Goal: Communication & Community: Answer question/provide support

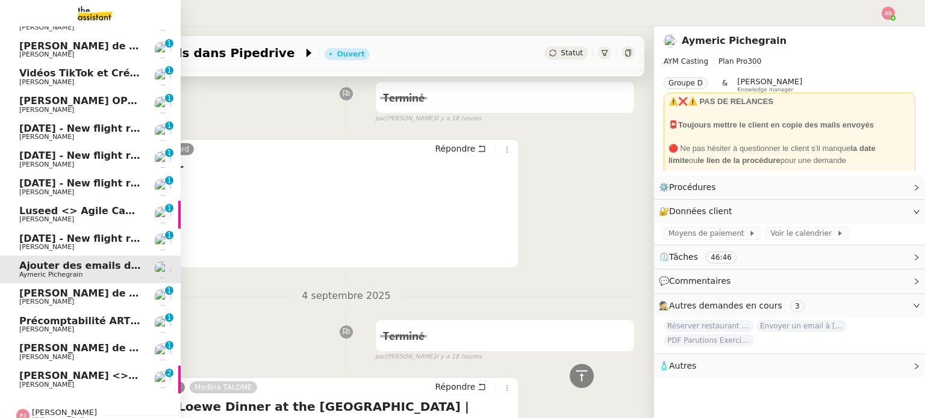
scroll to position [500, 0]
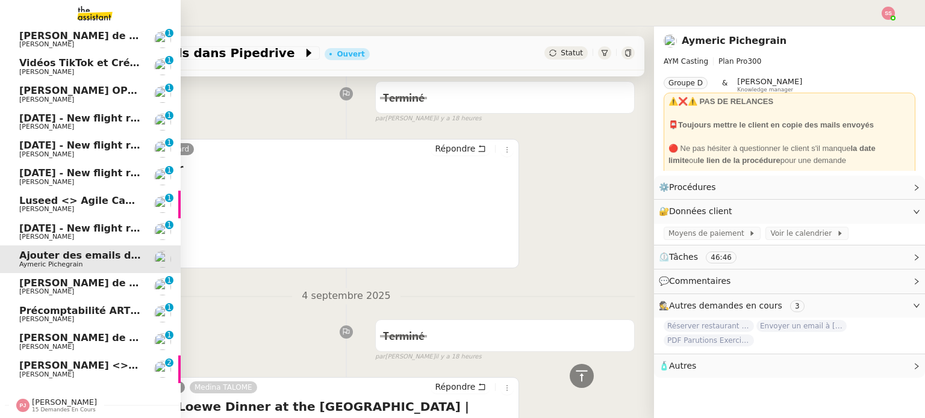
click at [55, 360] on span "[PERSON_NAME] <> Agile Capital Markets" at bounding box center [133, 365] width 229 height 11
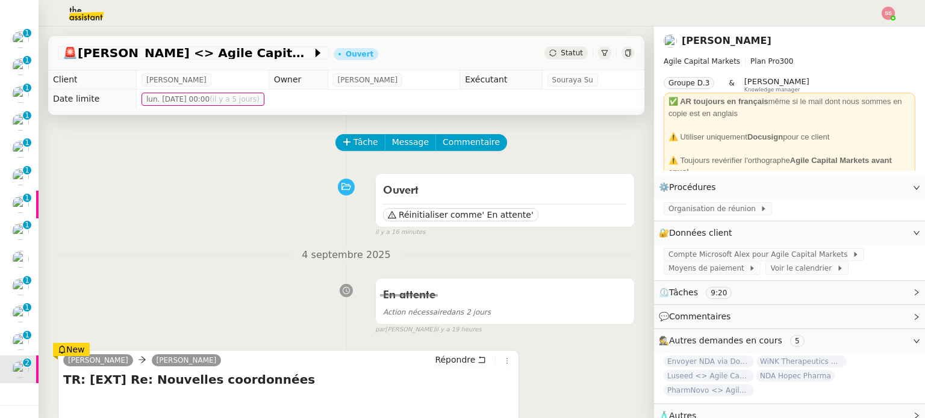
scroll to position [181, 0]
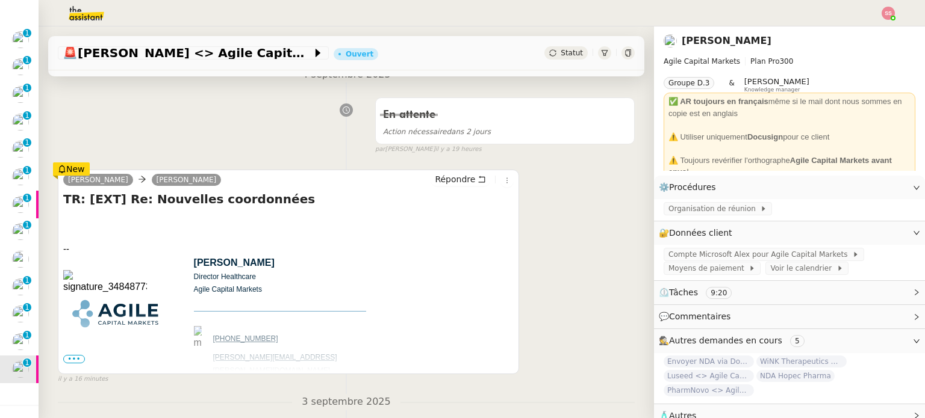
click at [82, 240] on div at bounding box center [288, 235] width 450 height 14
click at [72, 358] on span "•••" at bounding box center [74, 359] width 22 height 8
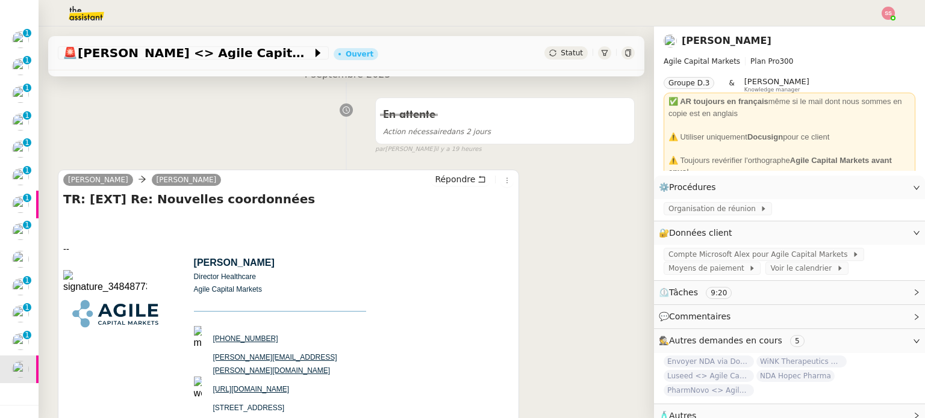
click at [214, 200] on h4 "TR: [EXT] Re: Nouvelles coordonnées" at bounding box center [288, 199] width 450 height 17
drag, startPoint x: 68, startPoint y: 252, endPoint x: 81, endPoint y: 255, distance: 13.5
click at [81, 255] on p "--" at bounding box center [288, 249] width 450 height 13
click at [72, 279] on img at bounding box center [105, 282] width 84 height 24
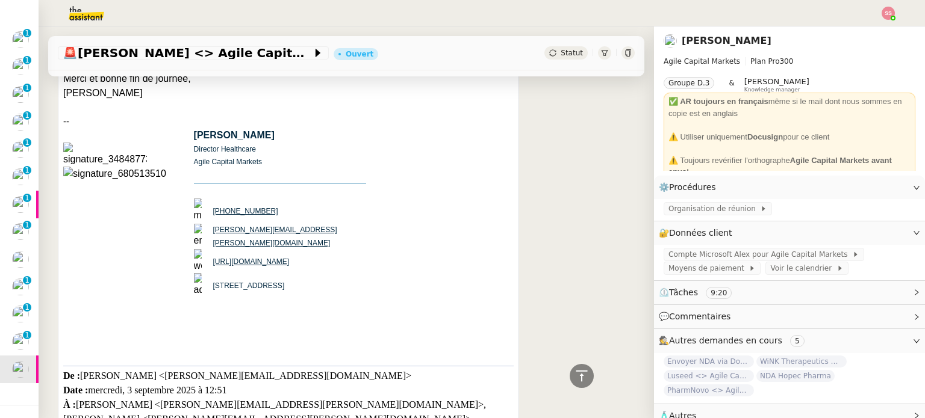
scroll to position [542, 0]
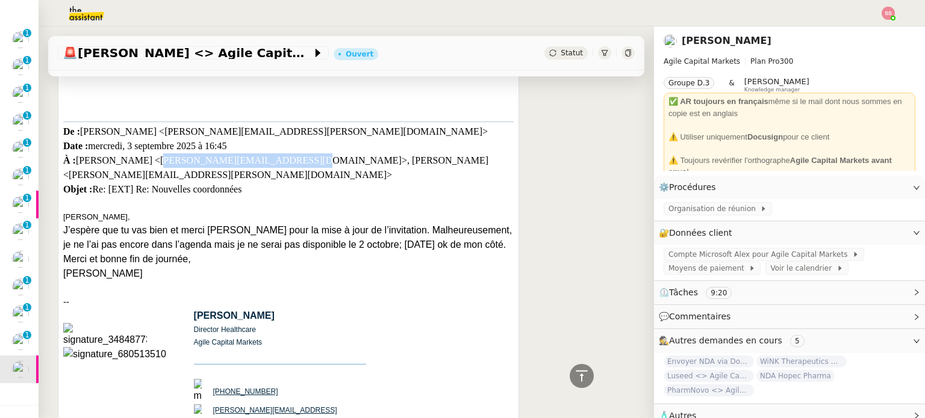
drag, startPoint x: 286, startPoint y: 150, endPoint x: 155, endPoint y: 152, distance: 130.6
click at [155, 152] on div "De : [PERSON_NAME] <[PERSON_NAME][EMAIL_ADDRESS][PERSON_NAME][DOMAIN_NAME]> Dat…" at bounding box center [288, 167] width 450 height 90
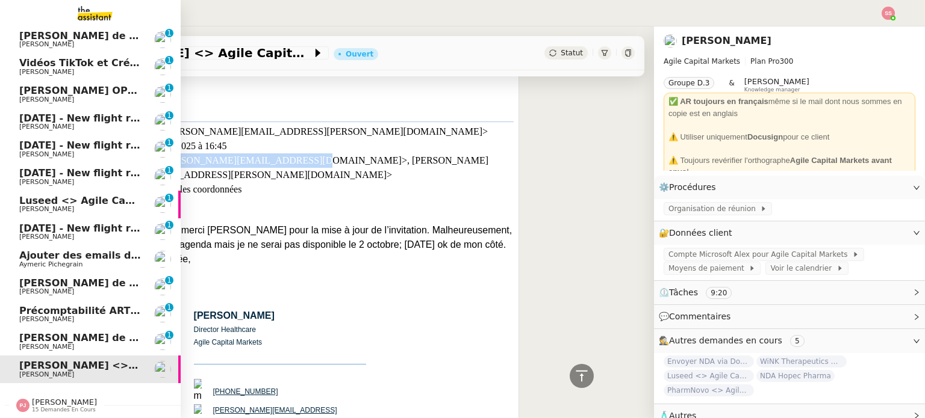
click at [75, 344] on span "[PERSON_NAME]" at bounding box center [80, 347] width 122 height 7
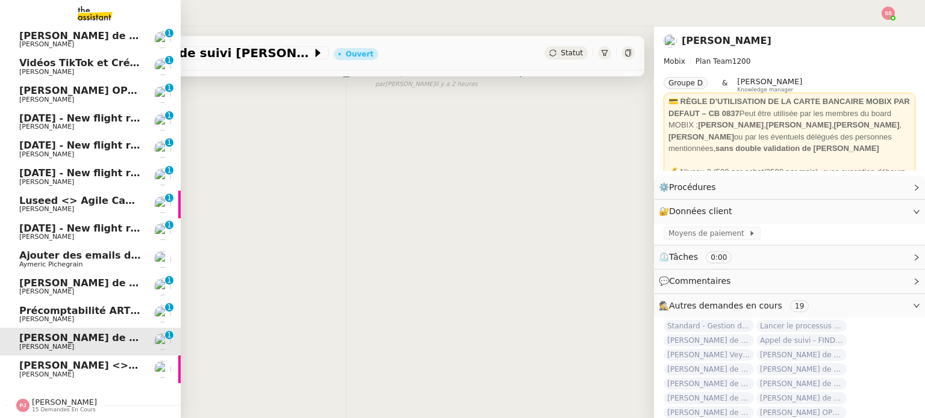
scroll to position [161, 0]
click at [71, 306] on span "Précomptabilité ARTRADE - septembre 2025" at bounding box center [139, 310] width 240 height 11
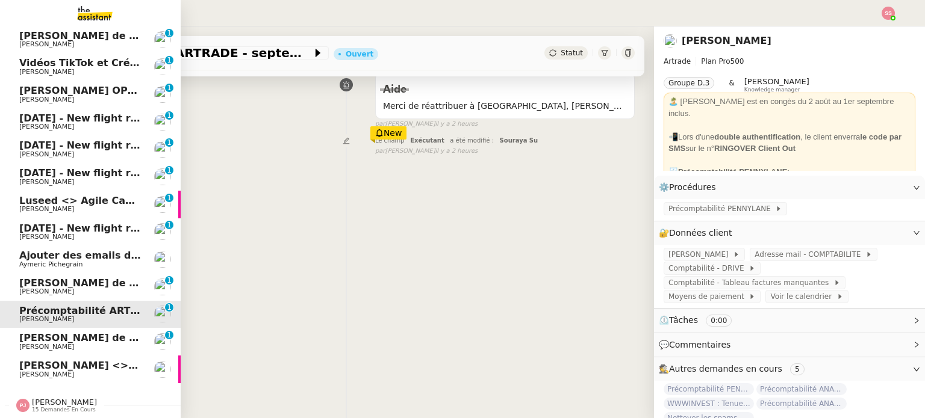
click at [70, 360] on span "[PERSON_NAME] <> Agile Capital Markets" at bounding box center [133, 365] width 229 height 11
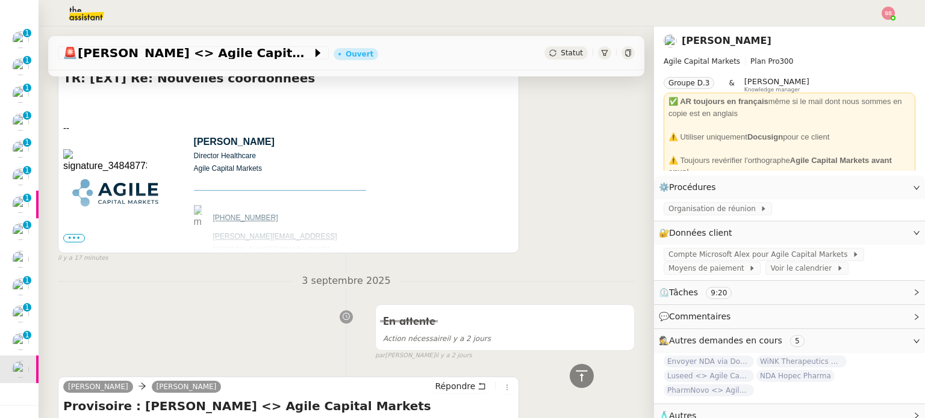
scroll to position [323, 0]
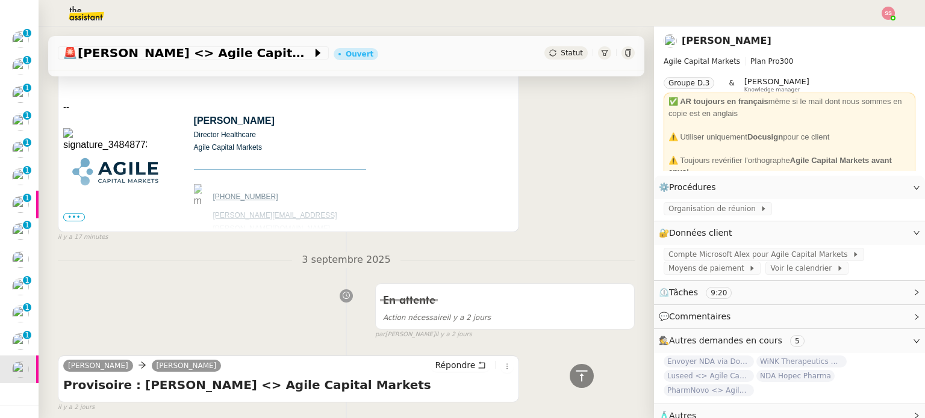
click at [75, 216] on span "•••" at bounding box center [74, 217] width 22 height 8
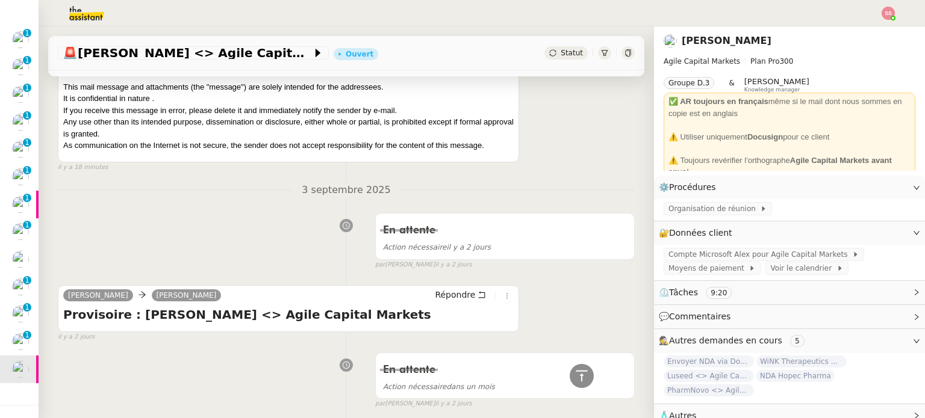
scroll to position [5740, 0]
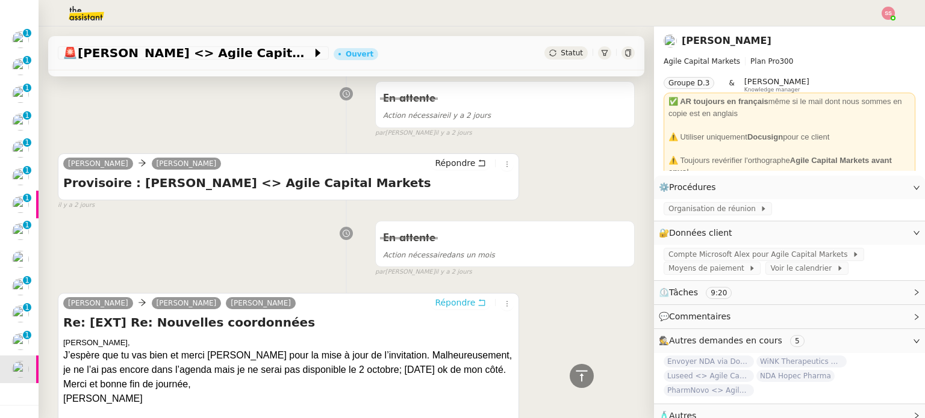
click at [435, 297] on span "Répondre" at bounding box center [455, 303] width 40 height 12
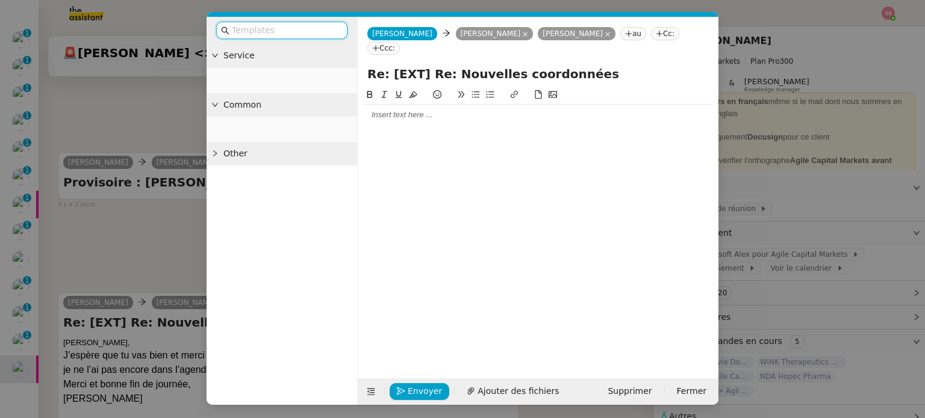
scroll to position [5834, 0]
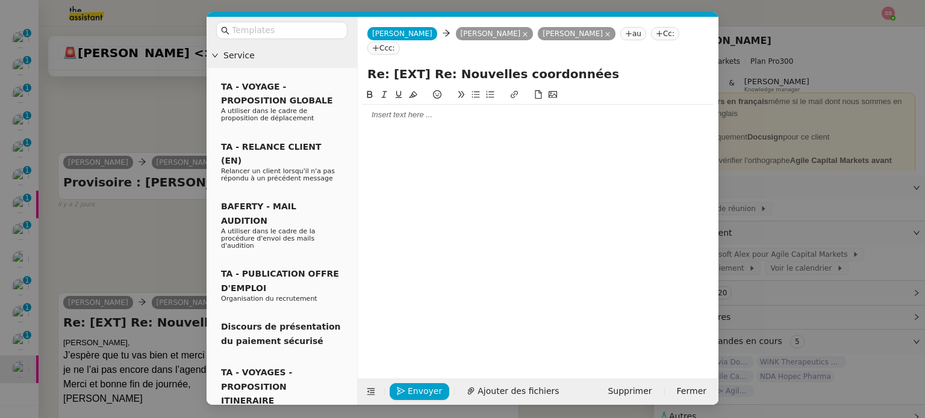
click at [387, 110] on div at bounding box center [537, 115] width 351 height 11
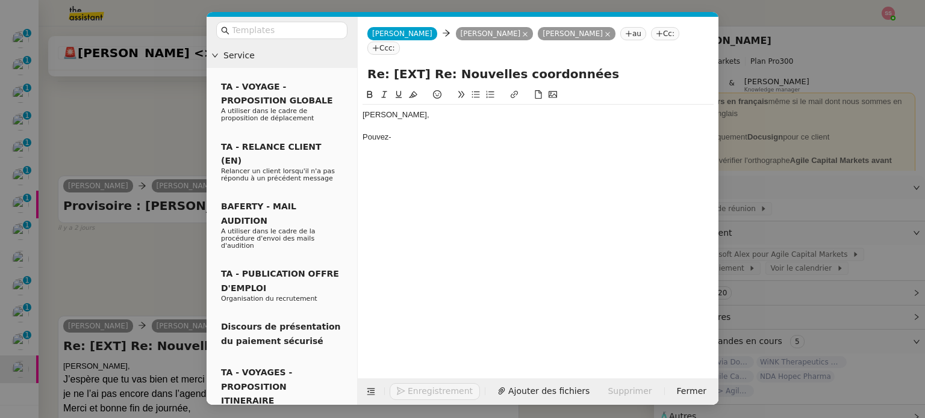
scroll to position [5869, 0]
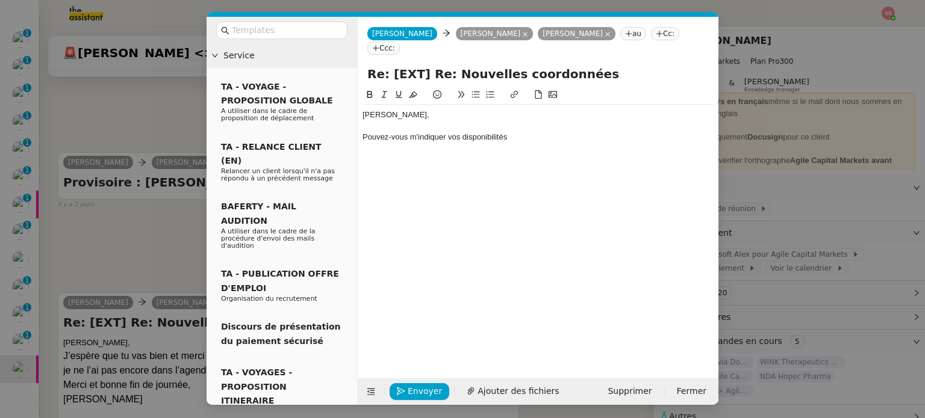
click at [137, 172] on nz-modal-container "Service TA - VOYAGE - PROPOSITION GLOBALE A utiliser dans le cadre de propositi…" at bounding box center [462, 209] width 925 height 418
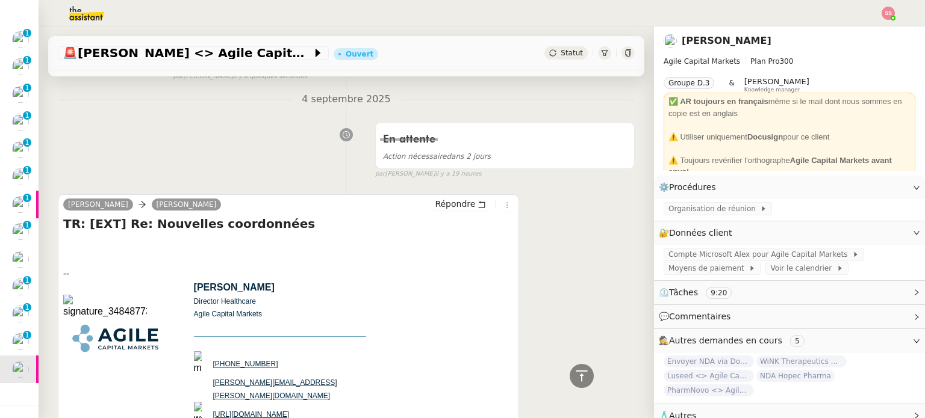
scroll to position [0, 0]
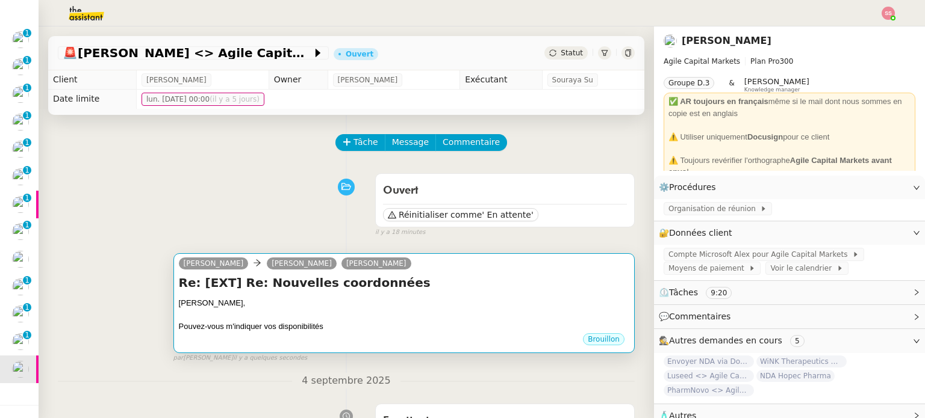
click at [423, 314] on div at bounding box center [404, 315] width 450 height 12
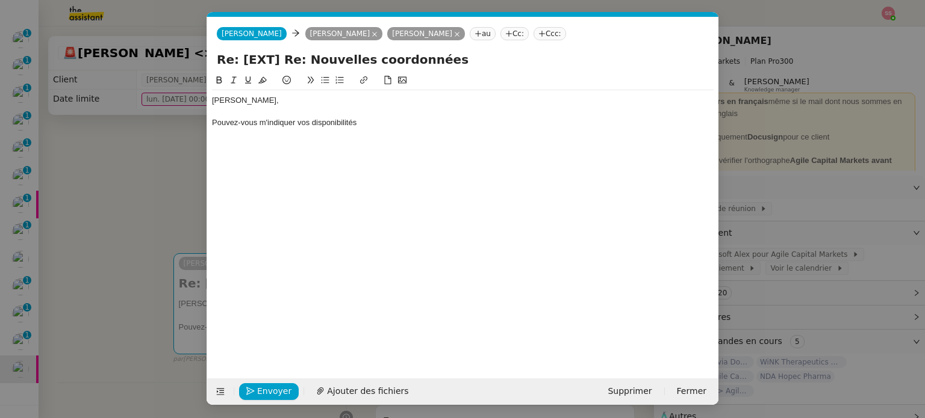
scroll to position [0, 25]
click at [408, 127] on div "Pouvez-vous m'indiquer vos disponibilités" at bounding box center [462, 122] width 501 height 11
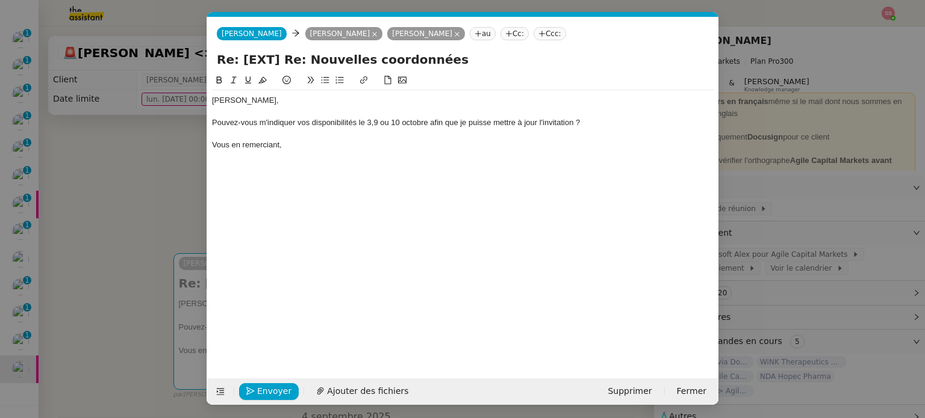
click at [109, 151] on nz-modal-container "Service TA - VOYAGE - PROPOSITION GLOBALE A utiliser dans le cadre de propositi…" at bounding box center [462, 209] width 925 height 418
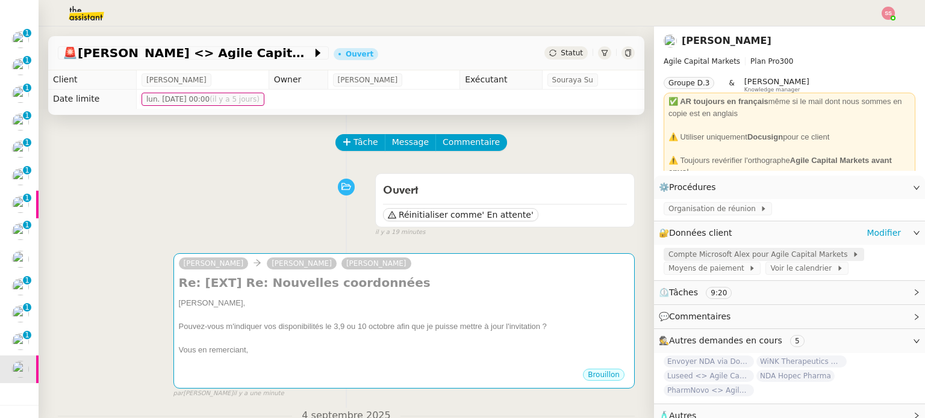
click at [681, 254] on span "Compte Microsoft Alex pour Agile Capital Markets" at bounding box center [760, 255] width 184 height 12
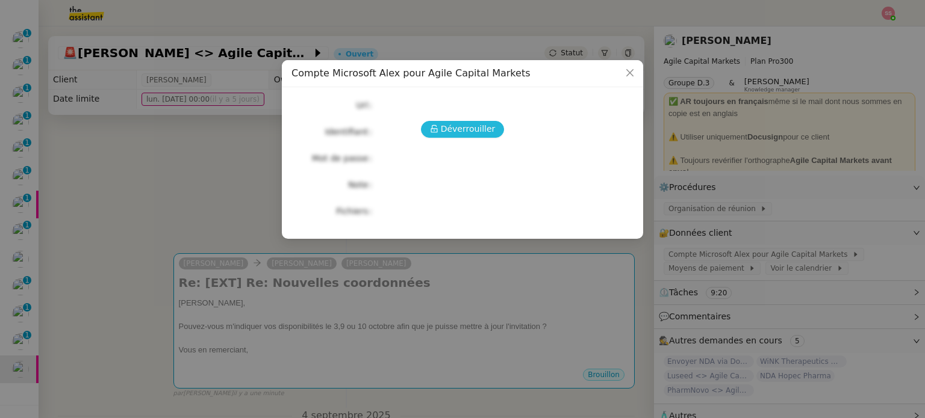
click at [454, 134] on span "Déverrouiller" at bounding box center [468, 129] width 55 height 14
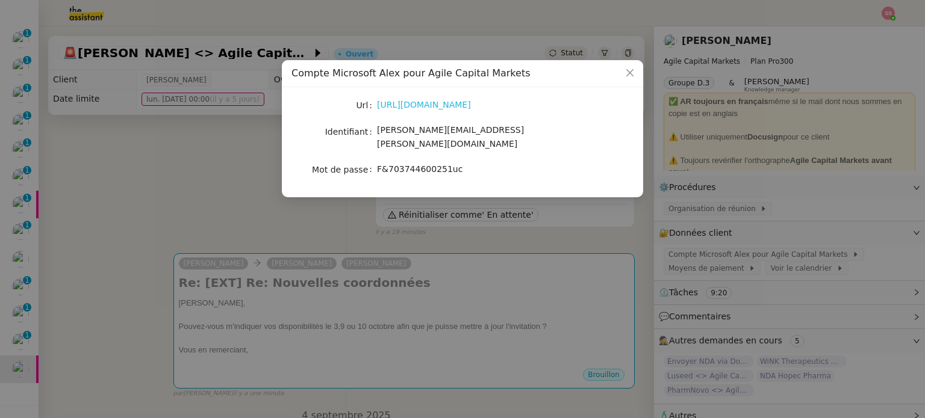
click at [426, 105] on link "[URL][DOMAIN_NAME]" at bounding box center [424, 105] width 94 height 10
click at [332, 276] on nz-modal-container "Compte Microsoft Alex pour Agile Capital Markets Url [URL][DOMAIN_NAME] Identif…" at bounding box center [462, 209] width 925 height 418
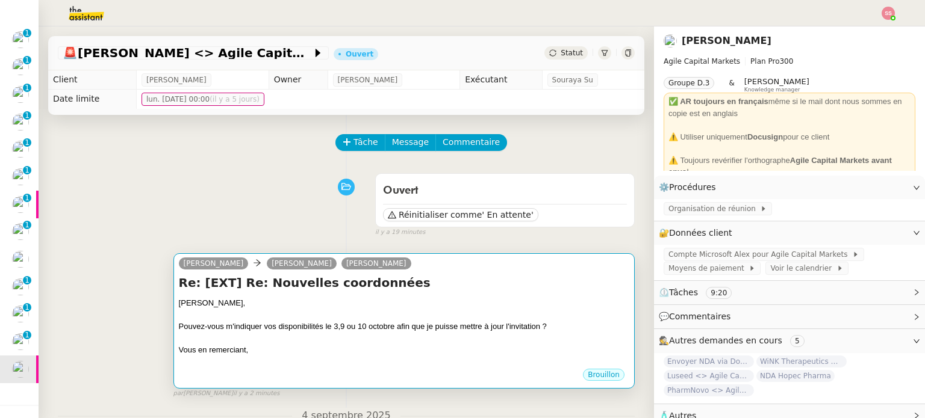
click at [337, 330] on div "Pouvez-vous m'indiquer vos disponibilités le 3,9 ou 10 octobre afin que je puis…" at bounding box center [404, 327] width 450 height 12
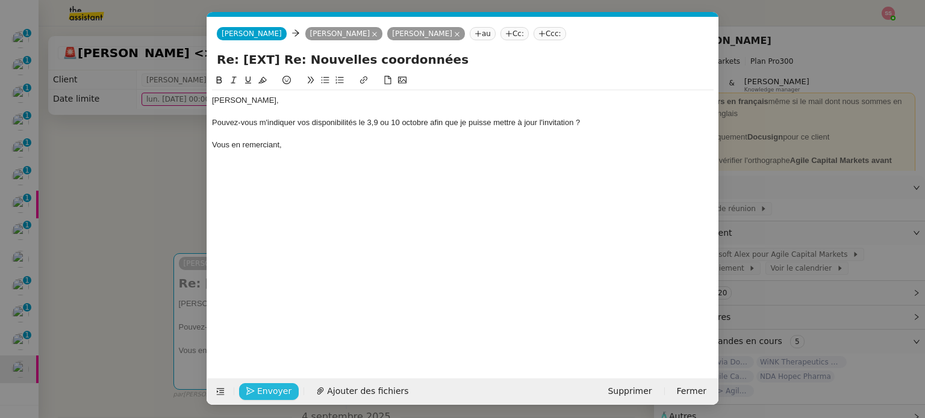
click at [265, 392] on span "Envoyer" at bounding box center [274, 392] width 34 height 14
click at [265, 392] on span "Confirmer l'envoi" at bounding box center [293, 392] width 72 height 14
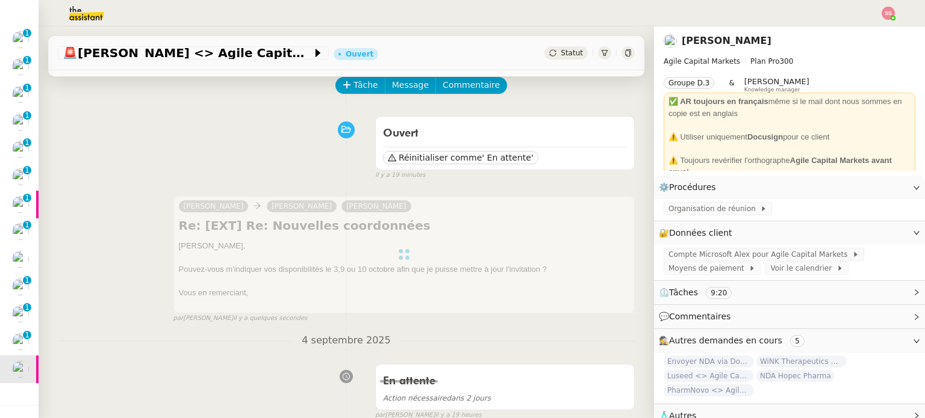
scroll to position [120, 0]
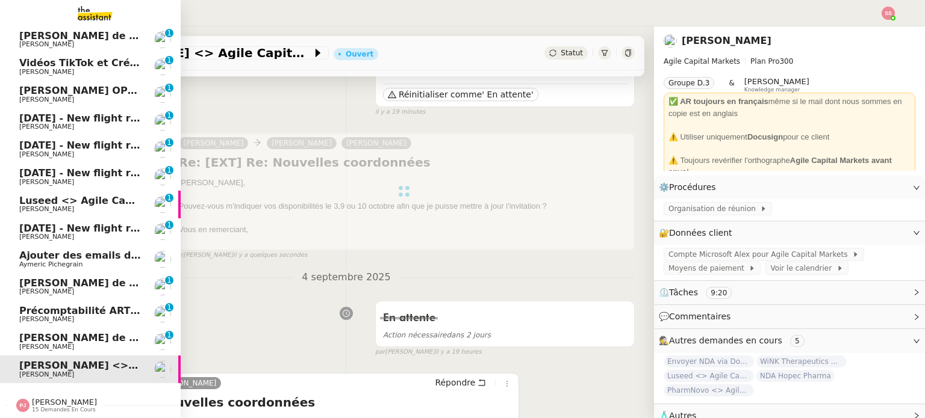
click at [75, 328] on link "[PERSON_NAME] de suivi [PERSON_NAME] [PERSON_NAME] 0 1 2 3 4 5 6 7 8 9" at bounding box center [90, 342] width 181 height 28
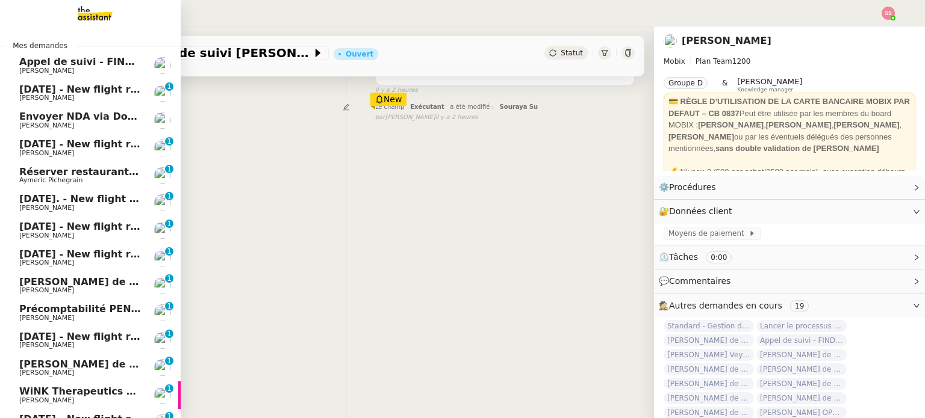
click at [108, 123] on span "[PERSON_NAME]" at bounding box center [80, 125] width 122 height 7
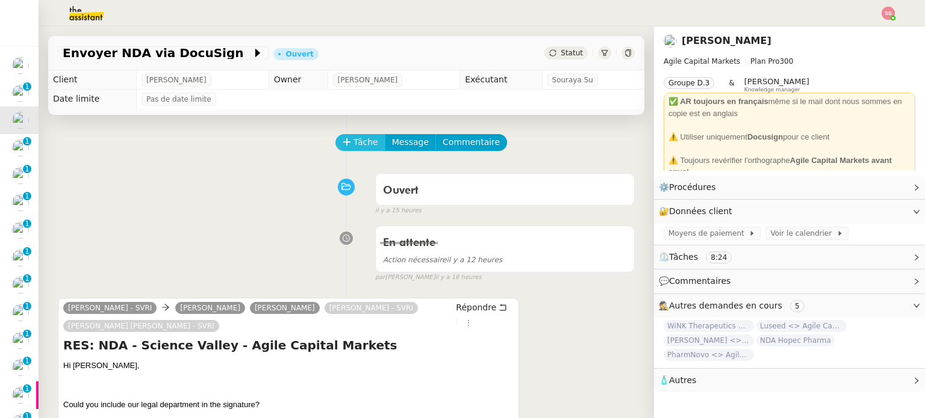
click at [362, 140] on span "Tâche" at bounding box center [365, 142] width 25 height 14
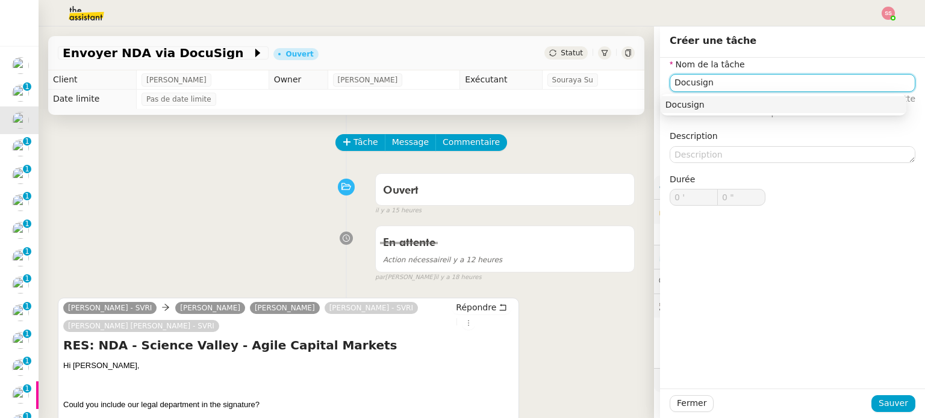
click at [749, 105] on div "Docusign" at bounding box center [783, 104] width 236 height 11
type input "Docusign"
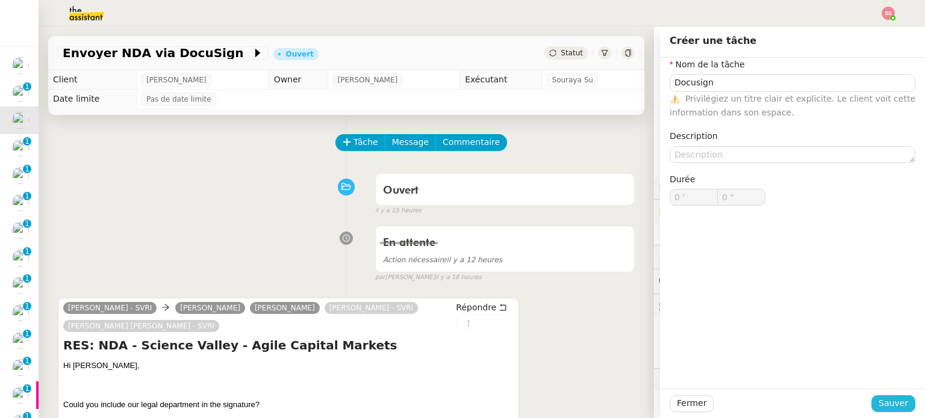
click at [882, 404] on span "Sauver" at bounding box center [892, 404] width 29 height 14
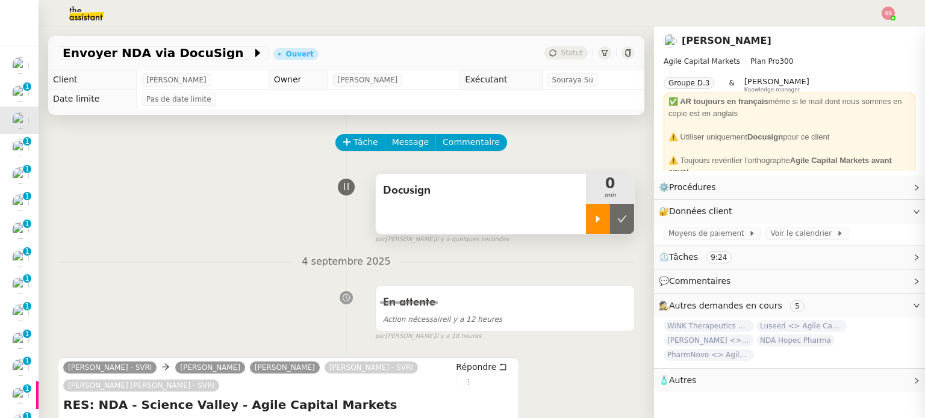
click at [586, 214] on div at bounding box center [598, 219] width 24 height 30
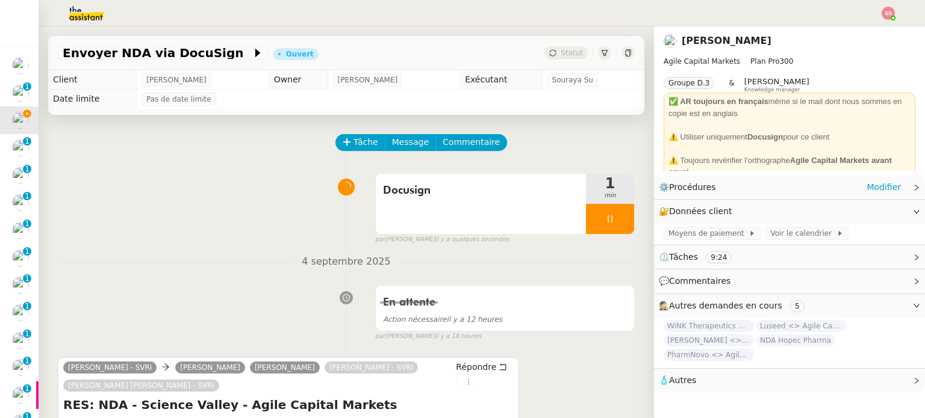
click at [881, 178] on div "⚙️ Procédures Modifier" at bounding box center [789, 187] width 271 height 23
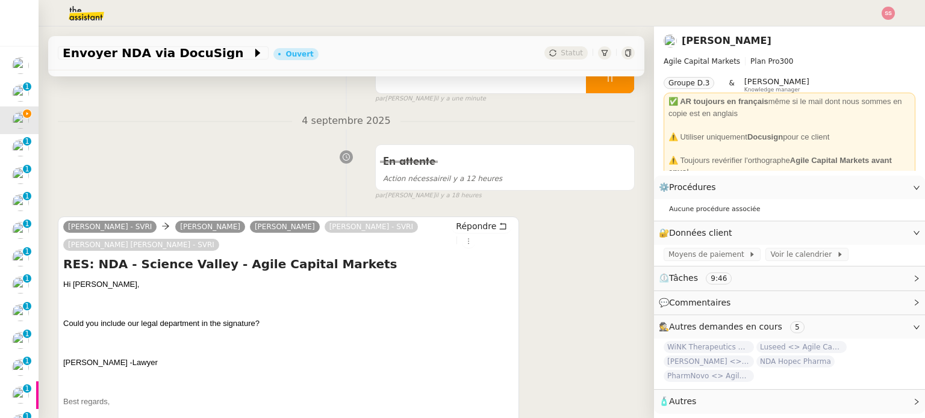
scroll to position [301, 0]
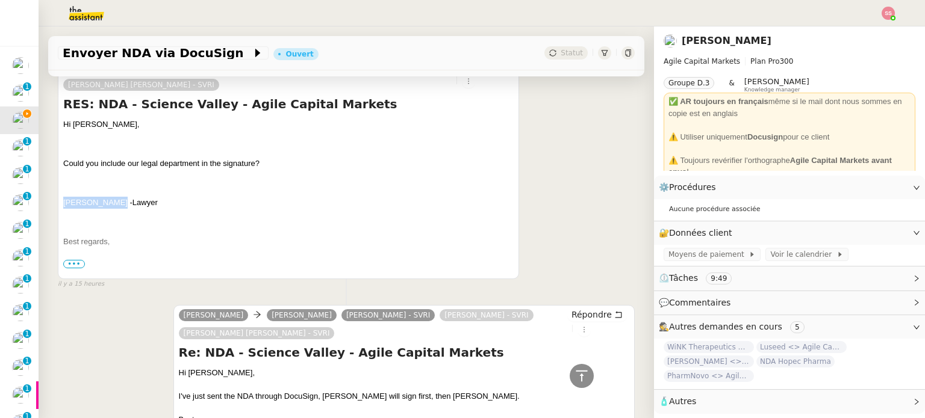
drag, startPoint x: 104, startPoint y: 200, endPoint x: 63, endPoint y: 200, distance: 41.5
click at [63, 200] on span "[PERSON_NAME] -" at bounding box center [97, 202] width 69 height 9
copy span "[PERSON_NAME]"
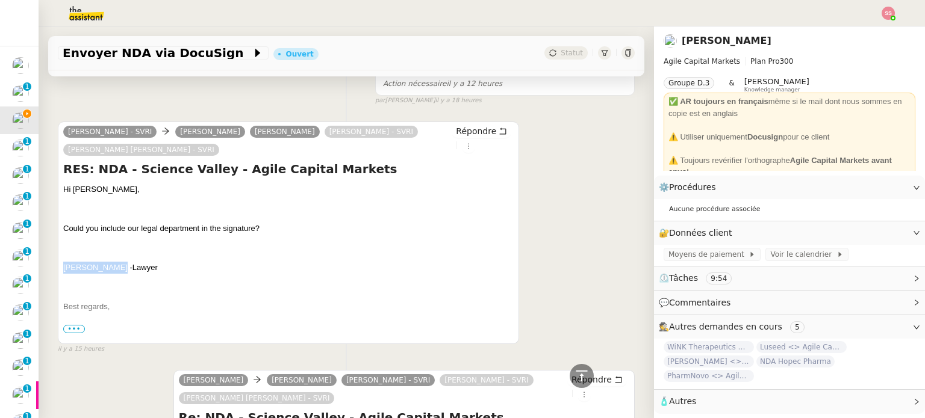
scroll to position [181, 0]
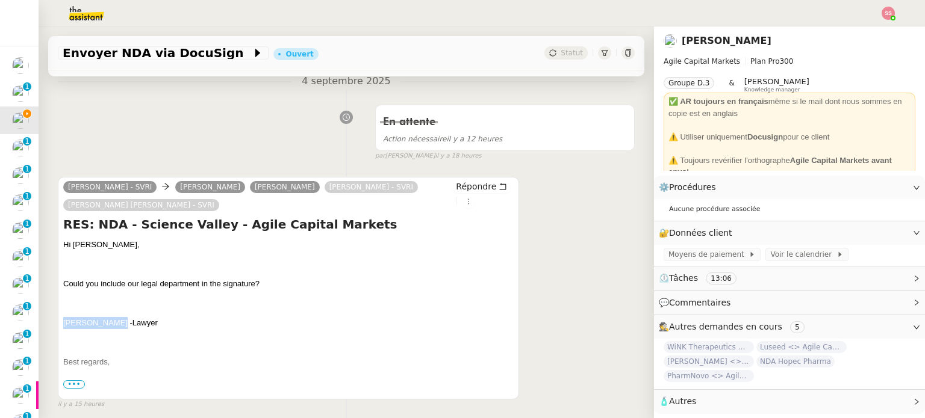
copy span "[PERSON_NAME]"
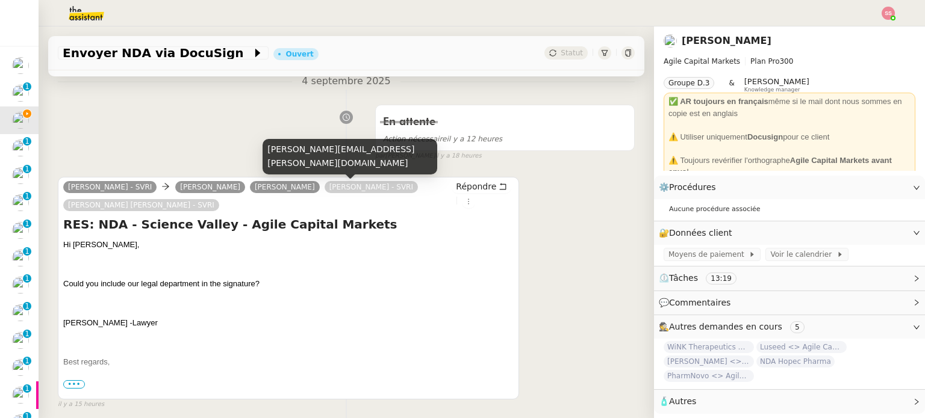
click at [306, 168] on div "[PERSON_NAME][EMAIL_ADDRESS][PERSON_NAME][DOMAIN_NAME]" at bounding box center [349, 157] width 175 height 36
copy div "[PERSON_NAME][EMAIL_ADDRESS][PERSON_NAME][DOMAIN_NAME]"
click at [326, 156] on div "[PERSON_NAME][EMAIL_ADDRESS][PERSON_NAME][DOMAIN_NAME]" at bounding box center [349, 157] width 175 height 36
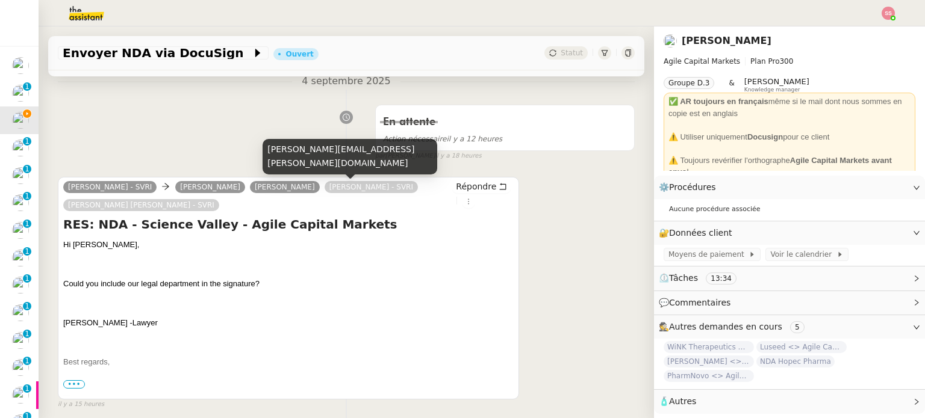
click at [329, 164] on div "[PERSON_NAME][EMAIL_ADDRESS][PERSON_NAME][DOMAIN_NAME]" at bounding box center [349, 157] width 175 height 36
copy div "[PERSON_NAME][EMAIL_ADDRESS][PERSON_NAME][DOMAIN_NAME]"
click at [301, 163] on div "[PERSON_NAME][EMAIL_ADDRESS][PERSON_NAME][DOMAIN_NAME]" at bounding box center [349, 157] width 175 height 36
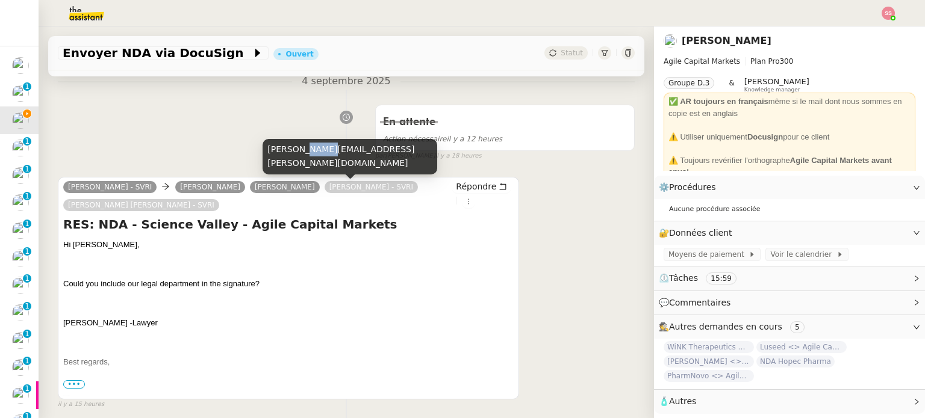
click at [301, 163] on div "[PERSON_NAME][EMAIL_ADDRESS][PERSON_NAME][DOMAIN_NAME]" at bounding box center [349, 157] width 175 height 36
click at [299, 163] on div "[PERSON_NAME][EMAIL_ADDRESS][PERSON_NAME][DOMAIN_NAME]" at bounding box center [349, 157] width 175 height 36
copy div "[PERSON_NAME][EMAIL_ADDRESS][PERSON_NAME][DOMAIN_NAME]"
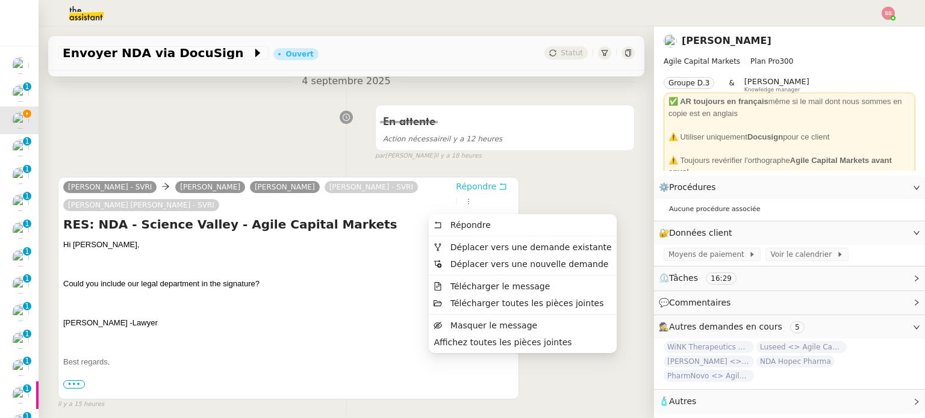
click at [456, 185] on span "Répondre" at bounding box center [476, 187] width 40 height 12
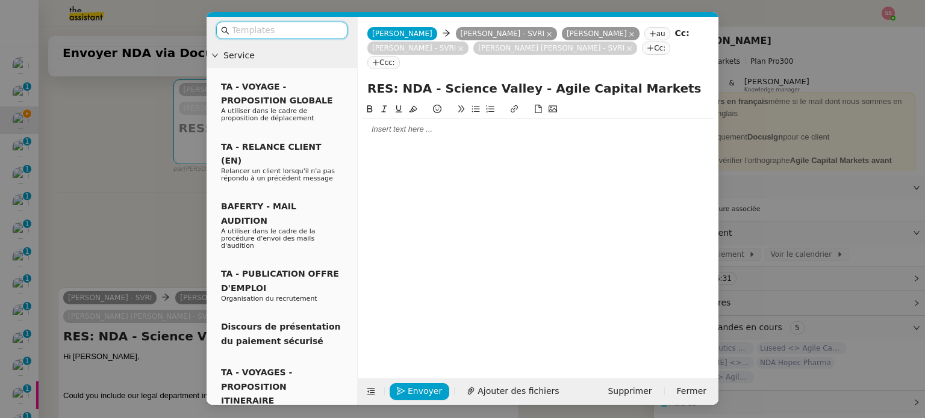
click at [400, 124] on div at bounding box center [537, 129] width 351 height 11
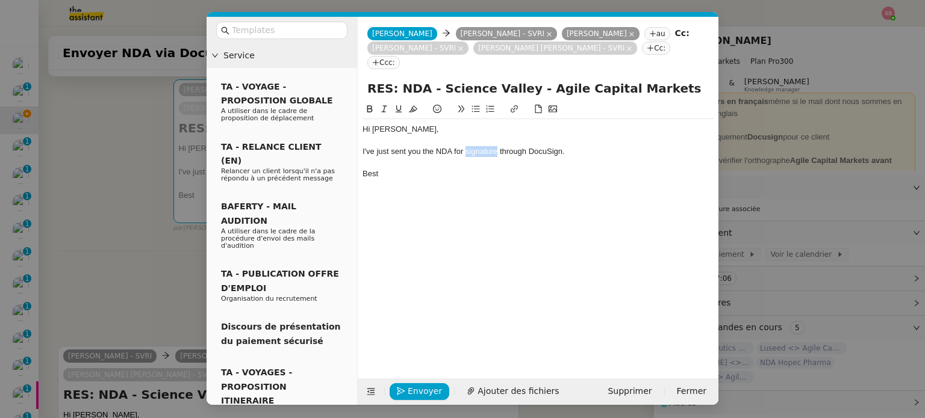
drag, startPoint x: 497, startPoint y: 135, endPoint x: 464, endPoint y: 137, distance: 32.6
click at [464, 146] on div "I've just sent you the NDA for signature through DocuSign." at bounding box center [537, 151] width 351 height 11
click at [502, 181] on div "Hi [PERSON_NAME], I've just sent you the NDA for signature through DocuSign. Be…" at bounding box center [537, 231] width 351 height 258
click at [427, 379] on div "Envoyer Ajouter des fichiers Supprimer Fermer" at bounding box center [538, 392] width 361 height 26
click at [432, 387] on span "Envoyer" at bounding box center [425, 392] width 34 height 14
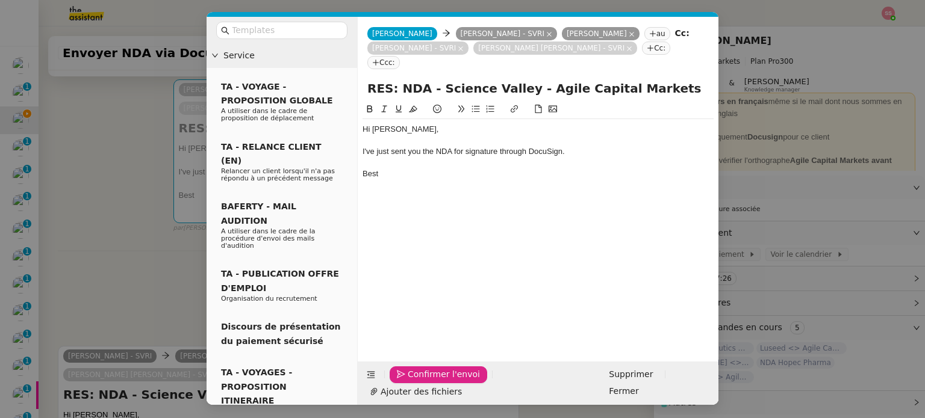
click at [432, 382] on span "Confirmer l'envoi" at bounding box center [444, 375] width 72 height 14
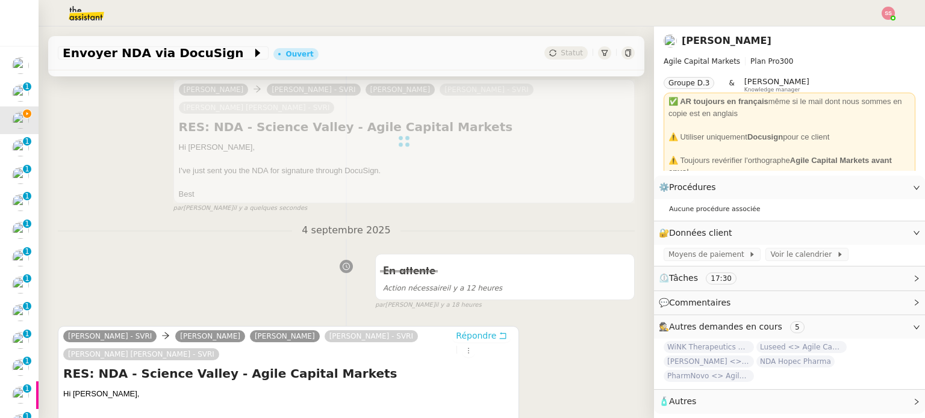
scroll to position [0, 0]
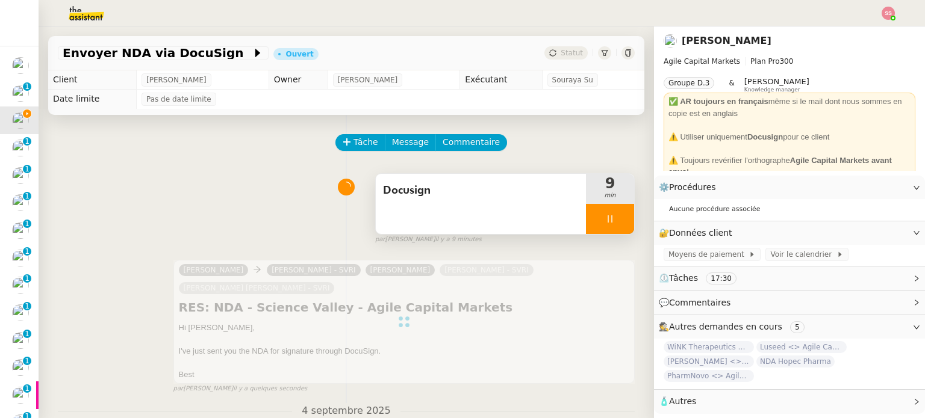
click at [609, 216] on div at bounding box center [610, 219] width 48 height 30
click at [617, 216] on icon at bounding box center [622, 219] width 10 height 10
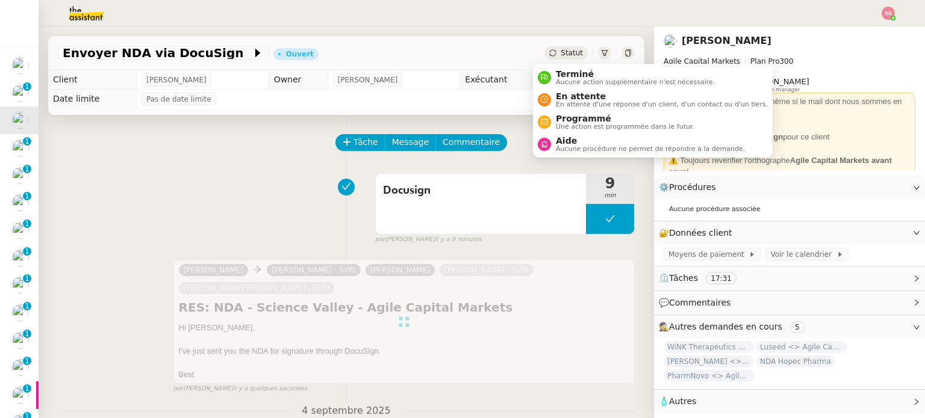
click at [560, 51] on span "Statut" at bounding box center [571, 53] width 22 height 8
click at [575, 96] on span "En attente" at bounding box center [662, 96] width 212 height 10
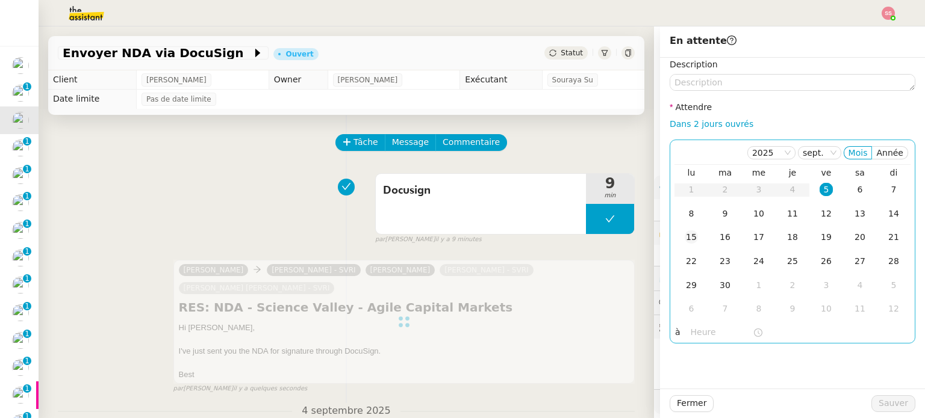
drag, startPoint x: 683, startPoint y: 219, endPoint x: 696, endPoint y: 228, distance: 16.9
click at [684, 219] on div "8" at bounding box center [690, 213] width 13 height 13
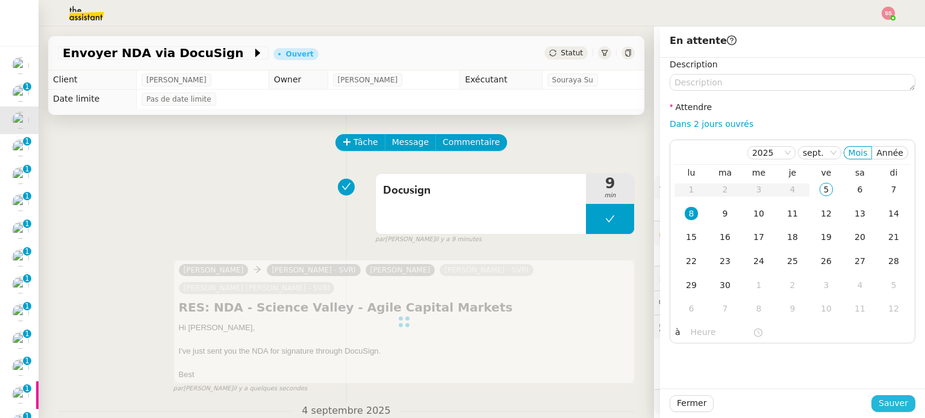
click at [891, 409] on span "Sauver" at bounding box center [892, 404] width 29 height 14
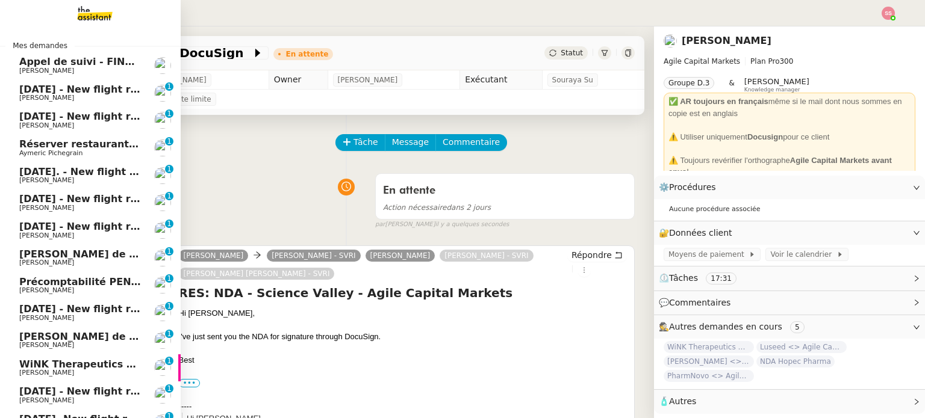
click at [63, 72] on span "[PERSON_NAME]" at bounding box center [80, 70] width 122 height 7
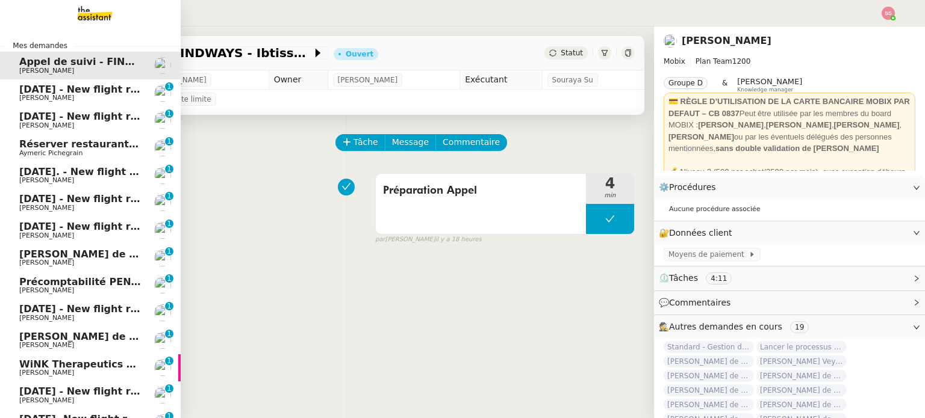
click at [75, 91] on span "[DATE] - New flight request - [PERSON_NAME]" at bounding box center [143, 89] width 249 height 11
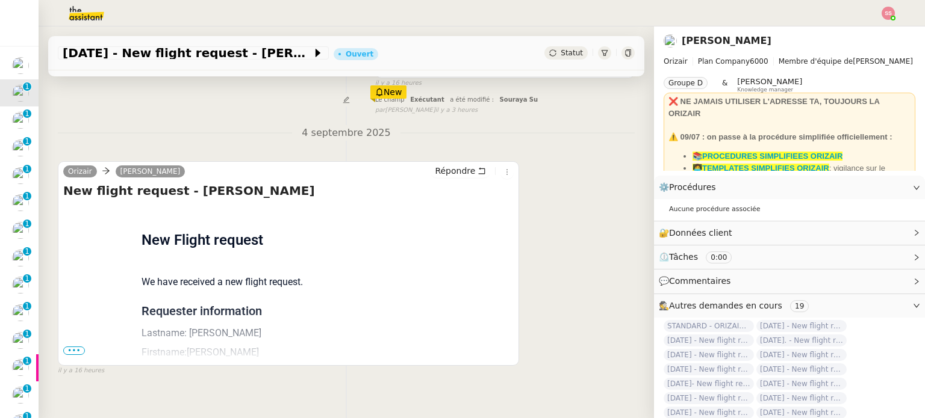
scroll to position [161, 0]
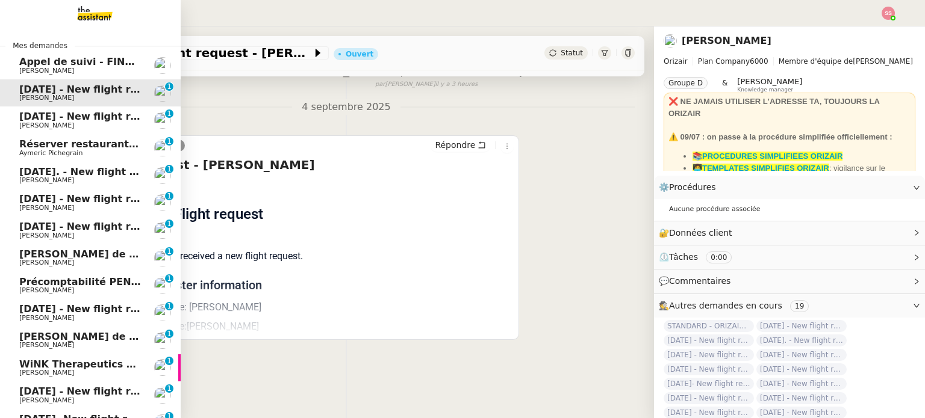
click at [88, 125] on span "[PERSON_NAME]" at bounding box center [80, 125] width 122 height 7
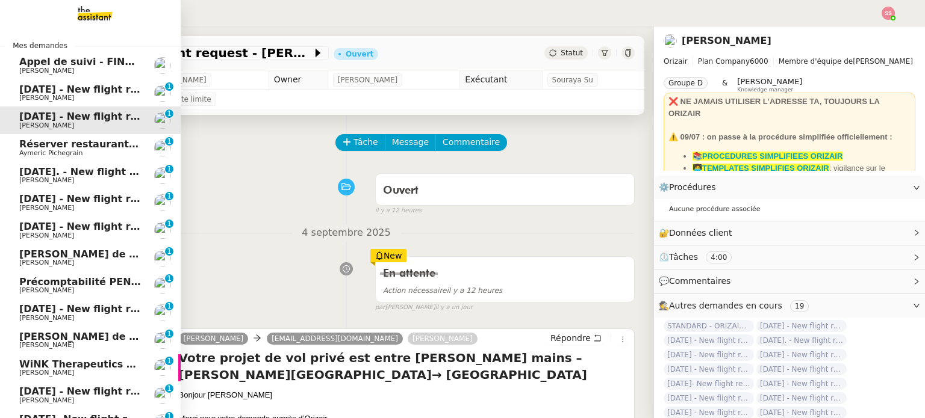
click at [57, 176] on span "[DATE]. - New flight request - [PERSON_NAME]" at bounding box center [145, 171] width 252 height 11
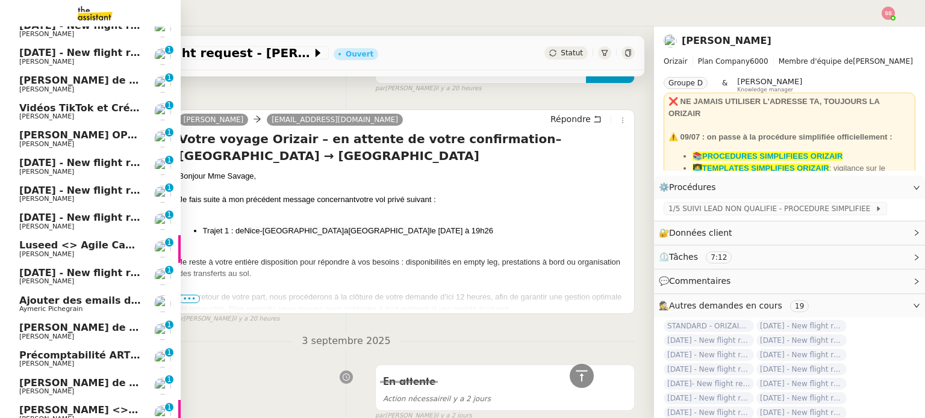
scroll to position [472, 0]
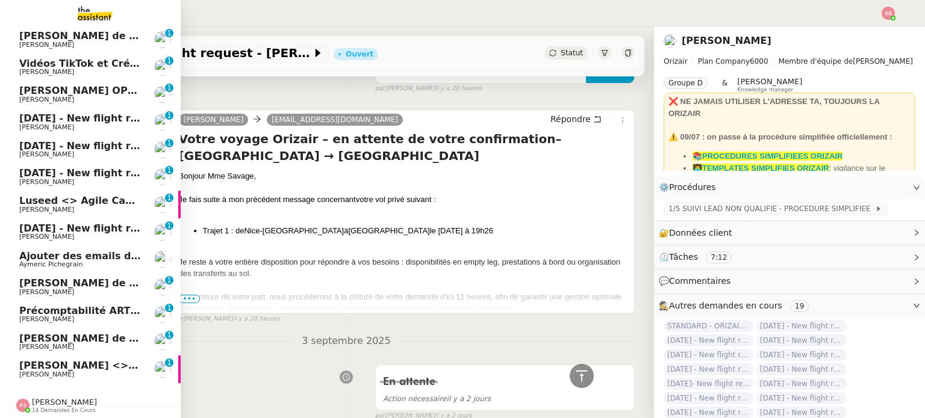
click at [71, 356] on link "[PERSON_NAME] <> Agile Capital Markets [PERSON_NAME] 0 1 2 3 4 5 6 7 8 9" at bounding box center [90, 370] width 181 height 28
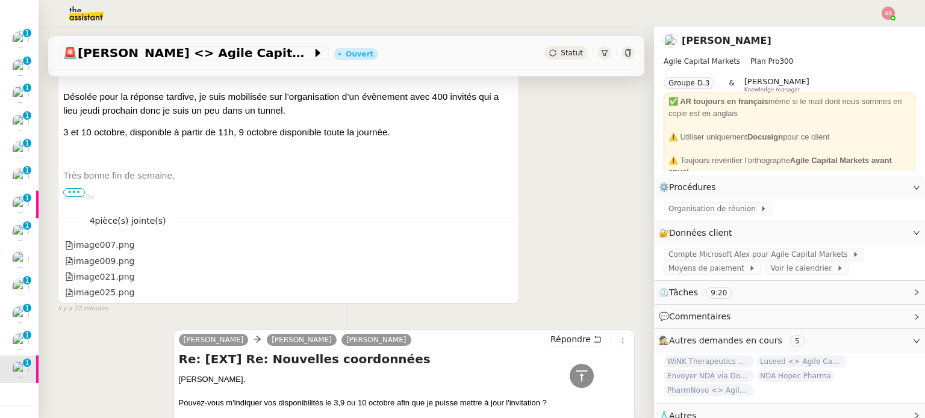
scroll to position [181, 0]
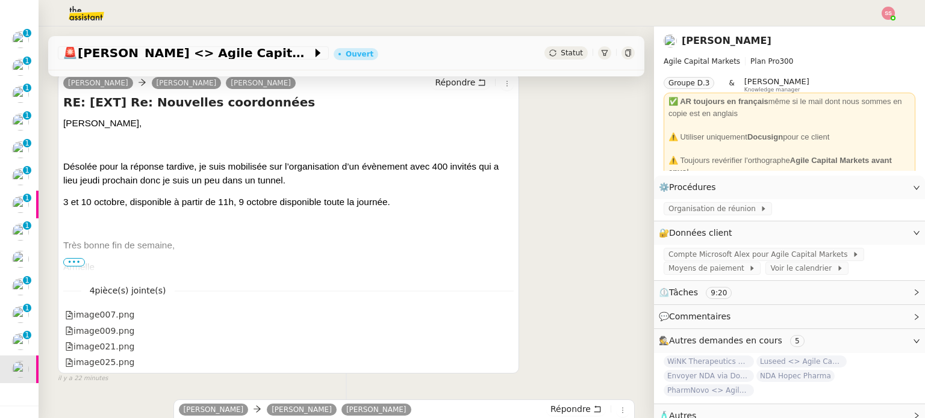
click at [73, 260] on span "•••" at bounding box center [74, 262] width 22 height 8
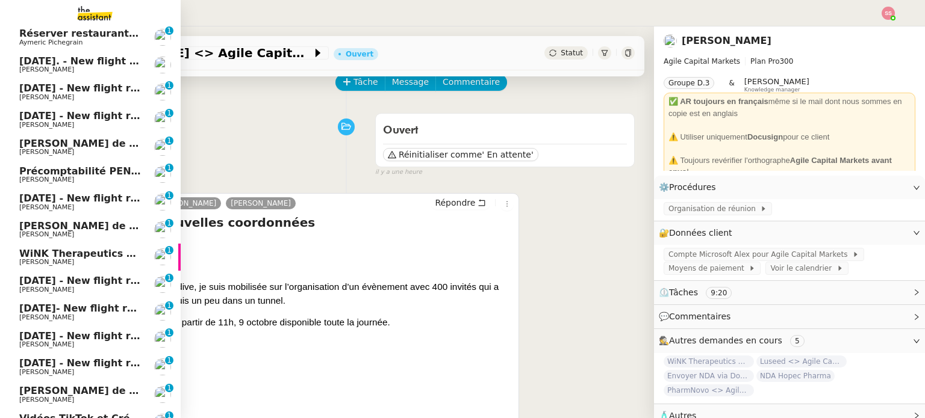
scroll to position [0, 0]
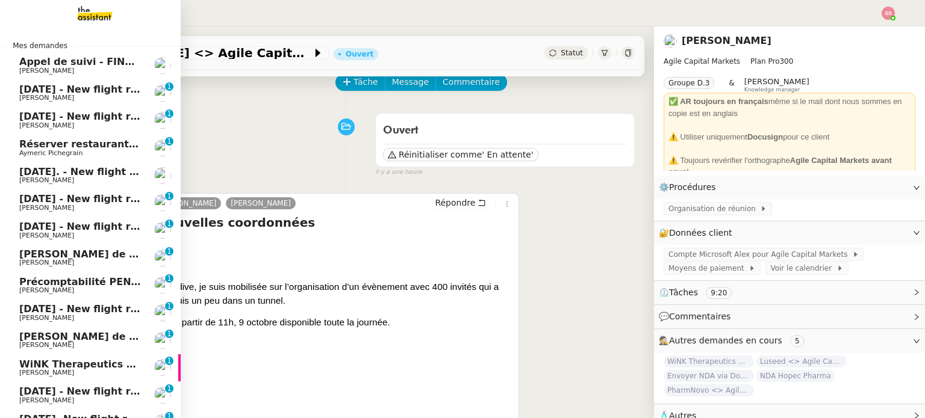
click at [56, 93] on span "[DATE] - New flight request - [PERSON_NAME]" at bounding box center [143, 89] width 249 height 11
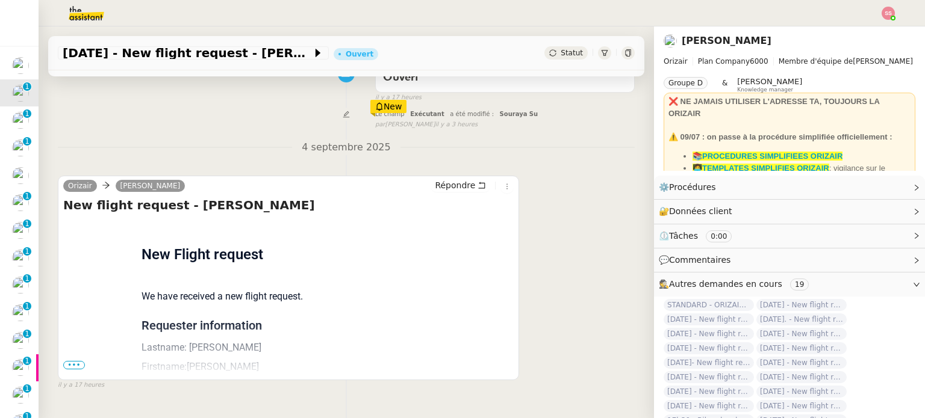
scroll to position [161, 0]
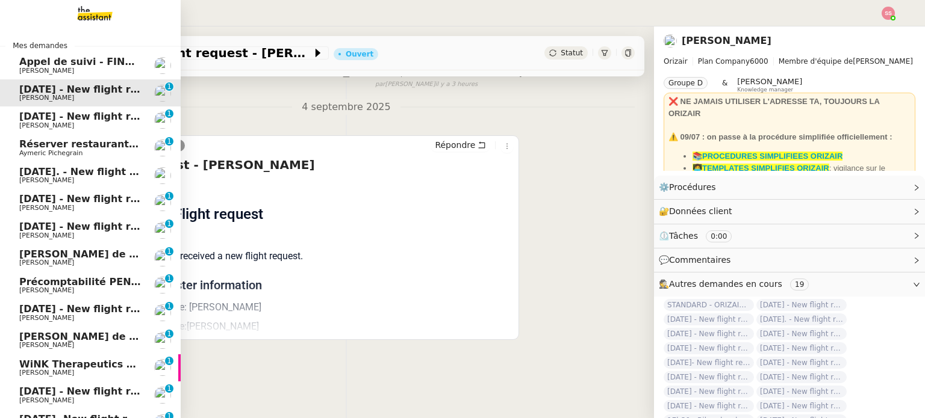
click at [91, 113] on span "[DATE] - New flight request - [PERSON_NAME]" at bounding box center [143, 116] width 249 height 11
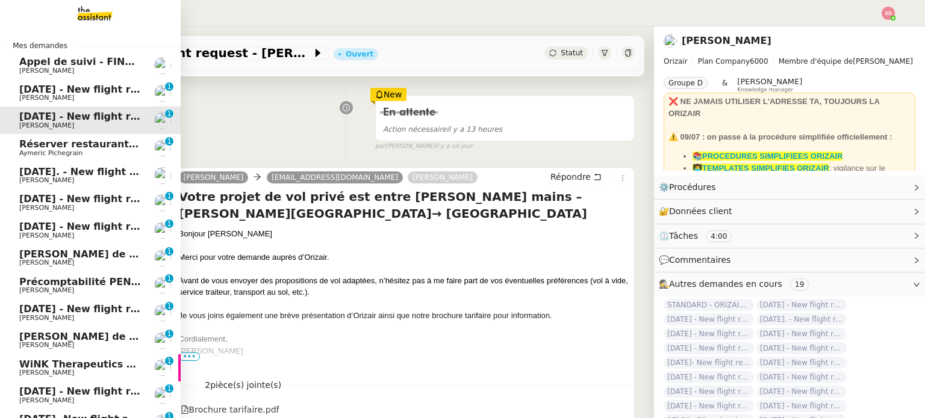
click at [87, 176] on span "[DATE]. - New flight request - [PERSON_NAME]" at bounding box center [145, 171] width 252 height 11
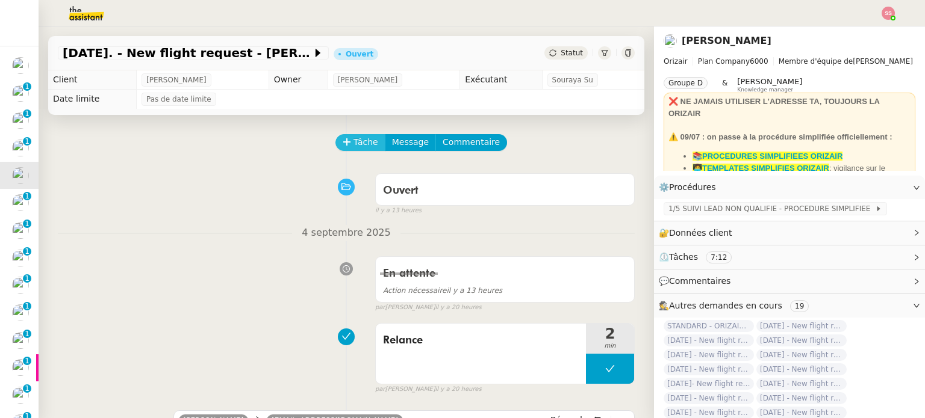
click at [343, 144] on icon at bounding box center [347, 142] width 8 height 8
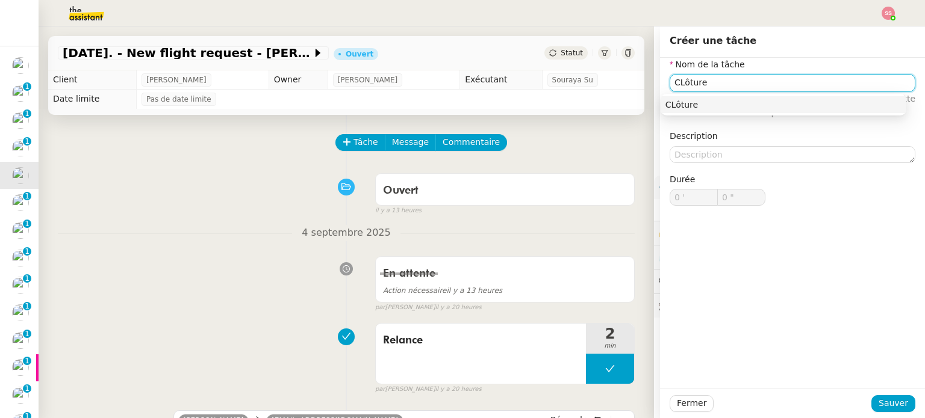
click at [801, 103] on div "CLôture" at bounding box center [783, 104] width 236 height 11
type input "CLôture"
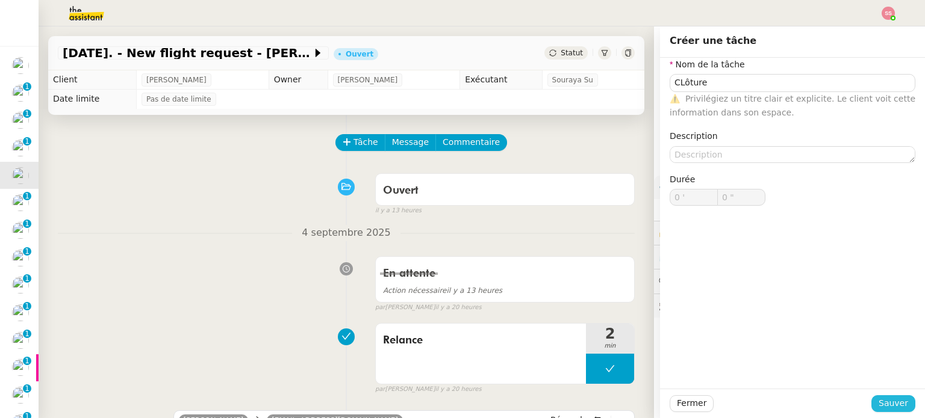
click at [871, 398] on button "Sauver" at bounding box center [893, 403] width 44 height 17
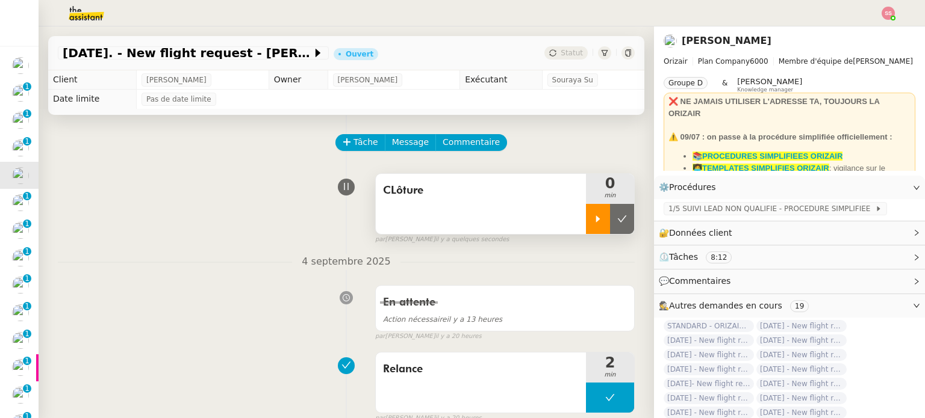
drag, startPoint x: 589, startPoint y: 223, endPoint x: 572, endPoint y: 233, distance: 19.4
click at [589, 223] on div at bounding box center [598, 219] width 24 height 30
click at [608, 226] on div at bounding box center [610, 219] width 48 height 30
click at [610, 226] on button at bounding box center [622, 219] width 24 height 30
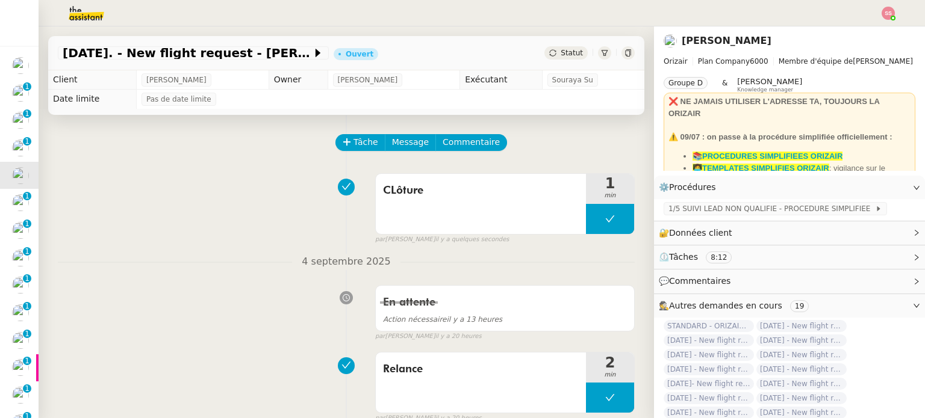
click at [560, 58] on div "Statut" at bounding box center [565, 52] width 43 height 13
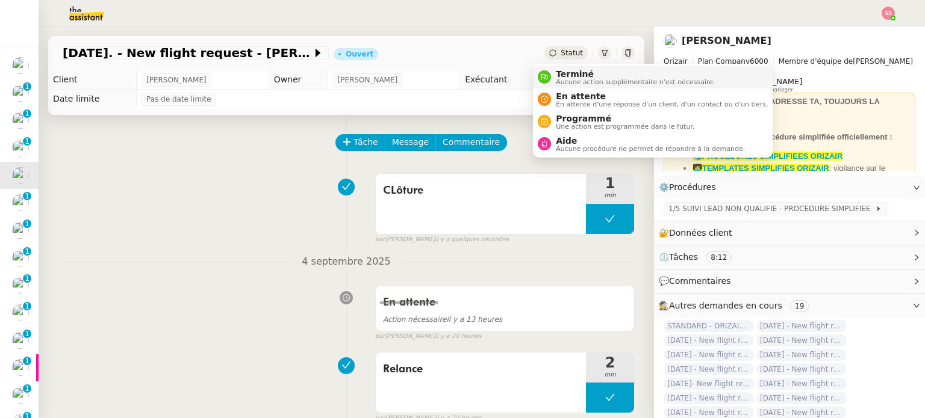
click at [566, 75] on span "Terminé" at bounding box center [635, 74] width 159 height 10
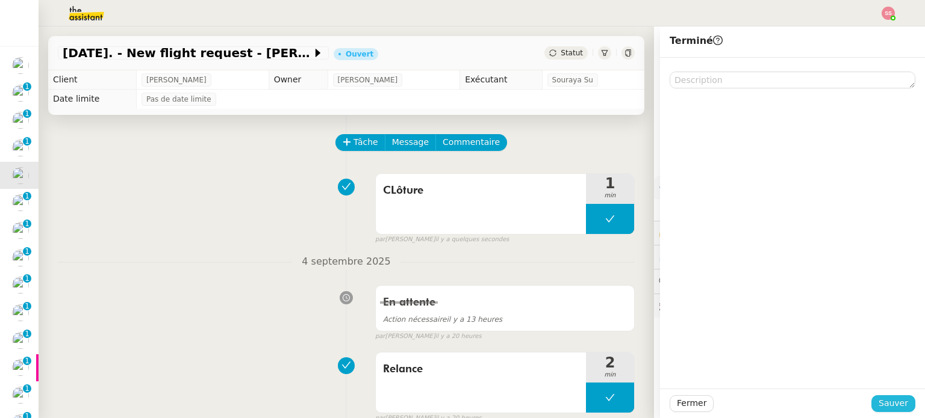
click at [887, 407] on span "Sauver" at bounding box center [892, 404] width 29 height 14
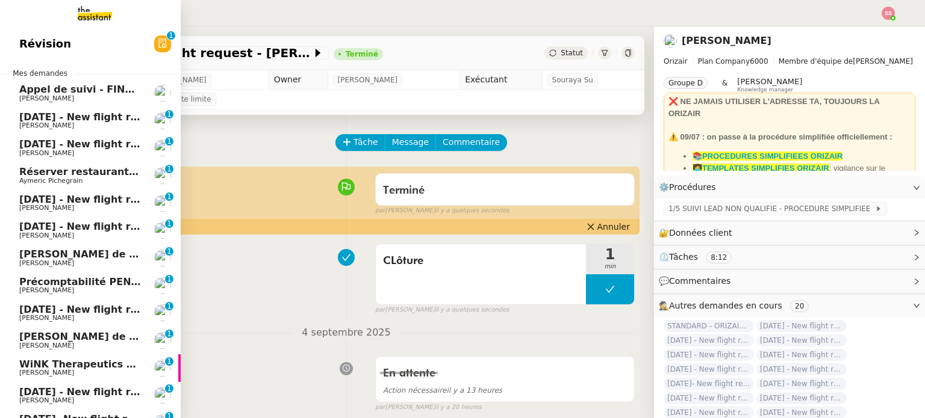
click at [76, 205] on span "[PERSON_NAME]" at bounding box center [80, 208] width 122 height 7
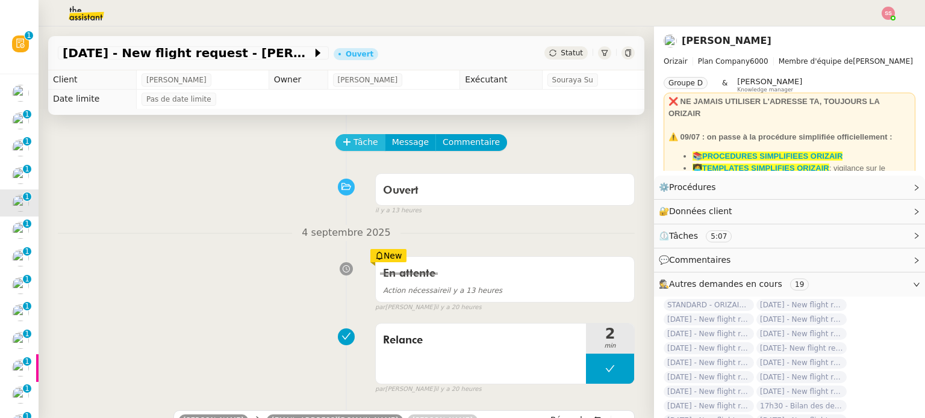
click at [356, 147] on span "Tâche" at bounding box center [365, 142] width 25 height 14
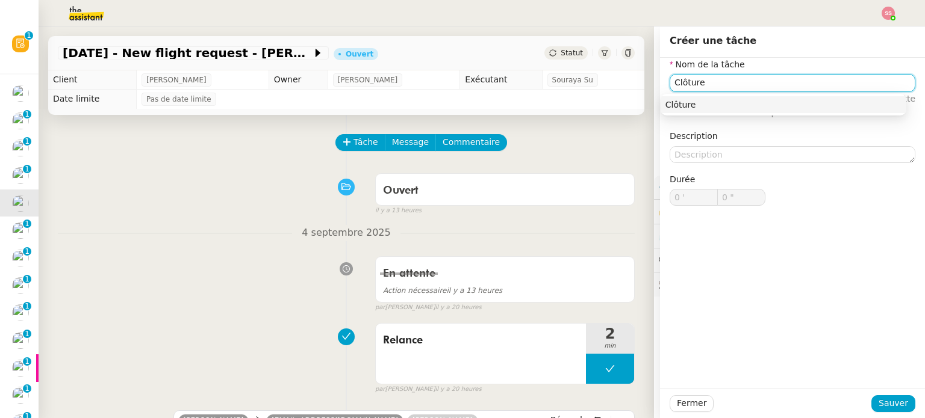
type input "Clôture"
click at [715, 91] on div "Clôture" at bounding box center [783, 104] width 246 height 26
click at [709, 100] on div "Clôture" at bounding box center [783, 104] width 236 height 11
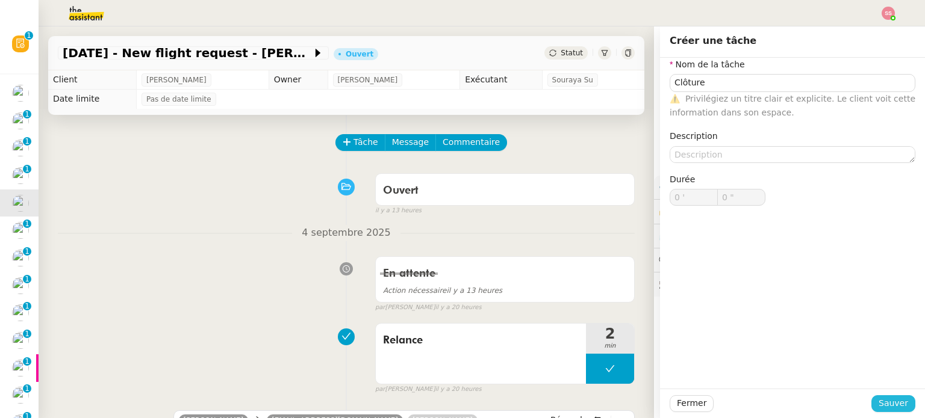
click at [885, 397] on span "Sauver" at bounding box center [892, 404] width 29 height 14
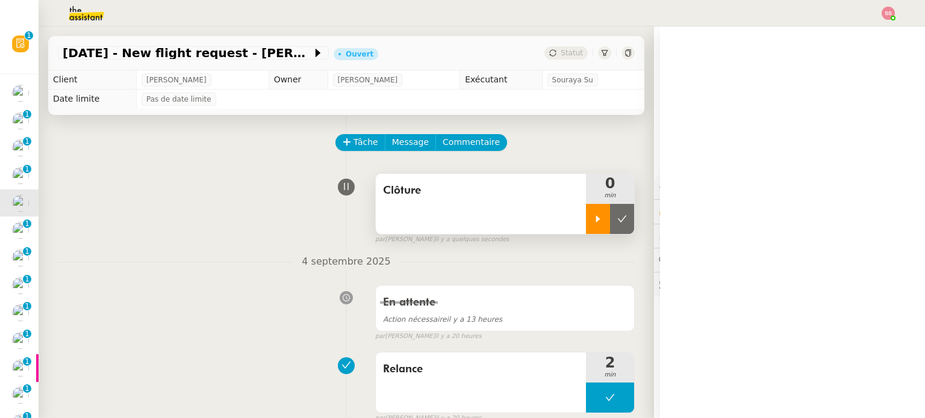
click at [593, 219] on icon at bounding box center [598, 219] width 10 height 10
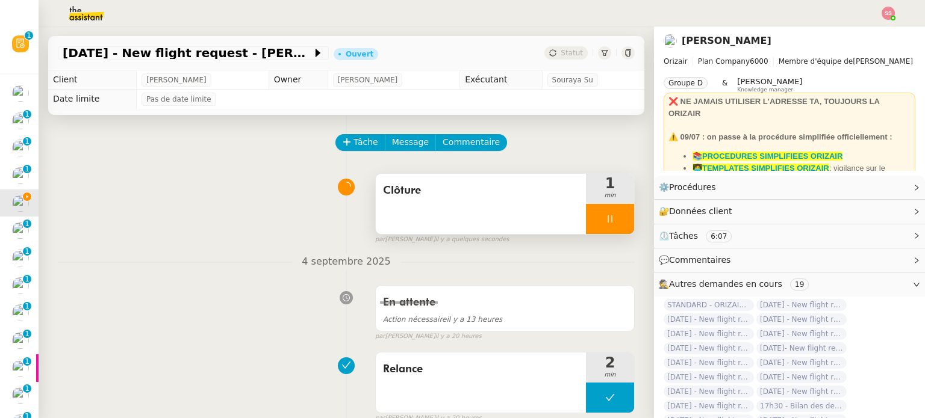
click at [614, 219] on div at bounding box center [610, 219] width 48 height 30
click at [614, 219] on button at bounding box center [622, 219] width 24 height 30
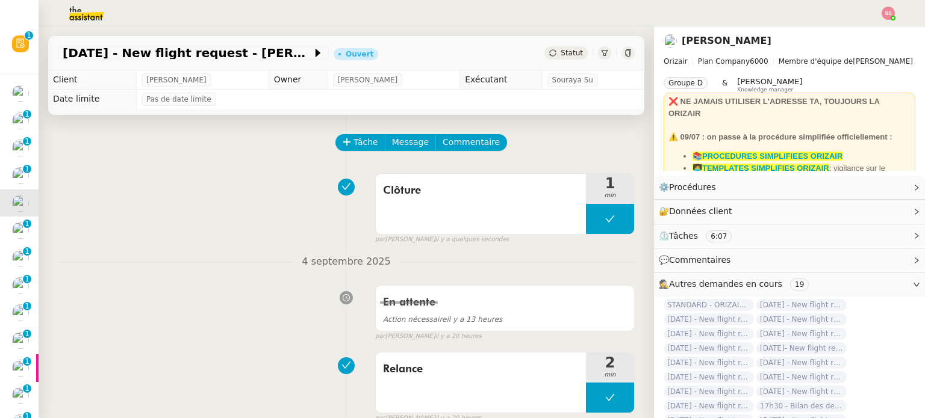
click at [563, 55] on span "Statut" at bounding box center [571, 53] width 22 height 8
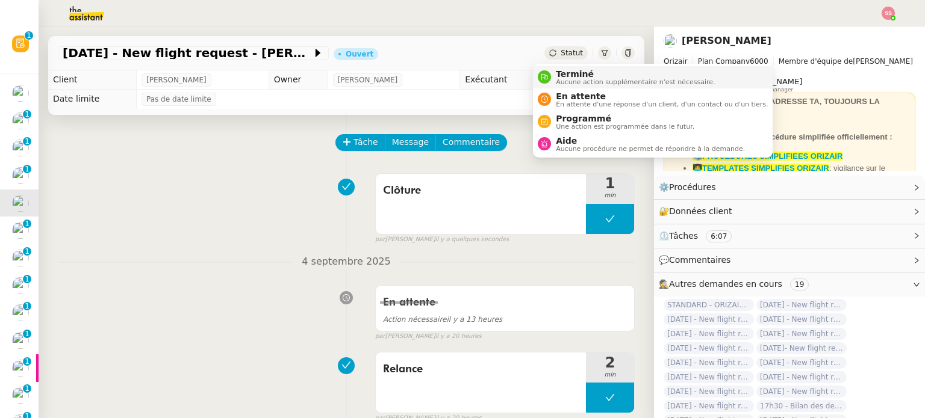
click at [570, 74] on span "Terminé" at bounding box center [635, 74] width 159 height 10
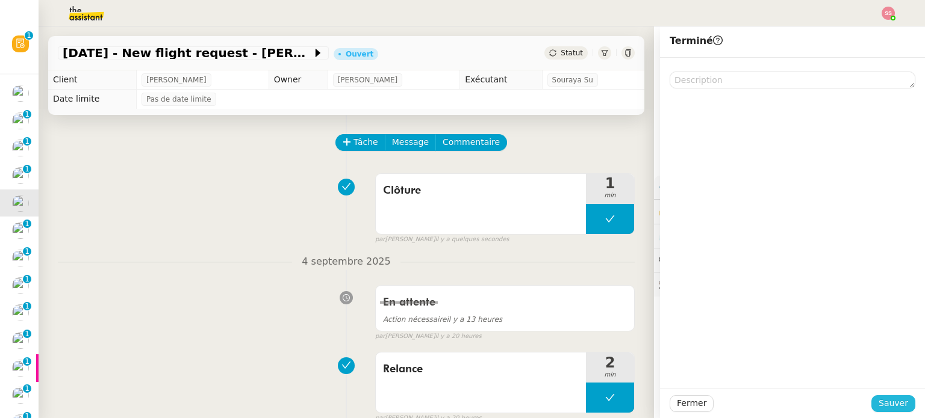
click at [872, 405] on button "Sauver" at bounding box center [893, 403] width 44 height 17
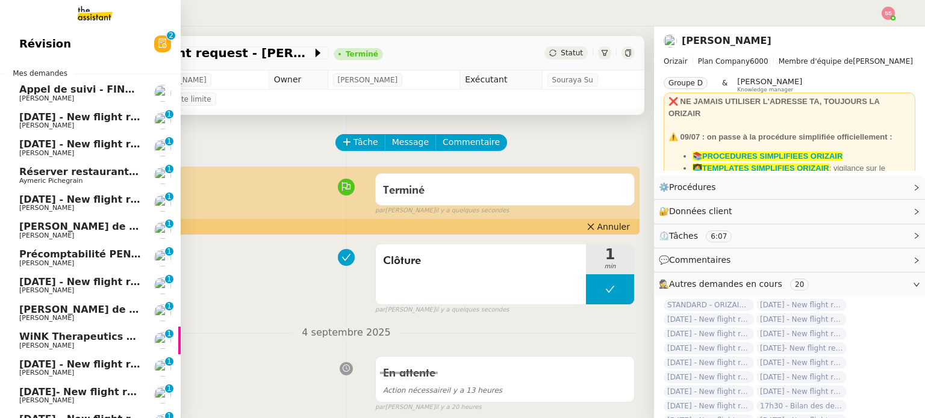
click at [95, 200] on span "[DATE] - New flight request - [PERSON_NAME]" at bounding box center [143, 199] width 249 height 11
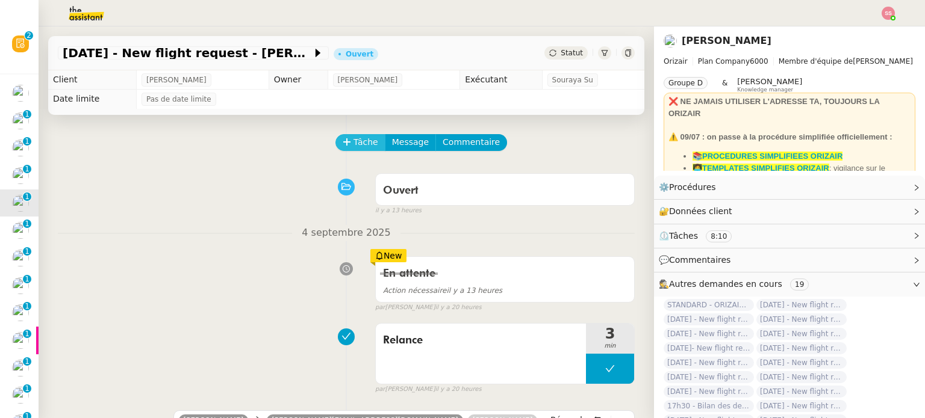
click at [366, 144] on button "Tâche" at bounding box center [360, 142] width 50 height 17
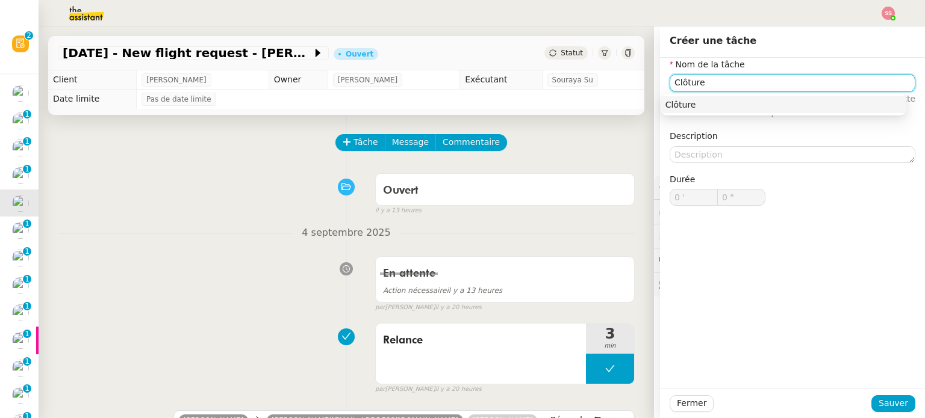
click at [680, 109] on div "Clôture" at bounding box center [783, 104] width 236 height 11
type input "Clôture"
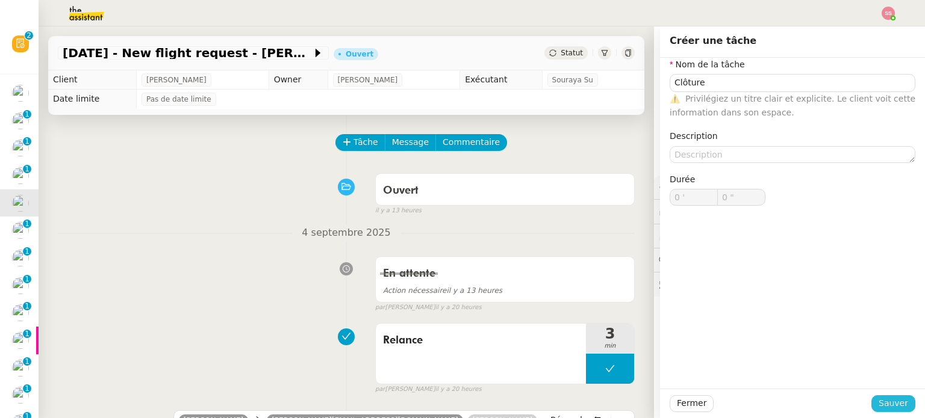
click at [882, 406] on span "Sauver" at bounding box center [892, 404] width 29 height 14
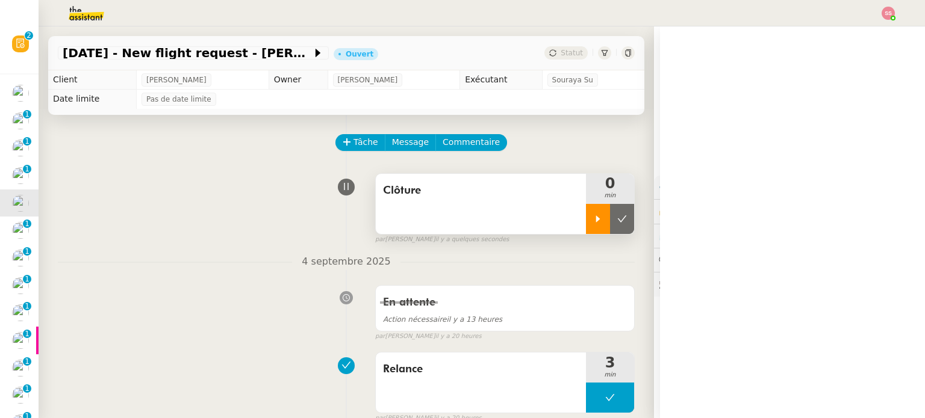
click at [586, 231] on div at bounding box center [598, 219] width 24 height 30
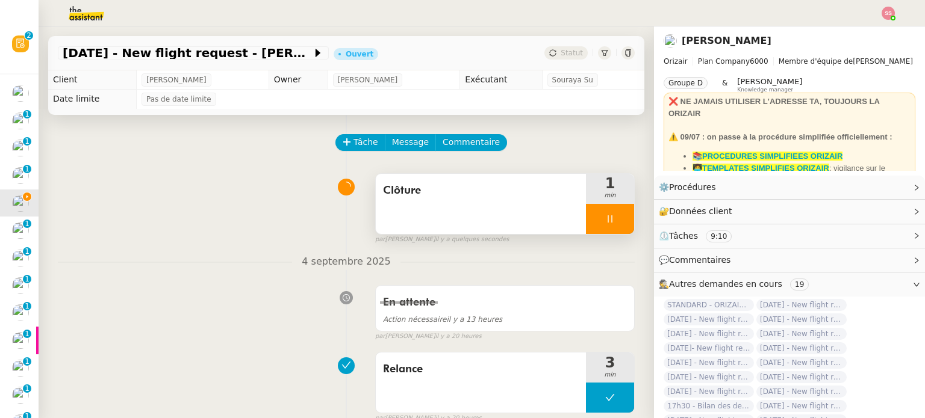
click at [615, 216] on div at bounding box center [610, 219] width 48 height 30
click at [615, 216] on button at bounding box center [622, 219] width 24 height 30
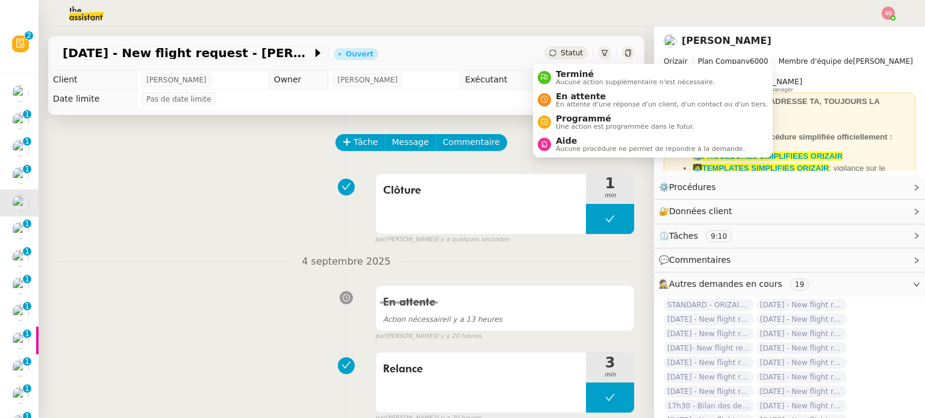
click at [560, 54] on span "Statut" at bounding box center [571, 53] width 22 height 8
click at [560, 79] on span "Aucune action supplémentaire n'est nécessaire." at bounding box center [635, 82] width 159 height 7
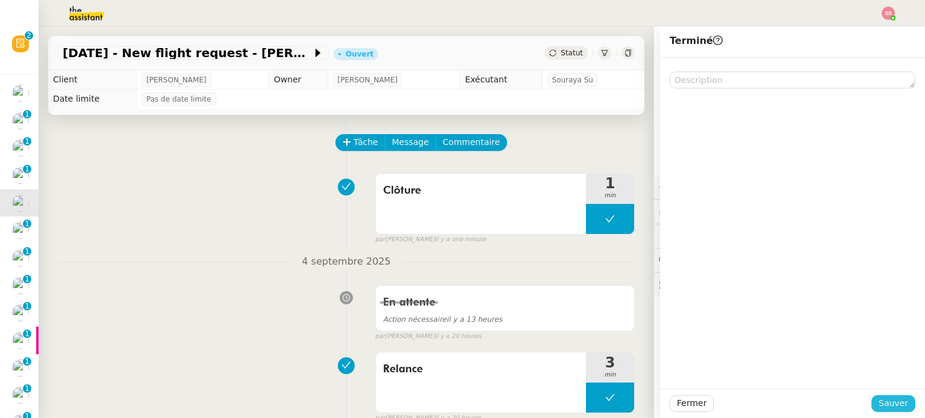
click at [890, 406] on span "Sauver" at bounding box center [892, 404] width 29 height 14
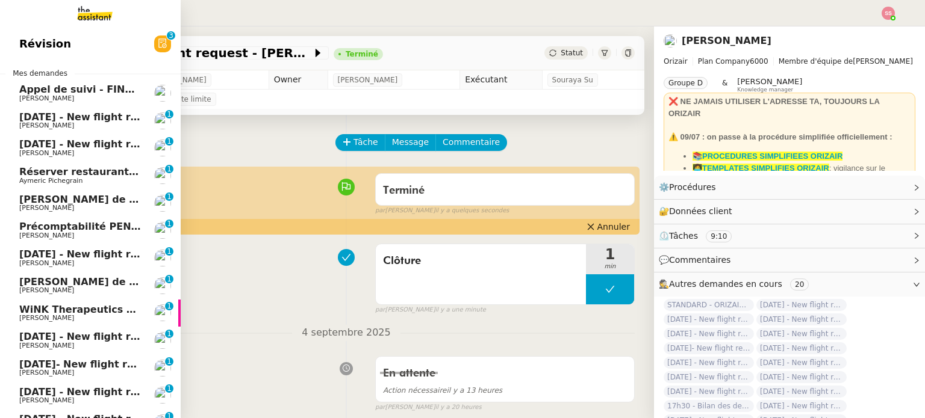
click at [78, 228] on span "Précomptabilité PENNYLANE - août 2025" at bounding box center [129, 226] width 220 height 11
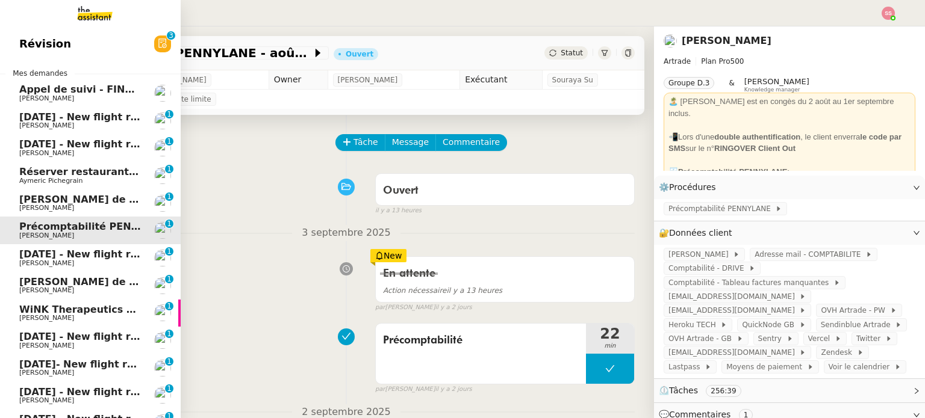
click at [79, 264] on span "[PERSON_NAME]" at bounding box center [80, 263] width 122 height 7
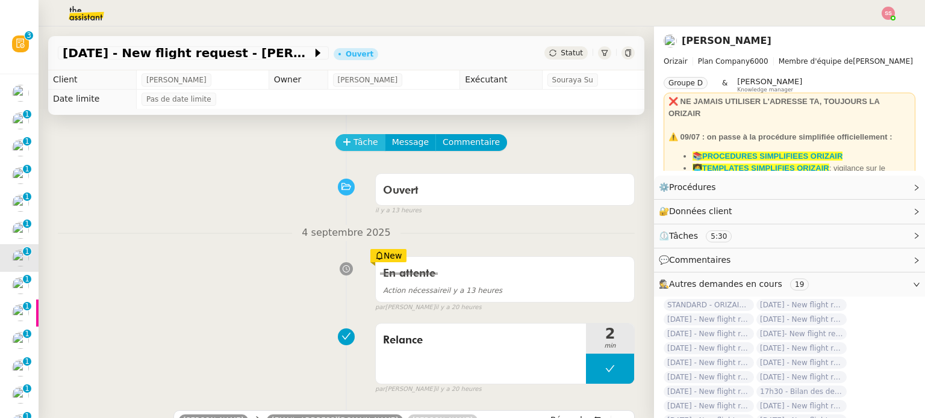
click at [359, 144] on span "Tâche" at bounding box center [365, 142] width 25 height 14
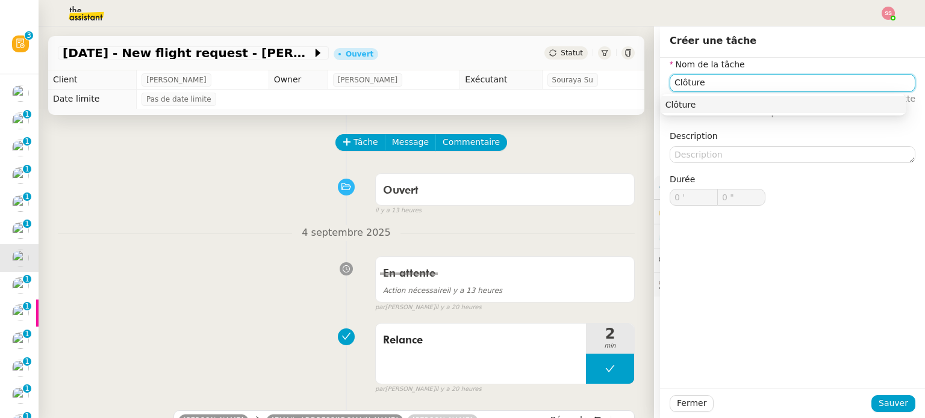
click at [739, 101] on div "Clôture" at bounding box center [783, 104] width 236 height 11
type input "Clôture"
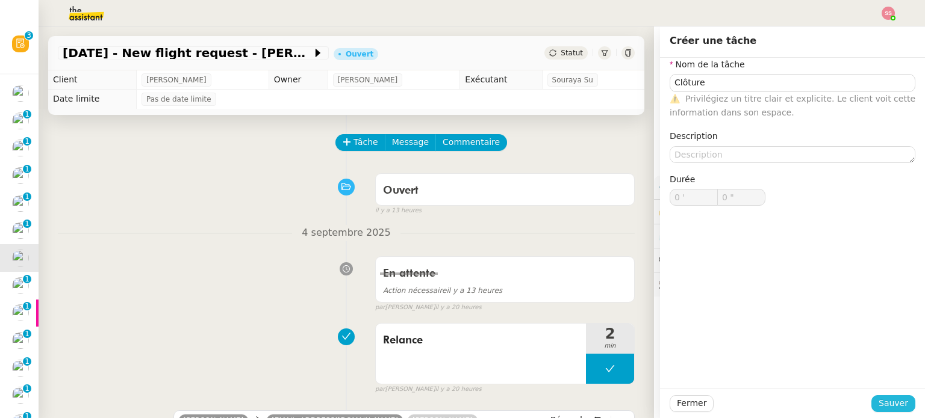
click at [878, 409] on span "Sauver" at bounding box center [892, 404] width 29 height 14
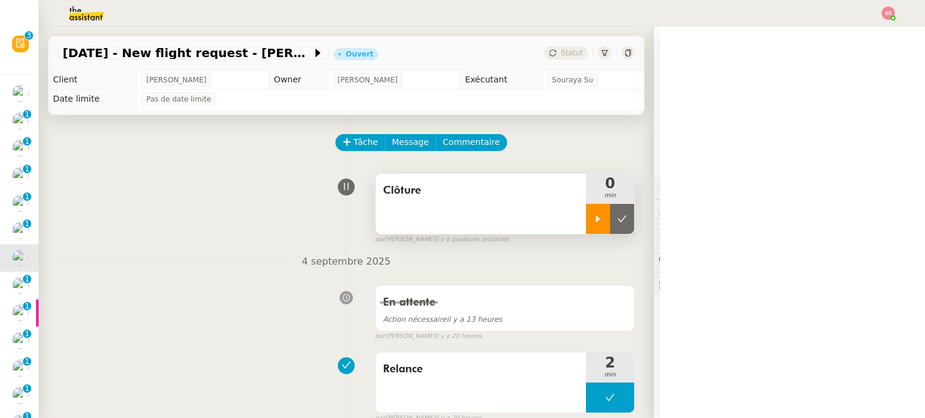
click at [589, 225] on div at bounding box center [598, 219] width 24 height 30
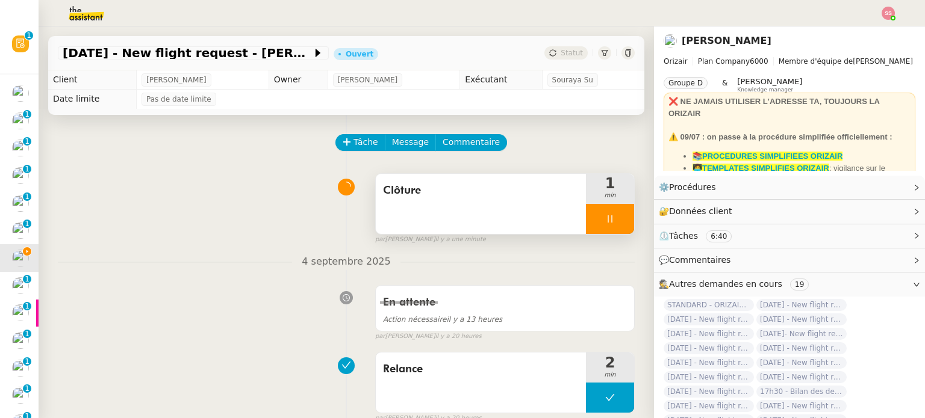
click at [604, 231] on div at bounding box center [610, 219] width 48 height 30
click at [610, 229] on button at bounding box center [622, 219] width 24 height 30
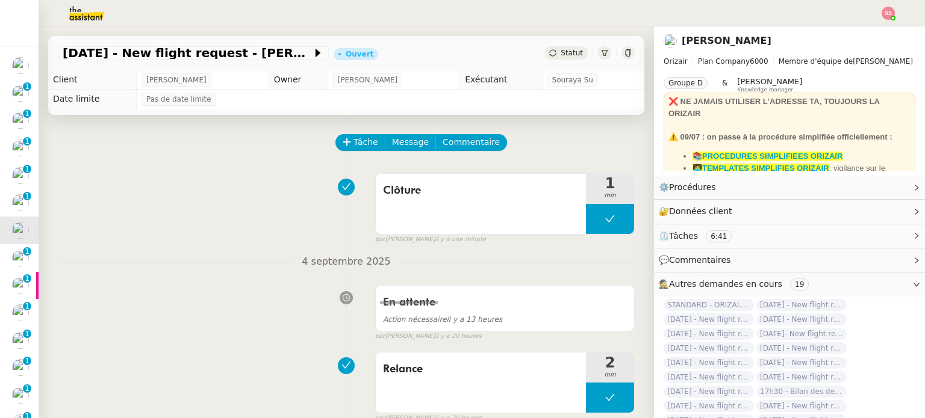
click at [561, 54] on span "Statut" at bounding box center [571, 53] width 22 height 8
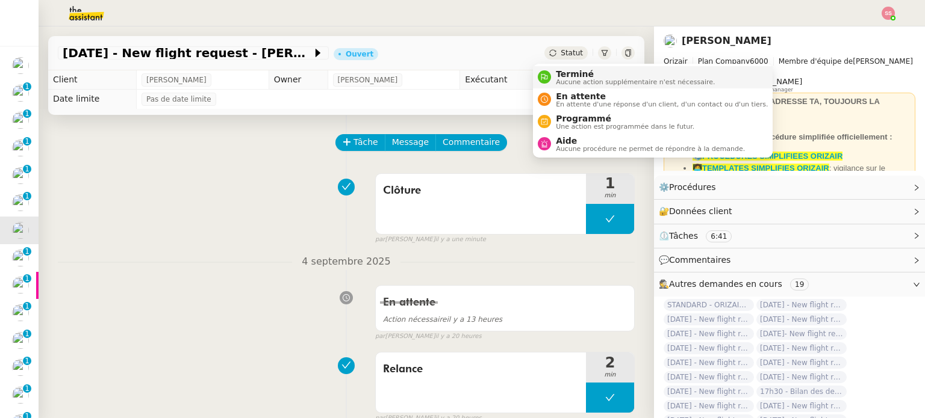
click at [574, 76] on span "Terminé" at bounding box center [635, 74] width 159 height 10
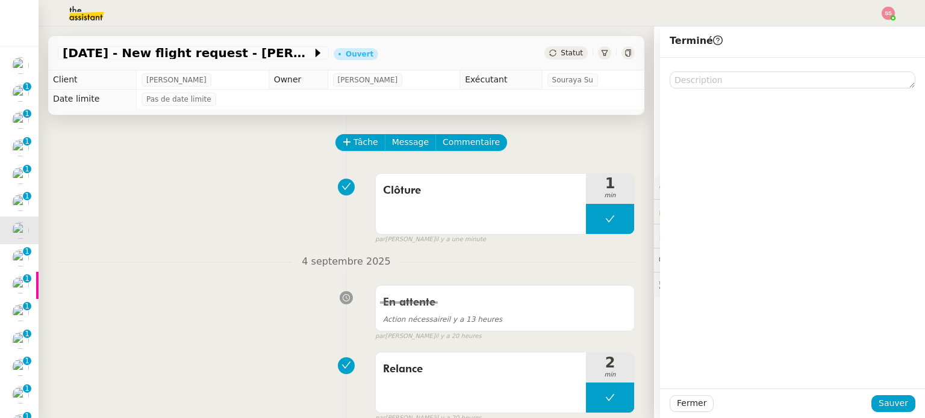
click at [898, 395] on div "Fermer Sauver" at bounding box center [792, 403] width 246 height 17
click at [899, 399] on button "Sauver" at bounding box center [893, 403] width 44 height 17
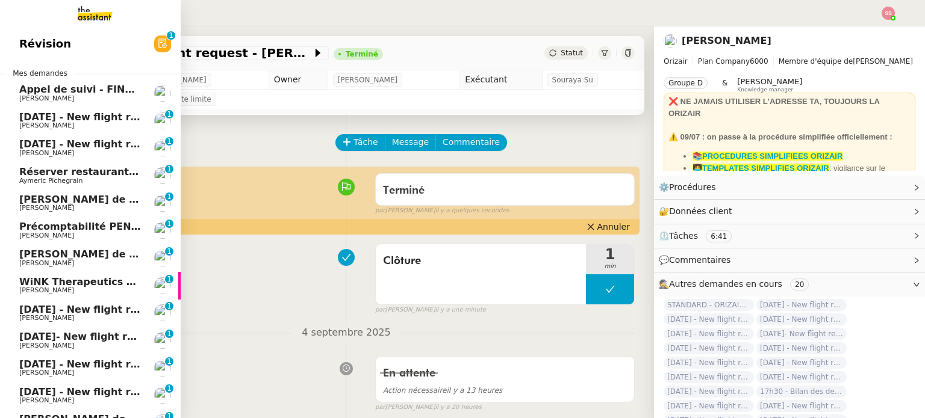
click at [59, 321] on span "[PERSON_NAME]" at bounding box center [80, 318] width 122 height 7
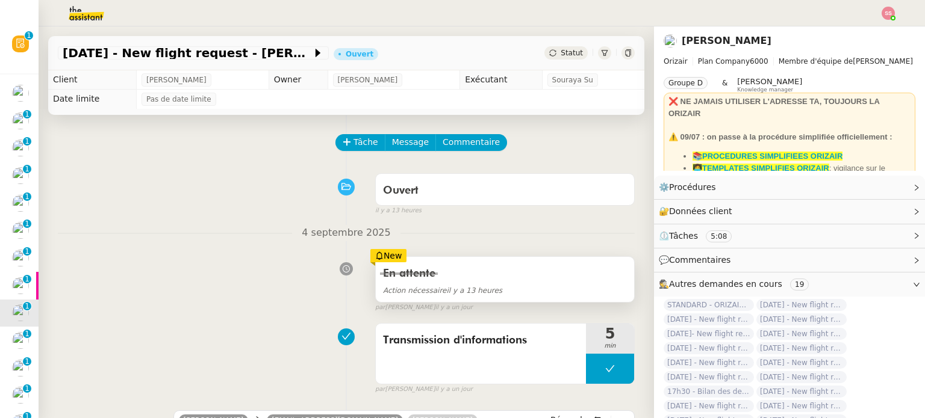
scroll to position [120, 0]
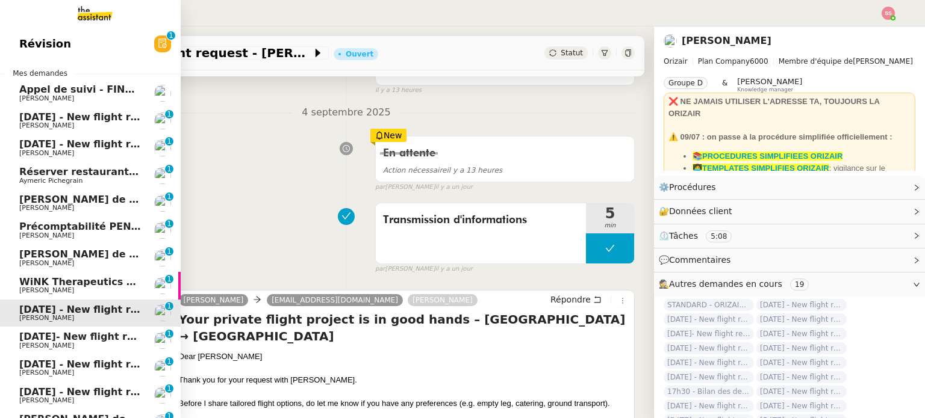
click at [74, 334] on span "[DATE]- New flight request - [PERSON_NAME]" at bounding box center [141, 336] width 245 height 11
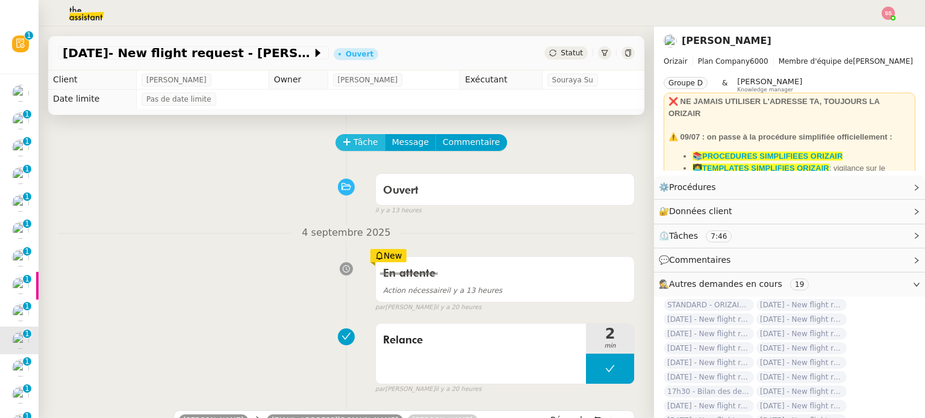
click at [366, 139] on button "Tâche" at bounding box center [360, 142] width 50 height 17
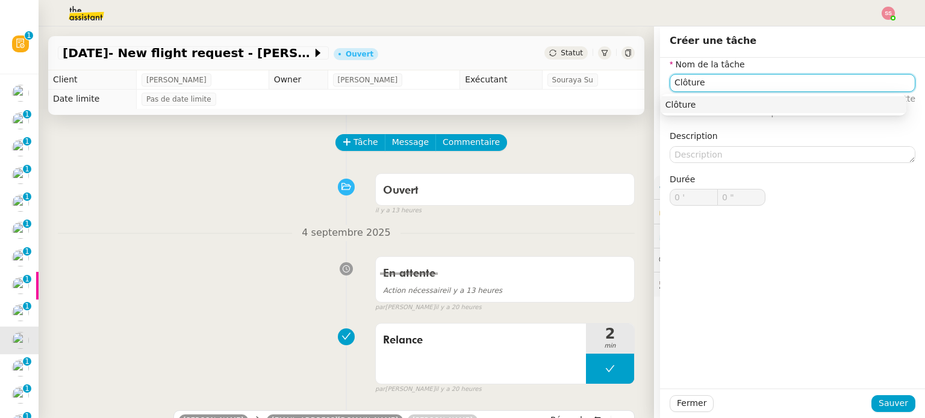
click at [718, 110] on div "Clôture" at bounding box center [783, 104] width 236 height 11
type input "Clôture"
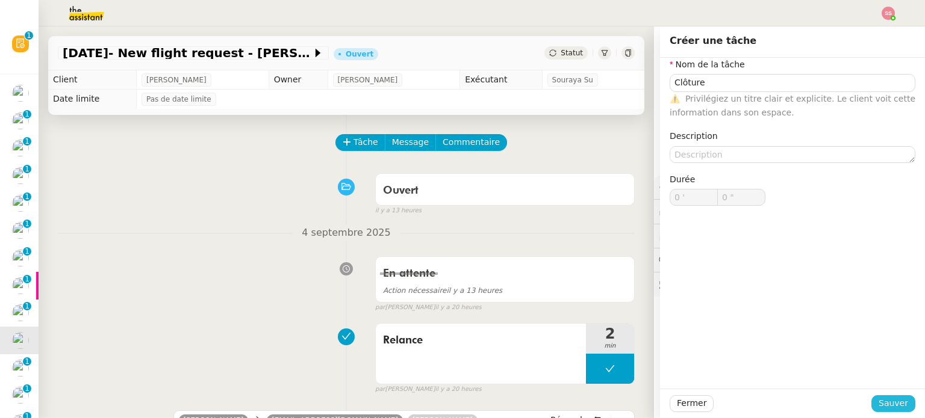
click at [887, 409] on span "Sauver" at bounding box center [892, 404] width 29 height 14
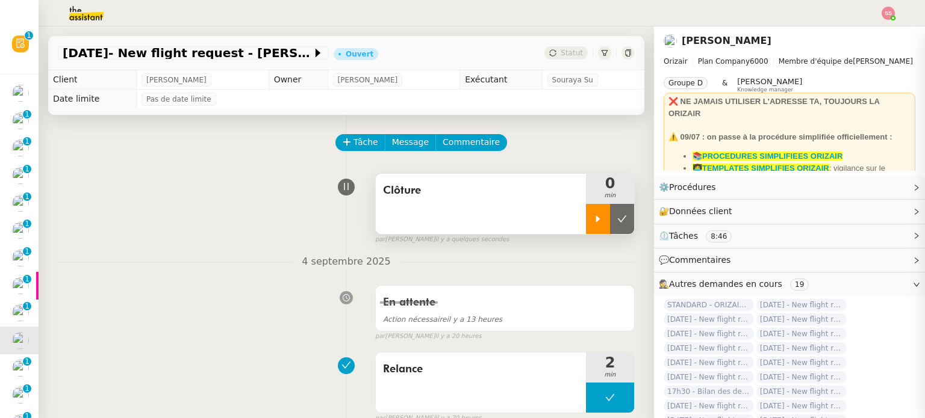
click at [588, 221] on div at bounding box center [598, 219] width 24 height 30
click at [608, 223] on div at bounding box center [610, 219] width 48 height 30
click at [617, 223] on icon at bounding box center [622, 219] width 10 height 10
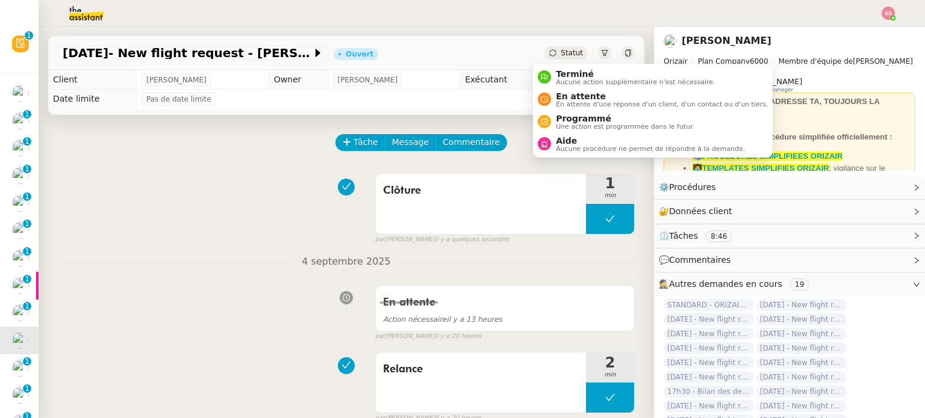
click at [560, 52] on span "Statut" at bounding box center [571, 53] width 22 height 8
click at [568, 71] on span "Terminé" at bounding box center [635, 74] width 159 height 10
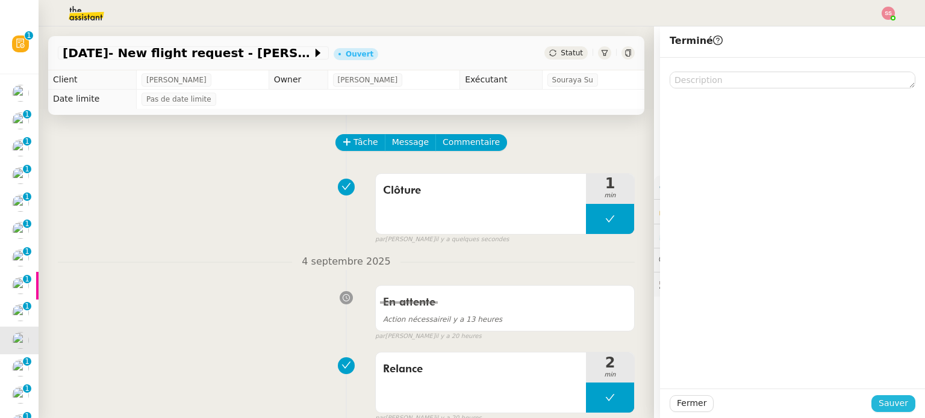
click at [878, 406] on span "Sauver" at bounding box center [892, 404] width 29 height 14
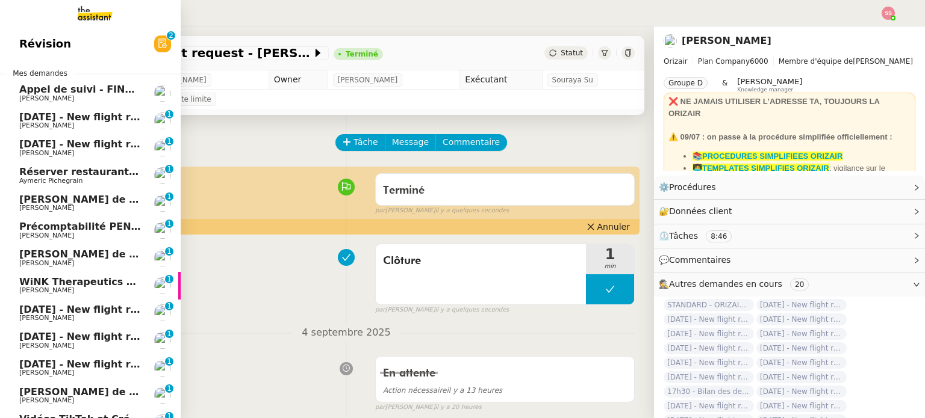
click at [110, 335] on span "[DATE] - New flight request - [PERSON_NAME]" at bounding box center [143, 336] width 249 height 11
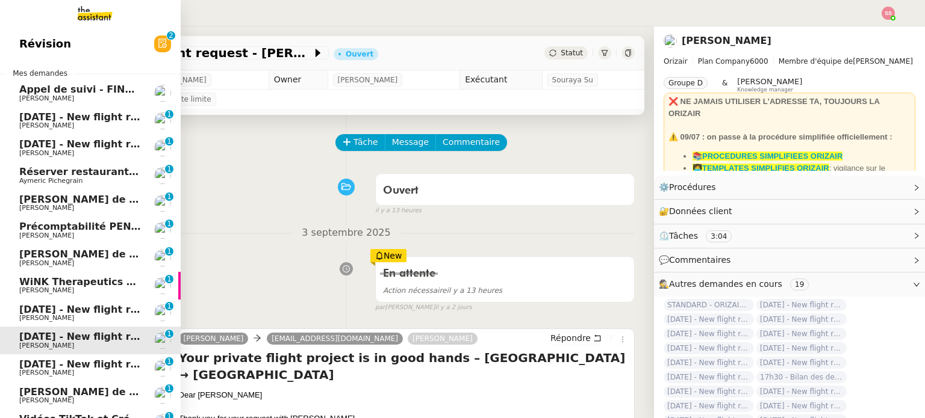
click at [86, 311] on span "[DATE] - New flight request - [PERSON_NAME]" at bounding box center [143, 309] width 249 height 11
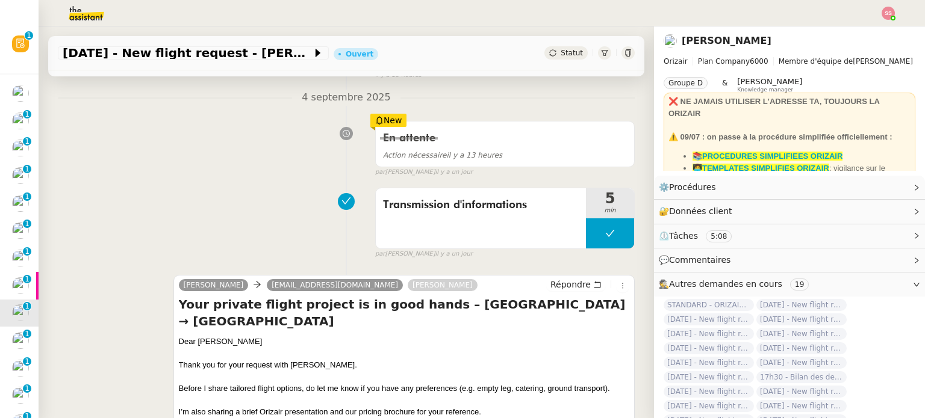
scroll to position [181, 0]
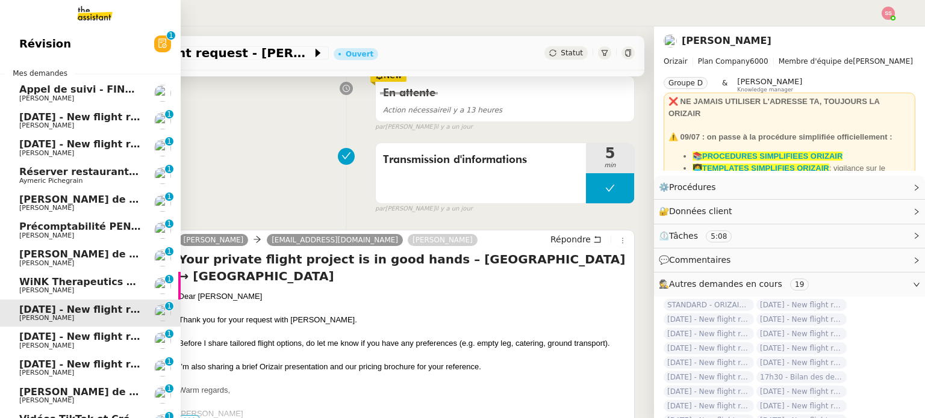
click at [65, 370] on span "[PERSON_NAME]" at bounding box center [80, 373] width 122 height 7
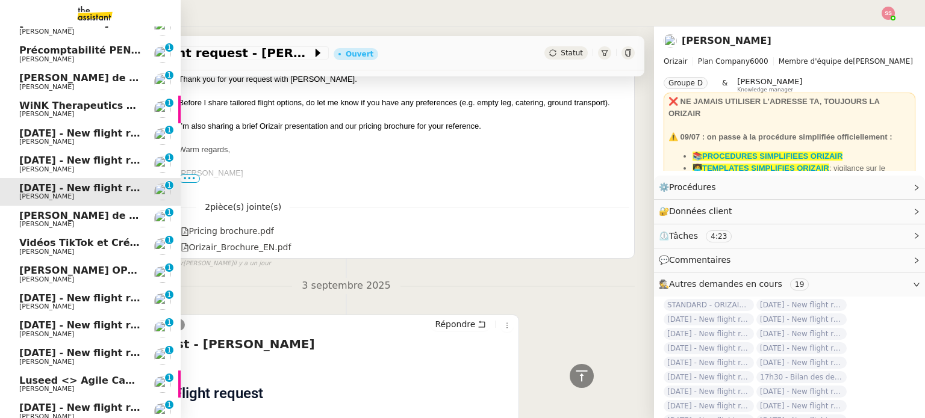
scroll to position [241, 0]
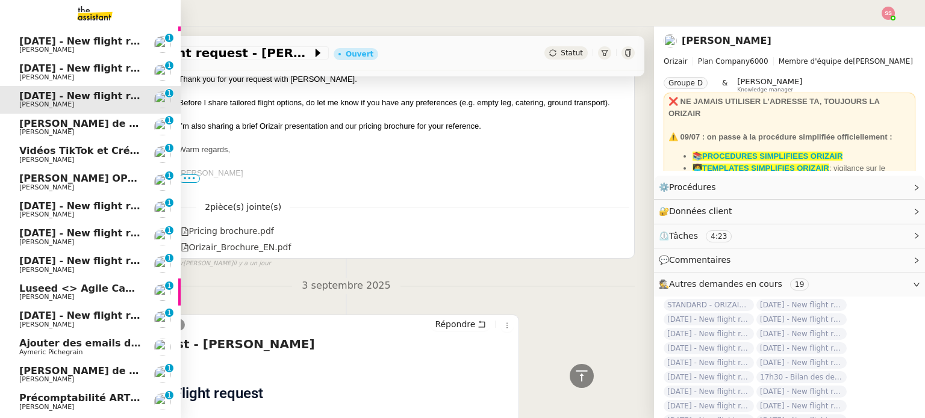
click at [53, 203] on span "[DATE] - New flight request - [PERSON_NAME]" at bounding box center [143, 205] width 249 height 11
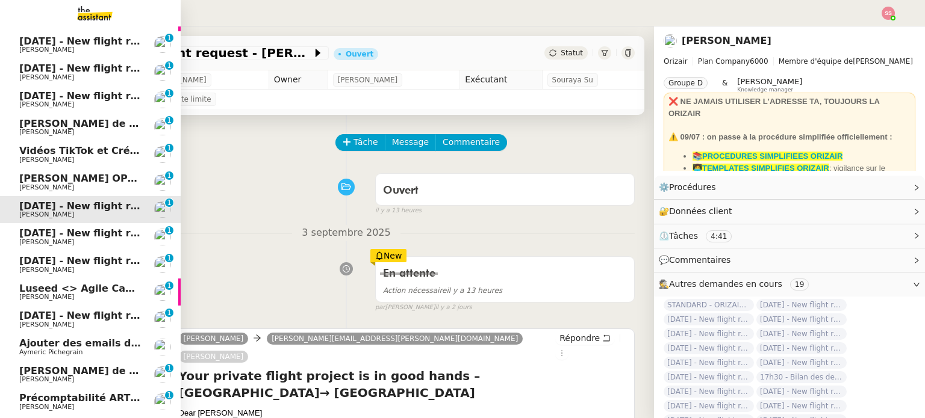
click at [95, 234] on span "[DATE] - New flight request - [PERSON_NAME]" at bounding box center [143, 233] width 249 height 11
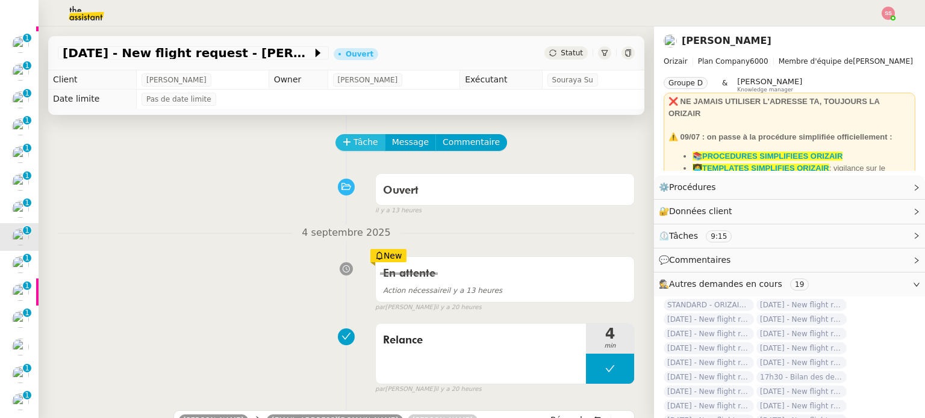
click at [361, 146] on span "Tâche" at bounding box center [365, 142] width 25 height 14
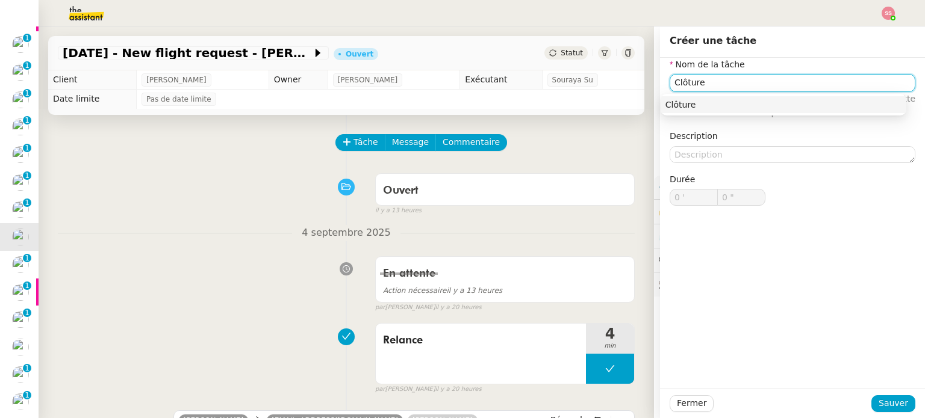
click at [729, 103] on div "Clôture" at bounding box center [783, 104] width 236 height 11
type input "Clôture"
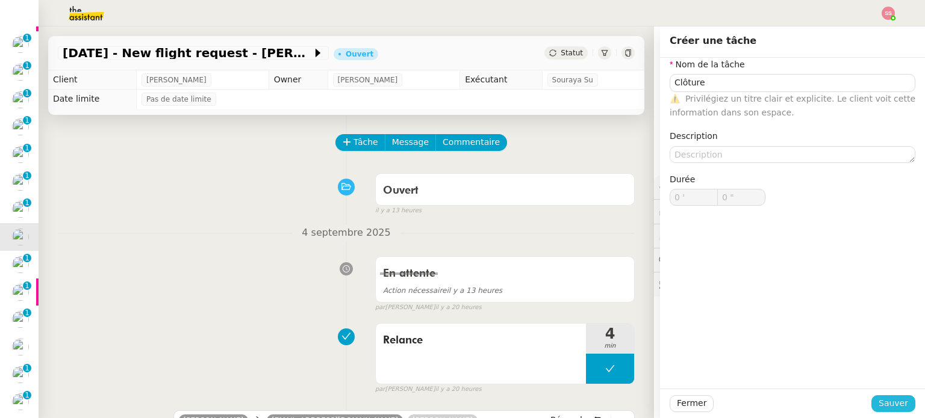
click at [883, 404] on span "Sauver" at bounding box center [892, 404] width 29 height 14
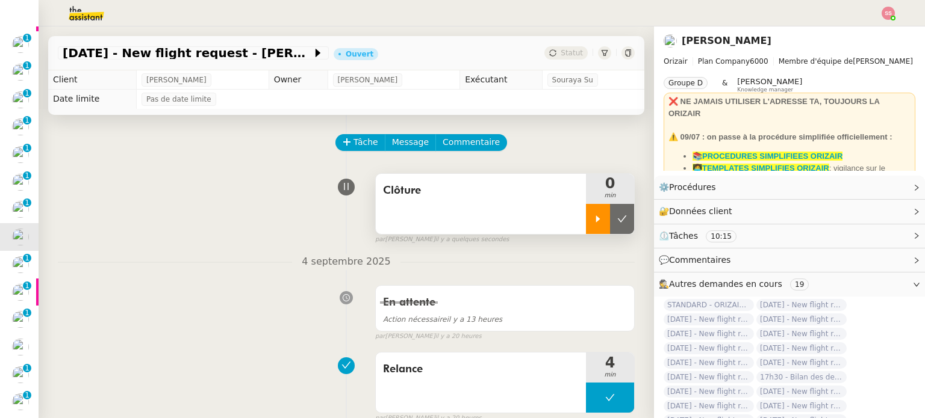
click at [586, 216] on div at bounding box center [598, 219] width 24 height 30
click at [614, 216] on div at bounding box center [610, 219] width 48 height 30
click at [614, 216] on button at bounding box center [622, 219] width 24 height 30
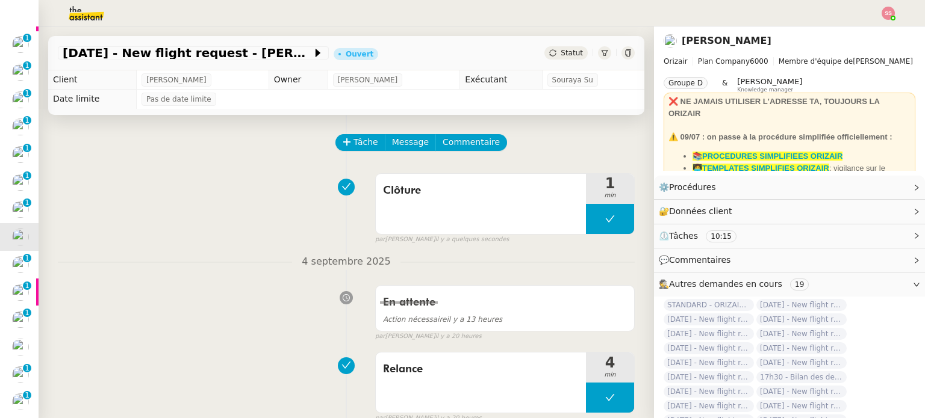
click at [560, 57] on span "Statut" at bounding box center [571, 53] width 22 height 8
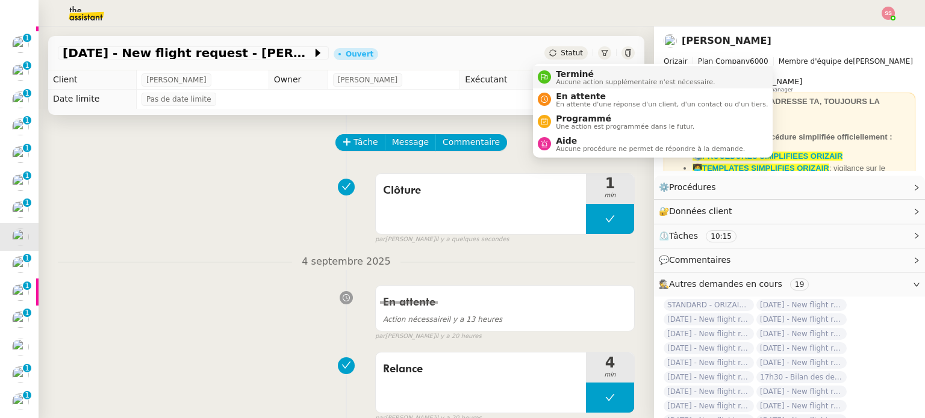
click at [570, 76] on span "Terminé" at bounding box center [635, 74] width 159 height 10
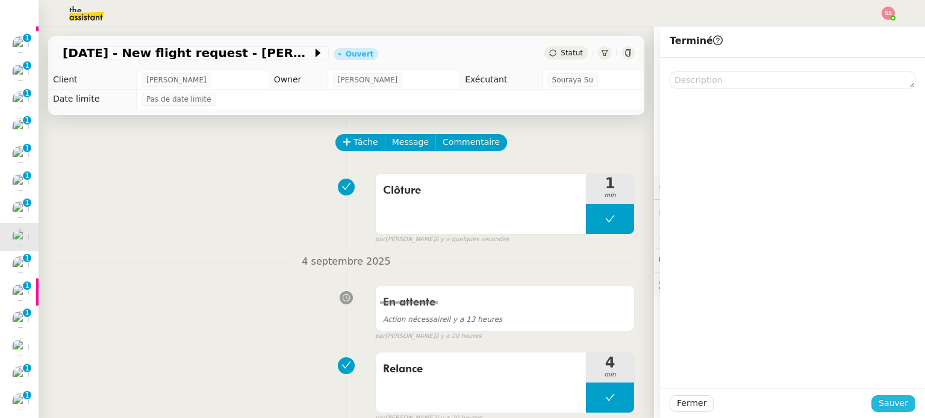
click at [880, 403] on span "Sauver" at bounding box center [892, 404] width 29 height 14
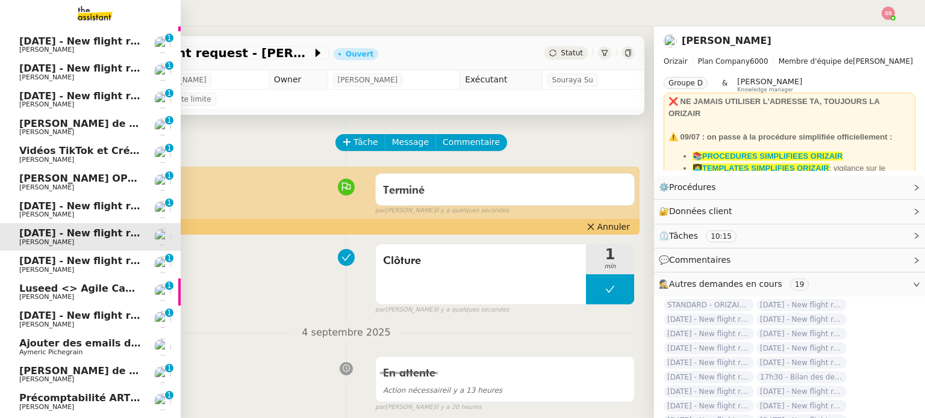
scroll to position [268, 0]
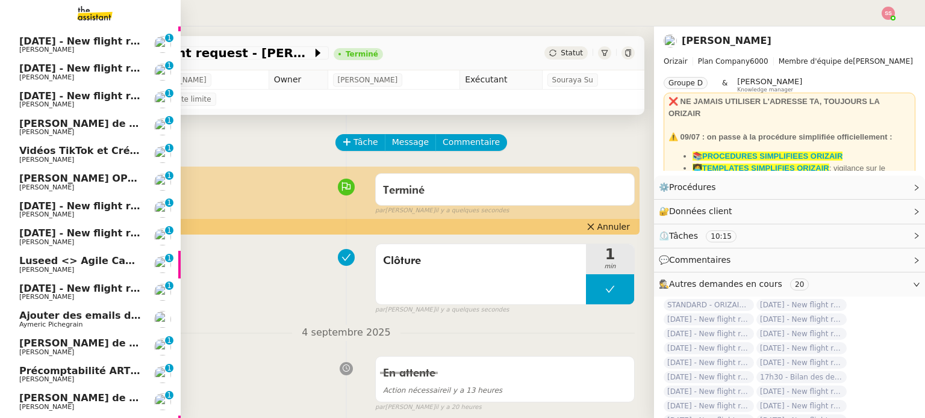
click at [54, 258] on span "Luseed <> Agile Capital Markets" at bounding box center [108, 260] width 178 height 11
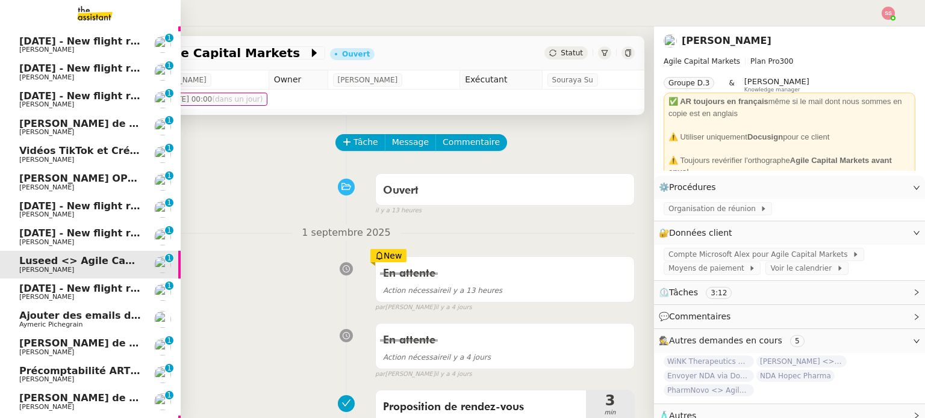
click at [68, 235] on span "[DATE] - New flight request - [PERSON_NAME]" at bounding box center [143, 233] width 249 height 11
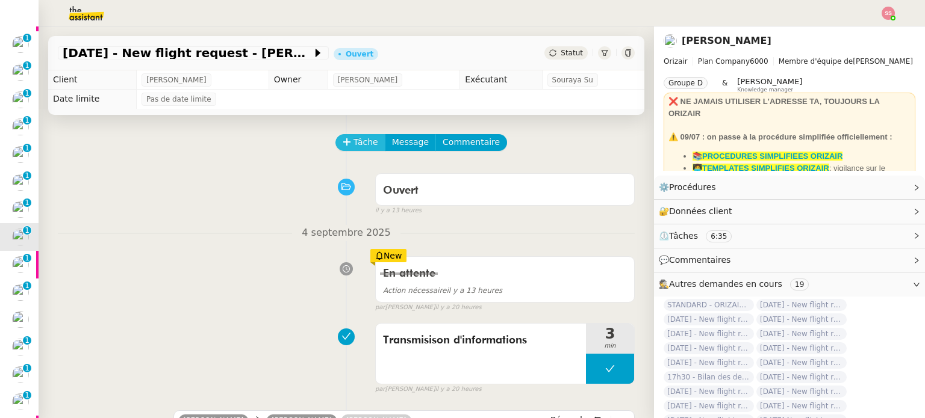
click at [357, 149] on span "Tâche" at bounding box center [365, 142] width 25 height 14
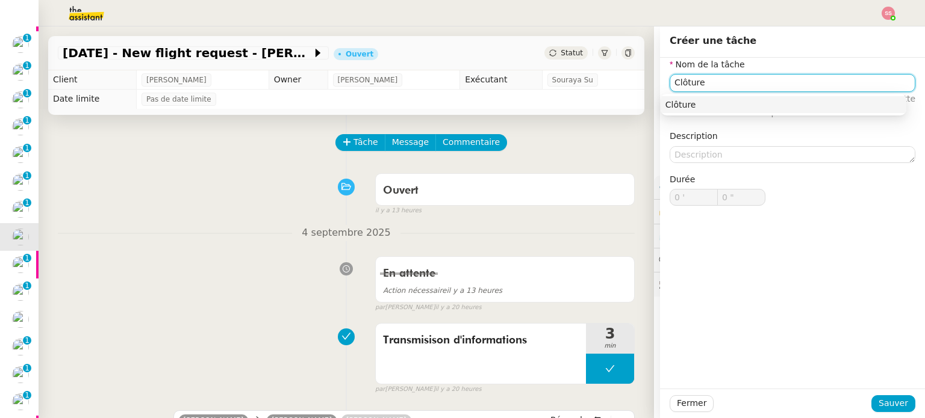
click at [672, 102] on div "Clôture" at bounding box center [783, 104] width 236 height 11
type input "Clôture"
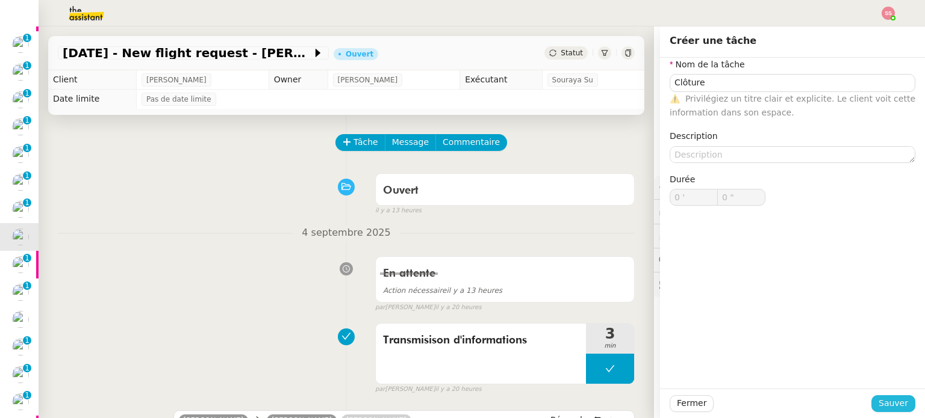
click at [884, 405] on span "Sauver" at bounding box center [892, 404] width 29 height 14
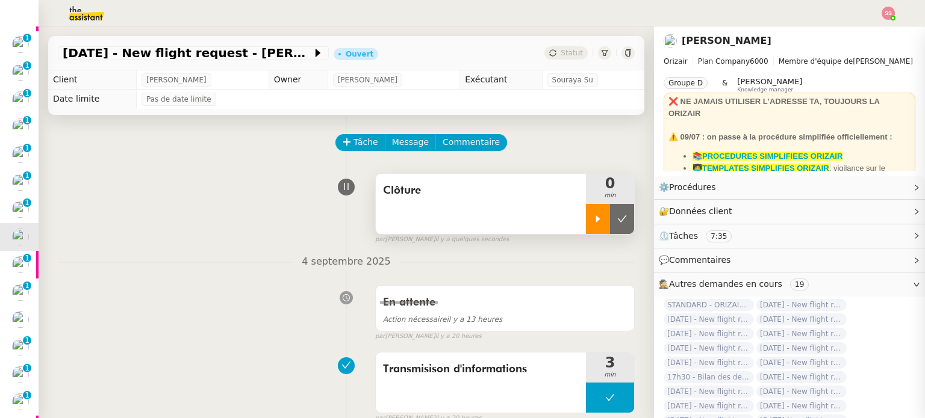
click at [596, 221] on icon at bounding box center [598, 219] width 4 height 7
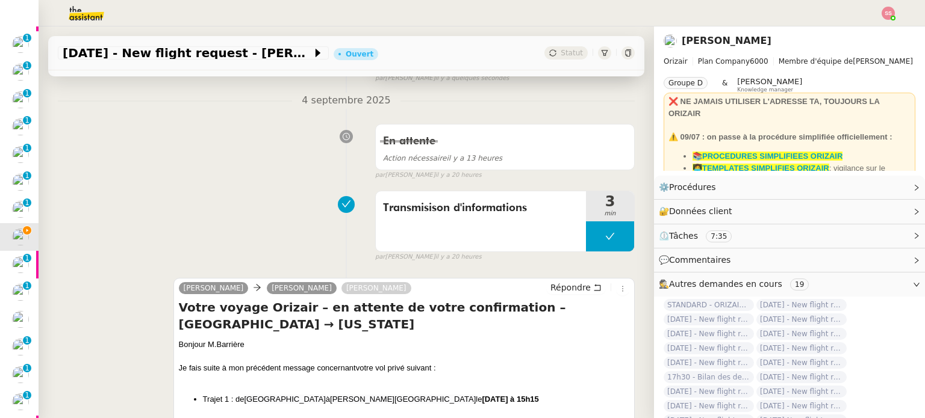
scroll to position [60, 0]
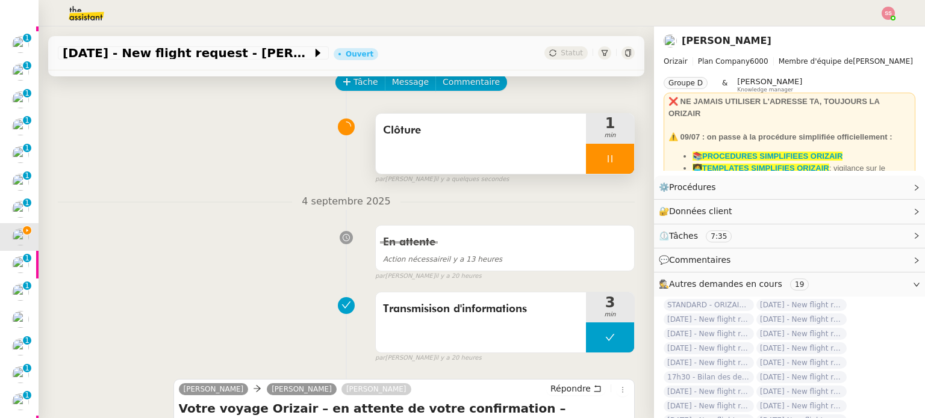
click at [605, 164] on icon at bounding box center [610, 159] width 10 height 10
click at [610, 164] on button at bounding box center [622, 159] width 24 height 30
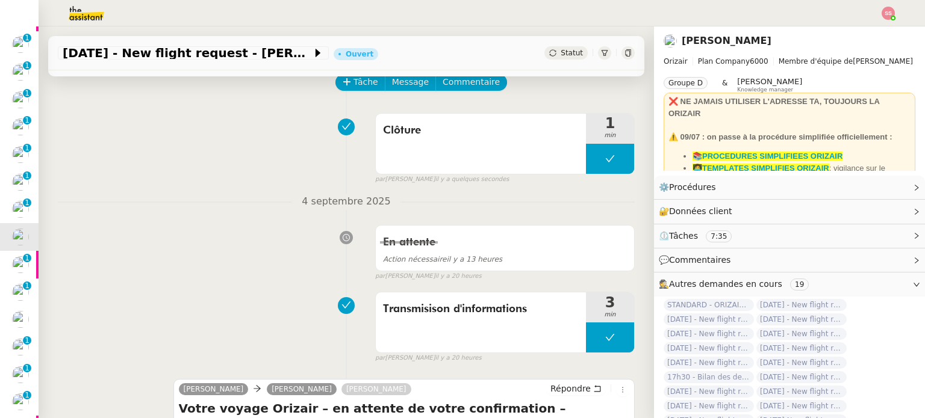
click at [565, 54] on span "Statut" at bounding box center [571, 53] width 22 height 8
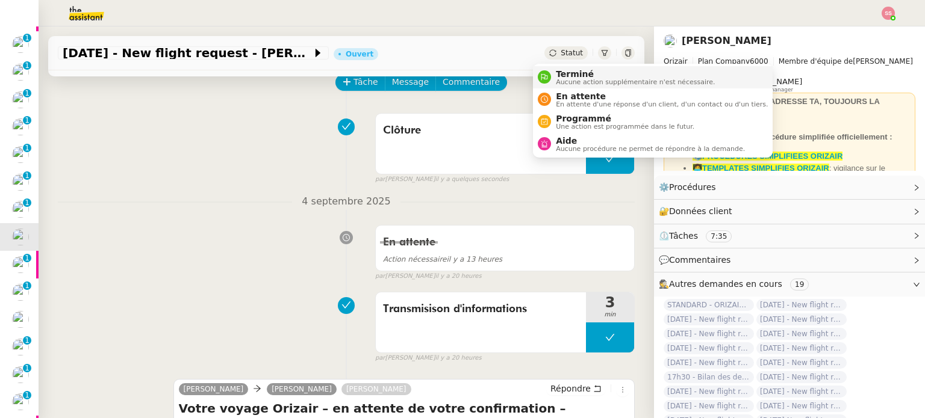
click at [576, 71] on span "Terminé" at bounding box center [635, 74] width 159 height 10
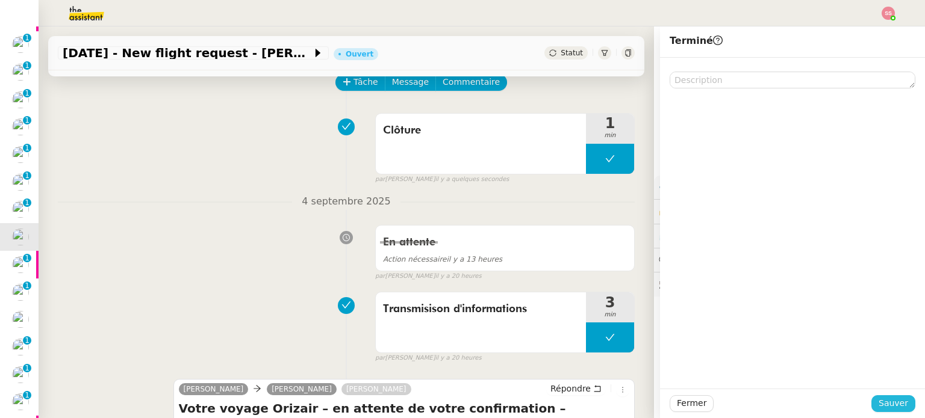
click at [878, 398] on span "Sauver" at bounding box center [892, 404] width 29 height 14
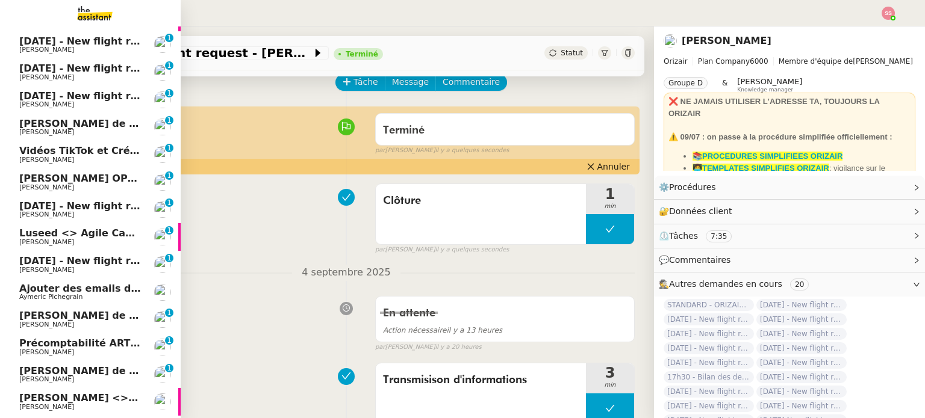
click at [119, 267] on span "[PERSON_NAME]" at bounding box center [80, 270] width 122 height 7
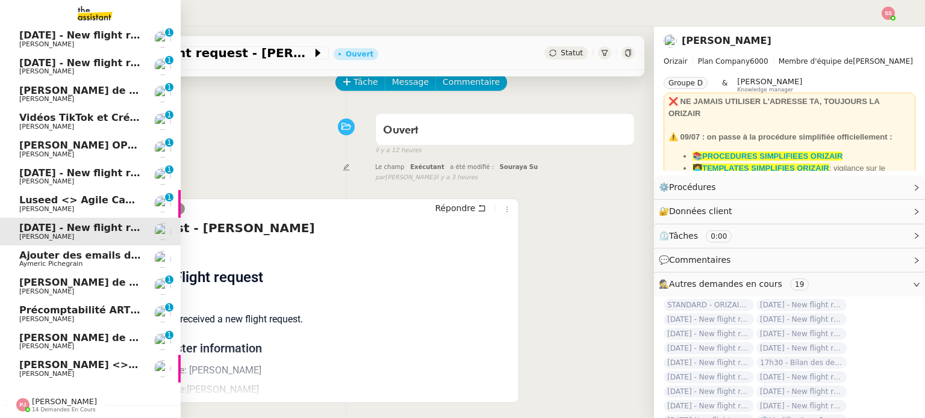
scroll to position [308, 0]
click at [90, 328] on link "[PERSON_NAME] de suivi [PERSON_NAME] [PERSON_NAME] 0 1 2 3 4 5 6 7 8 9" at bounding box center [90, 342] width 181 height 28
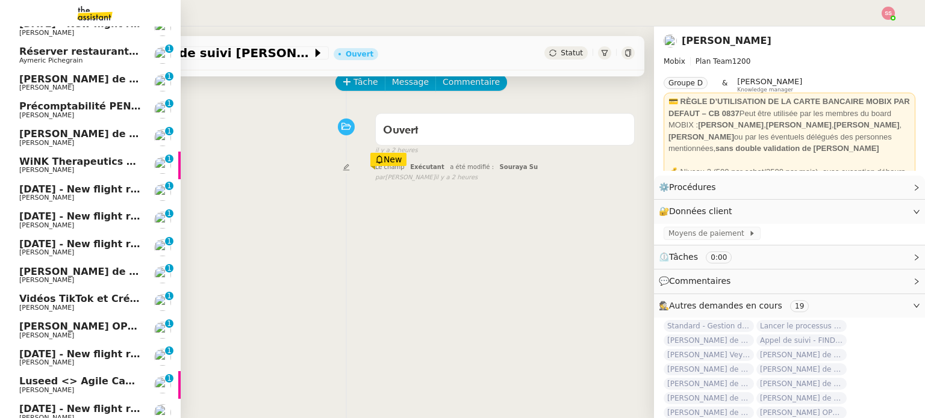
scroll to position [7, 0]
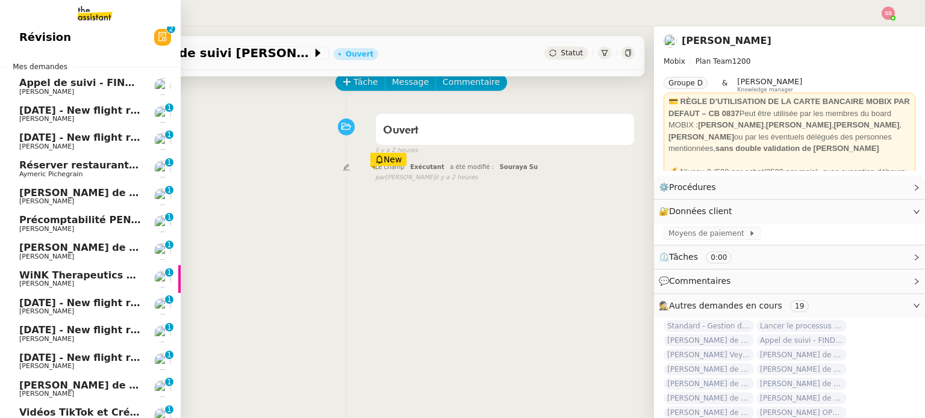
click at [108, 232] on span "[PERSON_NAME]" at bounding box center [80, 229] width 122 height 7
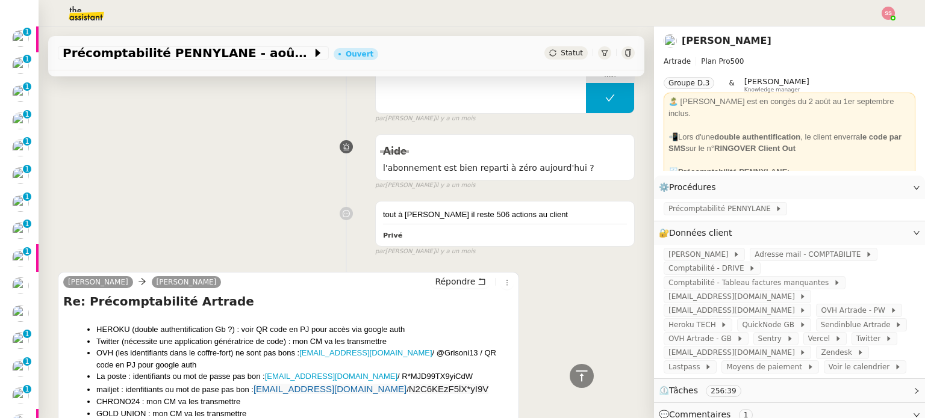
scroll to position [2588, 0]
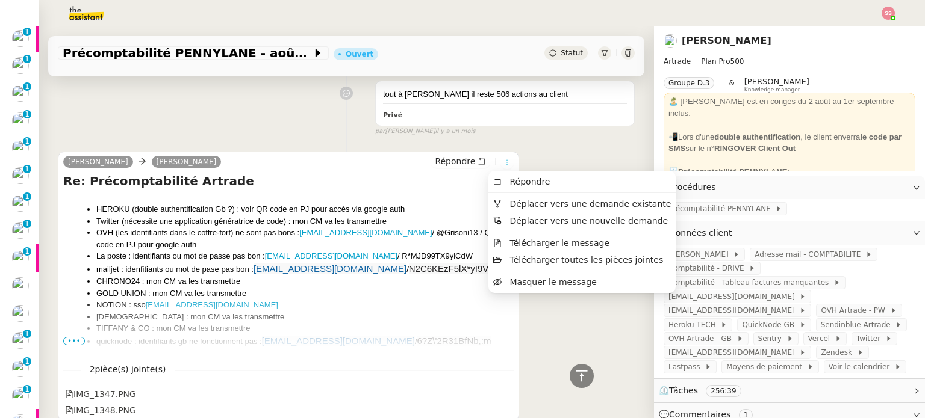
click at [503, 163] on icon at bounding box center [506, 162] width 7 height 7
click at [504, 205] on span "Déplacer vers une demande existante" at bounding box center [582, 204] width 178 height 11
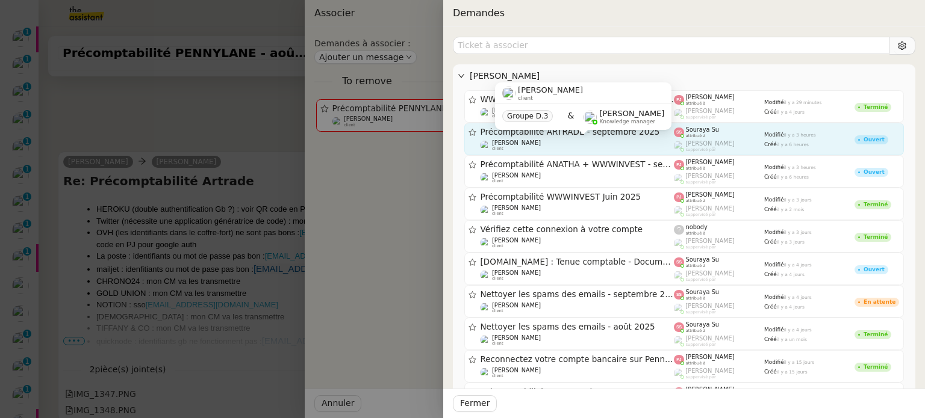
click at [633, 141] on div "[PERSON_NAME] client" at bounding box center [577, 146] width 194 height 12
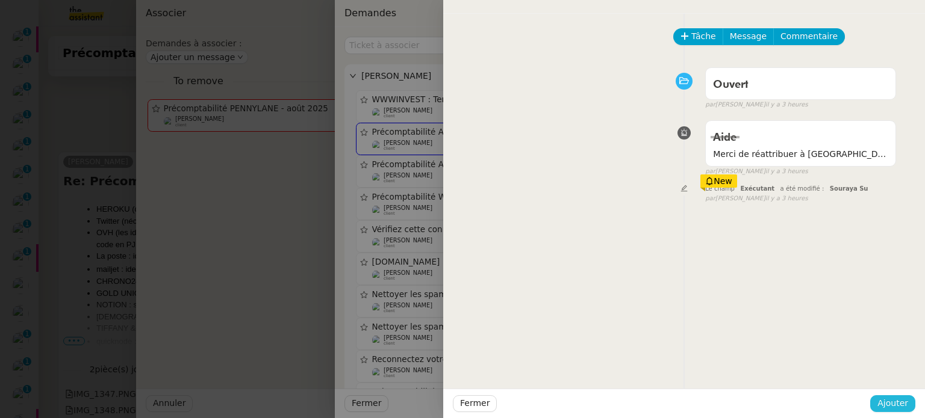
click at [882, 410] on span "Ajouter" at bounding box center [892, 404] width 31 height 14
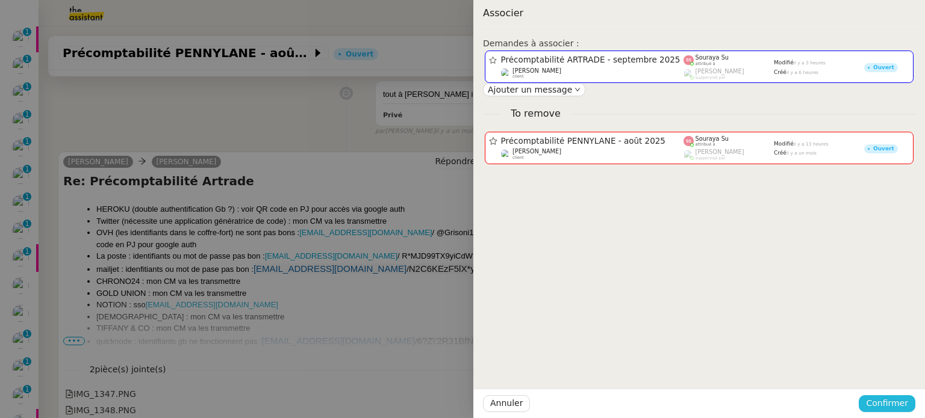
click at [883, 409] on span "Confirmer" at bounding box center [887, 404] width 42 height 14
click at [890, 373] on span "Ajouter" at bounding box center [887, 372] width 31 height 12
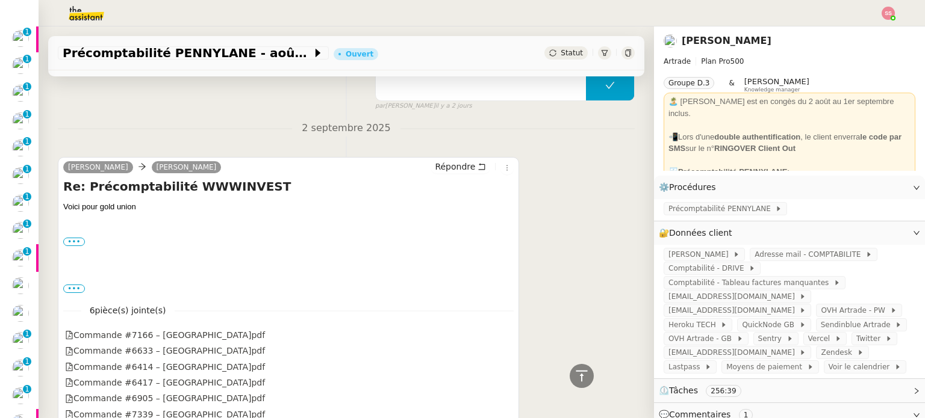
scroll to position [351, 0]
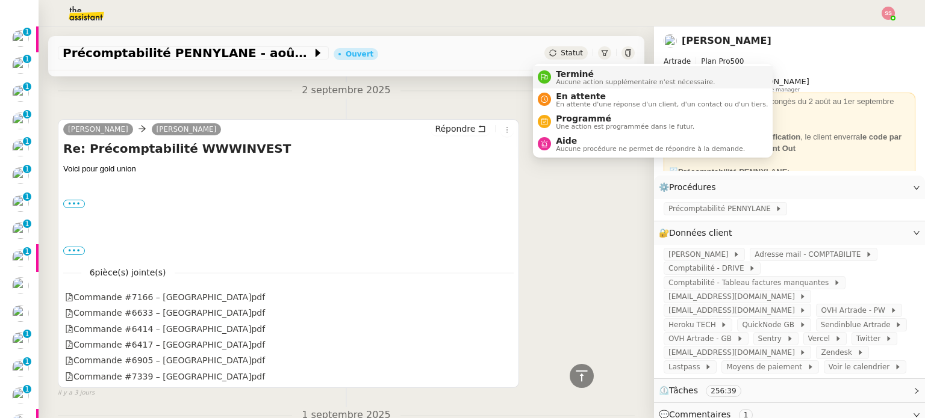
click at [558, 79] on span "Aucune action supplémentaire n'est nécessaire." at bounding box center [635, 82] width 159 height 7
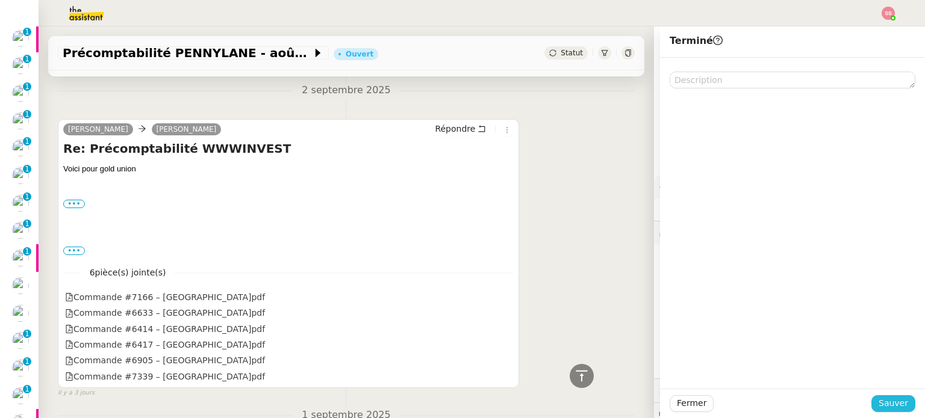
click at [881, 399] on span "Sauver" at bounding box center [892, 404] width 29 height 14
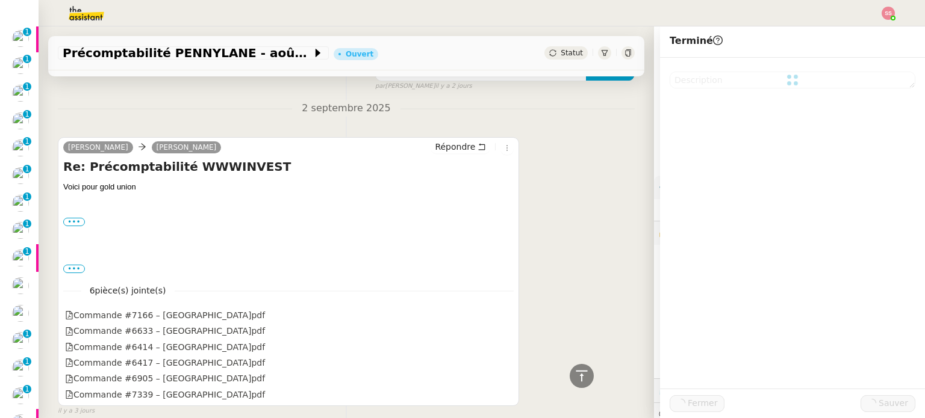
scroll to position [368, 0]
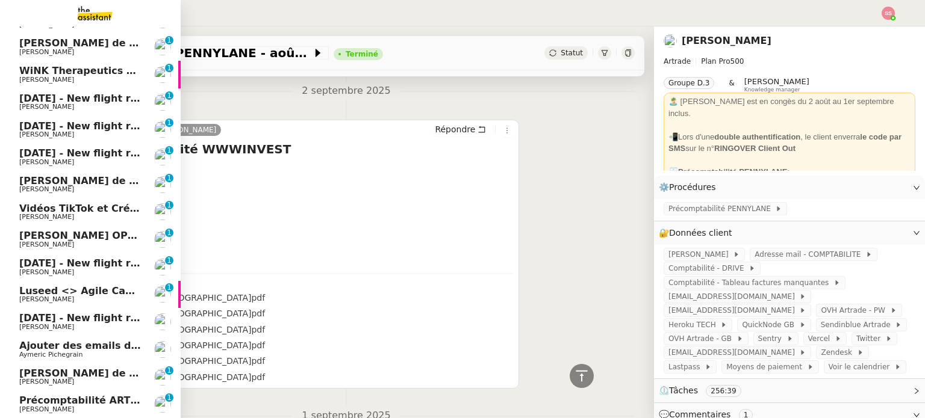
scroll to position [280, 0]
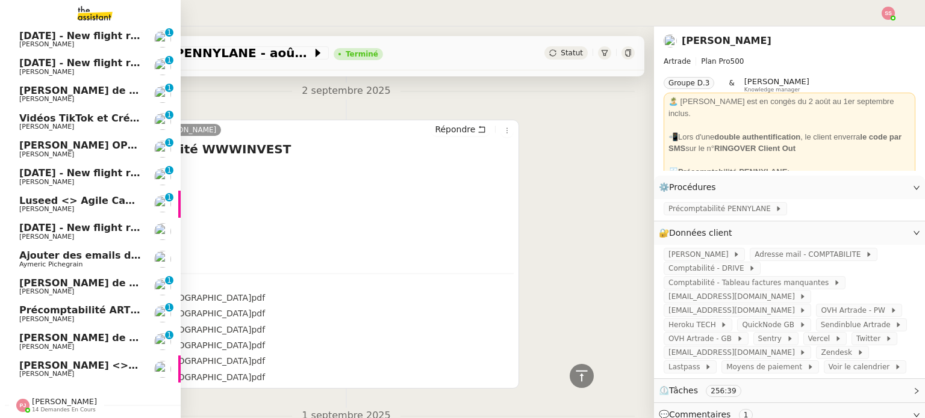
click at [79, 261] on span "Aymeric Pichegrain" at bounding box center [80, 264] width 122 height 7
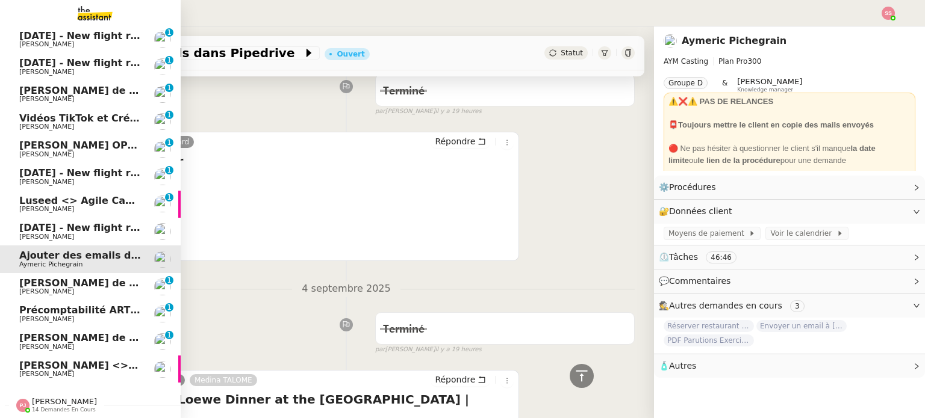
click at [84, 222] on span "[DATE] - New flight request - [PERSON_NAME]" at bounding box center [143, 227] width 249 height 11
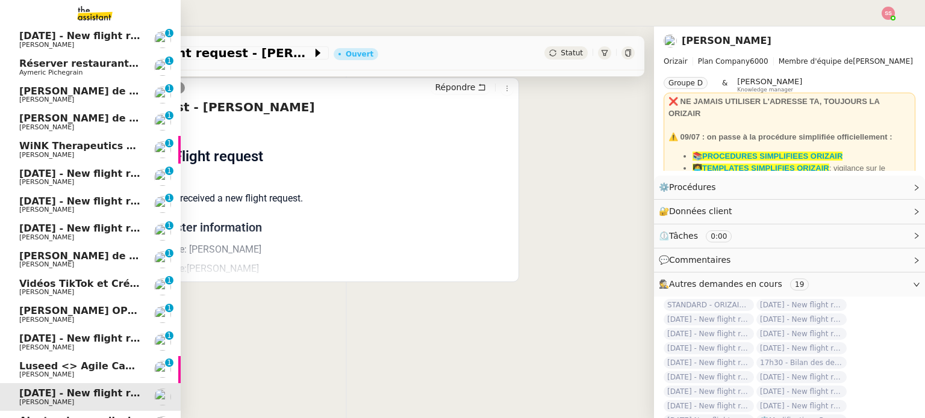
scroll to position [280, 0]
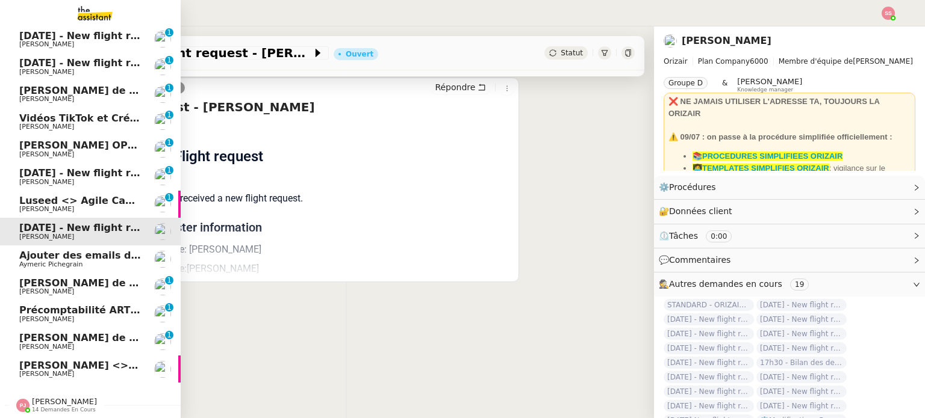
click at [84, 371] on span "[PERSON_NAME]" at bounding box center [80, 374] width 122 height 7
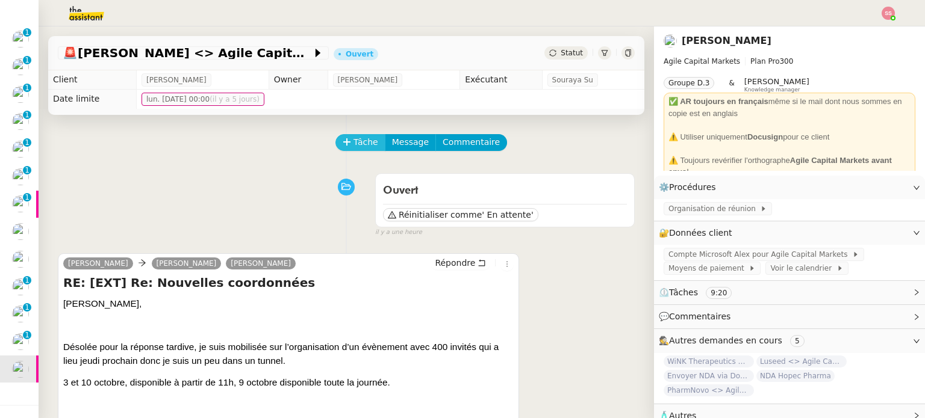
click at [353, 144] on span "Tâche" at bounding box center [365, 142] width 25 height 14
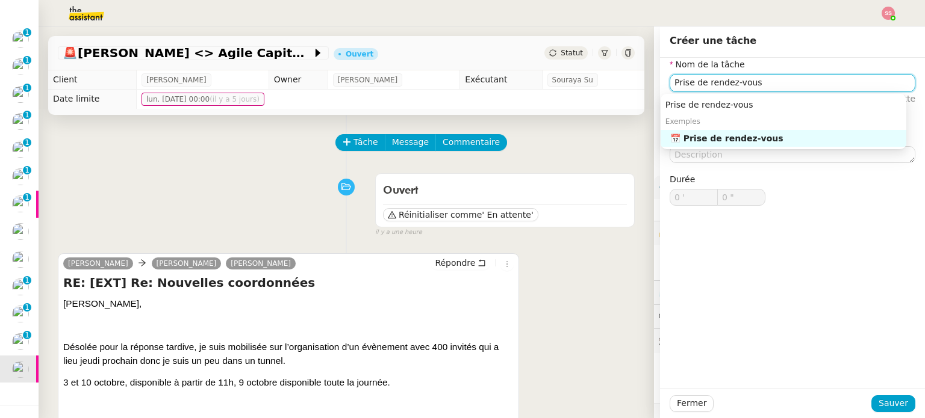
click at [762, 138] on div "📅 Prise de rendez-vous" at bounding box center [785, 138] width 231 height 11
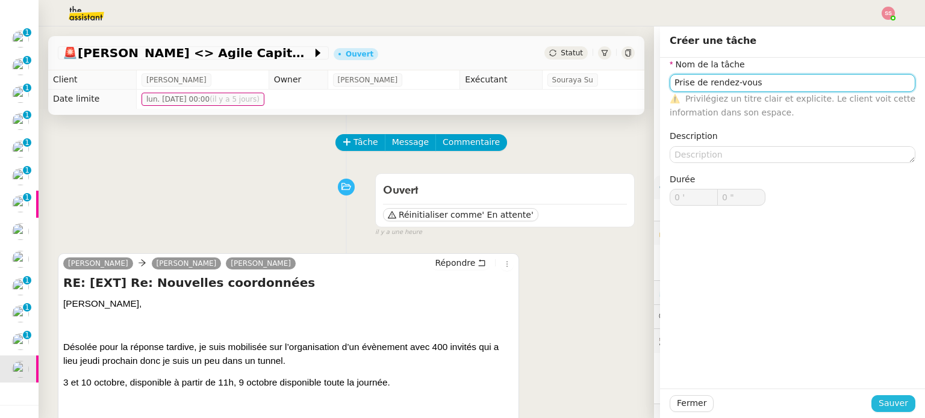
type input "Prise de rendez-vous"
click at [878, 403] on span "Sauver" at bounding box center [892, 404] width 29 height 14
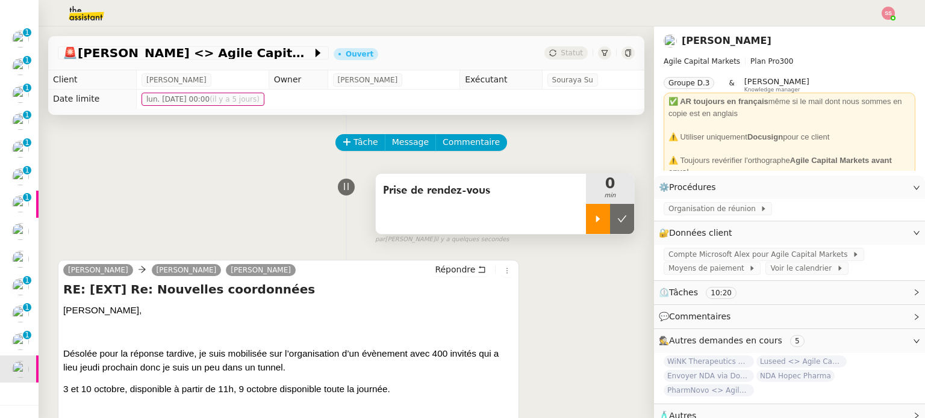
click at [588, 212] on div at bounding box center [598, 219] width 24 height 30
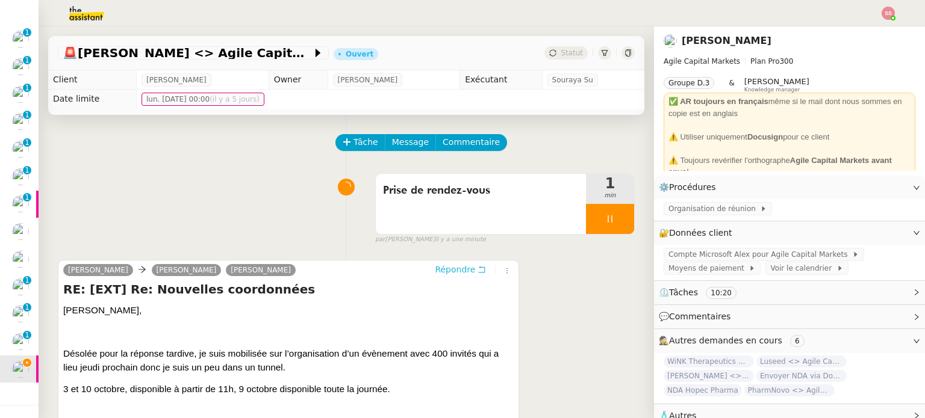
click at [453, 273] on span "Répondre" at bounding box center [455, 270] width 40 height 12
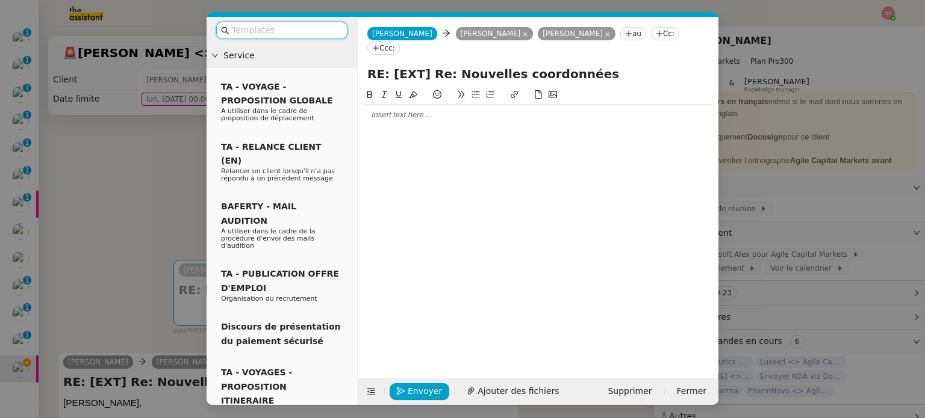
click at [394, 110] on div at bounding box center [537, 115] width 351 height 11
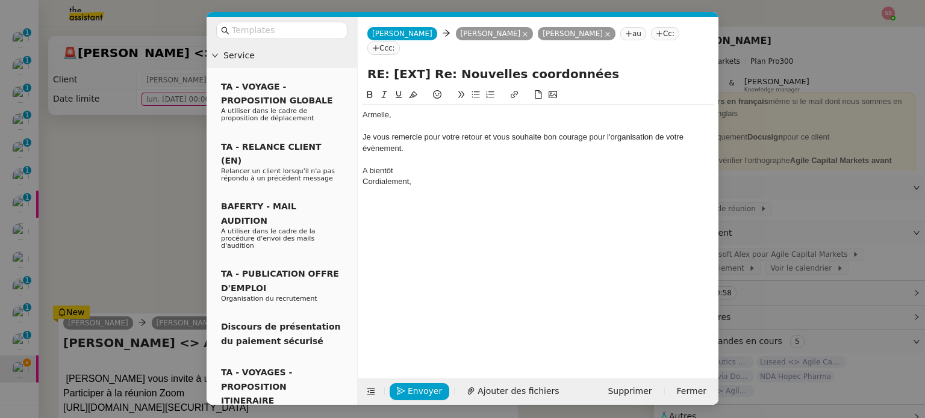
click at [364, 166] on div "A bientôt" at bounding box center [537, 171] width 351 height 11
click at [0, 0] on lt-span "À" at bounding box center [0, 0] width 0 height 0
click at [415, 387] on span "Envoyer" at bounding box center [425, 392] width 34 height 14
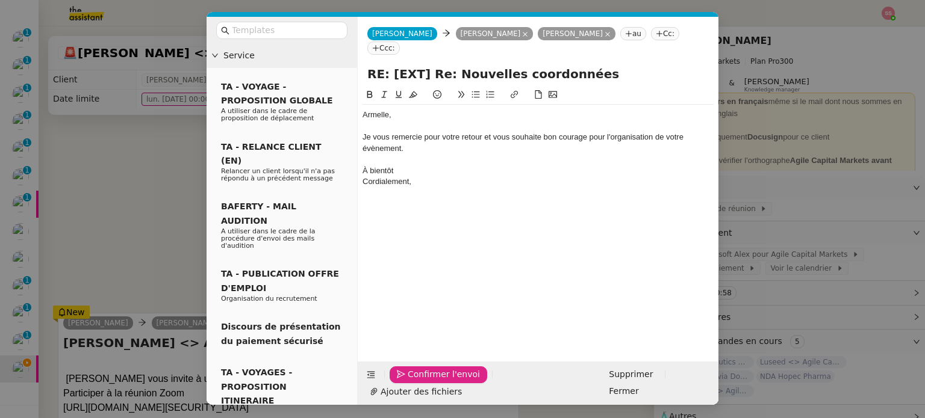
click at [415, 382] on span "Confirmer l'envoi" at bounding box center [444, 375] width 72 height 14
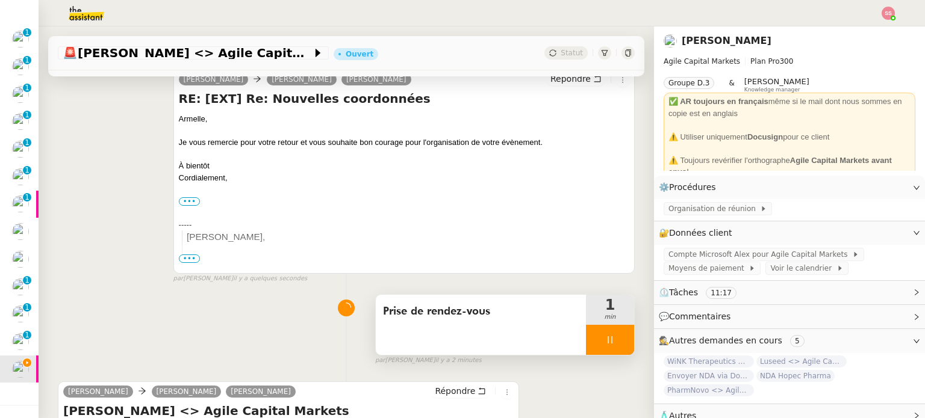
scroll to position [181, 0]
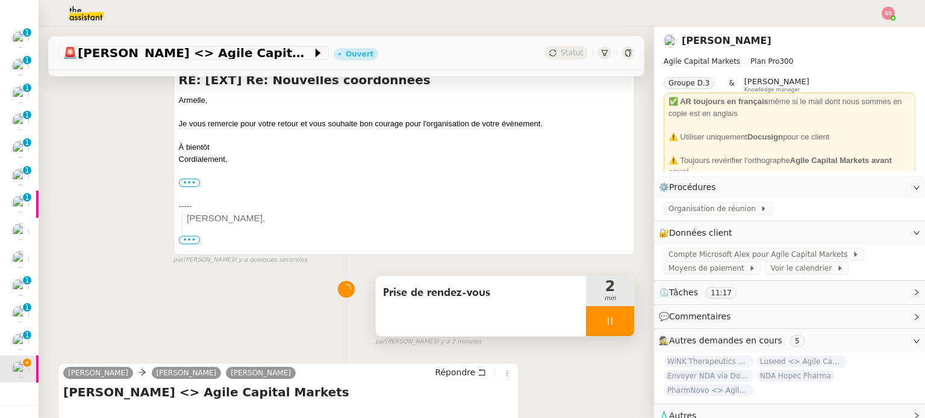
click at [606, 315] on div at bounding box center [610, 321] width 48 height 30
click at [610, 315] on button at bounding box center [622, 321] width 24 height 30
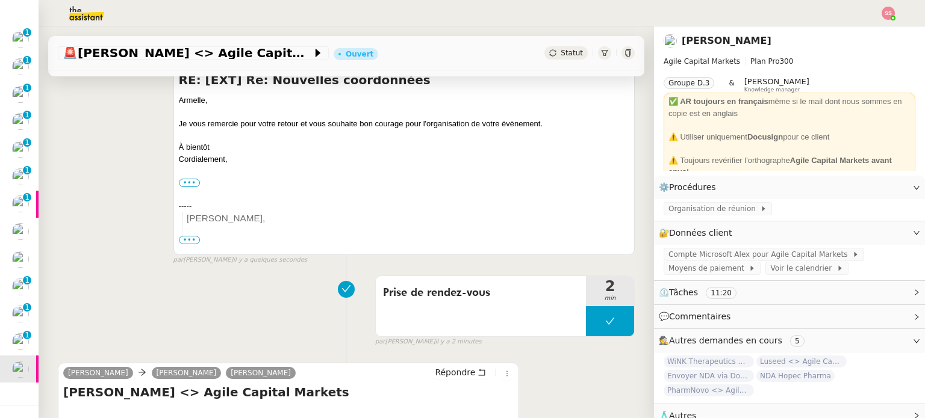
click at [560, 49] on span "Statut" at bounding box center [571, 53] width 22 height 8
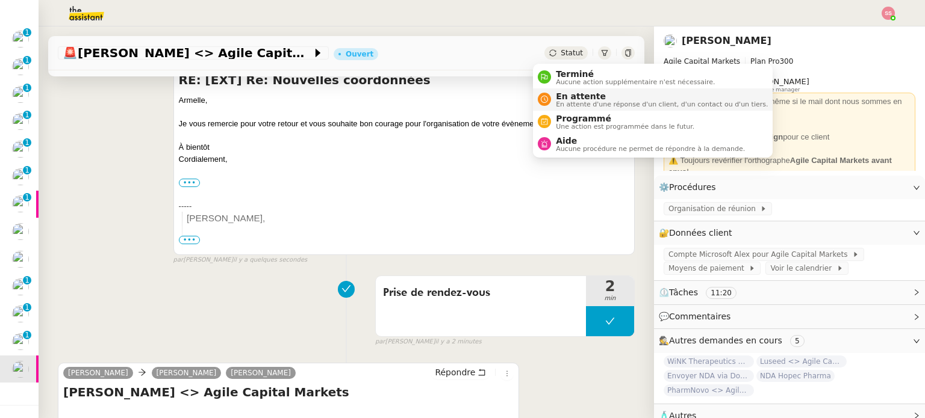
click at [563, 98] on span "En attente" at bounding box center [662, 96] width 212 height 10
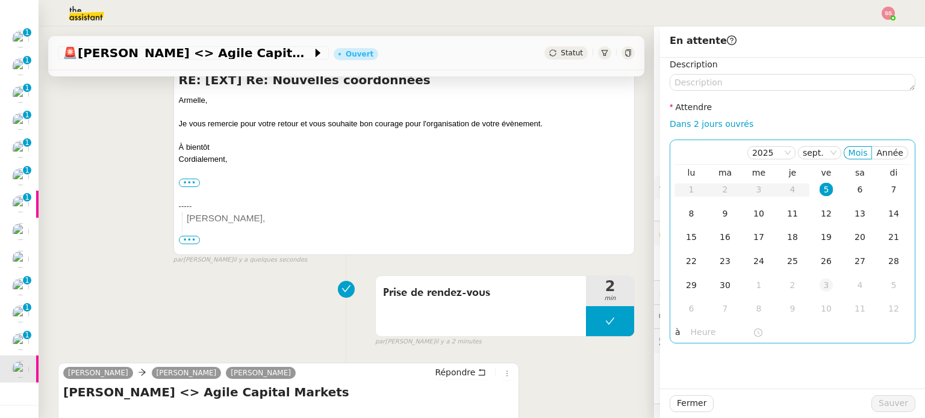
click at [819, 291] on div "3" at bounding box center [825, 285] width 13 height 13
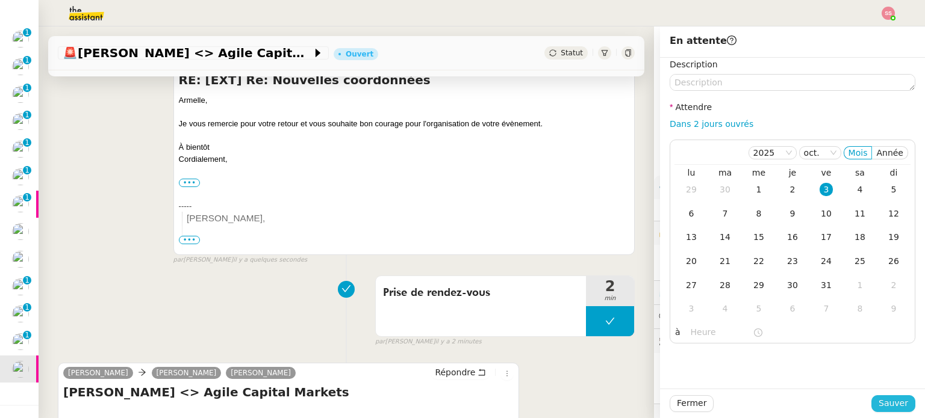
click at [881, 411] on button "Sauver" at bounding box center [893, 403] width 44 height 17
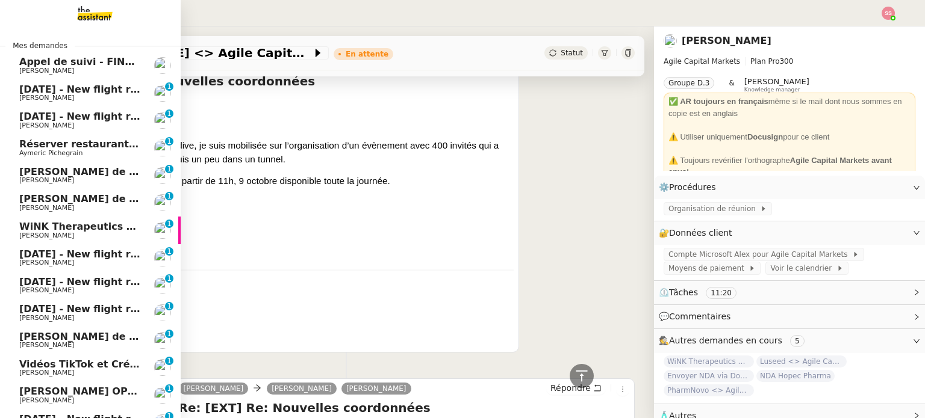
click at [113, 193] on link "[PERSON_NAME] de Suivi - [PERSON_NAME] - BS Protection [PERSON_NAME] 0 1 2 3 4 …" at bounding box center [90, 203] width 181 height 28
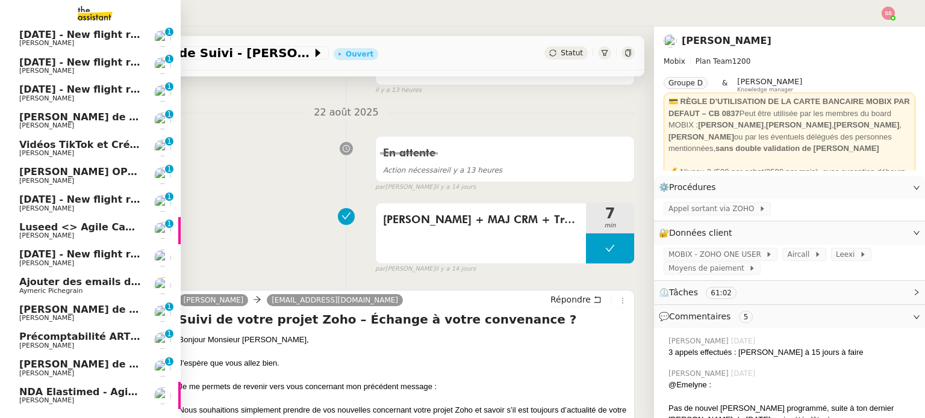
scroll to position [241, 0]
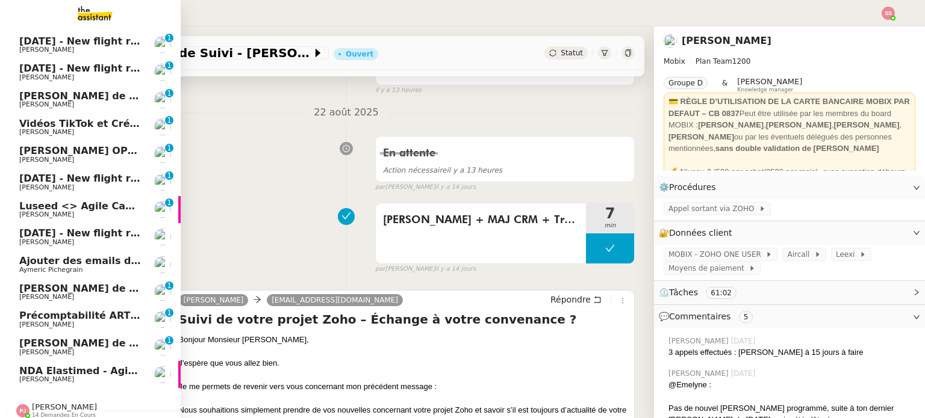
click at [42, 373] on span "NDA Elastimed - Agile Capital Markets" at bounding box center [122, 370] width 207 height 11
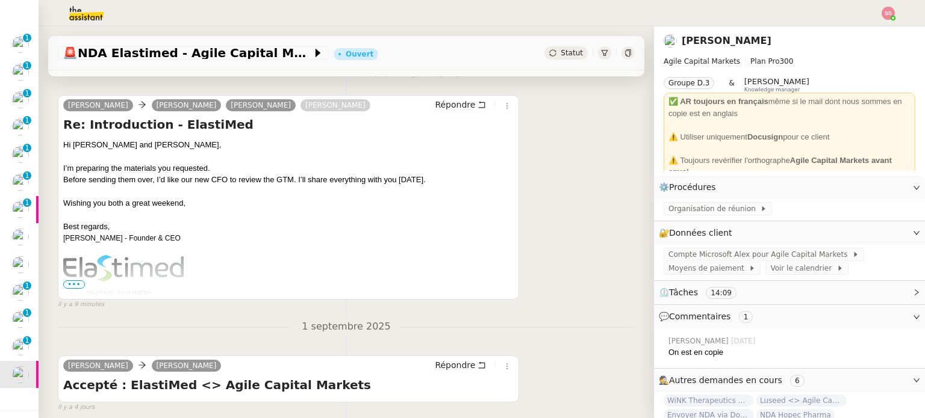
scroll to position [241, 0]
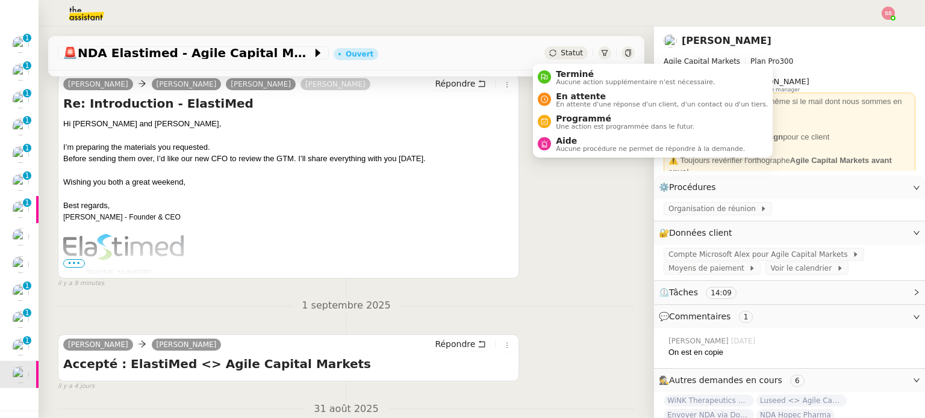
click at [544, 58] on div "Statut" at bounding box center [565, 52] width 43 height 13
click at [561, 70] on span "Terminé" at bounding box center [635, 74] width 159 height 10
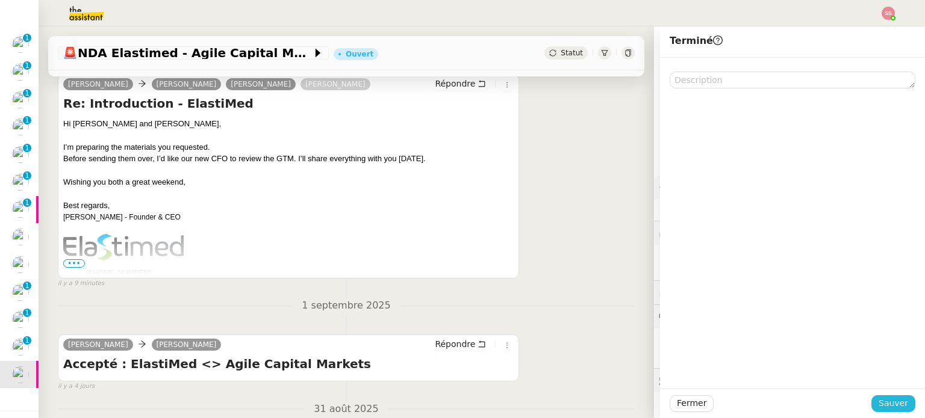
drag, startPoint x: 888, startPoint y: 405, endPoint x: 799, endPoint y: 386, distance: 90.4
click at [888, 406] on span "Sauver" at bounding box center [892, 404] width 29 height 14
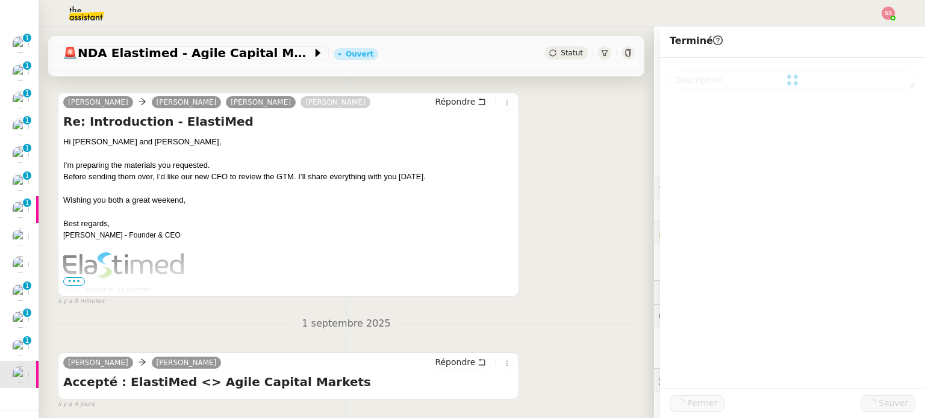
scroll to position [258, 0]
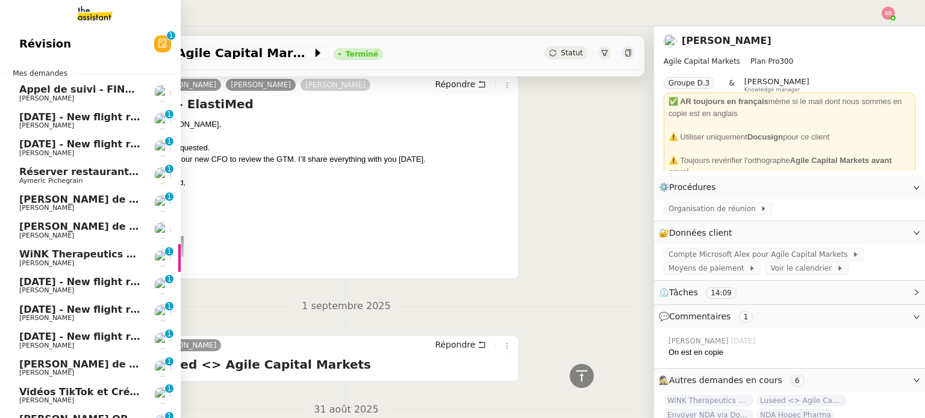
click at [48, 116] on span "[DATE] - New flight request - [PERSON_NAME]" at bounding box center [143, 116] width 249 height 11
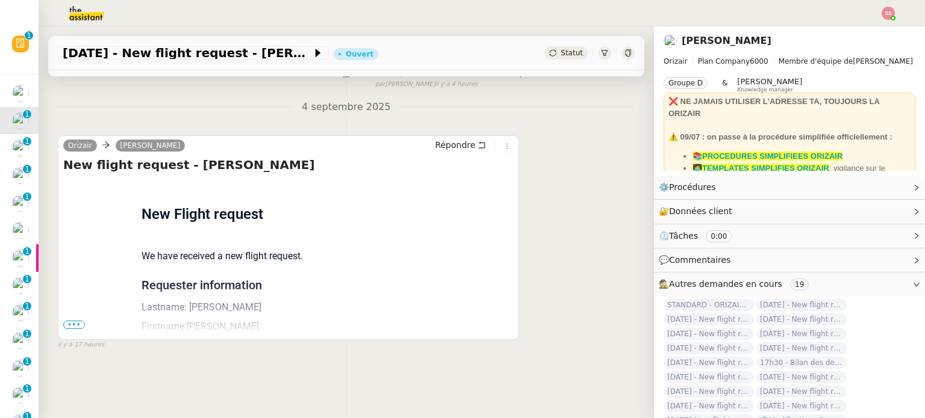
scroll to position [41, 0]
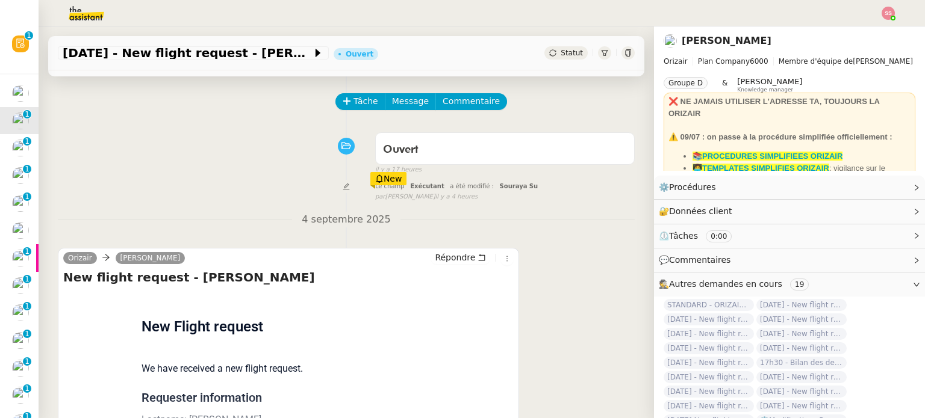
click at [341, 93] on div "Tâche Message Commentaire Veuillez patienter une erreur s'est produite 👌👌👌 mess…" at bounding box center [346, 283] width 615 height 418
click at [344, 98] on button "Tâche" at bounding box center [360, 101] width 50 height 17
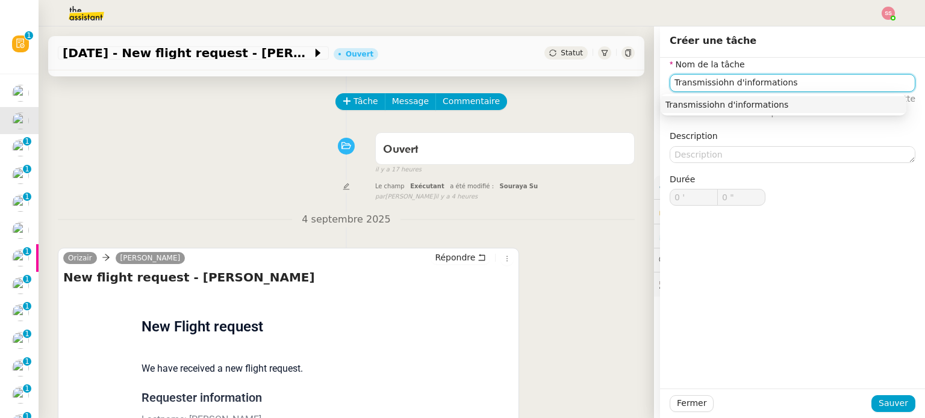
click at [672, 105] on div "Transmissiohn d'informations" at bounding box center [783, 104] width 236 height 11
click at [710, 83] on input "Transmissiohn d'informations" at bounding box center [792, 82] width 246 height 17
type input "Transmission d'informations"
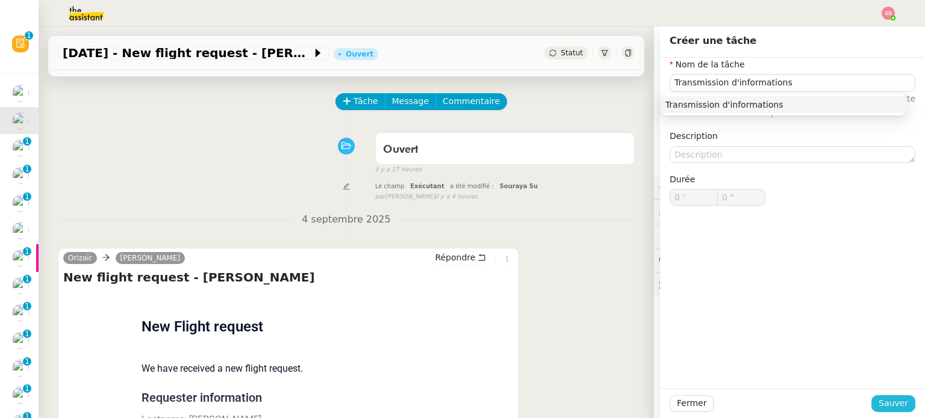
click at [879, 405] on span "Sauver" at bounding box center [892, 404] width 29 height 14
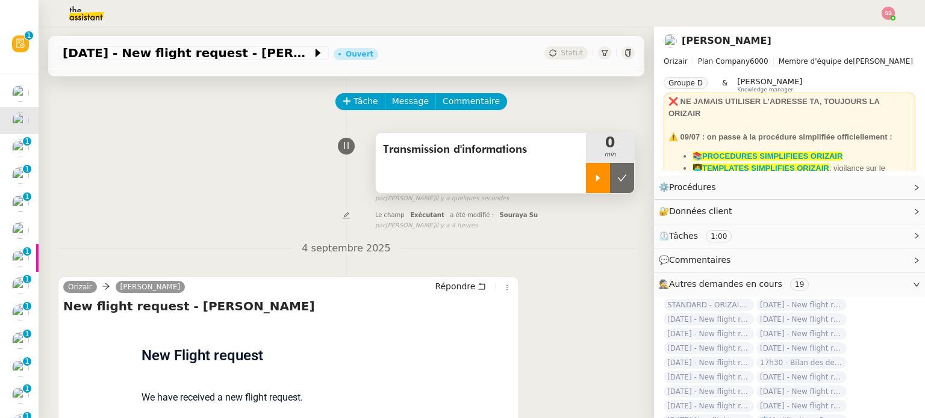
click at [586, 185] on div at bounding box center [598, 178] width 24 height 30
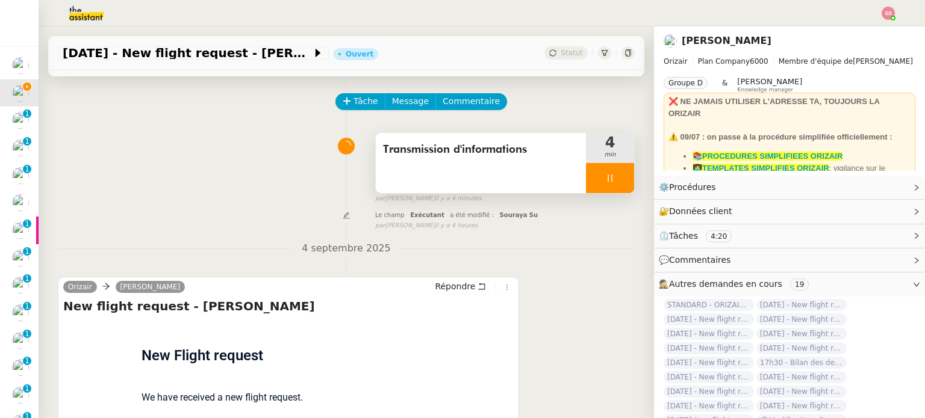
click at [605, 180] on icon at bounding box center [610, 178] width 10 height 10
click at [596, 178] on icon at bounding box center [598, 178] width 4 height 7
click at [607, 178] on div at bounding box center [610, 178] width 48 height 30
click at [617, 178] on icon at bounding box center [622, 178] width 10 height 10
click at [610, 178] on button at bounding box center [622, 178] width 24 height 30
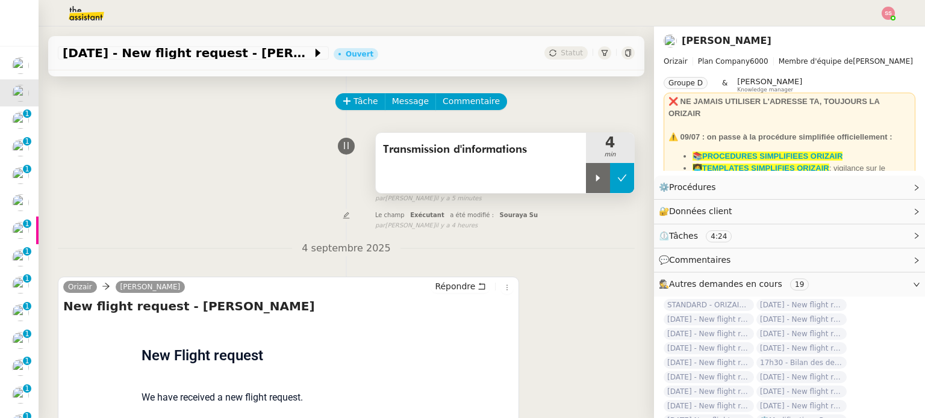
click at [616, 178] on button at bounding box center [622, 178] width 24 height 30
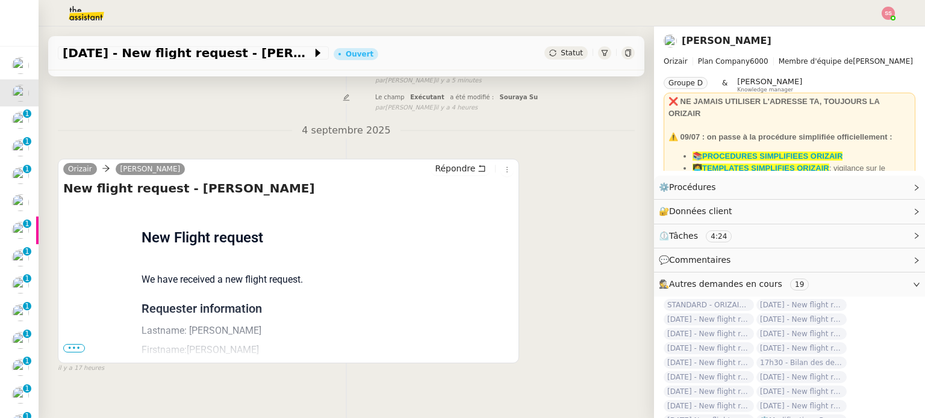
scroll to position [180, 0]
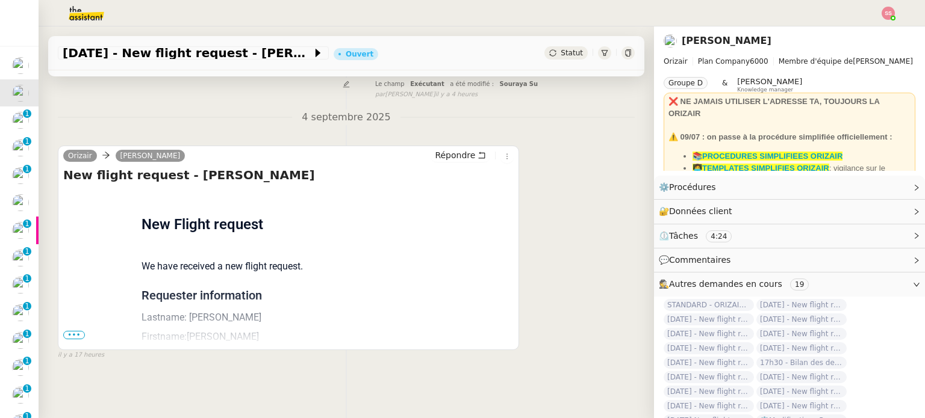
click at [67, 331] on span "•••" at bounding box center [74, 335] width 22 height 8
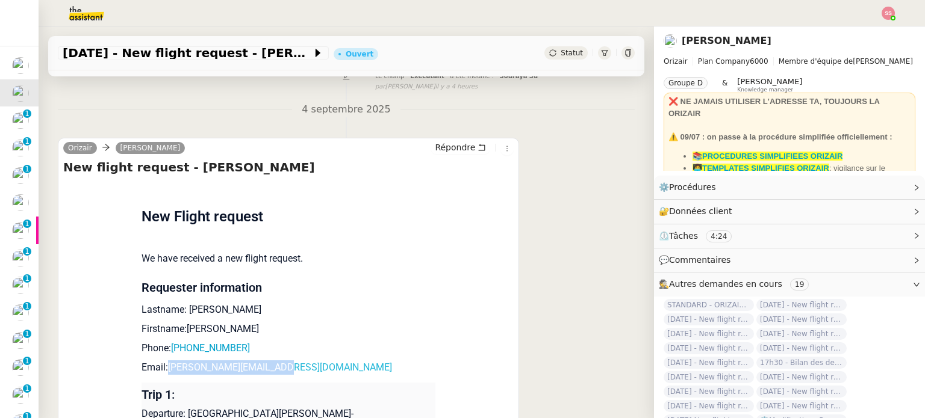
drag, startPoint x: 270, startPoint y: 374, endPoint x: 164, endPoint y: 365, distance: 105.7
click at [164, 365] on p "Email: [PERSON_NAME][EMAIL_ADDRESS][DOMAIN_NAME]" at bounding box center [288, 368] width 294 height 14
copy link "[PERSON_NAME][EMAIL_ADDRESS][DOMAIN_NAME]"
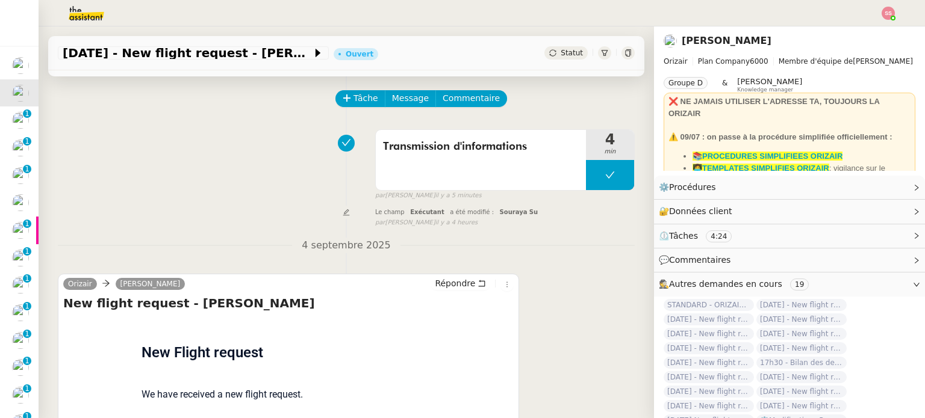
scroll to position [0, 0]
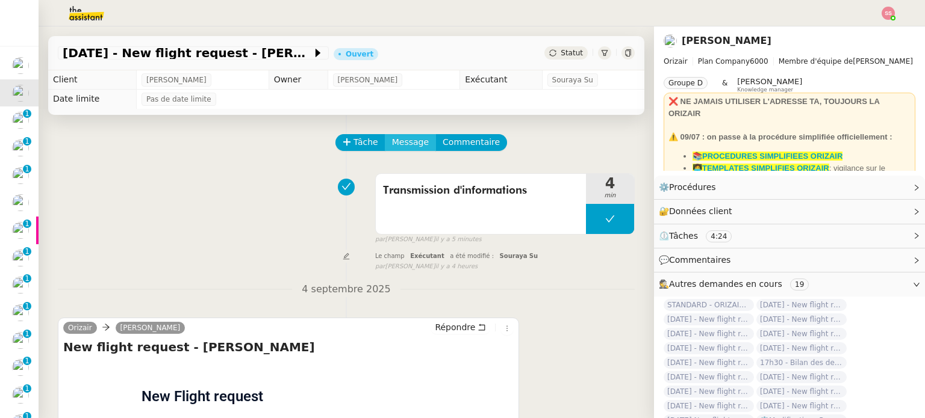
click at [403, 149] on span "Message" at bounding box center [410, 142] width 37 height 14
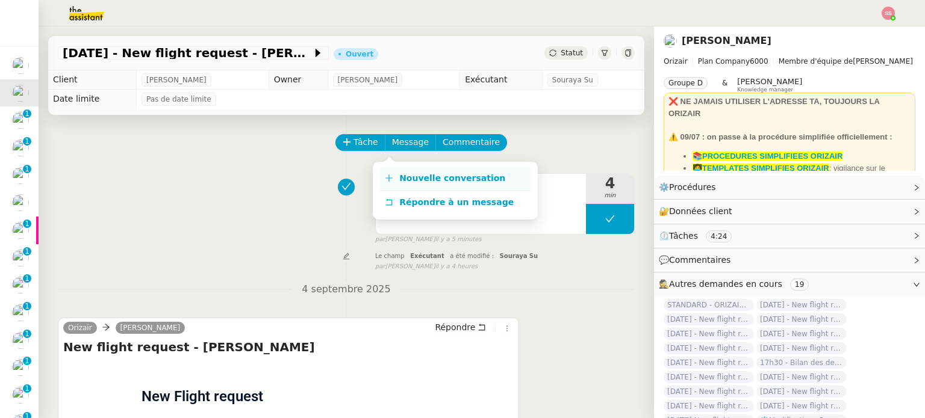
click at [414, 167] on link "Nouvelle conversation" at bounding box center [455, 179] width 150 height 24
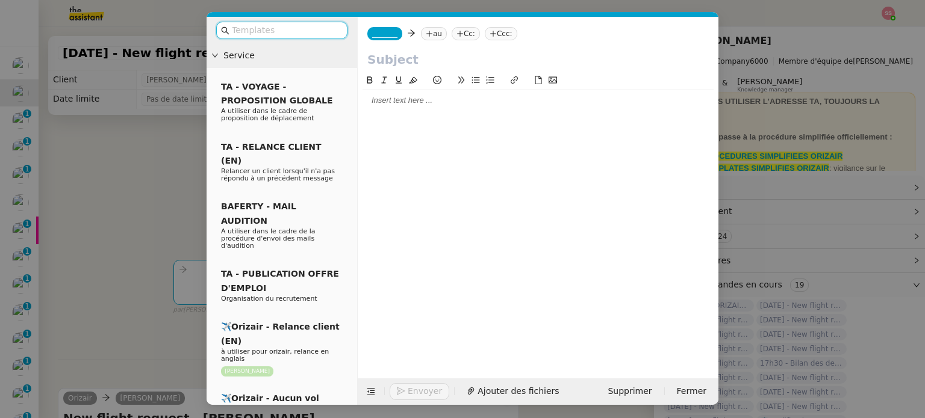
click at [438, 32] on nz-tag "au" at bounding box center [434, 33] width 26 height 13
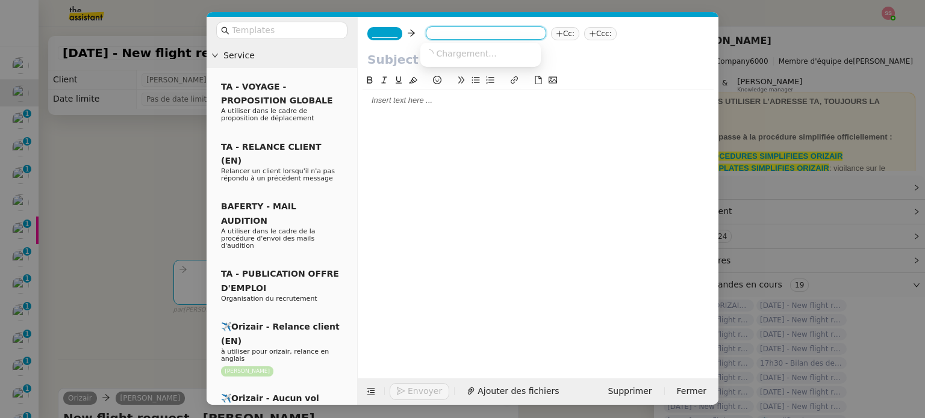
paste input "[PERSON_NAME][EMAIL_ADDRESS][DOMAIN_NAME]"
type input "[PERSON_NAME][EMAIL_ADDRESS][DOMAIN_NAME]"
click at [451, 55] on span "[PERSON_NAME][EMAIL_ADDRESS][DOMAIN_NAME]" at bounding box center [533, 53] width 217 height 10
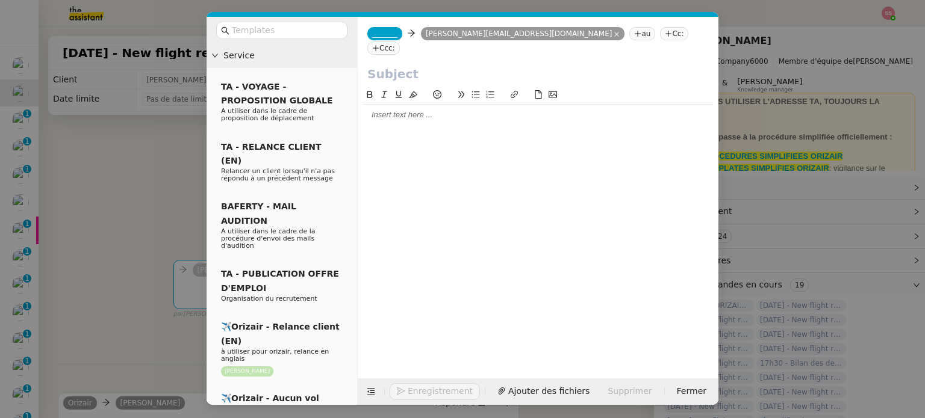
click at [374, 39] on nz-tag "_______" at bounding box center [384, 33] width 35 height 13
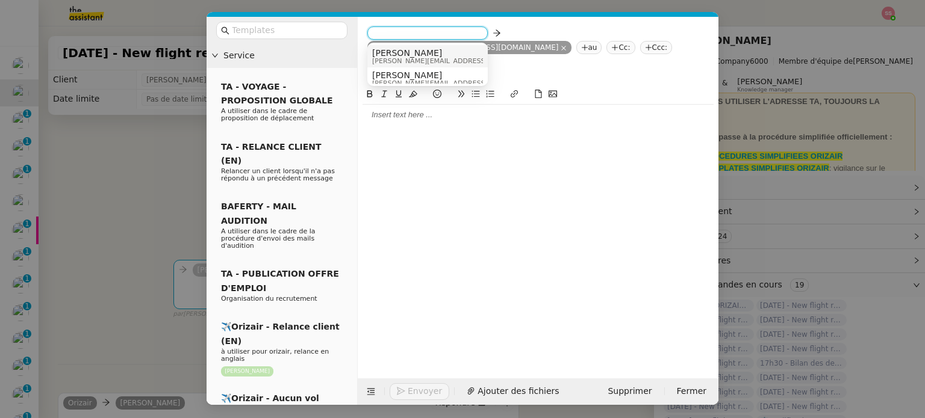
click at [411, 58] on span "[PERSON_NAME][EMAIL_ADDRESS][DOMAIN_NAME]" at bounding box center [457, 61] width 171 height 7
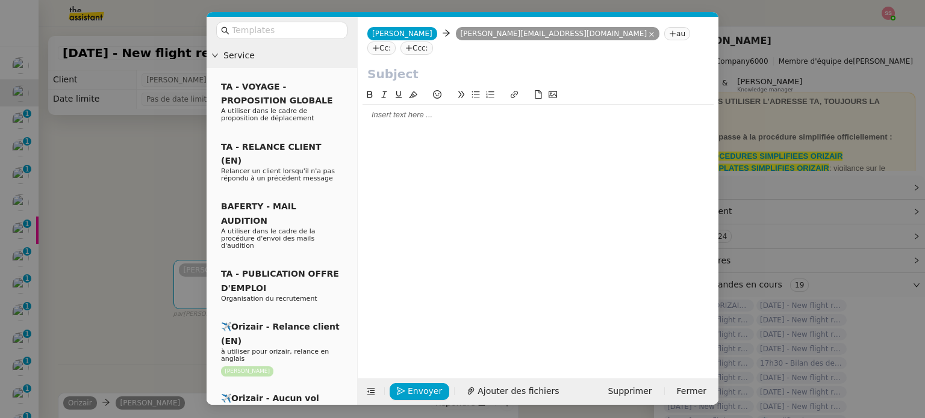
click at [433, 42] on nz-tag "Ccc:" at bounding box center [416, 48] width 33 height 13
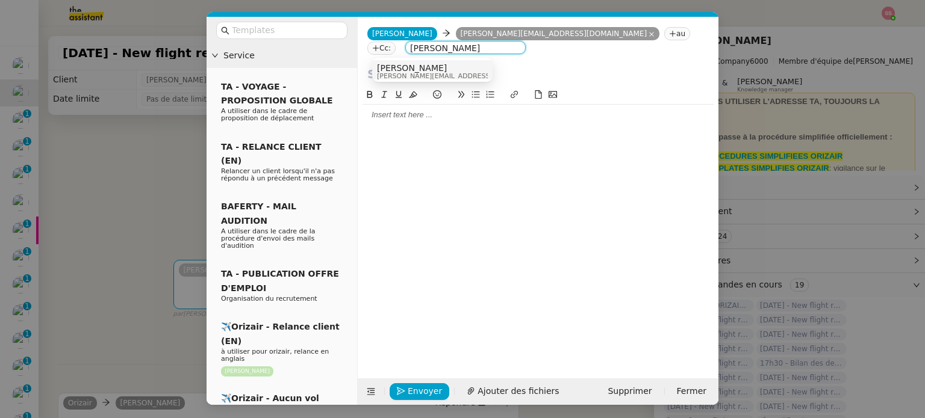
type input "[PERSON_NAME]"
click at [400, 79] on span "[PERSON_NAME][EMAIL_ADDRESS][DOMAIN_NAME]" at bounding box center [462, 76] width 171 height 7
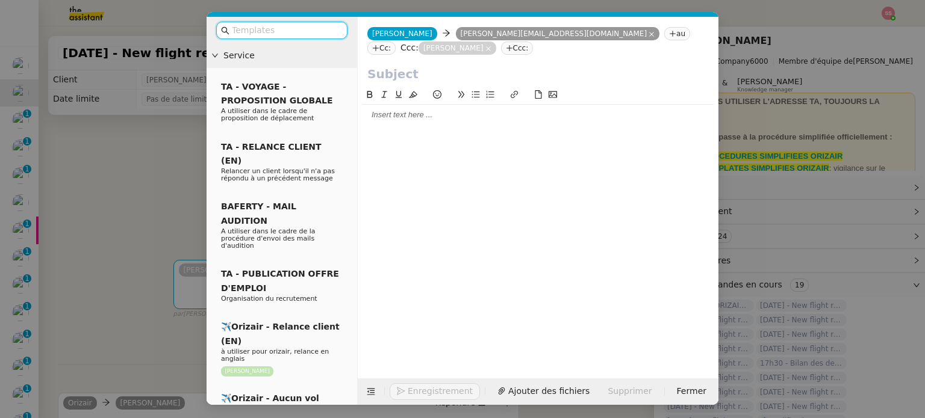
click at [308, 28] on input "text" at bounding box center [286, 30] width 108 height 14
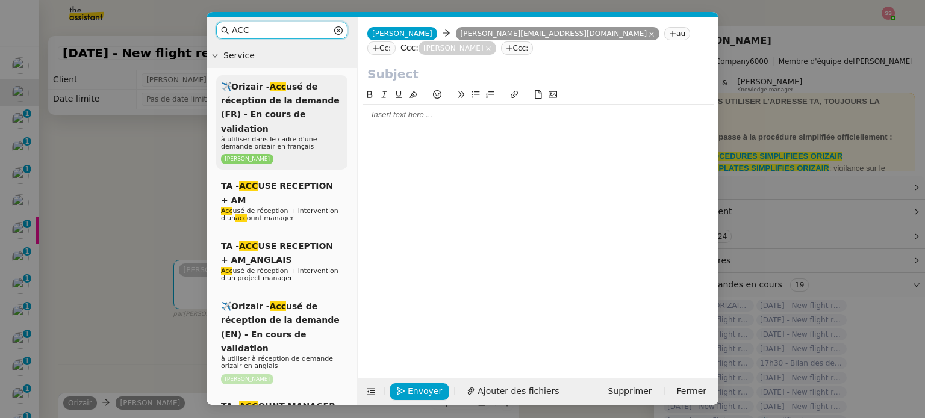
type input "ACC"
click at [290, 116] on span "✈️Orizair - Acc usé de réception de la demande (FR) - En cours de validation" at bounding box center [280, 108] width 119 height 52
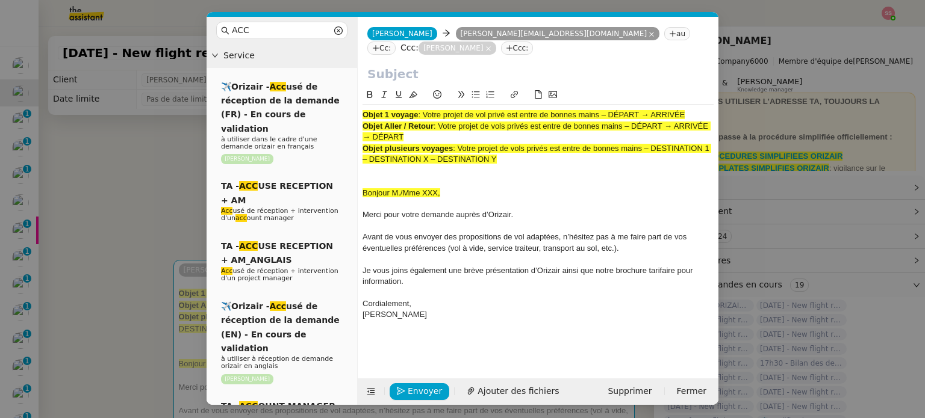
drag, startPoint x: 425, startPoint y: 98, endPoint x: 754, endPoint y: 105, distance: 328.7
click at [754, 105] on nz-modal-container "ACC Service ✈️Orizair - Acc usé de réception de la demande (FR) - En cours de v…" at bounding box center [462, 209] width 925 height 418
copy span "Votre projet de vol privé est entre de bonnes mains – DÉPART → ARRIVÉE"
click at [470, 67] on input "text" at bounding box center [537, 74] width 341 height 18
paste input "Votre projet de vol privé est entre de bonnes mains – DÉPART → ARRIVÉE"
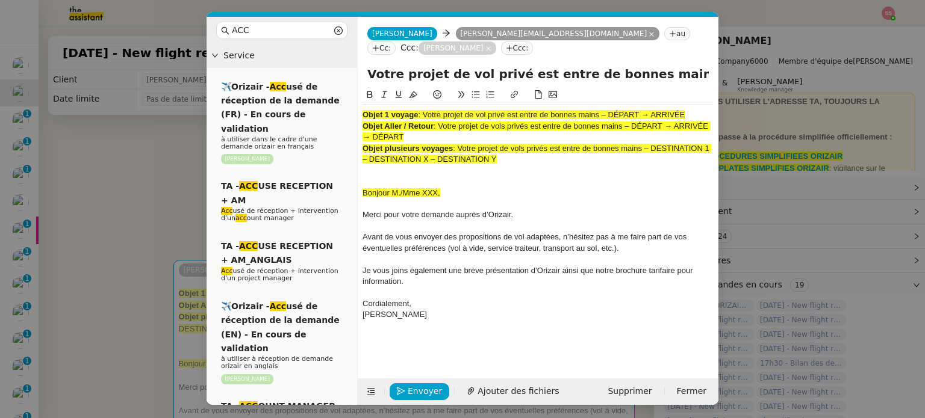
scroll to position [0, 75]
type input "Votre projet de vol privé est entre de bonnes mains – DÉPART → ARRIVÉE"
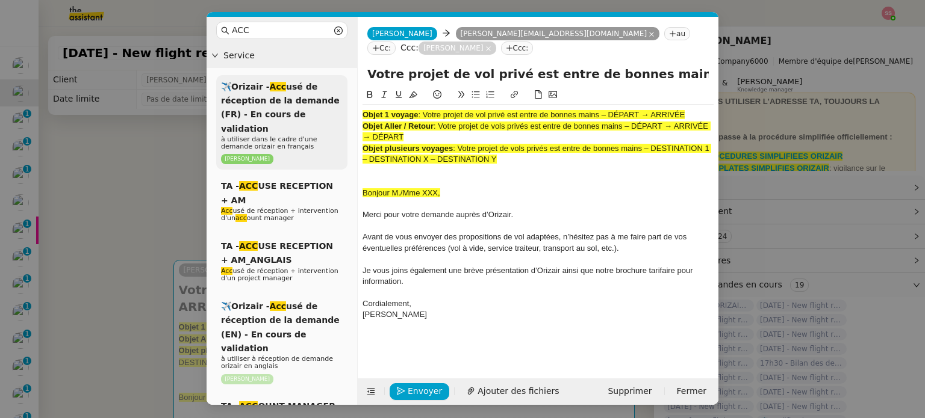
drag, startPoint x: 515, startPoint y: 146, endPoint x: 266, endPoint y: 102, distance: 252.4
click at [266, 102] on nz-layout "ACC Service ✈️Orizair - Acc usé de réception de la demande (FR) - En cours de v…" at bounding box center [462, 211] width 512 height 388
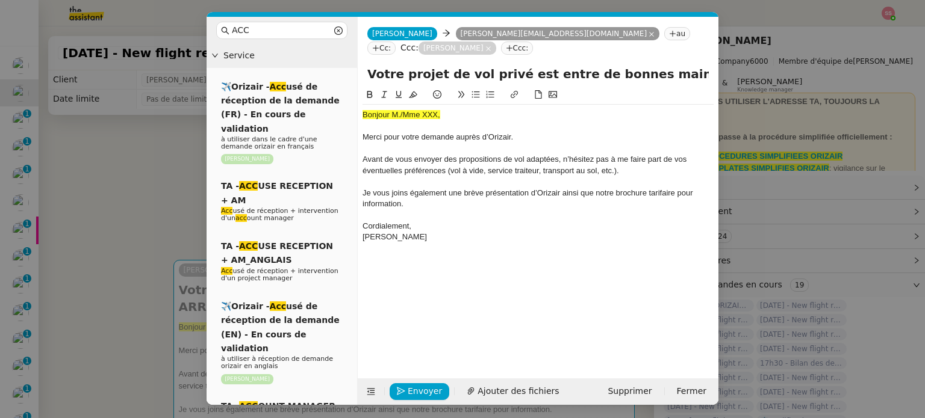
click at [158, 201] on nz-modal-container "ACC Service ✈️Orizair - Acc usé de réception de la demande (FR) - En cours de v…" at bounding box center [462, 209] width 925 height 418
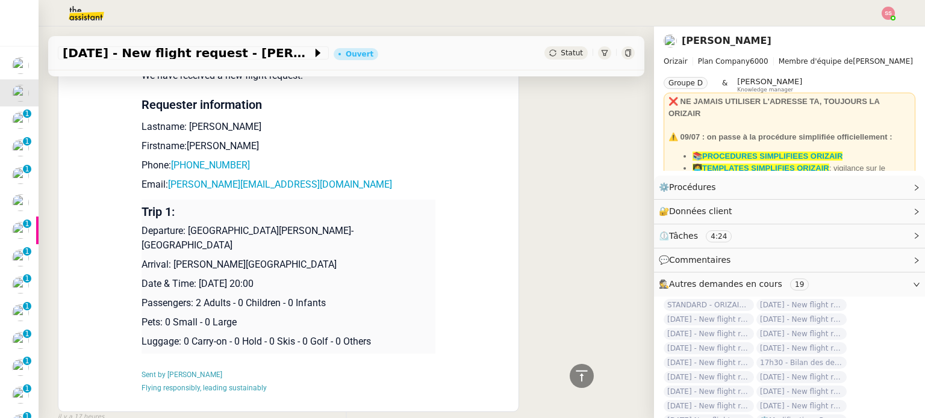
scroll to position [590, 0]
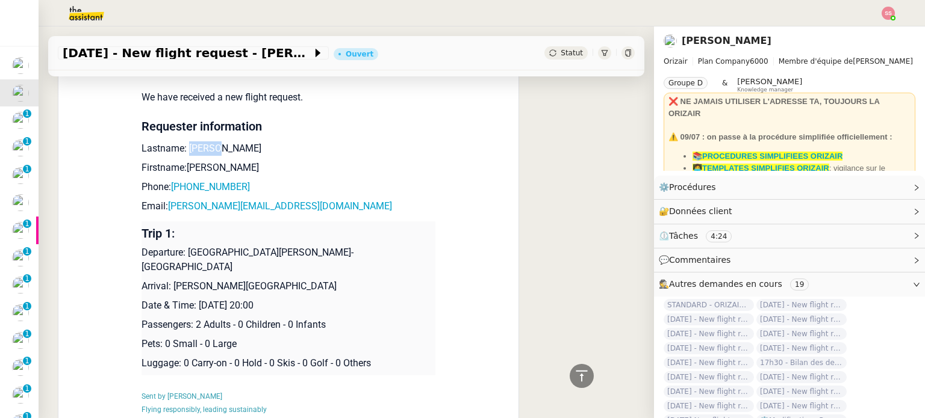
drag, startPoint x: 215, startPoint y: 138, endPoint x: 179, endPoint y: 134, distance: 35.8
click at [179, 141] on p "Lastname: [PERSON_NAME]" at bounding box center [288, 148] width 294 height 14
copy p "paulin"
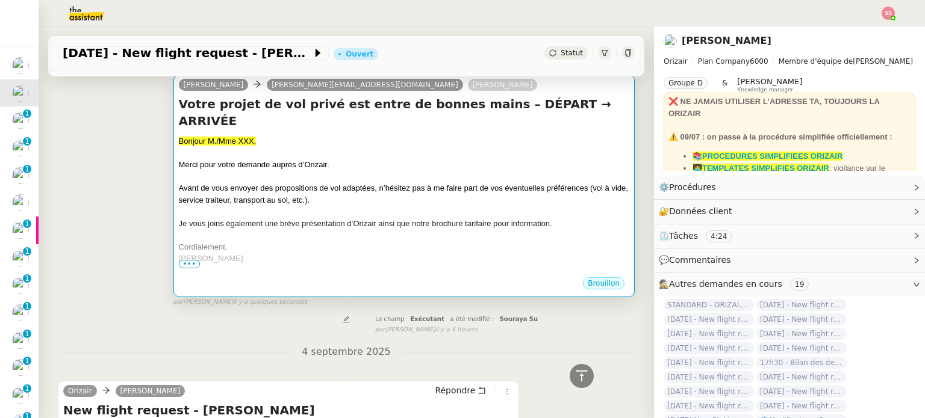
scroll to position [108, 0]
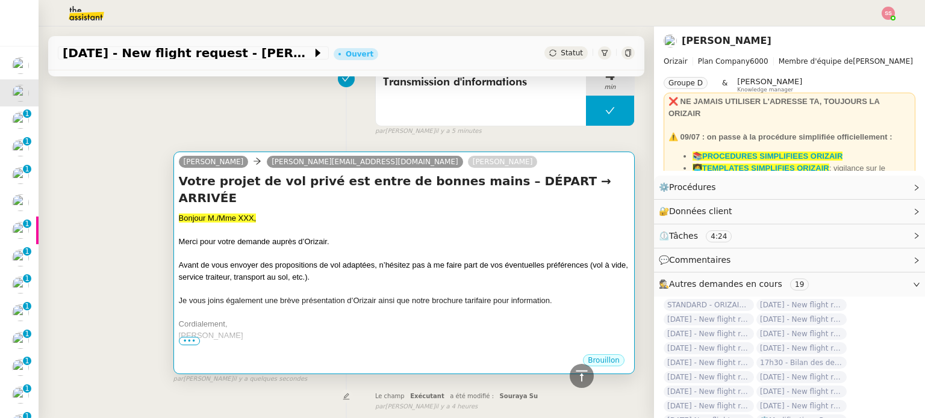
click at [337, 225] on div at bounding box center [404, 231] width 450 height 12
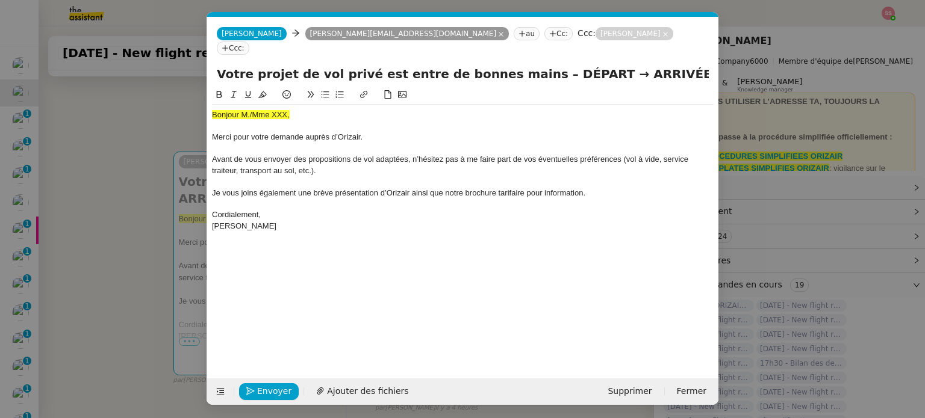
scroll to position [0, 41]
drag, startPoint x: 306, startPoint y: 104, endPoint x: 211, endPoint y: 101, distance: 94.6
click at [212, 110] on div "Bonjour M./Mme XXX," at bounding box center [462, 115] width 501 height 11
click at [263, 91] on icon at bounding box center [262, 94] width 8 height 7
click at [312, 110] on div "Bonjour M./Mme XXX," at bounding box center [462, 115] width 501 height 11
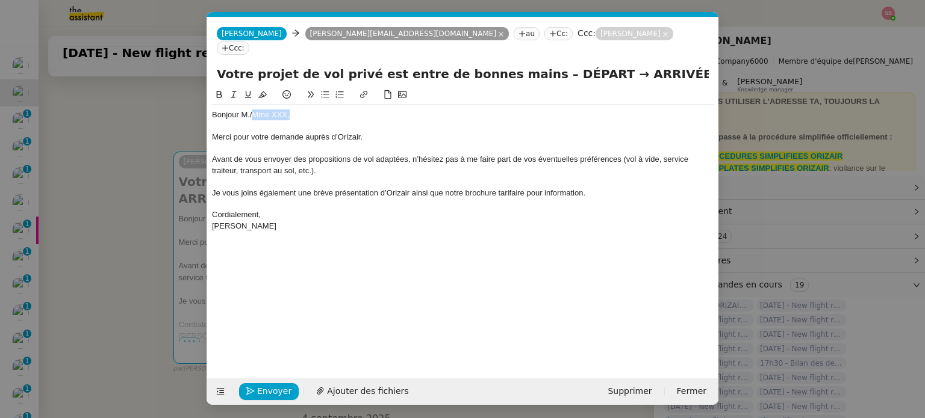
drag, startPoint x: 298, startPoint y: 100, endPoint x: 250, endPoint y: 99, distance: 47.6
click at [250, 110] on div "Bonjour M./Mme XXX," at bounding box center [462, 115] width 501 height 11
click at [344, 389] on span "Ajouter des fichiers" at bounding box center [367, 392] width 81 height 14
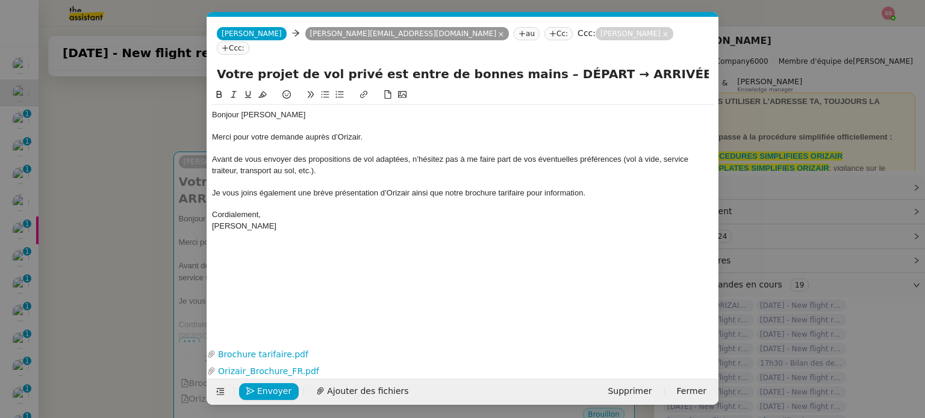
click at [105, 261] on nz-modal-container "ACC Service ✈️Orizair - Acc usé de réception de la demande (FR) - En cours de v…" at bounding box center [462, 209] width 925 height 418
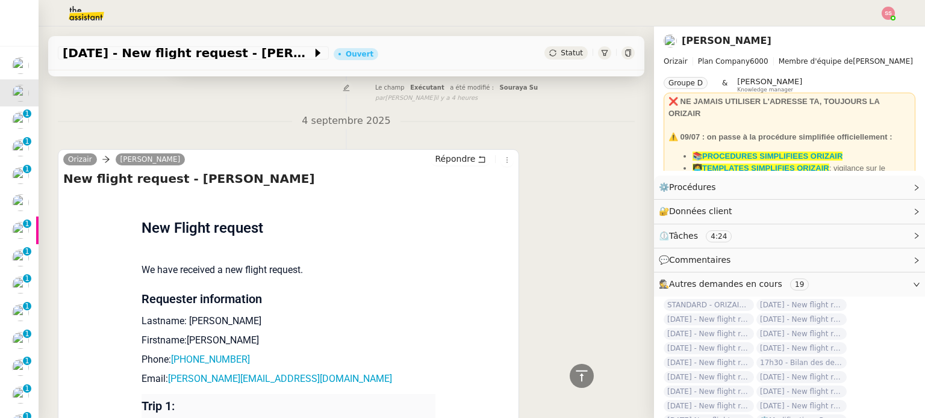
scroll to position [590, 0]
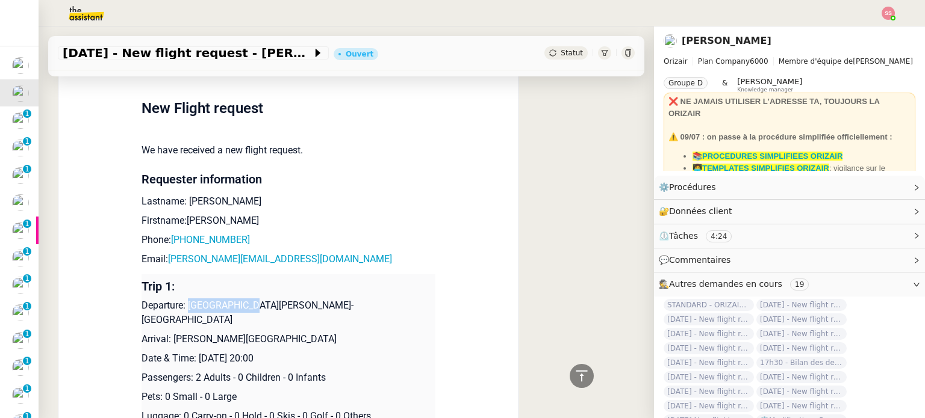
drag, startPoint x: 182, startPoint y: 290, endPoint x: 237, endPoint y: 288, distance: 55.4
click at [237, 299] on p "Departure: [GEOGRAPHIC_DATA][PERSON_NAME]-[GEOGRAPHIC_DATA]" at bounding box center [288, 313] width 294 height 29
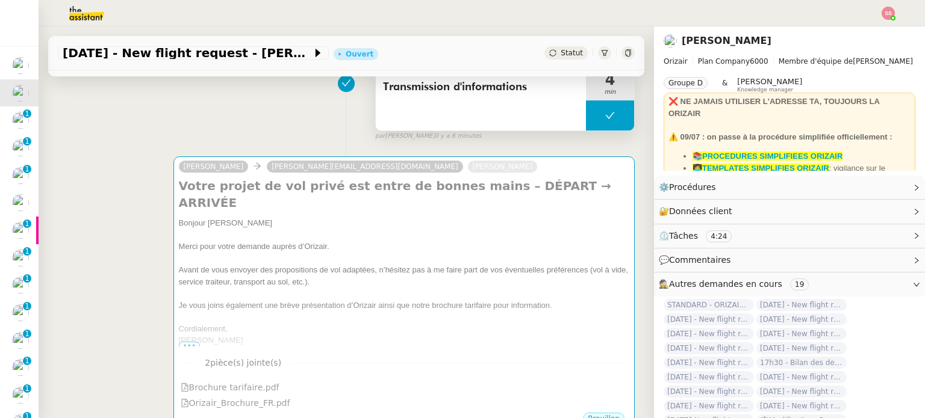
scroll to position [0, 0]
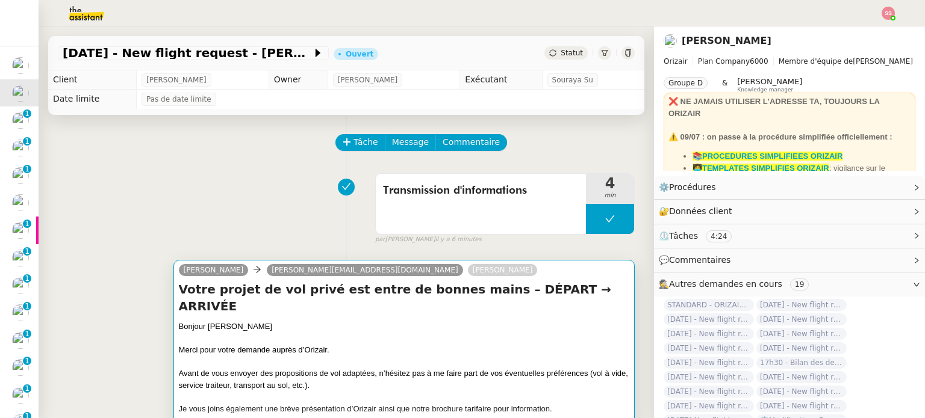
click at [378, 321] on div "Bonjour [PERSON_NAME]" at bounding box center [404, 327] width 450 height 12
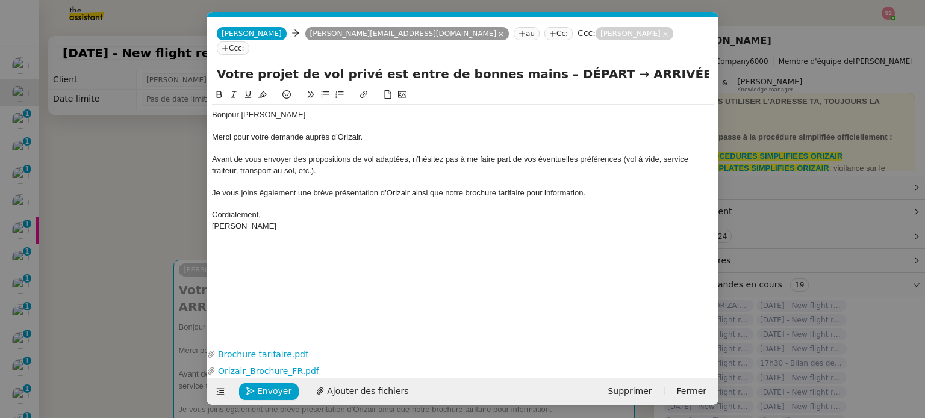
scroll to position [0, 41]
drag, startPoint x: 562, startPoint y: 63, endPoint x: 519, endPoint y: 60, distance: 42.8
click at [519, 65] on input "Votre projet de vol privé est entre de bonnes mains – DÉPART → ARRIVÉE" at bounding box center [463, 74] width 492 height 18
drag, startPoint x: 646, startPoint y: 61, endPoint x: 597, endPoint y: 62, distance: 48.8
click at [597, 65] on input "Votre projet de vol privé est entre [PERSON_NAME] mains – [GEOGRAPHIC_DATA][PER…" at bounding box center [463, 74] width 492 height 18
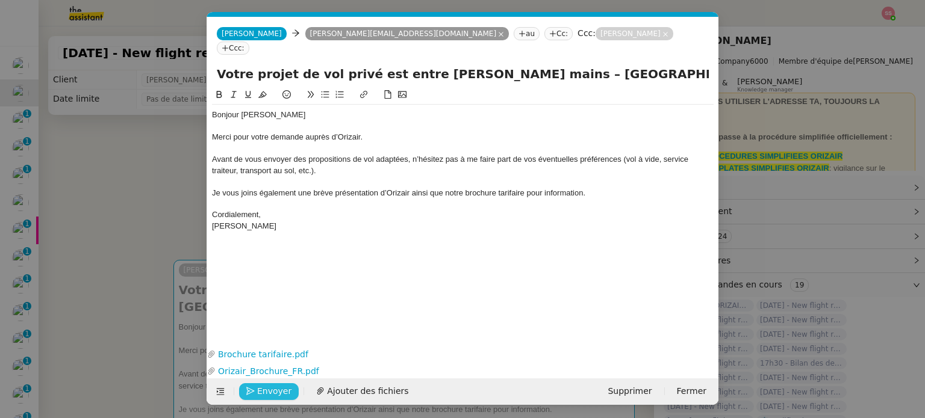
type input "Votre projet de vol privé est entre [PERSON_NAME] mains – [GEOGRAPHIC_DATA][PER…"
click at [262, 392] on span "Envoyer" at bounding box center [274, 392] width 34 height 14
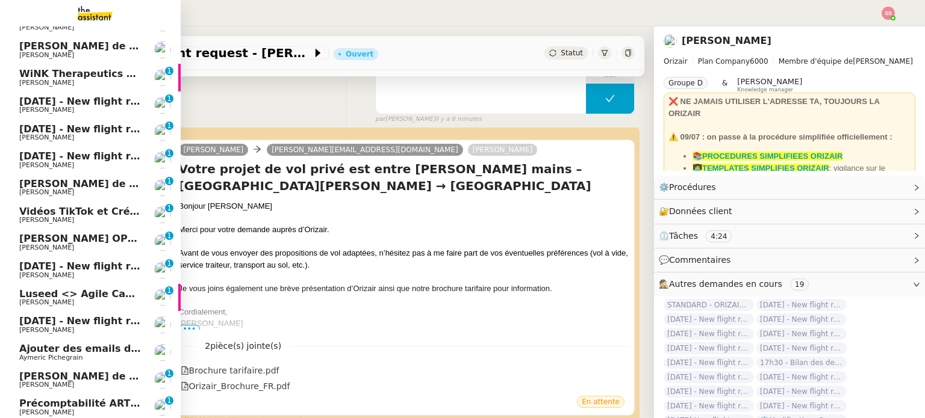
scroll to position [253, 0]
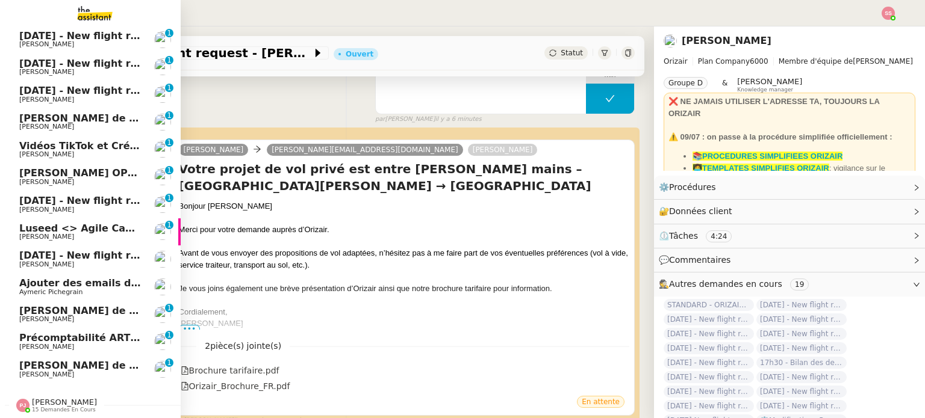
click at [43, 288] on span "Aymeric Pichegrain" at bounding box center [50, 292] width 63 height 8
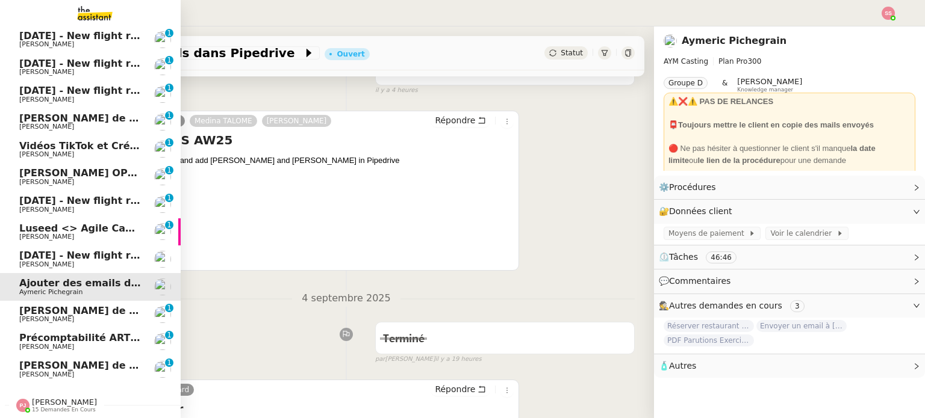
click at [75, 362] on span "[PERSON_NAME] de suivi [PERSON_NAME]" at bounding box center [133, 365] width 228 height 11
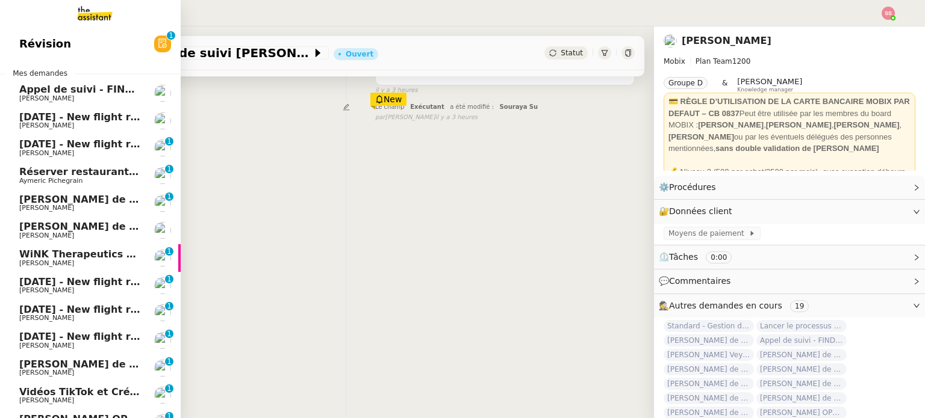
click at [102, 126] on span "[PERSON_NAME]" at bounding box center [80, 125] width 122 height 7
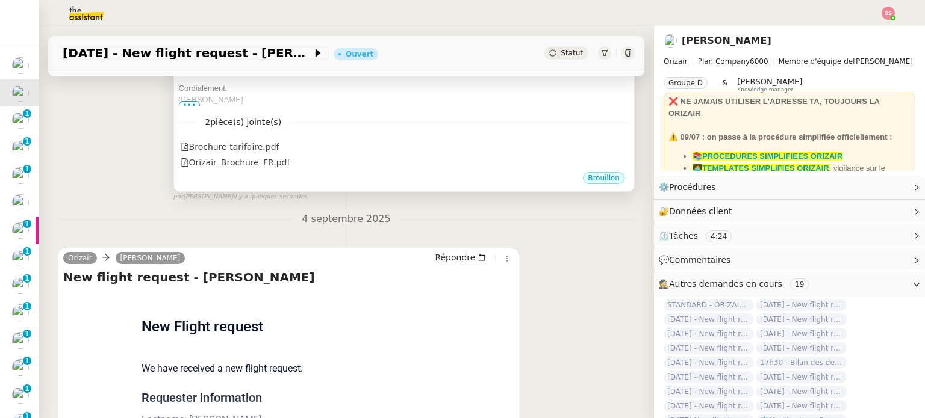
scroll to position [438, 0]
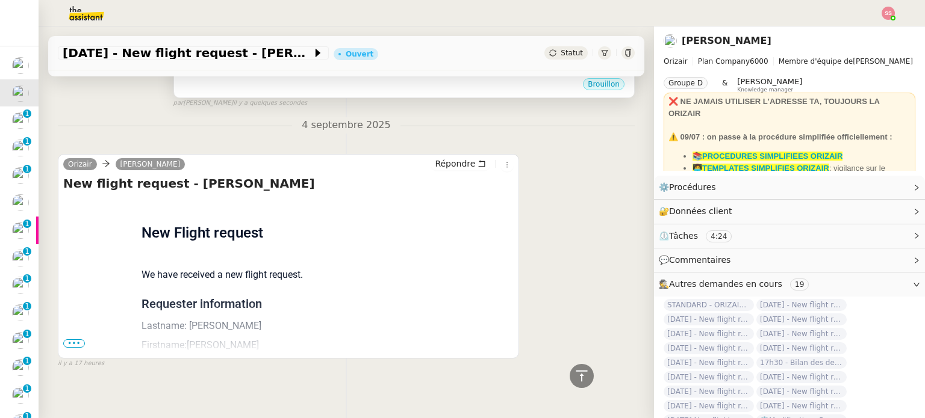
click at [70, 340] on span "•••" at bounding box center [74, 344] width 22 height 8
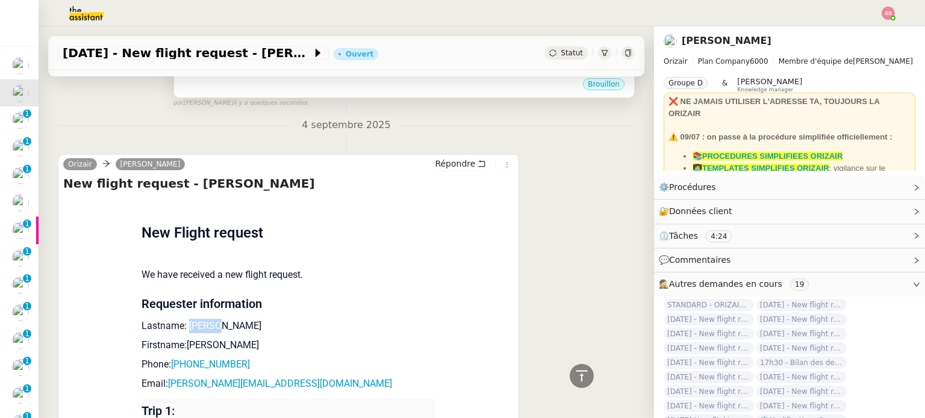
drag, startPoint x: 207, startPoint y: 315, endPoint x: 181, endPoint y: 312, distance: 26.6
click at [181, 319] on p "Lastname: [PERSON_NAME]" at bounding box center [288, 326] width 294 height 14
copy p "paulin"
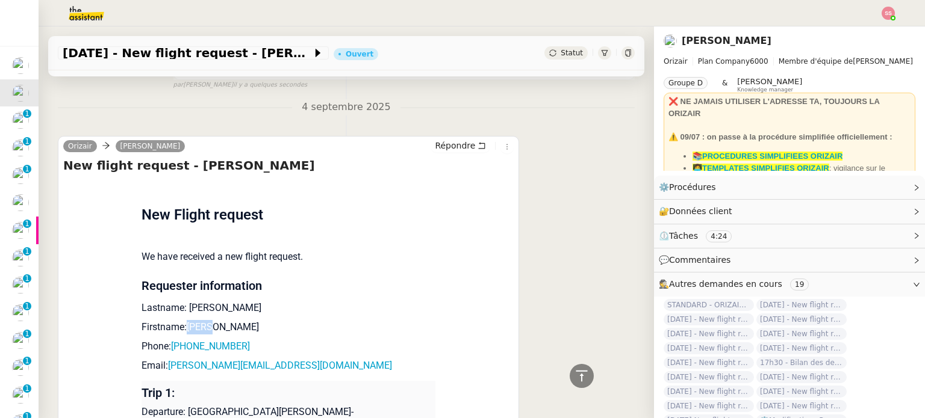
drag, startPoint x: 208, startPoint y: 311, endPoint x: 179, endPoint y: 312, distance: 28.9
click at [179, 320] on p "Firstname:[PERSON_NAME]" at bounding box center [288, 327] width 294 height 14
copy p "[PERSON_NAME]"
drag, startPoint x: 236, startPoint y: 332, endPoint x: 175, endPoint y: 332, distance: 60.8
click at [175, 340] on p "Phone: [PHONE_NUMBER]" at bounding box center [288, 347] width 294 height 14
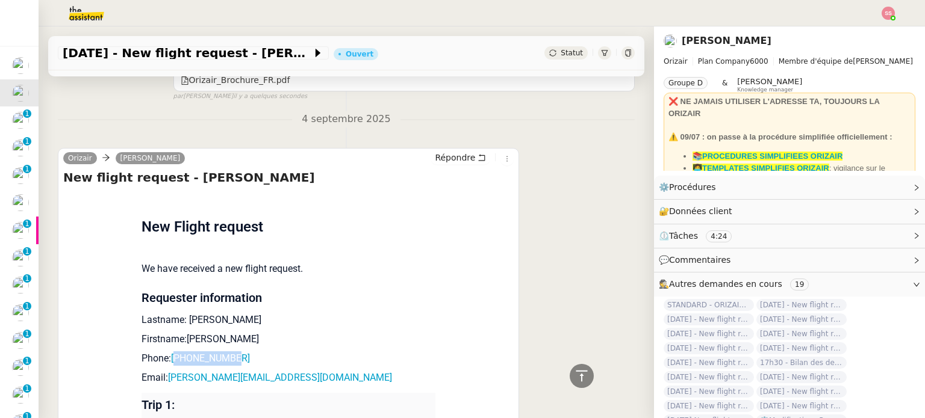
scroll to position [461, 0]
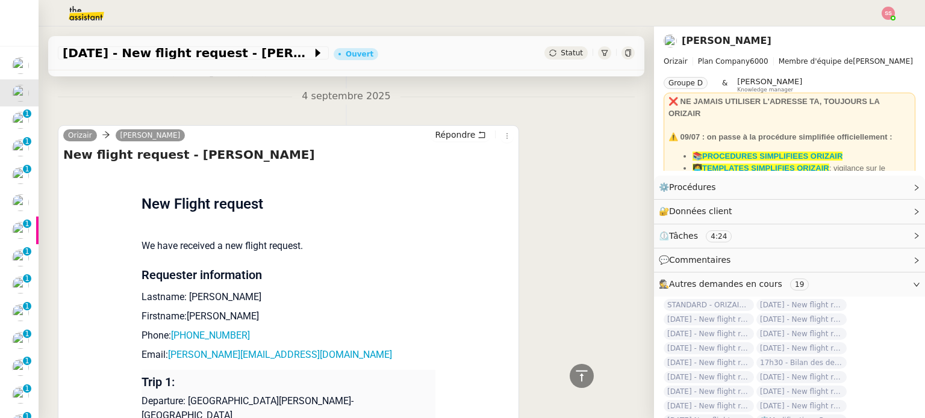
click at [280, 344] on td "New Flight request We have received a new flight request. Requester information…" at bounding box center [288, 374] width 294 height 411
drag, startPoint x: 278, startPoint y: 352, endPoint x: 164, endPoint y: 352, distance: 113.2
click at [164, 352] on p "Email: [PERSON_NAME][EMAIL_ADDRESS][DOMAIN_NAME]" at bounding box center [288, 355] width 294 height 14
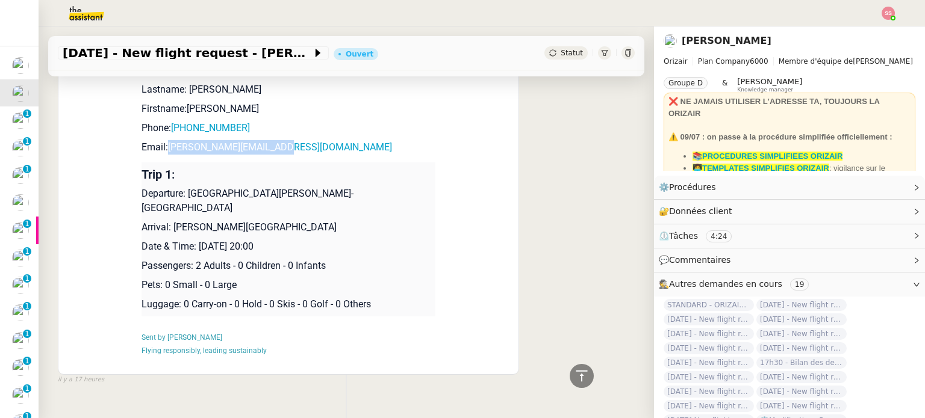
scroll to position [681, 0]
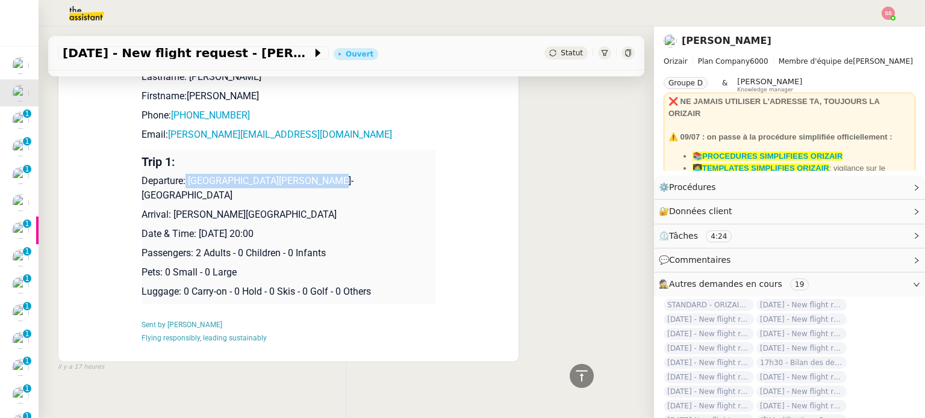
drag, startPoint x: 181, startPoint y: 176, endPoint x: 335, endPoint y: 173, distance: 154.1
click at [335, 174] on p "Departure: [GEOGRAPHIC_DATA][PERSON_NAME]-[GEOGRAPHIC_DATA]" at bounding box center [288, 188] width 294 height 29
drag, startPoint x: 167, startPoint y: 197, endPoint x: 352, endPoint y: 186, distance: 184.5
click at [352, 186] on td "Trip 1: Departure: [GEOGRAPHIC_DATA][PERSON_NAME]-[GEOGRAPHIC_DATA] Arrival: [P…" at bounding box center [288, 227] width 294 height 154
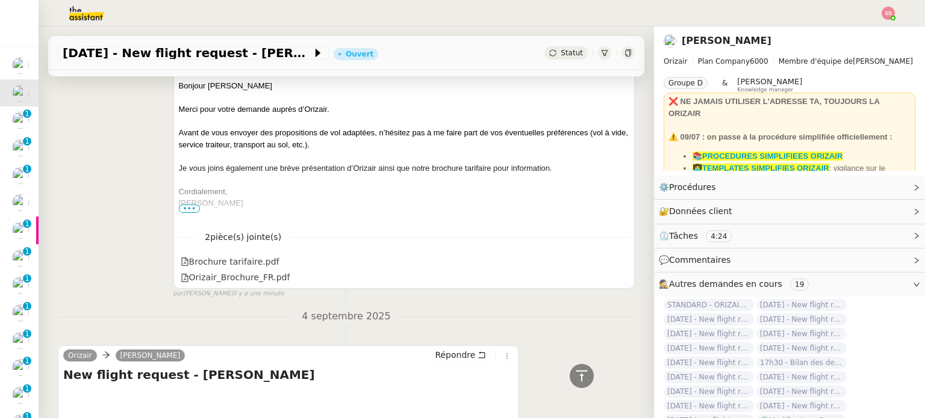
scroll to position [421, 0]
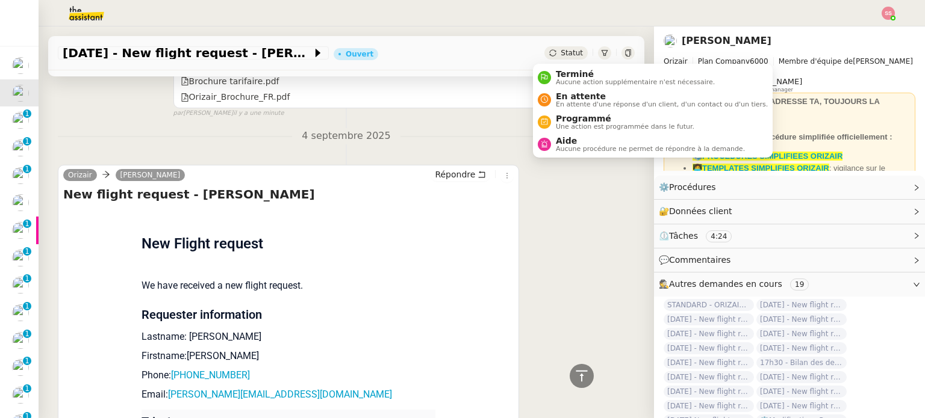
click at [545, 56] on div "Statut" at bounding box center [565, 52] width 43 height 13
click at [556, 93] on span "En attente" at bounding box center [662, 96] width 212 height 10
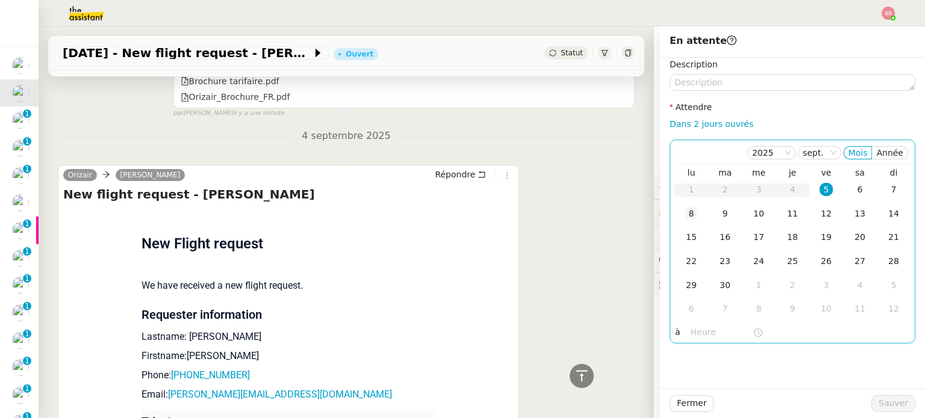
drag, startPoint x: 689, startPoint y: 214, endPoint x: 693, endPoint y: 223, distance: 10.8
click at [689, 214] on td "8" at bounding box center [691, 214] width 34 height 24
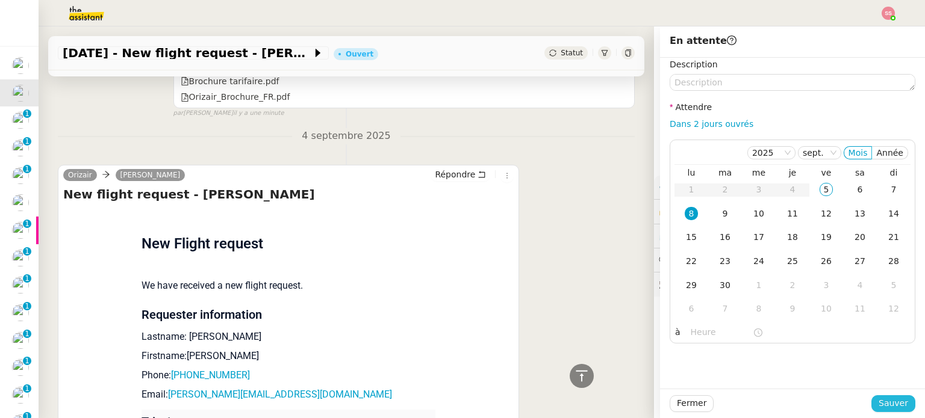
click at [881, 404] on span "Sauver" at bounding box center [892, 404] width 29 height 14
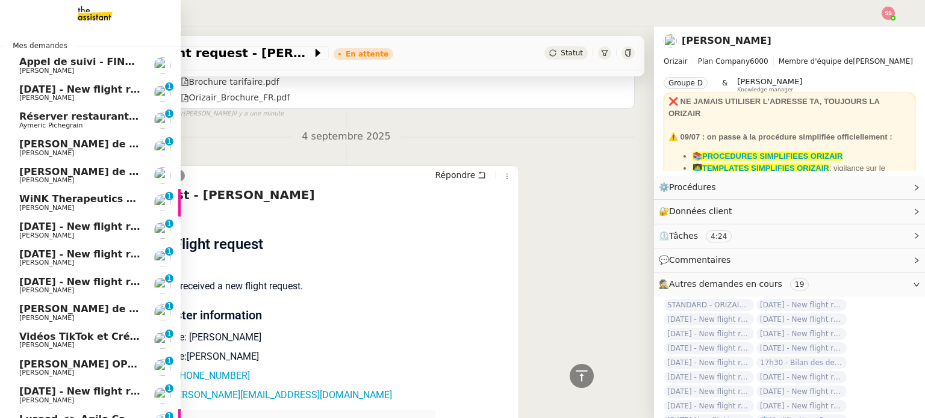
click at [104, 101] on span "[PERSON_NAME]" at bounding box center [80, 98] width 122 height 7
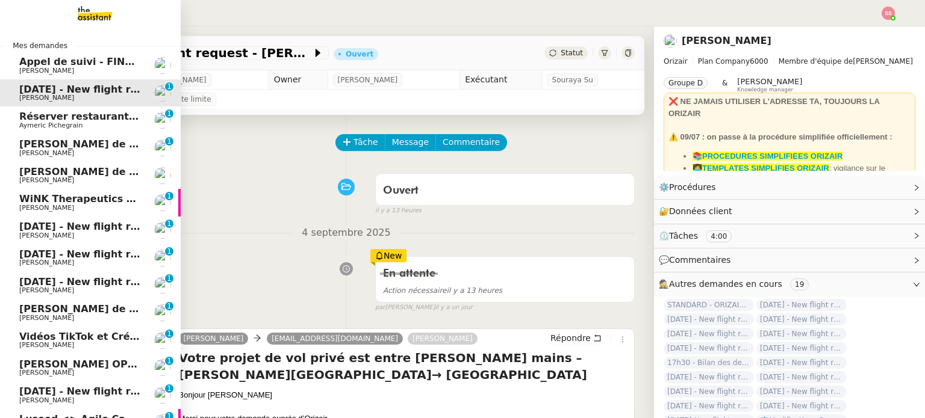
click at [107, 226] on span "[DATE] - New flight request - [PERSON_NAME]" at bounding box center [143, 226] width 249 height 11
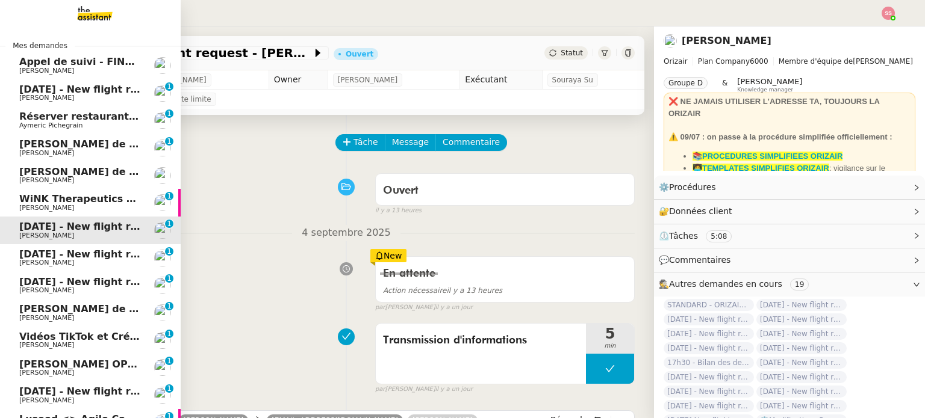
click at [99, 250] on span "[DATE] - New flight request - [PERSON_NAME]" at bounding box center [143, 254] width 249 height 11
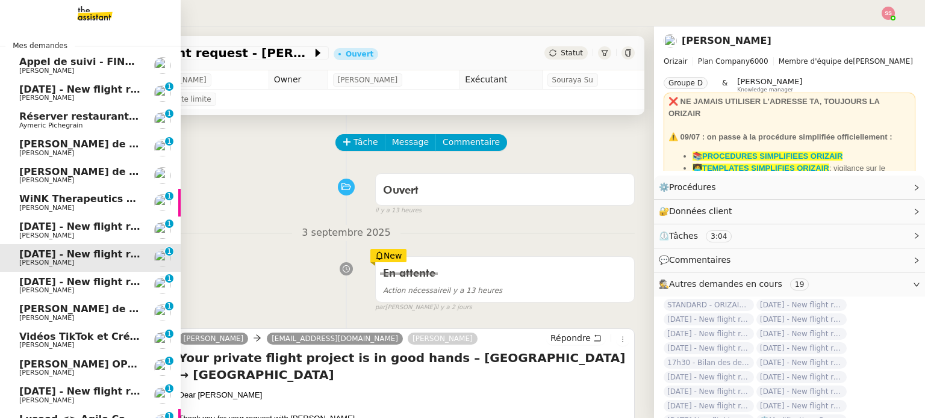
click at [90, 281] on span "[DATE] - New flight request - [PERSON_NAME]" at bounding box center [143, 281] width 249 height 11
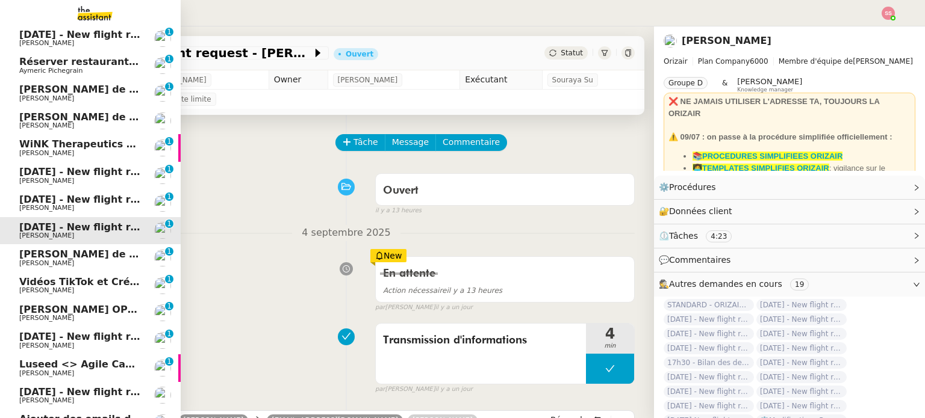
scroll to position [181, 0]
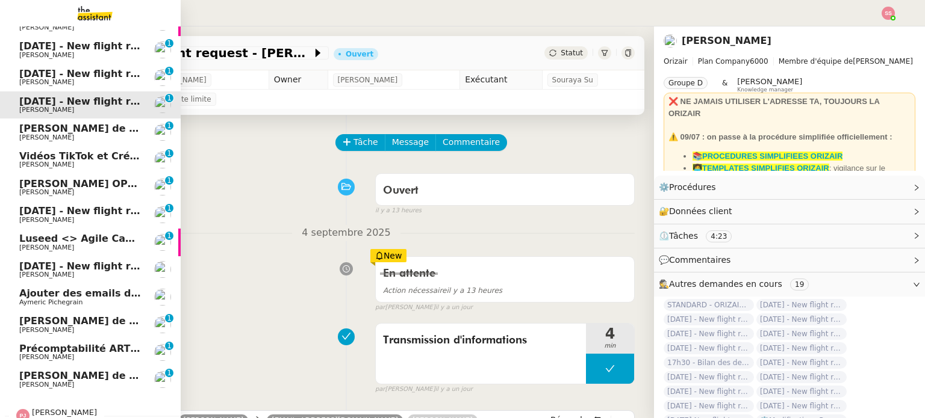
click at [106, 214] on span "[DATE] - New flight request - [PERSON_NAME]" at bounding box center [143, 210] width 249 height 11
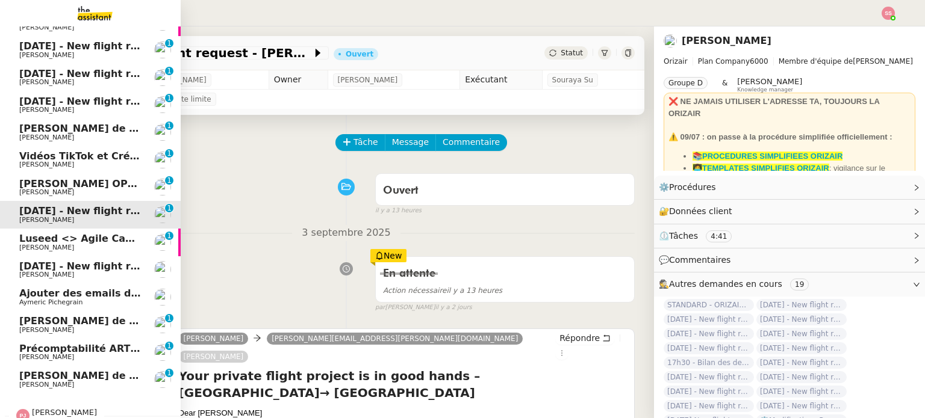
click at [76, 273] on span "[PERSON_NAME]" at bounding box center [80, 274] width 122 height 7
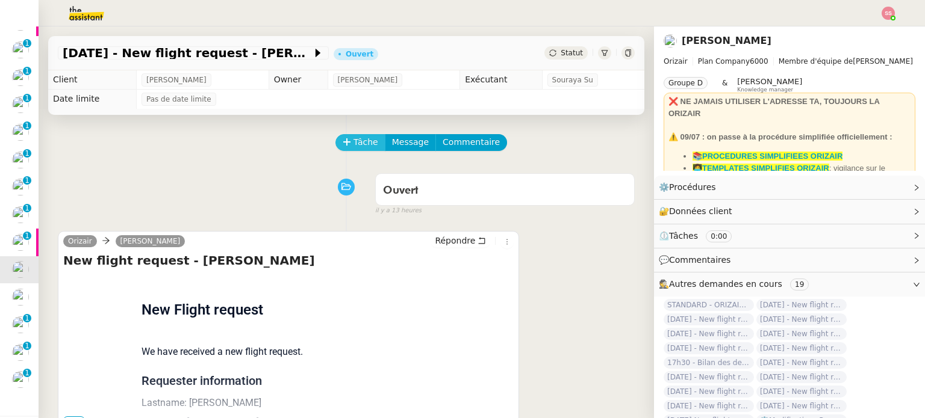
click at [353, 147] on span "Tâche" at bounding box center [365, 142] width 25 height 14
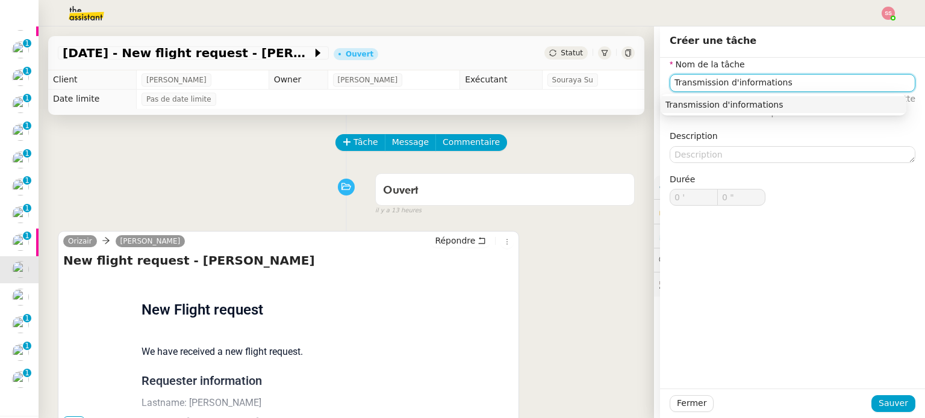
click at [681, 99] on nz-auto-option "Transmission d'informations" at bounding box center [783, 104] width 246 height 17
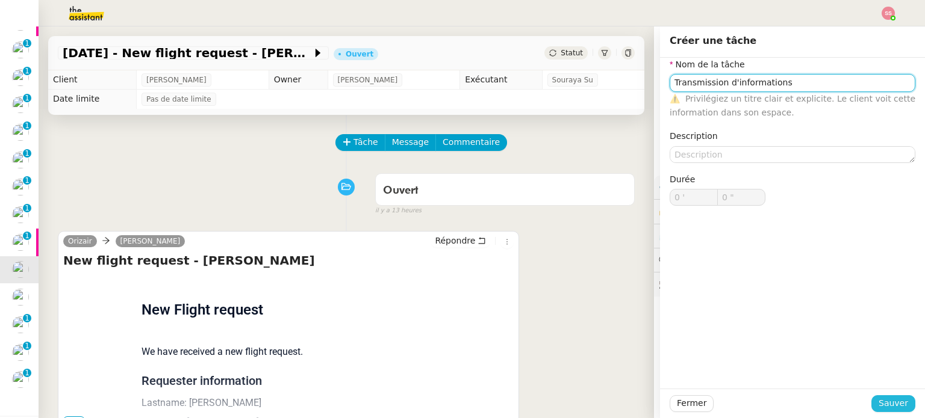
type input "Transmission d'informations"
click at [896, 405] on span "Sauver" at bounding box center [892, 404] width 29 height 14
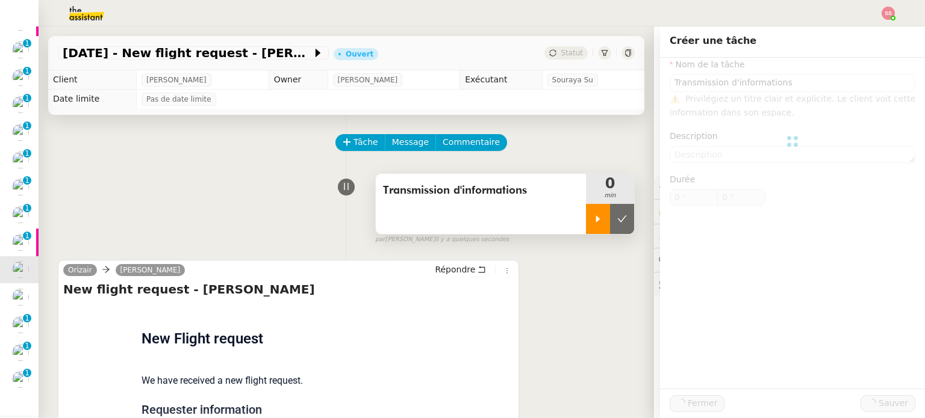
click at [593, 219] on icon at bounding box center [598, 219] width 10 height 10
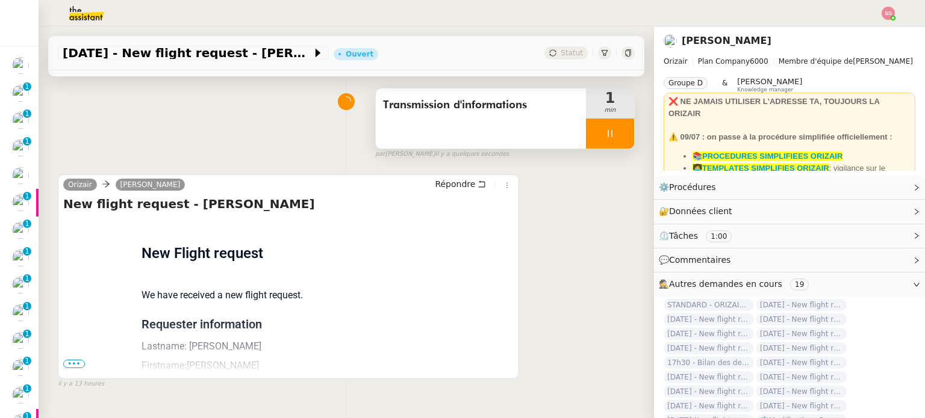
scroll to position [161, 0]
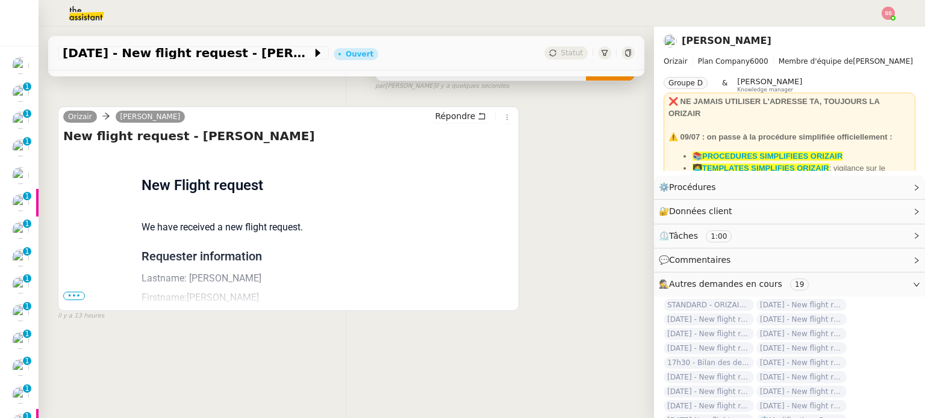
click at [77, 285] on div "Flight request created by [PERSON_NAME] New Flight request We have received a n…" at bounding box center [288, 348] width 450 height 396
click at [78, 292] on span "•••" at bounding box center [74, 296] width 22 height 8
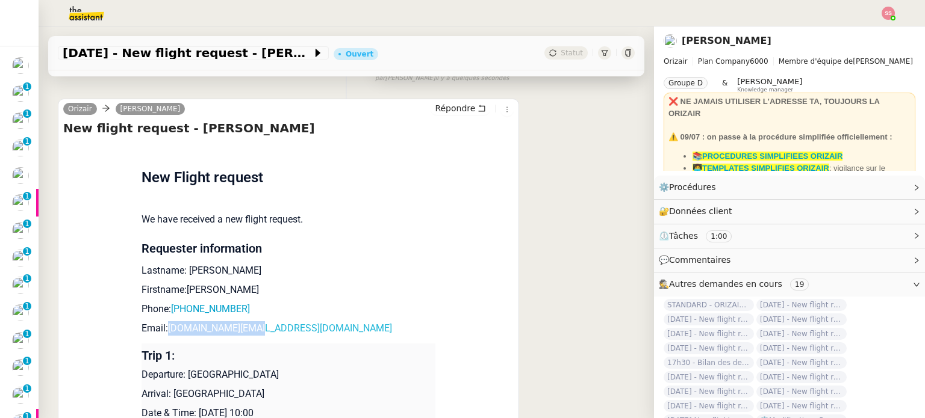
drag, startPoint x: 264, startPoint y: 334, endPoint x: 164, endPoint y: 329, distance: 100.0
click at [164, 329] on p "Email: [DOMAIN_NAME][EMAIL_ADDRESS][DOMAIN_NAME]" at bounding box center [288, 328] width 294 height 14
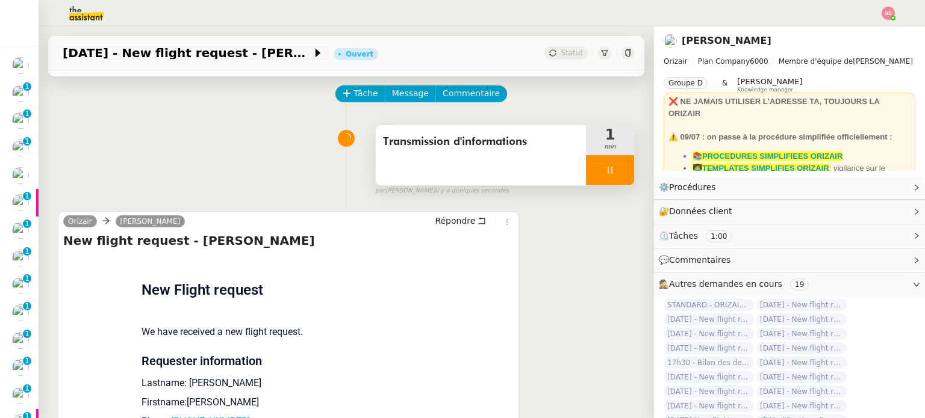
scroll to position [0, 0]
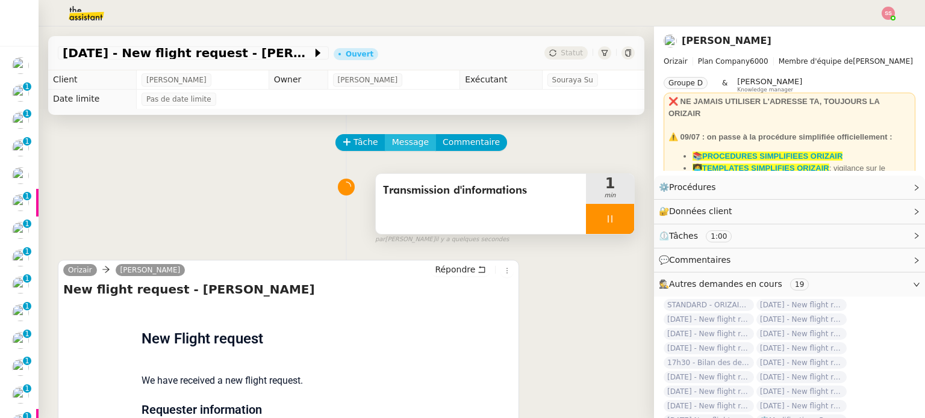
click at [406, 146] on span "Message" at bounding box center [410, 142] width 37 height 14
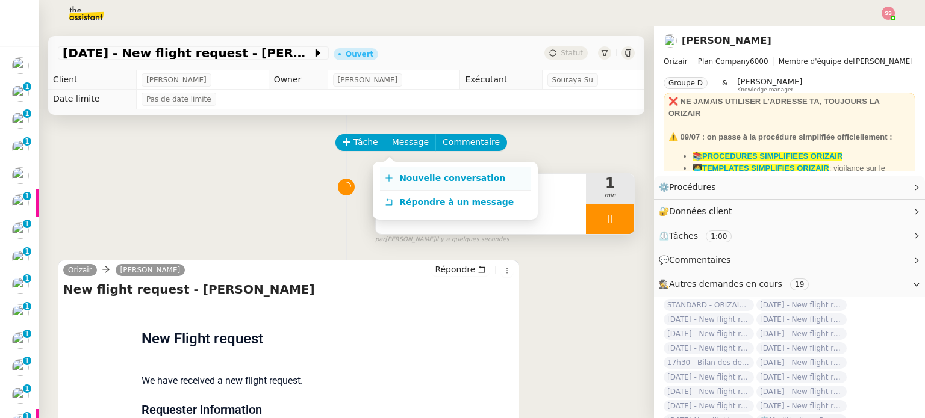
click at [425, 172] on link "Nouvelle conversation" at bounding box center [455, 179] width 150 height 24
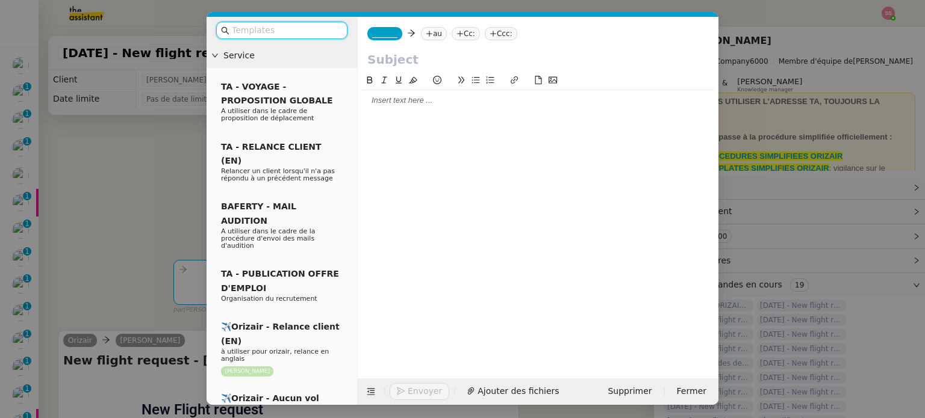
click at [432, 31] on nz-tag "au" at bounding box center [434, 33] width 26 height 13
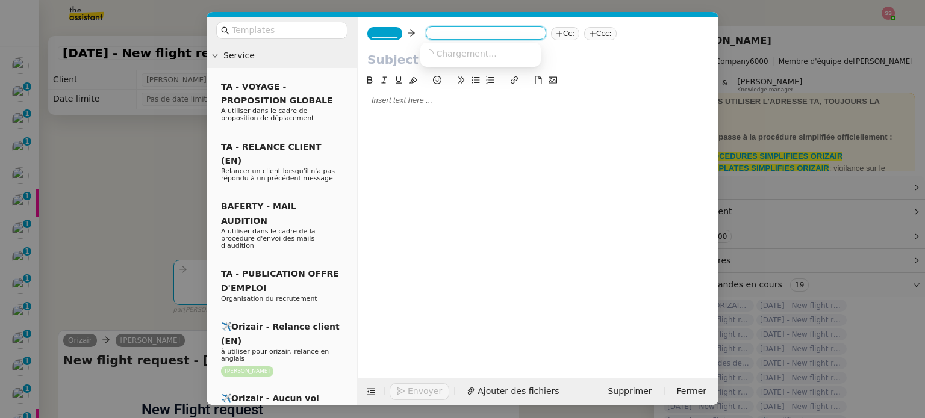
paste input "[DOMAIN_NAME][EMAIL_ADDRESS][DOMAIN_NAME]"
type input "[DOMAIN_NAME][EMAIL_ADDRESS][DOMAIN_NAME]"
drag, startPoint x: 439, startPoint y: 47, endPoint x: 429, endPoint y: 45, distance: 10.5
click at [439, 47] on nz-option-item "[DOMAIN_NAME][EMAIL_ADDRESS][DOMAIN_NAME]" at bounding box center [480, 53] width 120 height 17
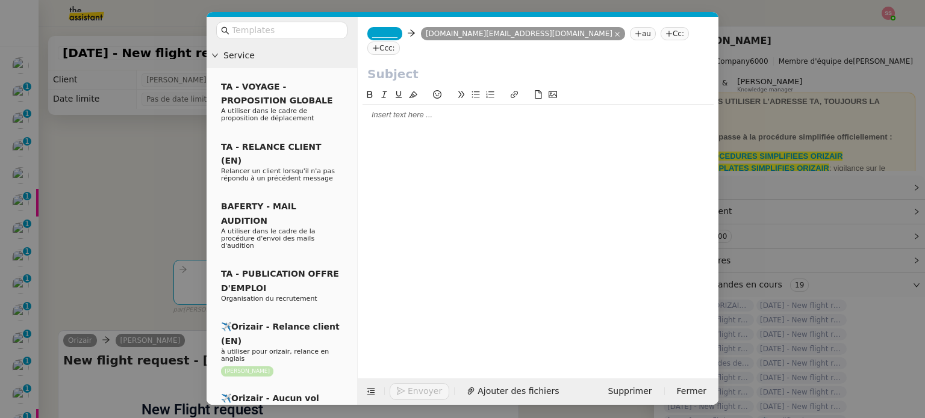
click at [388, 36] on span "_______" at bounding box center [384, 33] width 25 height 8
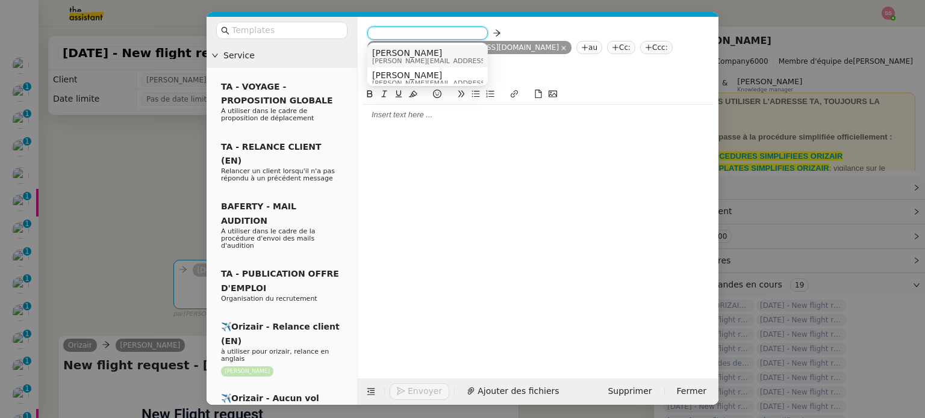
click at [406, 50] on span "[PERSON_NAME]" at bounding box center [457, 53] width 171 height 10
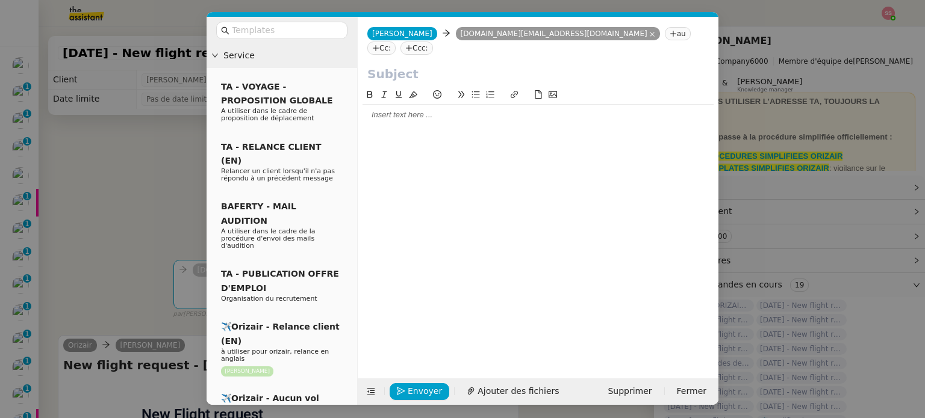
click at [433, 42] on nz-tag "Ccc:" at bounding box center [416, 48] width 33 height 13
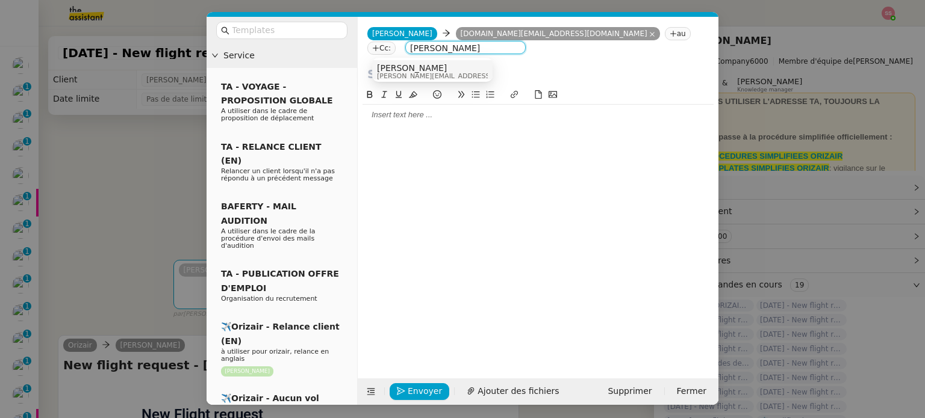
type input "[PERSON_NAME]"
click at [420, 73] on span "[PERSON_NAME][EMAIL_ADDRESS][DOMAIN_NAME]" at bounding box center [462, 76] width 171 height 7
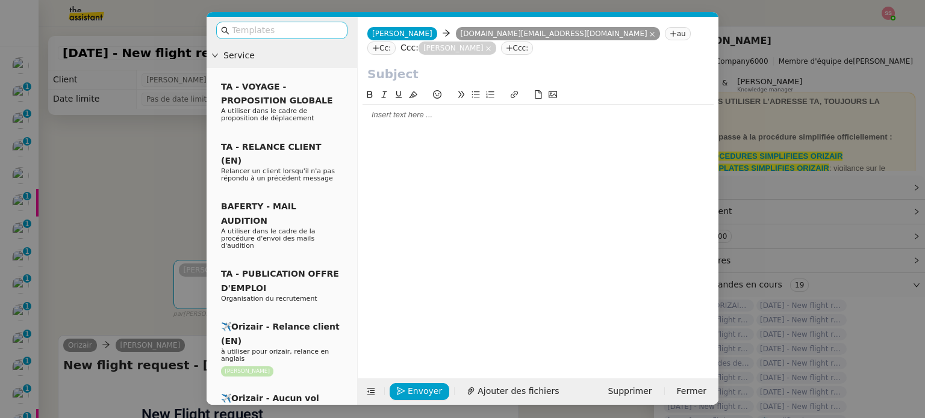
click at [280, 30] on input "text" at bounding box center [286, 30] width 108 height 14
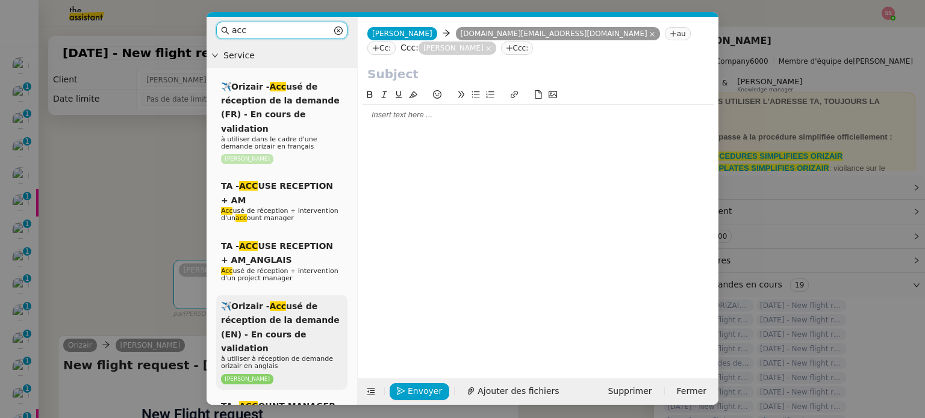
type input "acc"
click at [306, 315] on div "✈️Orizair - Acc usé de réception de la demande (EN) - En cours de validation à …" at bounding box center [281, 342] width 131 height 95
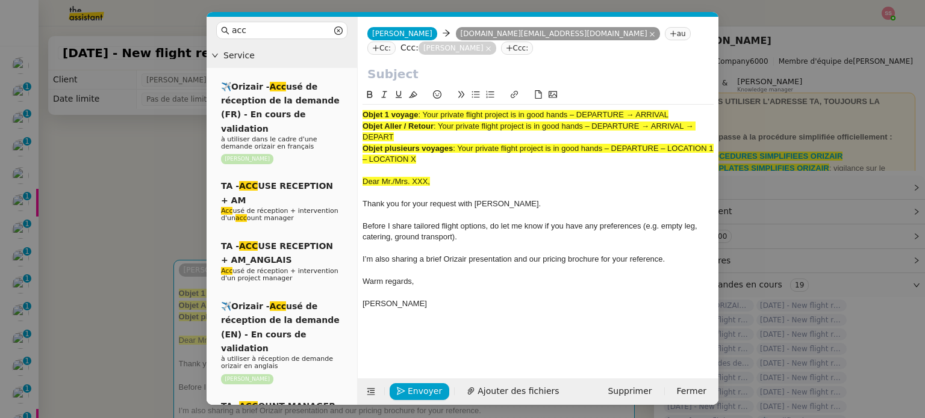
drag, startPoint x: 423, startPoint y: 101, endPoint x: 697, endPoint y: 97, distance: 274.5
click at [697, 110] on div "Objet 1 voyage : Your private flight project is in good hands – DEPARTURE → ARR…" at bounding box center [537, 115] width 351 height 11
click at [506, 67] on input "text" at bounding box center [537, 74] width 341 height 18
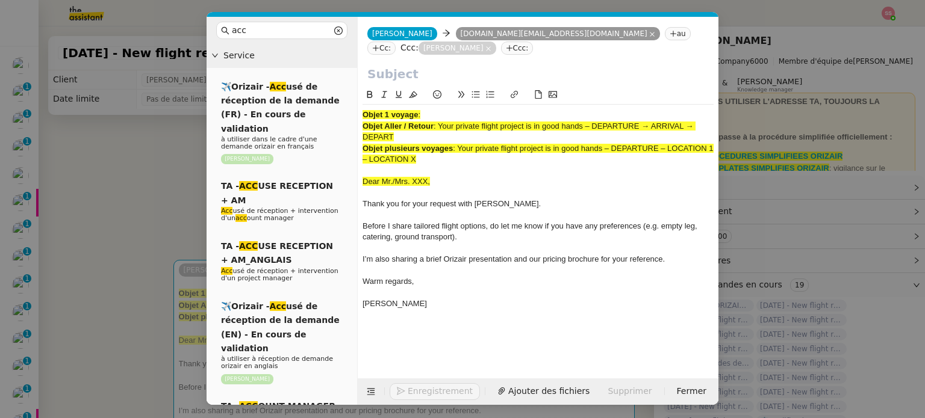
paste input "Your private flight project is in good hands – DEPARTURE → ARRIVAL"
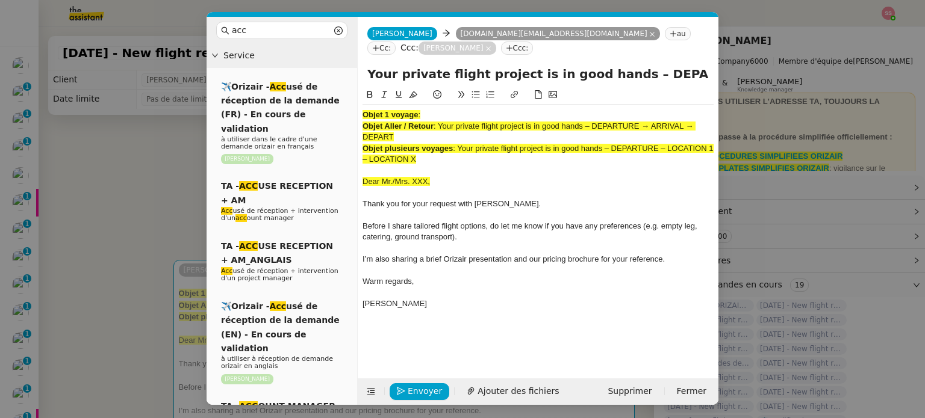
scroll to position [0, 55]
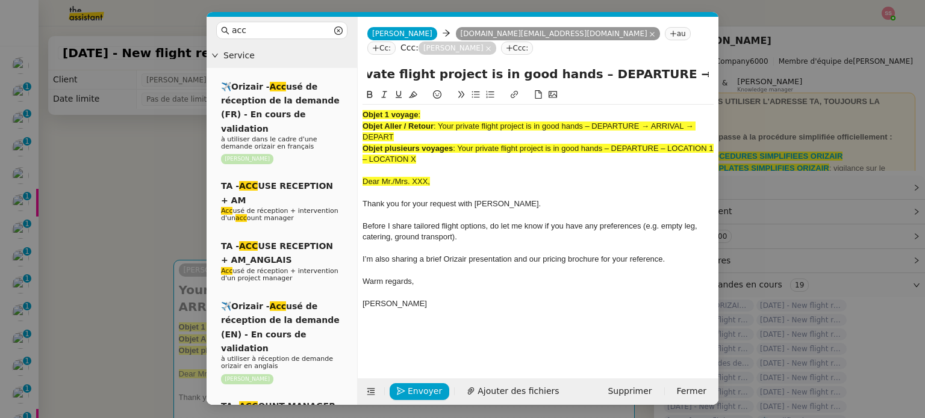
type input "Your private flight project is in good hands – DEPARTURE → ARRIVAL"
drag, startPoint x: 429, startPoint y: 147, endPoint x: 350, endPoint y: 73, distance: 108.6
click at [350, 73] on nz-layout "acc Service ✈️Orizair - Acc usé de réception de la demande (FR) - En cours de v…" at bounding box center [462, 211] width 512 height 388
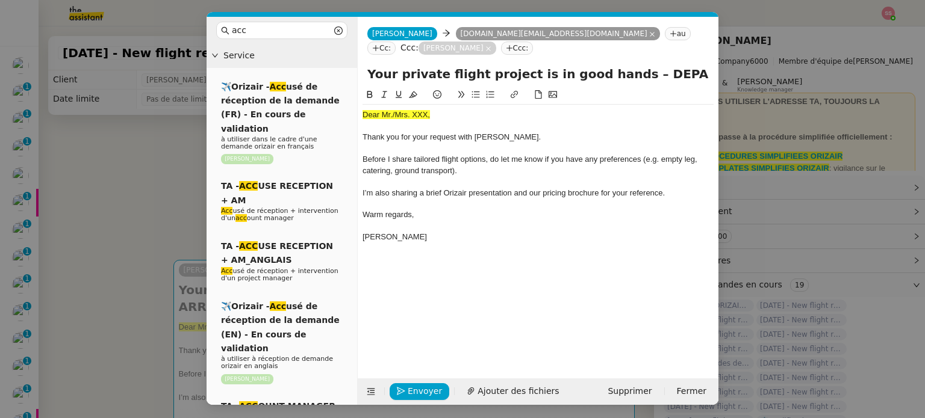
click at [158, 161] on nz-modal-container "acc Service ✈️Orizair - Acc usé de réception de la demande (FR) - En cours de v…" at bounding box center [462, 209] width 925 height 418
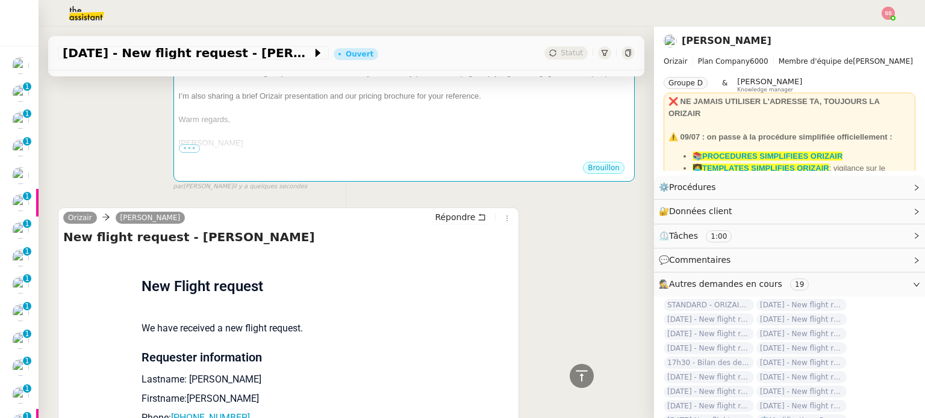
scroll to position [542, 0]
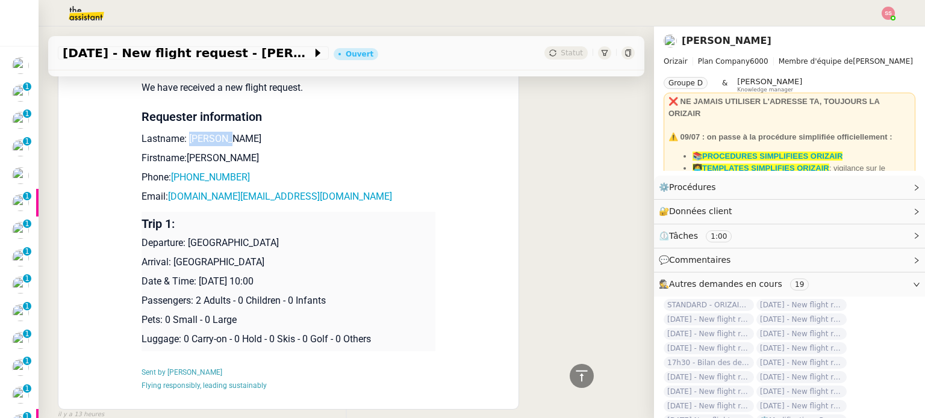
drag, startPoint x: 183, startPoint y: 129, endPoint x: 226, endPoint y: 126, distance: 42.8
click at [226, 132] on p "Lastname: [PERSON_NAME]" at bounding box center [288, 139] width 294 height 14
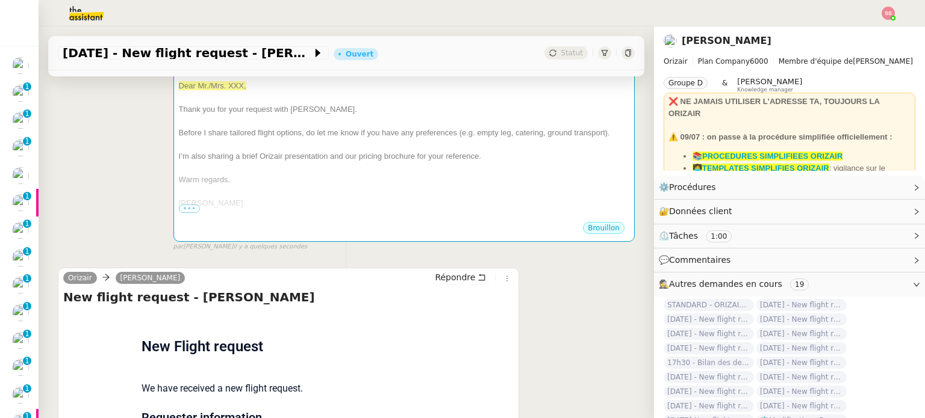
scroll to position [60, 0]
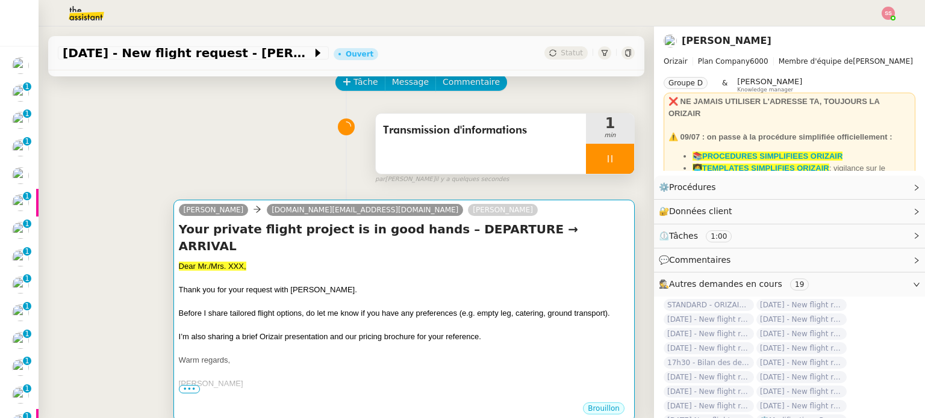
click at [287, 261] on div "Dear Mr./Mrs. XXX," at bounding box center [404, 267] width 450 height 12
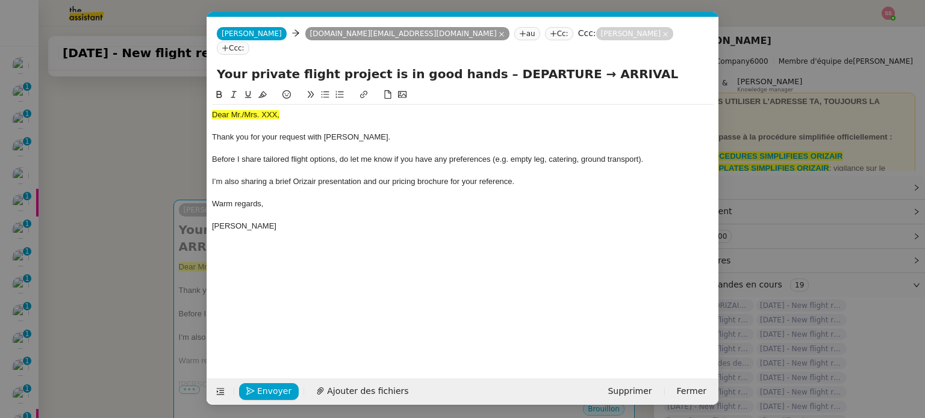
scroll to position [0, 37]
drag, startPoint x: 282, startPoint y: 103, endPoint x: 192, endPoint y: 101, distance: 90.3
click at [192, 101] on nz-modal-container "acc Service ✈️Orizair - Acc usé de réception de la demande (FR) - En cours de v…" at bounding box center [462, 209] width 925 height 418
click at [261, 90] on icon at bounding box center [262, 94] width 8 height 8
click at [282, 110] on div "Dear Mr./Mrs. XXX," at bounding box center [462, 115] width 501 height 11
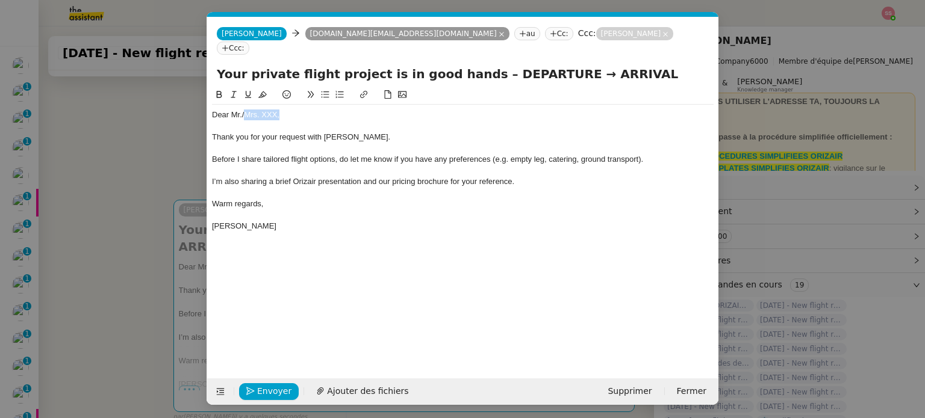
drag, startPoint x: 285, startPoint y: 101, endPoint x: 243, endPoint y: 98, distance: 41.6
click at [243, 110] on div "Dear Mr./Mrs. XXX," at bounding box center [462, 115] width 501 height 11
click at [140, 285] on nz-modal-container "acc Service ✈️Orizair - Acc usé de réception de la demande (FR) - En cours de v…" at bounding box center [462, 209] width 925 height 418
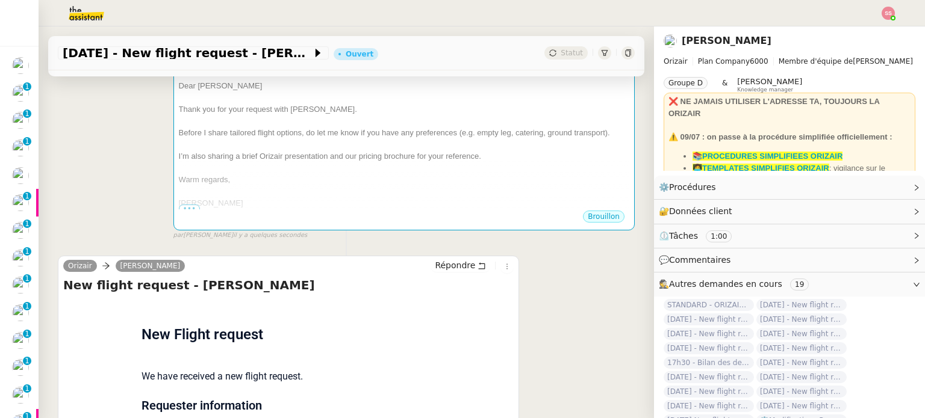
scroll to position [181, 0]
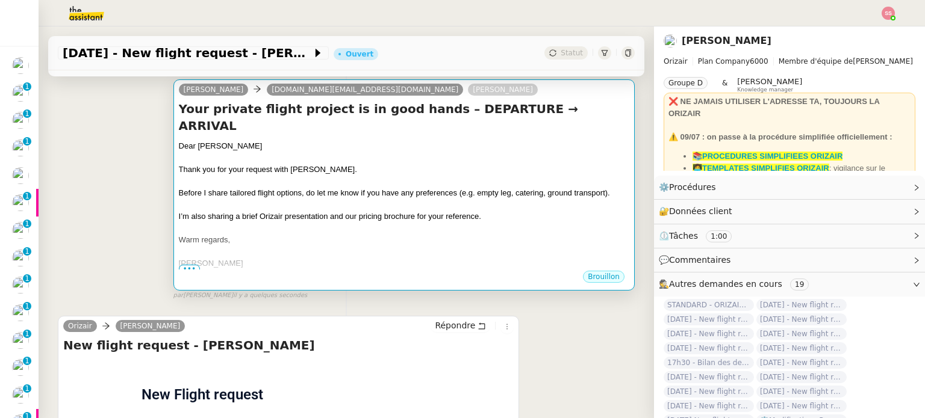
click at [441, 234] on div "Warm regards," at bounding box center [404, 240] width 450 height 12
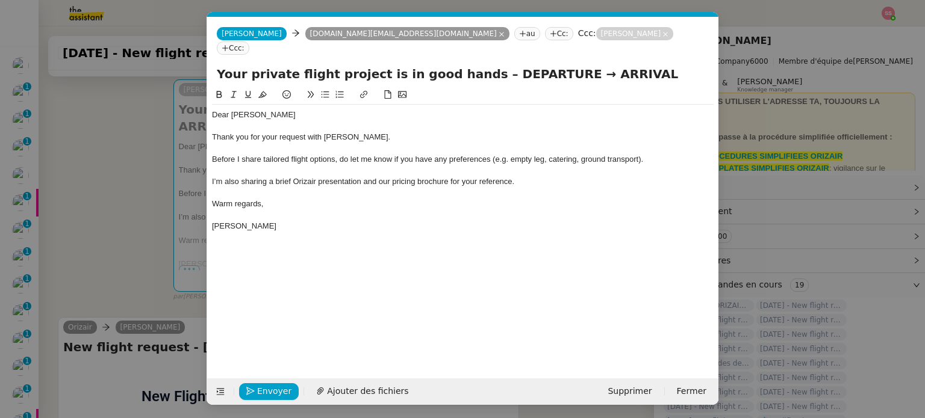
scroll to position [0, 37]
drag, startPoint x: 541, startPoint y: 58, endPoint x: 477, endPoint y: 66, distance: 64.9
click at [477, 66] on input "Your private flight project is in good hands – DEPARTURE → ARRIVAL" at bounding box center [463, 74] width 492 height 18
drag, startPoint x: 595, startPoint y: 63, endPoint x: 541, endPoint y: 63, distance: 53.6
click at [541, 65] on input "Your private flight project is in good hands – [GEOGRAPHIC_DATA] → ARRIVAL" at bounding box center [463, 74] width 492 height 18
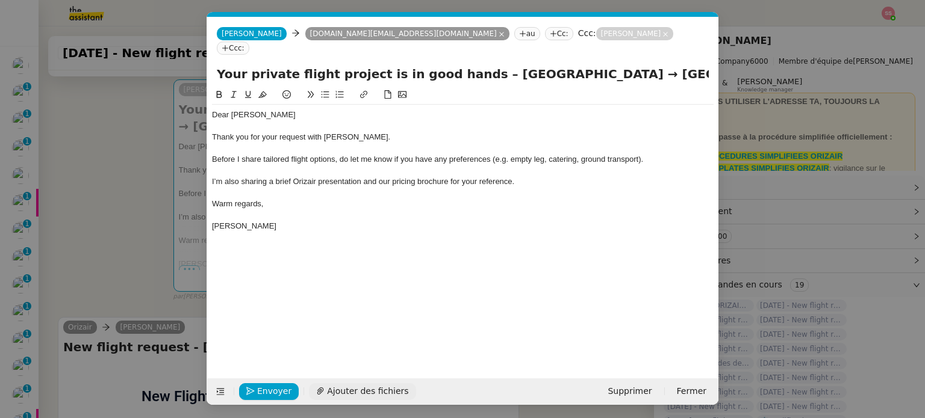
type input "Your private flight project is in good hands – [GEOGRAPHIC_DATA] → [GEOGRAPHIC_…"
click at [368, 389] on span "Ajouter des fichiers" at bounding box center [367, 392] width 81 height 14
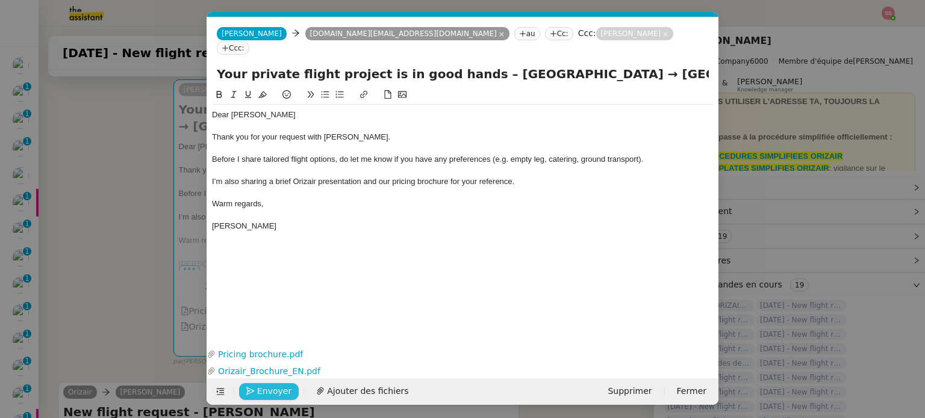
click at [270, 397] on span "Envoyer" at bounding box center [274, 392] width 34 height 14
click at [273, 386] on span "Confirmer l'envoi" at bounding box center [293, 392] width 72 height 14
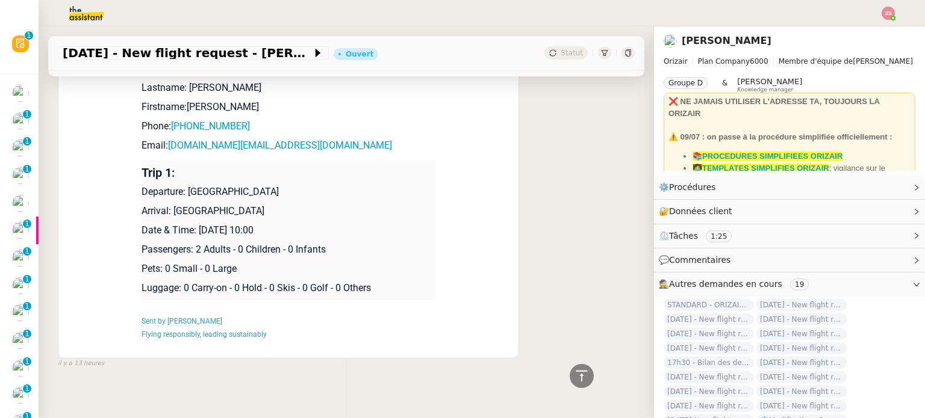
scroll to position [544, 0]
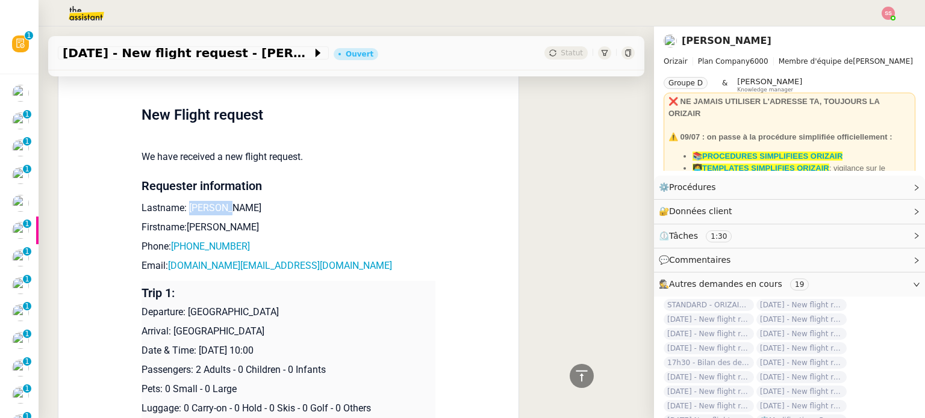
drag, startPoint x: 222, startPoint y: 196, endPoint x: 180, endPoint y: 199, distance: 42.2
click at [180, 201] on p "Lastname: [PERSON_NAME]" at bounding box center [288, 208] width 294 height 14
drag, startPoint x: 219, startPoint y: 214, endPoint x: 180, endPoint y: 209, distance: 39.4
click at [180, 220] on p "Firstname:[PERSON_NAME]" at bounding box center [288, 227] width 294 height 14
drag, startPoint x: 241, startPoint y: 228, endPoint x: 169, endPoint y: 234, distance: 71.9
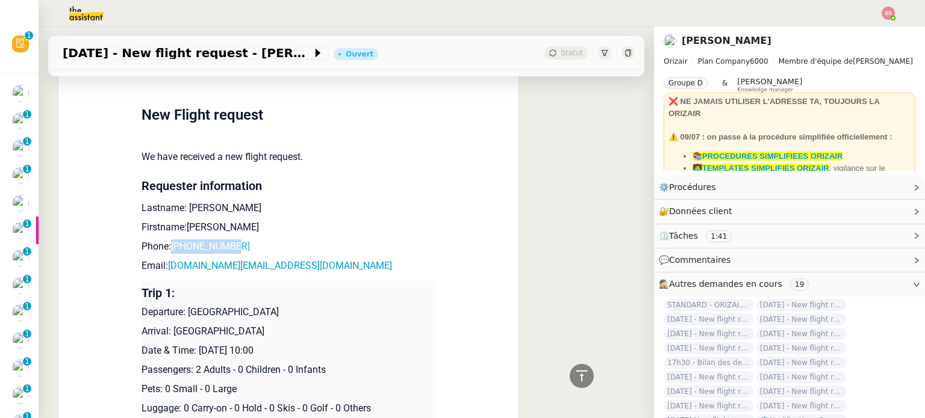
click at [169, 240] on p "Phone: [PHONE_NUMBER]" at bounding box center [288, 247] width 294 height 14
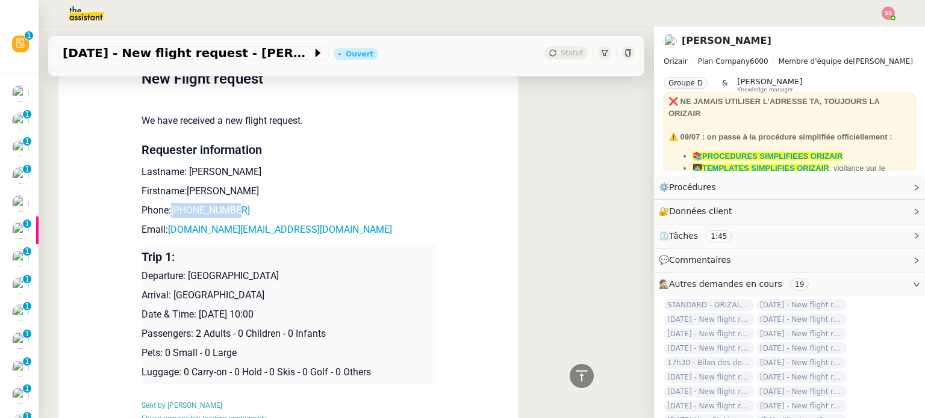
scroll to position [507, 0]
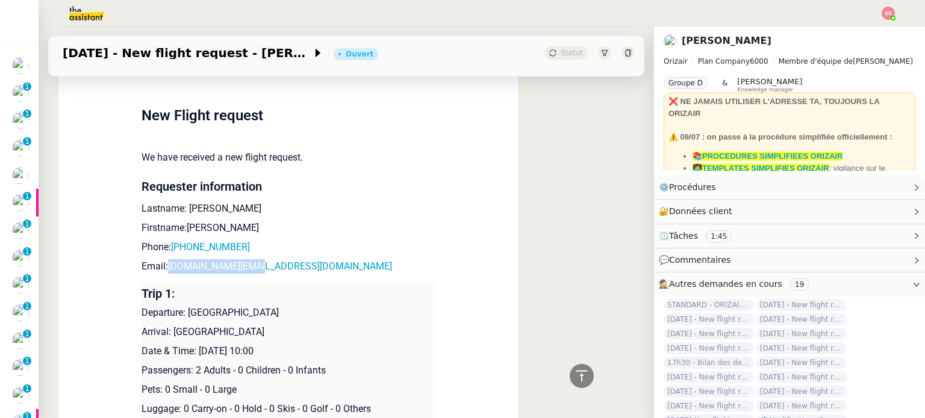
drag, startPoint x: 274, startPoint y: 251, endPoint x: 161, endPoint y: 254, distance: 112.6
click at [161, 259] on p "Email: [DOMAIN_NAME][EMAIL_ADDRESS][DOMAIN_NAME]" at bounding box center [288, 266] width 294 height 14
drag, startPoint x: 274, startPoint y: 301, endPoint x: 183, endPoint y: 298, distance: 91.5
click at [183, 306] on p "Departure: [GEOGRAPHIC_DATA]" at bounding box center [288, 313] width 294 height 14
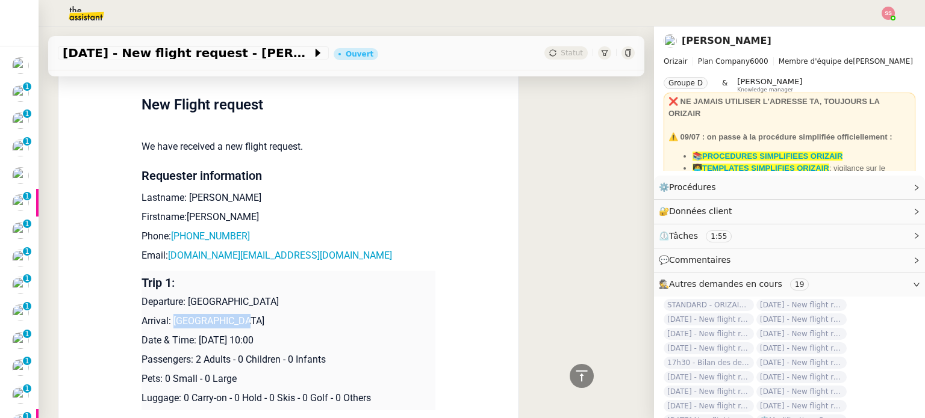
drag, startPoint x: 240, startPoint y: 318, endPoint x: 168, endPoint y: 316, distance: 72.3
click at [168, 316] on p "Arrival: [GEOGRAPHIC_DATA]" at bounding box center [288, 321] width 294 height 14
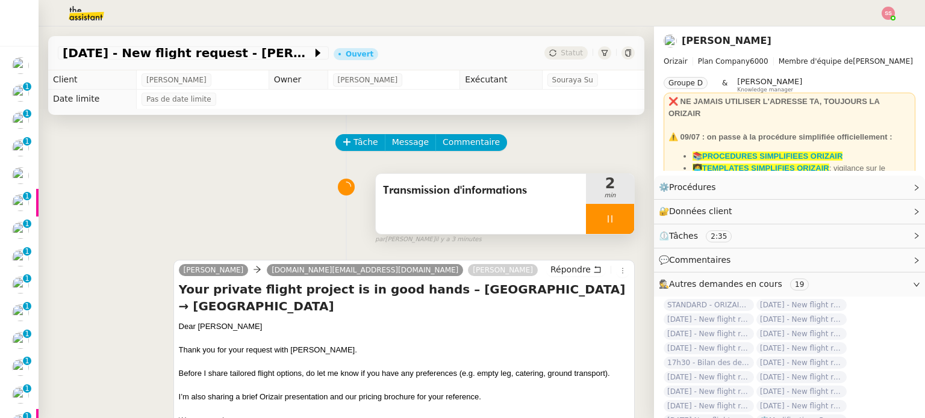
click at [607, 229] on div at bounding box center [610, 219] width 48 height 30
click at [610, 229] on button at bounding box center [622, 219] width 24 height 30
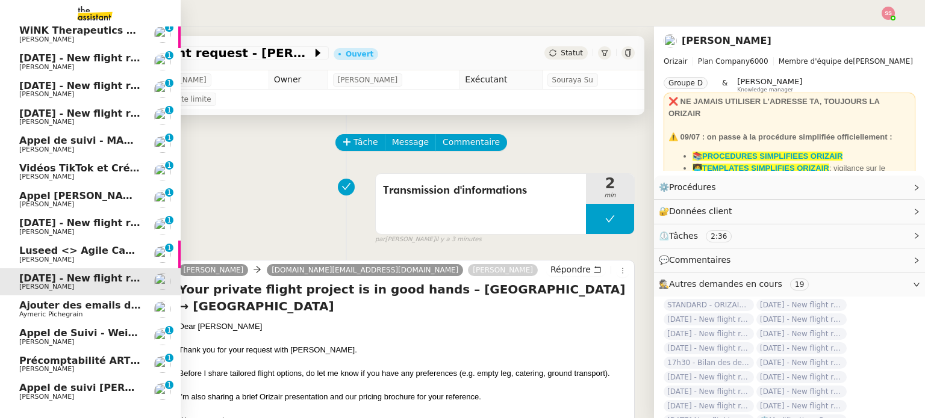
scroll to position [181, 0]
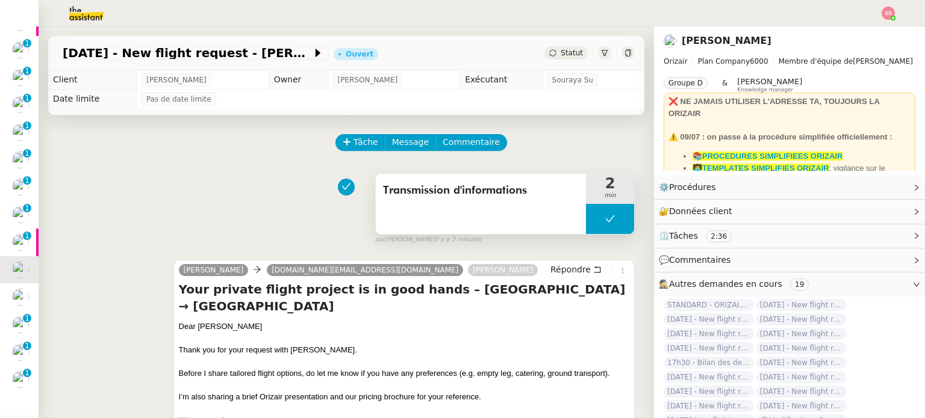
click at [586, 219] on button at bounding box center [610, 219] width 48 height 30
click at [593, 219] on icon at bounding box center [598, 219] width 10 height 10
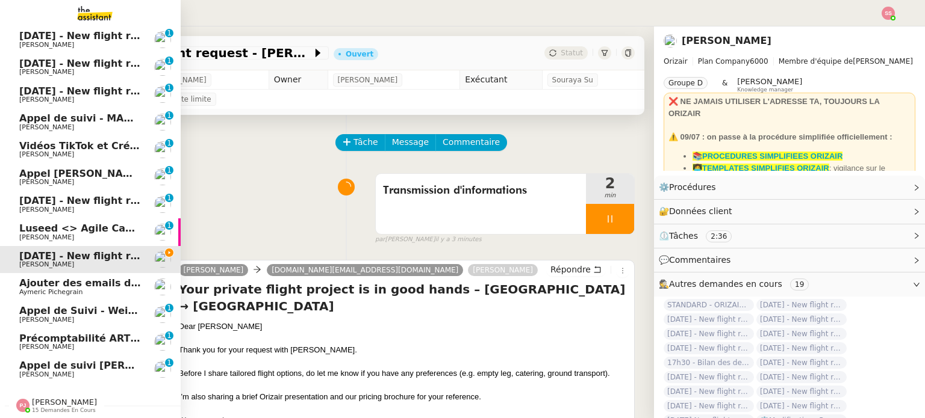
scroll to position [197, 0]
click at [54, 219] on link "Luseed <> Agile Capital Markets [PERSON_NAME] 0 1 2 3 4 5 6 7 8 9" at bounding box center [90, 233] width 181 height 28
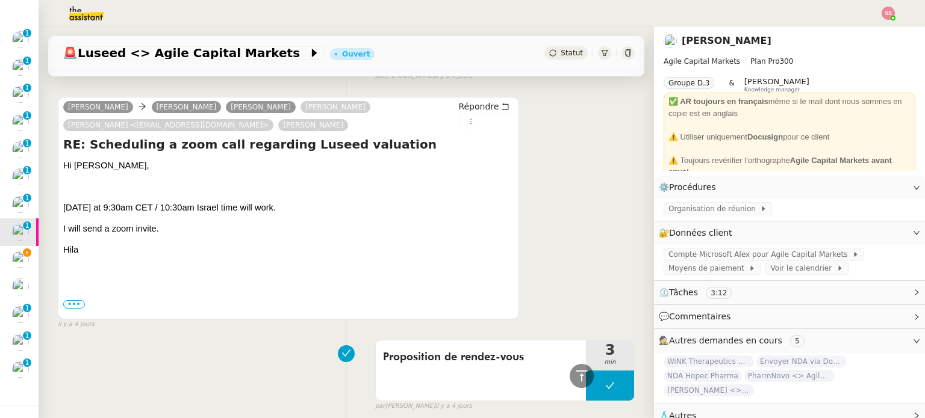
scroll to position [301, 0]
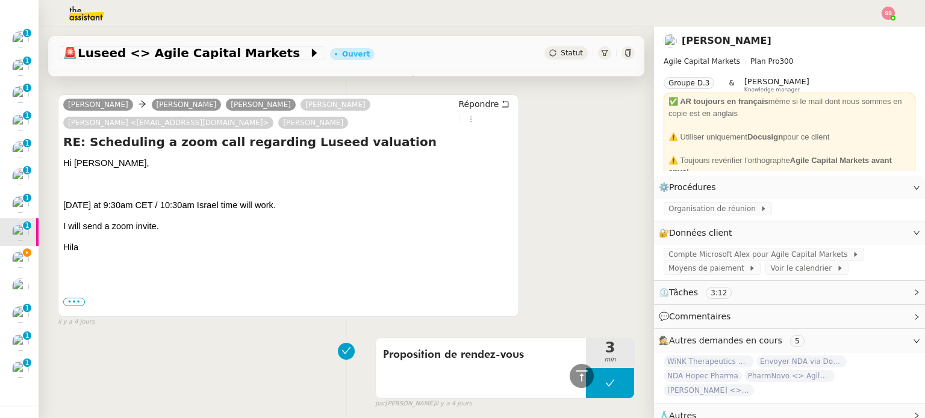
click at [560, 57] on span "Statut" at bounding box center [571, 53] width 22 height 8
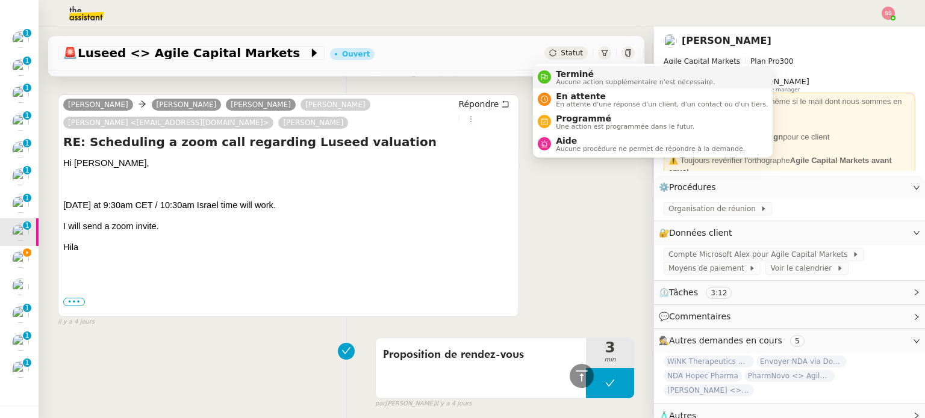
click at [563, 80] on span "Aucune action supplémentaire n'est nécessaire." at bounding box center [635, 82] width 159 height 7
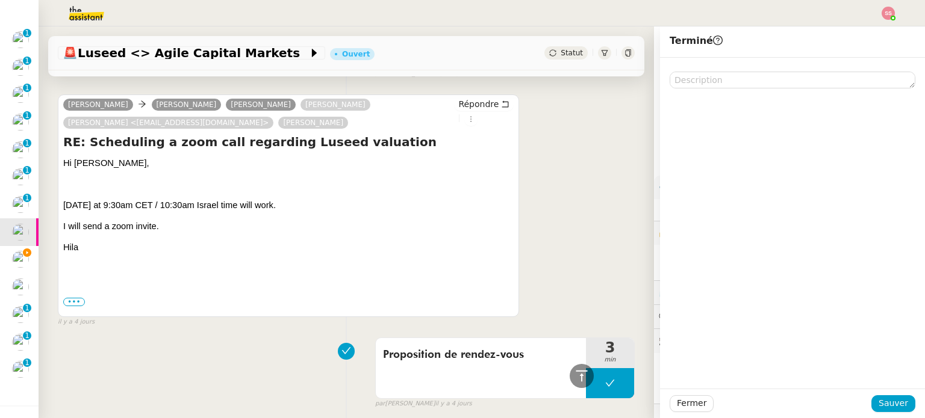
click at [894, 414] on div "Fermer Sauver" at bounding box center [792, 403] width 265 height 29
click at [894, 404] on span "Sauver" at bounding box center [892, 404] width 29 height 14
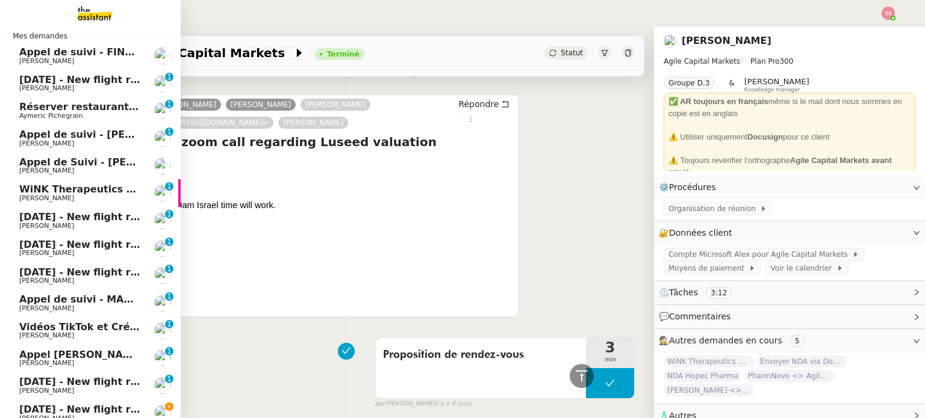
scroll to position [17, 0]
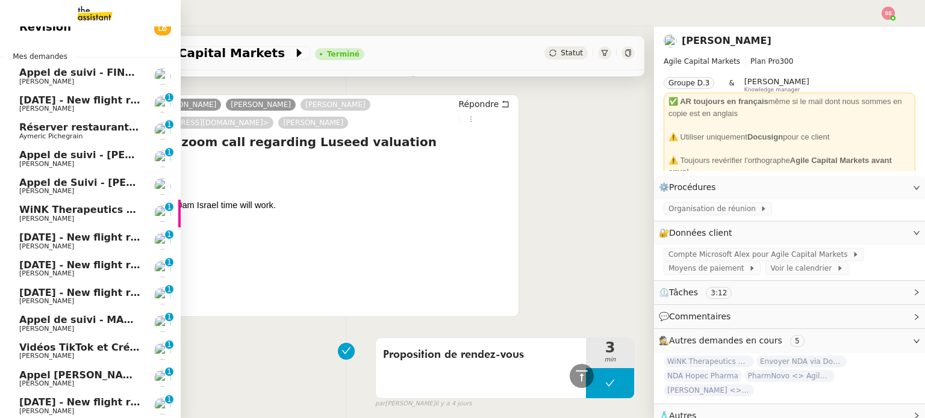
click at [68, 205] on span "WiNK Therapeutics <> Agile Capital Markets" at bounding box center [140, 209] width 243 height 11
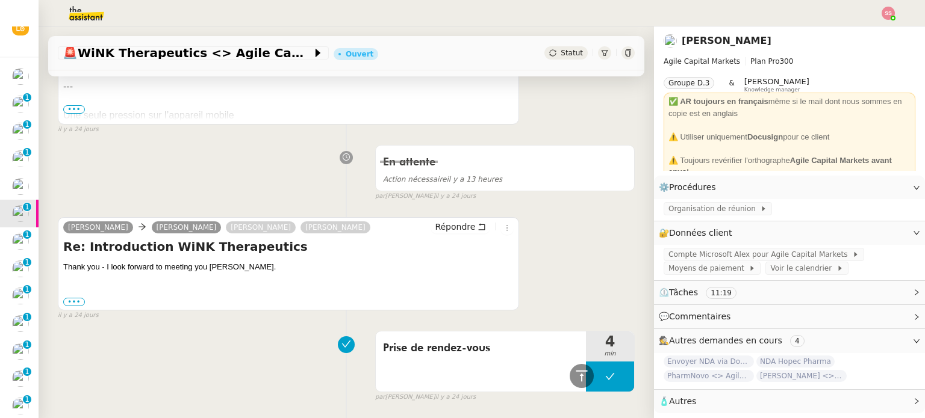
scroll to position [1264, 0]
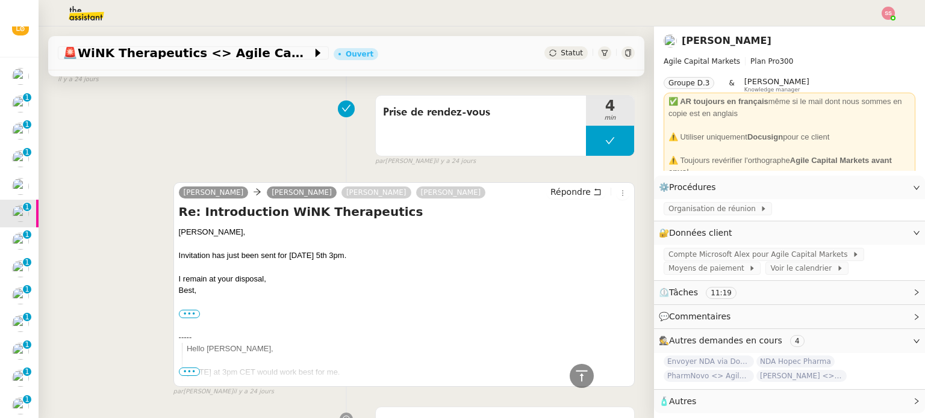
click at [564, 54] on span "Statut" at bounding box center [571, 53] width 22 height 8
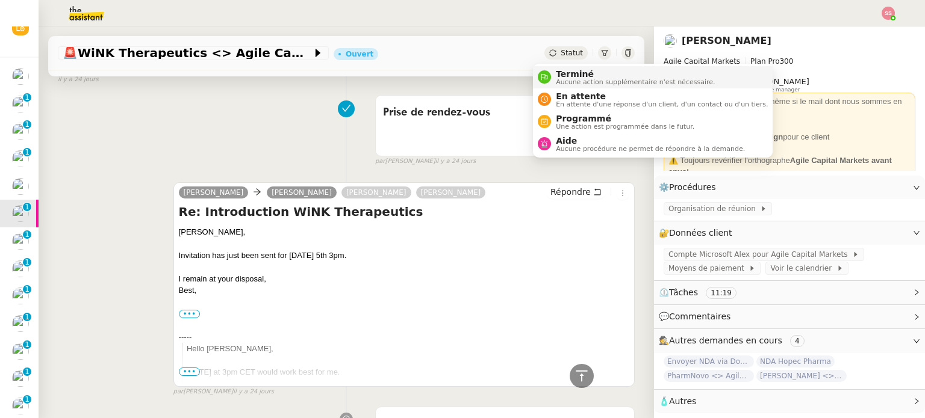
click at [564, 76] on span "Terminé" at bounding box center [635, 74] width 159 height 10
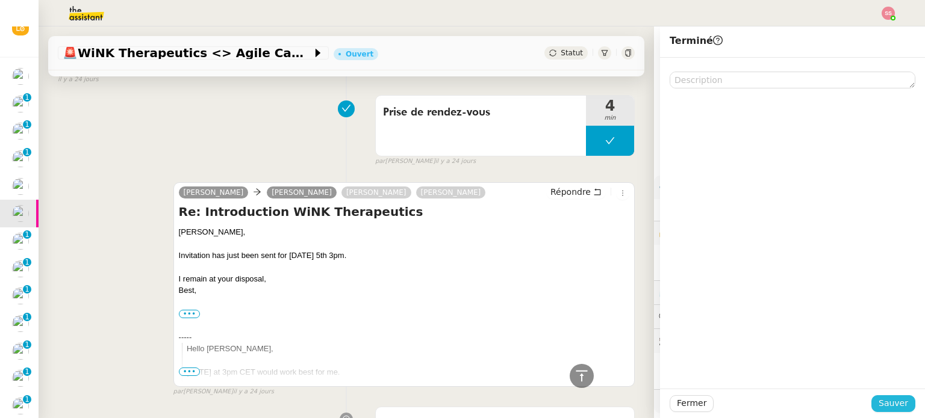
click at [891, 399] on span "Sauver" at bounding box center [892, 404] width 29 height 14
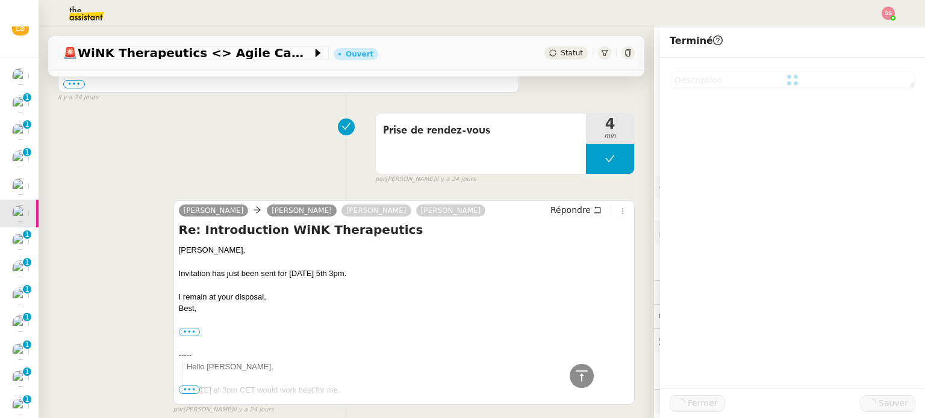
scroll to position [1282, 0]
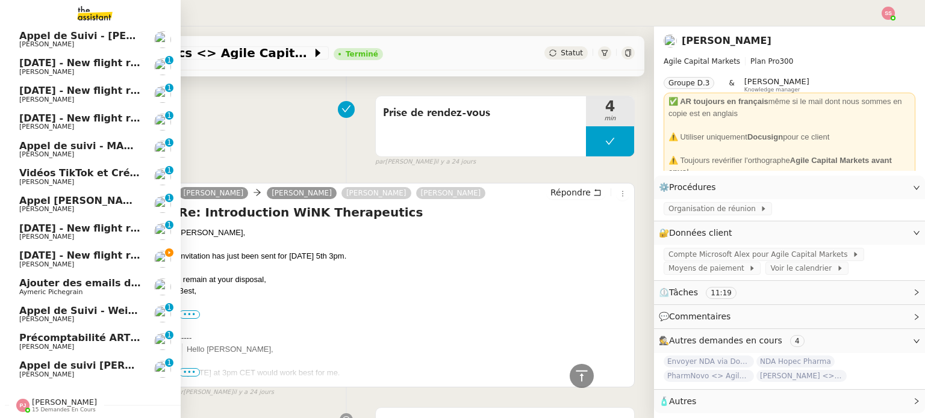
scroll to position [170, 0]
click at [91, 278] on span "Ajouter des emails dans Pipedrive" at bounding box center [111, 283] width 185 height 11
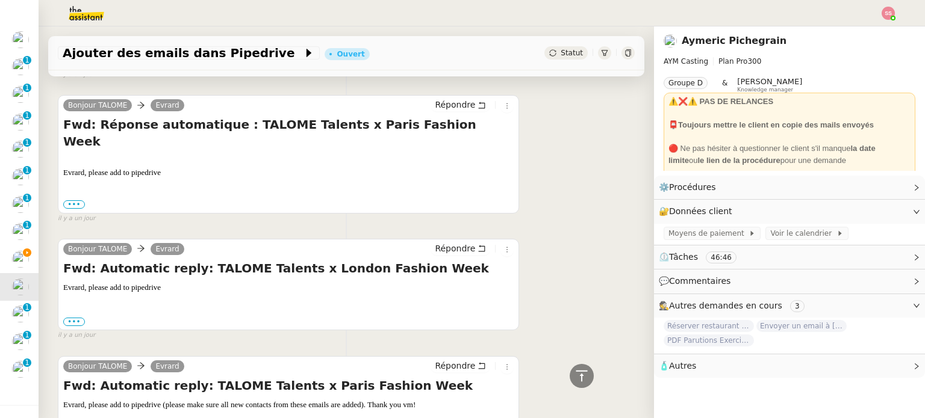
scroll to position [4556, 0]
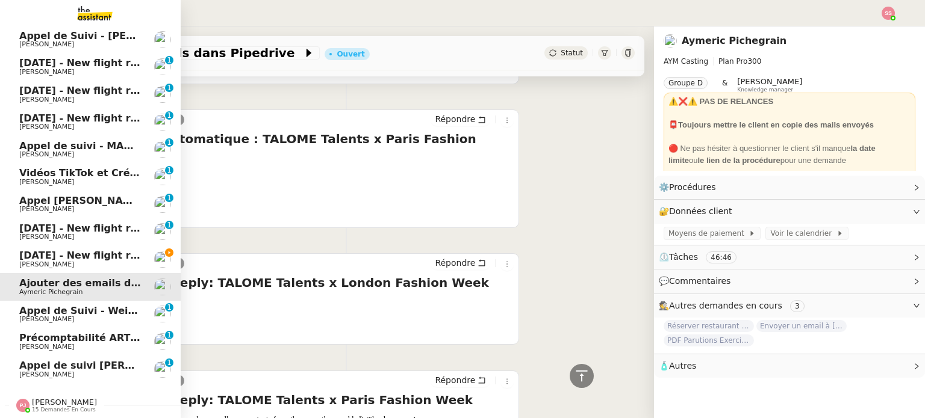
click at [64, 250] on span "[DATE] - New flight request - [PERSON_NAME]" at bounding box center [143, 255] width 249 height 11
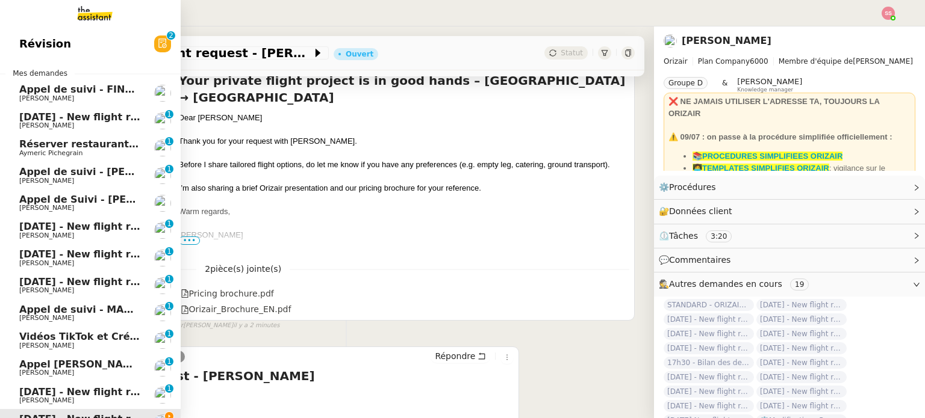
click at [56, 146] on span "Réserver restaurant pour 7 personnes" at bounding box center [123, 143] width 208 height 11
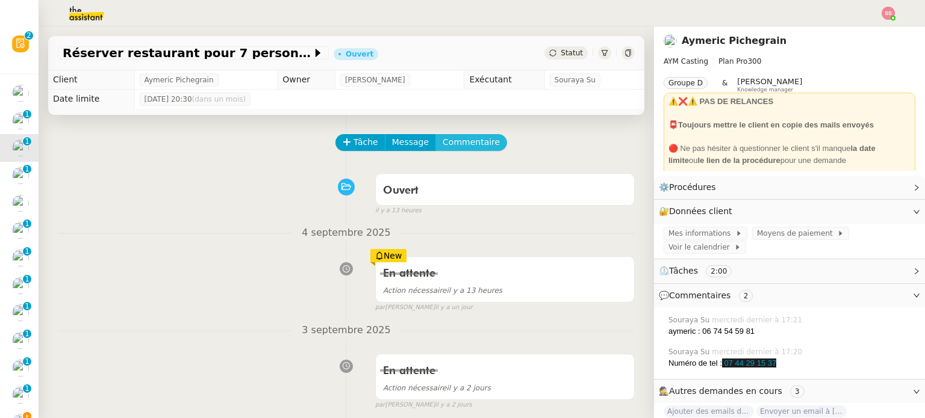
click at [473, 140] on span "Commentaire" at bounding box center [470, 142] width 57 height 14
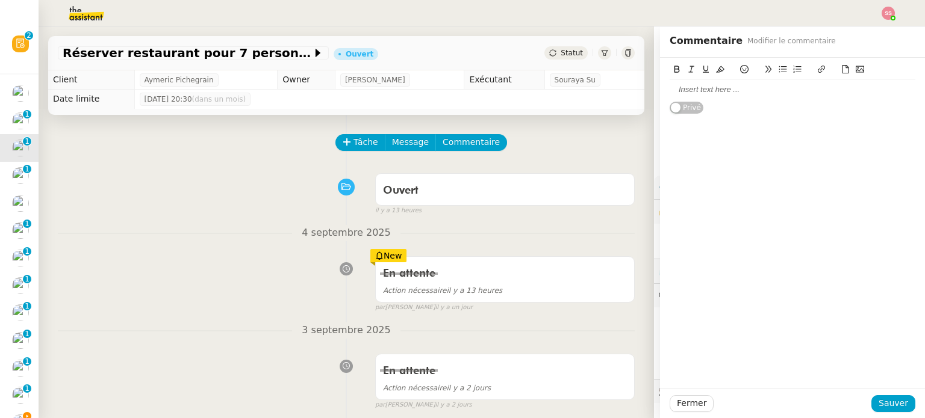
click at [757, 96] on div at bounding box center [792, 89] width 246 height 20
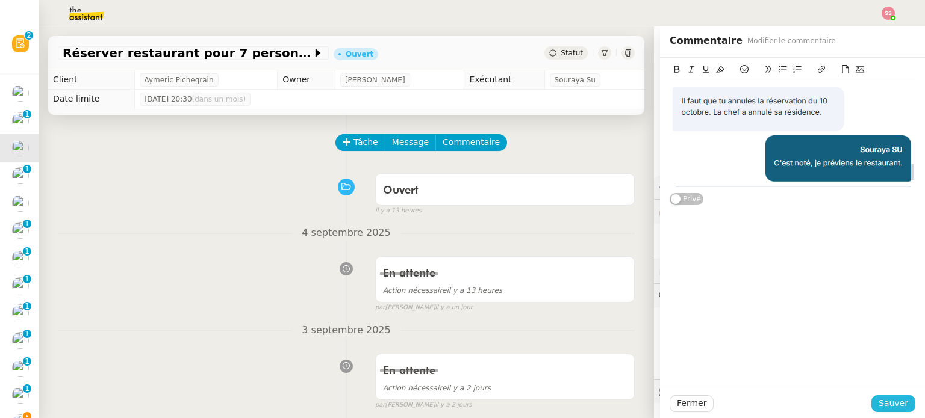
drag, startPoint x: 867, startPoint y: 283, endPoint x: 881, endPoint y: 400, distance: 117.7
click at [881, 400] on span "Sauver" at bounding box center [892, 404] width 29 height 14
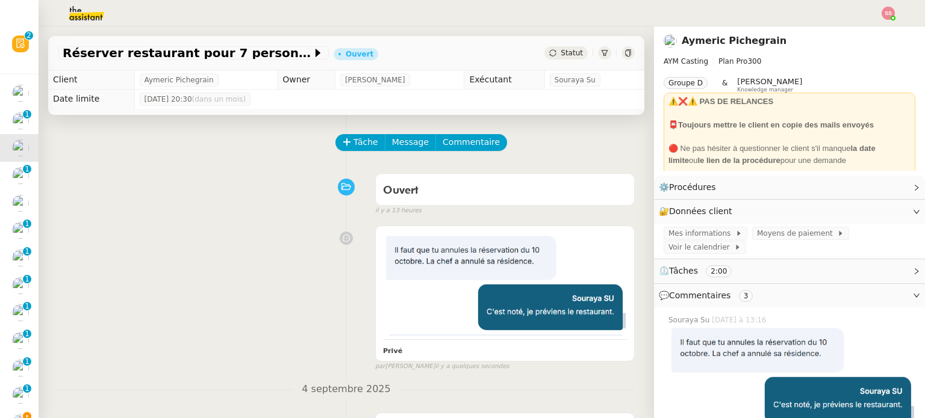
click at [462, 153] on div "Tâche Message Commentaire" at bounding box center [485, 148] width 298 height 29
click at [466, 147] on span "Commentaire" at bounding box center [470, 142] width 57 height 14
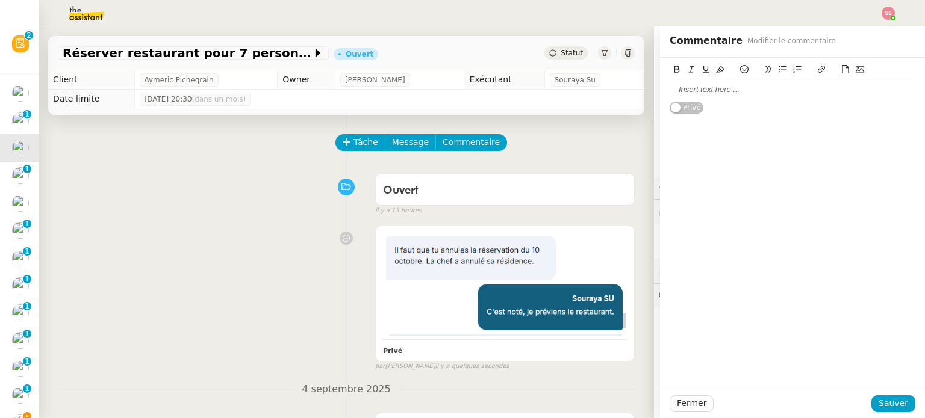
click at [761, 91] on div at bounding box center [792, 89] width 246 height 11
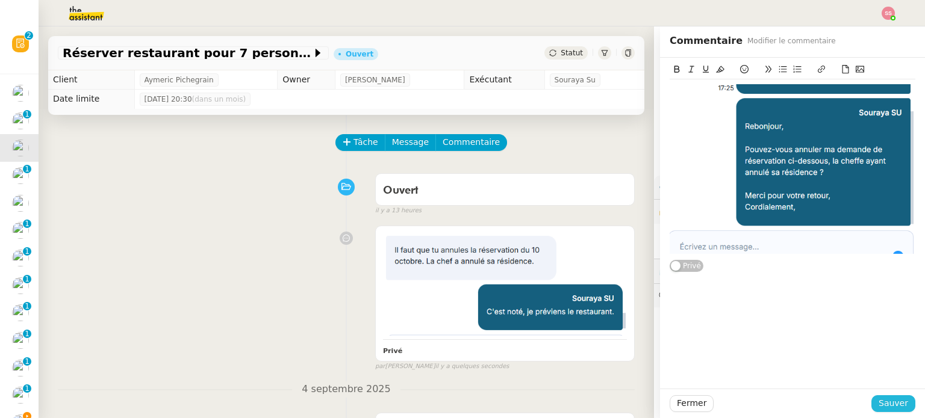
click at [892, 406] on span "Sauver" at bounding box center [892, 404] width 29 height 14
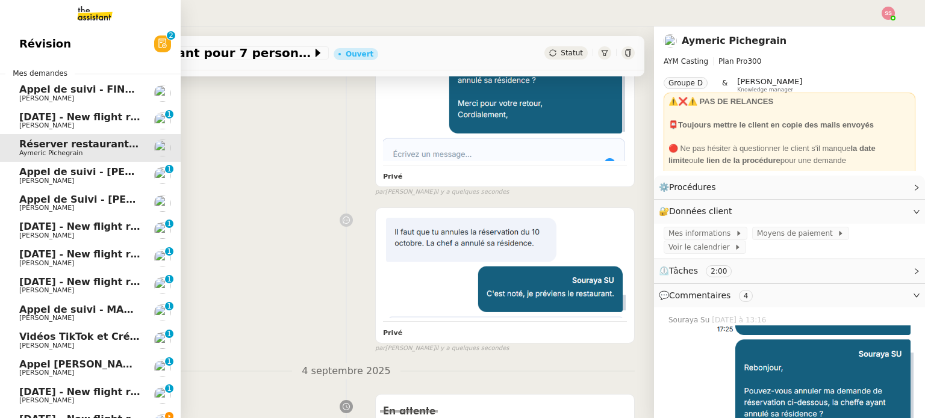
scroll to position [170, 0]
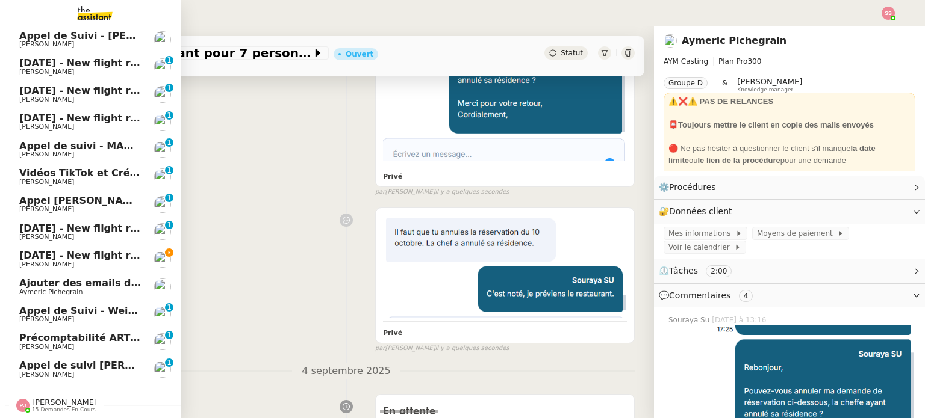
click at [90, 250] on span "[DATE] - New flight request - [PERSON_NAME]" at bounding box center [143, 255] width 249 height 11
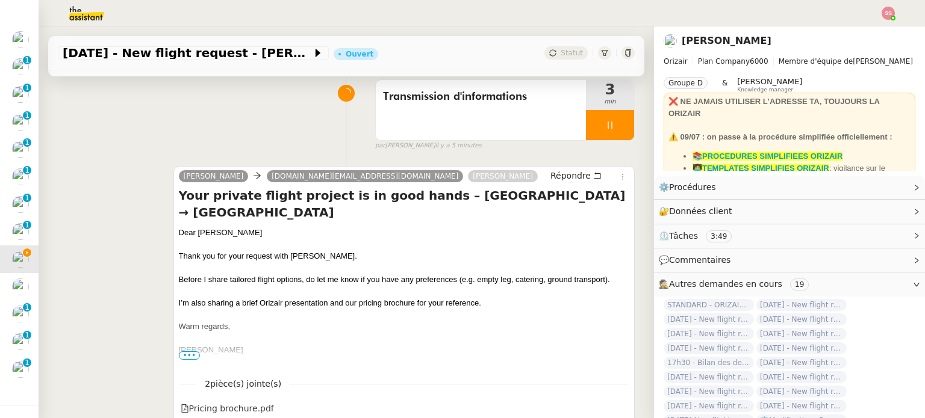
scroll to position [60, 0]
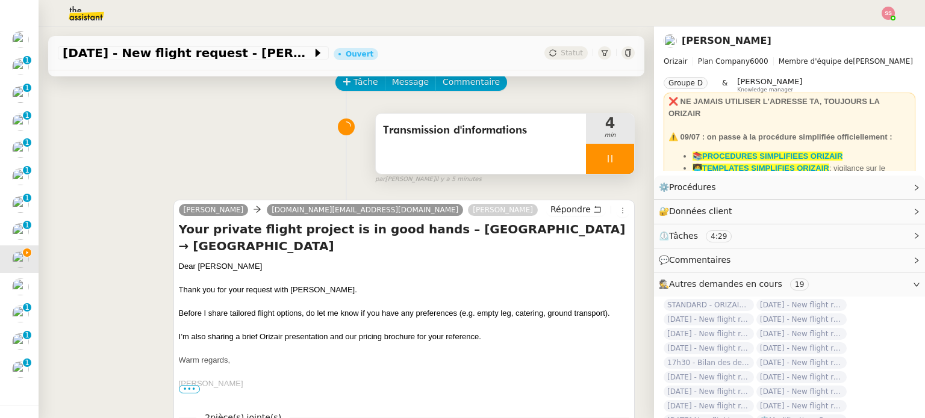
click at [612, 169] on div at bounding box center [610, 159] width 48 height 30
click at [634, 169] on button at bounding box center [634, 159] width 0 height 30
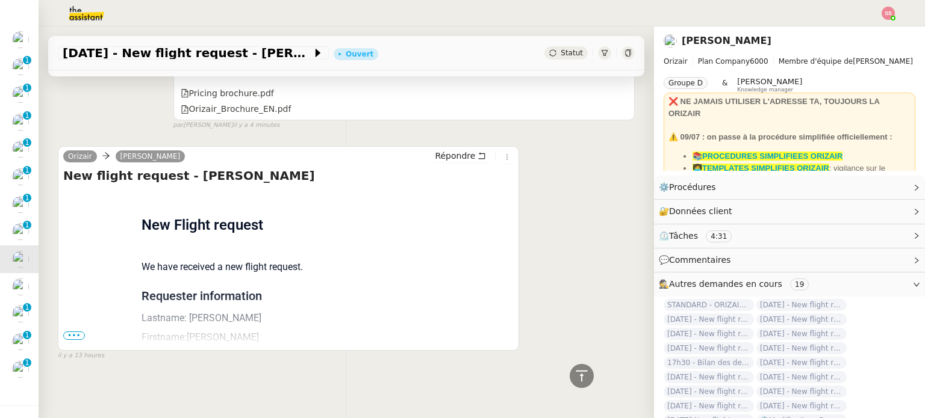
scroll to position [412, 0]
click at [75, 331] on span "•••" at bounding box center [74, 335] width 22 height 8
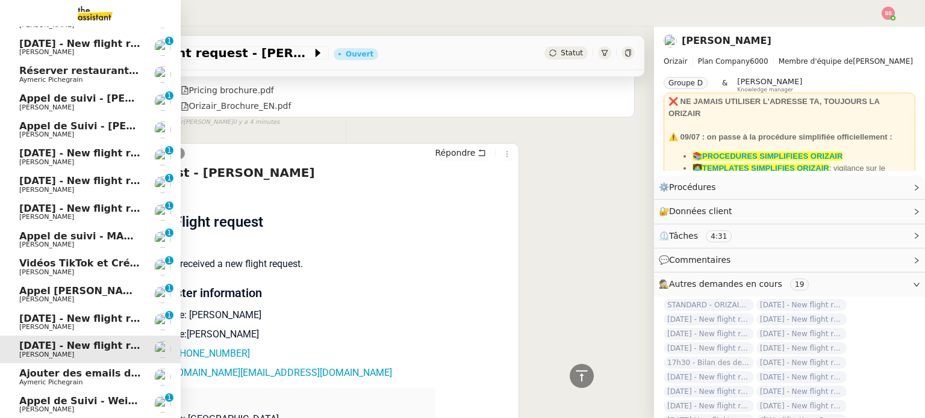
scroll to position [60, 0]
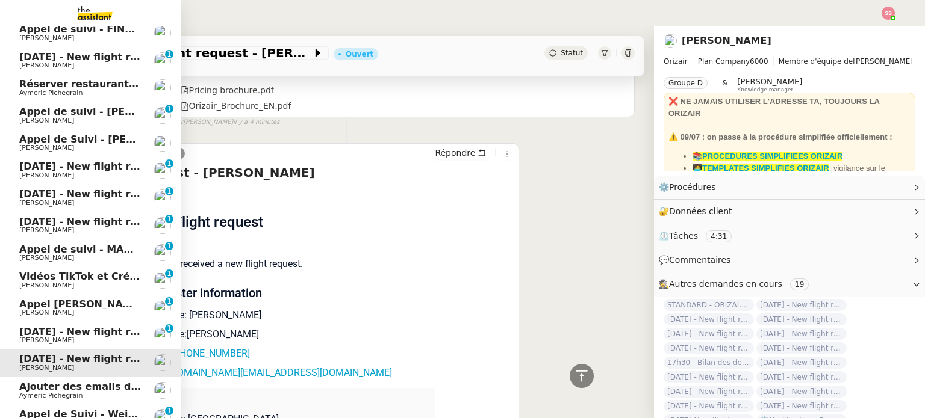
click at [36, 81] on span "Réserver restaurant pour 7 personnes" at bounding box center [123, 83] width 208 height 11
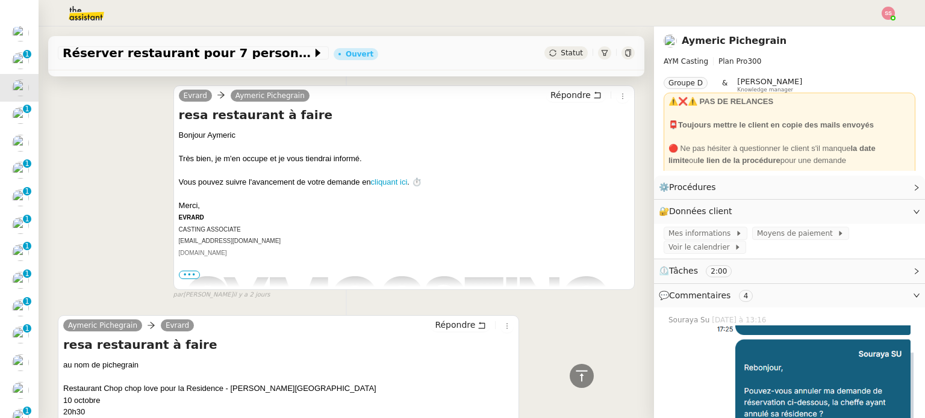
scroll to position [1350, 0]
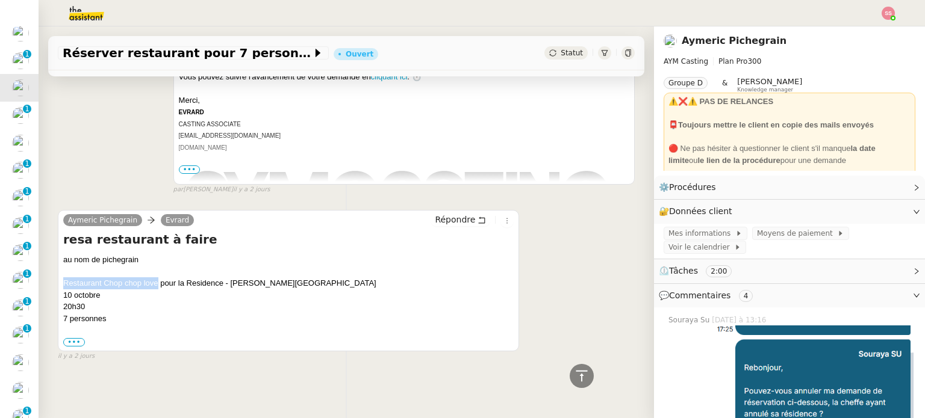
drag, startPoint x: 62, startPoint y: 276, endPoint x: 157, endPoint y: 279, distance: 94.6
click at [157, 279] on div "Aymeric Pichegrain Evrard Répondre resa restaurant à faire au nom de pichegrain…" at bounding box center [288, 280] width 461 height 141
copy div "Restaurant Chop chop love"
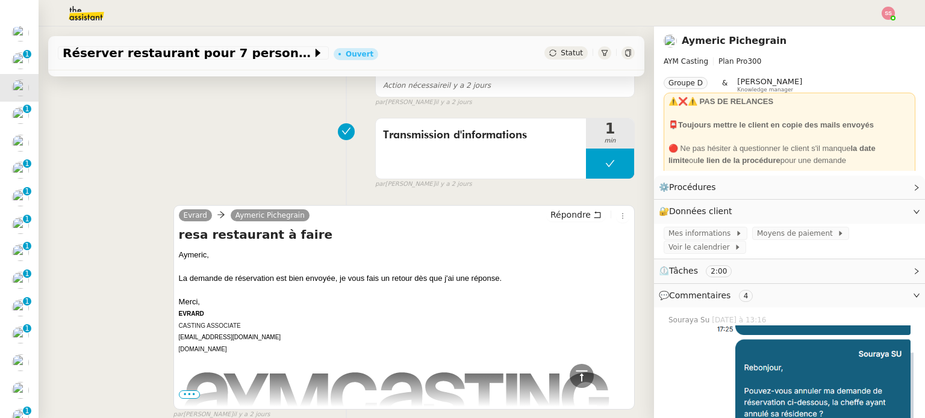
scroll to position [709, 0]
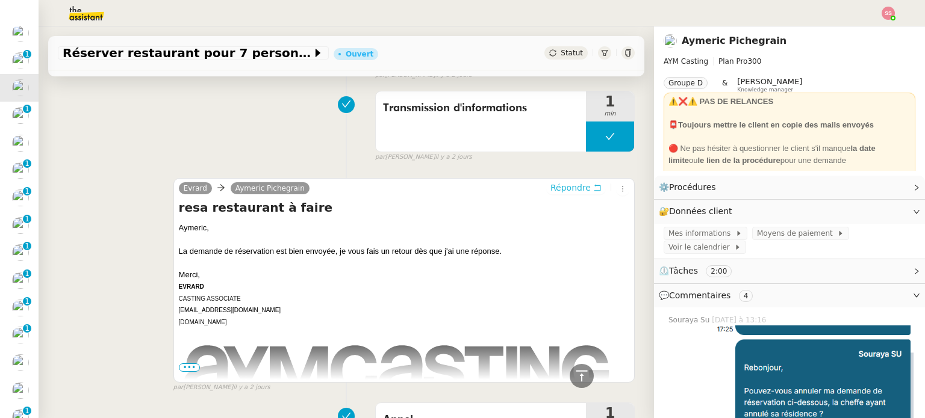
click at [550, 182] on span "Répondre" at bounding box center [570, 188] width 40 height 12
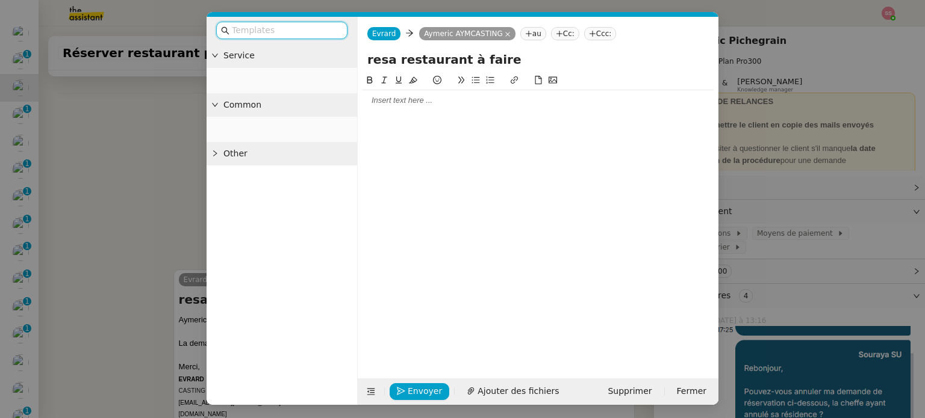
scroll to position [801, 0]
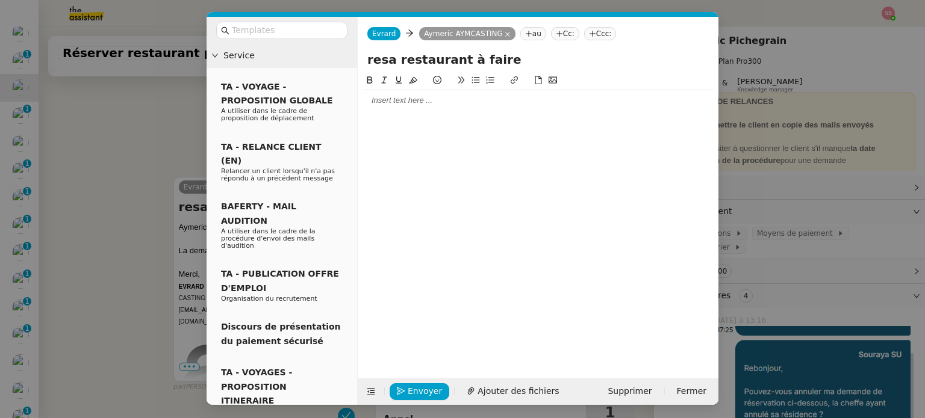
click at [392, 98] on div at bounding box center [537, 100] width 351 height 11
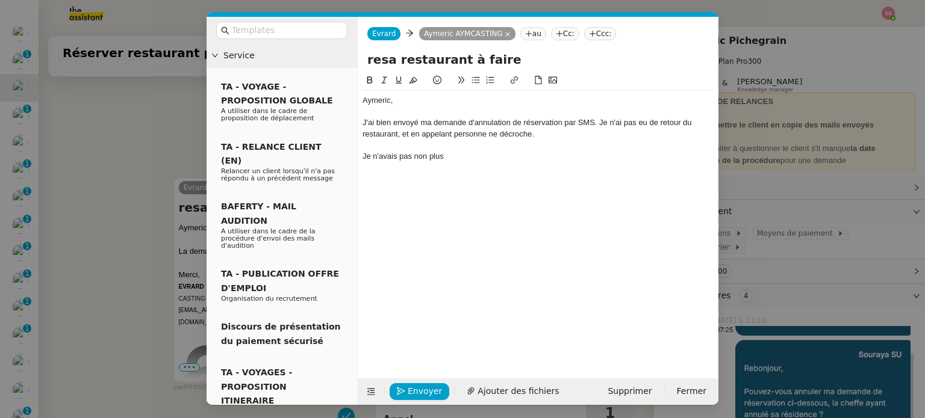
scroll to position [872, 0]
click at [535, 132] on div "J'ai bien envoyé ma demande d'annulation de réservation par SMS. Je n'ai pas eu…" at bounding box center [537, 128] width 351 height 22
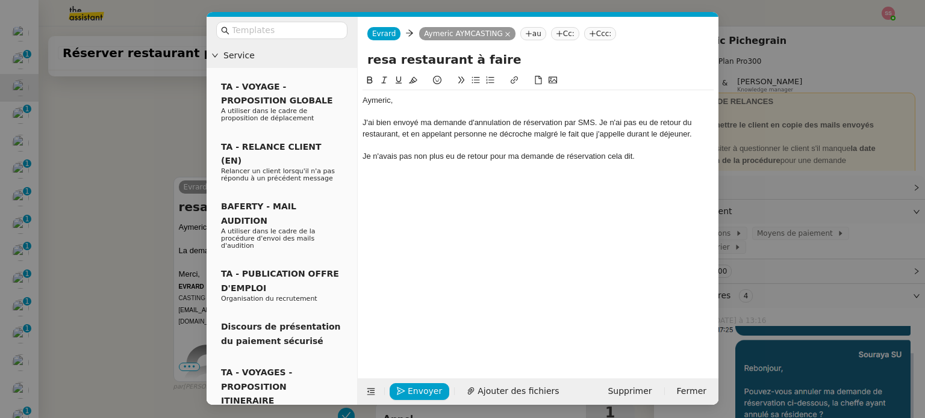
click at [665, 160] on div "Je n'avais pas non plus eu de retour pour ma demande de réservation cela dit." at bounding box center [537, 156] width 351 height 11
click at [431, 394] on span "Envoyer" at bounding box center [425, 392] width 34 height 14
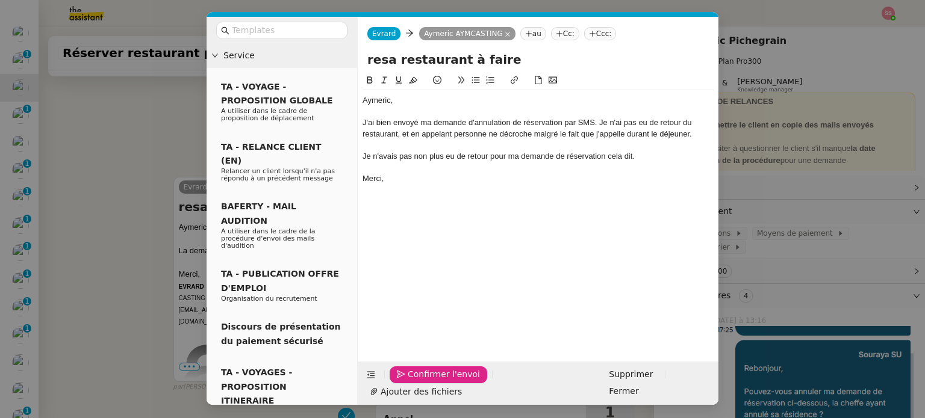
click at [431, 382] on span "Confirmer l'envoi" at bounding box center [444, 375] width 72 height 14
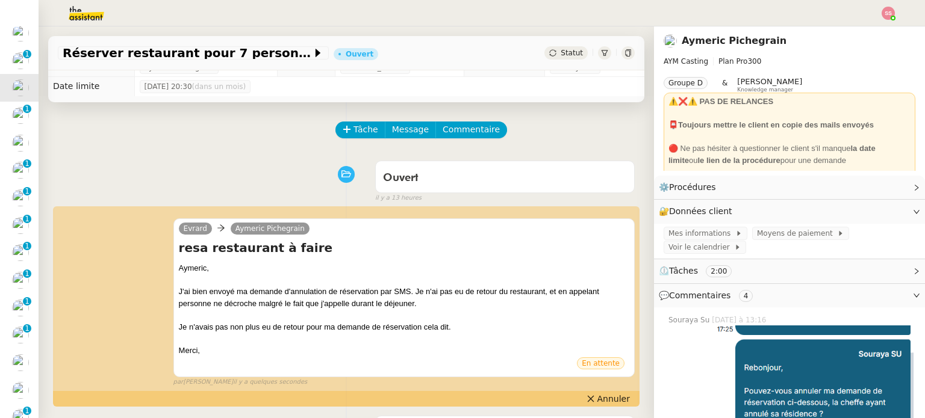
scroll to position [0, 0]
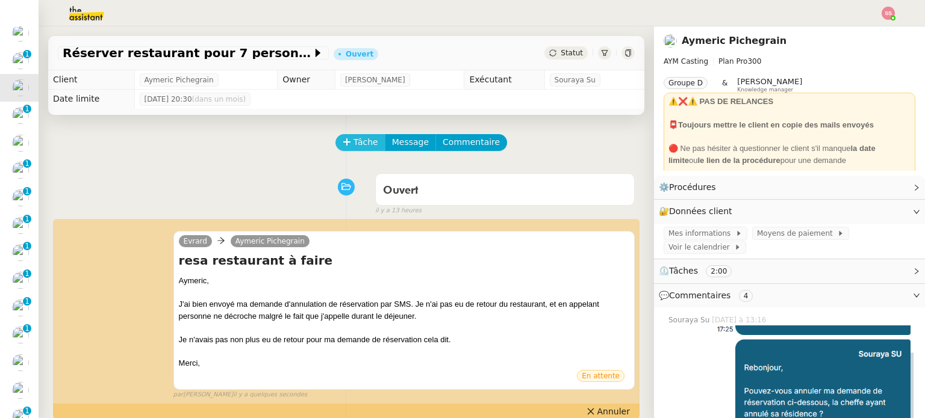
click at [354, 145] on span "Tâche" at bounding box center [365, 142] width 25 height 14
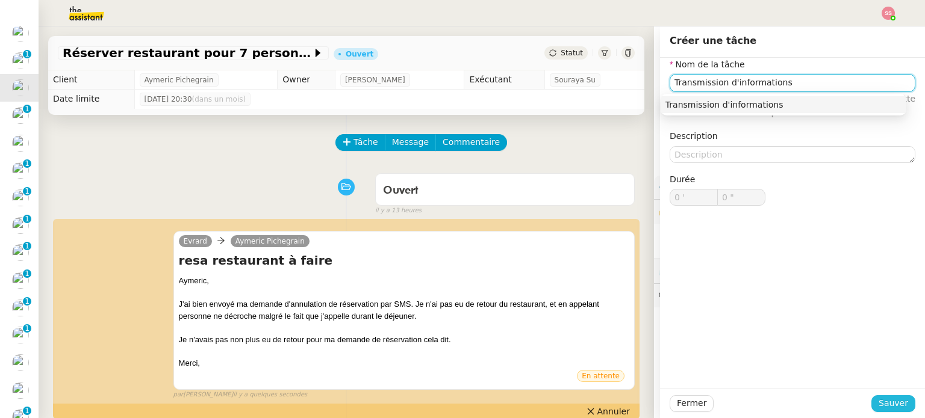
type input "Transmission d'informations"
click at [896, 400] on span "Sauver" at bounding box center [892, 404] width 29 height 14
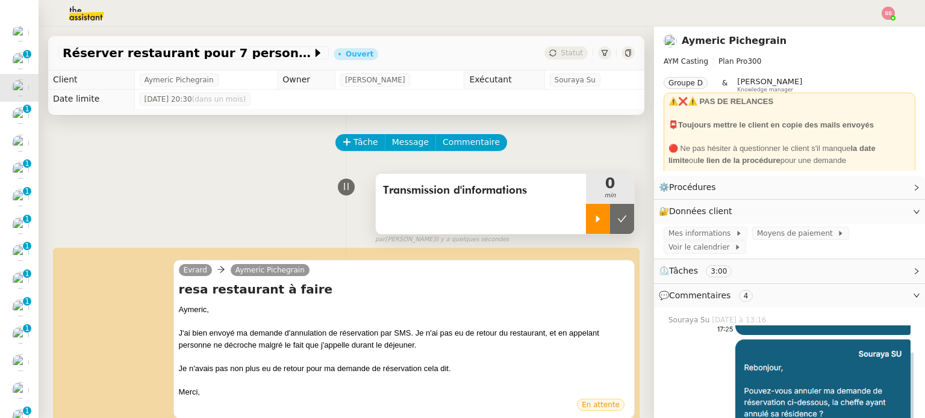
click at [596, 219] on icon at bounding box center [598, 219] width 4 height 7
click at [353, 141] on span "Tâche" at bounding box center [365, 142] width 25 height 14
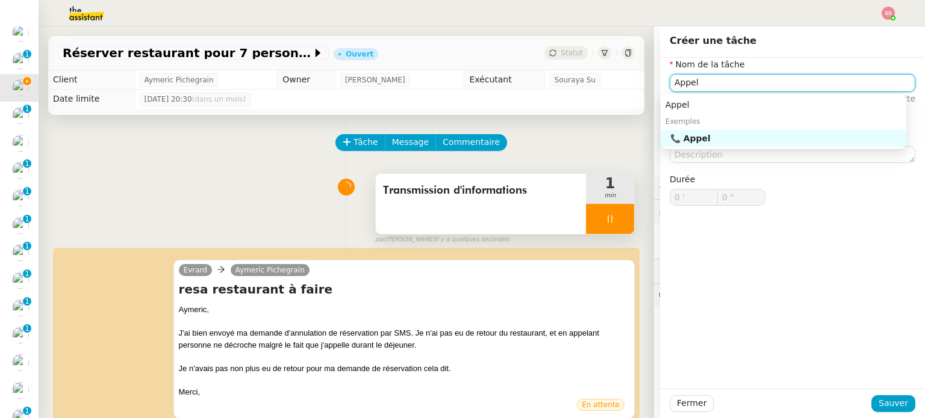
click at [737, 139] on div "📞 Appel" at bounding box center [785, 138] width 231 height 11
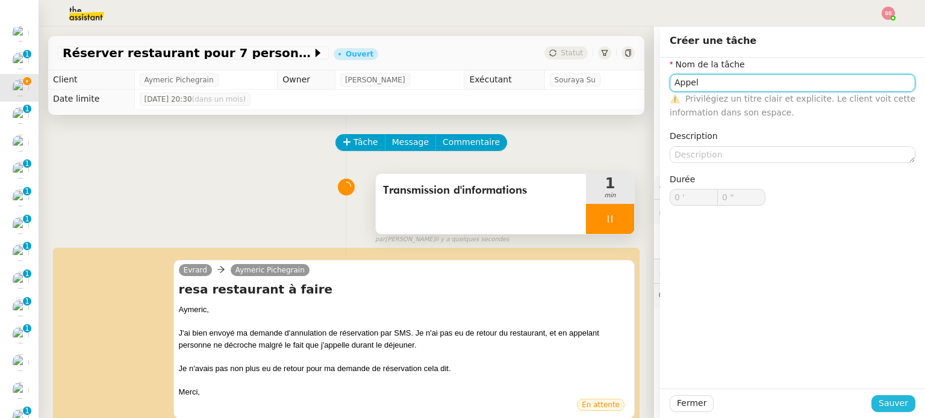
type input "Appel"
click at [879, 404] on span "Sauver" at bounding box center [892, 404] width 29 height 14
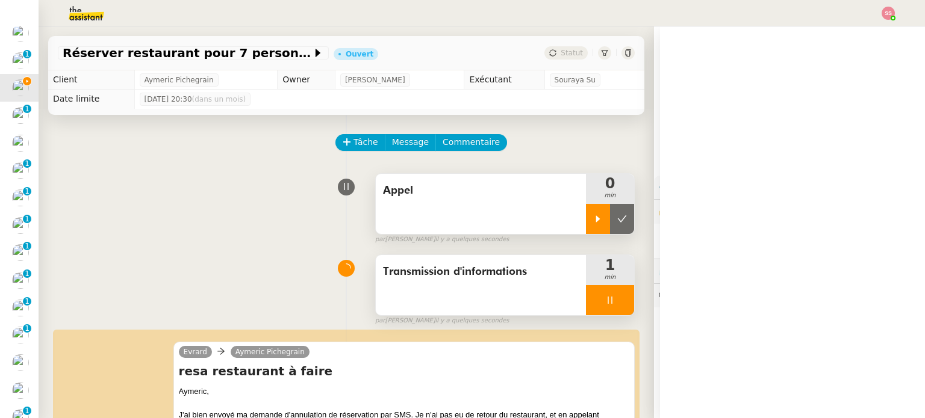
click at [586, 216] on div at bounding box center [598, 219] width 24 height 30
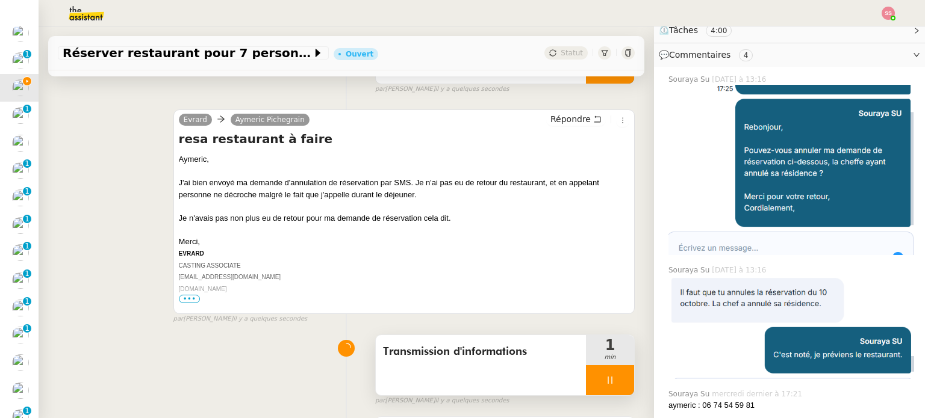
scroll to position [241, 0]
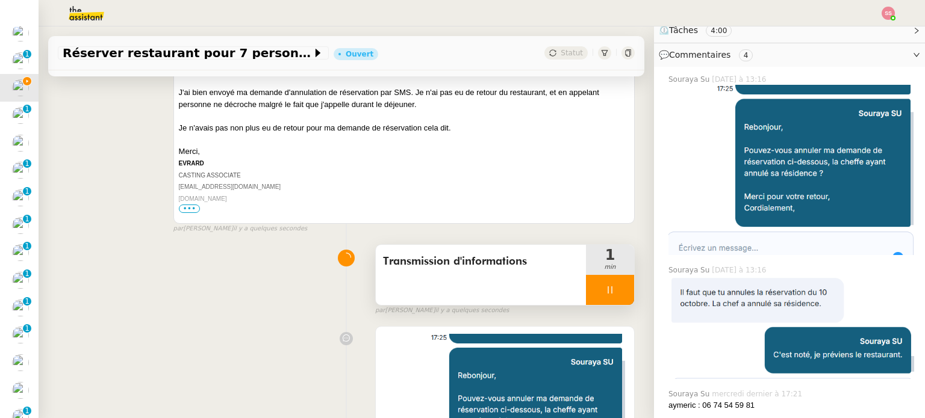
click at [597, 311] on div "par Souraya S. il y a quelques secondes" at bounding box center [504, 311] width 259 height 10
click at [619, 291] on div "Transmission d'informations 1 min" at bounding box center [504, 274] width 259 height 61
click at [615, 293] on div at bounding box center [610, 290] width 48 height 30
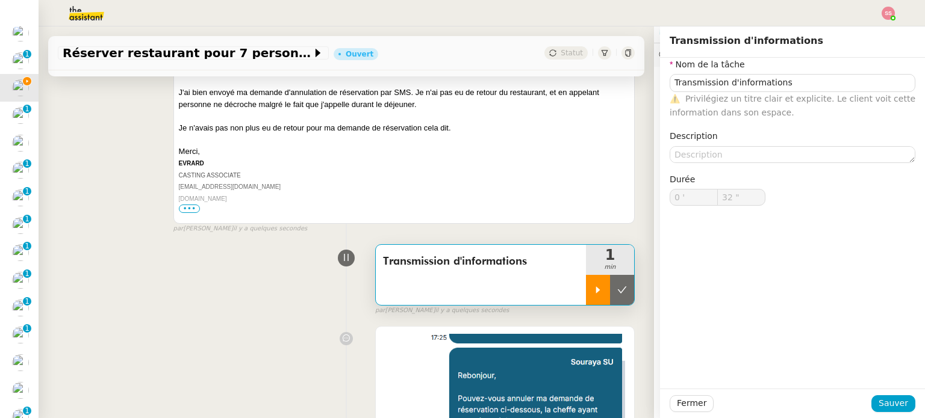
type input "Transmission d'informations"
type input "0 '"
type input "31 ""
type input "Transmission d'informations"
type input "0 '"
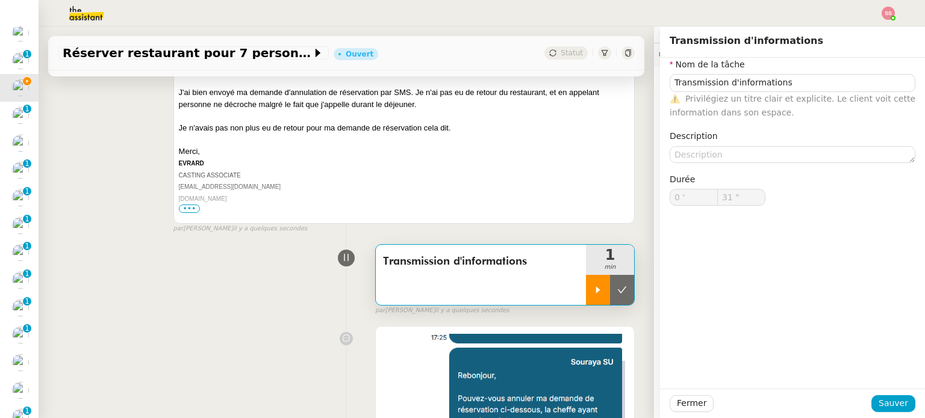
type input "31 ""
click at [615, 293] on button at bounding box center [622, 290] width 24 height 30
type input "Transmission d'informations"
type input "0 '"
type input "31 ""
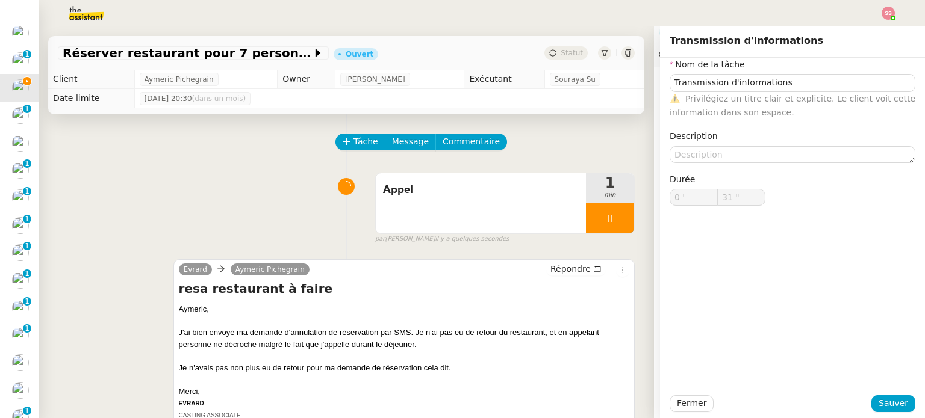
type input "Transmission d'informations"
type input "0 '"
type input "31 ""
click at [158, 194] on div "Appel 1 min false par Souraya S. il y a quelques secondes" at bounding box center [346, 206] width 577 height 77
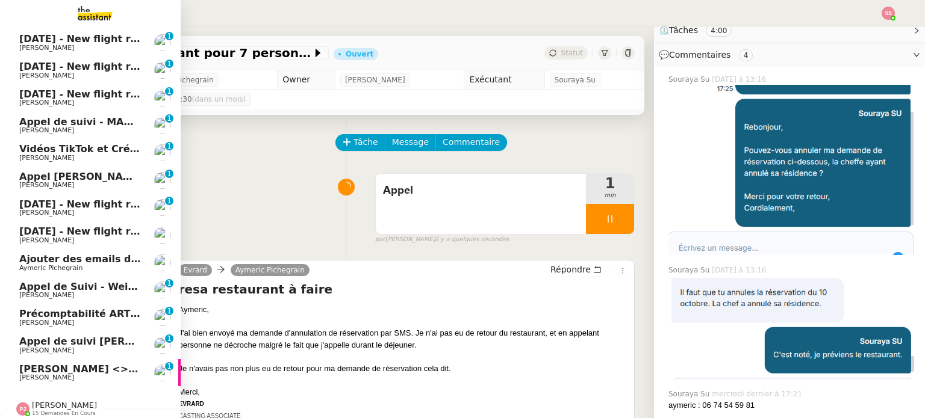
scroll to position [170, 0]
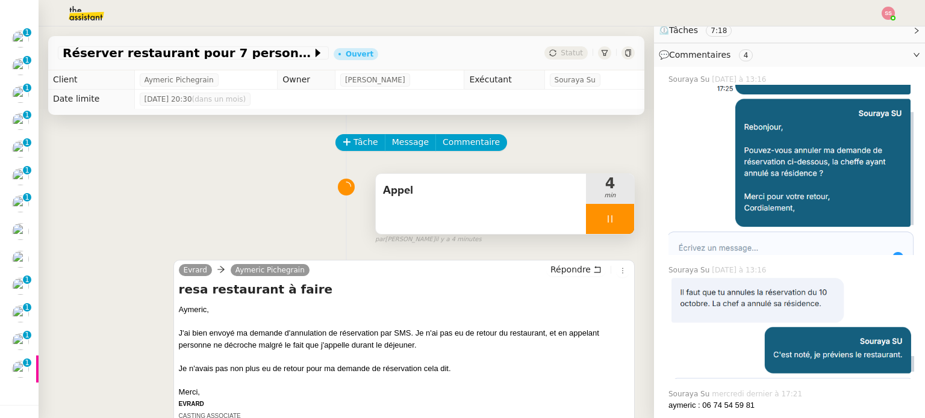
click at [605, 219] on icon at bounding box center [610, 219] width 10 height 10
click at [618, 221] on icon at bounding box center [622, 219] width 9 height 7
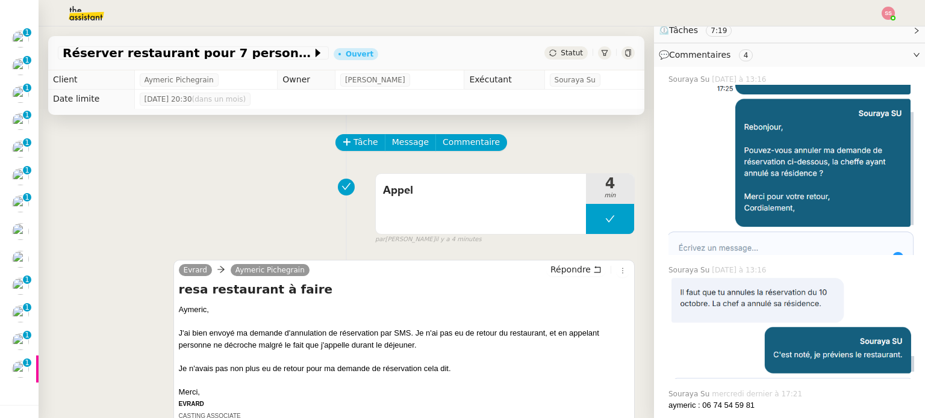
click at [600, 160] on div "Tâche Message Commentaire" at bounding box center [485, 148] width 298 height 29
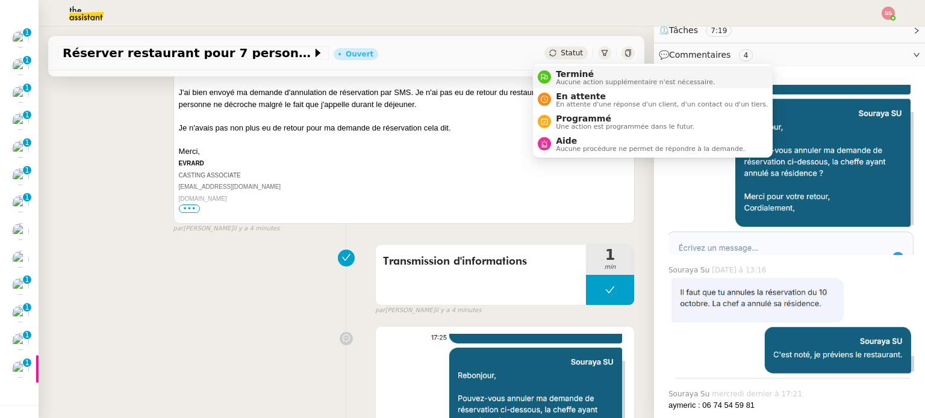
click at [554, 73] on div "Terminé Aucune action supplémentaire n'est nécessaire." at bounding box center [633, 77] width 164 height 16
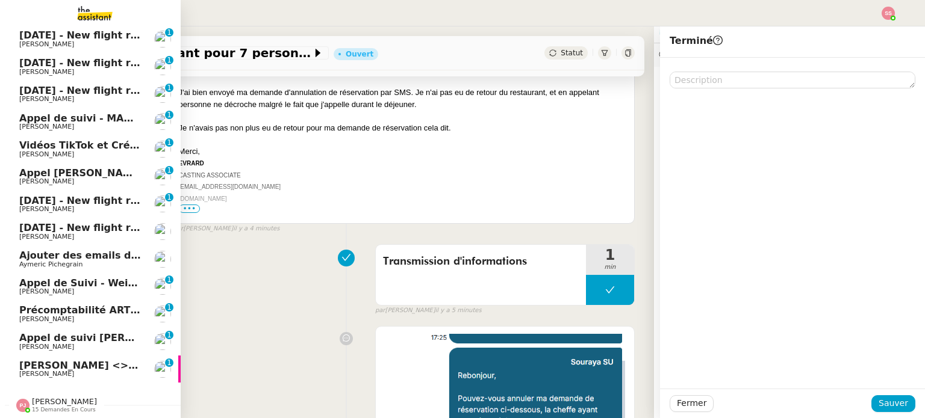
click at [80, 360] on span "[PERSON_NAME] <> Agile Capital Markets" at bounding box center [133, 365] width 229 height 11
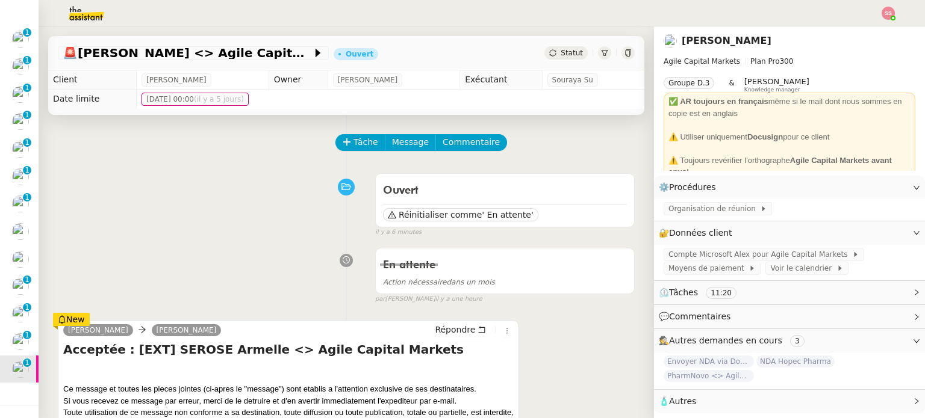
scroll to position [3, 0]
click at [547, 55] on div "Statut" at bounding box center [565, 52] width 43 height 13
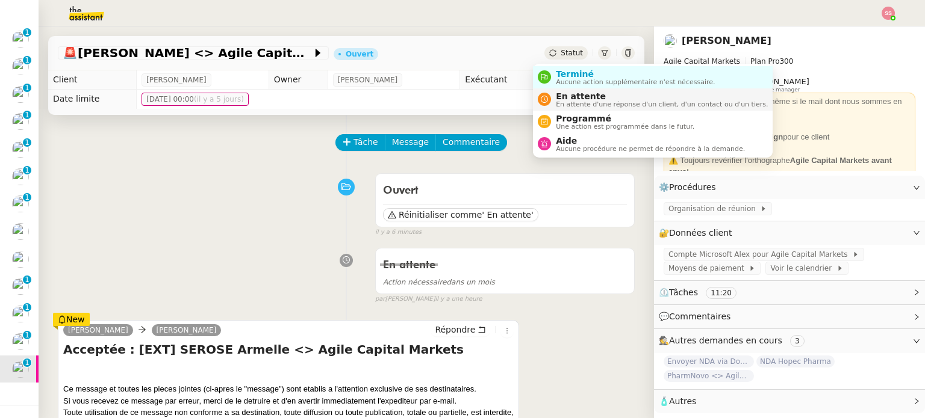
click at [569, 101] on span "En attente d'une réponse d'un client, d'un contact ou d'un tiers." at bounding box center [662, 104] width 212 height 7
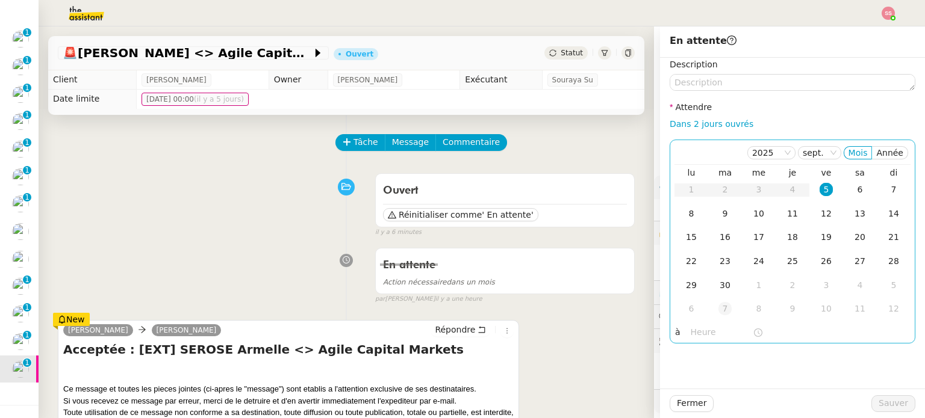
scroll to position [3, 0]
click at [819, 291] on div "3" at bounding box center [825, 285] width 13 height 13
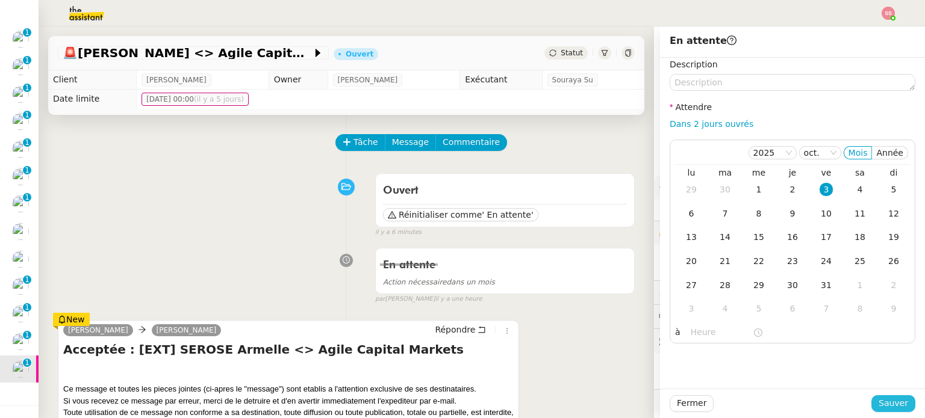
click at [894, 400] on span "Sauver" at bounding box center [892, 404] width 29 height 14
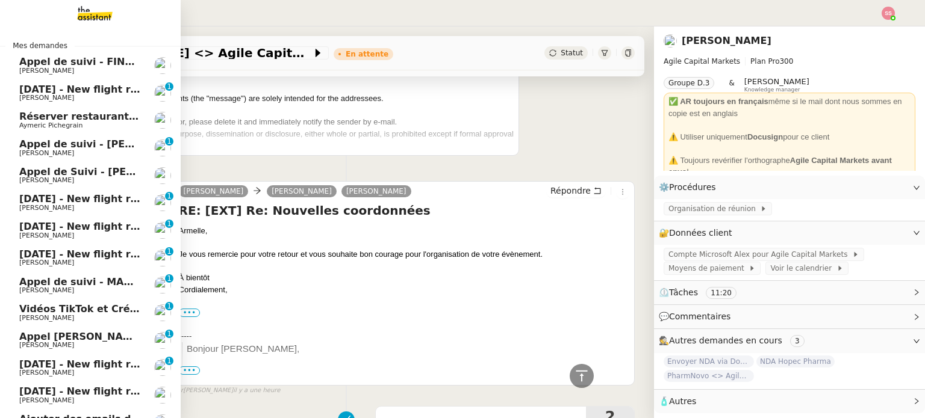
click at [39, 81] on link "[DATE] - New flight request - [PERSON_NAME] [PERSON_NAME] 0 1 2 3 4 5 6 7 8 9" at bounding box center [90, 93] width 181 height 28
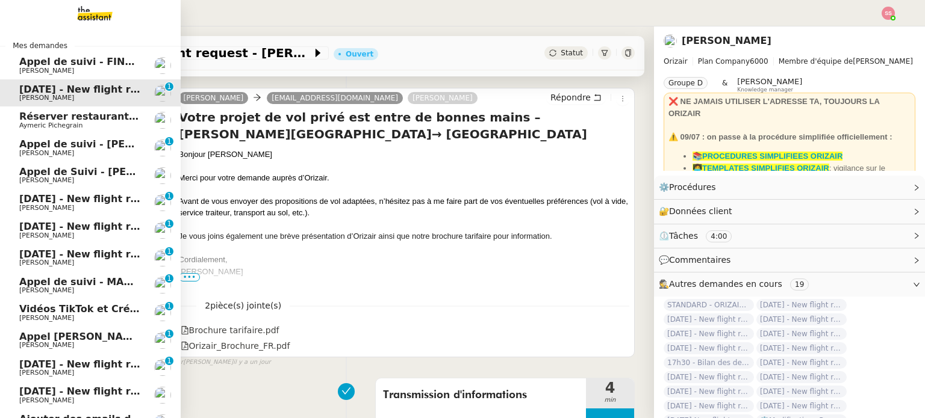
click at [51, 117] on span "Réserver restaurant pour 7 personnes" at bounding box center [123, 116] width 208 height 11
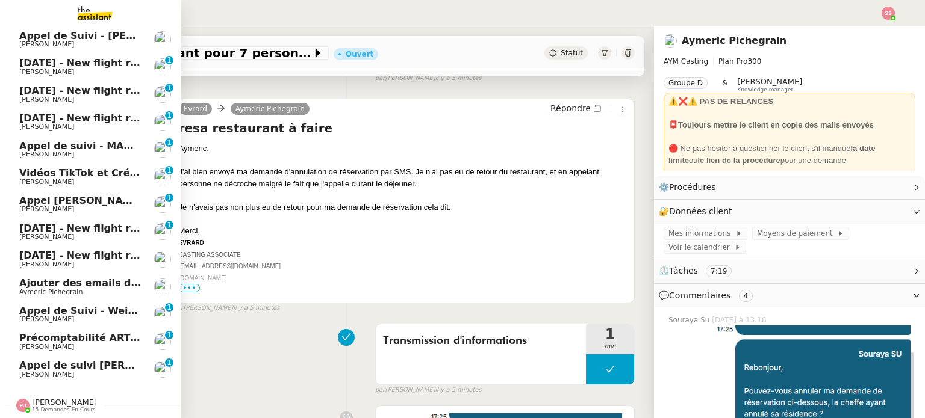
scroll to position [142, 0]
click at [87, 289] on span "Aymeric Pichegrain" at bounding box center [80, 292] width 122 height 7
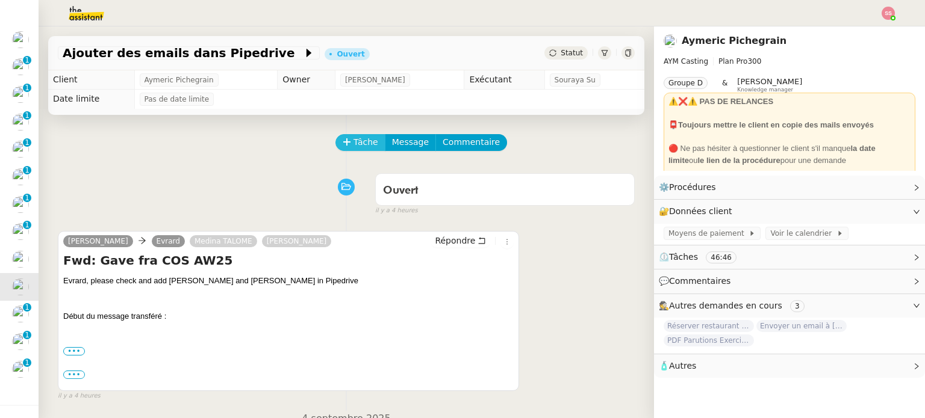
click at [361, 141] on span "Tâche" at bounding box center [365, 142] width 25 height 14
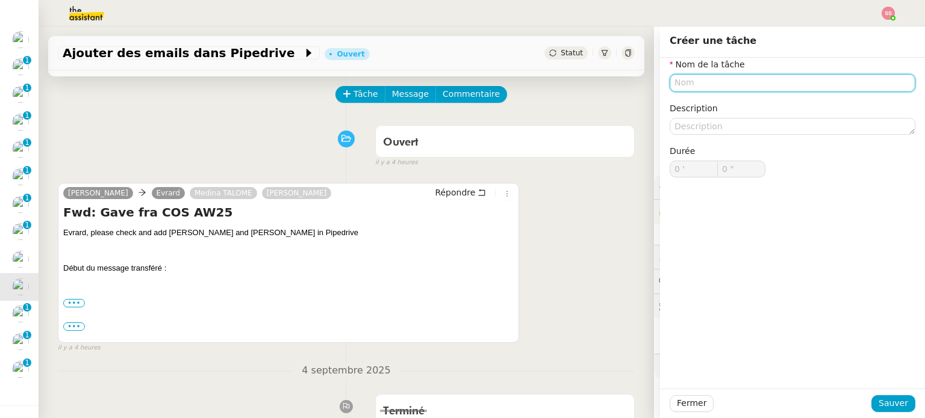
scroll to position [120, 0]
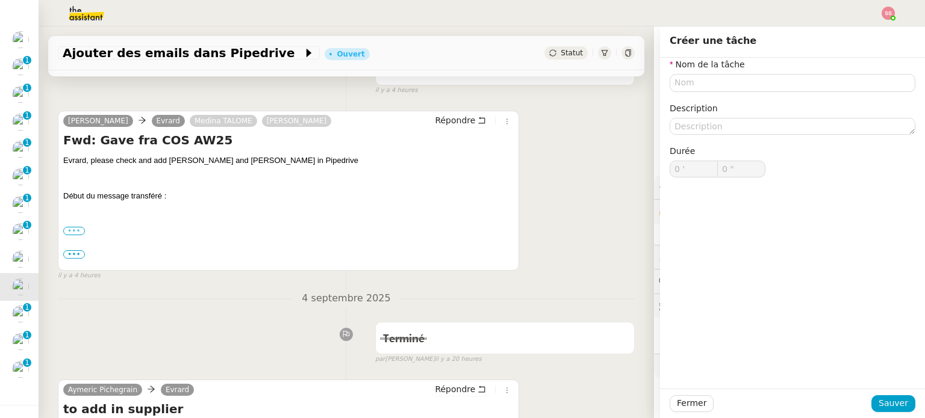
click at [79, 229] on label "•••" at bounding box center [74, 231] width 22 height 8
click at [0, 0] on input "•••" at bounding box center [0, 0] width 0 height 0
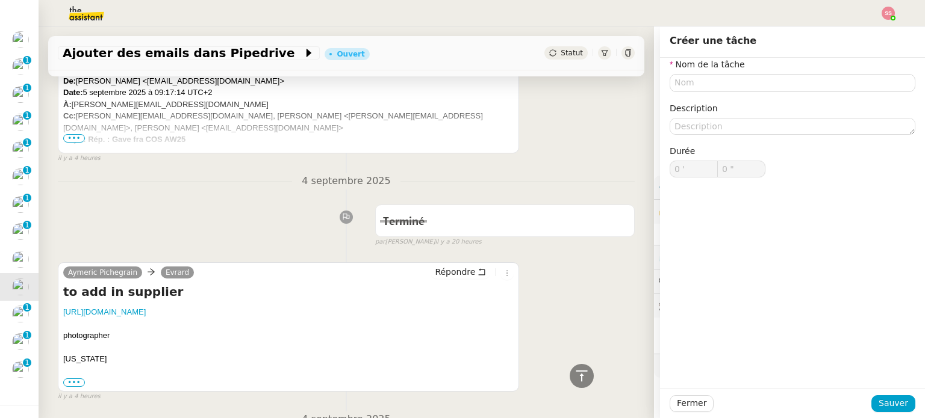
scroll to position [301, 0]
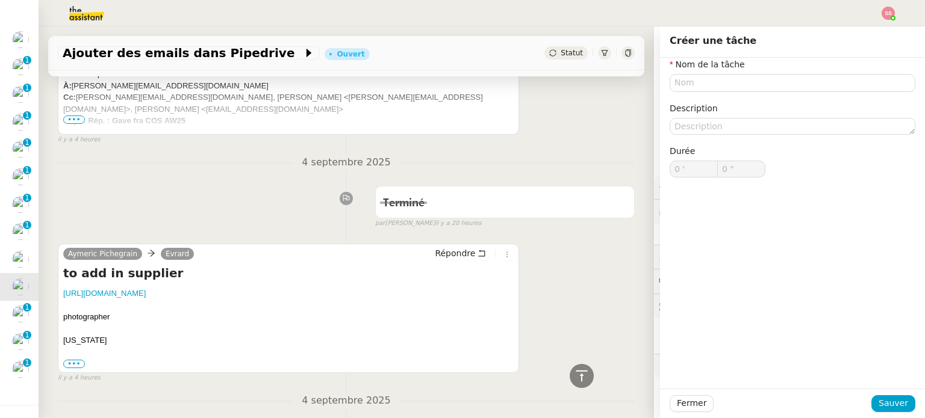
click at [70, 120] on span "•••" at bounding box center [74, 120] width 22 height 8
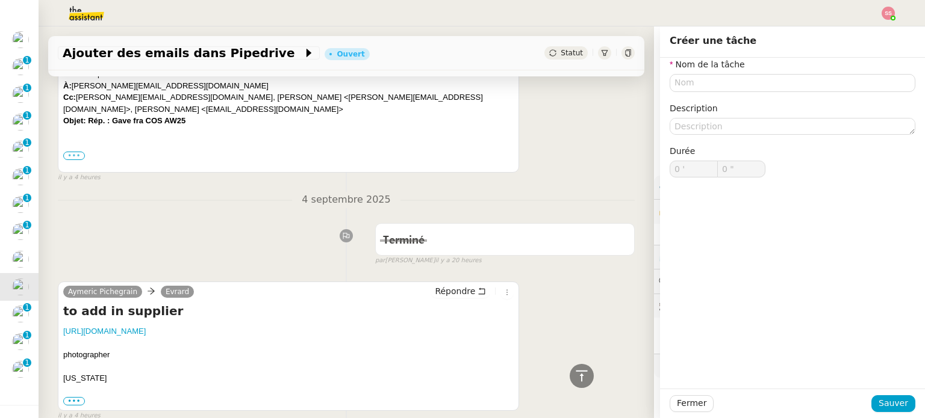
click at [72, 152] on label "•••" at bounding box center [74, 156] width 22 height 8
click at [0, 0] on input "•••" at bounding box center [0, 0] width 0 height 0
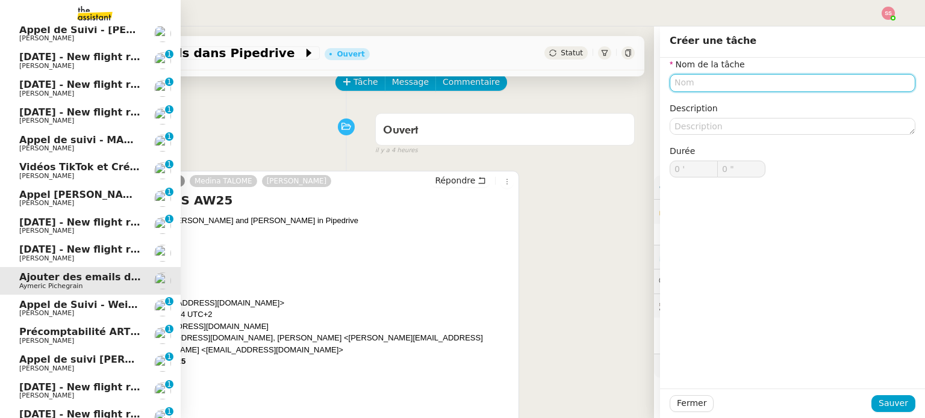
scroll to position [197, 0]
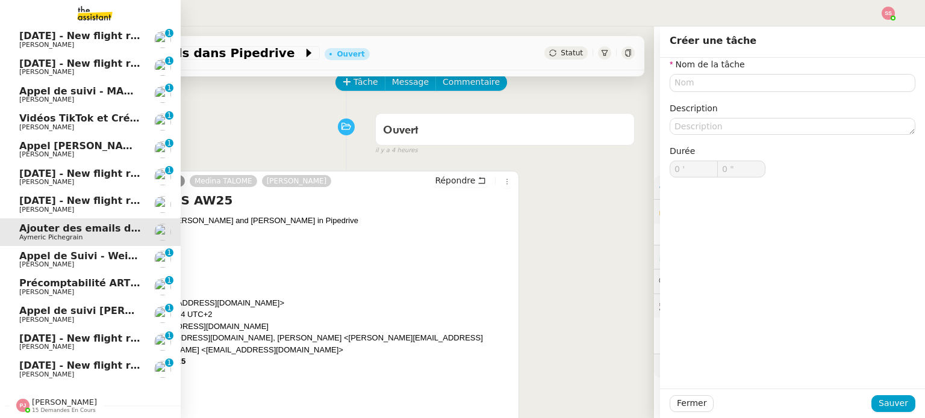
click at [36, 343] on span "[PERSON_NAME]" at bounding box center [46, 347] width 55 height 8
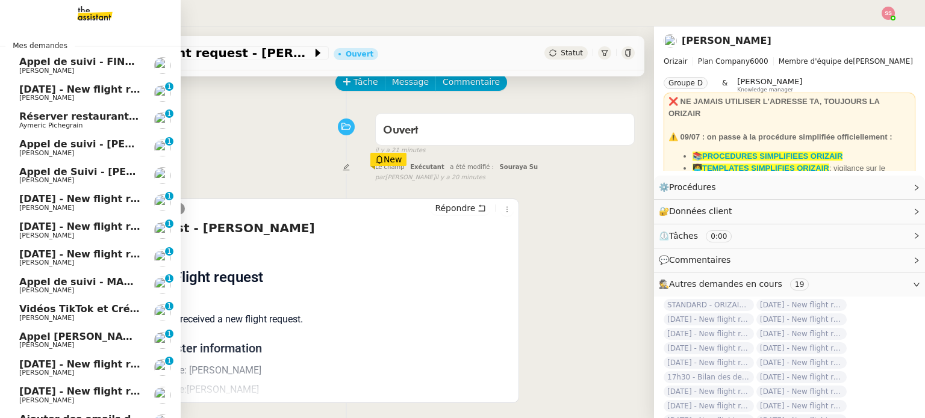
click at [84, 89] on span "[DATE] - New flight request - [PERSON_NAME]" at bounding box center [143, 89] width 249 height 11
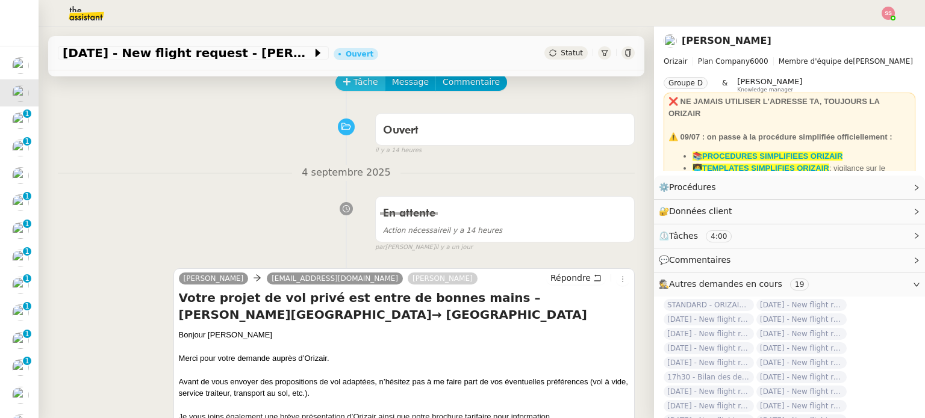
click at [357, 85] on span "Tâche" at bounding box center [365, 82] width 25 height 14
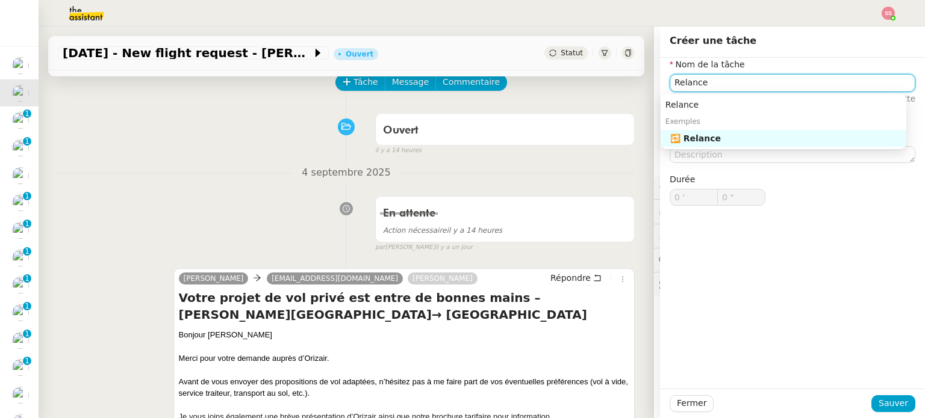
click at [705, 137] on div "🔁 Relance" at bounding box center [785, 138] width 231 height 11
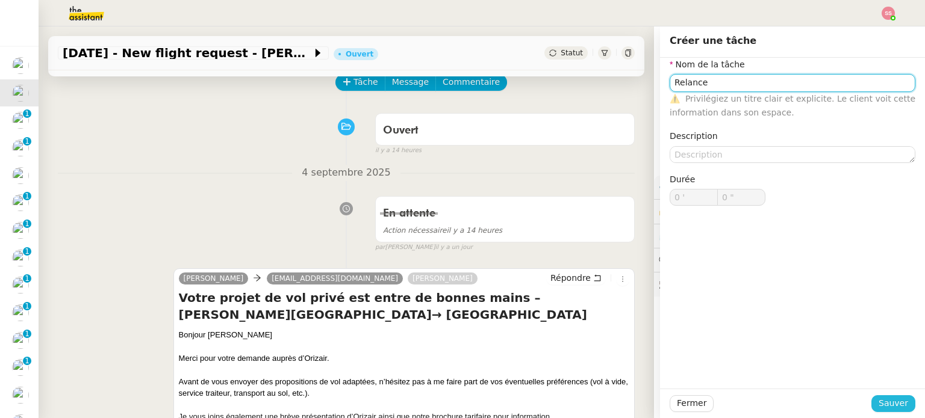
type input "Relance"
click at [887, 402] on span "Sauver" at bounding box center [892, 404] width 29 height 14
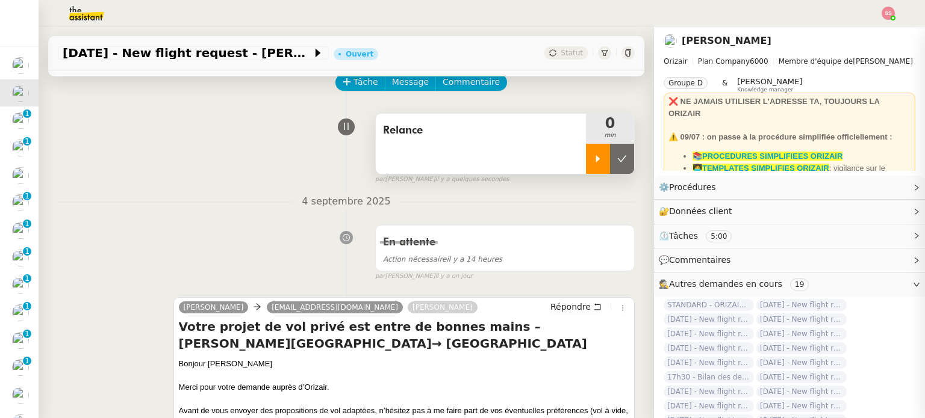
click at [586, 170] on div at bounding box center [598, 159] width 24 height 30
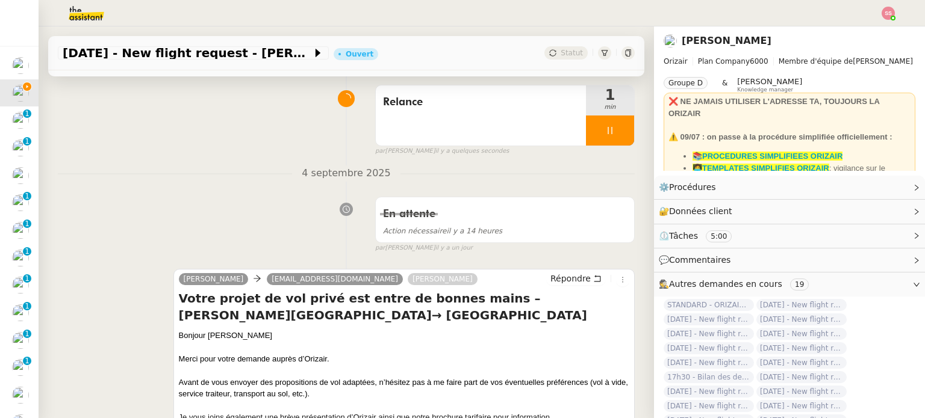
scroll to position [181, 0]
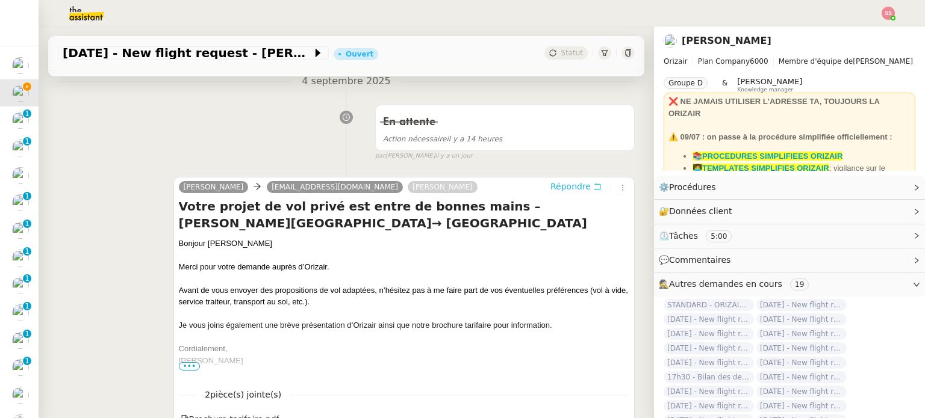
click at [557, 191] on span "Répondre" at bounding box center [570, 187] width 40 height 12
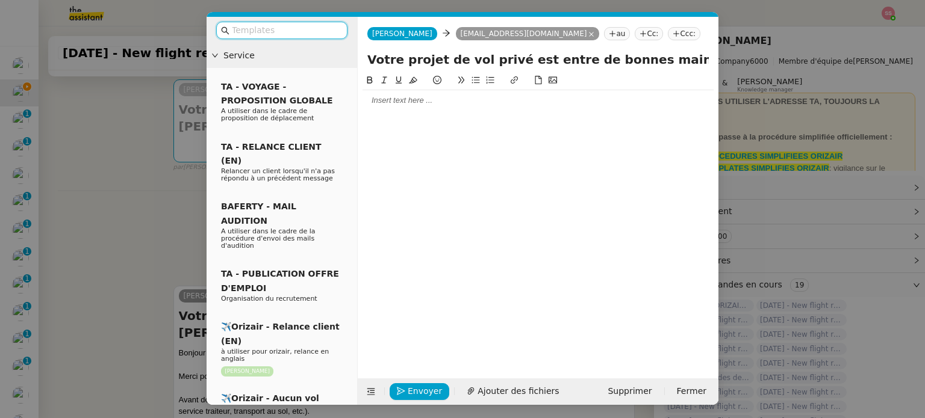
click at [256, 26] on input "text" at bounding box center [286, 30] width 108 height 14
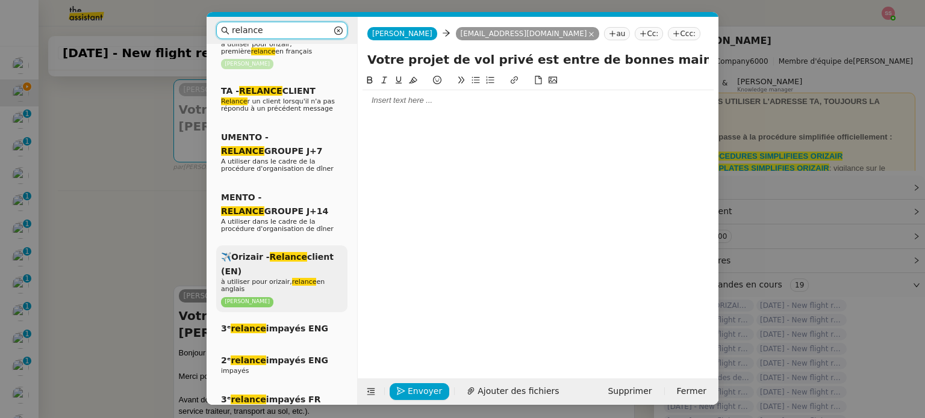
type input "relance"
click at [312, 267] on div "✈️Orizair - Relance client (EN) à utiliser pour orizair, relance en anglais Lou…" at bounding box center [281, 279] width 131 height 67
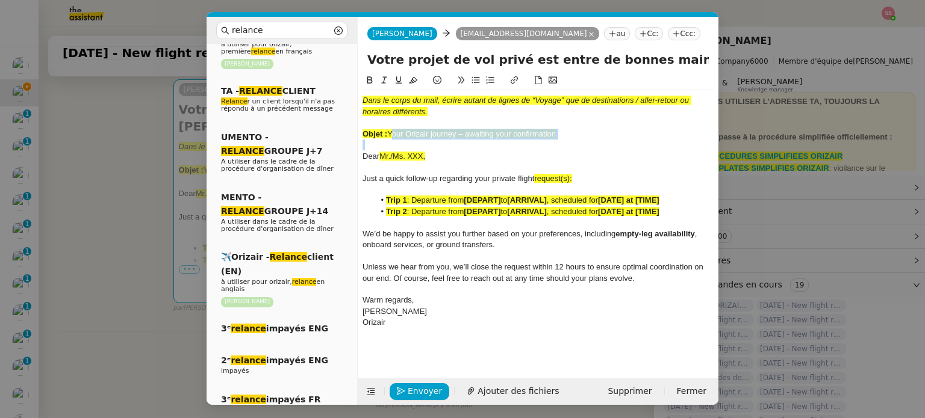
drag, startPoint x: 390, startPoint y: 137, endPoint x: 515, endPoint y: 143, distance: 124.8
click at [515, 143] on div "Dans le corps du mail, écrire autant de lignes de “Voyage” que de destinations …" at bounding box center [537, 211] width 351 height 243
click at [272, 32] on input "relance" at bounding box center [282, 30] width 100 height 14
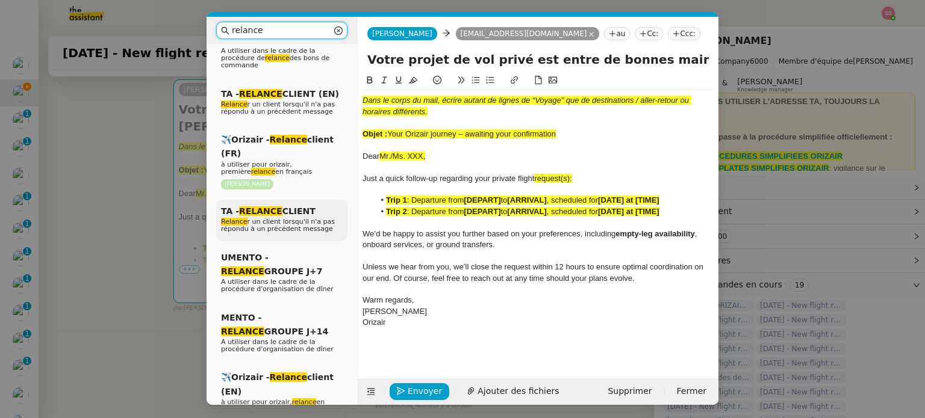
scroll to position [0, 0]
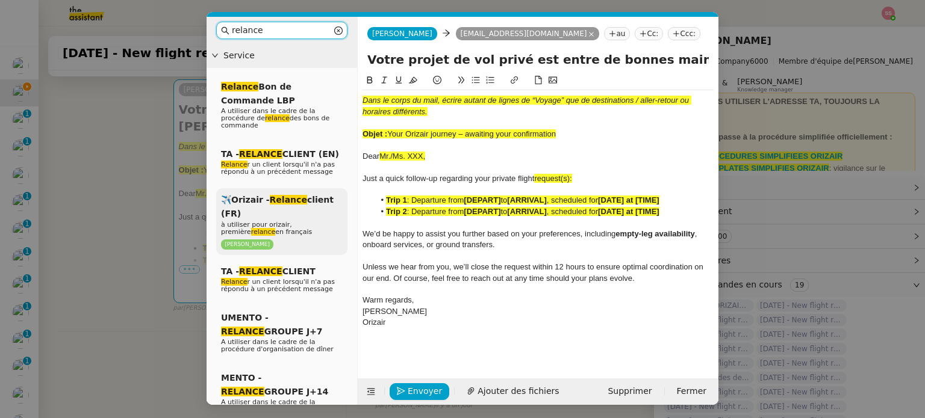
click at [291, 207] on div "✈️Orizair - Relance client (FR) à utiliser pour orizair, première relance en fr…" at bounding box center [281, 221] width 131 height 67
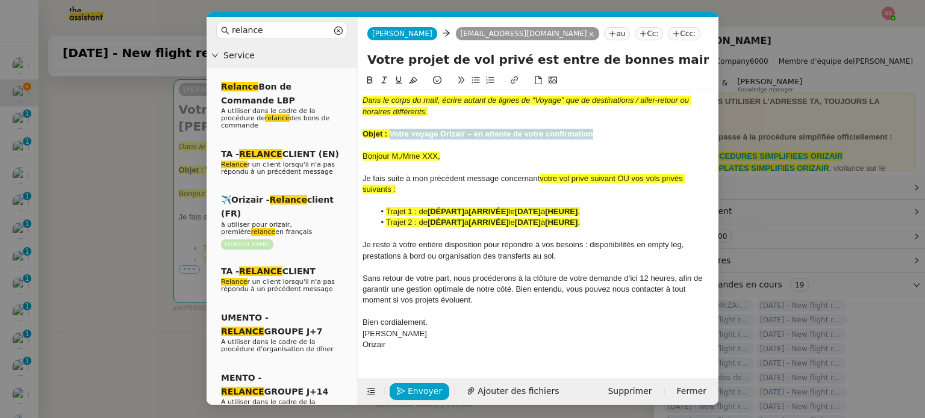
drag, startPoint x: 389, startPoint y: 136, endPoint x: 595, endPoint y: 137, distance: 205.3
click at [595, 137] on div "Objet : Votre voyage Orizair – en attente de votre confirmation" at bounding box center [537, 134] width 351 height 11
drag, startPoint x: 655, startPoint y: 58, endPoint x: 366, endPoint y: 57, distance: 288.9
click at [364, 55] on div "Votre projet de vol privé est entre [PERSON_NAME] mains – [PERSON_NAME][GEOGRAP…" at bounding box center [538, 62] width 361 height 23
paste input "voyage Orizair – en attente de votre confirmation"
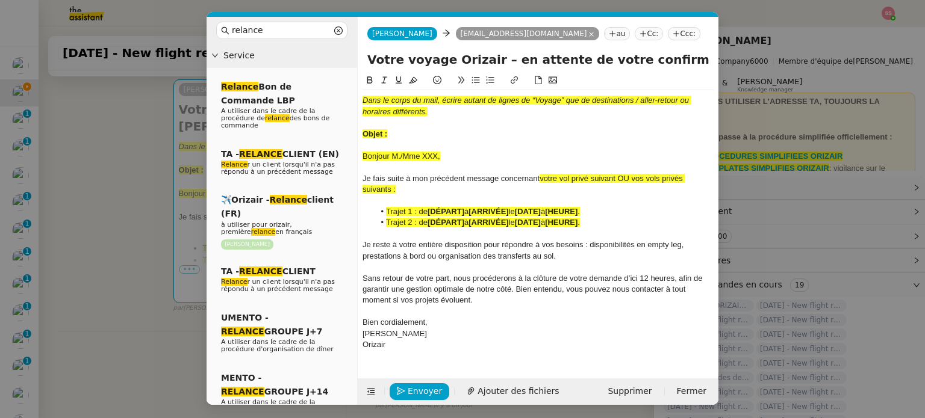
type input "Votre voyage Orizair – en attente de votre confirmation – Charles de Gaulle Int…"
drag, startPoint x: 398, startPoint y: 134, endPoint x: 356, endPoint y: 91, distance: 60.0
click at [356, 91] on nz-layout "relance Service Relance Bon de Commande LBP A utiliser dans le cadre de la proc…" at bounding box center [462, 211] width 512 height 388
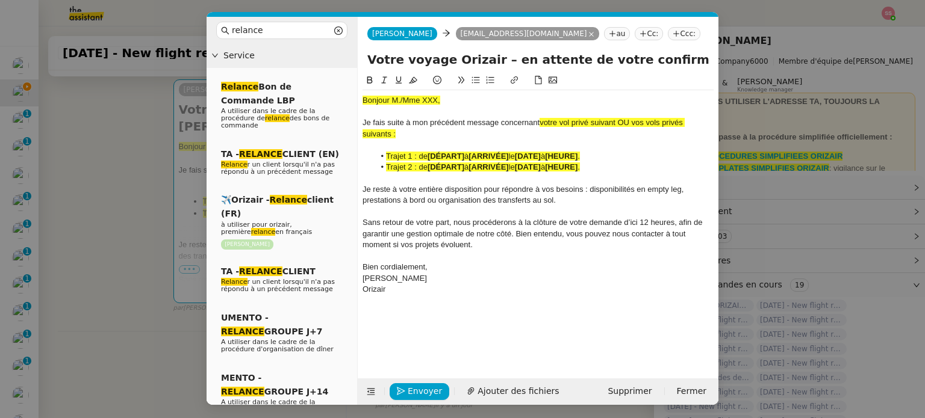
click at [104, 191] on nz-modal-container "relance Service Relance Bon de Commande LBP A utiliser dans le cadre de la proc…" at bounding box center [462, 209] width 925 height 418
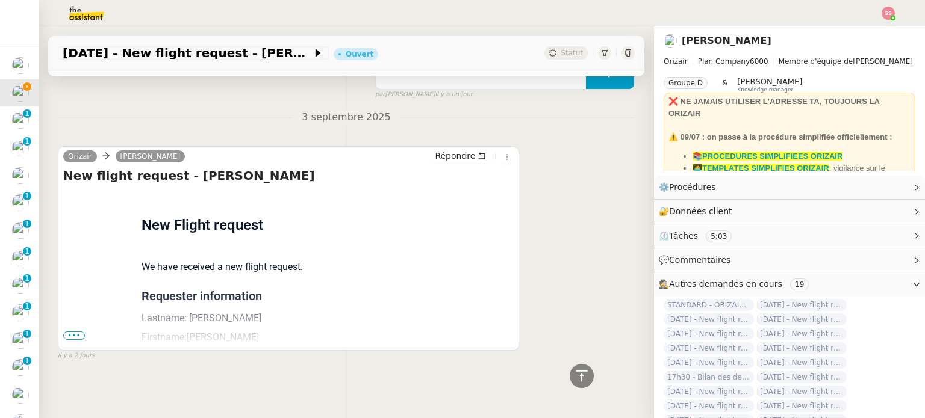
scroll to position [876, 0]
click at [76, 333] on span "•••" at bounding box center [74, 336] width 22 height 8
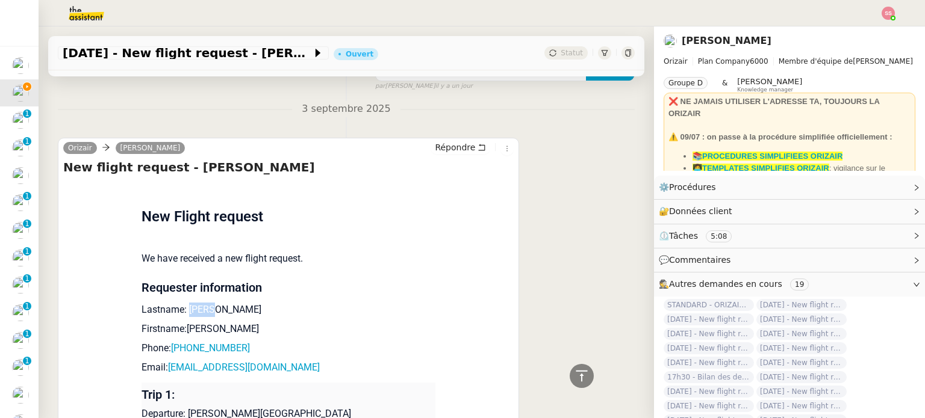
drag, startPoint x: 197, startPoint y: 315, endPoint x: 181, endPoint y: 313, distance: 17.0
click at [181, 313] on p "Lastname: [PERSON_NAME]" at bounding box center [288, 310] width 294 height 14
click at [194, 312] on p "Lastname: [PERSON_NAME]" at bounding box center [288, 310] width 294 height 14
drag, startPoint x: 202, startPoint y: 312, endPoint x: 181, endPoint y: 308, distance: 22.1
click at [181, 308] on p "Lastname: [PERSON_NAME]" at bounding box center [288, 310] width 294 height 14
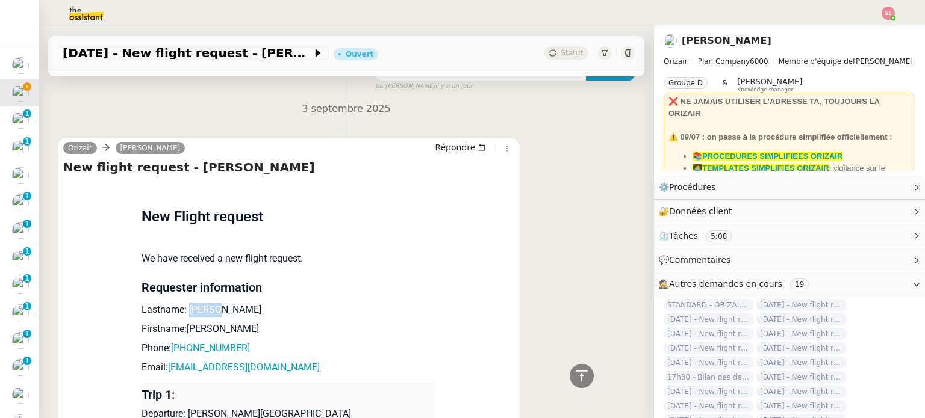
copy p "Filali"
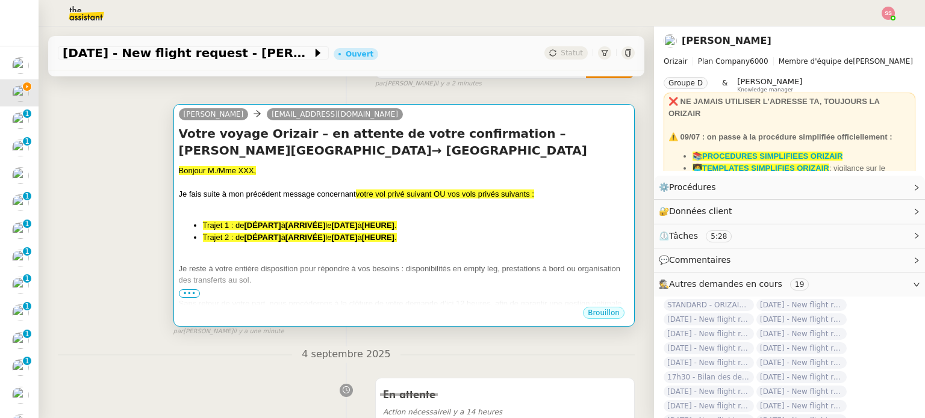
scroll to position [153, 0]
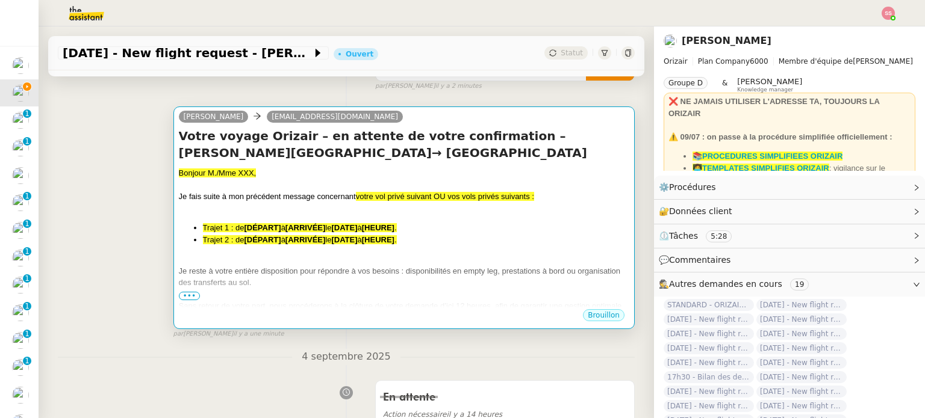
click at [352, 214] on div at bounding box center [404, 209] width 450 height 12
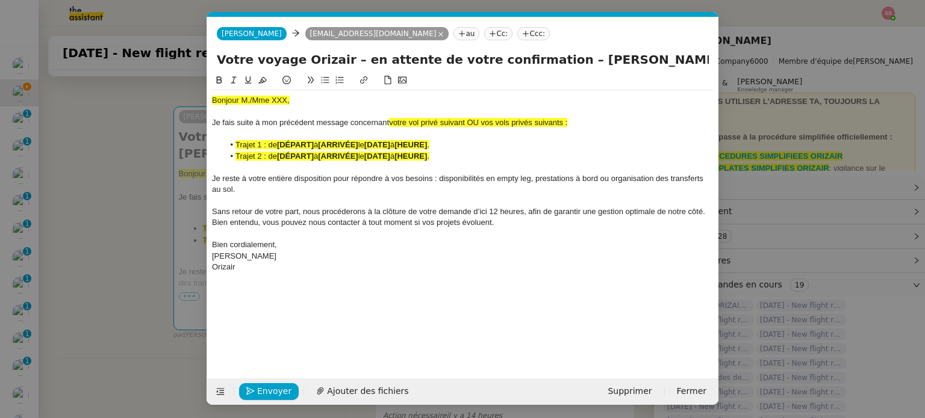
scroll to position [0, 52]
drag, startPoint x: 240, startPoint y: 101, endPoint x: 196, endPoint y: 98, distance: 44.0
click at [187, 99] on nz-modal-container "relance Service Relance Bon de Commande LBP A utiliser dans le cadre de la proc…" at bounding box center [462, 209] width 925 height 418
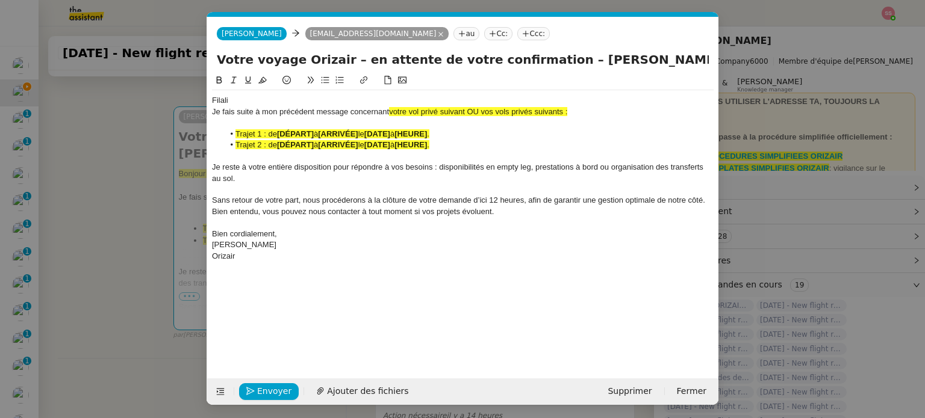
scroll to position [0, 0]
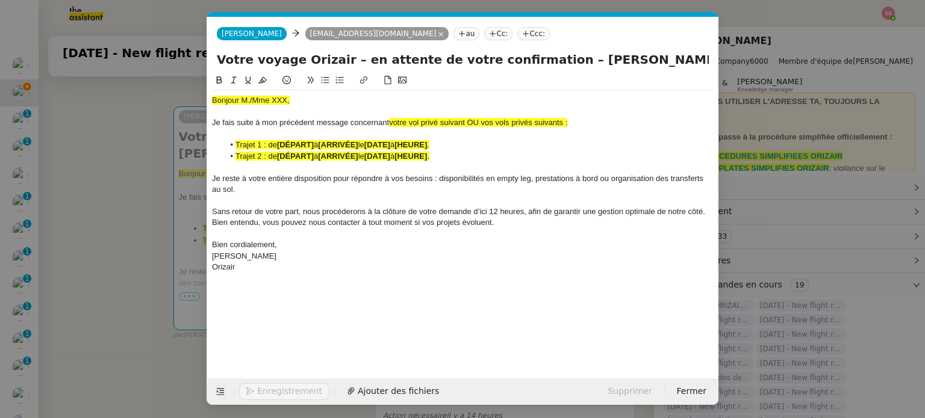
click at [176, 208] on nz-modal-container "relance Service Relance Bon de Commande LBP A utiliser dans le cadre de la proc…" at bounding box center [462, 209] width 925 height 418
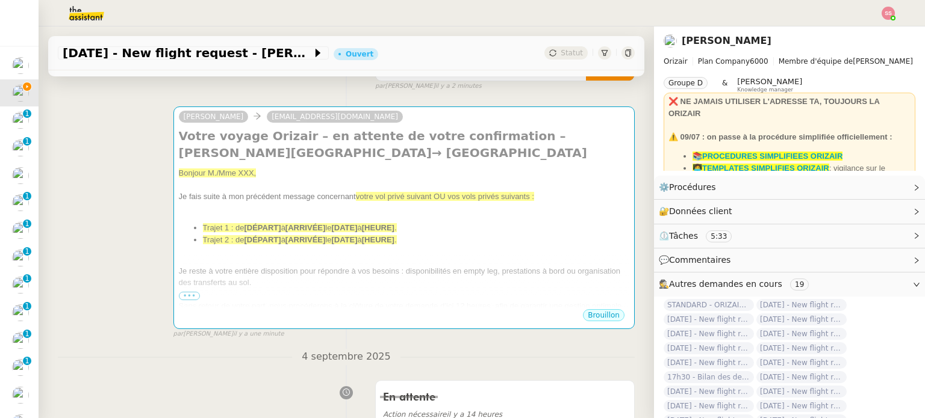
scroll to position [394, 0]
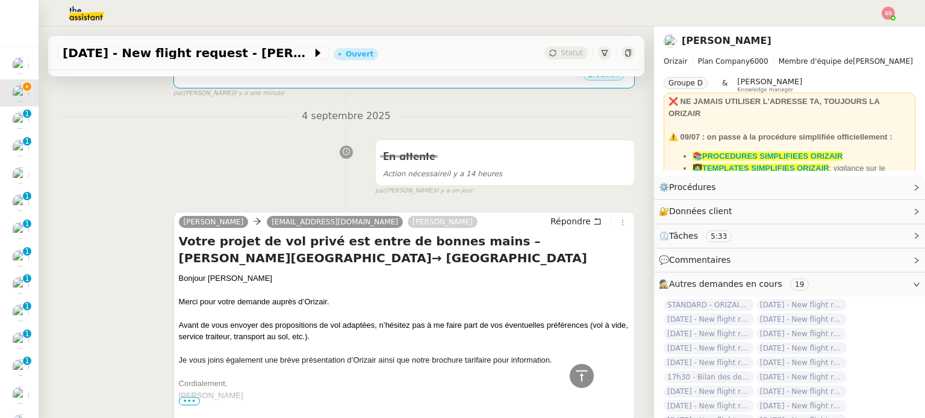
click at [221, 276] on div "Bonjour [PERSON_NAME]" at bounding box center [404, 279] width 450 height 12
copy div "Bonjour [PERSON_NAME]"
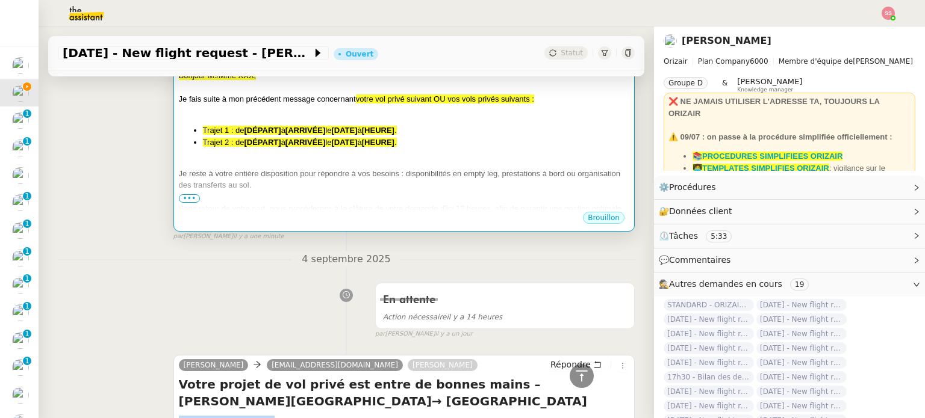
scroll to position [153, 0]
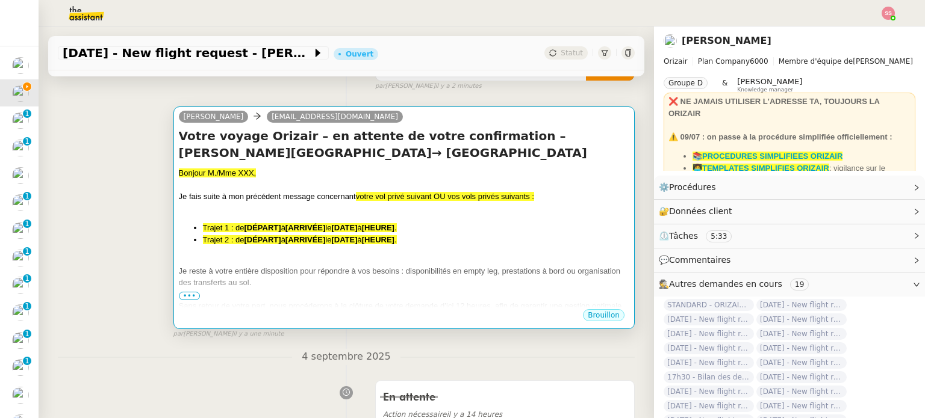
click at [284, 239] on span "à" at bounding box center [283, 239] width 4 height 9
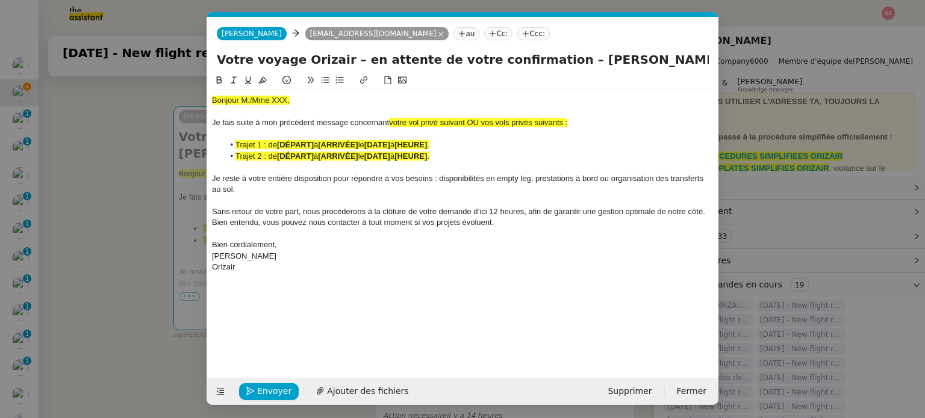
scroll to position [0, 52]
drag, startPoint x: 294, startPoint y: 101, endPoint x: 202, endPoint y: 96, distance: 92.3
click at [202, 96] on nz-modal-container "relance Service Relance Bon de Commande LBP A utiliser dans le cadre de la proc…" at bounding box center [462, 209] width 925 height 418
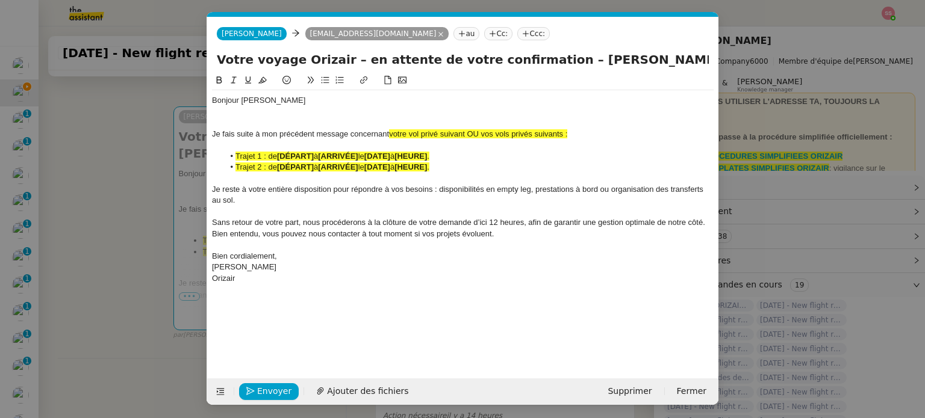
scroll to position [0, 170]
drag, startPoint x: 574, startPoint y: 55, endPoint x: 783, endPoint y: 99, distance: 212.7
click at [785, 98] on nz-modal-container "relance Service Relance Bon de Commande LBP A utiliser dans le cadre de la proc…" at bounding box center [462, 209] width 925 height 418
drag, startPoint x: 608, startPoint y: 136, endPoint x: 468, endPoint y: 135, distance: 140.3
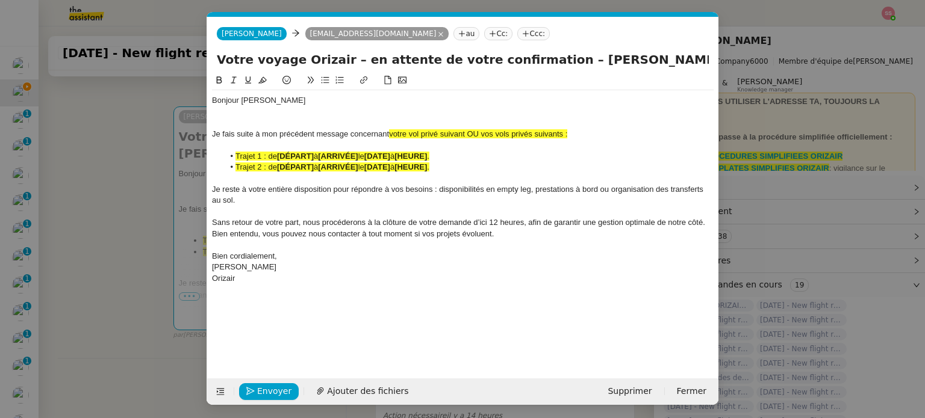
click at [468, 135] on div "Je fais suite à mon précédent message concernant votre vol privé suivant OU vos…" at bounding box center [462, 134] width 501 height 11
drag, startPoint x: 496, startPoint y: 134, endPoint x: 389, endPoint y: 134, distance: 106.5
click at [389, 134] on div "Je fais suite à mon précédent message concernant votre vol privé suivant :" at bounding box center [462, 134] width 501 height 11
click at [267, 84] on button at bounding box center [262, 80] width 14 height 14
click at [268, 114] on div at bounding box center [462, 112] width 501 height 11
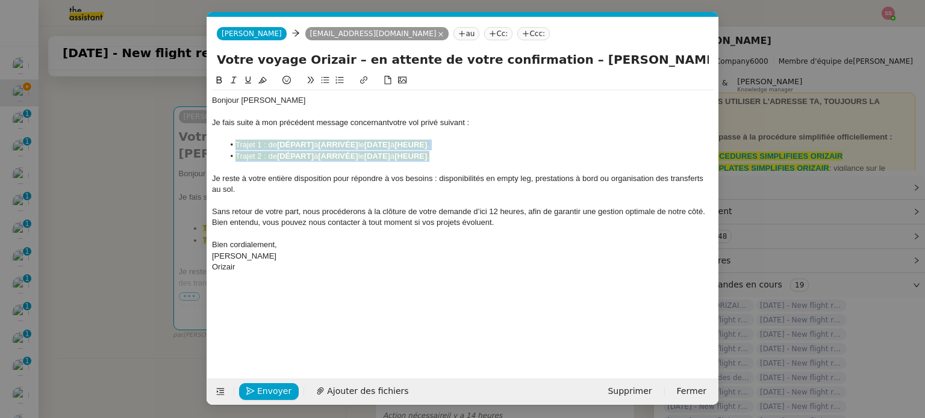
drag, startPoint x: 441, startPoint y: 155, endPoint x: 237, endPoint y: 144, distance: 204.4
click at [237, 144] on ul "Trajet 1 : de [DÉPART] à [ARRIVÉE] le [DATE] à [HEURE] . Trajet 2 : de [DÉPART]…" at bounding box center [462, 151] width 501 height 22
click at [260, 81] on icon at bounding box center [262, 80] width 8 height 7
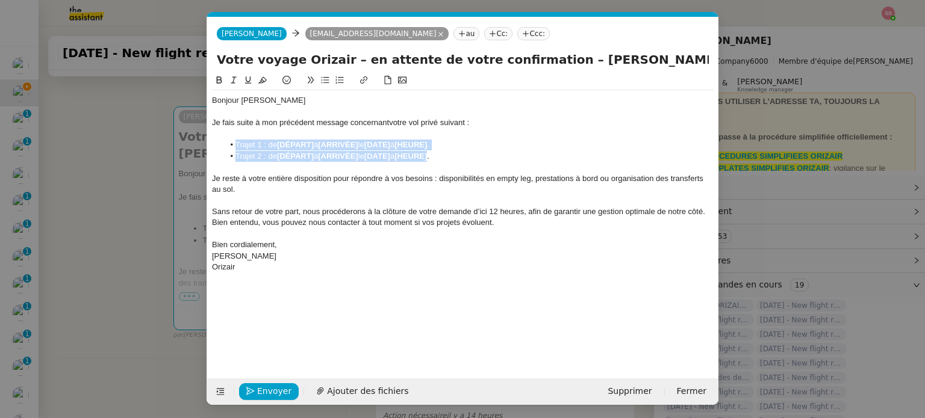
click at [270, 153] on li "Trajet 2 : de [DÉPART] à [ARRIVÉE] le [DATE] à [HEURE] ." at bounding box center [469, 156] width 490 height 11
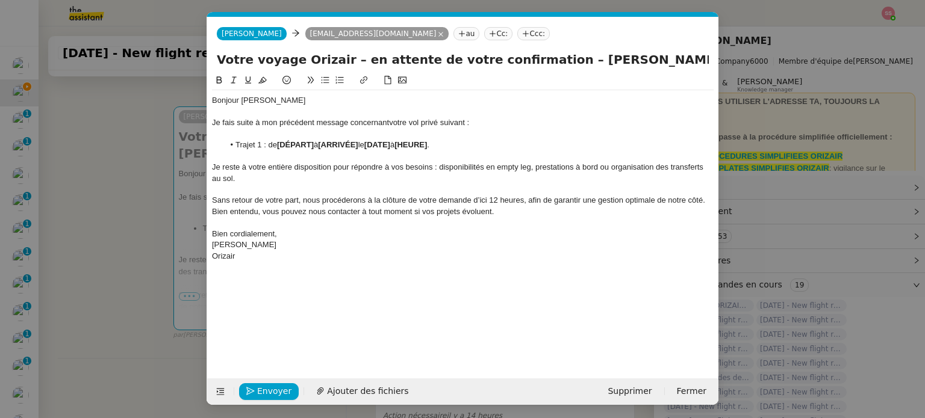
drag, startPoint x: 94, startPoint y: 212, endPoint x: 194, endPoint y: 214, distance: 99.9
click at [96, 211] on nz-modal-container "relance Service Relance Bon de Commande LBP A utiliser dans le cadre de la proc…" at bounding box center [462, 209] width 925 height 418
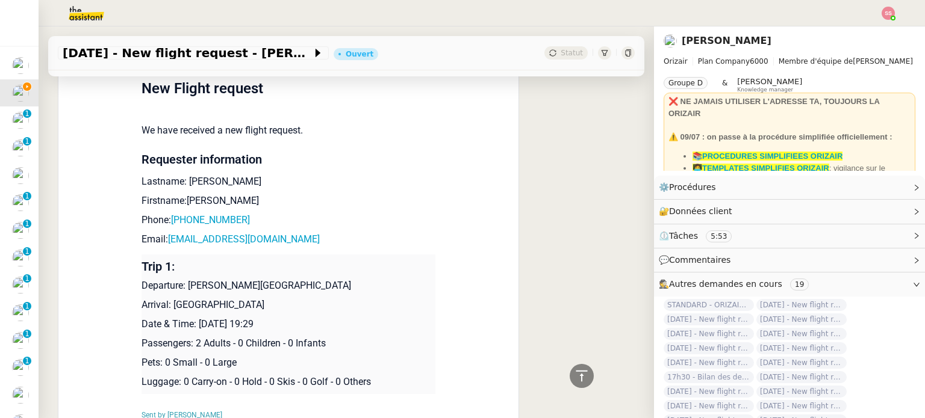
scroll to position [1056, 0]
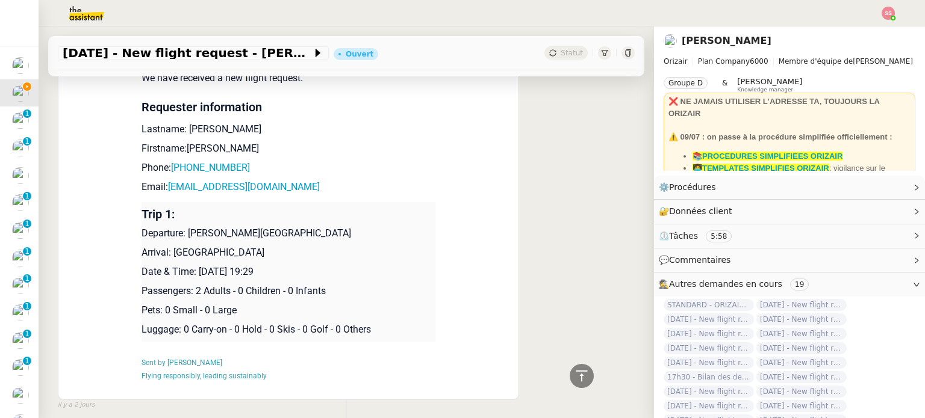
drag, startPoint x: 185, startPoint y: 237, endPoint x: 347, endPoint y: 233, distance: 162.0
click at [347, 233] on p "Departure: [PERSON_NAME][GEOGRAPHIC_DATA]" at bounding box center [288, 233] width 294 height 14
copy p "[PERSON_NAME][GEOGRAPHIC_DATA]"
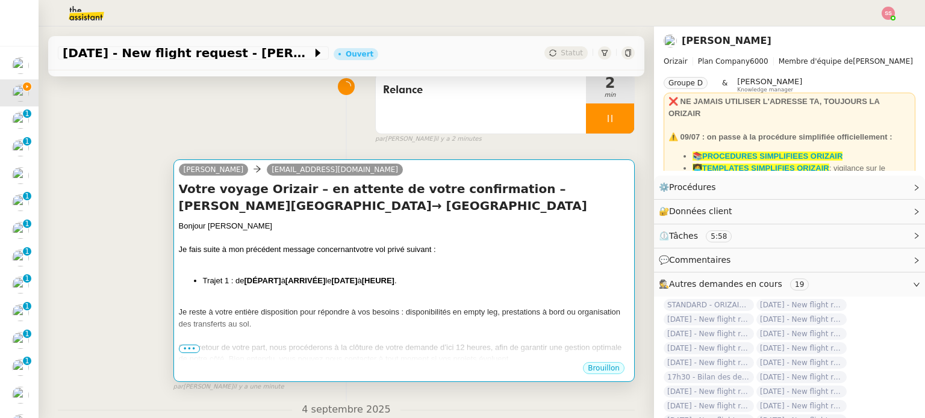
scroll to position [93, 0]
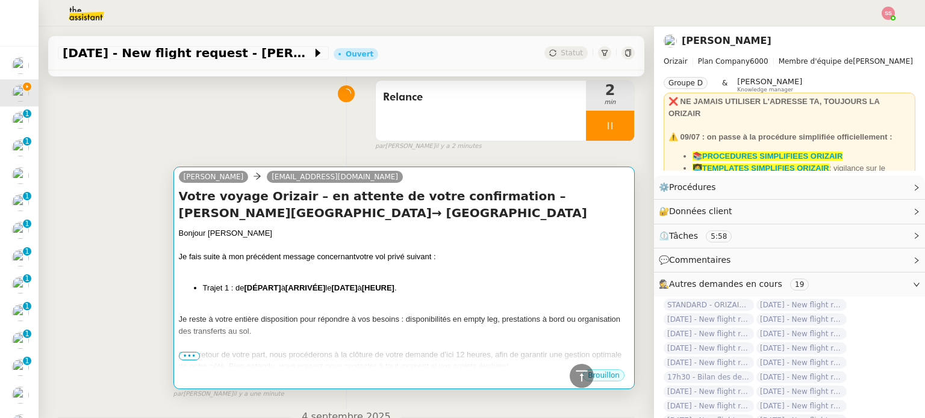
click at [354, 240] on div "Bonjour [PERSON_NAME]" at bounding box center [404, 234] width 450 height 12
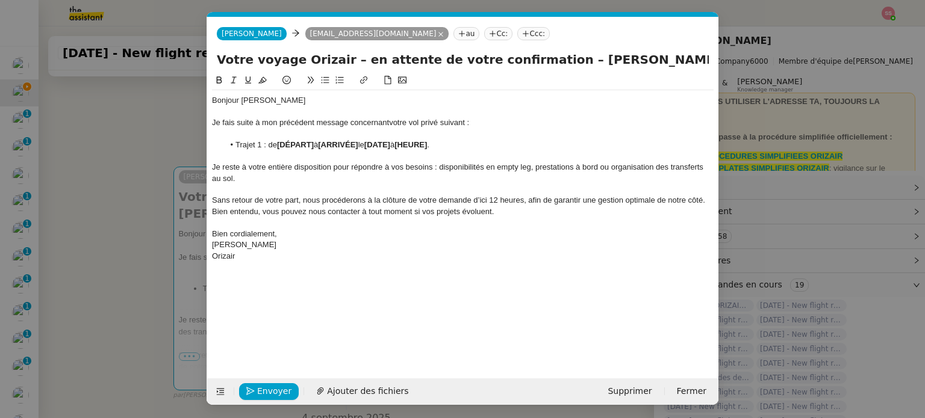
scroll to position [0, 52]
drag, startPoint x: 315, startPoint y: 143, endPoint x: 279, endPoint y: 145, distance: 36.2
click at [279, 145] on strong "[DÉPART]" at bounding box center [295, 144] width 37 height 9
click at [147, 243] on nz-modal-container "relance Service Relance Bon de Commande LBP A utiliser dans le cadre de la proc…" at bounding box center [462, 209] width 925 height 418
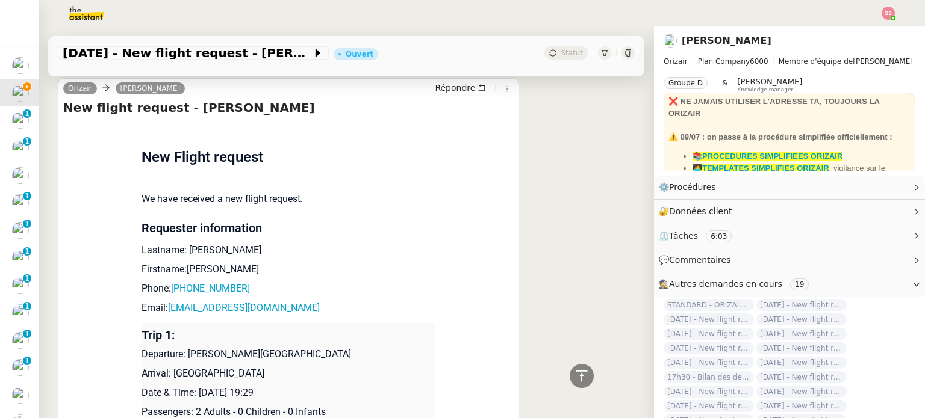
scroll to position [996, 0]
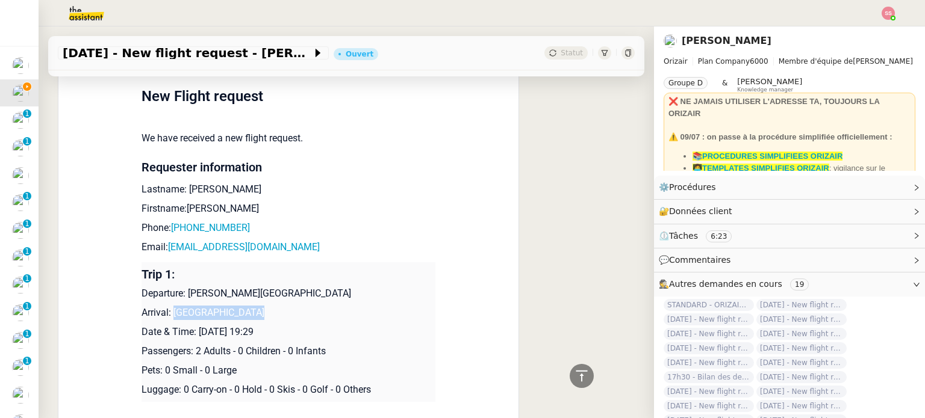
drag, startPoint x: 166, startPoint y: 313, endPoint x: 249, endPoint y: 316, distance: 83.1
click at [249, 316] on p "Arrival: [GEOGRAPHIC_DATA]" at bounding box center [288, 313] width 294 height 14
copy p "Bora Bora Airport"
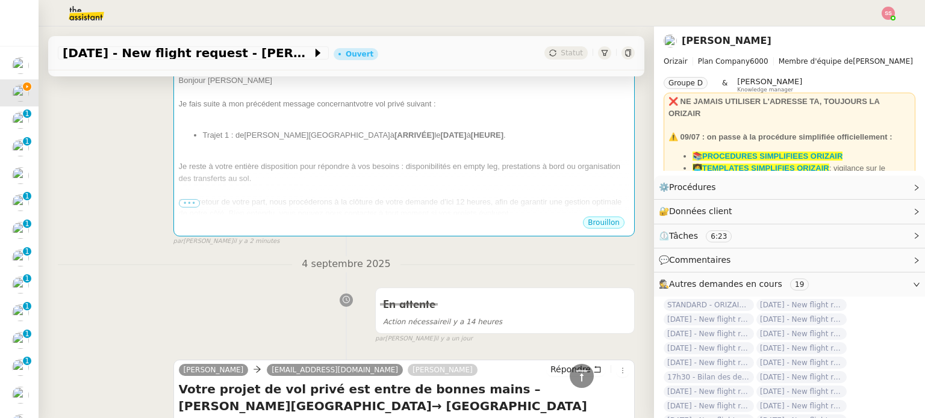
scroll to position [153, 0]
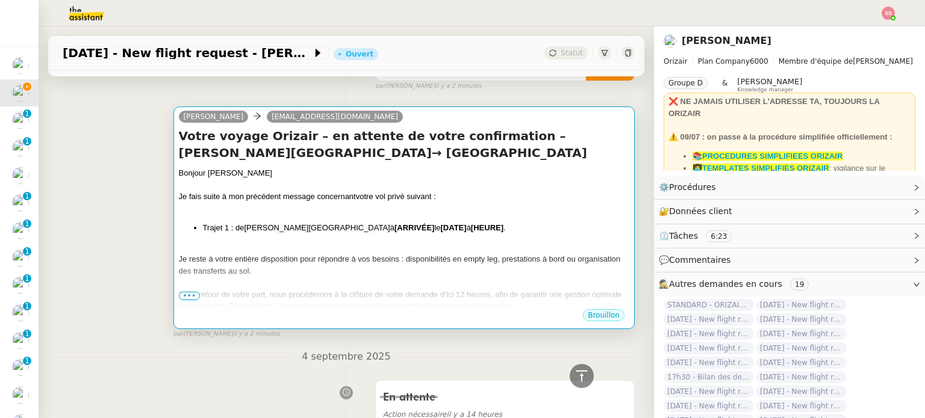
click at [329, 230] on span "[PERSON_NAME][GEOGRAPHIC_DATA]" at bounding box center [317, 227] width 146 height 9
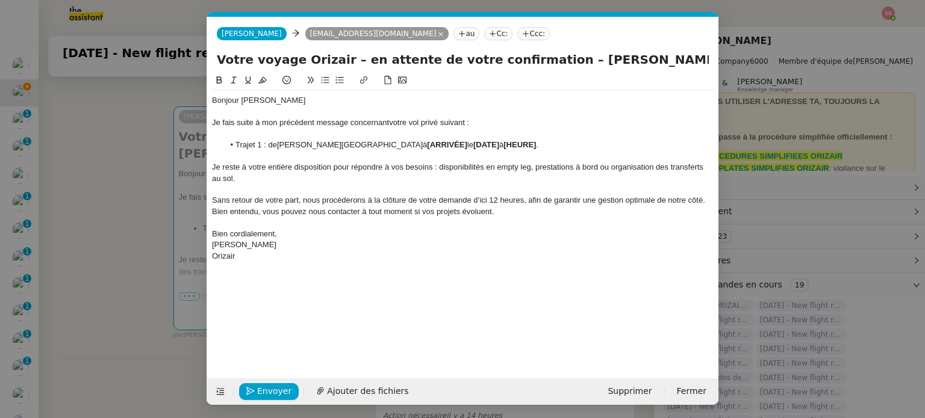
scroll to position [0, 52]
drag, startPoint x: 460, startPoint y: 146, endPoint x: 421, endPoint y: 143, distance: 39.3
click at [427, 143] on strong "[ARRIVÉE]" at bounding box center [447, 144] width 40 height 9
click at [135, 267] on nz-modal-container "relance Service Relance Bon de Commande LBP A utiliser dans le cadre de la proc…" at bounding box center [462, 209] width 925 height 418
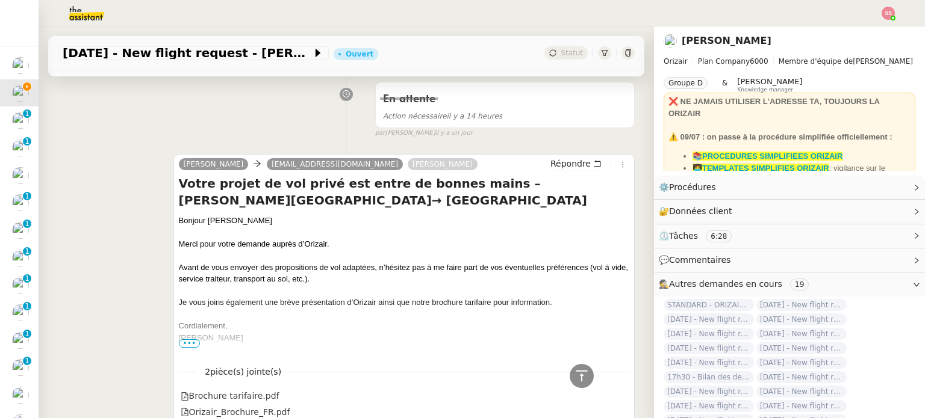
scroll to position [211, 0]
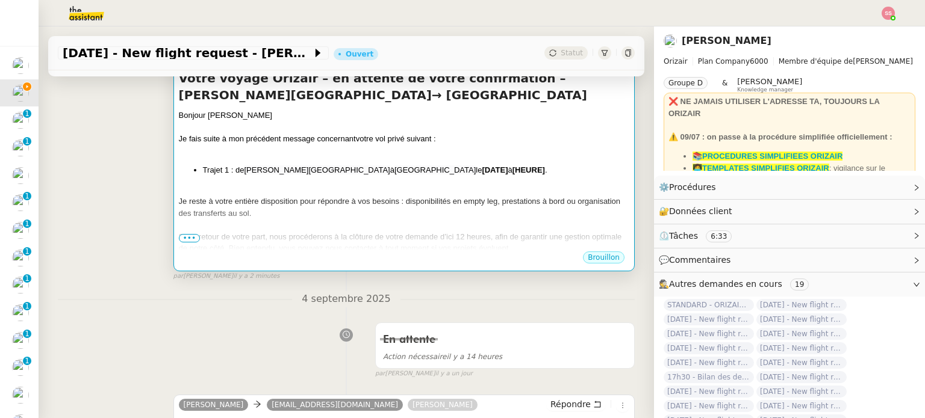
click at [482, 167] on li "Trajet 1 : de Charles de Gaulle International Airport à Bora Bora Airport le [D…" at bounding box center [416, 170] width 426 height 12
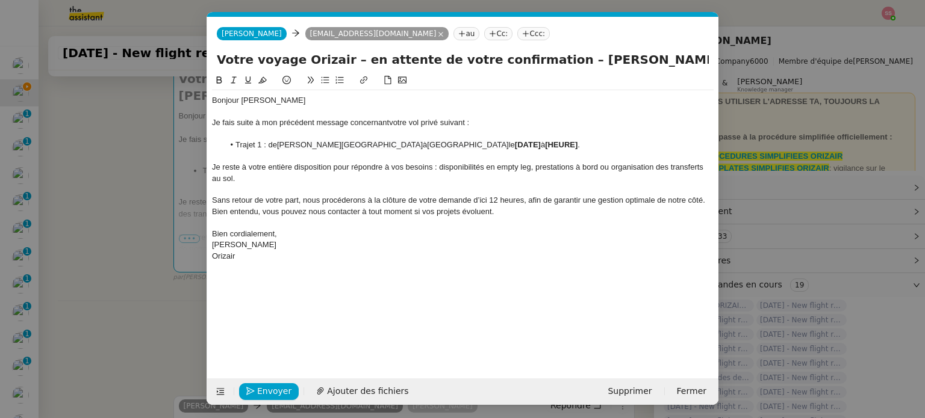
scroll to position [0, 52]
drag, startPoint x: 582, startPoint y: 141, endPoint x: 491, endPoint y: 145, distance: 91.6
click at [491, 145] on li "Trajet 1 : de Charles de Gaulle International Airport à Bora Bora Airport le [D…" at bounding box center [469, 145] width 490 height 11
click at [155, 223] on nz-modal-container "relance Service Relance Bon de Commande LBP A utiliser dans le cadre de la proc…" at bounding box center [462, 209] width 925 height 418
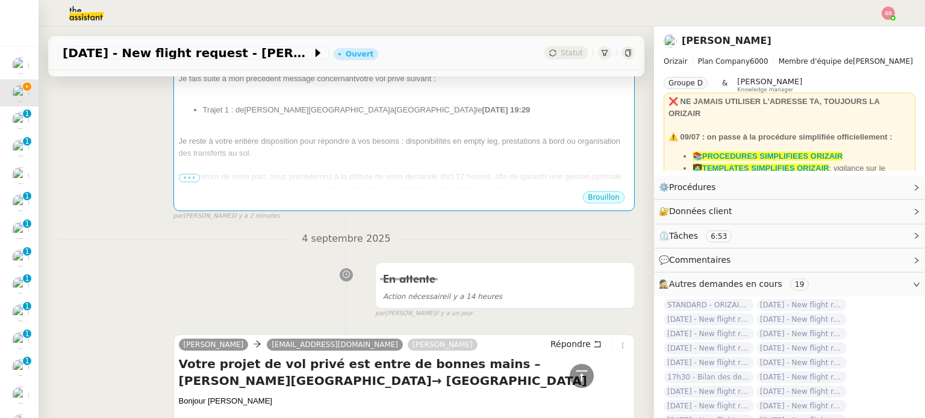
scroll to position [91, 0]
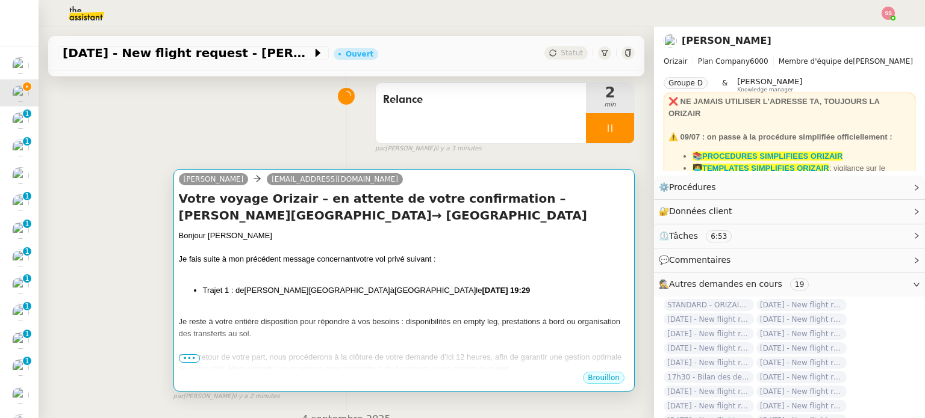
click at [459, 233] on div "Bonjour [PERSON_NAME]" at bounding box center [404, 236] width 450 height 12
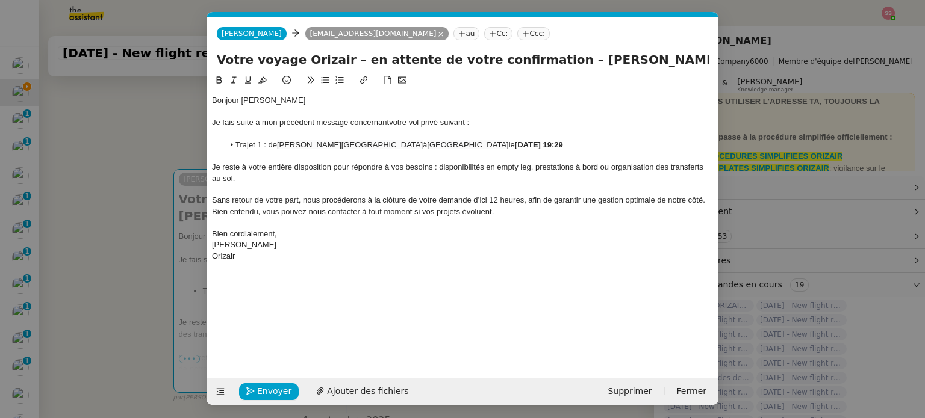
scroll to position [0, 52]
click at [276, 386] on span "Envoyer" at bounding box center [274, 392] width 34 height 14
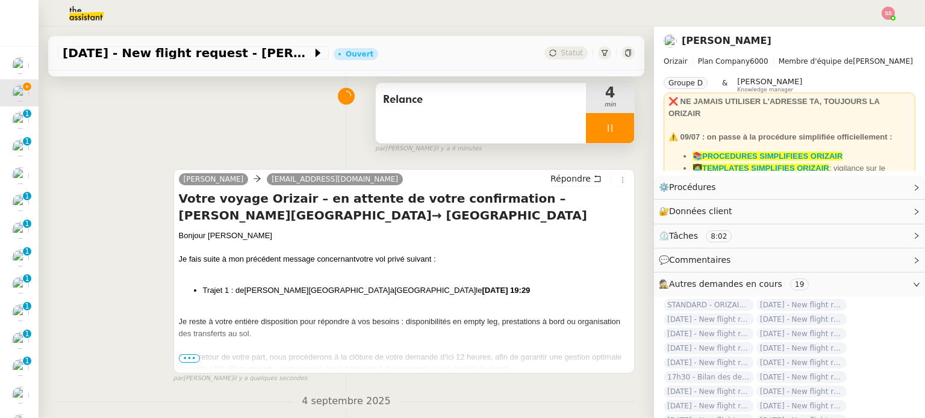
click at [609, 135] on div at bounding box center [610, 128] width 48 height 30
click at [610, 135] on button at bounding box center [622, 128] width 24 height 30
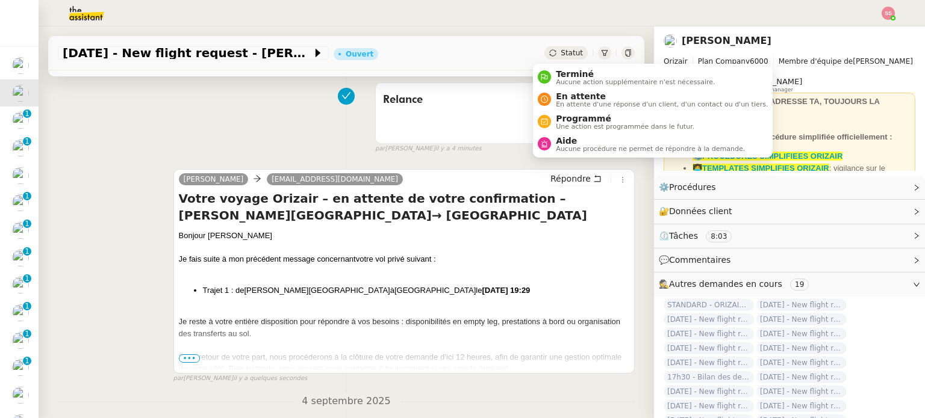
click at [560, 51] on span "Statut" at bounding box center [571, 53] width 22 height 8
click at [574, 98] on span "En attente" at bounding box center [662, 96] width 212 height 10
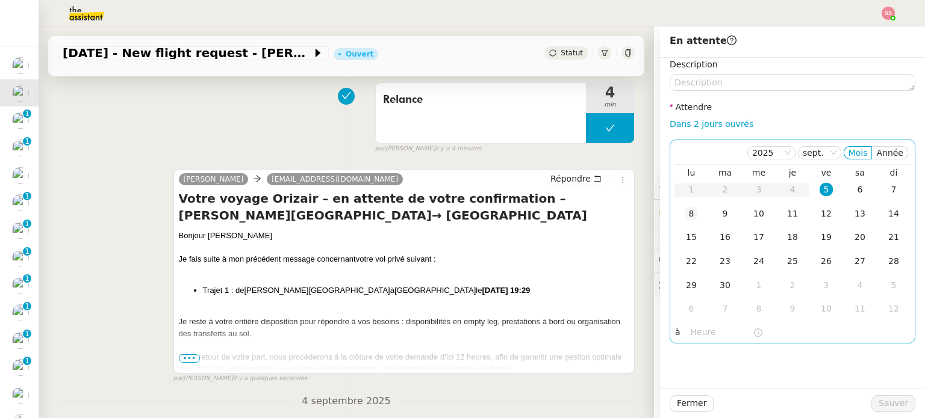
click at [684, 214] on div "8" at bounding box center [690, 213] width 13 height 13
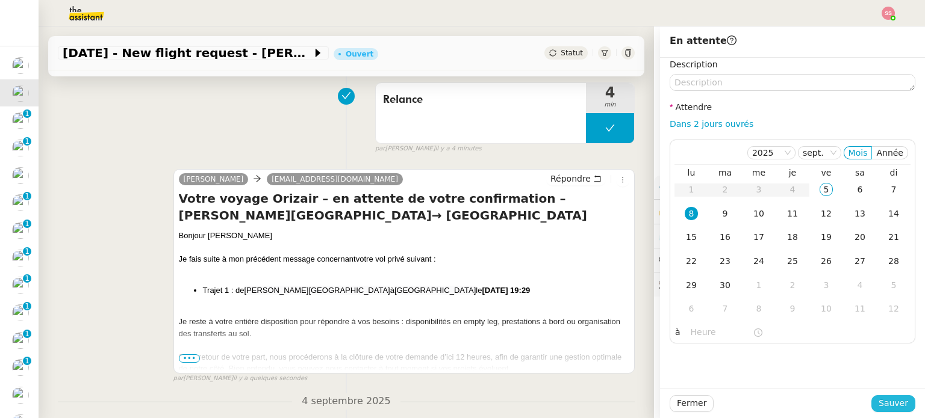
click at [872, 406] on button "Sauver" at bounding box center [893, 403] width 44 height 17
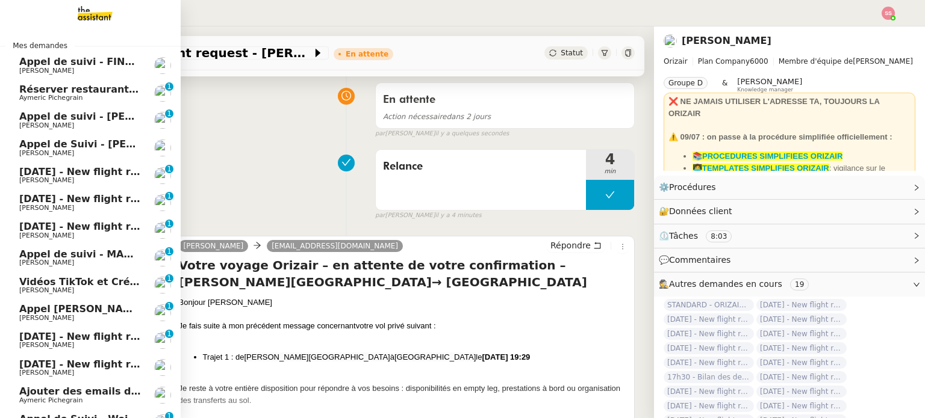
click at [121, 167] on span "[DATE] - New flight request - [PERSON_NAME]" at bounding box center [143, 171] width 249 height 11
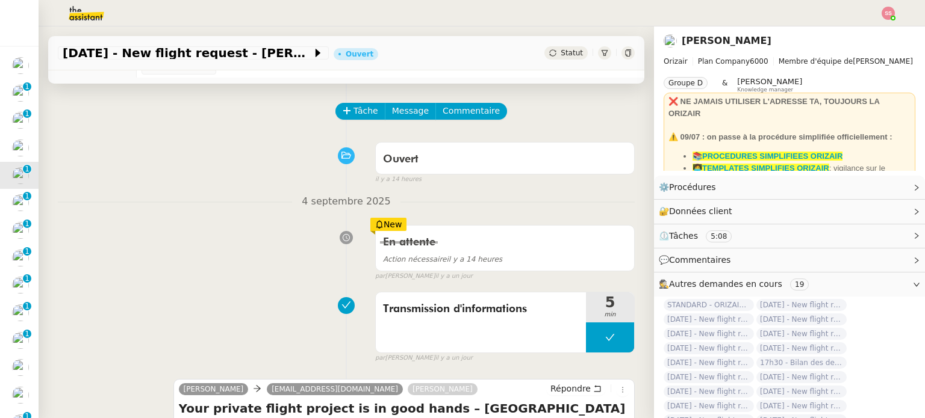
scroll to position [31, 0]
click at [352, 120] on button "Tâche" at bounding box center [360, 112] width 50 height 17
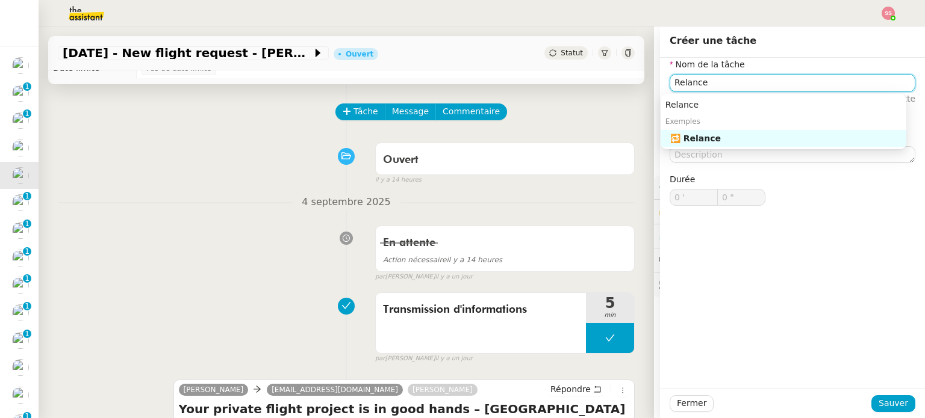
click at [775, 135] on div "🔁 Relance" at bounding box center [785, 138] width 231 height 11
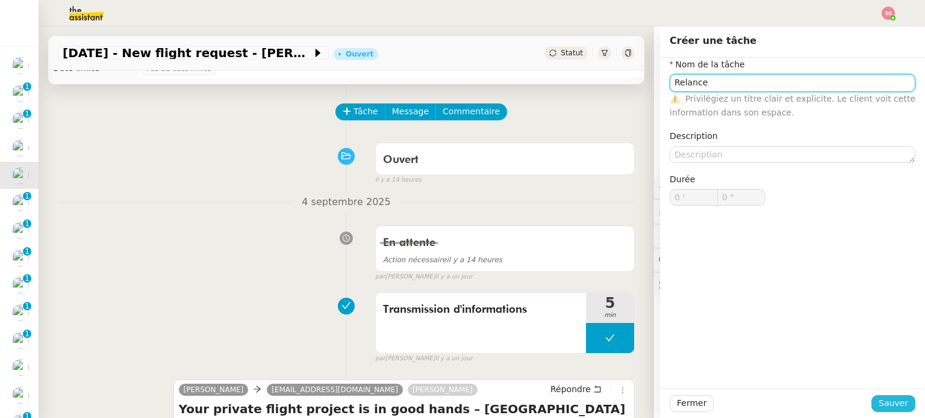
type input "Relance"
click at [882, 399] on span "Sauver" at bounding box center [892, 404] width 29 height 14
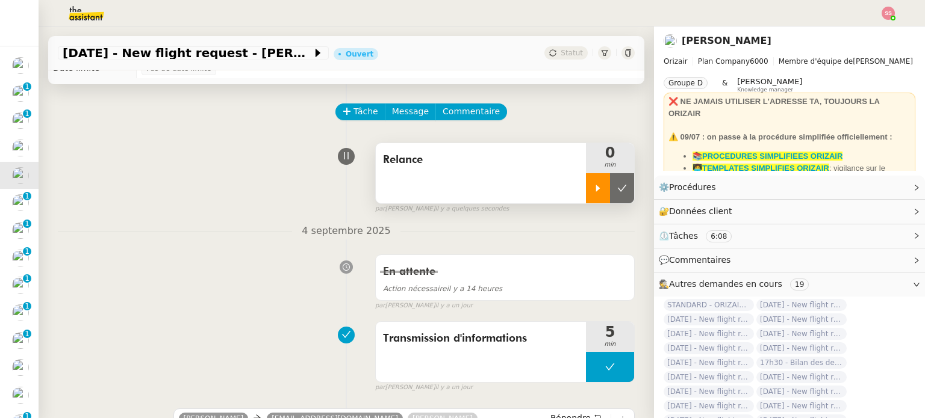
click at [596, 189] on icon at bounding box center [598, 188] width 4 height 7
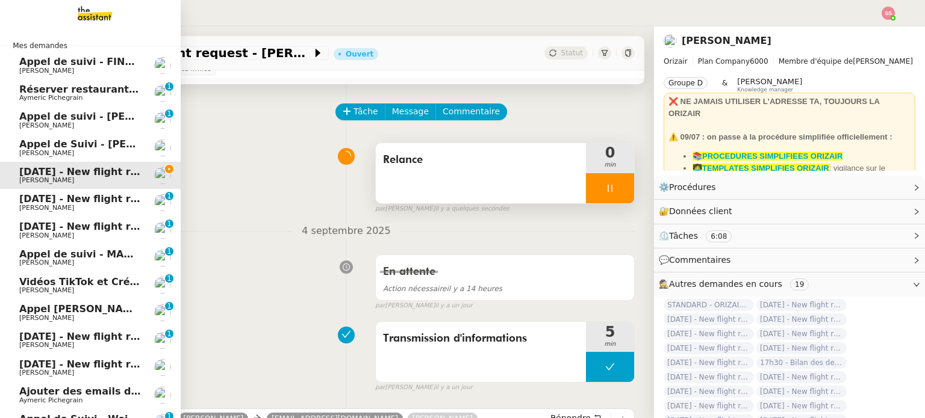
click at [75, 96] on span "Aymeric Pichegrain" at bounding box center [80, 98] width 122 height 7
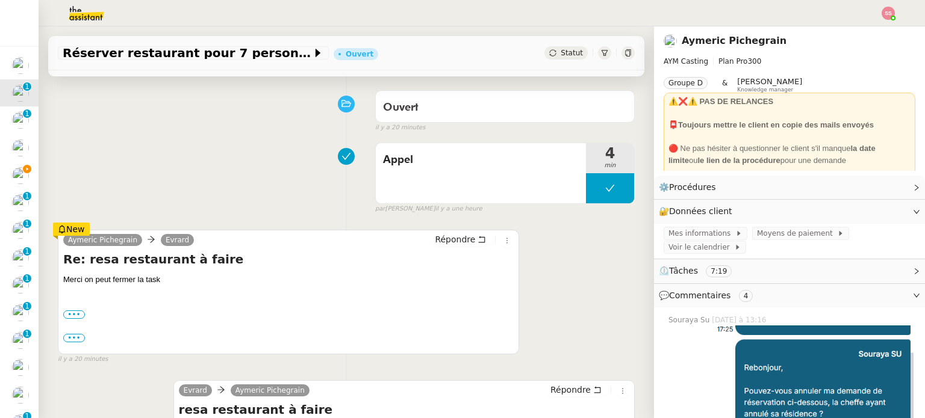
scroll to position [211, 0]
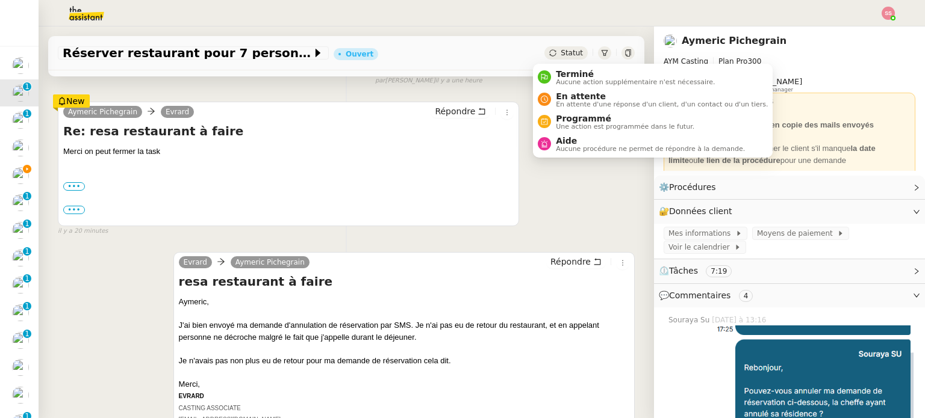
click at [549, 52] on icon at bounding box center [552, 52] width 7 height 7
click at [550, 71] on div "Terminé Aucune action supplémentaire n'est nécessaire." at bounding box center [626, 77] width 177 height 16
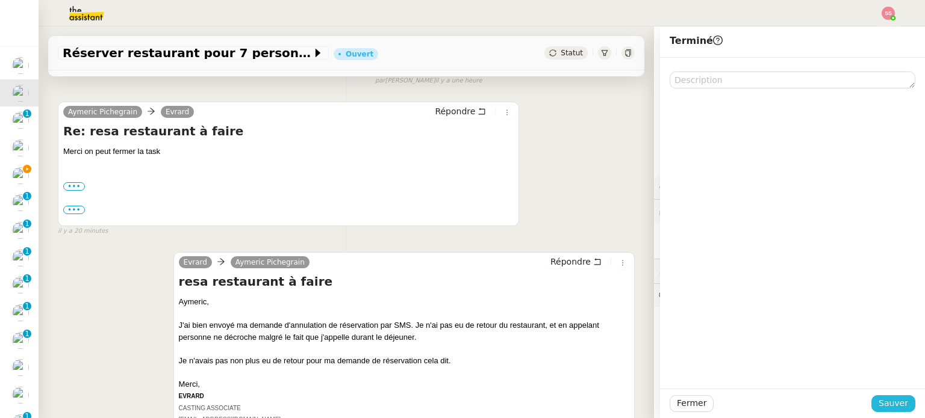
click at [880, 402] on span "Sauver" at bounding box center [892, 404] width 29 height 14
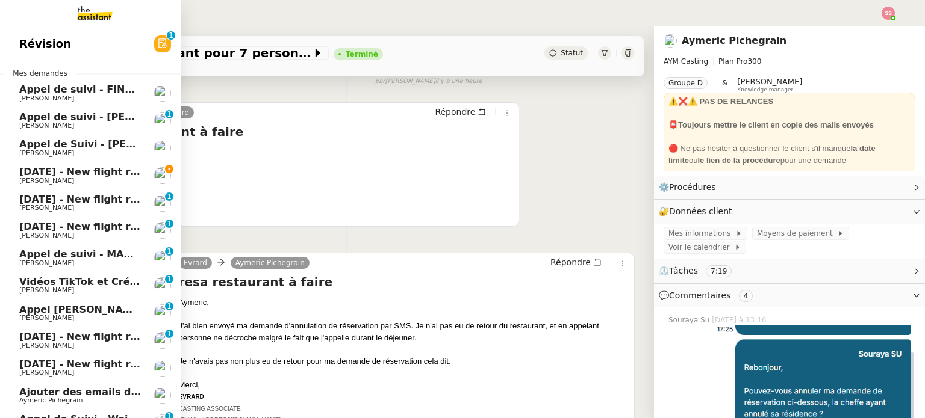
drag, startPoint x: 85, startPoint y: 169, endPoint x: 91, endPoint y: 168, distance: 6.7
click at [85, 169] on span "[DATE] - New flight request - [PERSON_NAME]" at bounding box center [143, 171] width 249 height 11
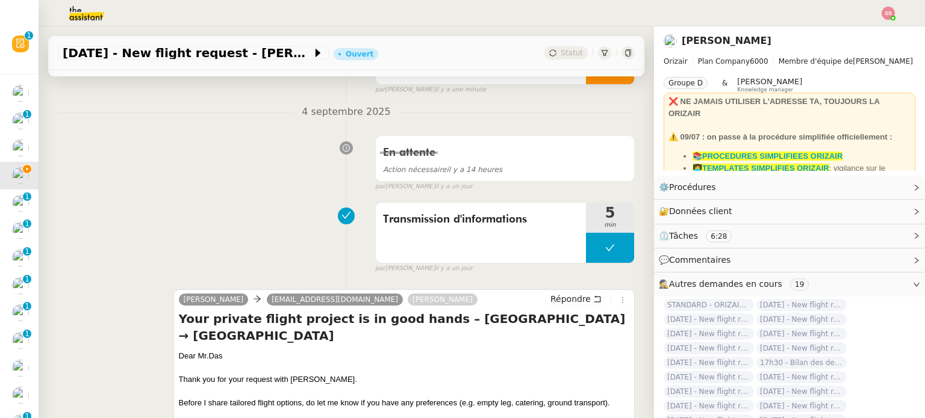
scroll to position [241, 0]
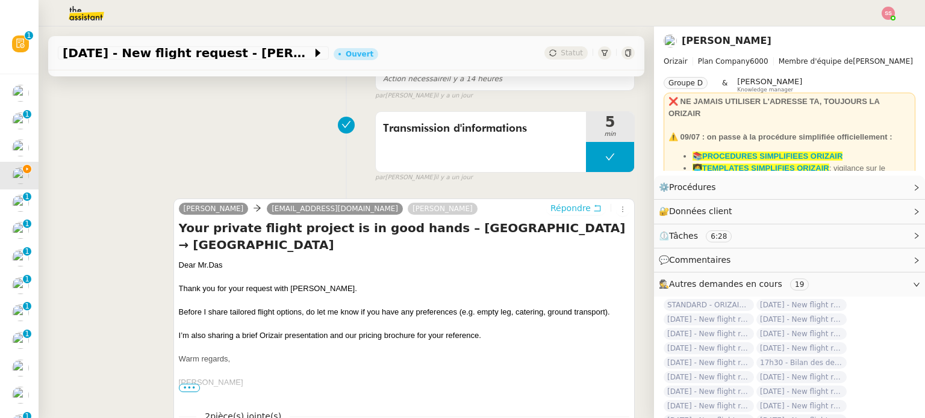
click at [550, 212] on span "Répondre" at bounding box center [570, 208] width 40 height 12
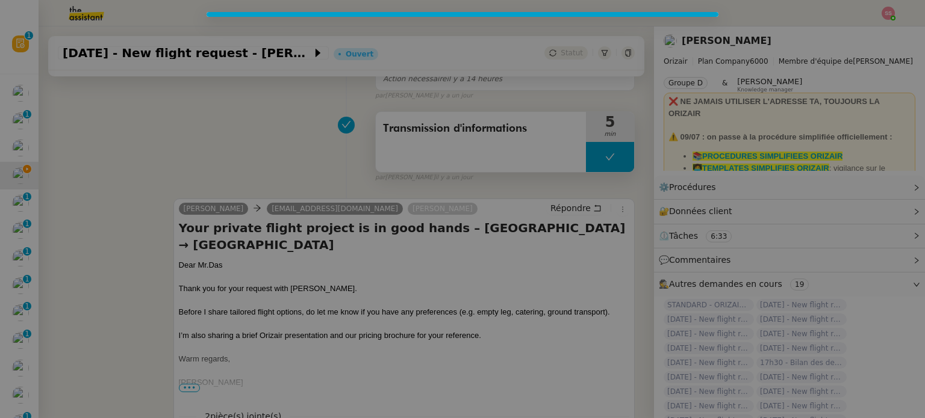
scroll to position [333, 0]
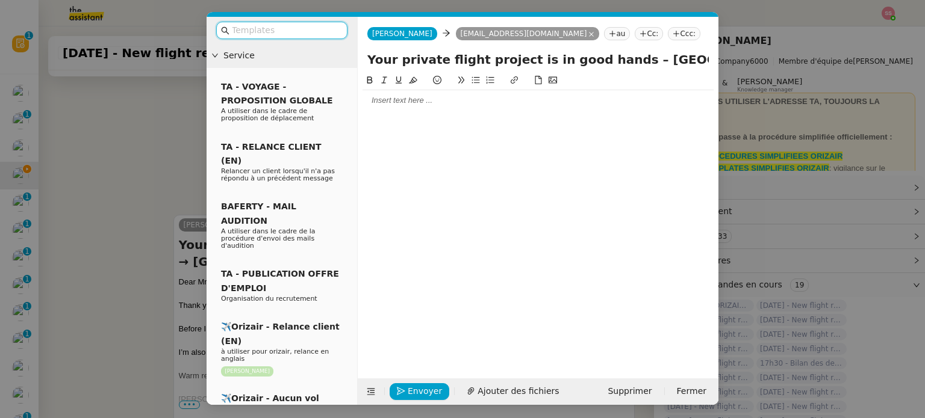
click at [285, 36] on input "text" at bounding box center [286, 30] width 108 height 14
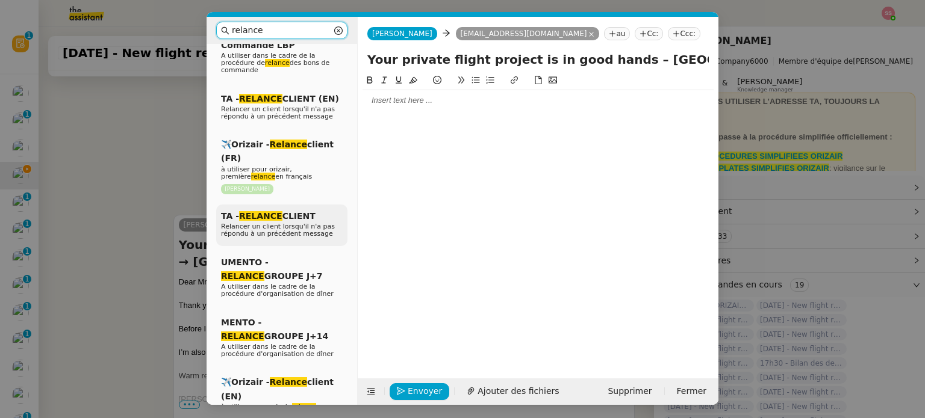
scroll to position [120, 0]
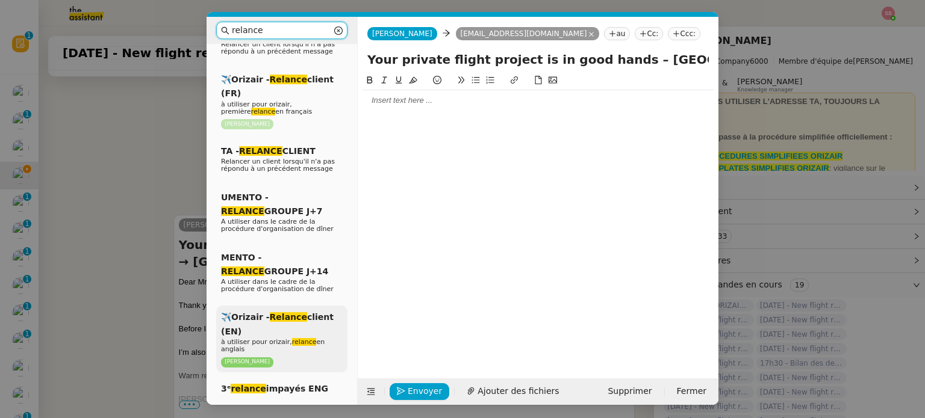
type input "relance"
click at [282, 313] on em "Relance" at bounding box center [288, 317] width 37 height 10
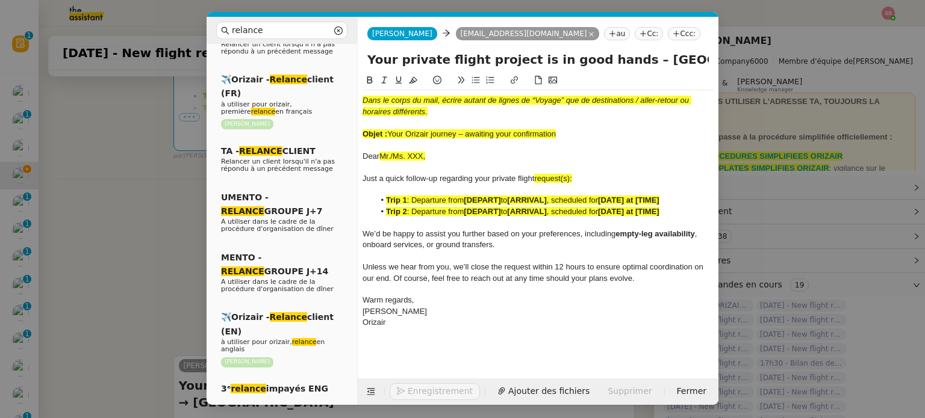
scroll to position [491, 0]
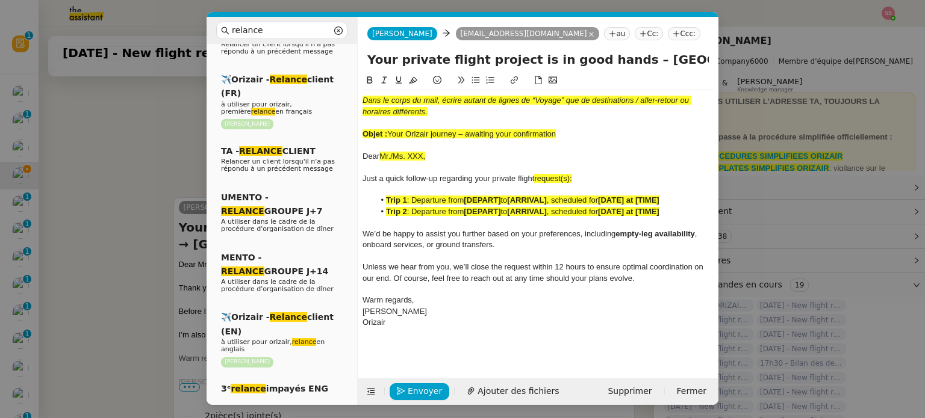
drag, startPoint x: 390, startPoint y: 132, endPoint x: 556, endPoint y: 131, distance: 165.5
click at [556, 131] on span "Your Orizair journey – awaiting your confirmation" at bounding box center [471, 133] width 169 height 9
copy span "Your Orizair journey – awaiting your confirmation"
drag, startPoint x: 609, startPoint y: 64, endPoint x: 356, endPoint y: 61, distance: 252.2
click at [356, 61] on nz-layout "relance Service Relance Bon de Commande LBP A utiliser dans le cadre de la proc…" at bounding box center [462, 211] width 512 height 388
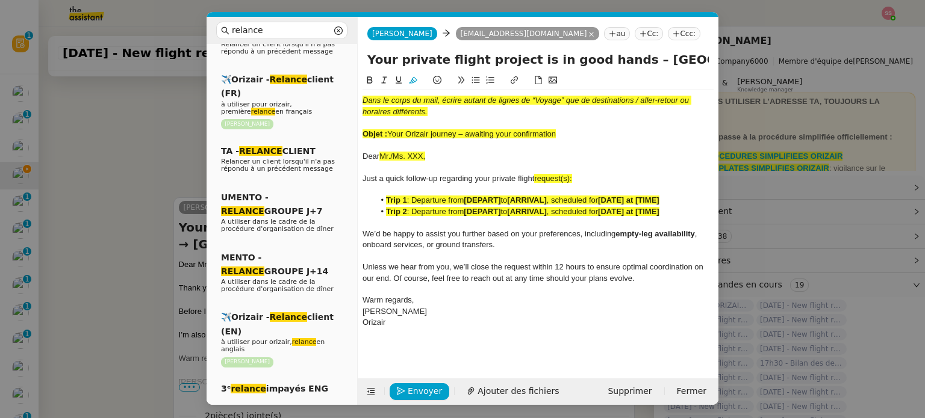
paste input "Orizair journey – awaiting your confirmation"
type input "Your Orizair journey – awaiting your confirmation – London → Paris"
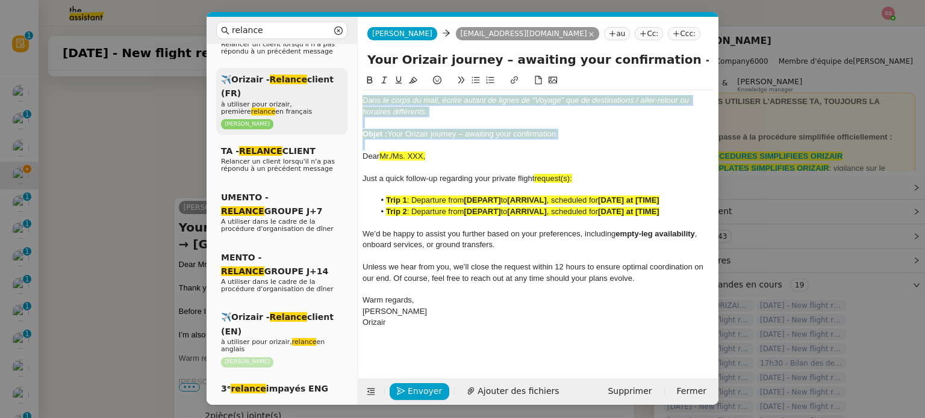
drag, startPoint x: 578, startPoint y: 141, endPoint x: 326, endPoint y: 93, distance: 256.7
click at [326, 93] on nz-layout "relance Service Relance Bon de Commande LBP A utiliser dans le cadre de la proc…" at bounding box center [462, 211] width 512 height 388
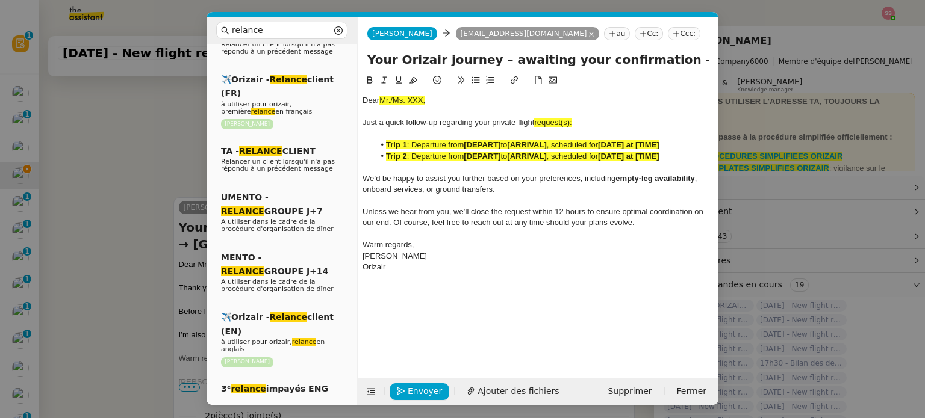
scroll to position [0, 39]
drag, startPoint x: 529, startPoint y: 55, endPoint x: 710, endPoint y: 67, distance: 181.6
click at [710, 67] on div "Your Orizair journey – awaiting your confirmation – London → Paris" at bounding box center [538, 62] width 361 height 23
click at [679, 91] on div "Dear Mr./Ms. XXX, Just a quick follow-up regarding your private flight request(…" at bounding box center [537, 183] width 351 height 187
drag, startPoint x: 625, startPoint y: 61, endPoint x: 719, endPoint y: 82, distance: 95.7
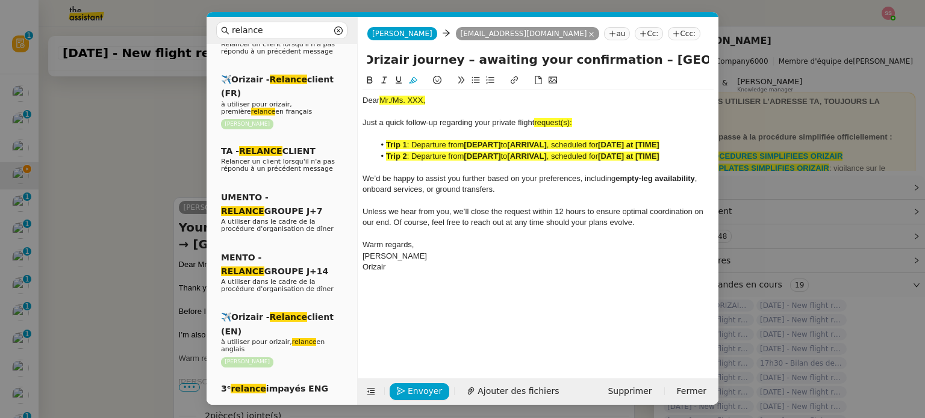
click at [719, 82] on nz-modal-container "relance Service Relance Bon de Commande LBP A utiliser dans le cadre de la proc…" at bounding box center [462, 209] width 925 height 418
click at [546, 157] on strong "[ARRIVAL]" at bounding box center [526, 156] width 39 height 9
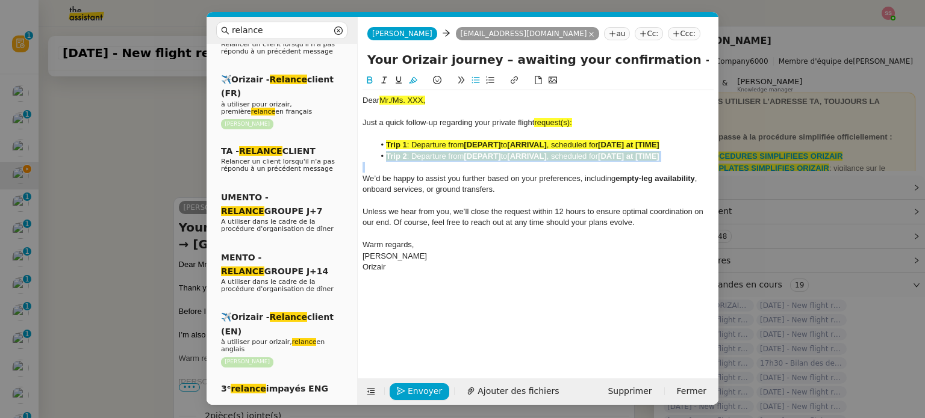
click at [546, 157] on strong "[ARRIVAL]" at bounding box center [526, 156] width 39 height 9
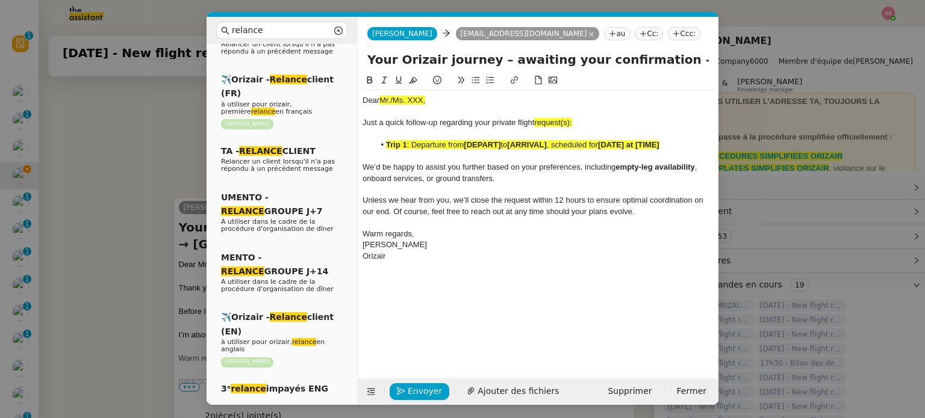
click at [518, 144] on strong "[ARRIVAL]" at bounding box center [526, 144] width 39 height 9
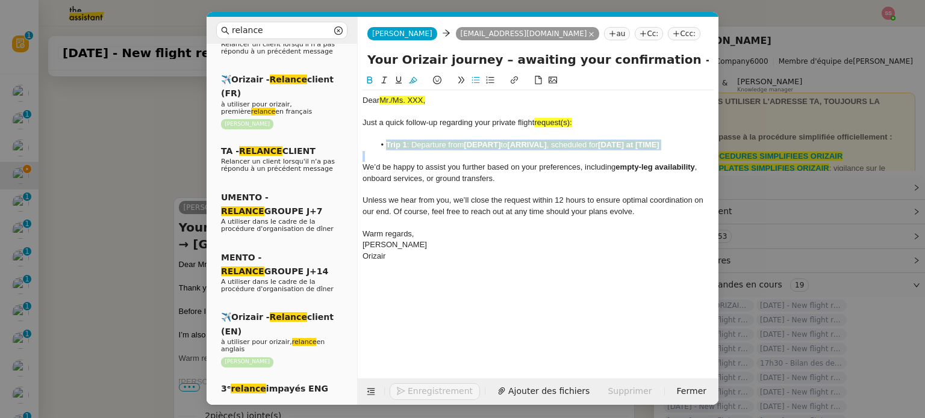
click at [518, 144] on strong "[ARRIVAL]" at bounding box center [526, 144] width 39 height 9
click at [415, 78] on icon at bounding box center [413, 80] width 8 height 8
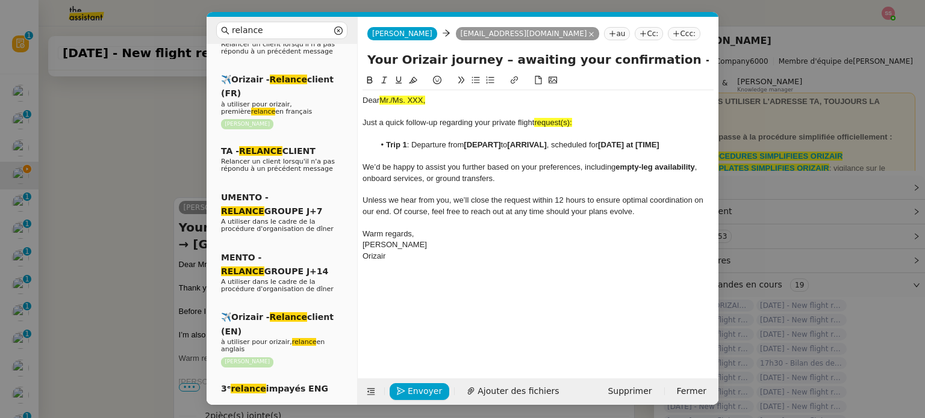
click at [586, 123] on div "Just a quick follow-up regarding your private flight request(s):" at bounding box center [537, 122] width 351 height 11
drag, startPoint x: 568, startPoint y: 120, endPoint x: 536, endPoint y: 122, distance: 32.6
click at [536, 122] on div "Just a quick follow-up regarding your private flight request:" at bounding box center [537, 122] width 351 height 11
click at [416, 86] on button at bounding box center [413, 80] width 14 height 14
click at [445, 111] on div at bounding box center [537, 112] width 351 height 11
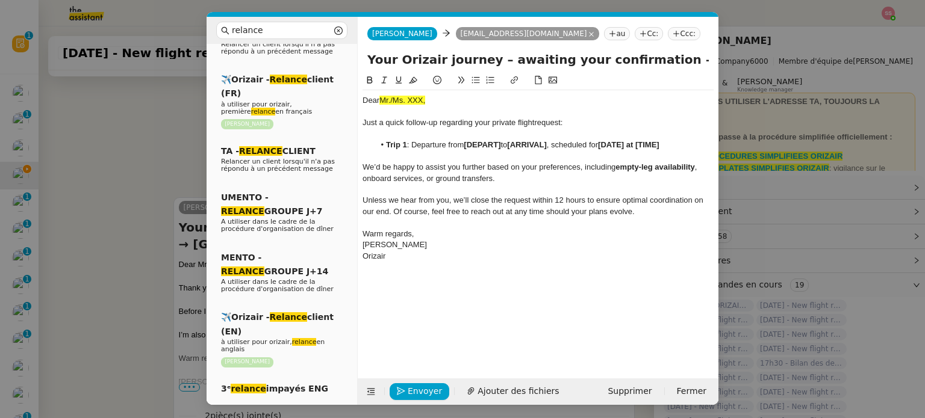
click at [151, 204] on nz-modal-container "relance Service Relance Bon de Commande LBP A utiliser dans le cadre de la proc…" at bounding box center [462, 209] width 925 height 418
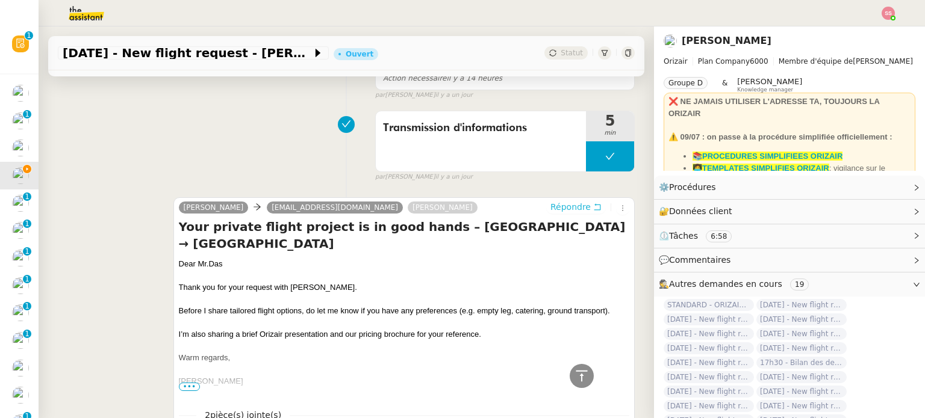
scroll to position [489, 0]
click at [207, 259] on div "Dear [PERSON_NAME]" at bounding box center [404, 265] width 450 height 12
copy div "Dear [PERSON_NAME]"
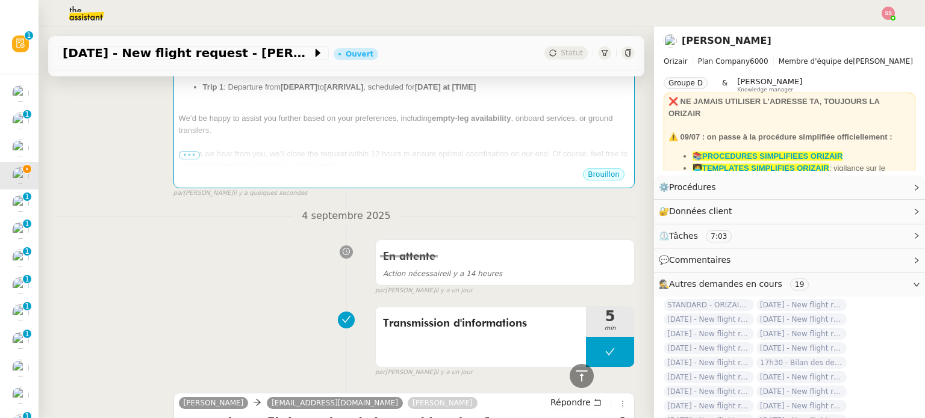
scroll to position [128, 0]
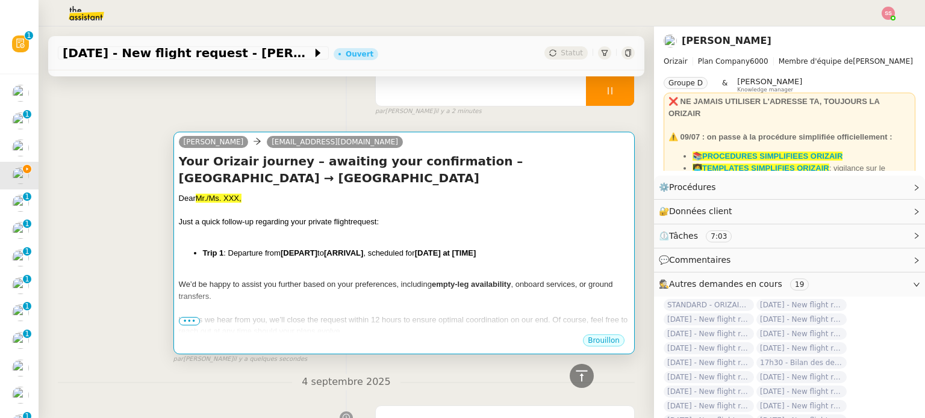
click at [335, 228] on div "Dear Mr./Ms. XXX, Just a quick follow-up regarding your private flight request:…" at bounding box center [404, 289] width 450 height 192
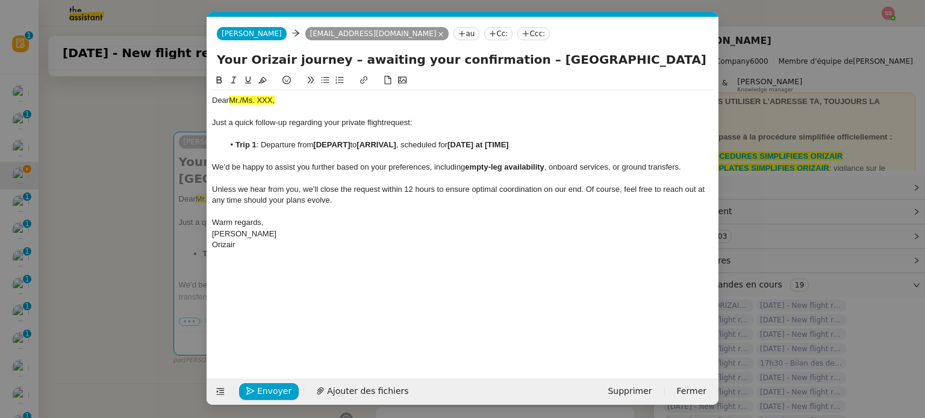
scroll to position [0, 54]
drag, startPoint x: 282, startPoint y: 105, endPoint x: 209, endPoint y: 92, distance: 74.5
click at [209, 92] on nz-spin "Dear Mr./Ms. XXX, Just a quick follow-up regarding your private flight request:…" at bounding box center [462, 218] width 511 height 291
click at [112, 245] on nz-modal-container "relance Service Relance Bon de Commande LBP A utiliser dans le cadre de la proc…" at bounding box center [462, 209] width 925 height 418
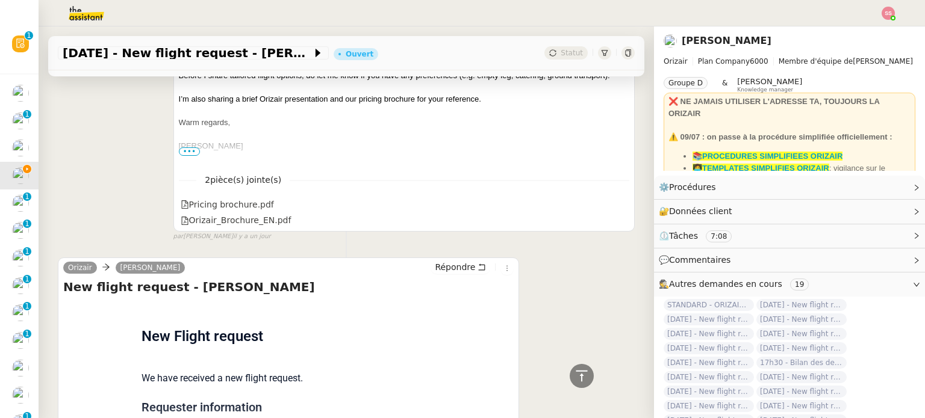
scroll to position [840, 0]
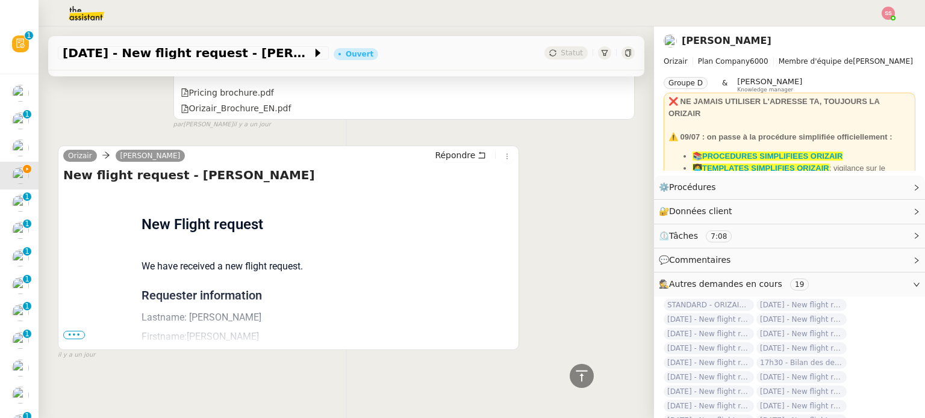
click at [79, 331] on span "•••" at bounding box center [74, 335] width 22 height 8
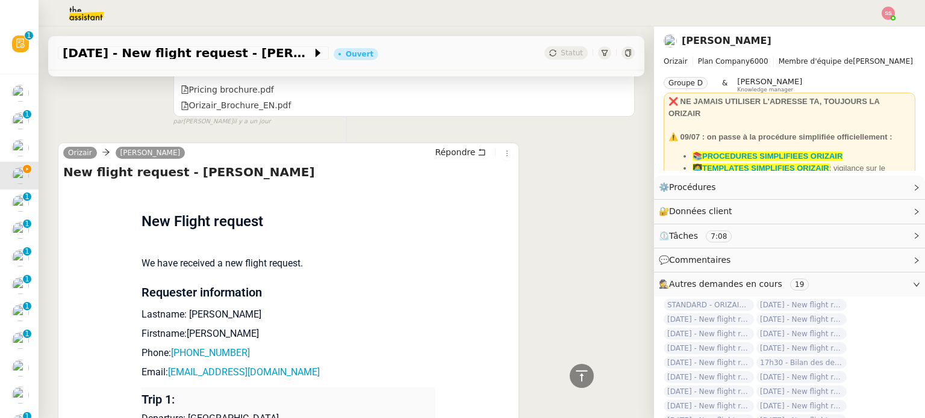
scroll to position [961, 0]
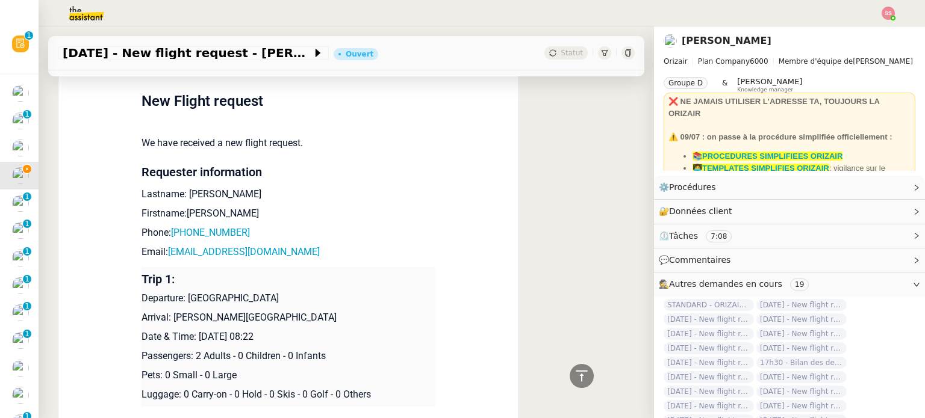
drag, startPoint x: 183, startPoint y: 300, endPoint x: 269, endPoint y: 296, distance: 86.2
click at [269, 296] on p "Departure: [GEOGRAPHIC_DATA]" at bounding box center [288, 298] width 294 height 14
copy p "[GEOGRAPHIC_DATA]"
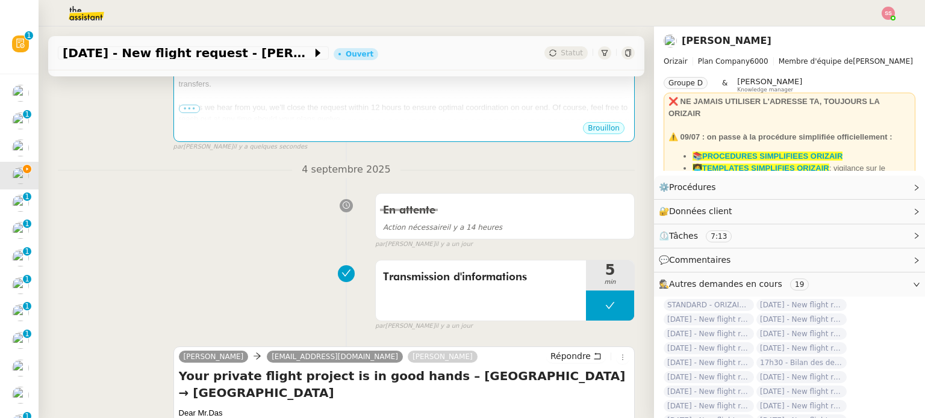
scroll to position [238, 0]
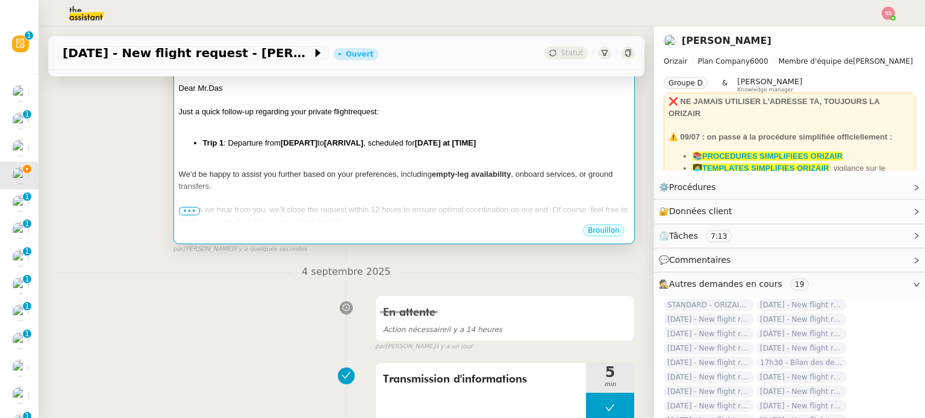
click at [323, 204] on div "Unless we hear from you, we’ll close the request within 12 hours to ensure opti…" at bounding box center [404, 215] width 450 height 23
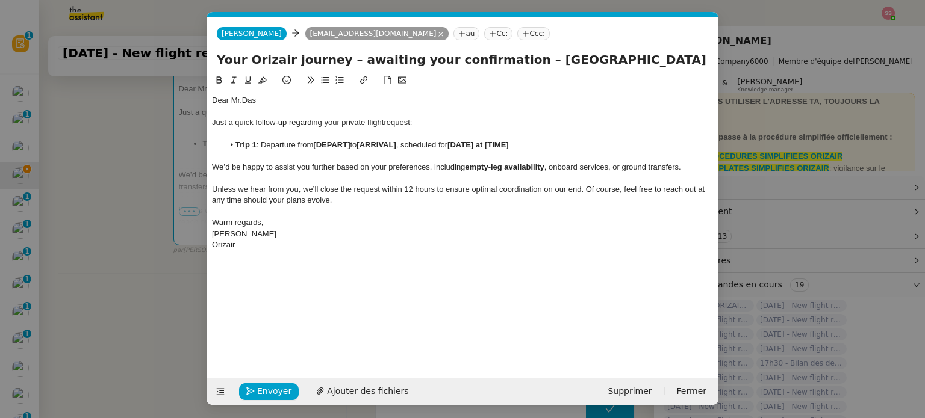
scroll to position [0, 54]
drag, startPoint x: 353, startPoint y: 144, endPoint x: 315, endPoint y: 144, distance: 37.3
click at [315, 144] on li "Trip 1 : Departure from [DEPART] to [ARRIVAL] , scheduled for [DATE] at [TIME]" at bounding box center [469, 145] width 490 height 11
click at [154, 293] on nz-modal-container "relance Service Relance Bon de Commande LBP A utiliser dans le cadre de la proc…" at bounding box center [462, 209] width 925 height 418
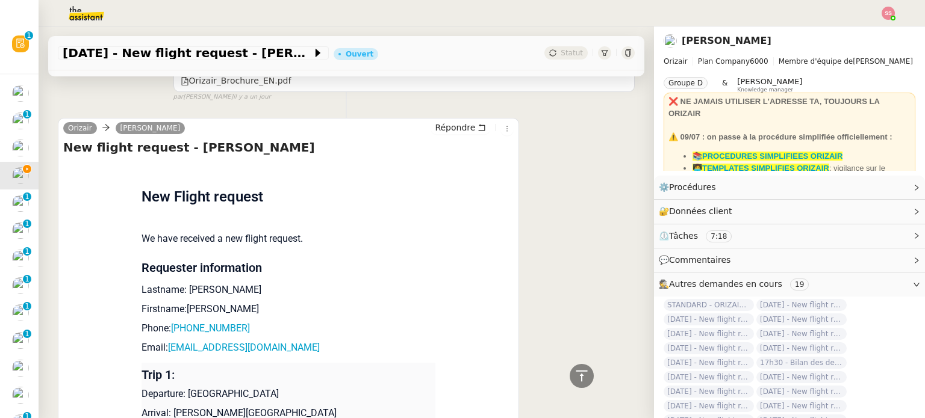
scroll to position [1021, 0]
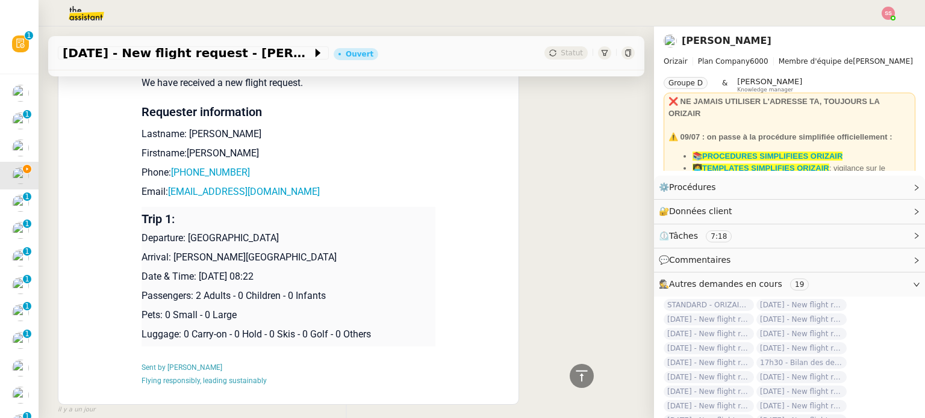
drag, startPoint x: 181, startPoint y: 255, endPoint x: 341, endPoint y: 250, distance: 160.2
click at [341, 250] on p "Arrival: [PERSON_NAME][GEOGRAPHIC_DATA]" at bounding box center [288, 257] width 294 height 14
copy p "[PERSON_NAME][GEOGRAPHIC_DATA]"
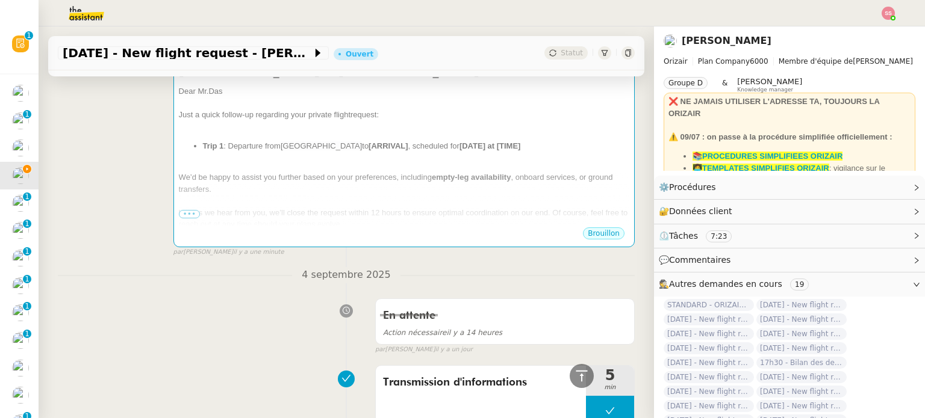
scroll to position [118, 0]
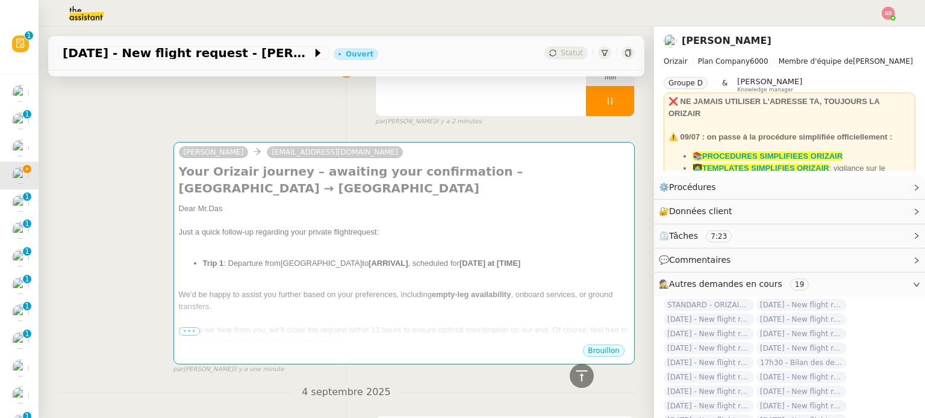
click at [378, 255] on div "Dear Mr.Das Just a quick follow-up regarding your private flight request: Trip …" at bounding box center [404, 299] width 450 height 192
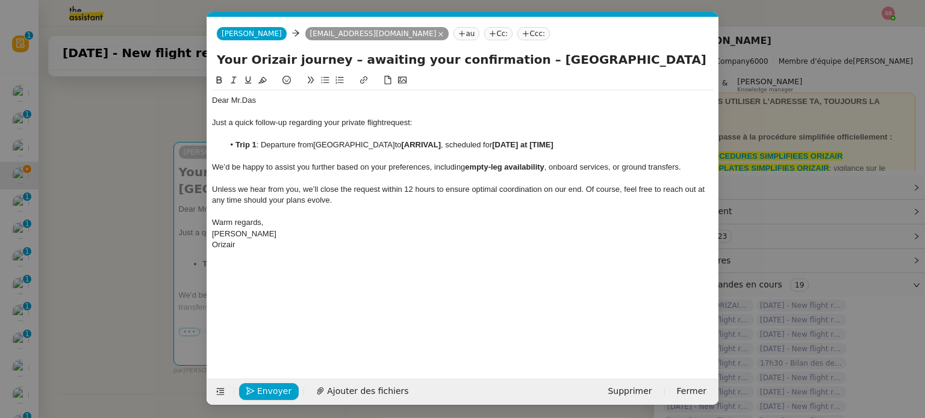
scroll to position [0, 54]
drag, startPoint x: 430, startPoint y: 143, endPoint x: 397, endPoint y: 145, distance: 33.8
click at [402, 145] on strong "[ARRIVAL]" at bounding box center [421, 144] width 39 height 9
click at [167, 258] on nz-modal-container "relance Service Relance Bon de Commande LBP A utiliser dans le cadre de la proc…" at bounding box center [462, 209] width 925 height 418
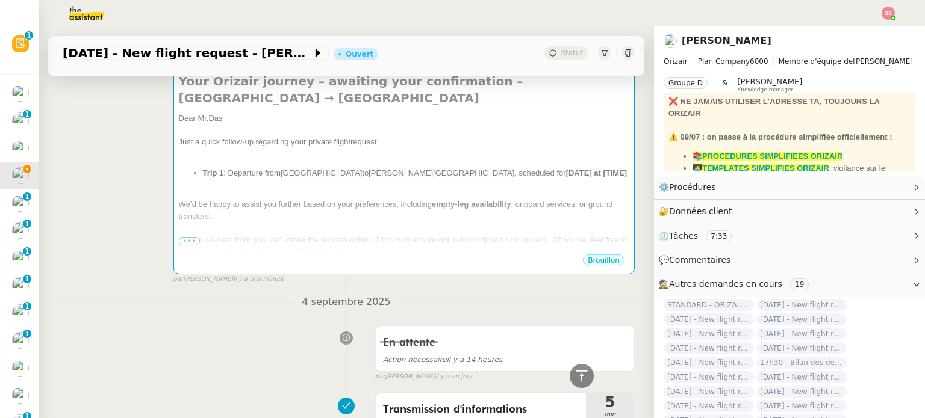
scroll to position [116, 0]
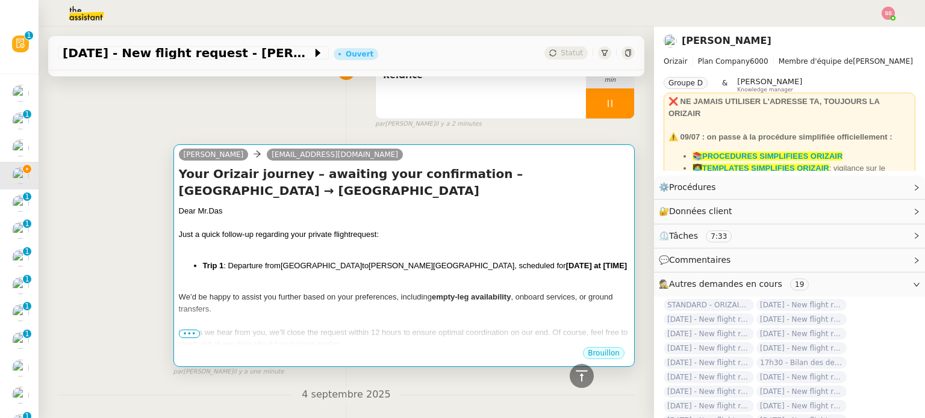
click at [484, 229] on div "Just a quick follow-up regarding your private flight request:" at bounding box center [404, 235] width 450 height 12
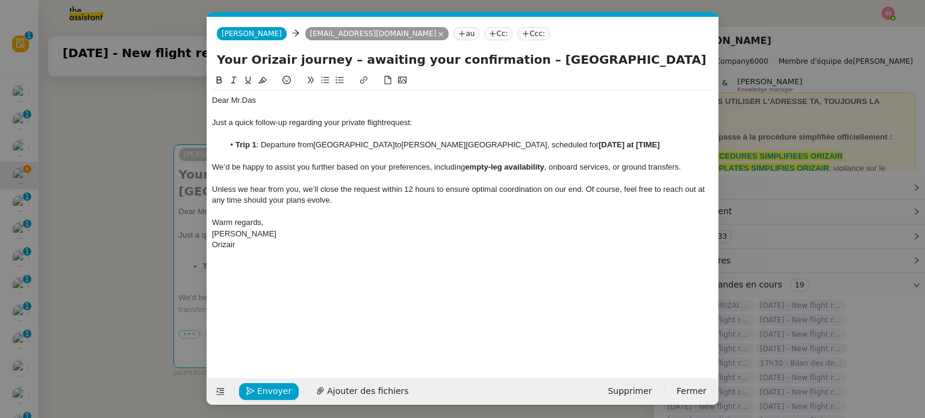
scroll to position [0, 54]
drag, startPoint x: 579, startPoint y: 146, endPoint x: 657, endPoint y: 142, distance: 78.4
click at [657, 142] on li "Trip 1 : Departure from London City Airport to Charles de Gaulle International …" at bounding box center [469, 145] width 490 height 11
click at [155, 180] on nz-modal-container "relance Service Relance Bon de Commande LBP A utiliser dans le cadre de la proc…" at bounding box center [462, 209] width 925 height 418
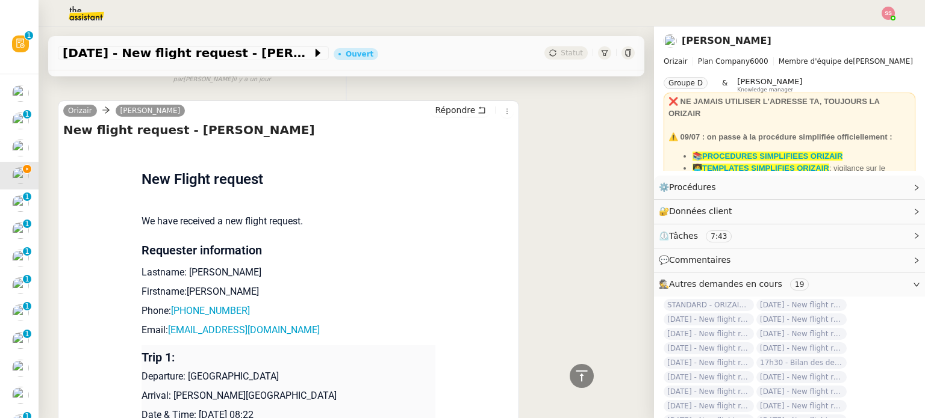
scroll to position [1079, 0]
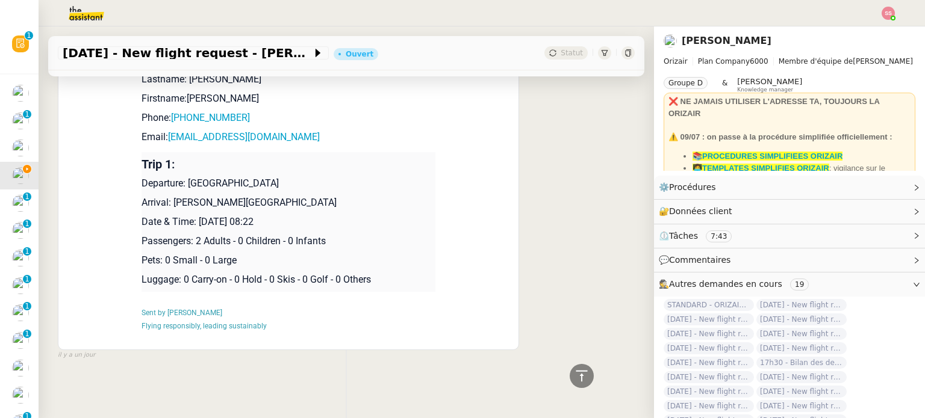
drag, startPoint x: 197, startPoint y: 214, endPoint x: 303, endPoint y: 215, distance: 105.9
click at [303, 215] on p "Date & Time: [DATE] 08:22" at bounding box center [288, 222] width 294 height 14
drag, startPoint x: 287, startPoint y: 214, endPoint x: 195, endPoint y: 214, distance: 92.1
click at [195, 215] on p "Date & Time: [DATE] 08:22" at bounding box center [288, 222] width 294 height 14
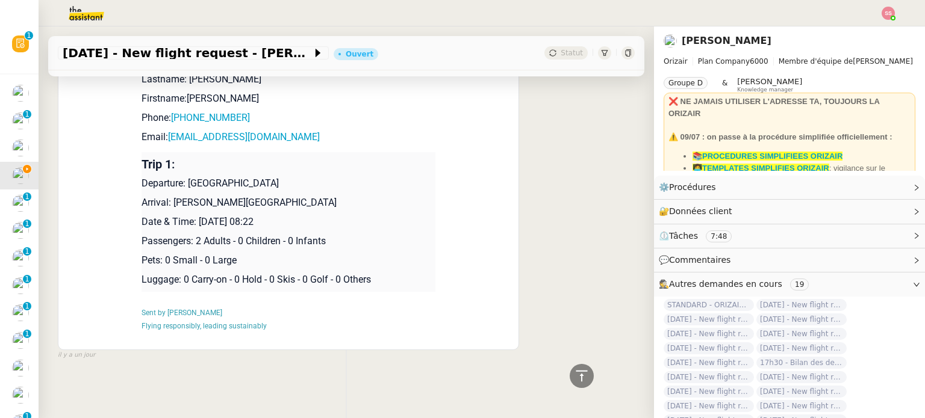
copy p "16th May 2026 08:22"
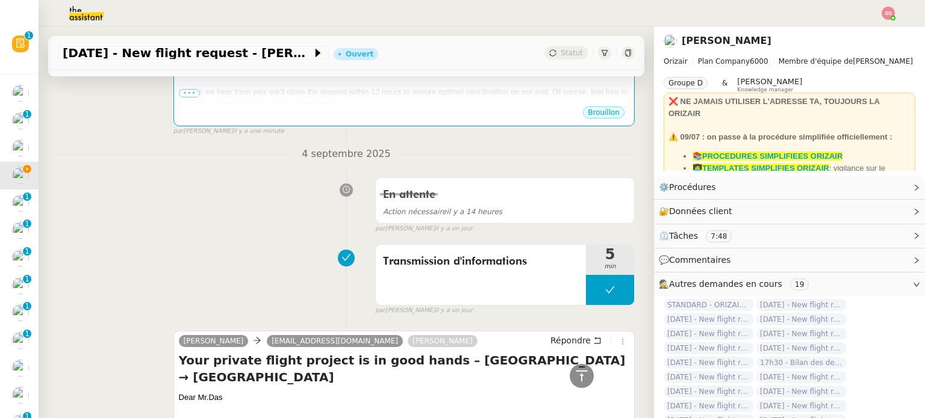
scroll to position [55, 0]
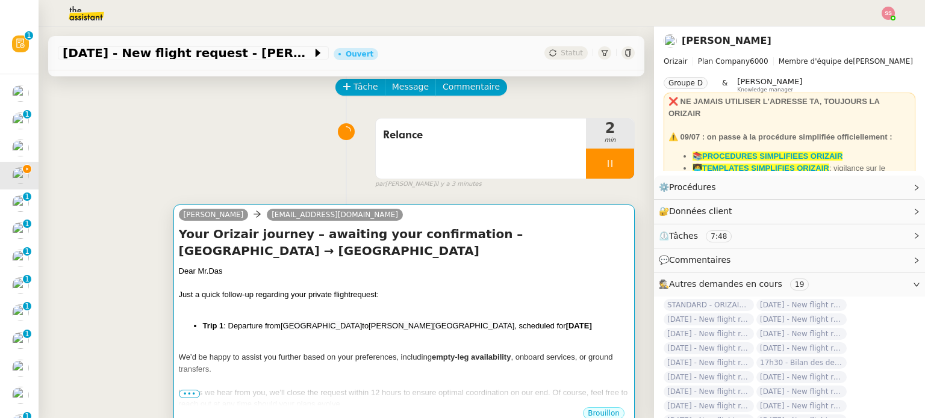
click at [392, 265] on div "Dear [PERSON_NAME]" at bounding box center [404, 271] width 450 height 12
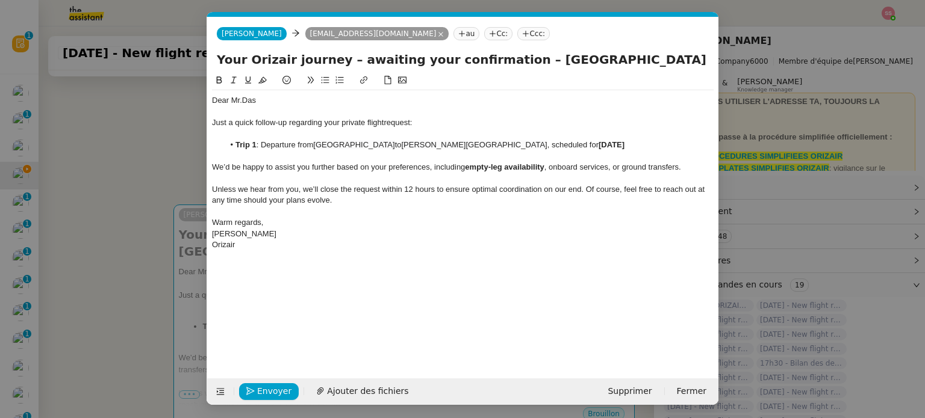
scroll to position [0, 54]
drag, startPoint x: 625, startPoint y: 144, endPoint x: 532, endPoint y: 143, distance: 93.3
click at [532, 143] on li "Trip 1 : Departure from London City Airport to Charles de Gaulle International …" at bounding box center [469, 145] width 490 height 11
click at [528, 150] on li "Trip 1 : Departure from London City Airport to Charles de Gaulle International …" at bounding box center [469, 145] width 490 height 11
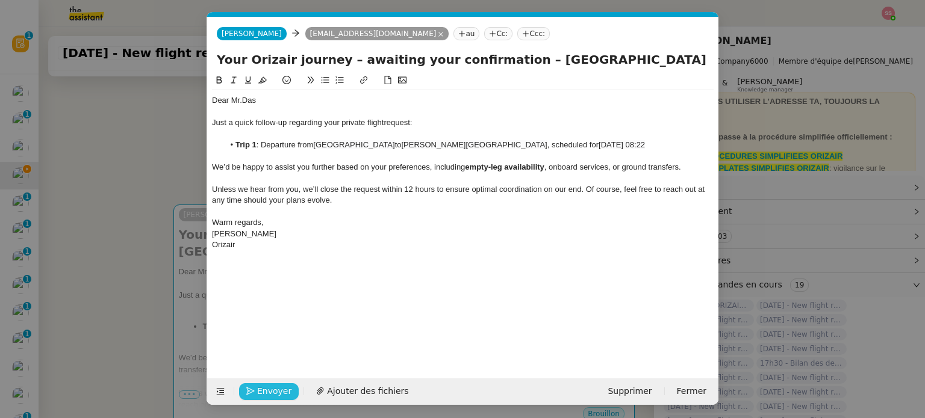
click at [282, 388] on span "Envoyer" at bounding box center [274, 392] width 34 height 14
click at [282, 388] on span "Confirmer l'envoi" at bounding box center [293, 392] width 72 height 14
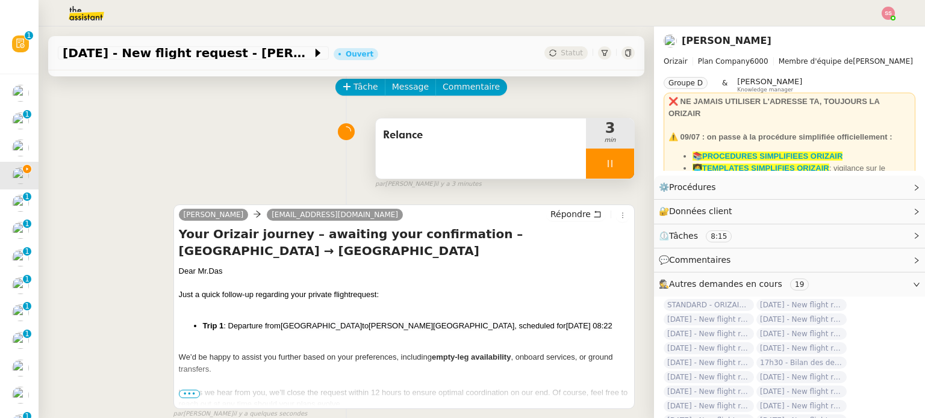
click at [600, 171] on div at bounding box center [610, 164] width 48 height 30
click at [610, 171] on button at bounding box center [622, 164] width 24 height 30
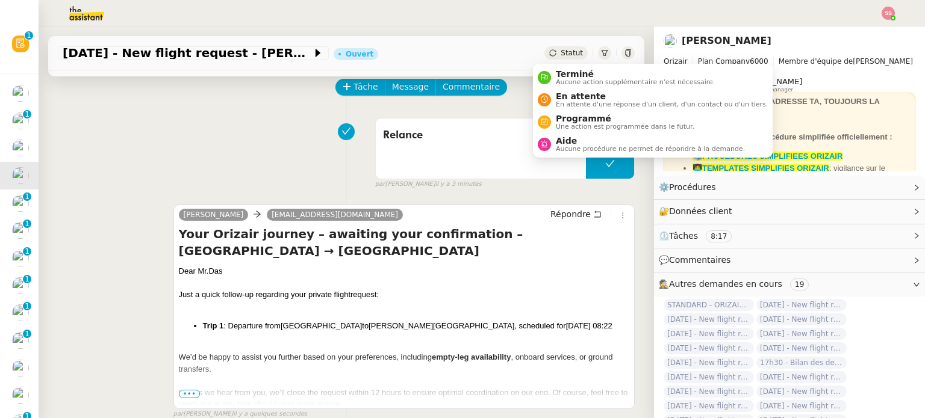
click at [560, 50] on span "Statut" at bounding box center [571, 53] width 22 height 8
click at [563, 108] on li "En attente En attente d'une réponse d'un client, d'un contact ou d'un tiers." at bounding box center [653, 99] width 240 height 22
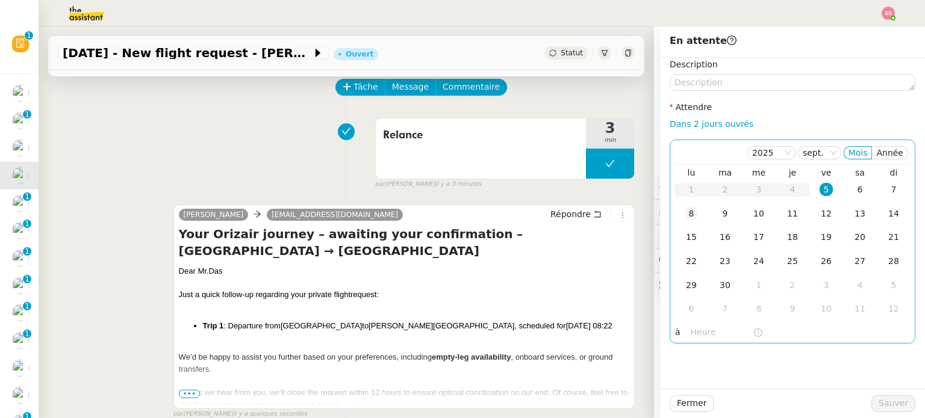
click at [683, 223] on td "8" at bounding box center [691, 214] width 34 height 24
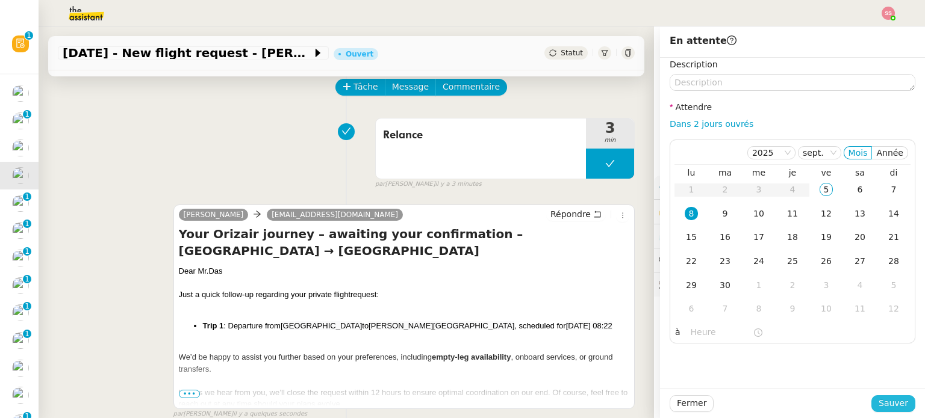
click at [880, 402] on span "Sauver" at bounding box center [892, 404] width 29 height 14
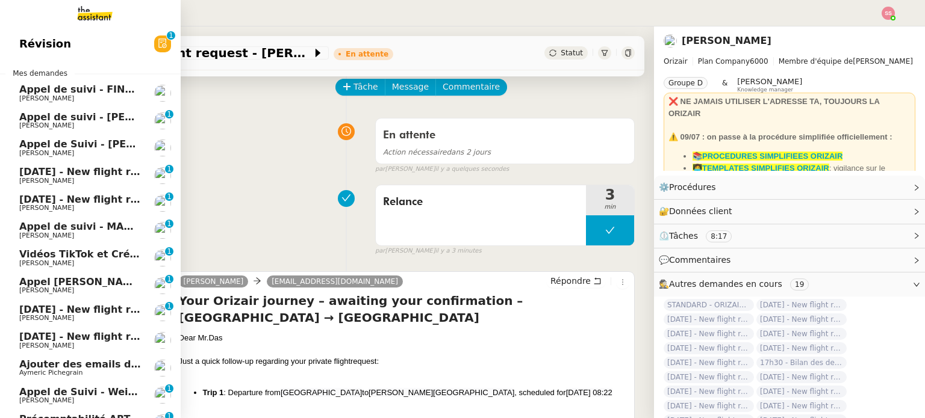
click at [70, 176] on span "[DATE] - New flight request - [PERSON_NAME]" at bounding box center [143, 171] width 249 height 11
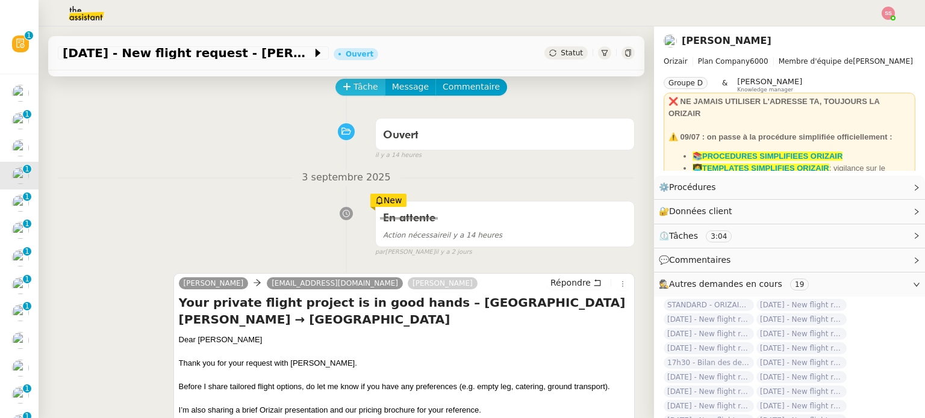
click at [361, 86] on span "Tâche" at bounding box center [365, 87] width 25 height 14
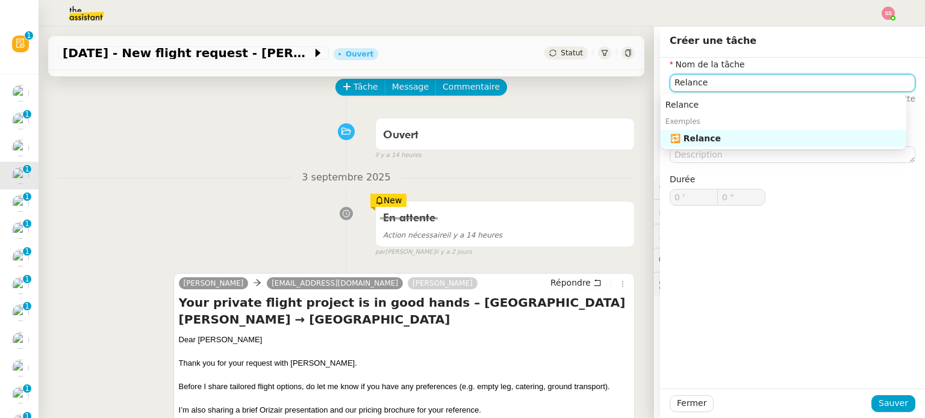
click at [680, 135] on div "🔁 Relance" at bounding box center [785, 138] width 231 height 11
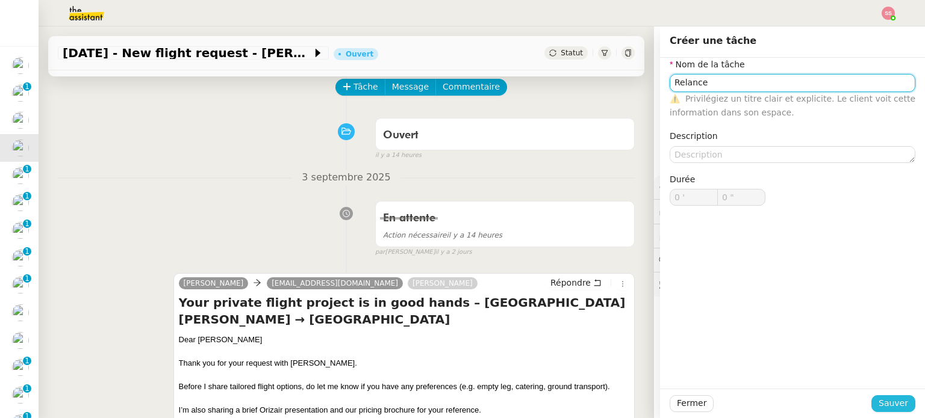
type input "Relance"
click at [884, 405] on span "Sauver" at bounding box center [892, 404] width 29 height 14
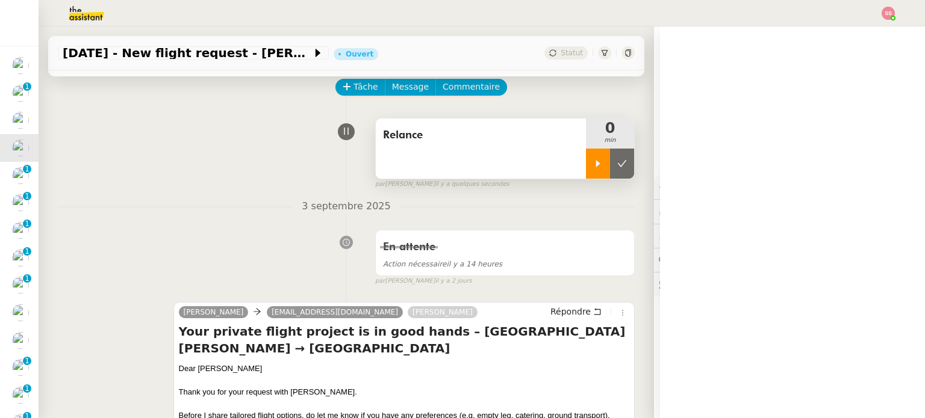
click at [590, 173] on div at bounding box center [598, 164] width 24 height 30
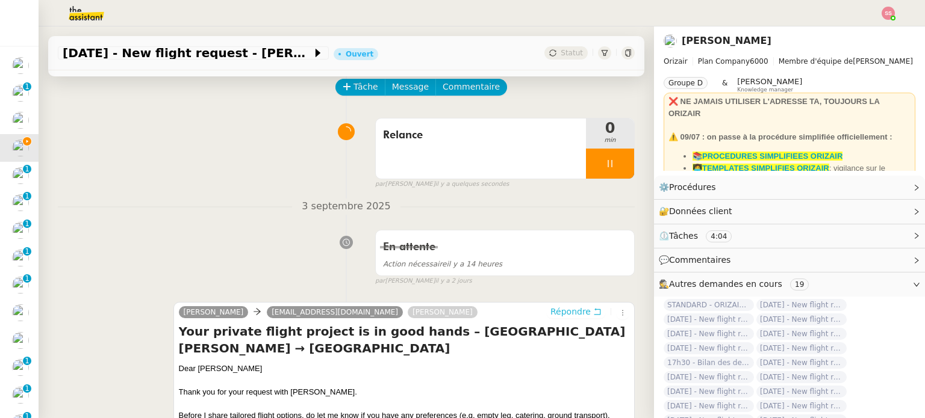
click at [552, 308] on span "Répondre" at bounding box center [570, 312] width 40 height 12
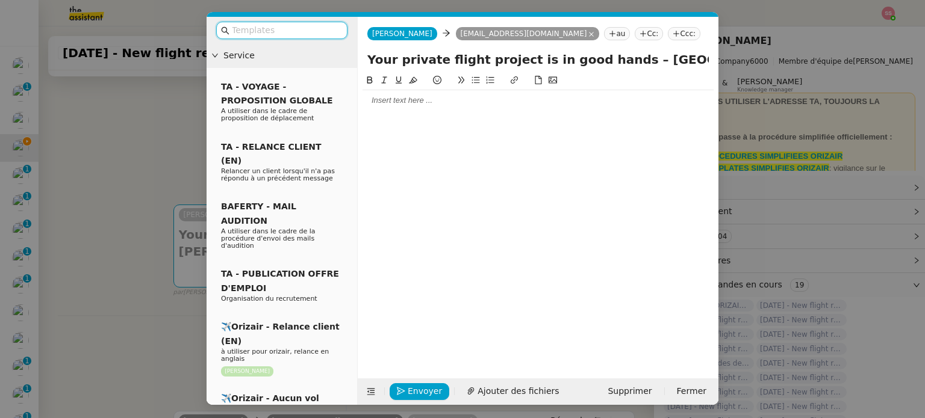
click at [317, 33] on input "text" at bounding box center [286, 30] width 108 height 14
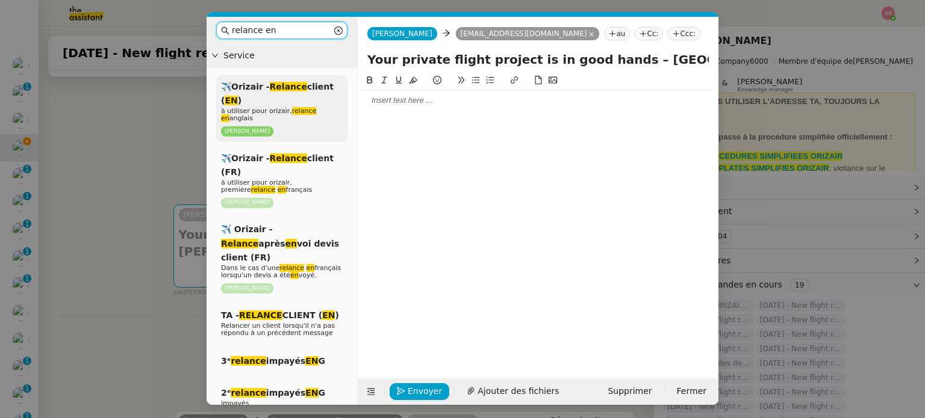
type input "relance en"
click at [318, 98] on div "✈️Orizair - Relance client ( EN ) à utiliser pour orizair, relance en anglais L…" at bounding box center [281, 108] width 131 height 67
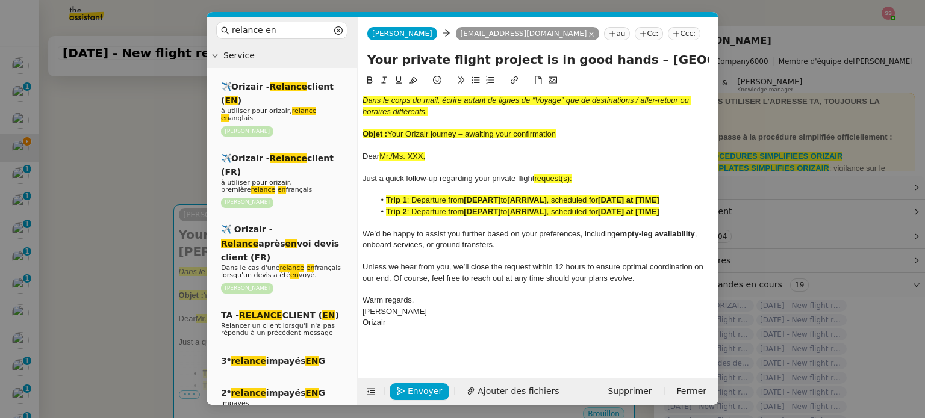
drag, startPoint x: 389, startPoint y: 134, endPoint x: 560, endPoint y: 133, distance: 170.4
click at [560, 133] on div "Objet : Your Orizair journey – awaiting your confirmation" at bounding box center [537, 134] width 351 height 11
drag, startPoint x: 610, startPoint y: 57, endPoint x: 358, endPoint y: 45, distance: 252.5
click at [358, 45] on form "Josephine Josephine simonrowan@gmail.com au Cc: Ccc: Your private flight projec…" at bounding box center [537, 211] width 361 height 388
paste input "Orizair journey – awaiting your confirmation"
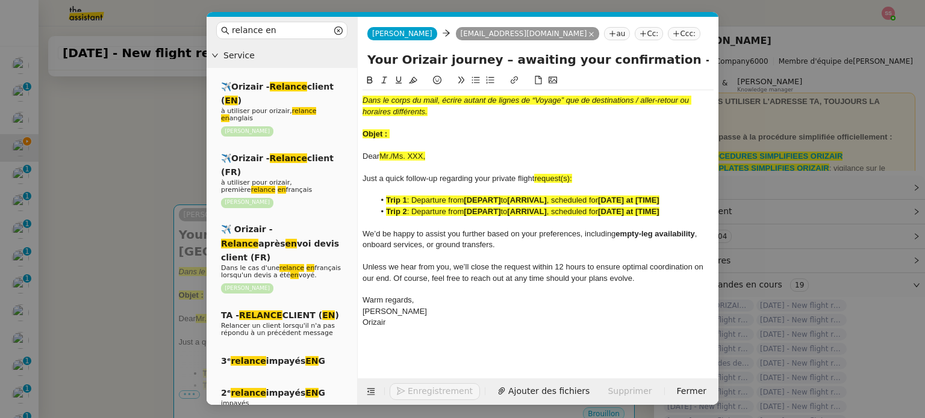
type input "Your Orizair journey – awaiting your confirmation – San Francisco International…"
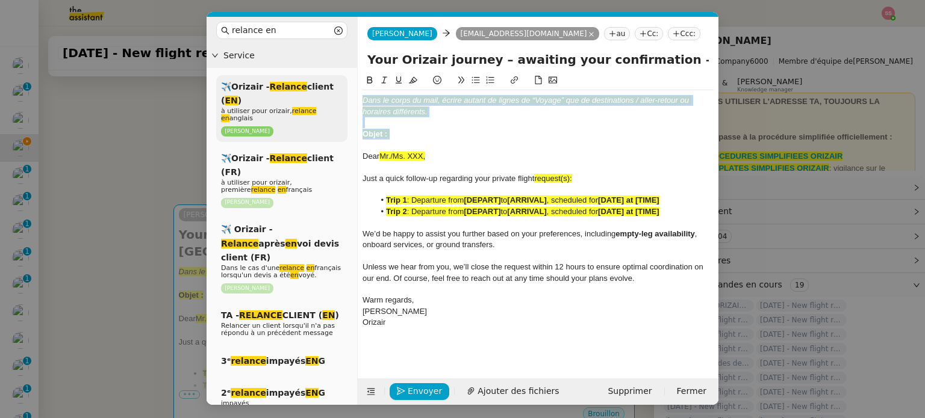
drag, startPoint x: 406, startPoint y: 129, endPoint x: 344, endPoint y: 78, distance: 79.9
click at [344, 78] on nz-layout "relance en Service ✈️Orizair - Relance client ( EN ) à utiliser pour orizair, r…" at bounding box center [462, 211] width 512 height 388
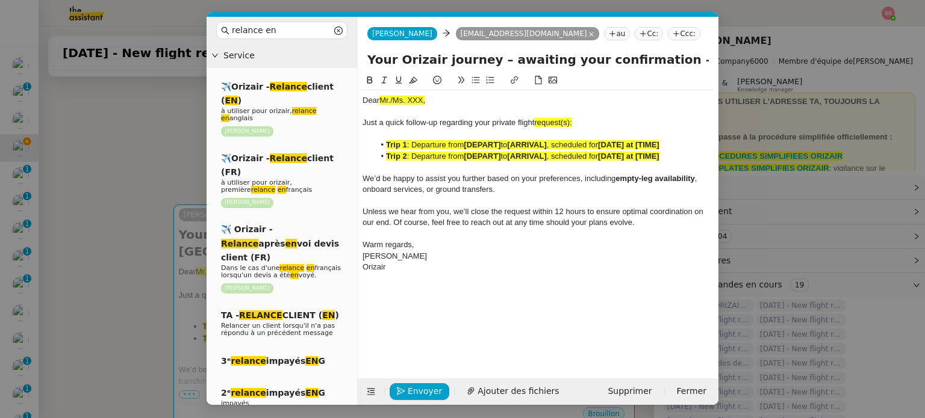
click at [163, 166] on nz-modal-container "relance en Service ✈️Orizair - Relance client ( EN ) à utiliser pour orizair, r…" at bounding box center [462, 209] width 925 height 418
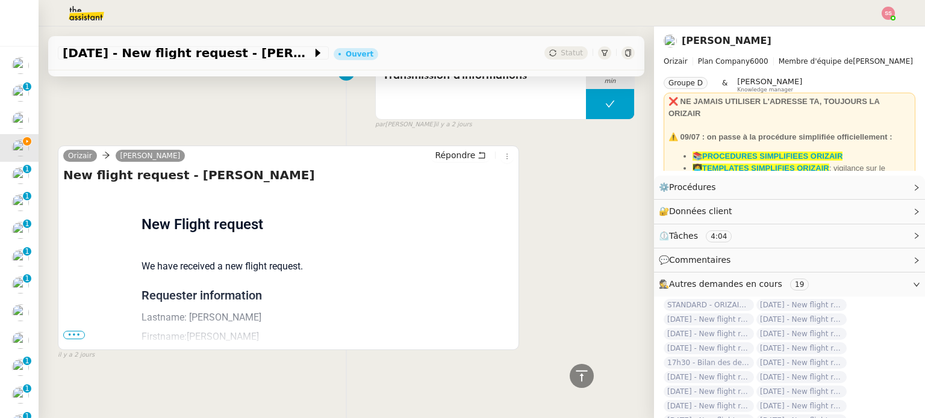
scroll to position [845, 0]
click at [78, 331] on span "•••" at bounding box center [74, 335] width 22 height 8
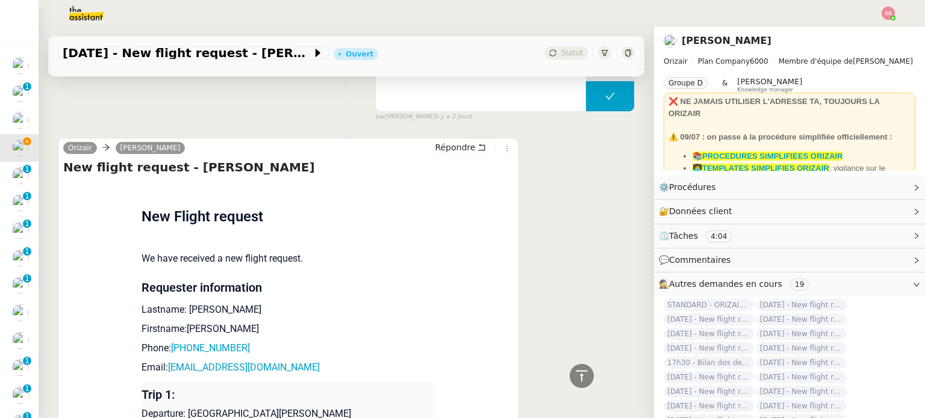
scroll to position [966, 0]
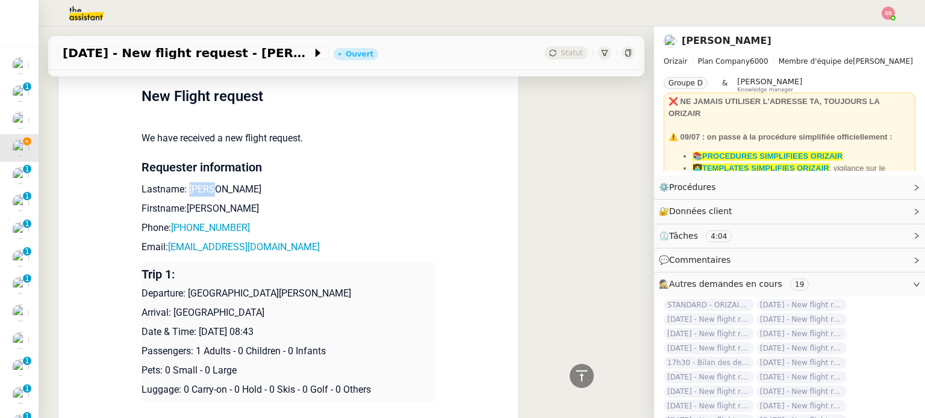
drag, startPoint x: 211, startPoint y: 197, endPoint x: 181, endPoint y: 193, distance: 30.5
click at [181, 193] on p "Lastname: [PERSON_NAME]" at bounding box center [288, 189] width 294 height 14
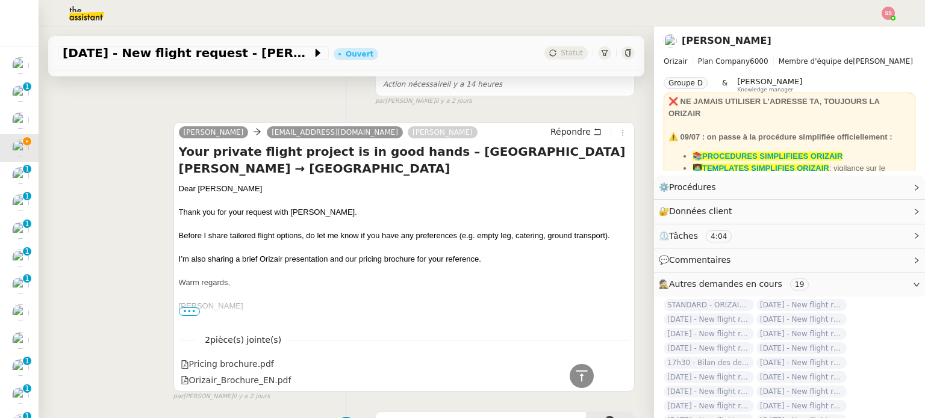
click at [365, 211] on div "Thank you for your request with [PERSON_NAME]." at bounding box center [404, 212] width 450 height 12
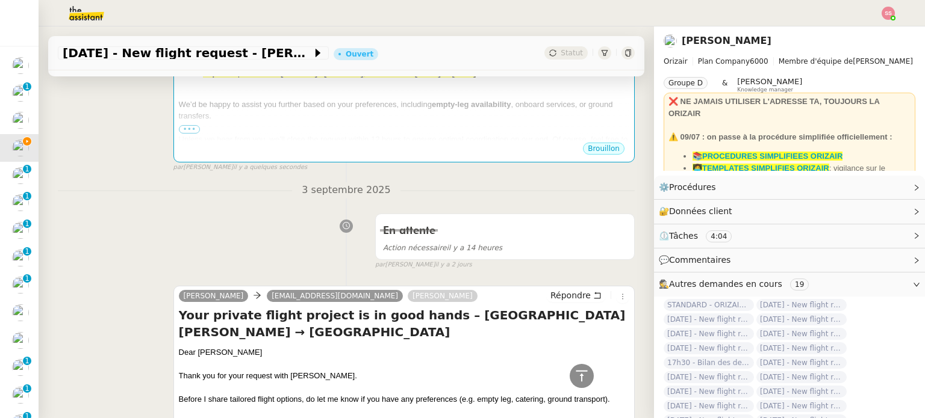
scroll to position [243, 0]
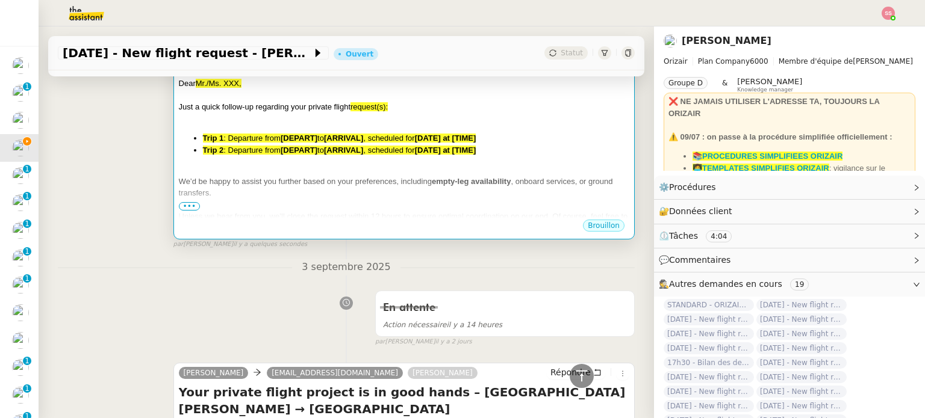
click at [307, 163] on div "Dear Mr./Ms. XXX, Just a quick follow-up regarding your private flight request(…" at bounding box center [404, 179] width 450 height 203
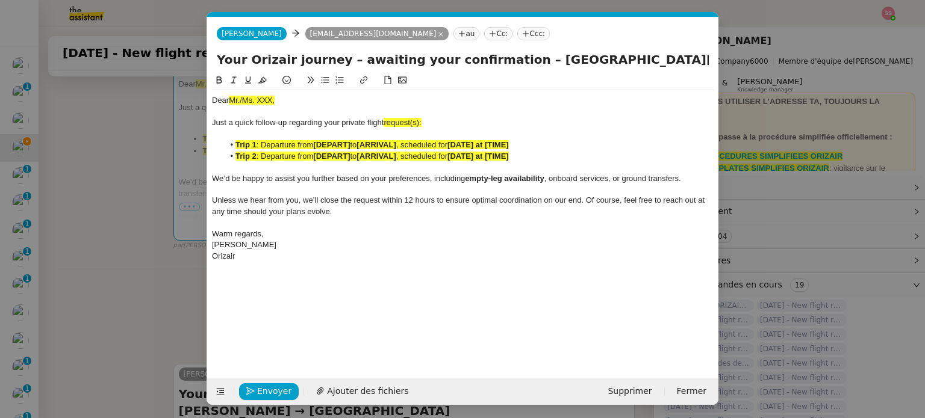
scroll to position [0, 63]
drag, startPoint x: 287, startPoint y: 98, endPoint x: 229, endPoint y: 101, distance: 57.8
click at [229, 101] on div "Dear Mr./Ms. XXX," at bounding box center [462, 100] width 501 height 11
click at [261, 84] on icon at bounding box center [262, 80] width 8 height 8
click at [282, 102] on div "Dear Mr./Ms. XXX," at bounding box center [462, 100] width 501 height 11
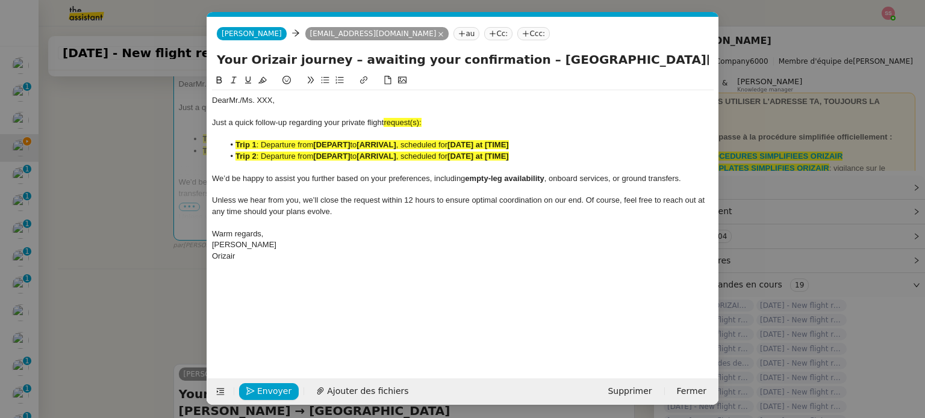
drag, startPoint x: 291, startPoint y: 98, endPoint x: 241, endPoint y: 102, distance: 50.2
click at [241, 102] on div "Dear Mr./Ms. XXX," at bounding box center [462, 100] width 501 height 11
drag, startPoint x: 510, startPoint y: 59, endPoint x: 704, endPoint y: 132, distance: 207.8
click at [704, 132] on form "Josephine Josephine simonrowan@gmail.com au Cc: Ccc: Your Orizair journey – awa…" at bounding box center [462, 211] width 512 height 388
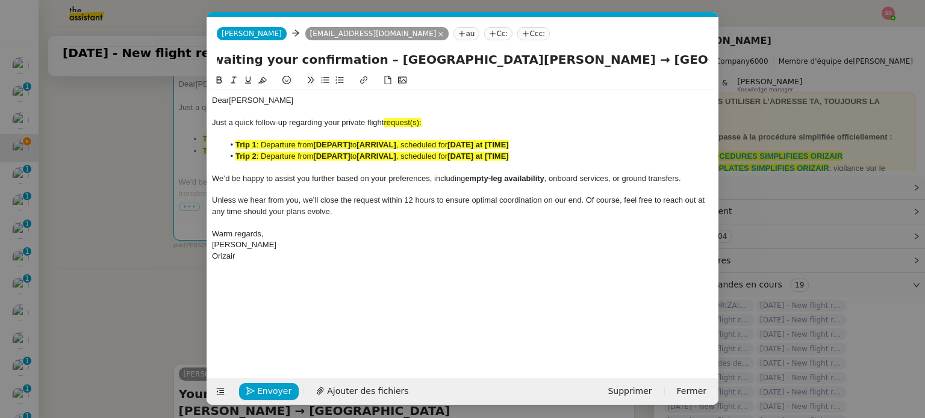
click at [568, 128] on div "Just a quick follow-up regarding your private flight request(s):" at bounding box center [462, 122] width 501 height 11
click at [429, 122] on div "Just a quick follow-up regarding your private flight request(s):" at bounding box center [462, 122] width 501 height 11
drag, startPoint x: 433, startPoint y: 122, endPoint x: 385, endPoint y: 123, distance: 47.6
click at [385, 123] on div "Just a quick follow-up regarding your private flight request:" at bounding box center [462, 122] width 501 height 11
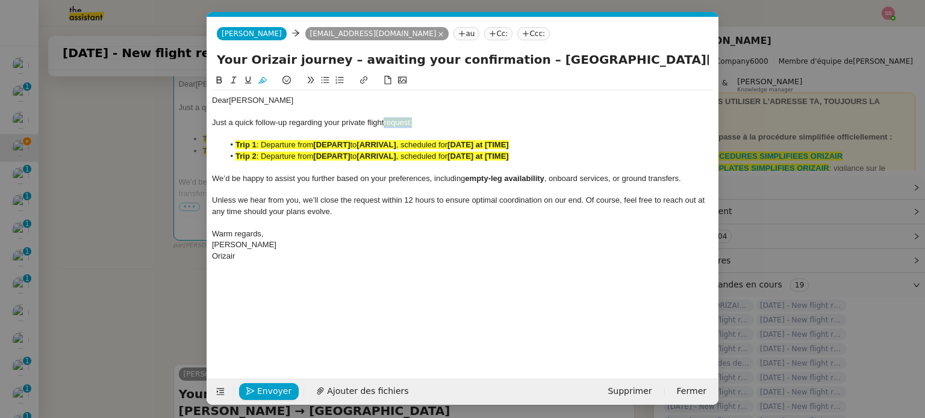
click at [265, 82] on icon at bounding box center [262, 80] width 8 height 8
click at [277, 154] on span ": Departure from" at bounding box center [284, 156] width 57 height 9
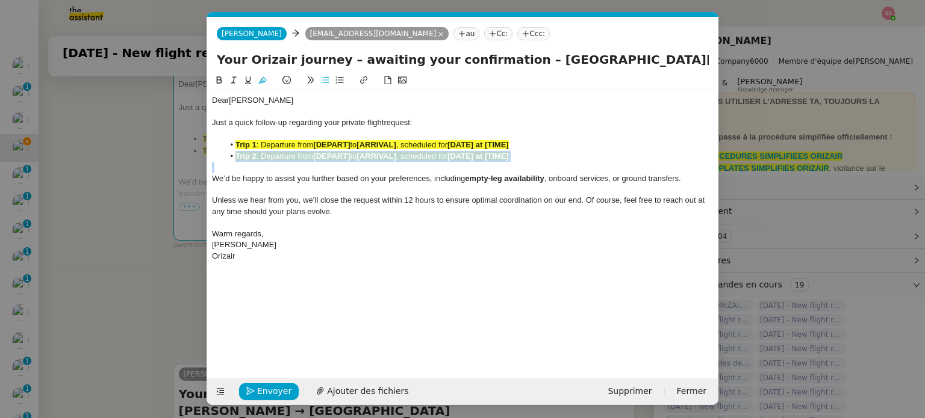
click at [277, 154] on span ": Departure from" at bounding box center [284, 156] width 57 height 9
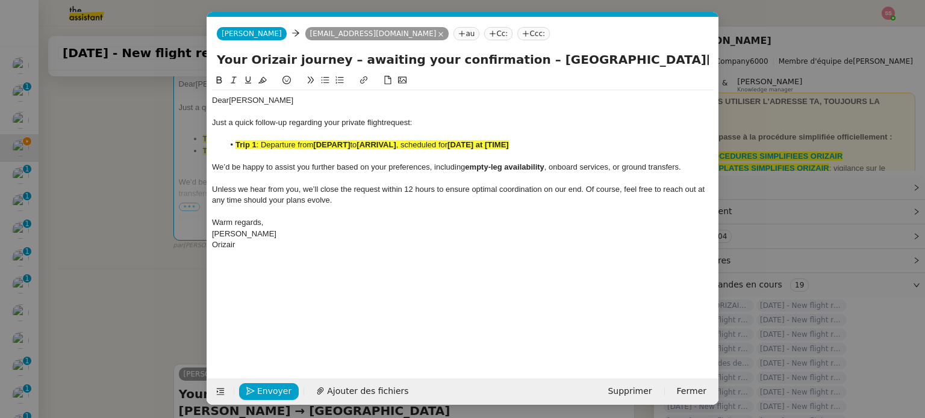
click at [281, 147] on span ": Departure from" at bounding box center [284, 144] width 57 height 9
click at [265, 82] on icon at bounding box center [262, 80] width 8 height 7
click at [125, 223] on nz-modal-container "relance en Service ✈️Orizair - Relance client ( EN ) à utiliser pour orizair, r…" at bounding box center [462, 209] width 925 height 418
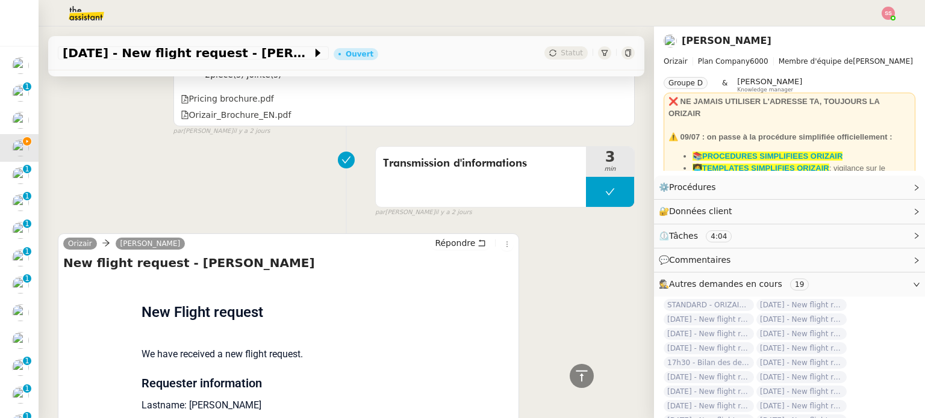
scroll to position [966, 0]
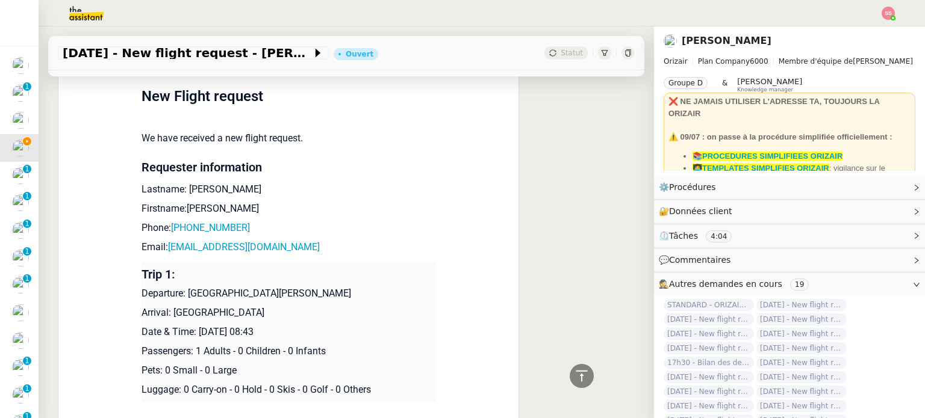
drag, startPoint x: 183, startPoint y: 295, endPoint x: 335, endPoint y: 285, distance: 152.0
click at [335, 285] on td "Trip 1: Departure: San Francisco International Airport Arrival: London Heathrow…" at bounding box center [288, 332] width 294 height 140
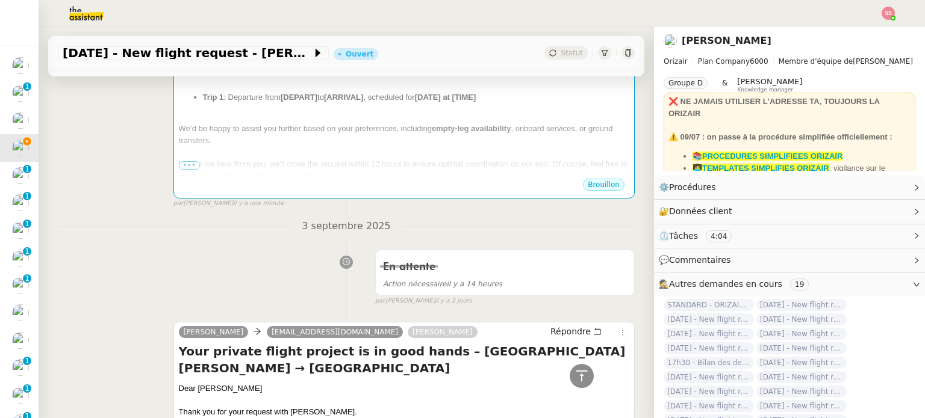
scroll to position [183, 0]
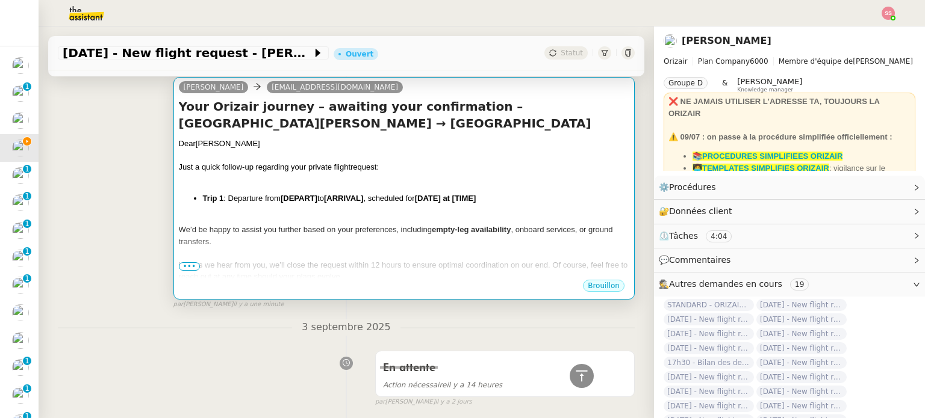
click at [343, 214] on div at bounding box center [404, 218] width 450 height 12
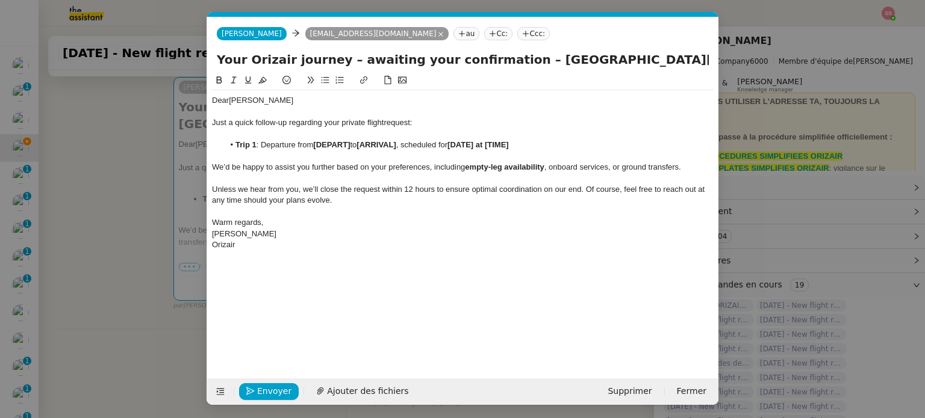
scroll to position [0, 63]
drag, startPoint x: 352, startPoint y: 149, endPoint x: 315, endPoint y: 146, distance: 37.4
click at [315, 146] on li "Trip 1 : Departure from [DEPART] to [ARRIVAL] , scheduled for [DATE] at [TIME]" at bounding box center [469, 145] width 490 height 11
paste div
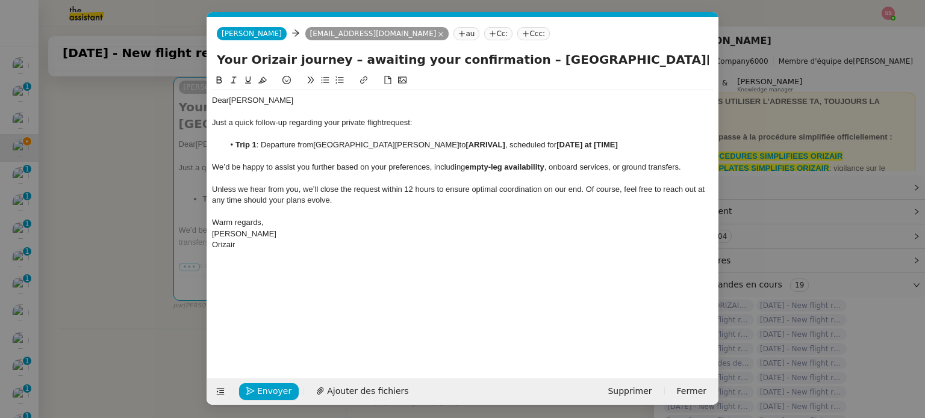
click at [160, 233] on nz-modal-container "relance en Service ✈️Orizair - Relance client ( EN ) à utiliser pour orizair, r…" at bounding box center [462, 209] width 925 height 418
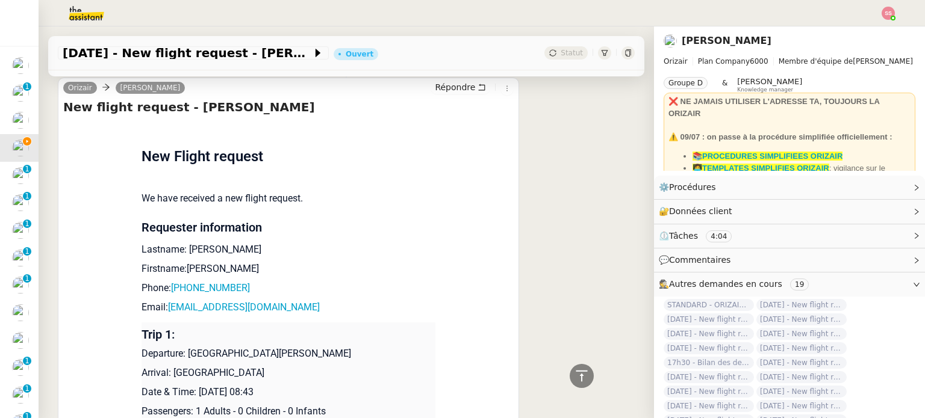
scroll to position [1084, 0]
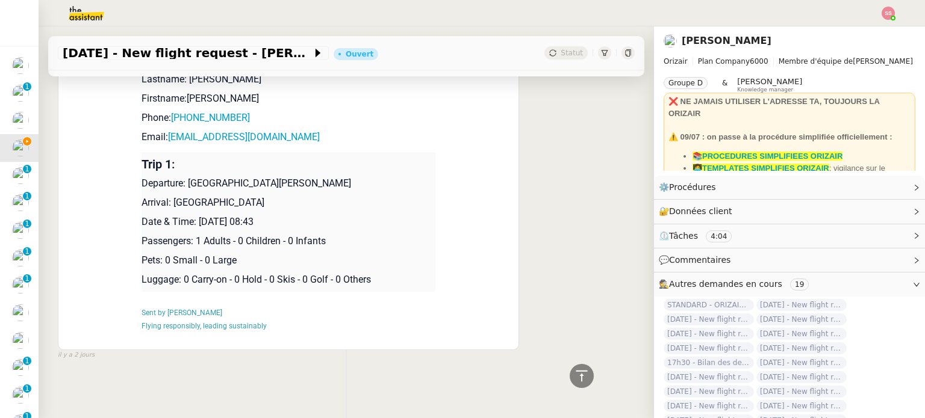
drag, startPoint x: 166, startPoint y: 195, endPoint x: 306, endPoint y: 194, distance: 140.3
click at [306, 196] on p "Arrival: [GEOGRAPHIC_DATA]" at bounding box center [288, 203] width 294 height 14
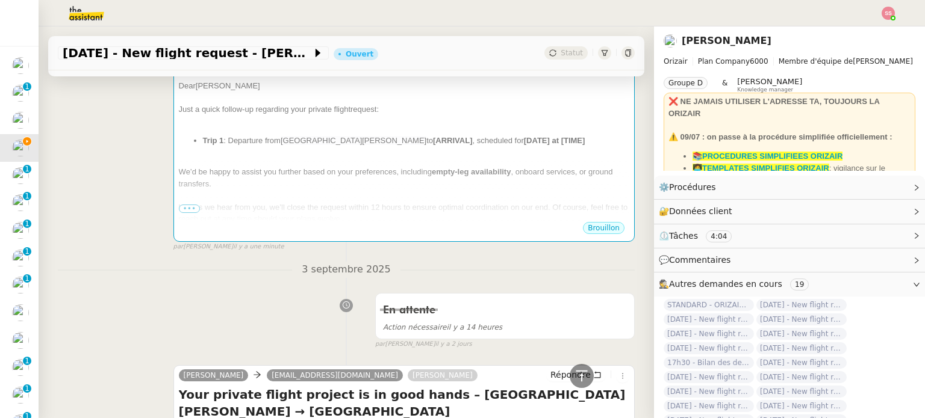
scroll to position [0, 0]
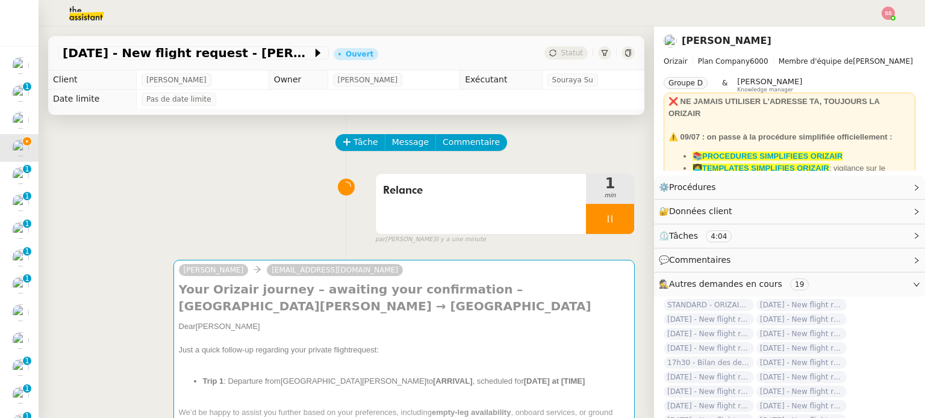
click at [408, 255] on div "Josephine simonrowan@gmail.com Your Orizair journey – awaiting your confirmatio…" at bounding box center [346, 371] width 577 height 244
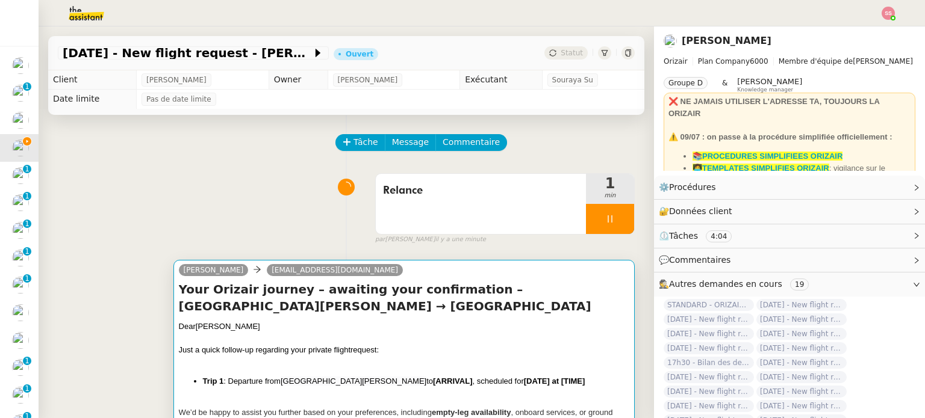
click at [407, 322] on div "Your Orizair journey – awaiting your confirmation – San Francisco International…" at bounding box center [404, 371] width 450 height 181
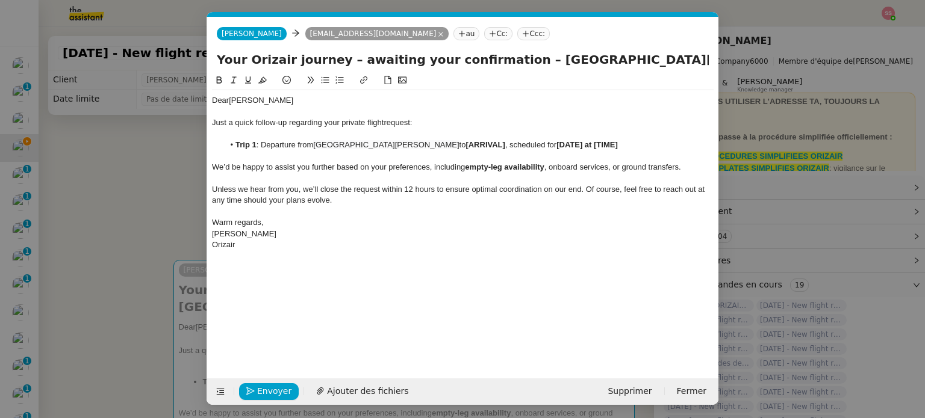
scroll to position [0, 63]
drag, startPoint x: 486, startPoint y: 149, endPoint x: 445, endPoint y: 150, distance: 40.4
click at [445, 150] on li "Trip 1 : Departure from San Francisco International Airport to [ARRIVAL] , sche…" at bounding box center [469, 145] width 490 height 11
click at [129, 239] on nz-modal-container "relance en Service ✈️Orizair - Relance client ( EN ) à utiliser pour orizair, r…" at bounding box center [462, 209] width 925 height 418
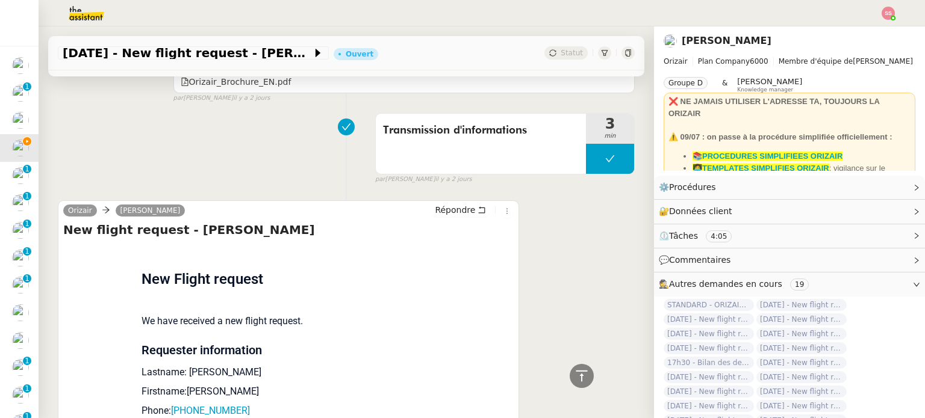
scroll to position [1084, 0]
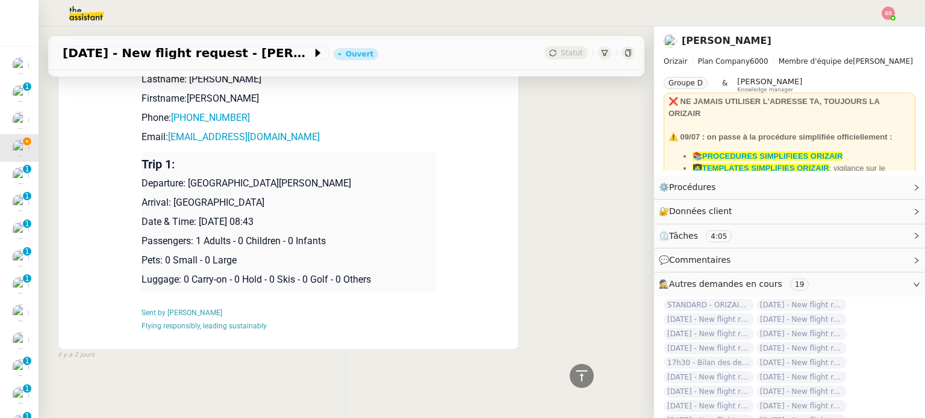
drag, startPoint x: 196, startPoint y: 219, endPoint x: 326, endPoint y: 220, distance: 130.6
click at [326, 220] on p "Date & Time: [DATE] 08:43" at bounding box center [288, 222] width 294 height 14
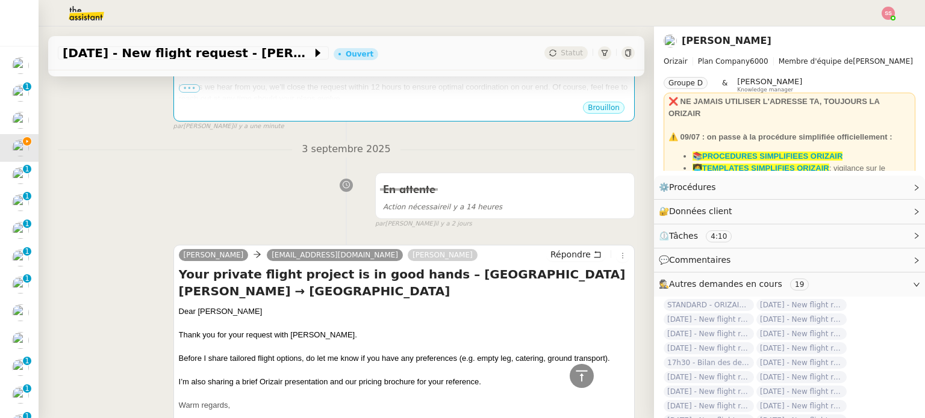
scroll to position [60, 0]
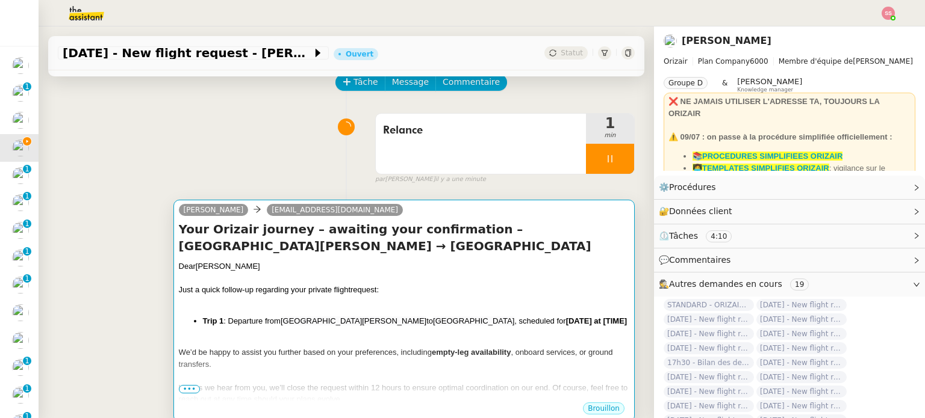
click at [450, 244] on h4 "Your Orizair journey – awaiting your confirmation – San Francisco International…" at bounding box center [404, 238] width 450 height 34
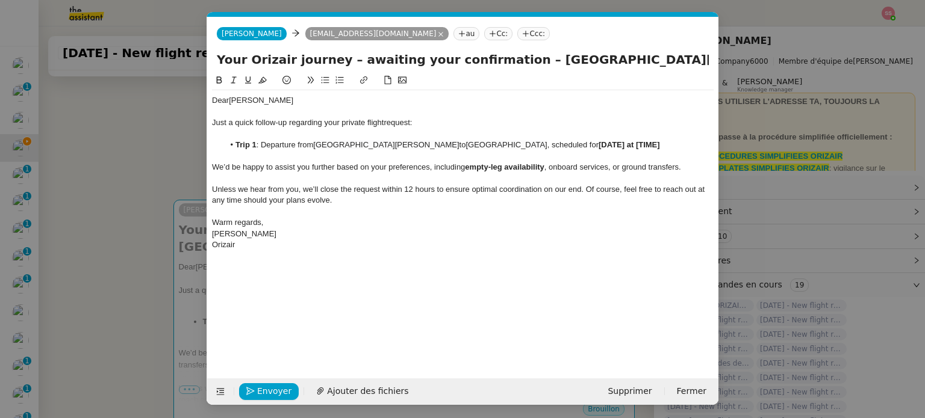
scroll to position [0, 63]
drag, startPoint x: 654, startPoint y: 146, endPoint x: 589, endPoint y: 146, distance: 65.0
click at [589, 146] on li "Trip 1 : Departure from San Francisco International Airport to London Heathrow …" at bounding box center [469, 145] width 490 height 11
click at [445, 149] on li "Trip 1 : Departure from San Francisco International Airport to London Heathrow …" at bounding box center [469, 145] width 490 height 11
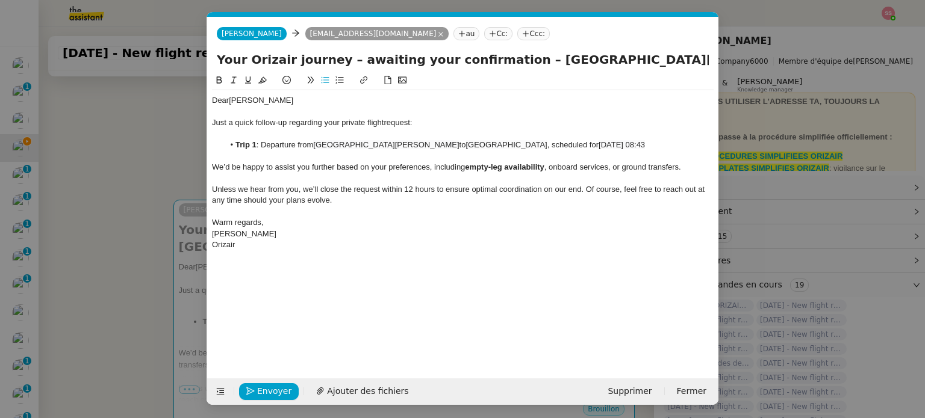
click at [0, 0] on lt-span "Supprimer les doubles espaces" at bounding box center [0, 0] width 0 height 0
click at [419, 233] on div "[PERSON_NAME]" at bounding box center [462, 234] width 501 height 11
click at [270, 389] on span "Envoyer" at bounding box center [274, 392] width 34 height 14
click at [270, 389] on span "Confirmer l'envoi" at bounding box center [293, 392] width 72 height 14
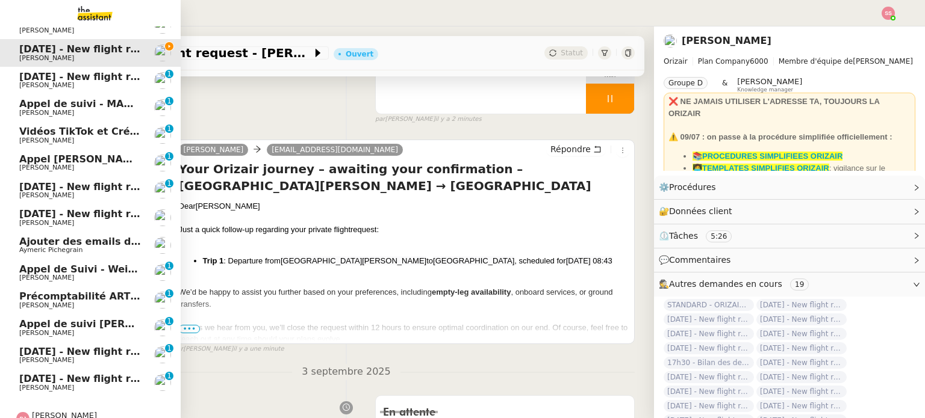
scroll to position [115, 0]
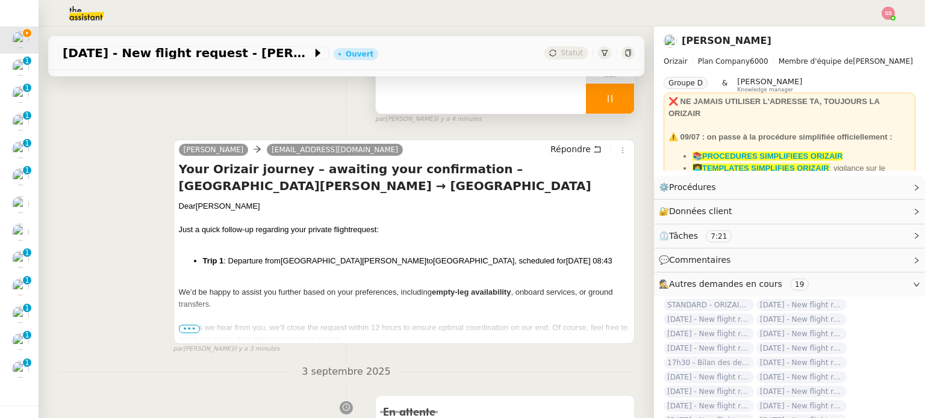
click at [606, 82] on div "4 min" at bounding box center [610, 69] width 48 height 30
click at [609, 92] on div at bounding box center [610, 99] width 48 height 30
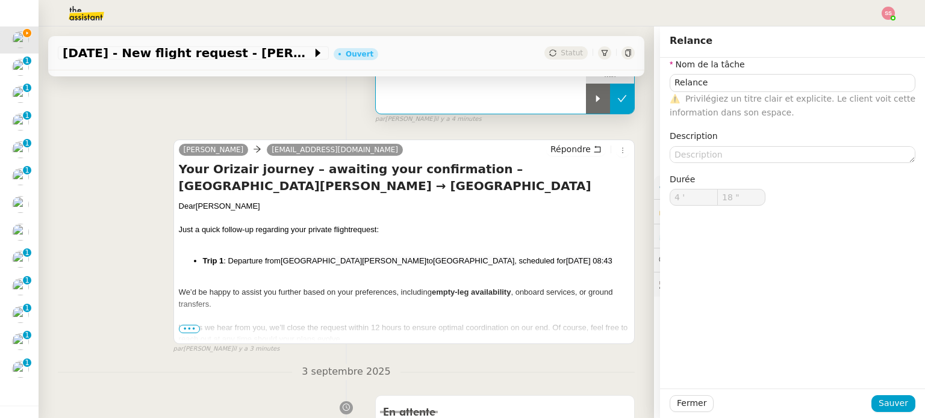
type input "Relance"
type input "4 '"
type input "18 ""
click at [612, 104] on button at bounding box center [622, 99] width 24 height 30
type input "Relance"
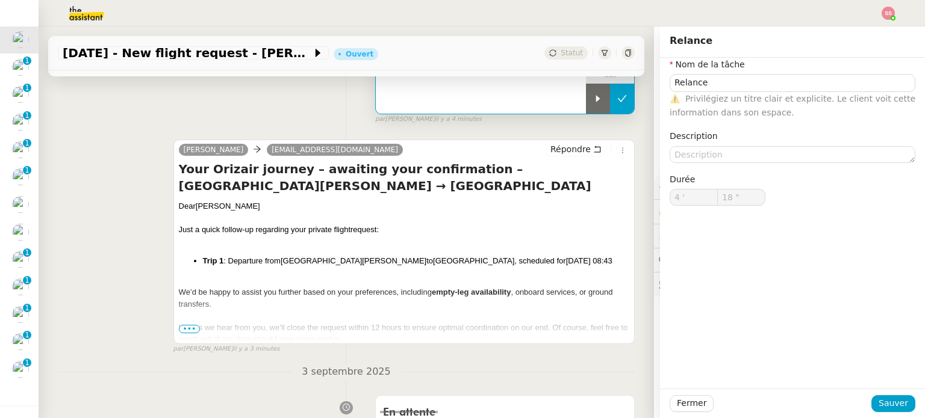
type input "4 '"
type input "18 ""
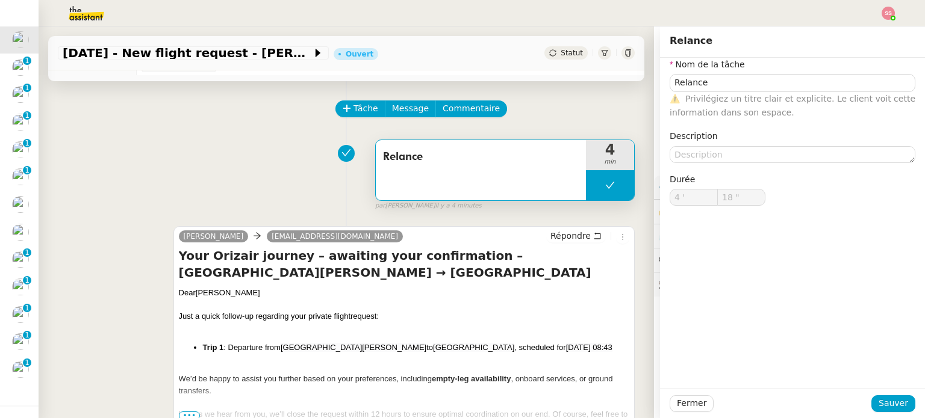
type input "Relance"
type input "4 '"
type input "18 ""
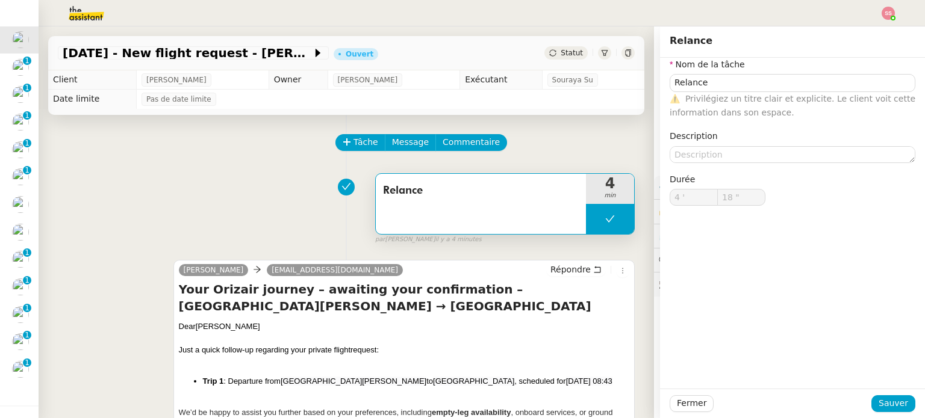
type input "Relance"
type input "4 '"
type input "18 ""
click at [556, 59] on div "Statut" at bounding box center [565, 52] width 43 height 13
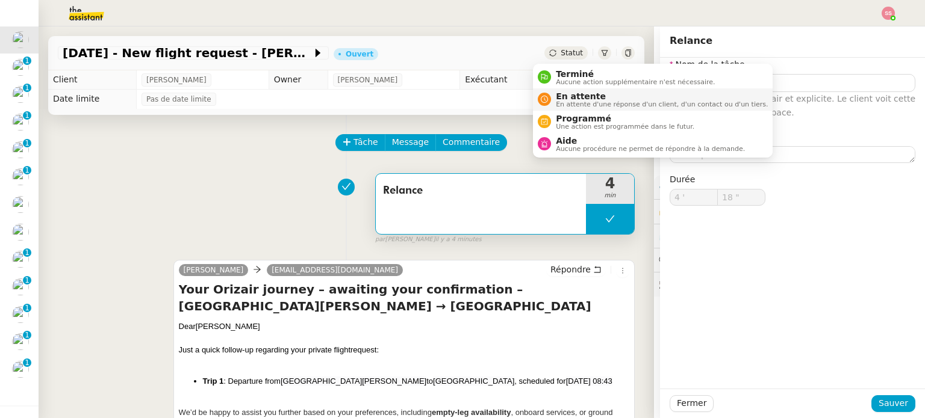
click at [570, 91] on span "En attente" at bounding box center [662, 96] width 212 height 10
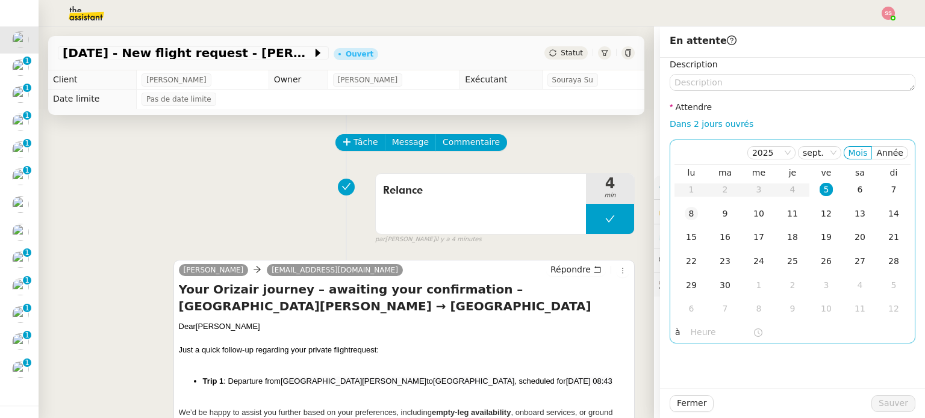
click at [690, 220] on td "8" at bounding box center [691, 214] width 34 height 24
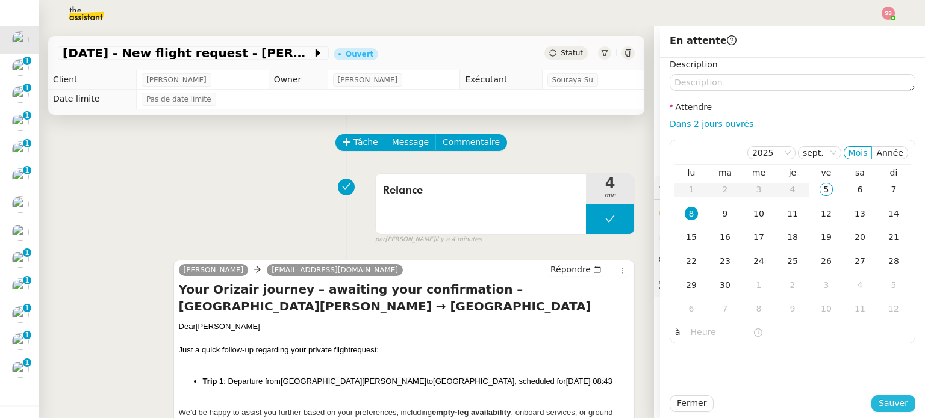
click at [879, 399] on span "Sauver" at bounding box center [892, 404] width 29 height 14
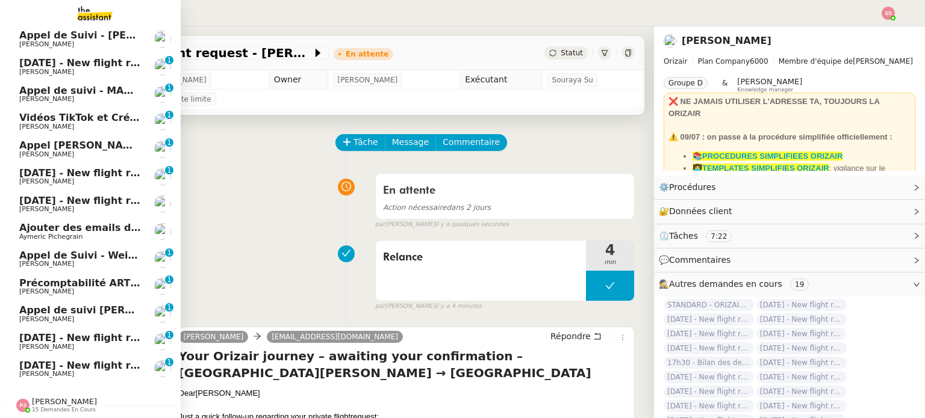
scroll to position [87, 0]
click at [67, 178] on span "[PERSON_NAME]" at bounding box center [80, 181] width 122 height 7
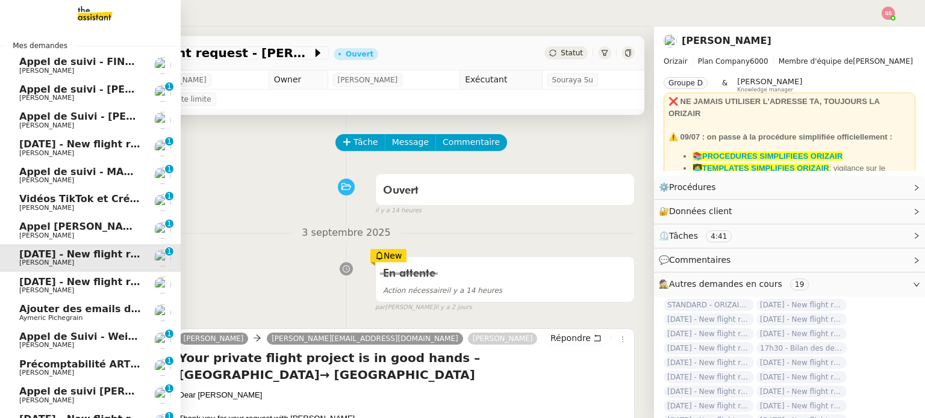
click at [89, 155] on span "[PERSON_NAME]" at bounding box center [80, 153] width 122 height 7
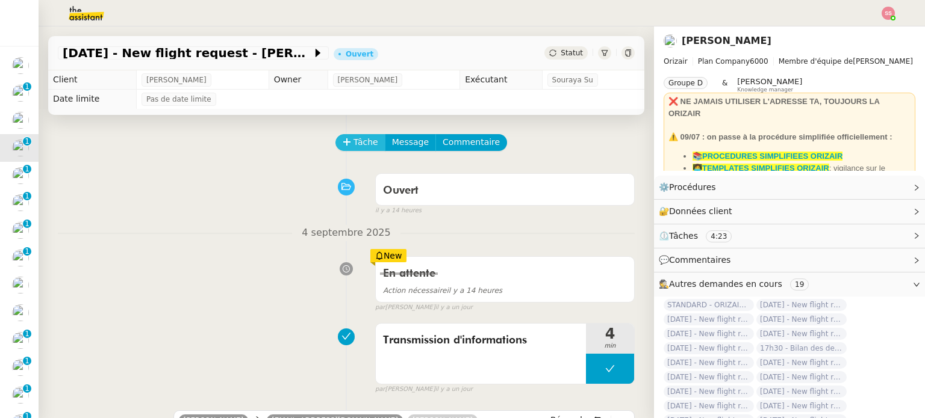
click at [364, 146] on span "Tâche" at bounding box center [365, 142] width 25 height 14
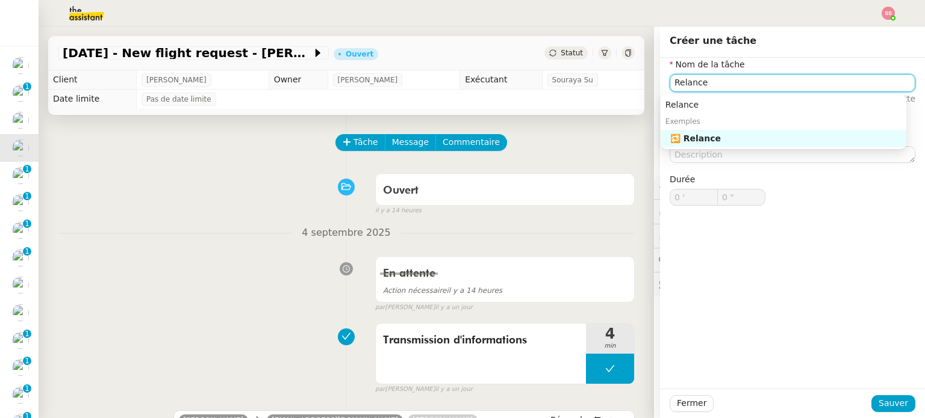
click at [691, 135] on div "🔁 Relance" at bounding box center [785, 138] width 231 height 11
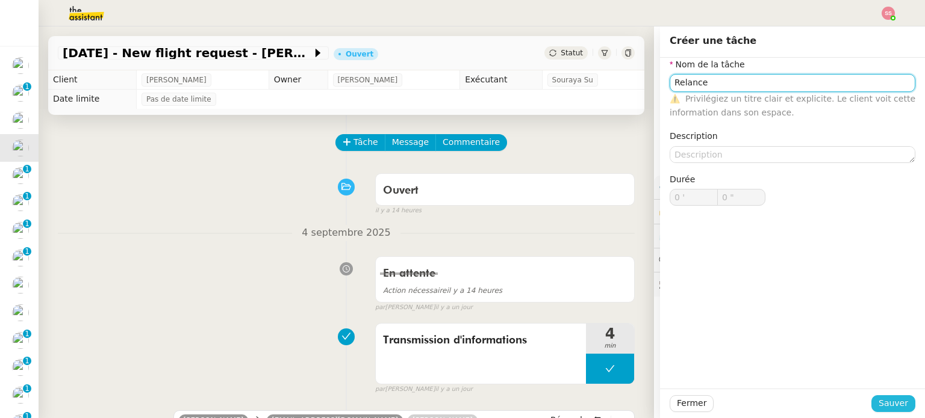
type input "Relance"
click at [882, 406] on span "Sauver" at bounding box center [892, 404] width 29 height 14
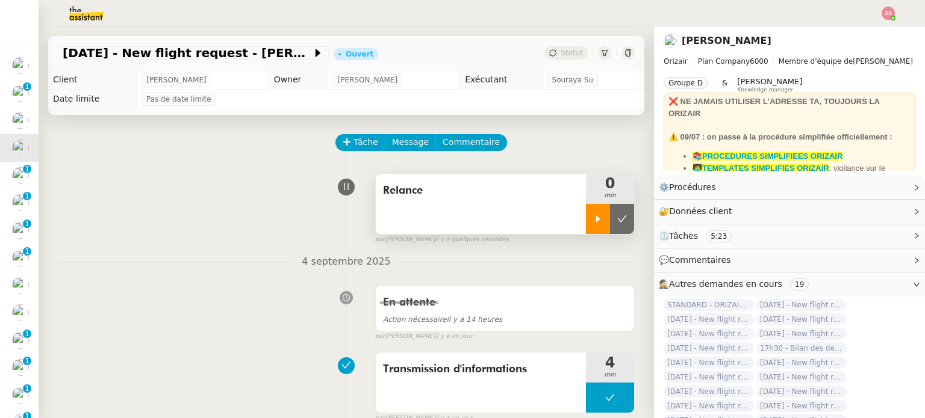
click at [588, 216] on div at bounding box center [598, 219] width 24 height 30
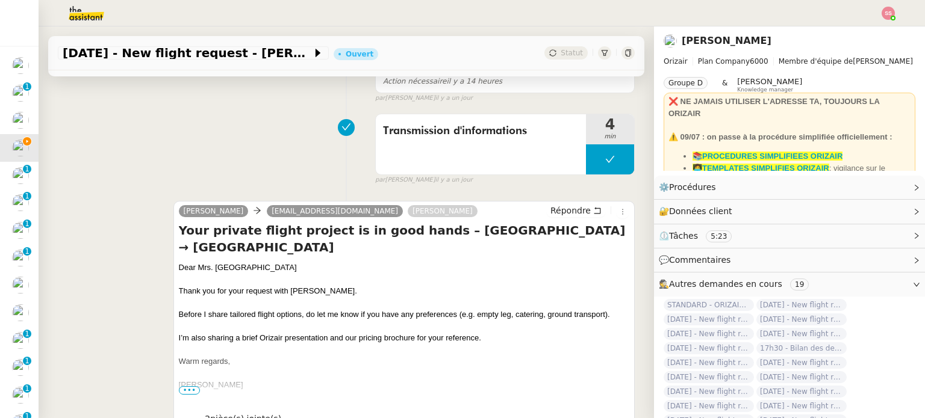
scroll to position [361, 0]
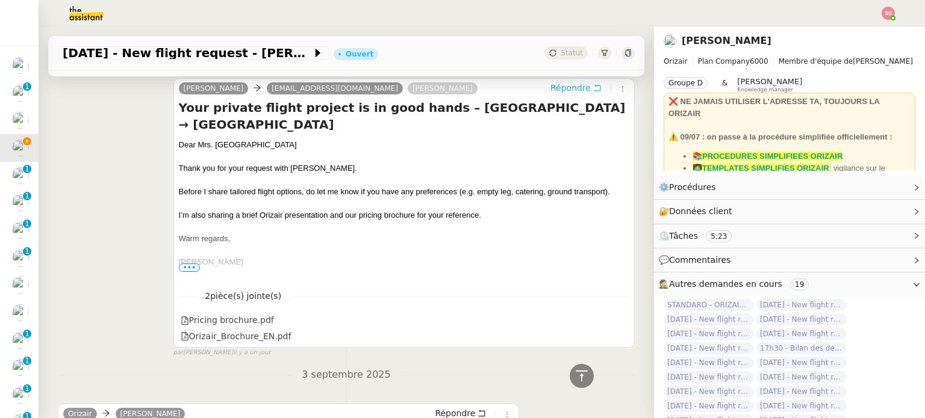
click at [550, 94] on span "Répondre" at bounding box center [570, 88] width 40 height 12
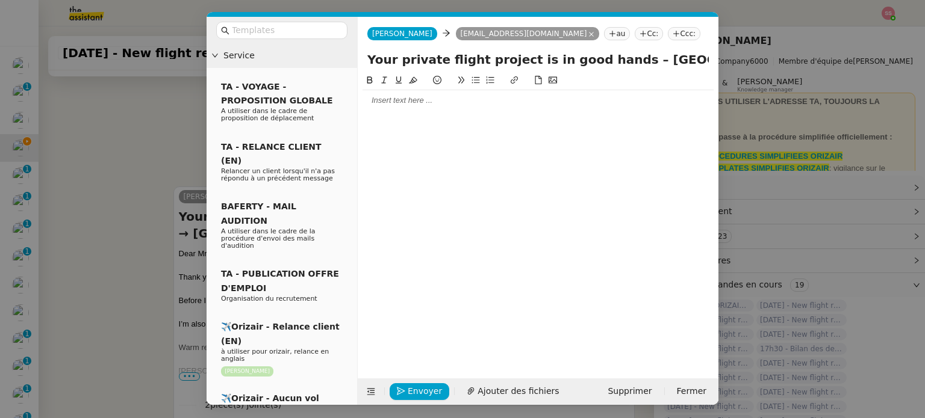
scroll to position [470, 0]
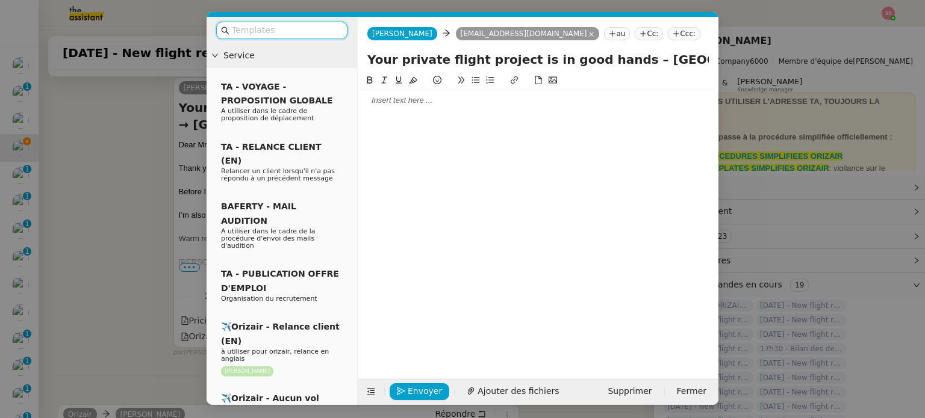
click at [387, 98] on div at bounding box center [537, 100] width 351 height 11
click at [305, 33] on input "text" at bounding box center [286, 30] width 108 height 14
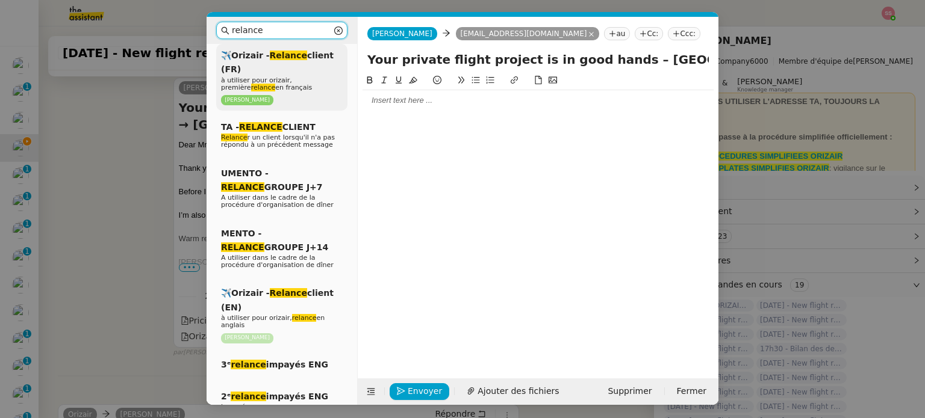
scroll to position [241, 0]
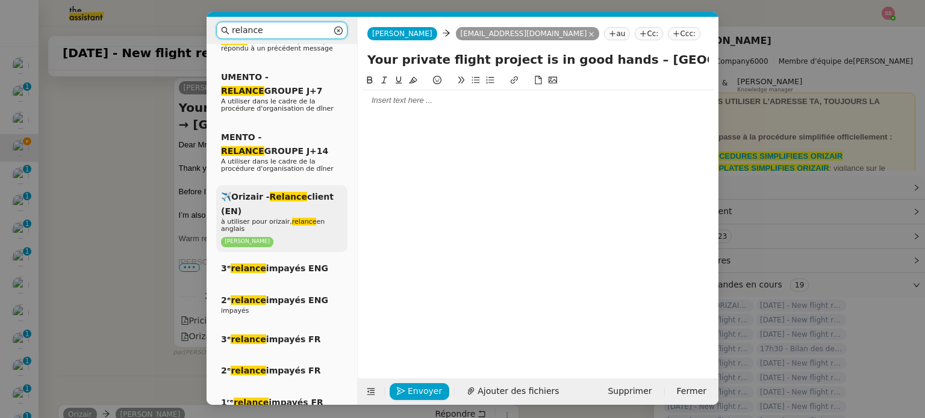
type input "relance"
click at [285, 200] on div "✈️Orizair - Relance client (EN) à utiliser pour orizair, relance en anglais Lou…" at bounding box center [281, 218] width 131 height 67
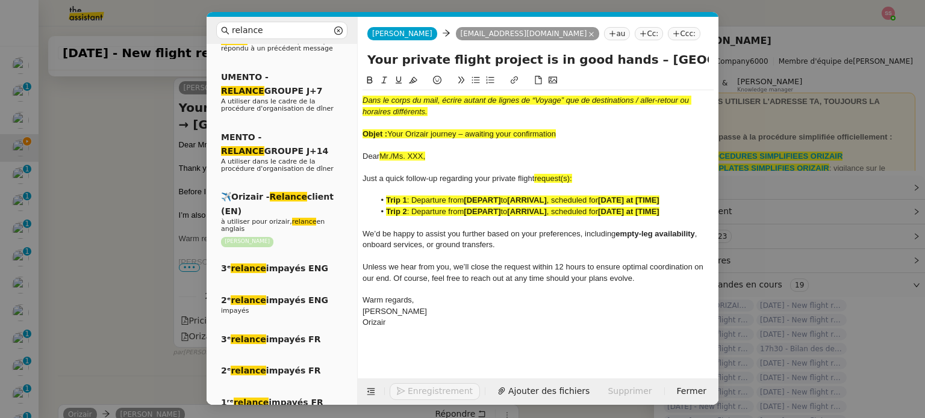
scroll to position [612, 0]
drag, startPoint x: 391, startPoint y: 128, endPoint x: 554, endPoint y: 125, distance: 163.2
click at [554, 125] on div at bounding box center [537, 122] width 351 height 11
click at [559, 129] on div "Objet : Your Orizair journey – awaiting your confirmation" at bounding box center [537, 134] width 351 height 11
drag, startPoint x: 562, startPoint y: 132, endPoint x: 391, endPoint y: 132, distance: 171.0
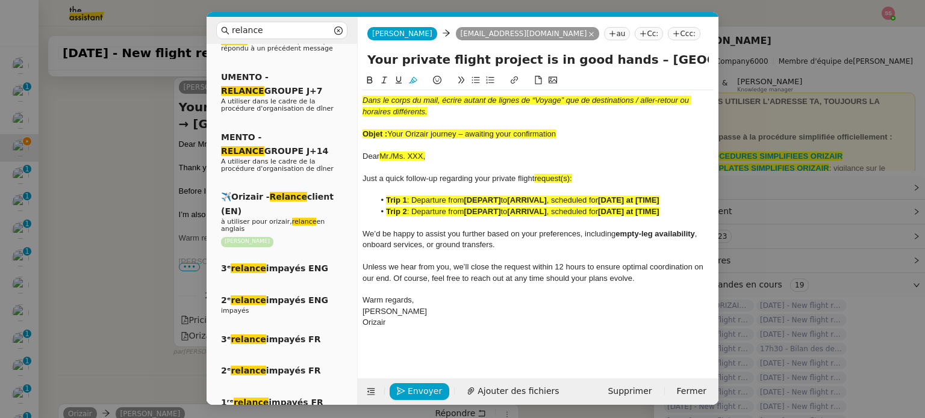
click at [391, 132] on div "Objet : Your Orizair journey – awaiting your confirmation" at bounding box center [537, 134] width 351 height 11
drag, startPoint x: 606, startPoint y: 58, endPoint x: 368, endPoint y: 63, distance: 237.8
click at [368, 63] on input "Your private flight project is in good hands – [GEOGRAPHIC_DATA] → [GEOGRAPHIC_…" at bounding box center [537, 60] width 341 height 18
paste input "Your Orizair journey – awaiting your confirmation"
type input "Your Orizair journey – awaiting your confirmation – Brussels Airport → Abu Dhab…"
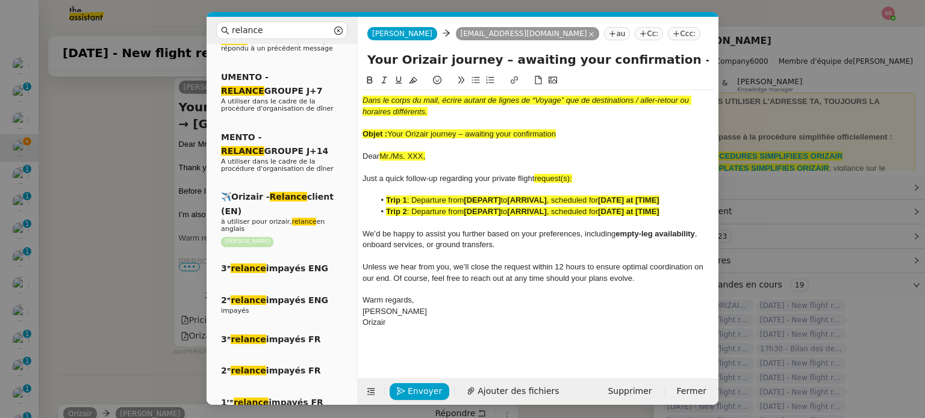
drag, startPoint x: 566, startPoint y: 132, endPoint x: 344, endPoint y: 99, distance: 224.0
click at [344, 99] on nz-layout "relance Service Relance Bon de Commande LBP A utiliser dans le cadre de la proc…" at bounding box center [462, 211] width 512 height 388
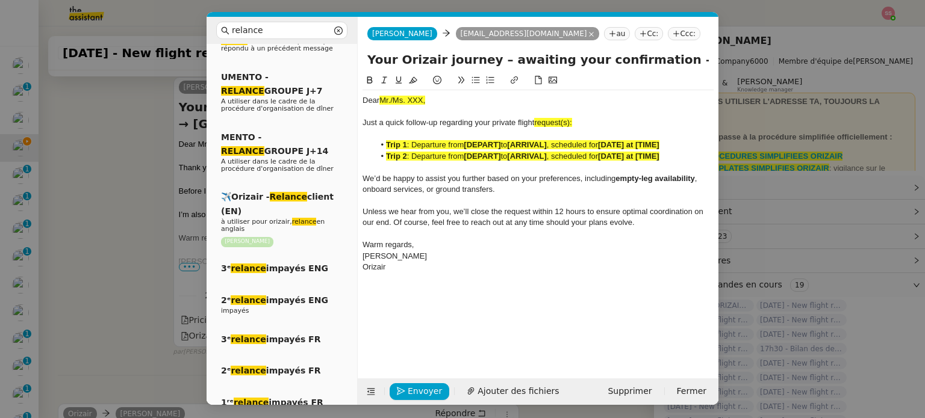
click at [430, 156] on span ": Departure from" at bounding box center [435, 156] width 57 height 9
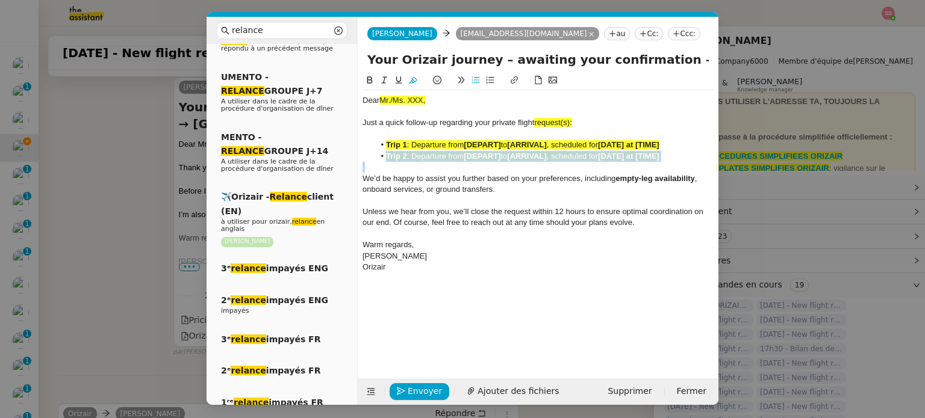
click at [430, 156] on span ": Departure from" at bounding box center [435, 156] width 57 height 9
click at [530, 62] on input "Your Orizair journey – awaiting your confirmation – Brussels Airport → Abu Dhab…" at bounding box center [537, 60] width 341 height 18
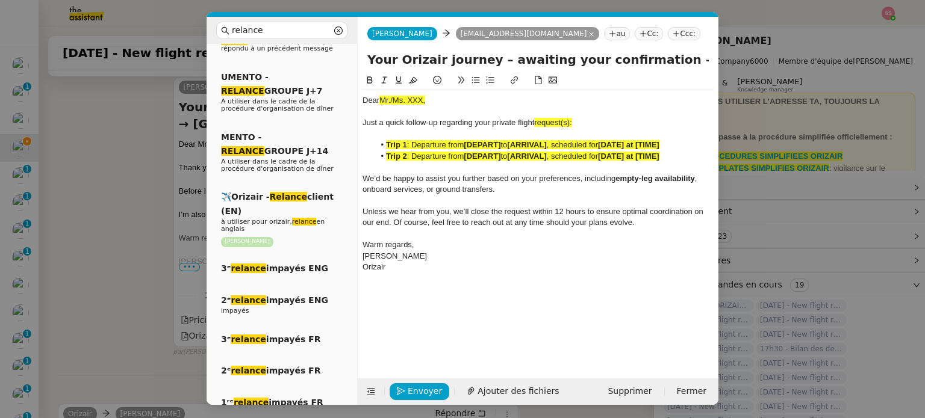
scroll to position [0, 241]
drag, startPoint x: 558, startPoint y: 60, endPoint x: 754, endPoint y: 98, distance: 199.3
click at [754, 98] on nz-modal-container "relance Service Relance Bon de Commande LBP A utiliser dans le cadre de la proc…" at bounding box center [462, 209] width 925 height 418
click at [480, 160] on strong "[DEPART]" at bounding box center [482, 156] width 37 height 9
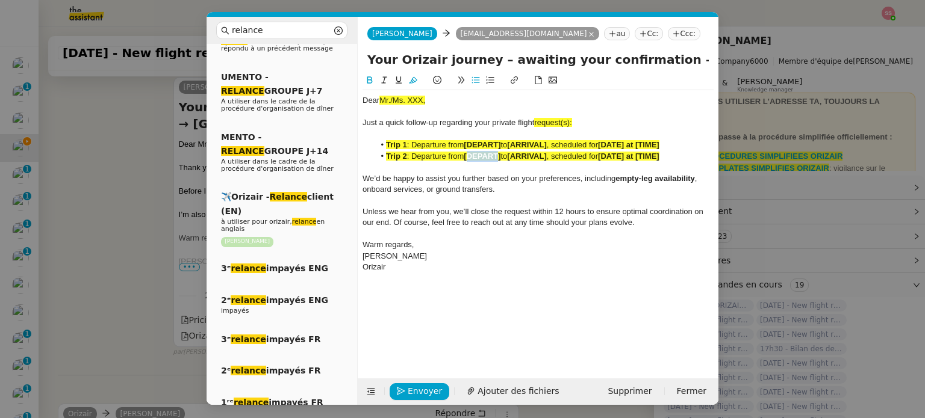
click at [480, 160] on strong "[DEPART]" at bounding box center [482, 156] width 37 height 9
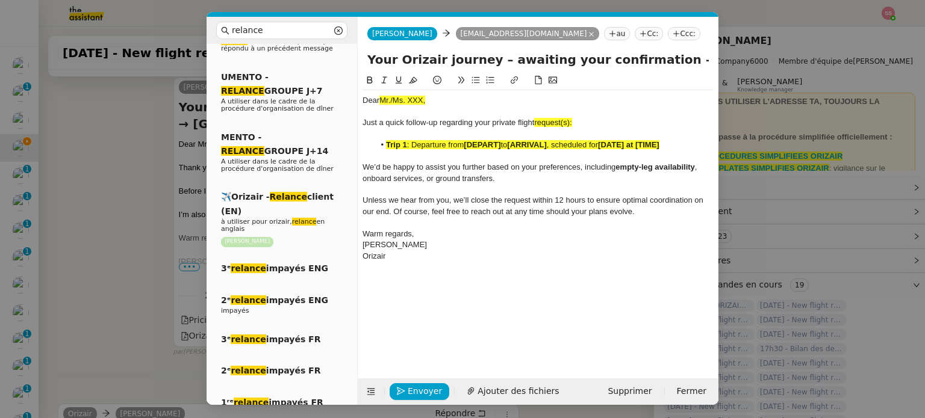
click at [483, 144] on strong "[DEPART]" at bounding box center [482, 144] width 37 height 9
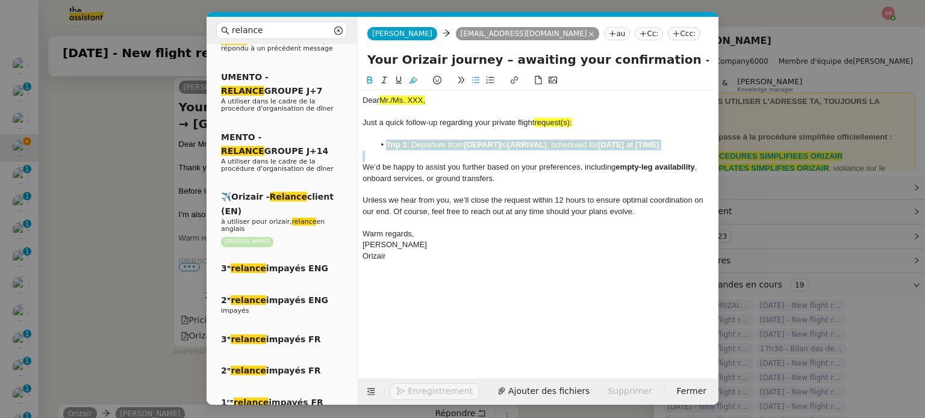
click at [483, 144] on strong "[DEPART]" at bounding box center [482, 144] width 37 height 9
click at [409, 81] on icon at bounding box center [413, 80] width 8 height 8
click at [39, 204] on nz-modal-container "relance Service Relance Bon de Commande LBP A utiliser dans le cadre de la proc…" at bounding box center [462, 209] width 925 height 418
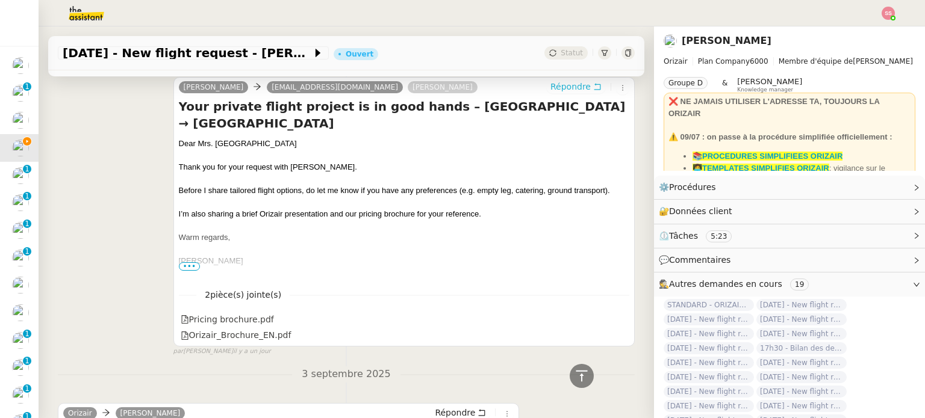
scroll to position [610, 0]
click at [232, 142] on div "Dear [PERSON_NAME]" at bounding box center [404, 144] width 450 height 12
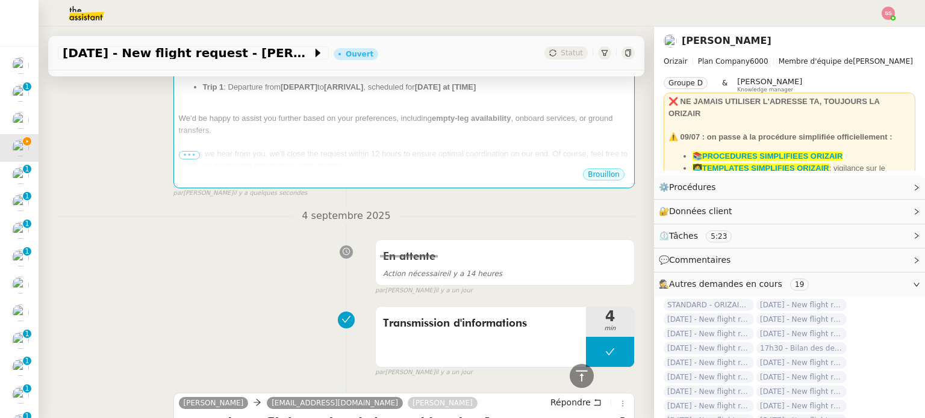
scroll to position [249, 0]
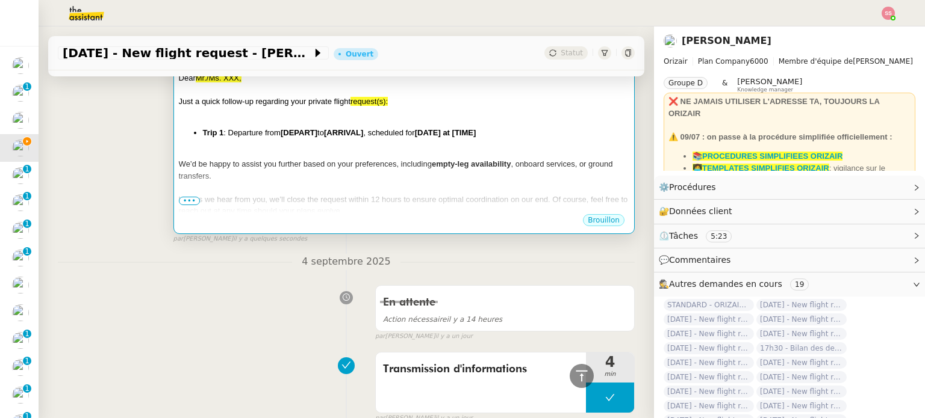
click at [299, 153] on div at bounding box center [404, 153] width 450 height 12
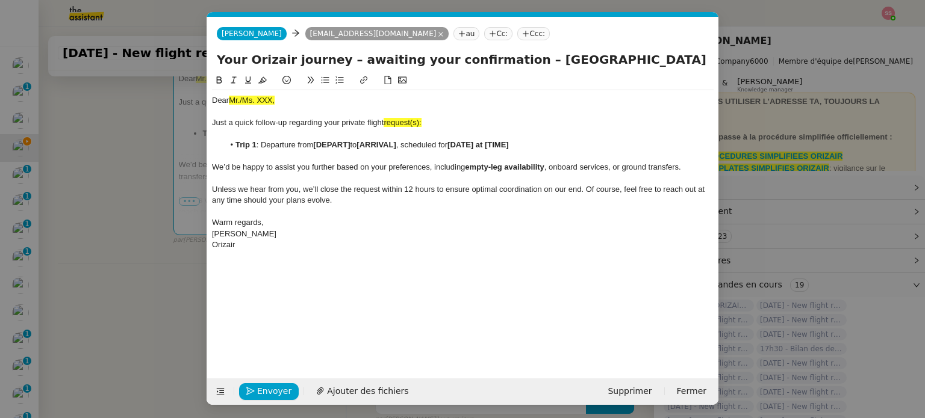
scroll to position [0, 52]
drag, startPoint x: 283, startPoint y: 99, endPoint x: 200, endPoint y: 100, distance: 83.1
click at [200, 100] on nz-modal-container "relance Service Relance Bon de Commande LBP A utiliser dans le cadre de la proc…" at bounding box center [462, 209] width 925 height 418
paste div
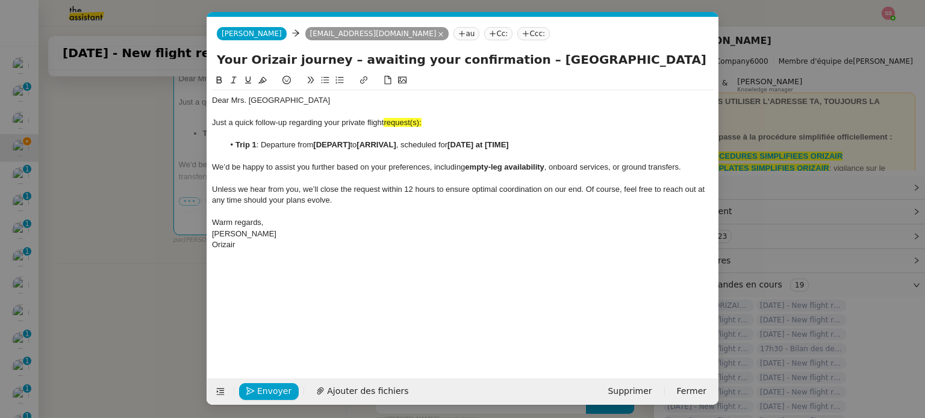
click at [420, 122] on span "request(s):" at bounding box center [401, 122] width 37 height 9
drag, startPoint x: 417, startPoint y: 120, endPoint x: 387, endPoint y: 125, distance: 30.0
click at [387, 125] on div "Just a quick follow-up regarding your private flight request:" at bounding box center [462, 122] width 501 height 11
click at [421, 120] on div "Just a quick follow-up regarding your private flight request:" at bounding box center [462, 122] width 501 height 11
click at [419, 120] on div "Just a quick follow-up regarding your private flight request:" at bounding box center [462, 122] width 501 height 11
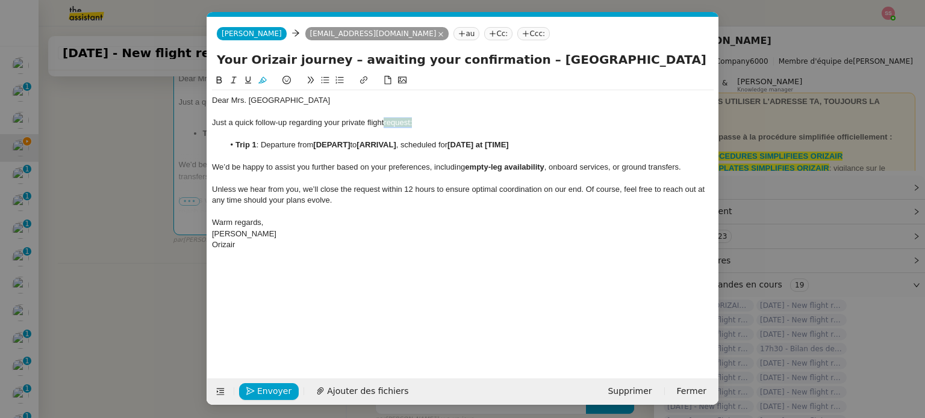
drag, startPoint x: 417, startPoint y: 121, endPoint x: 385, endPoint y: 122, distance: 31.9
click at [385, 122] on div "Just a quick follow-up regarding your private flight request:" at bounding box center [462, 122] width 501 height 11
click at [256, 82] on button at bounding box center [262, 80] width 14 height 14
click at [326, 171] on span "We’d be happy to assist you further based on your preferences, including" at bounding box center [338, 167] width 253 height 9
click at [147, 188] on nz-modal-container "relance Service Relance Bon de Commande LBP A utiliser dans le cadre de la proc…" at bounding box center [462, 209] width 925 height 418
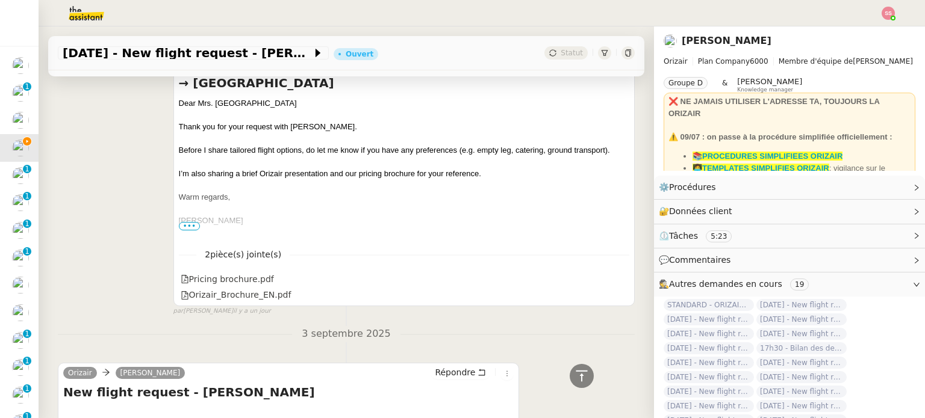
scroll to position [850, 0]
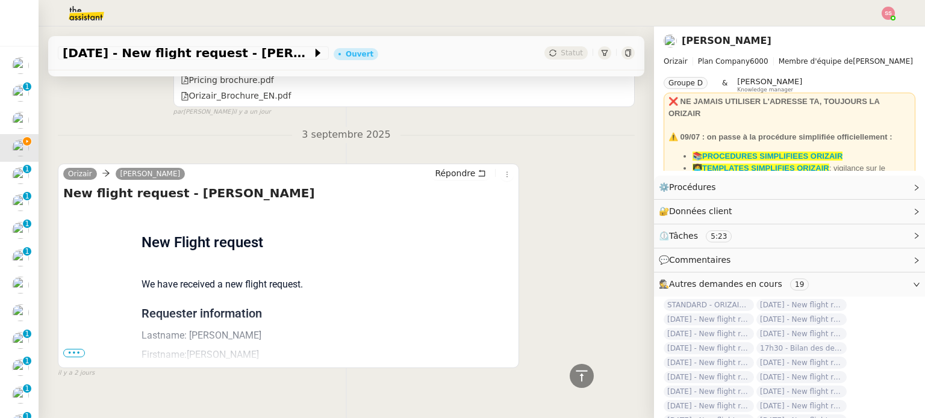
click at [70, 357] on span "•••" at bounding box center [74, 353] width 22 height 8
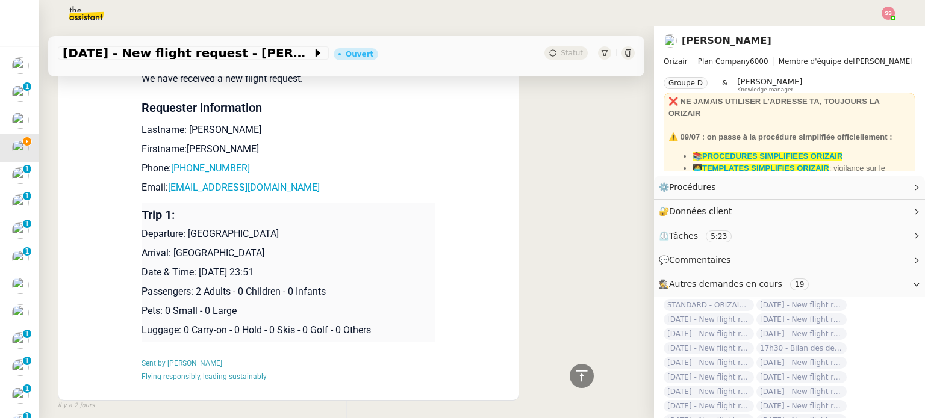
scroll to position [1114, 0]
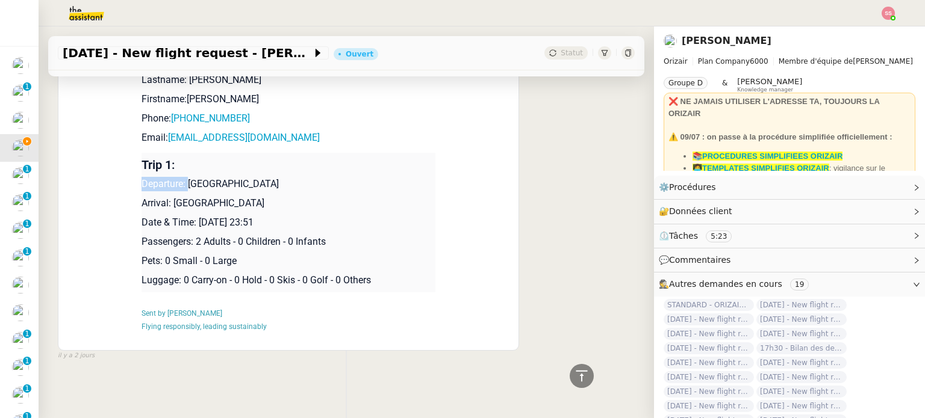
drag, startPoint x: 182, startPoint y: 179, endPoint x: 291, endPoint y: 162, distance: 109.7
click at [291, 162] on td "Trip 1: Departure: Brussels Airport Arrival: Abu Dhabi International Airport Da…" at bounding box center [288, 223] width 294 height 140
click at [291, 162] on p "Trip 1:" at bounding box center [288, 165] width 294 height 14
drag, startPoint x: 264, startPoint y: 176, endPoint x: 183, endPoint y: 180, distance: 81.3
click at [183, 180] on p "Departure: [GEOGRAPHIC_DATA]" at bounding box center [288, 184] width 294 height 14
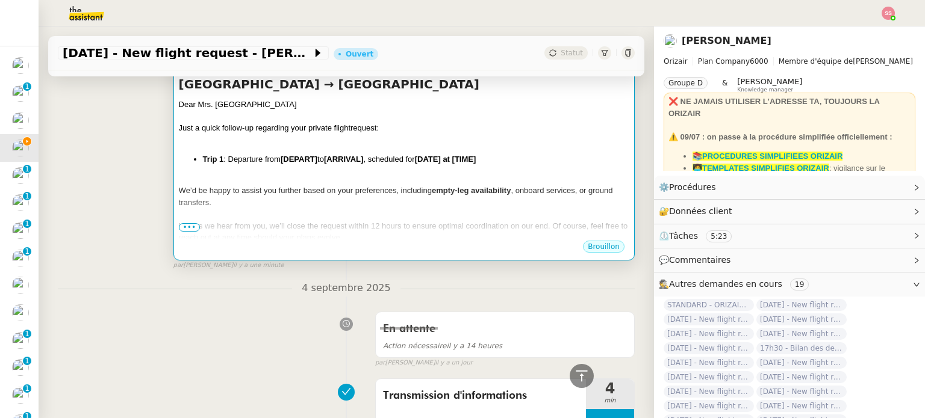
scroll to position [211, 0]
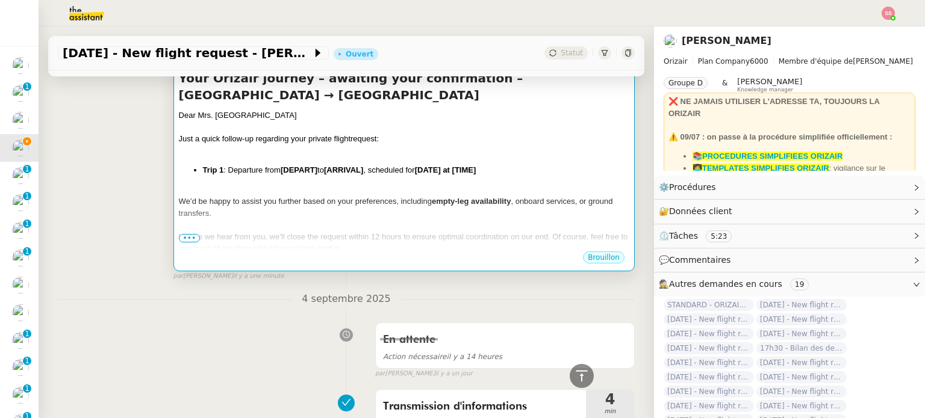
click at [338, 231] on div at bounding box center [404, 225] width 450 height 12
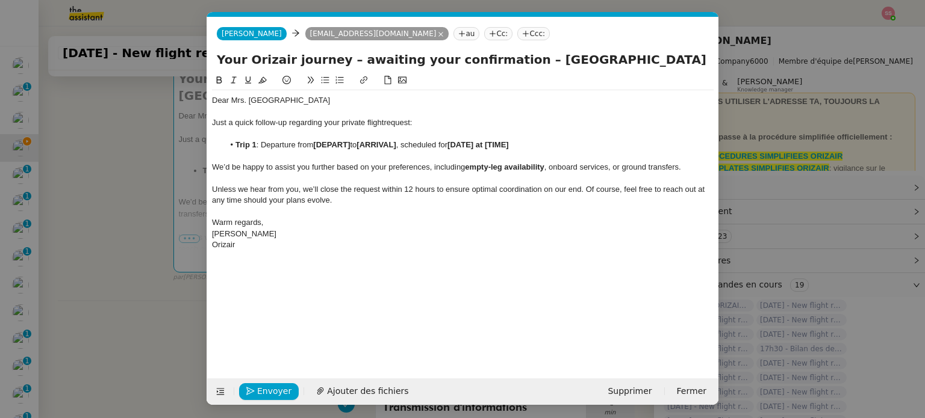
scroll to position [0, 52]
drag, startPoint x: 352, startPoint y: 144, endPoint x: 315, endPoint y: 144, distance: 36.7
click at [315, 144] on li "Trip 1 : Departure from [DEPART] to [ARRIVAL] , scheduled for [DATE] at [TIME]" at bounding box center [469, 145] width 490 height 11
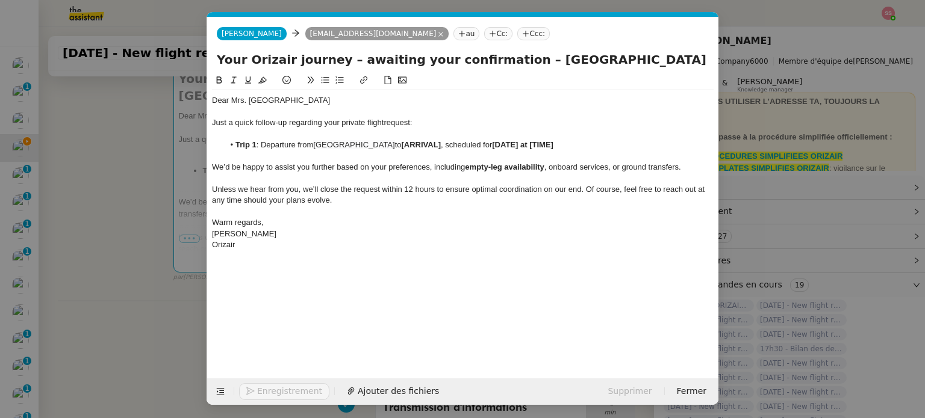
click at [135, 243] on nz-modal-container "relance Service Relance Bon de Commande LBP A utiliser dans le cadre de la proc…" at bounding box center [462, 209] width 925 height 418
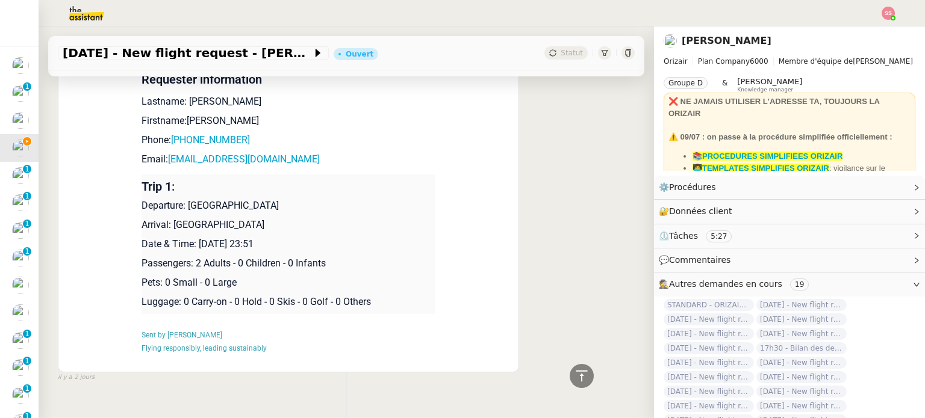
scroll to position [1114, 0]
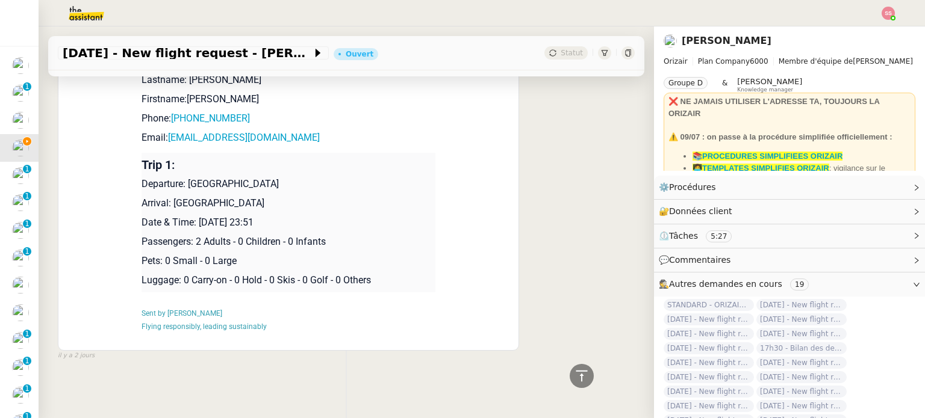
drag, startPoint x: 170, startPoint y: 198, endPoint x: 329, endPoint y: 191, distance: 159.7
click at [329, 196] on p "Arrival: [GEOGRAPHIC_DATA]" at bounding box center [288, 203] width 294 height 14
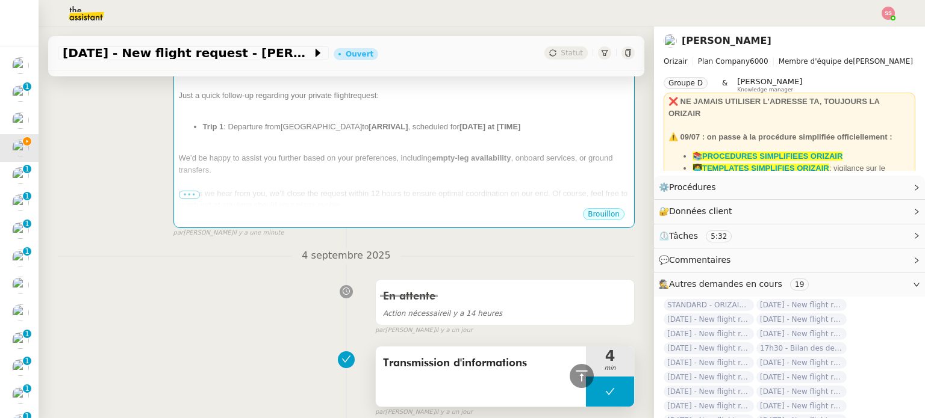
scroll to position [151, 0]
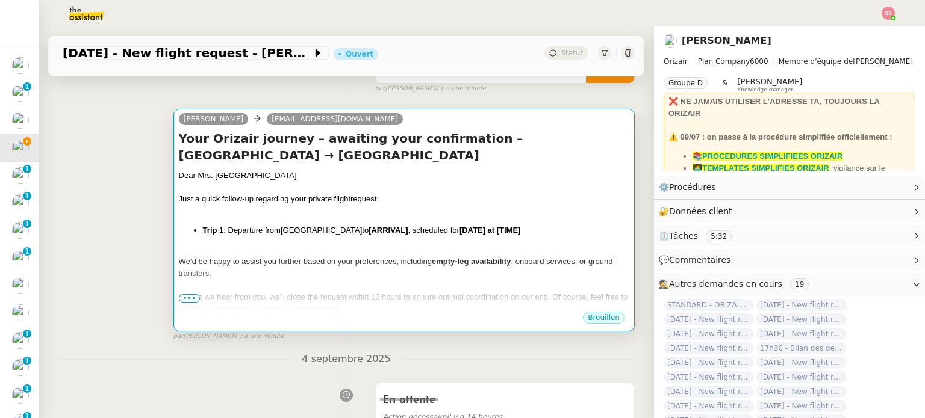
click at [391, 229] on li "Trip 1 : Departure from Brussels Airport to [ARRIVAL] , scheduled for [DATE] at…" at bounding box center [416, 231] width 426 height 12
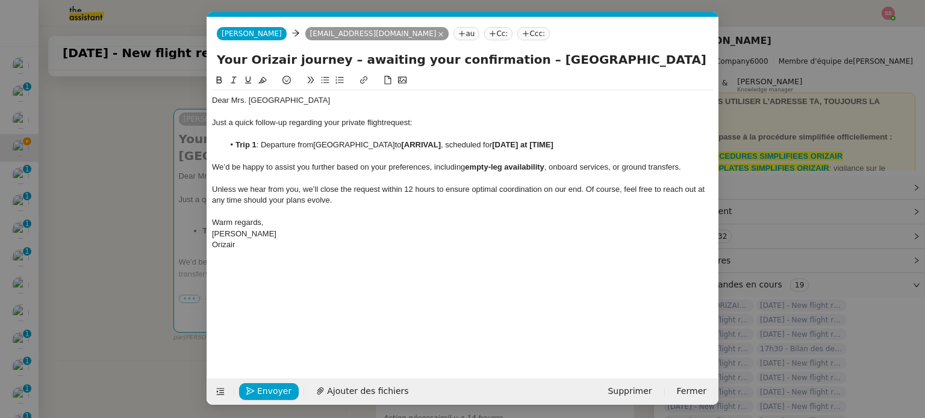
scroll to position [0, 52]
drag, startPoint x: 419, startPoint y: 142, endPoint x: 381, endPoint y: 146, distance: 38.1
click at [402, 146] on strong "[ARRIVAL]" at bounding box center [421, 144] width 39 height 9
click at [134, 265] on nz-modal-container "relance Service Relance Bon de Commande LBP A utiliser dans le cadre de la proc…" at bounding box center [462, 209] width 925 height 418
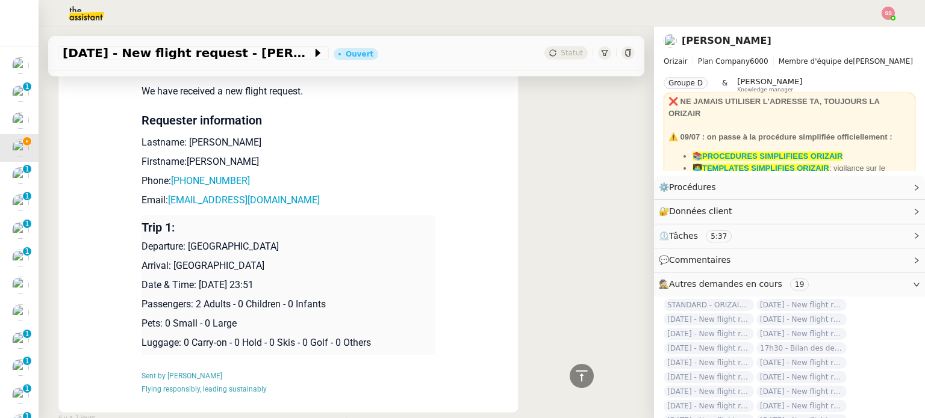
scroll to position [1114, 0]
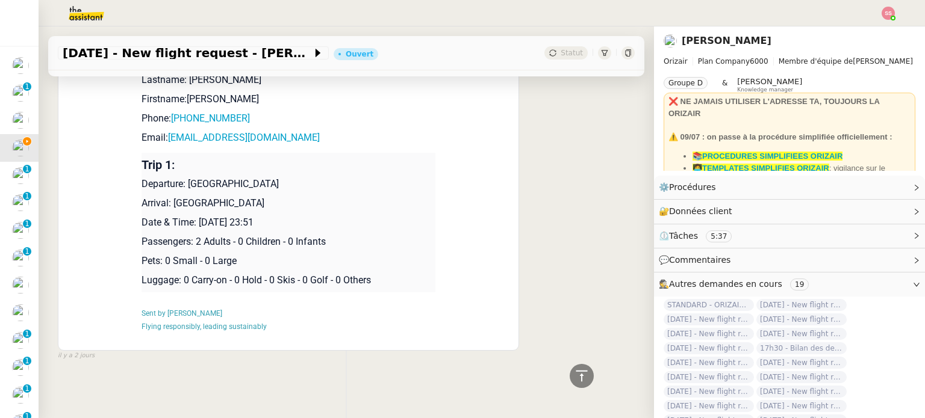
drag, startPoint x: 193, startPoint y: 213, endPoint x: 320, endPoint y: 212, distance: 127.6
click at [320, 216] on p "Date & Time: [DATE] 23:51" at bounding box center [288, 223] width 294 height 14
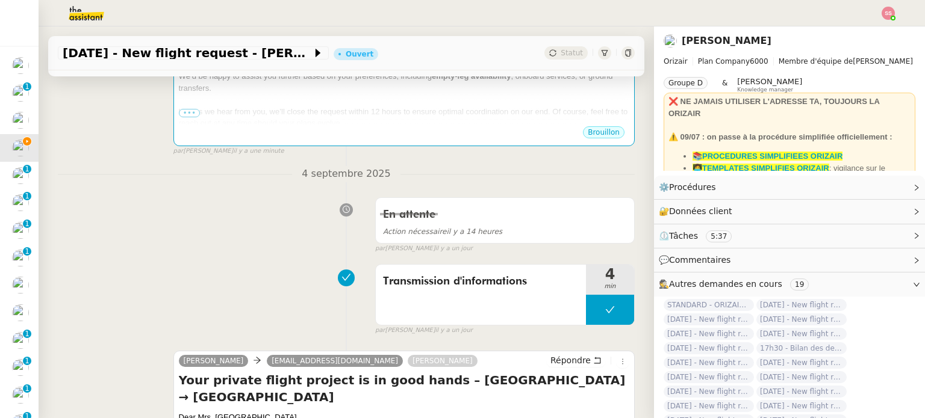
scroll to position [211, 0]
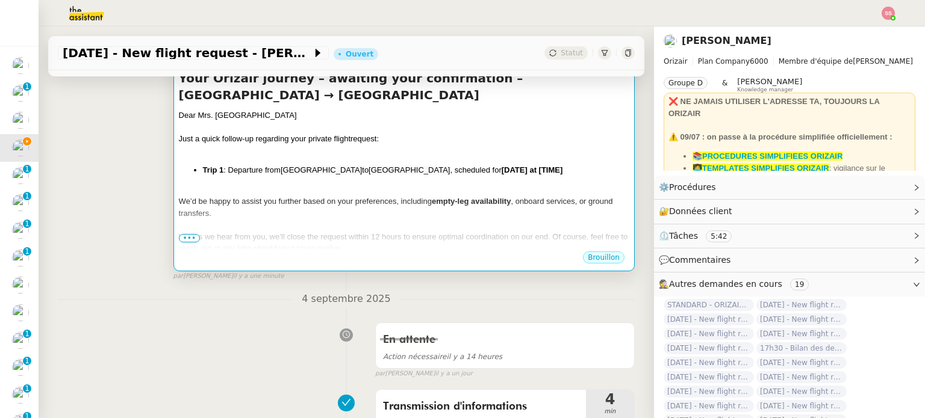
click at [494, 200] on strong "empty-leg availability" at bounding box center [471, 201] width 79 height 9
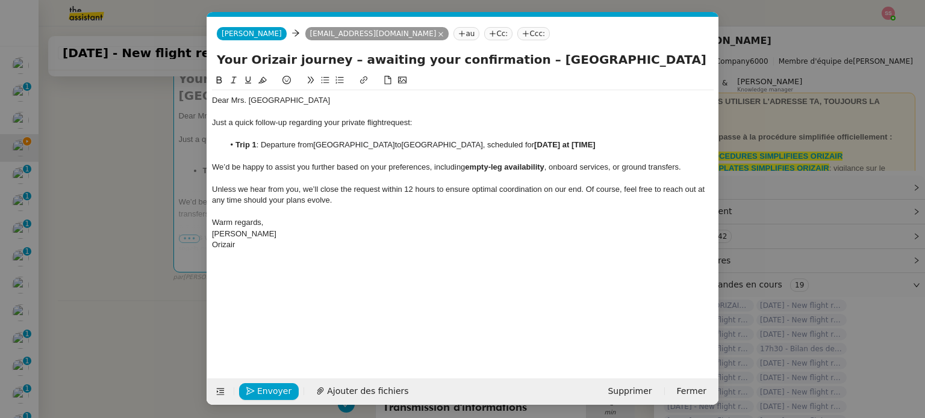
scroll to position [0, 52]
drag, startPoint x: 606, startPoint y: 144, endPoint x: 541, endPoint y: 146, distance: 64.4
click at [541, 146] on li "Trip 1 : Departure from Brussels Airport to Abu Dhabi International Airport , s…" at bounding box center [469, 145] width 490 height 11
click at [259, 385] on span "Envoyer" at bounding box center [274, 392] width 34 height 14
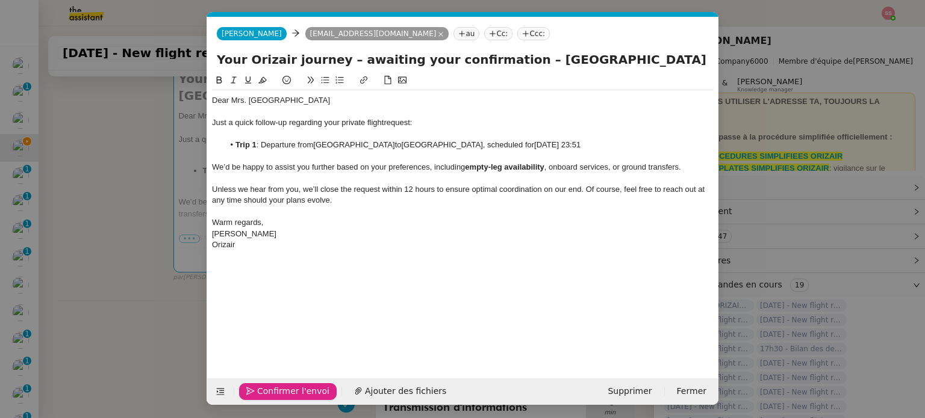
click at [259, 385] on span "Confirmer l'envoi" at bounding box center [293, 392] width 72 height 14
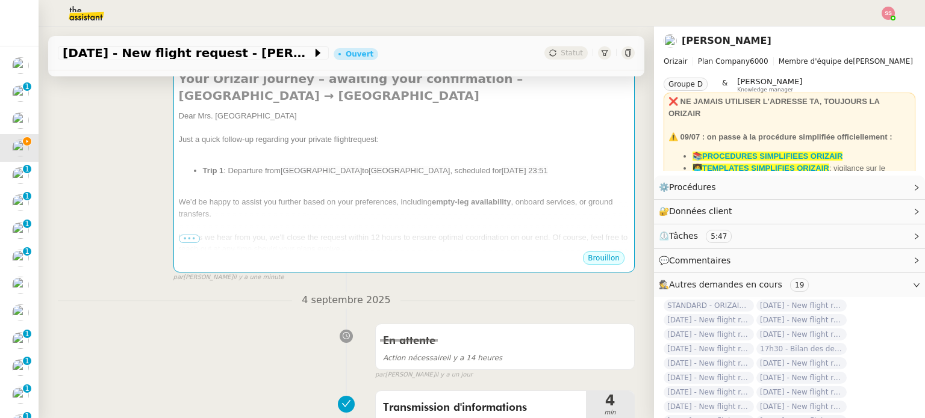
click at [259, 385] on nz-modal-container "relance Service Relance Bon de Commande LBP A utiliser dans le cadre de la proc…" at bounding box center [462, 209] width 925 height 418
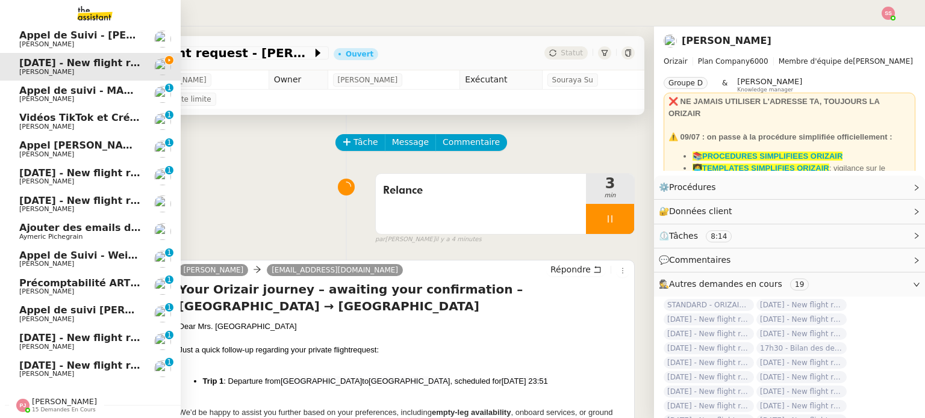
scroll to position [87, 0]
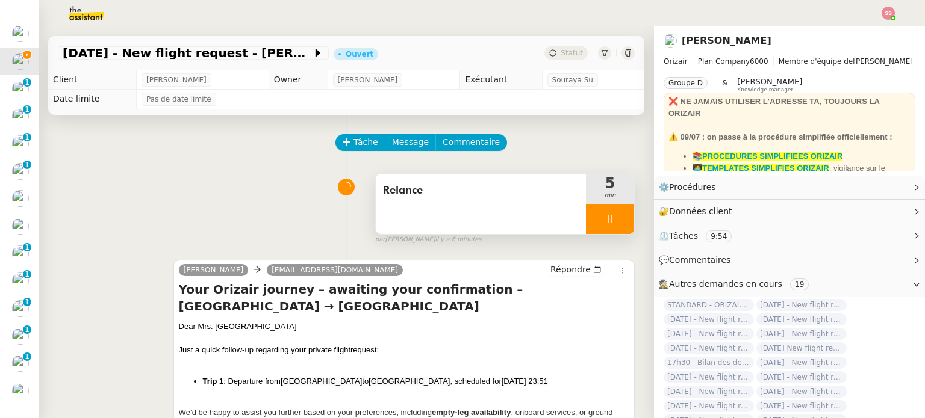
click at [611, 214] on div at bounding box center [610, 219] width 48 height 30
click at [611, 214] on button at bounding box center [622, 219] width 24 height 30
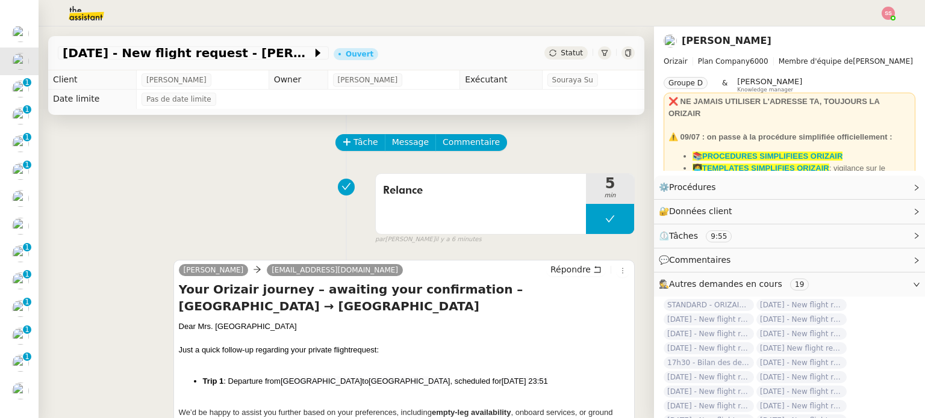
click at [562, 52] on span "Statut" at bounding box center [571, 53] width 22 height 8
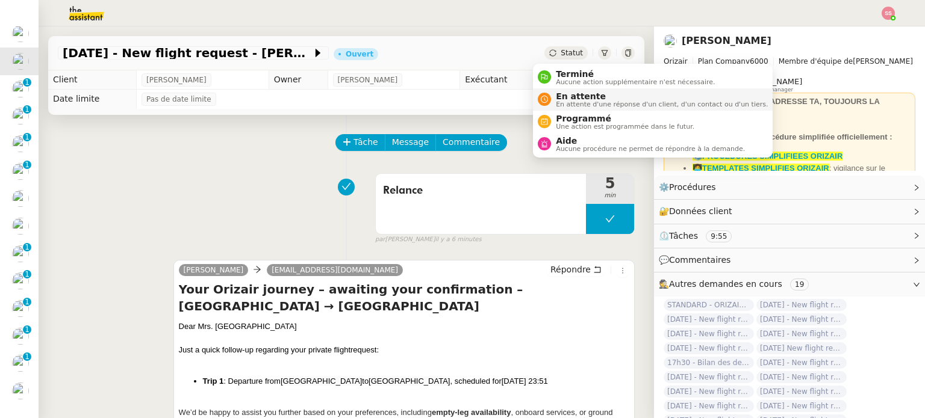
click at [584, 96] on span "En attente" at bounding box center [662, 96] width 212 height 10
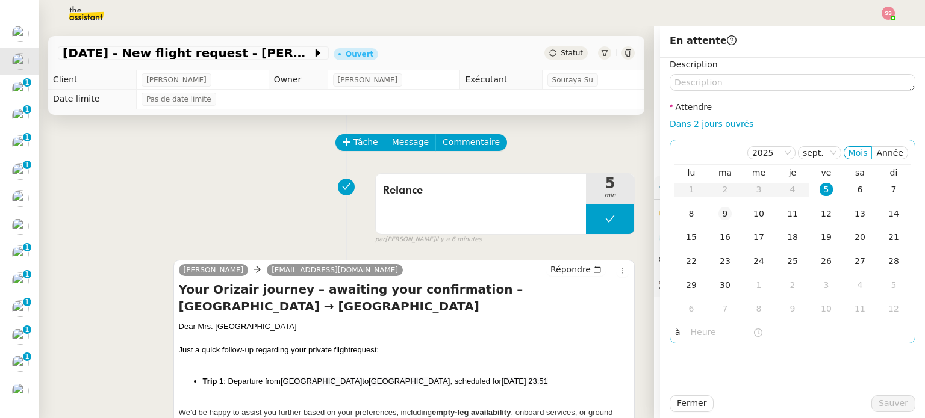
drag, startPoint x: 686, startPoint y: 209, endPoint x: 713, endPoint y: 225, distance: 31.1
click at [687, 209] on div "8" at bounding box center [690, 213] width 13 height 13
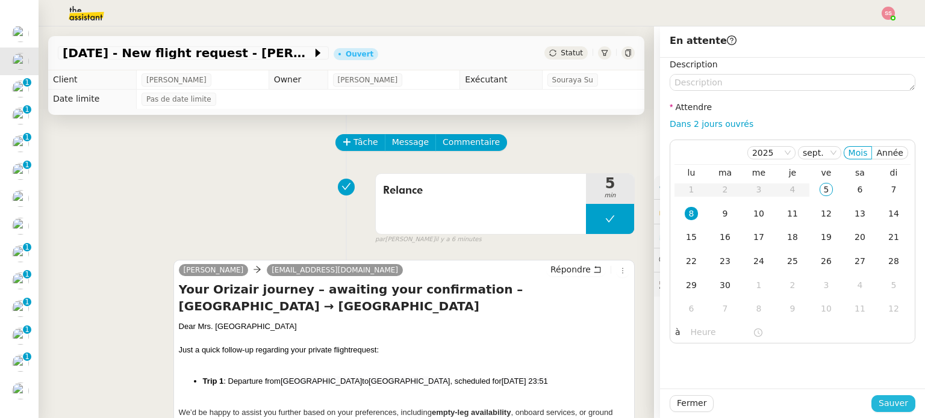
click at [897, 401] on span "Sauver" at bounding box center [892, 404] width 29 height 14
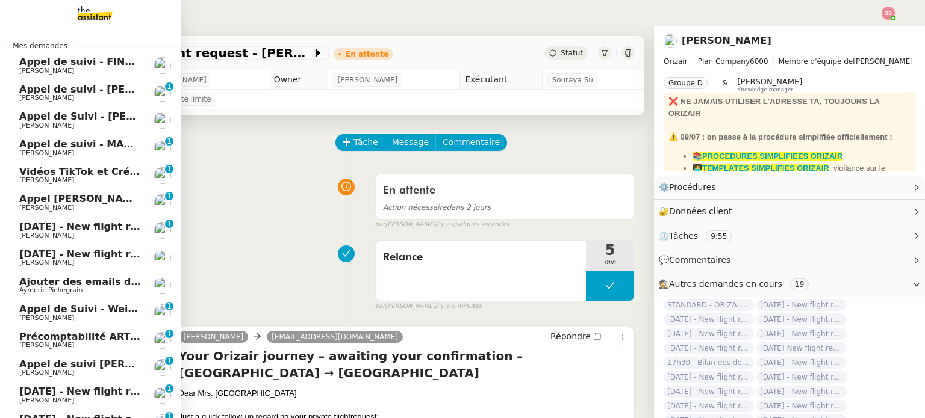
click at [67, 226] on span "[DATE] - New flight request - [PERSON_NAME]" at bounding box center [143, 226] width 249 height 11
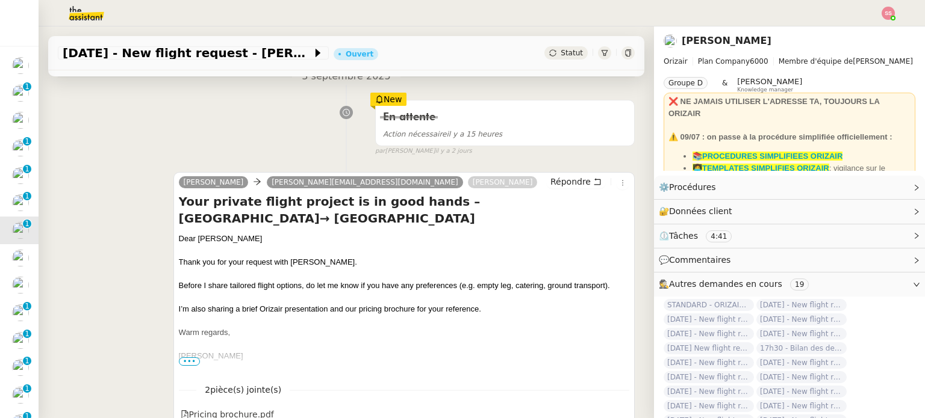
scroll to position [181, 0]
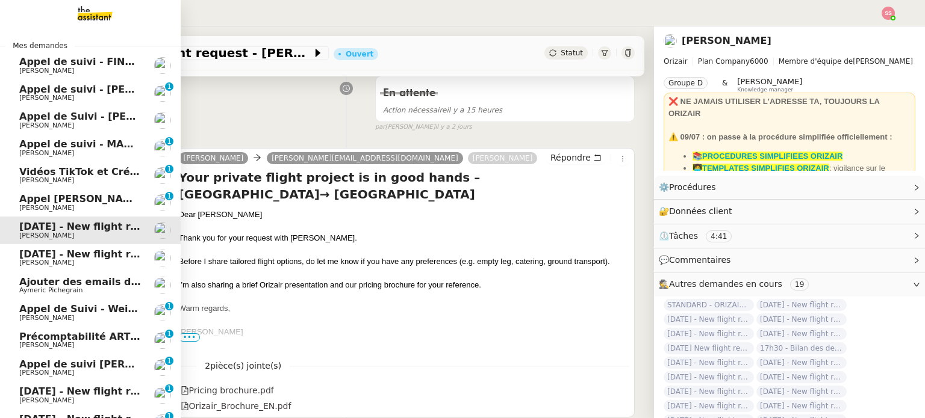
click at [77, 95] on span "[PERSON_NAME]" at bounding box center [80, 98] width 122 height 7
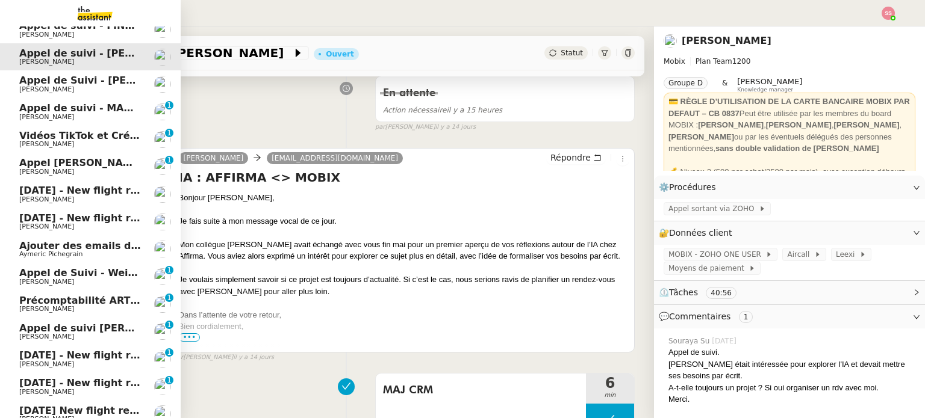
scroll to position [26, 0]
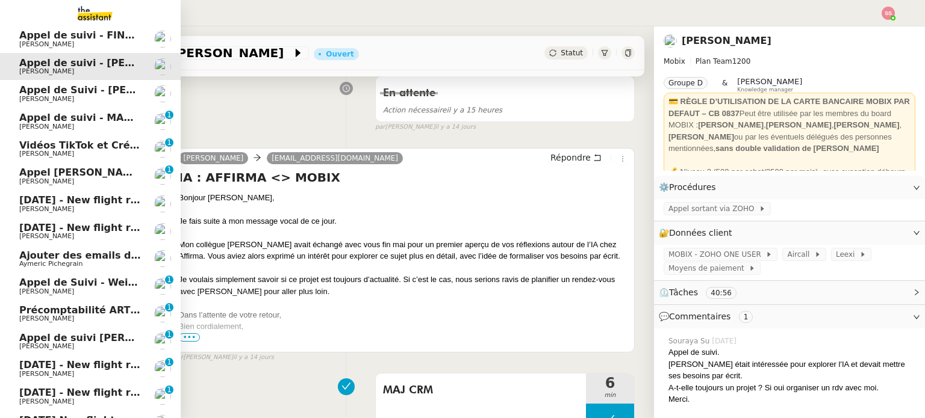
click at [94, 209] on span "[PERSON_NAME]" at bounding box center [80, 209] width 122 height 7
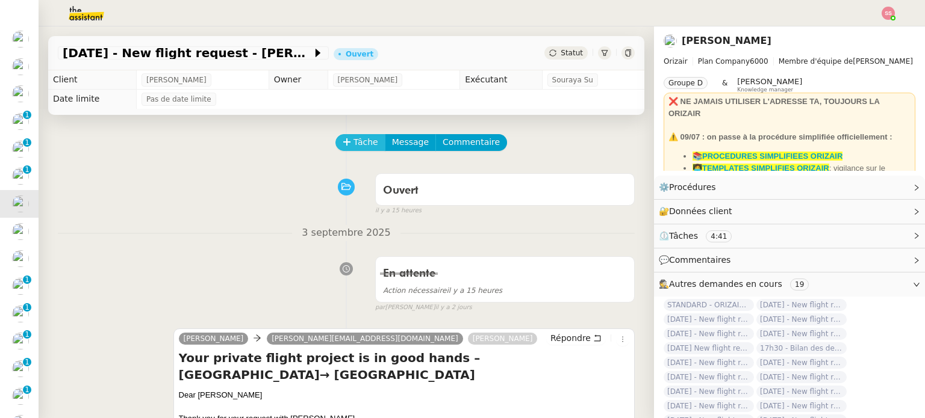
click at [363, 140] on span "Tâche" at bounding box center [365, 142] width 25 height 14
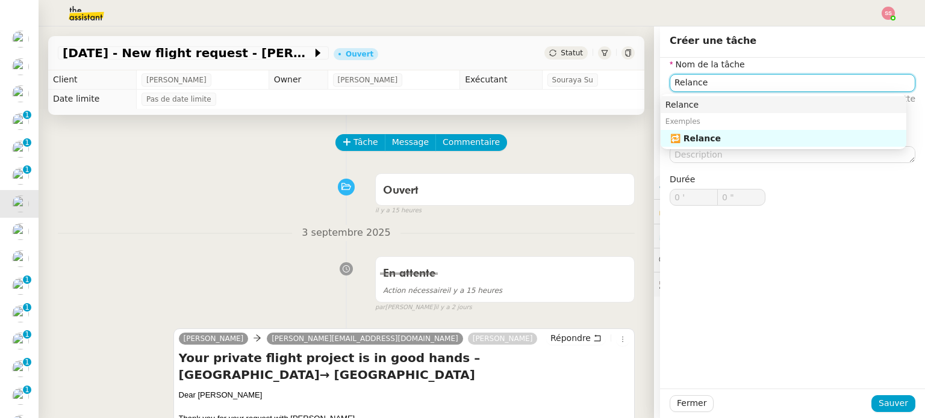
click at [668, 108] on div "Relance" at bounding box center [783, 104] width 236 height 11
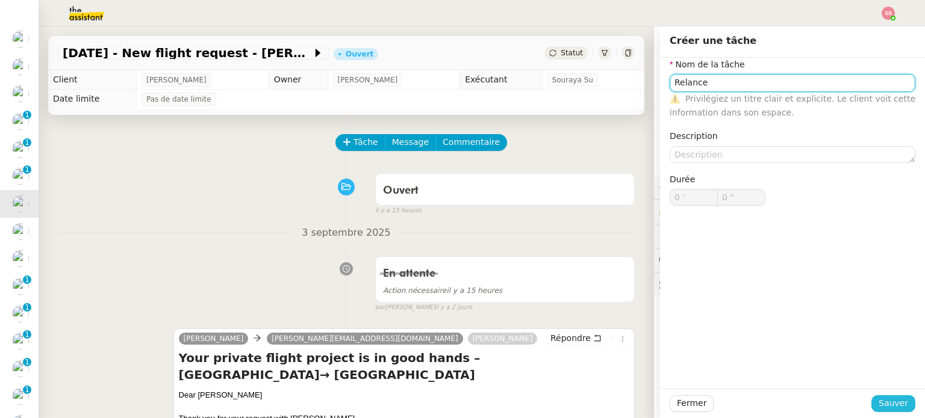
type input "Relance"
click at [881, 404] on span "Sauver" at bounding box center [892, 404] width 29 height 14
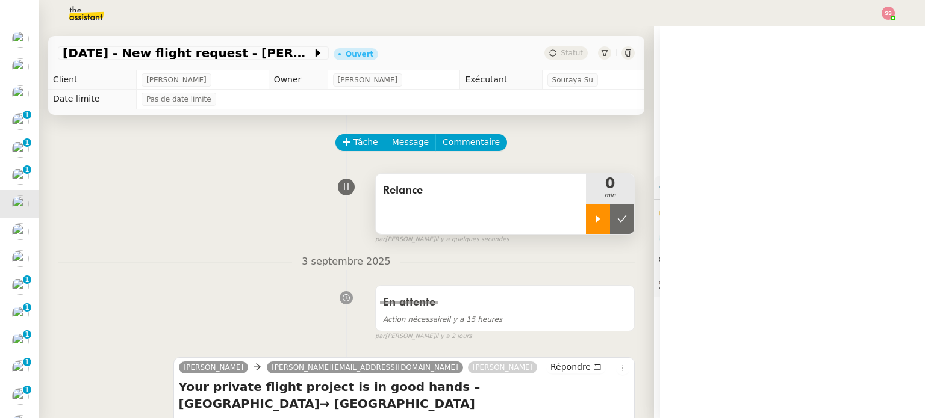
click at [586, 219] on div at bounding box center [598, 219] width 24 height 30
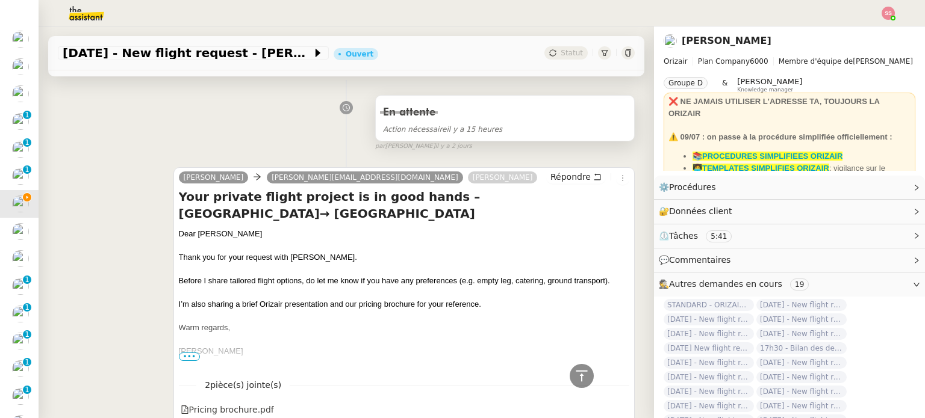
scroll to position [120, 0]
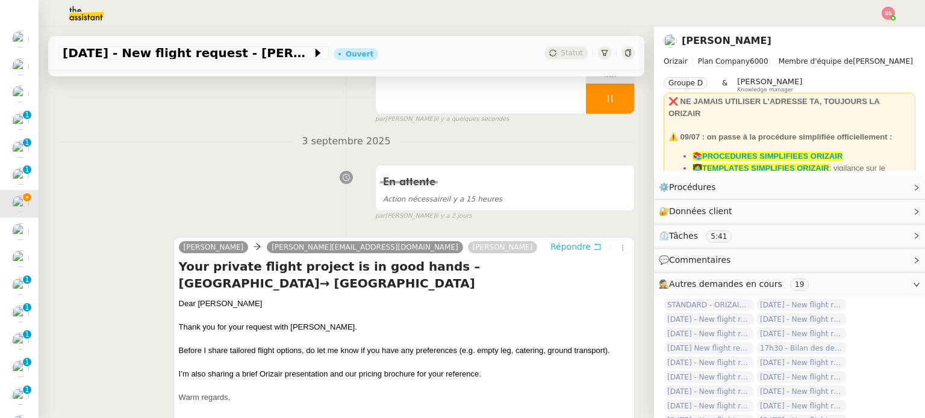
click at [566, 247] on span "Répondre" at bounding box center [570, 247] width 40 height 12
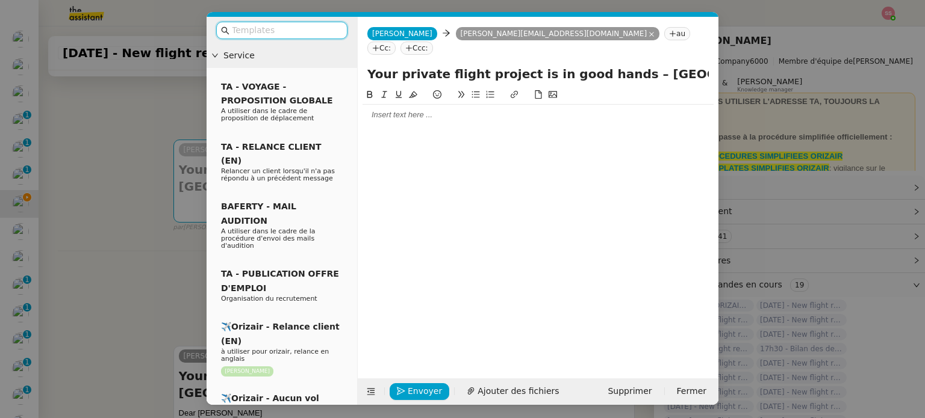
click at [288, 34] on input "text" at bounding box center [286, 30] width 108 height 14
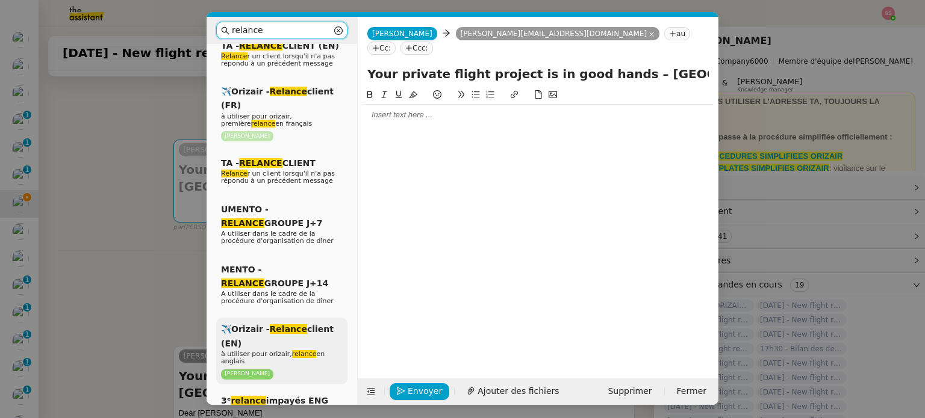
scroll to position [181, 0]
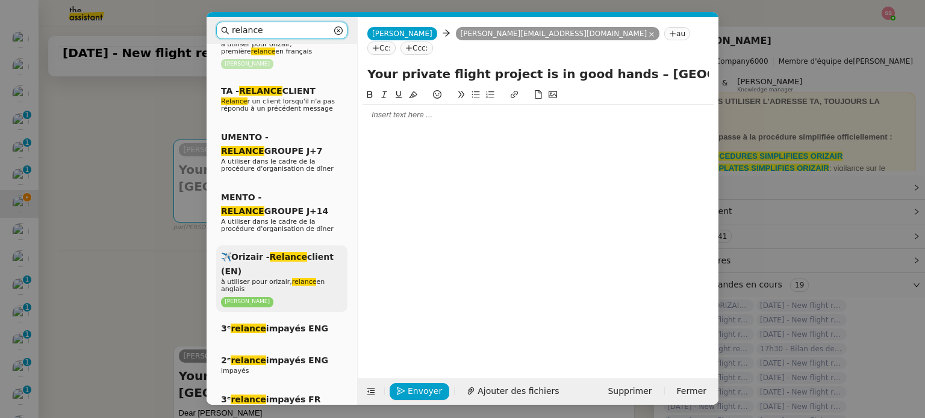
type input "relance"
click at [272, 278] on span "à utiliser pour orizair, relance en anglais" at bounding box center [273, 285] width 104 height 15
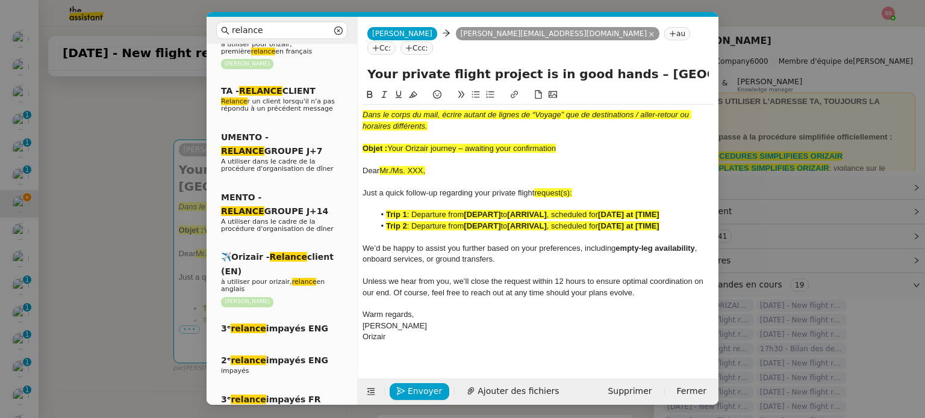
drag, startPoint x: 385, startPoint y: 133, endPoint x: 597, endPoint y: 130, distance: 211.9
click at [597, 143] on div "Objet : Your Orizair journey – awaiting your confirmation" at bounding box center [537, 148] width 351 height 11
click at [586, 143] on div "Objet : Your Orizair journey – awaiting your confirmation" at bounding box center [537, 148] width 351 height 11
drag, startPoint x: 563, startPoint y: 138, endPoint x: 388, endPoint y: 131, distance: 175.3
click at [388, 143] on div "Objet : Your Orizair journey – awaiting your confirmation" at bounding box center [537, 148] width 351 height 11
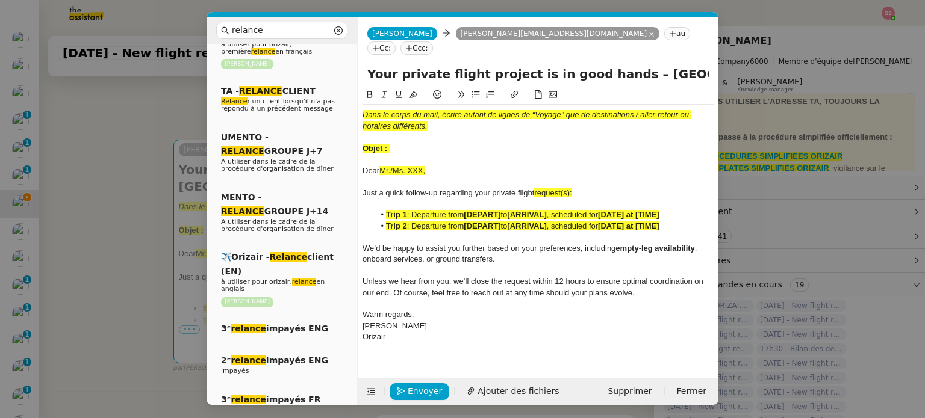
drag, startPoint x: 616, startPoint y: 60, endPoint x: 358, endPoint y: 55, distance: 257.7
click at [358, 65] on div "Your private flight project is in good hands – [GEOGRAPHIC_DATA]→ [GEOGRAPHIC_D…" at bounding box center [538, 76] width 361 height 23
paste input "Your Orizair journey – awaiting your confirmation"
type input "Your Orizair journey – awaiting your confirmation – Manchester→ Malaga"
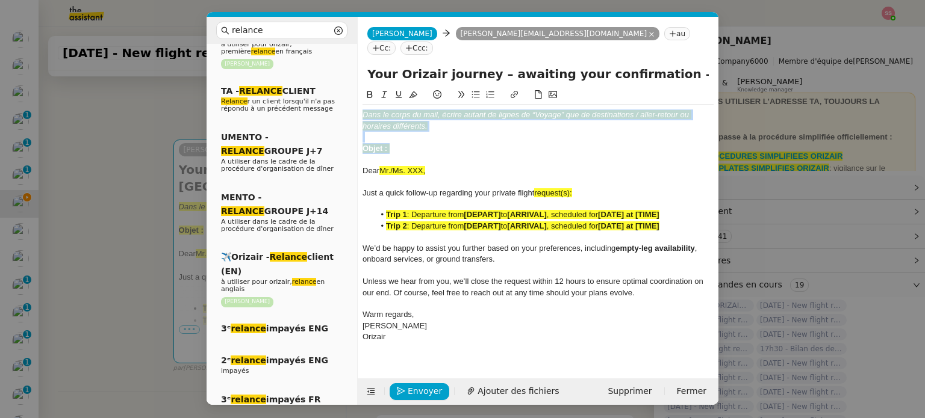
drag, startPoint x: 406, startPoint y: 127, endPoint x: 361, endPoint y: 91, distance: 57.8
click at [361, 91] on nz-spin "Dans le corps du mail, écrire autant de lignes de “Voyage” que de destinations …" at bounding box center [538, 226] width 361 height 277
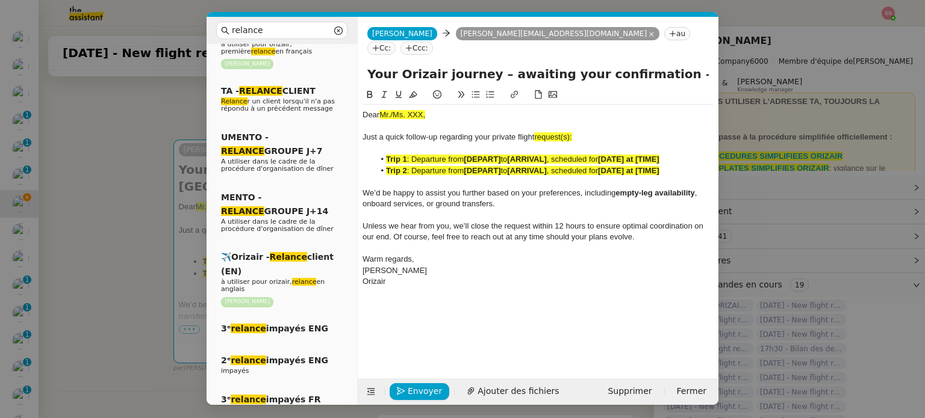
click at [414, 166] on span ": Departure from" at bounding box center [435, 170] width 57 height 9
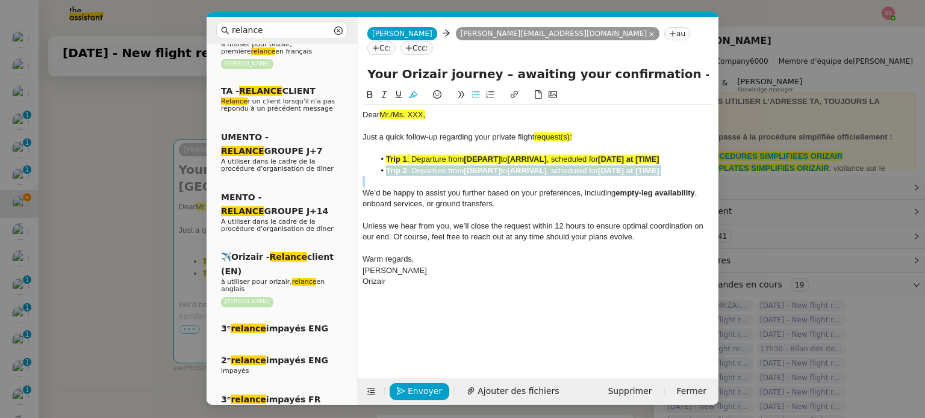
click at [414, 166] on span ": Departure from" at bounding box center [435, 170] width 57 height 9
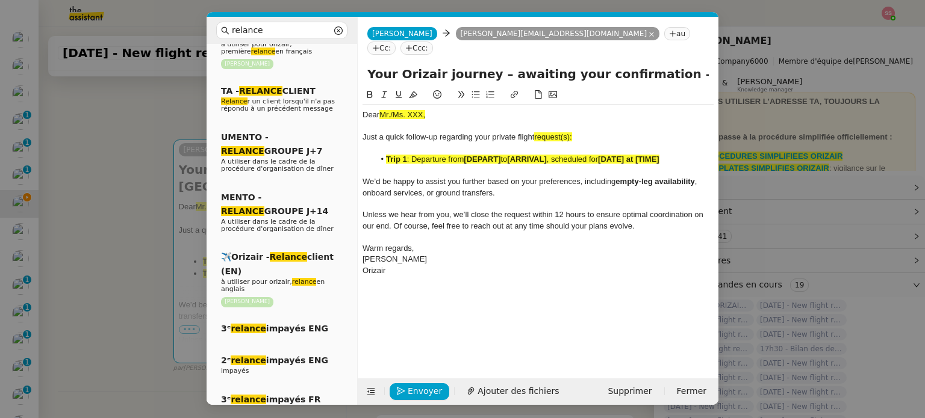
click at [583, 121] on div at bounding box center [537, 126] width 351 height 11
click at [571, 132] on span "request(s):" at bounding box center [552, 136] width 37 height 9
drag, startPoint x: 559, startPoint y: 120, endPoint x: 535, endPoint y: 122, distance: 23.5
click at [535, 132] on div "Just a quick follow-up regarding your private flight request:" at bounding box center [537, 137] width 351 height 11
click at [418, 88] on button at bounding box center [413, 95] width 14 height 14
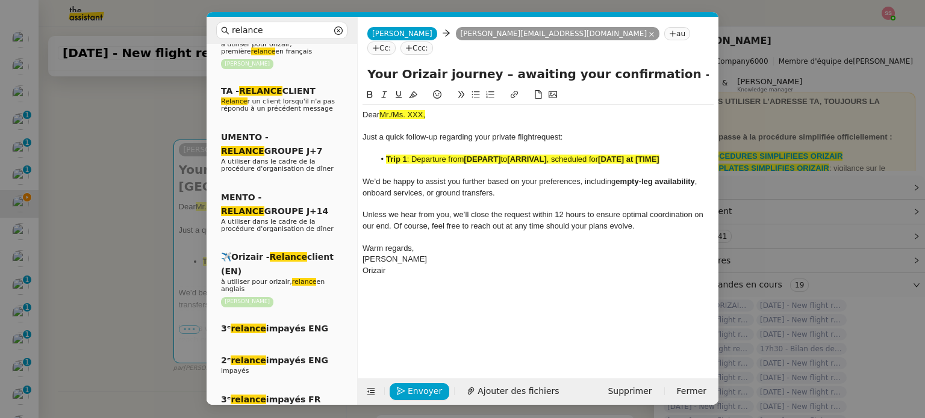
click at [424, 155] on span ": Departure from" at bounding box center [435, 159] width 57 height 9
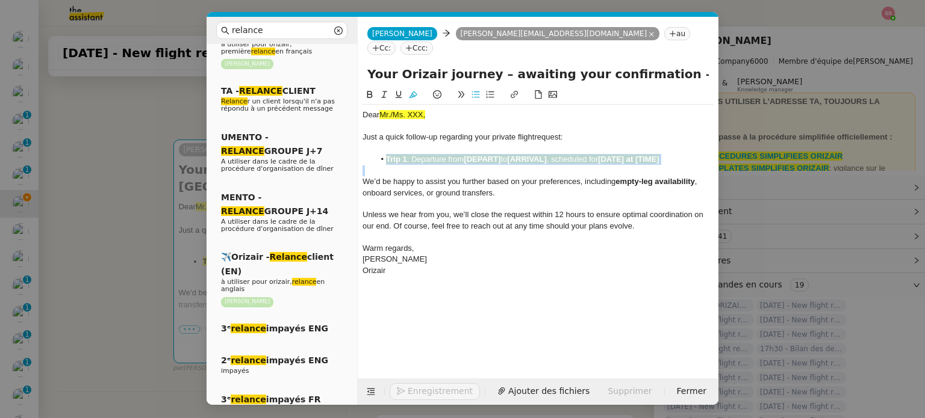
click at [424, 155] on span ": Departure from" at bounding box center [435, 159] width 57 height 9
click at [406, 88] on button at bounding box center [413, 95] width 14 height 14
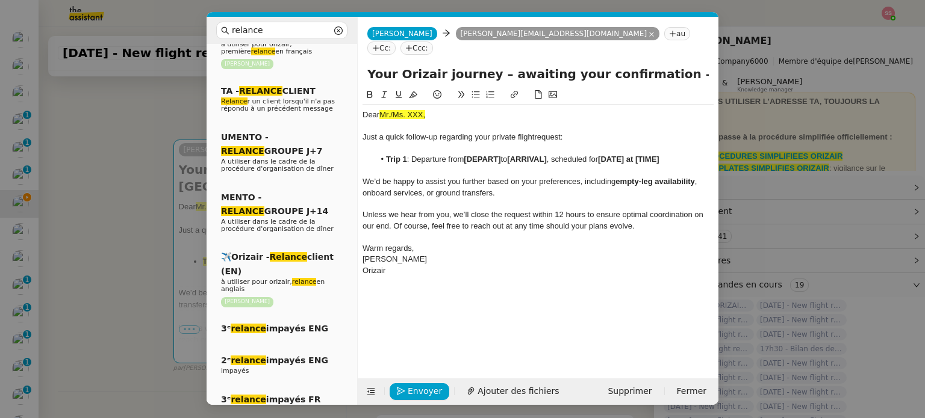
click at [173, 237] on nz-modal-container "relance Service Relance Bon de Commande LBP A utiliser dans le cadre de la proc…" at bounding box center [462, 209] width 925 height 418
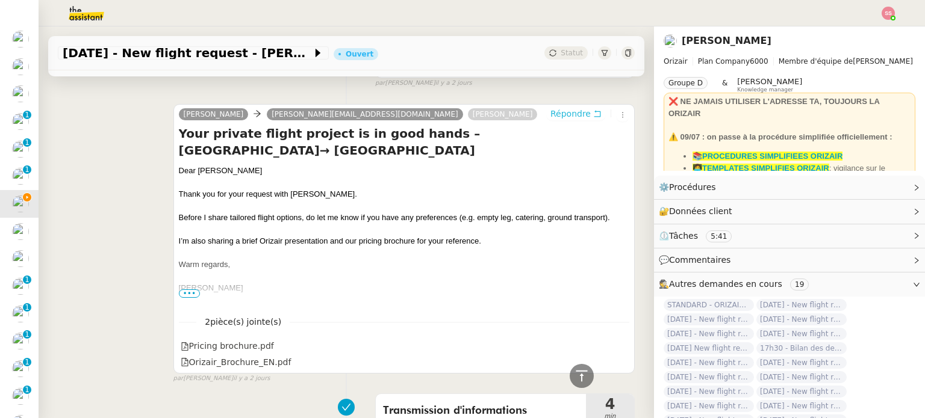
scroll to position [398, 0]
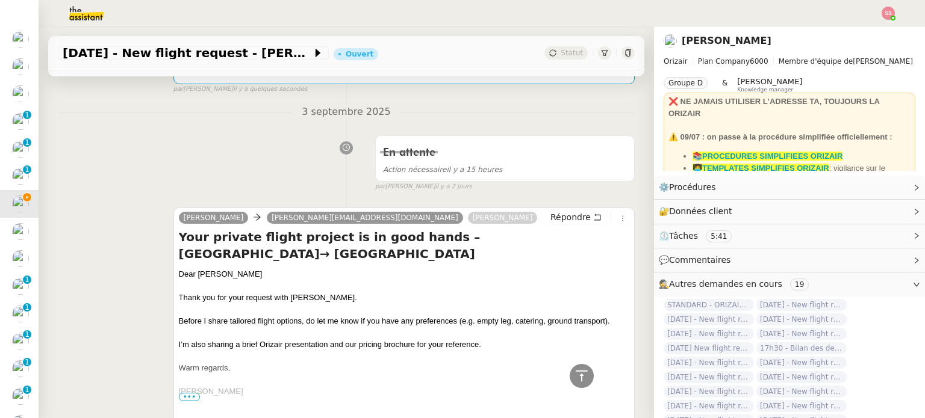
click at [206, 268] on div "Dear [PERSON_NAME]" at bounding box center [404, 274] width 450 height 12
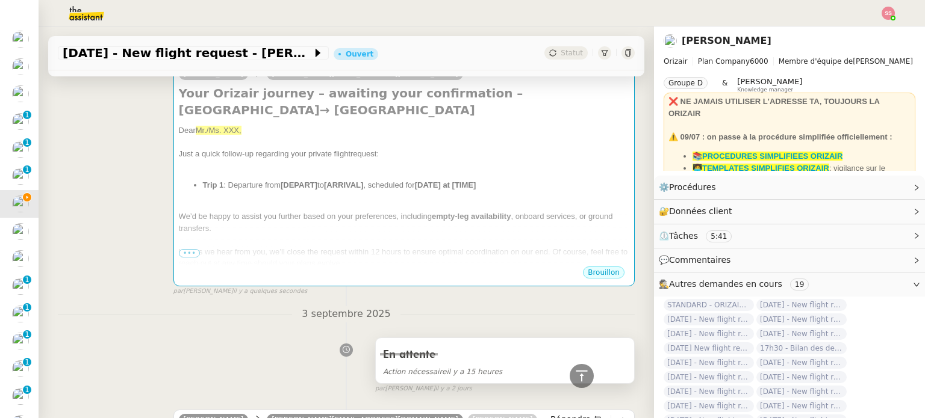
scroll to position [98, 0]
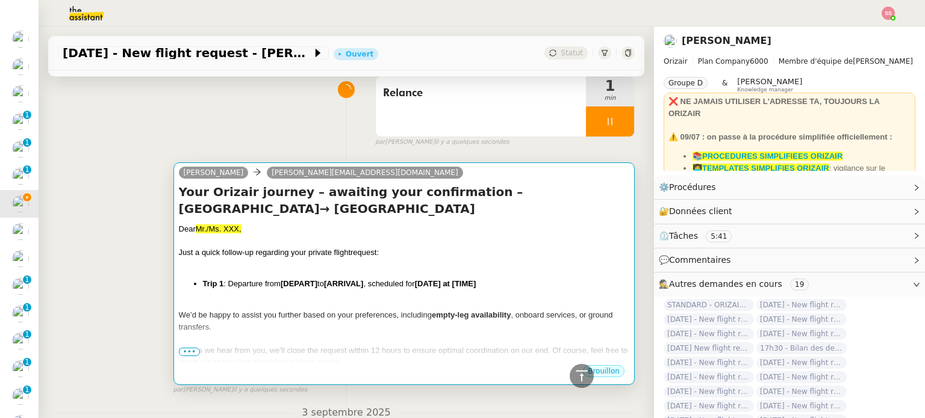
click at [334, 259] on div at bounding box center [404, 265] width 450 height 12
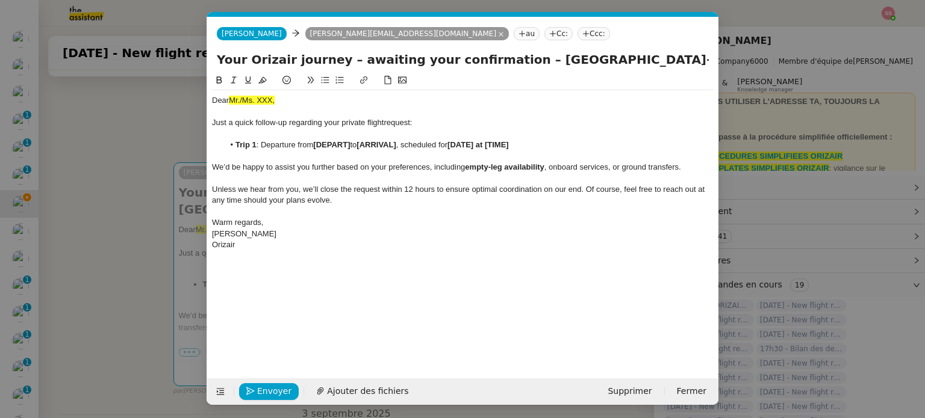
scroll to position [0, 52]
drag, startPoint x: 287, startPoint y: 98, endPoint x: 208, endPoint y: 98, distance: 78.9
click at [208, 98] on nz-spin "Dear Mr./Ms. XXX, Just a quick follow-up regarding your private flight request:…" at bounding box center [462, 218] width 511 height 291
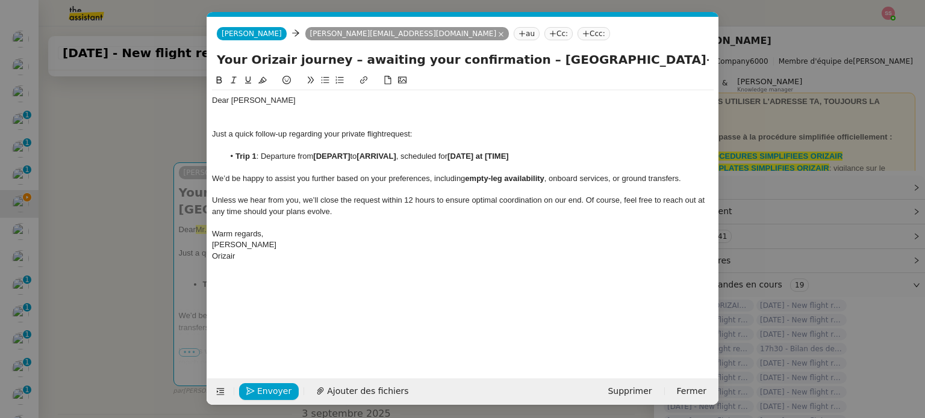
scroll to position [0, 0]
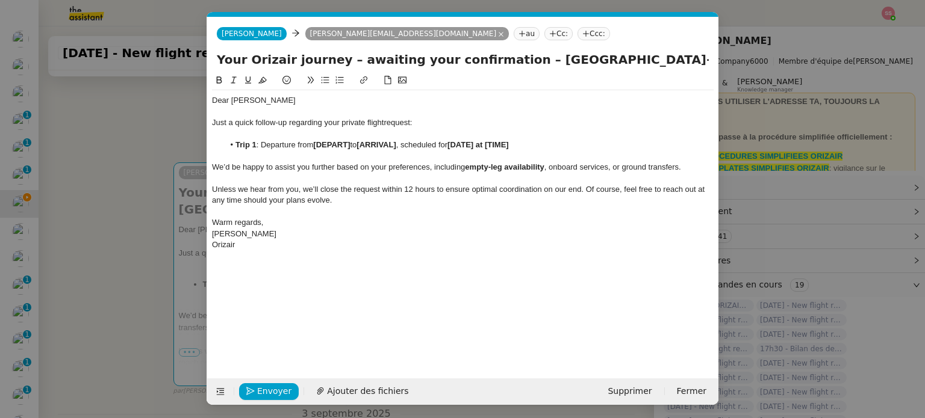
click at [104, 246] on nz-modal-container "relance Service Relance Bon de Commande LBP A utiliser dans le cadre de la proc…" at bounding box center [462, 209] width 925 height 418
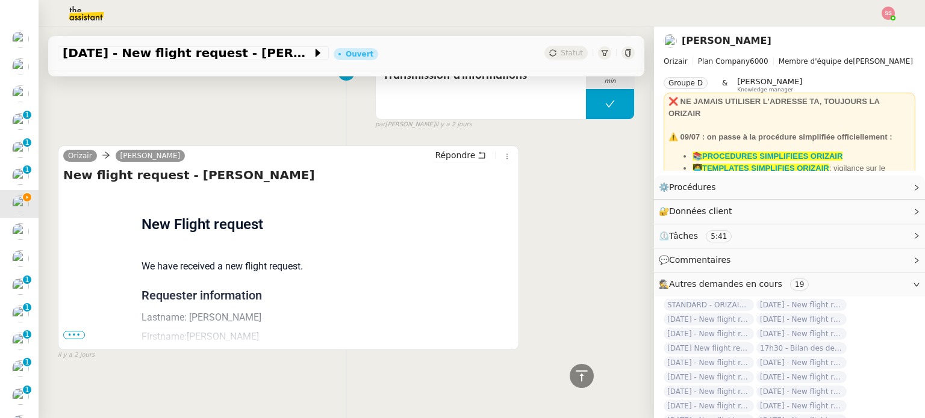
scroll to position [840, 0]
click at [75, 331] on span "•••" at bounding box center [74, 335] width 22 height 8
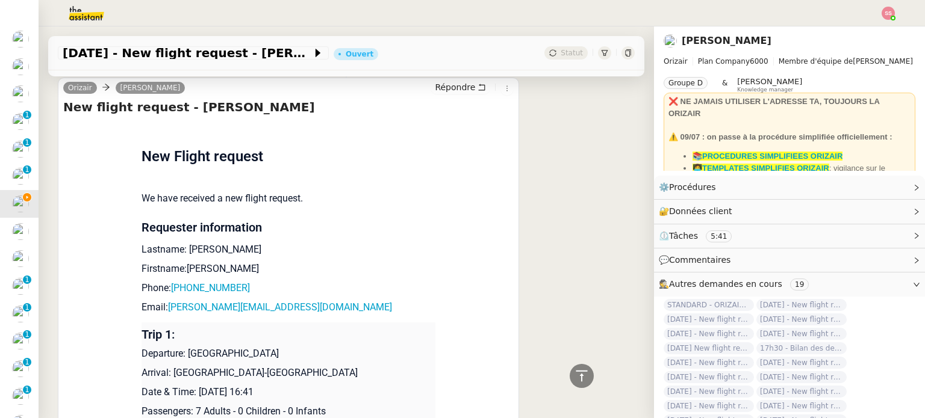
scroll to position [1021, 0]
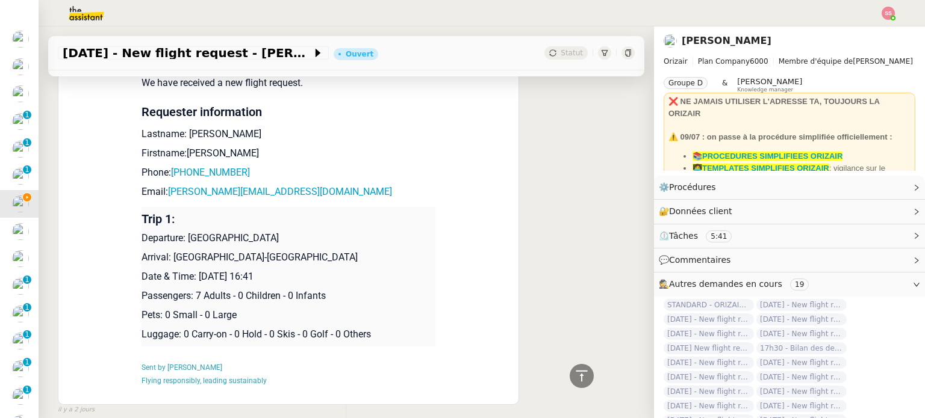
drag, startPoint x: 182, startPoint y: 239, endPoint x: 289, endPoint y: 226, distance: 107.4
click at [289, 226] on td "Trip 1: Departure: Manchester Airport Arrival: Málaga-Costa del Sol Airport Dat…" at bounding box center [288, 277] width 294 height 140
click at [293, 232] on p "Departure: [GEOGRAPHIC_DATA]" at bounding box center [288, 238] width 294 height 14
drag, startPoint x: 168, startPoint y: 253, endPoint x: 302, endPoint y: 242, distance: 134.1
click at [302, 242] on td "Trip 1: Departure: Manchester Airport Arrival: Málaga-Costa del Sol Airport Dat…" at bounding box center [288, 277] width 294 height 140
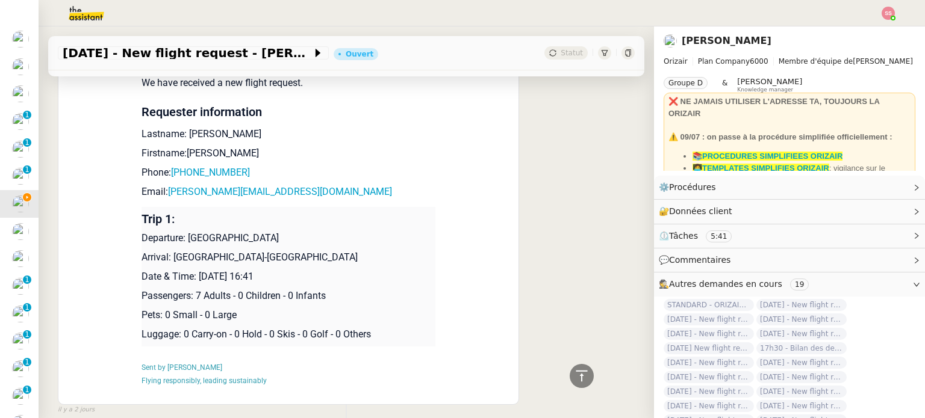
click at [302, 242] on p "Departure: [GEOGRAPHIC_DATA]" at bounding box center [288, 238] width 294 height 14
drag, startPoint x: 267, startPoint y: 231, endPoint x: 187, endPoint y: 232, distance: 80.1
click at [187, 232] on p "Departure: [GEOGRAPHIC_DATA]" at bounding box center [288, 238] width 294 height 14
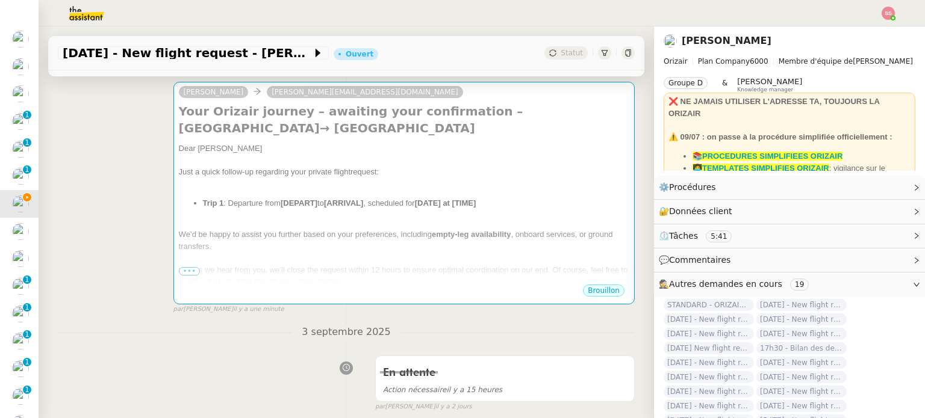
scroll to position [0, 0]
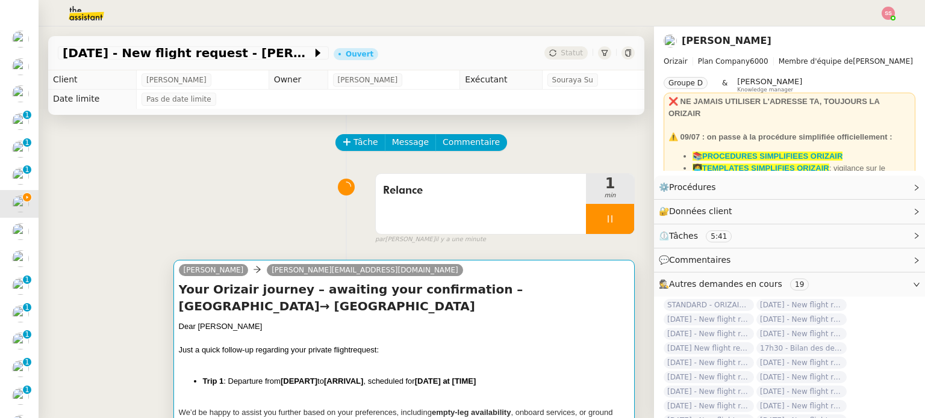
click at [266, 333] on div at bounding box center [404, 339] width 450 height 12
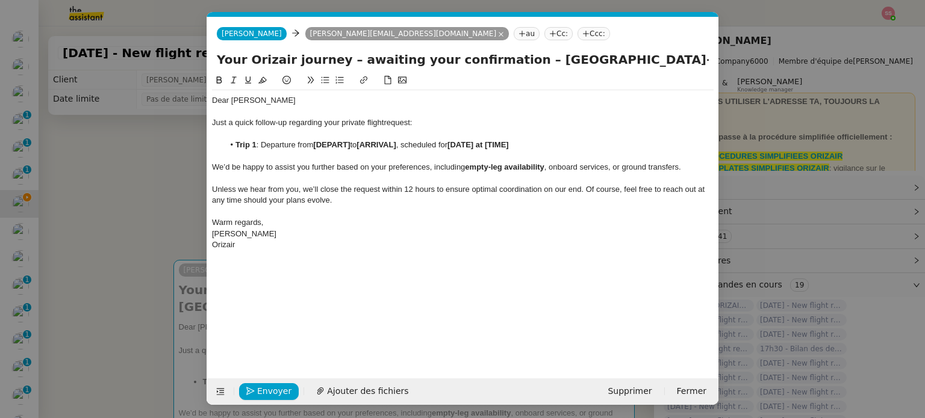
scroll to position [0, 52]
drag, startPoint x: 352, startPoint y: 141, endPoint x: 315, endPoint y: 144, distance: 36.2
click at [315, 144] on li "Trip 1 : Departure from [DEPART] to [ARRIVAL] , scheduled for [DATE] at [TIME]" at bounding box center [469, 145] width 490 height 11
click at [146, 277] on nz-modal-container "relance Service Relance Bon de Commande LBP A utiliser dans le cadre de la proc…" at bounding box center [462, 209] width 925 height 418
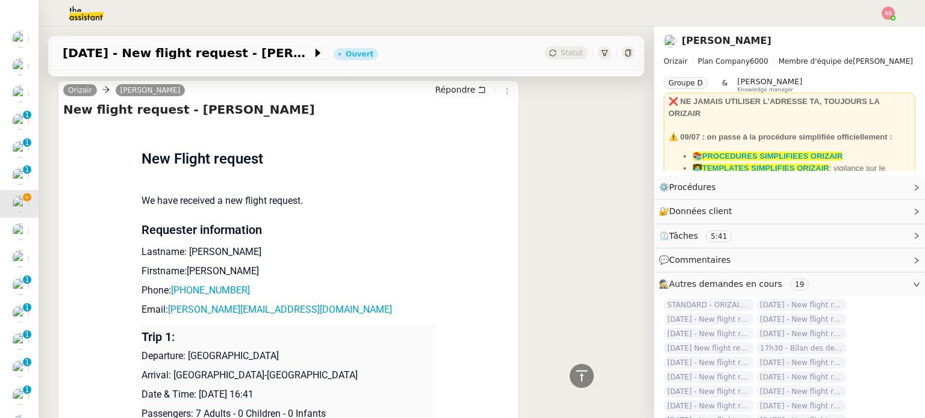
scroll to position [963, 0]
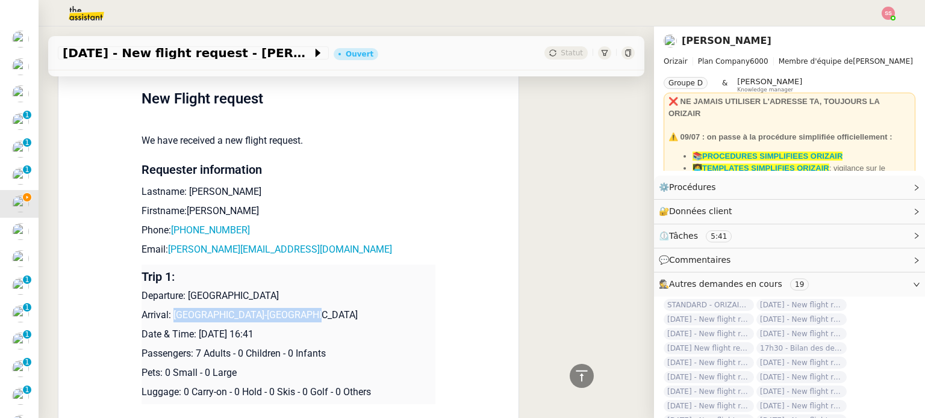
drag, startPoint x: 167, startPoint y: 310, endPoint x: 303, endPoint y: 303, distance: 135.6
click at [303, 303] on td "Trip 1: Departure: Manchester Airport Arrival: Málaga-Costa del Sol Airport Dat…" at bounding box center [288, 335] width 294 height 140
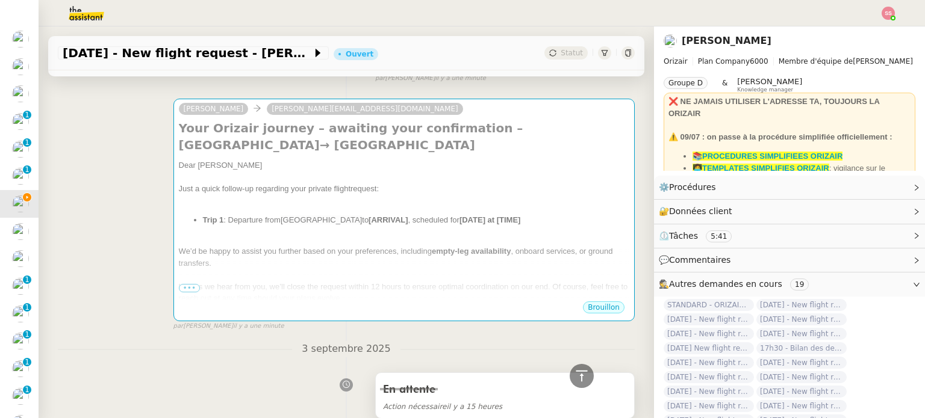
scroll to position [60, 0]
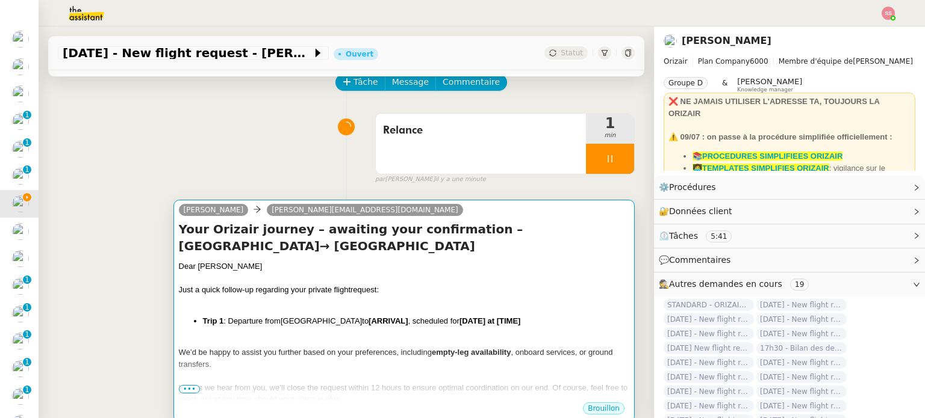
click at [405, 296] on div at bounding box center [404, 302] width 450 height 12
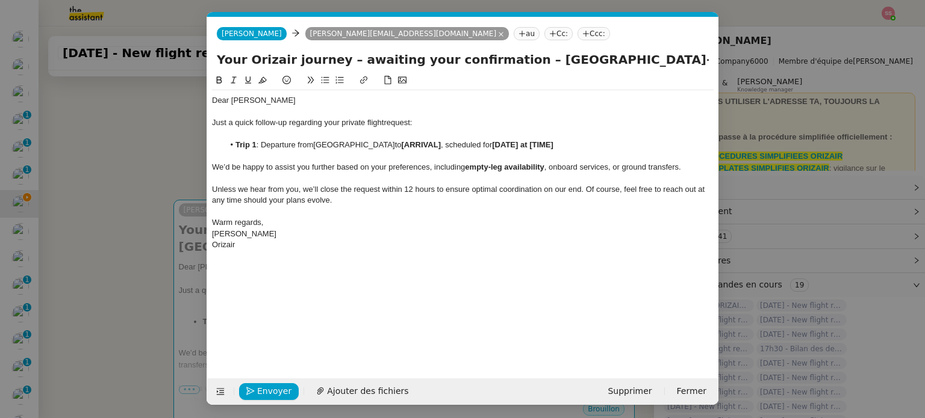
scroll to position [0, 52]
drag, startPoint x: 431, startPoint y: 146, endPoint x: 392, endPoint y: 143, distance: 39.2
click at [392, 143] on li "Trip 1 : Departure from Manchester Airport to [ARRIVAL] , scheduled for [DATE] …" at bounding box center [469, 145] width 490 height 11
paste div
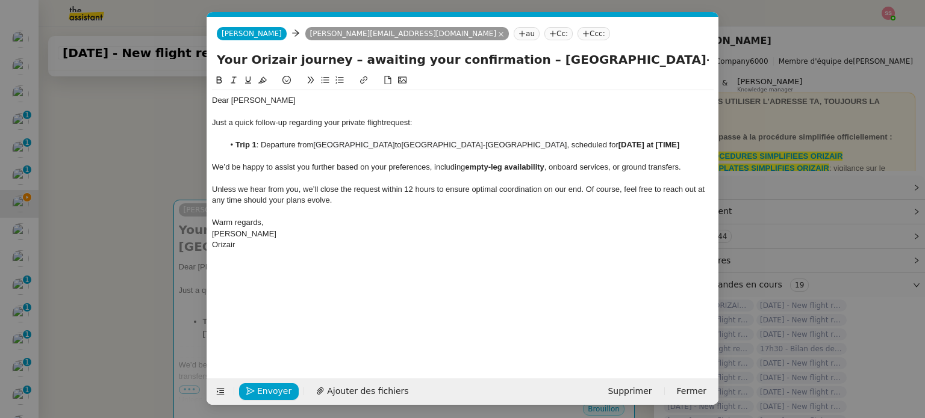
click at [145, 296] on nz-modal-container "relance Service Relance Bon de Commande LBP A utiliser dans le cadre de la proc…" at bounding box center [462, 209] width 925 height 418
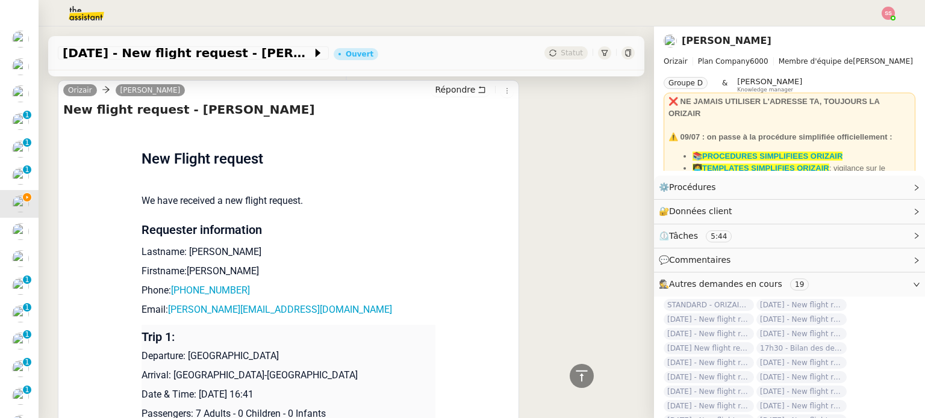
scroll to position [1079, 0]
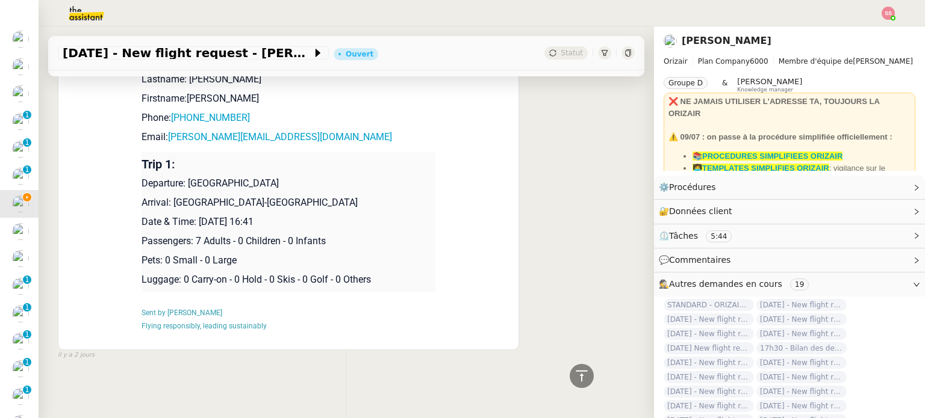
drag, startPoint x: 196, startPoint y: 212, endPoint x: 315, endPoint y: 215, distance: 119.8
click at [315, 215] on p "Date & Time: [DATE] 16:41" at bounding box center [288, 222] width 294 height 14
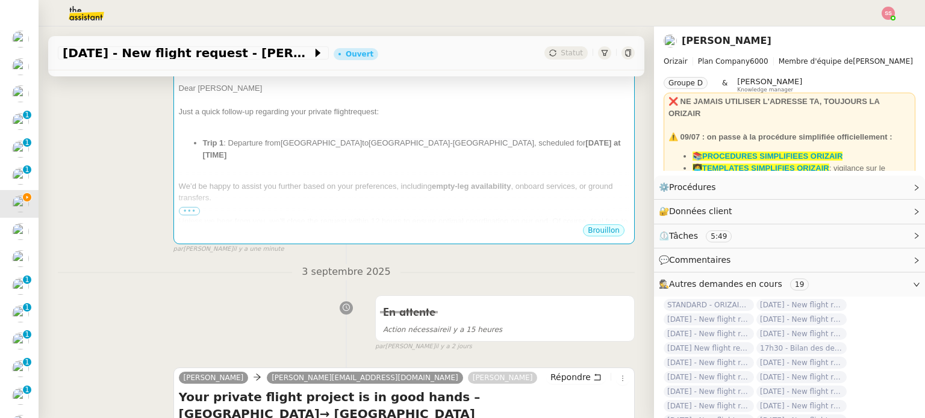
scroll to position [116, 0]
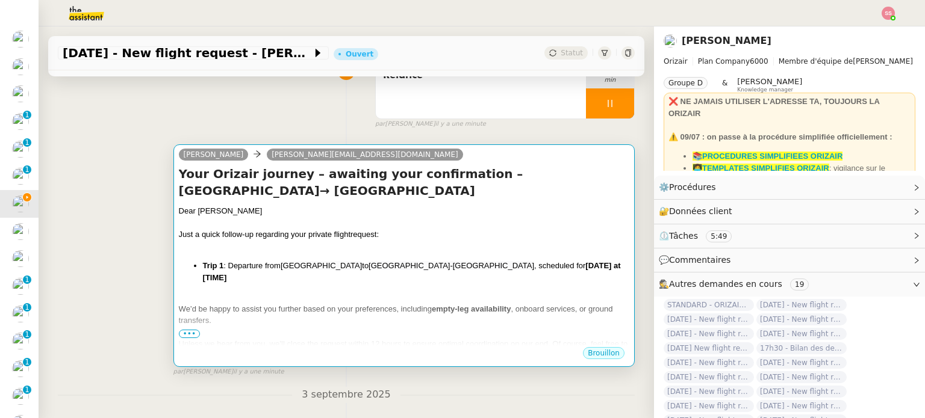
click at [462, 244] on div "Dear Mr.Clark Just a quick follow-up regarding your private flight request: Tri…" at bounding box center [404, 306] width 450 height 203
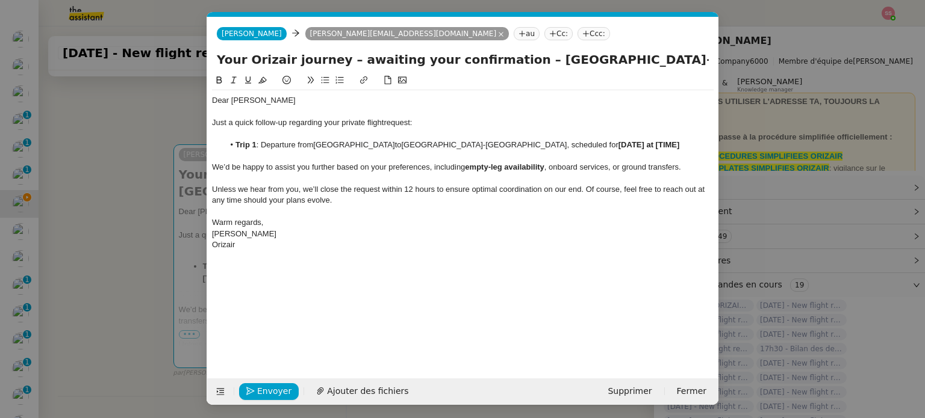
scroll to position [0, 52]
drag, startPoint x: 614, startPoint y: 145, endPoint x: 545, endPoint y: 146, distance: 69.2
click at [545, 146] on li "Trip 1 : Departure from Manchester Airport to Málaga-Costa del Sol Airport , sc…" at bounding box center [469, 145] width 490 height 11
click at [413, 211] on div "﻿" at bounding box center [462, 211] width 501 height 11
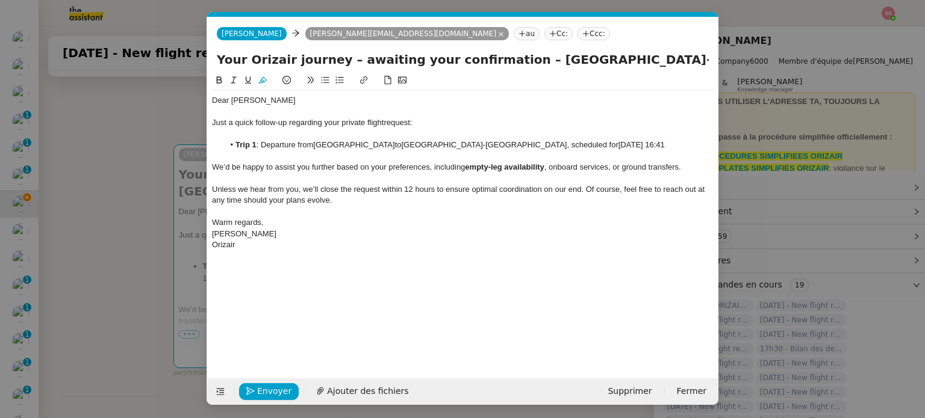
click at [577, 30] on nz-tag "Ccc:" at bounding box center [593, 33] width 33 height 13
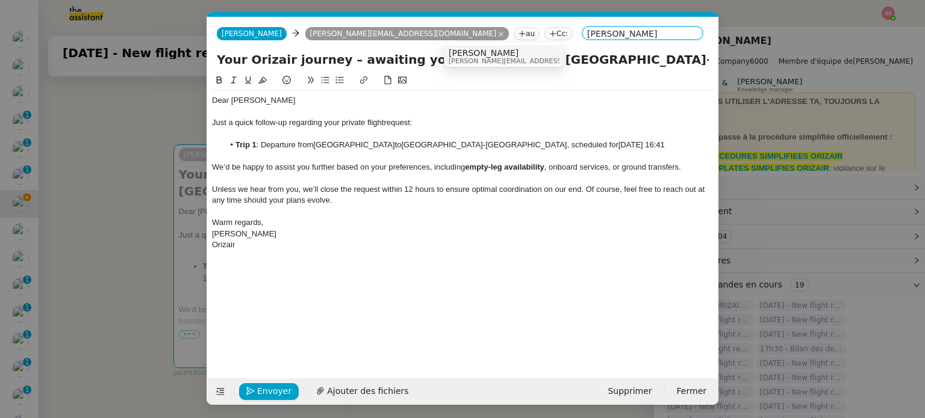
type input "louid frei"
click at [501, 57] on span "[PERSON_NAME]" at bounding box center [533, 53] width 171 height 10
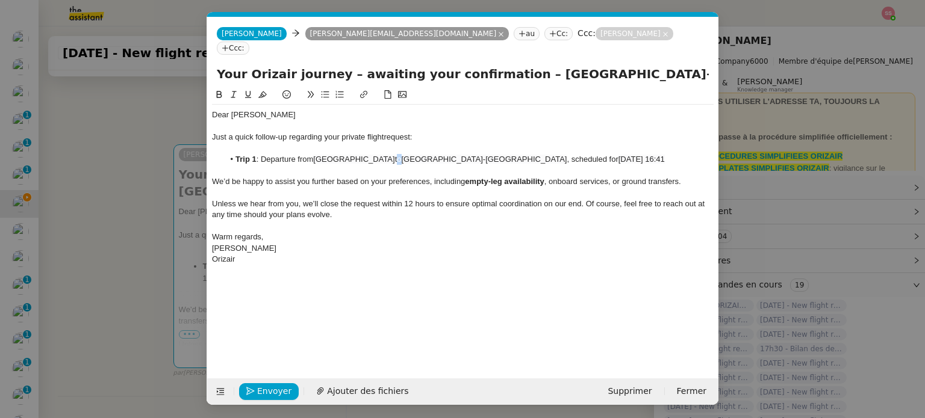
click at [384, 154] on li "Trip 1 : Departure from Manchester Airport to Málaga-Costa del Sol Airport , sc…" at bounding box center [469, 159] width 490 height 11
click at [280, 388] on span "Envoyer" at bounding box center [274, 392] width 34 height 14
click at [280, 388] on span "Confirmer l'envoi" at bounding box center [293, 392] width 72 height 14
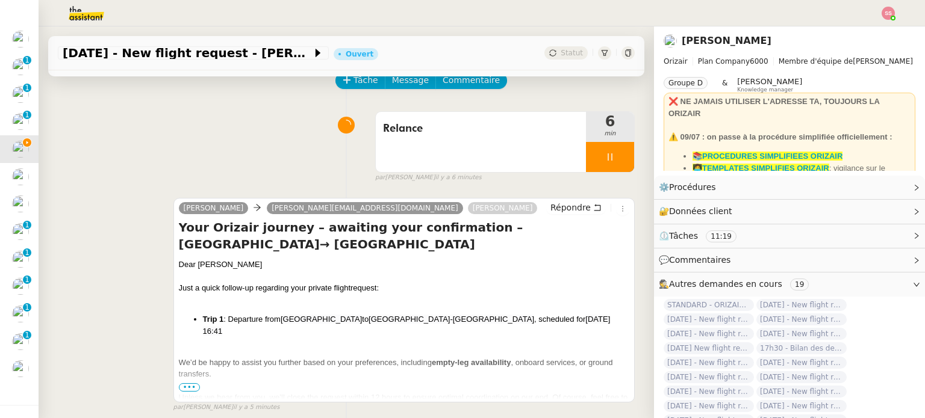
scroll to position [60, 0]
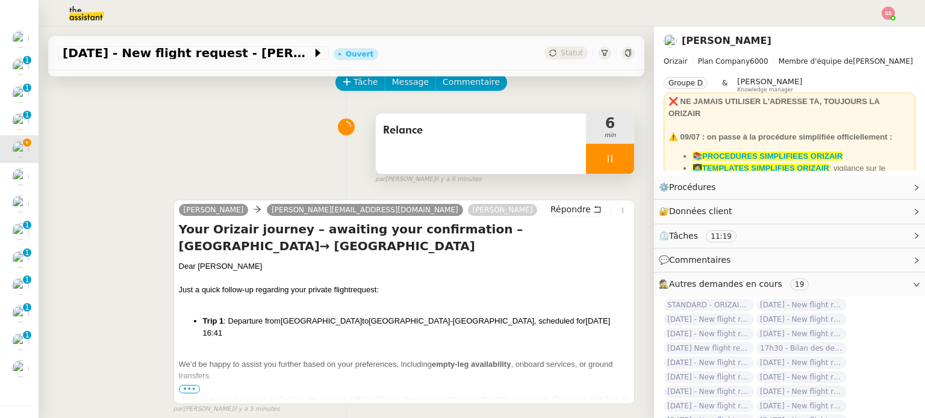
click at [612, 163] on div at bounding box center [610, 159] width 48 height 30
click at [610, 153] on button at bounding box center [622, 159] width 24 height 30
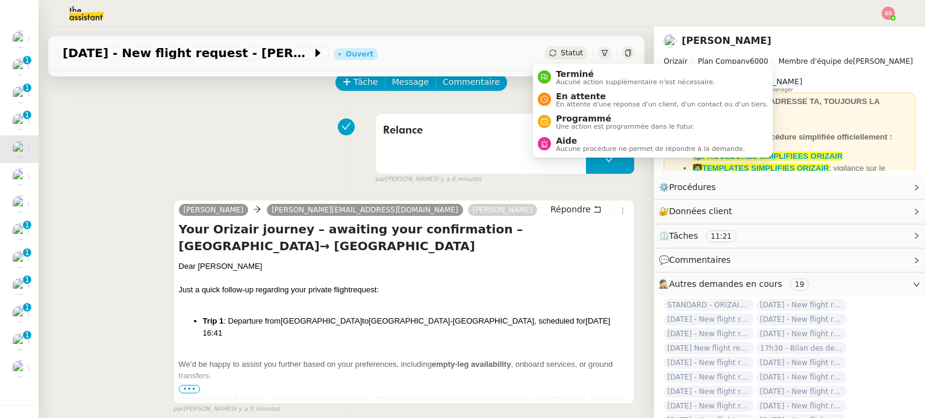
click at [343, 142] on div "Relance 6 min false par Souraya S. il y a 6 minutes" at bounding box center [346, 146] width 577 height 77
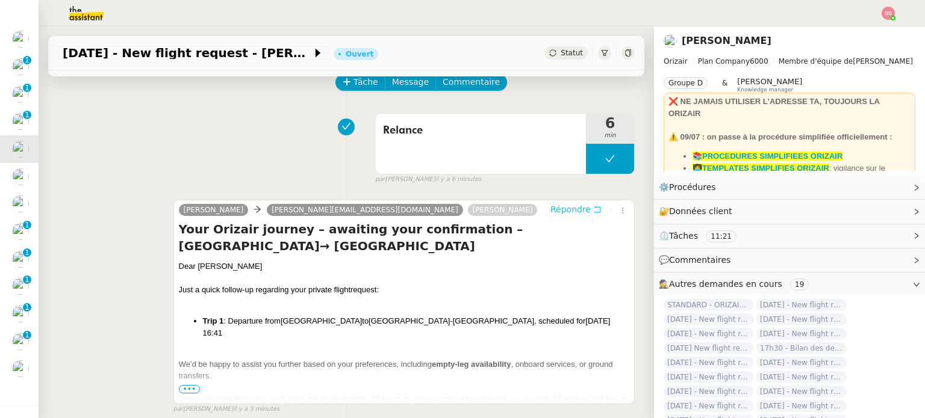
click at [557, 204] on button "Répondre" at bounding box center [576, 209] width 60 height 13
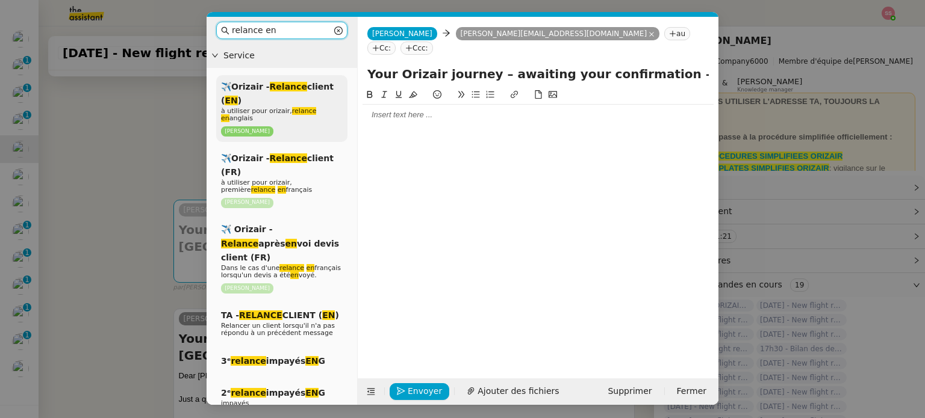
type input "relance en"
drag, startPoint x: 315, startPoint y: 93, endPoint x: 327, endPoint y: 91, distance: 12.2
click at [315, 93] on div "✈️Orizair - Relance client ( EN ) à utiliser pour orizair, relance en anglais L…" at bounding box center [281, 108] width 131 height 67
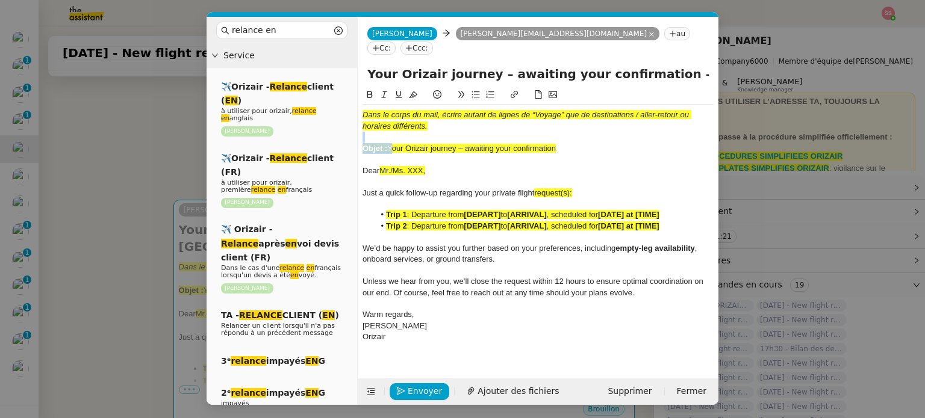
drag, startPoint x: 389, startPoint y: 133, endPoint x: 588, endPoint y: 128, distance: 199.3
click at [588, 128] on div "Dans le corps du mail, écrire autant de lignes de “Voyage” que de destinations …" at bounding box center [537, 226] width 351 height 243
drag, startPoint x: 57, startPoint y: 164, endPoint x: 243, endPoint y: 177, distance: 186.4
click at [60, 164] on nz-modal-container "relance en Service ✈️Orizair - Relance client ( EN ) à utiliser pour orizair, r…" at bounding box center [462, 209] width 925 height 418
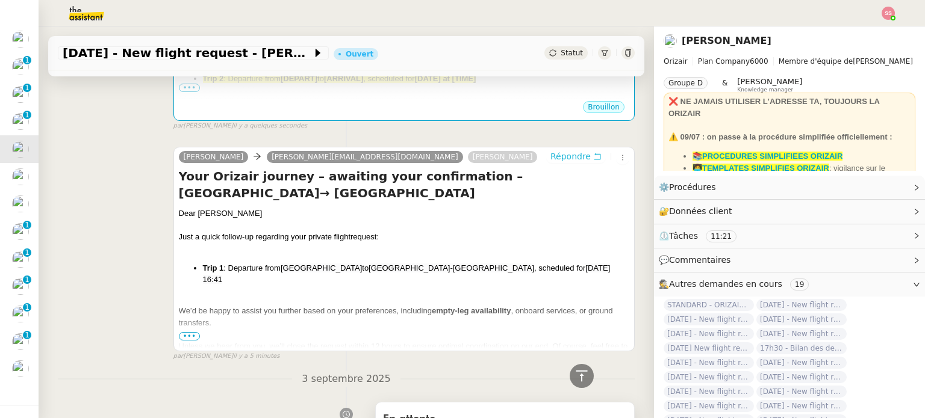
scroll to position [121, 0]
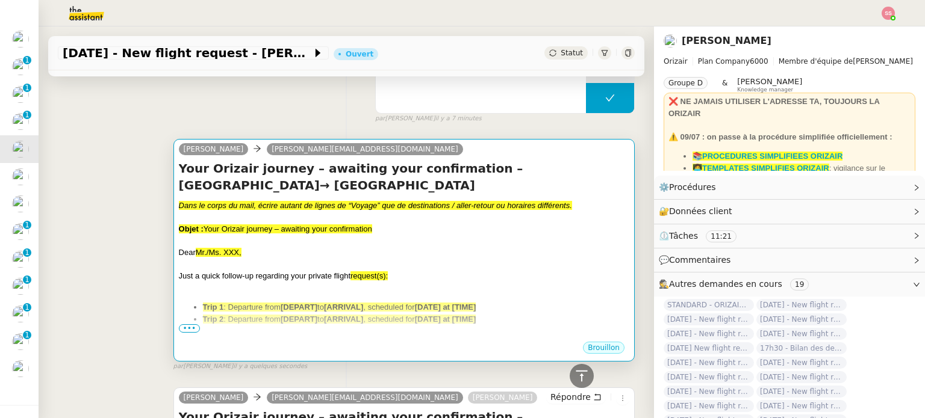
click at [463, 259] on div at bounding box center [404, 265] width 450 height 12
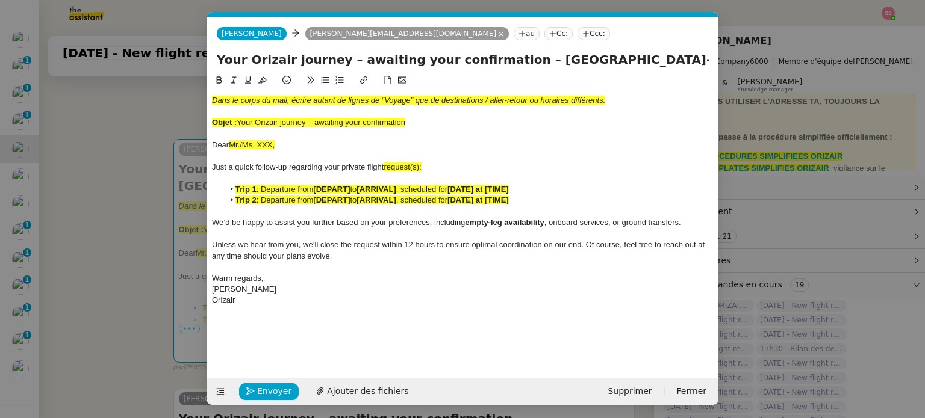
scroll to position [0, 63]
click at [624, 389] on span "Supprimer" at bounding box center [629, 392] width 44 height 14
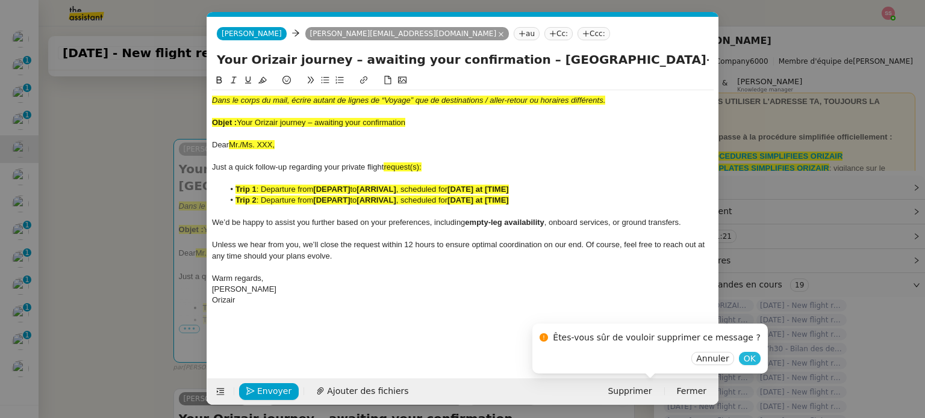
drag, startPoint x: 724, startPoint y: 353, endPoint x: 718, endPoint y: 353, distance: 6.0
click at [743, 353] on span "OK" at bounding box center [749, 359] width 12 height 12
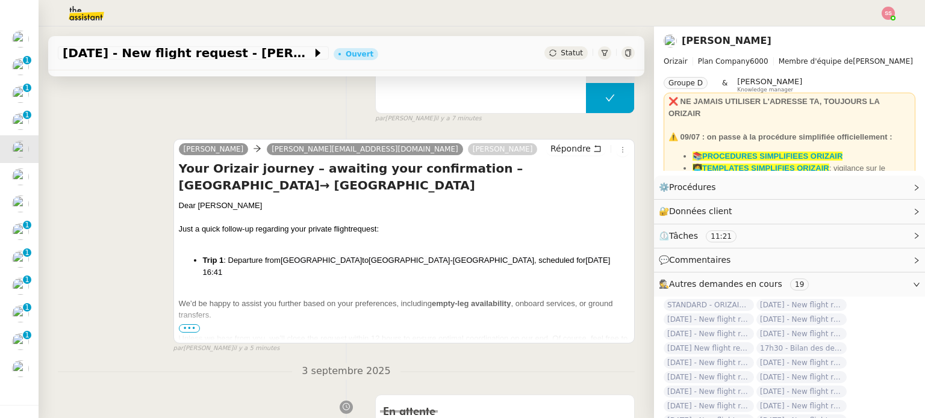
scroll to position [1, 0]
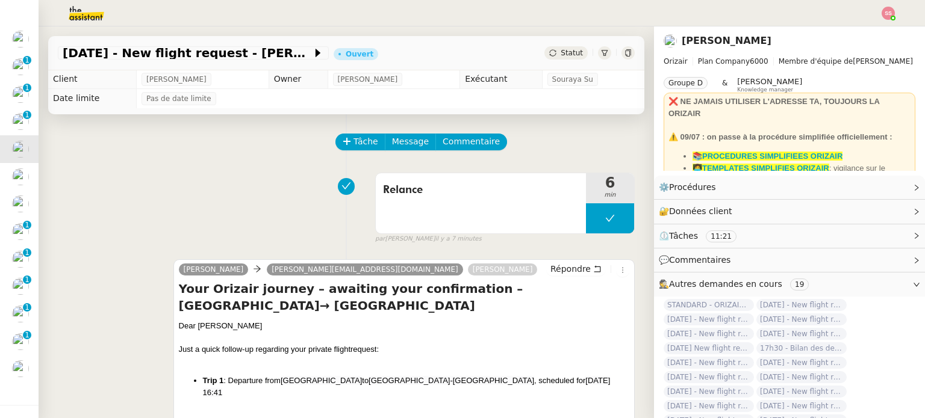
click at [545, 48] on div "Statut" at bounding box center [565, 52] width 43 height 13
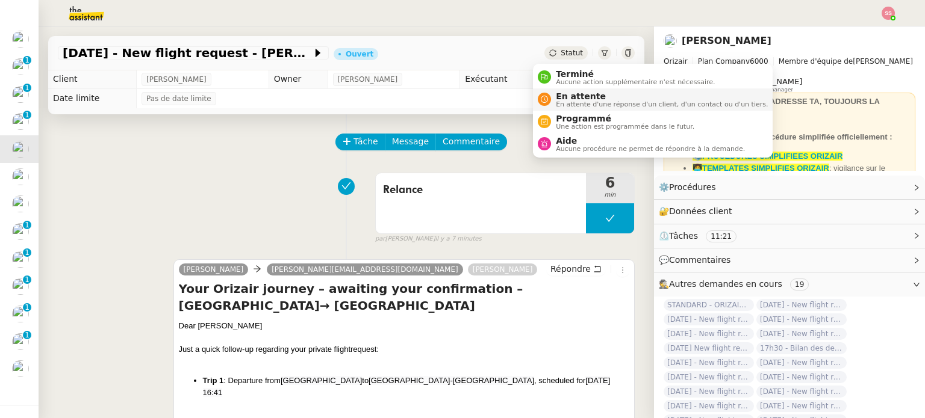
click at [566, 101] on span "En attente d'une réponse d'un client, d'un contact ou d'un tiers." at bounding box center [662, 104] width 212 height 7
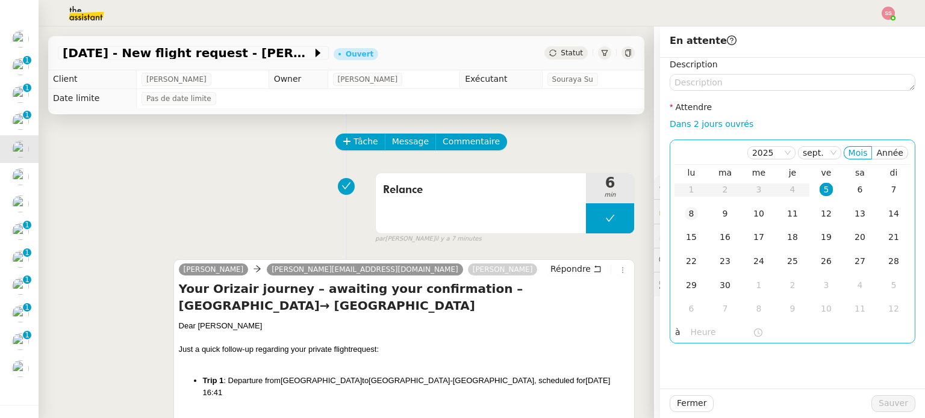
click at [684, 213] on div "8" at bounding box center [690, 213] width 13 height 13
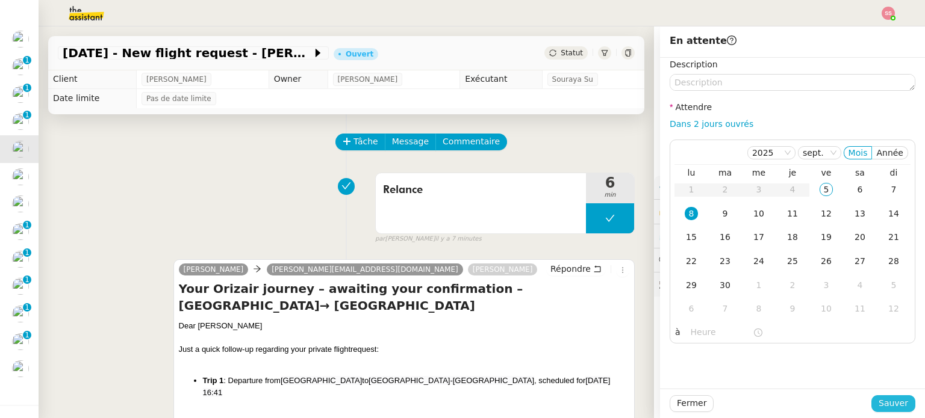
click at [871, 397] on button "Sauver" at bounding box center [893, 403] width 44 height 17
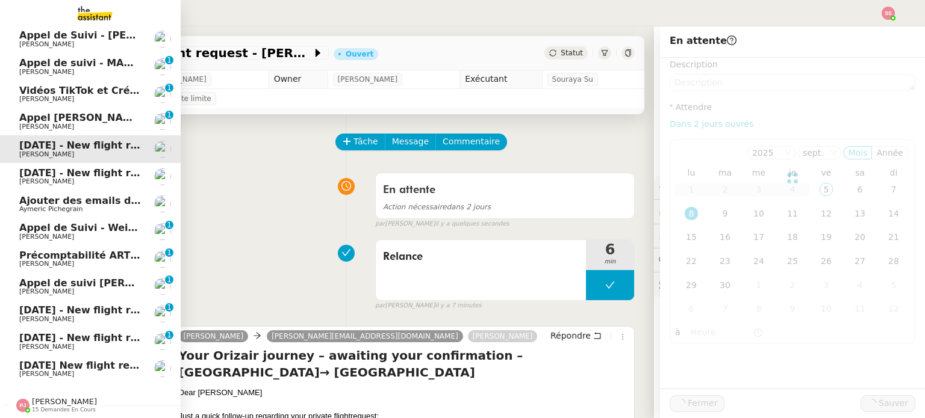
scroll to position [60, 0]
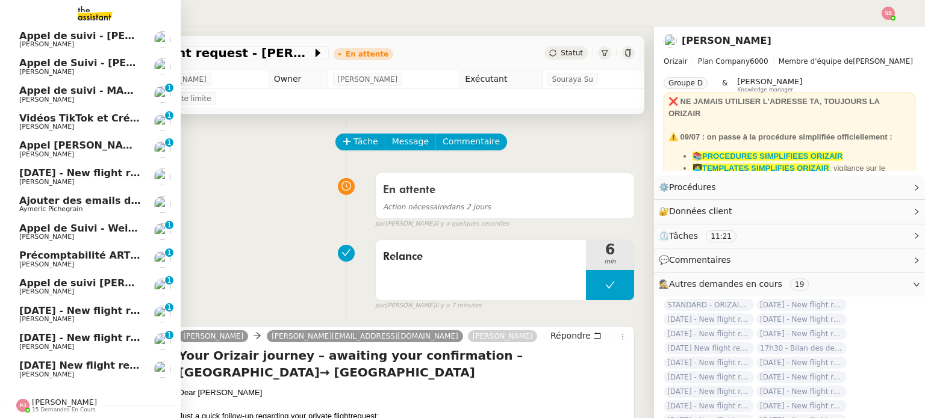
click at [76, 167] on span "[DATE] - New flight request - [PERSON_NAME]" at bounding box center [143, 172] width 249 height 11
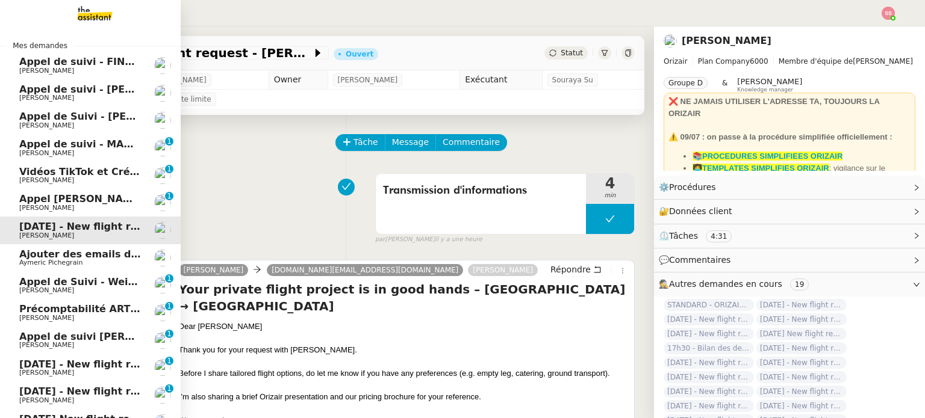
scroll to position [60, 0]
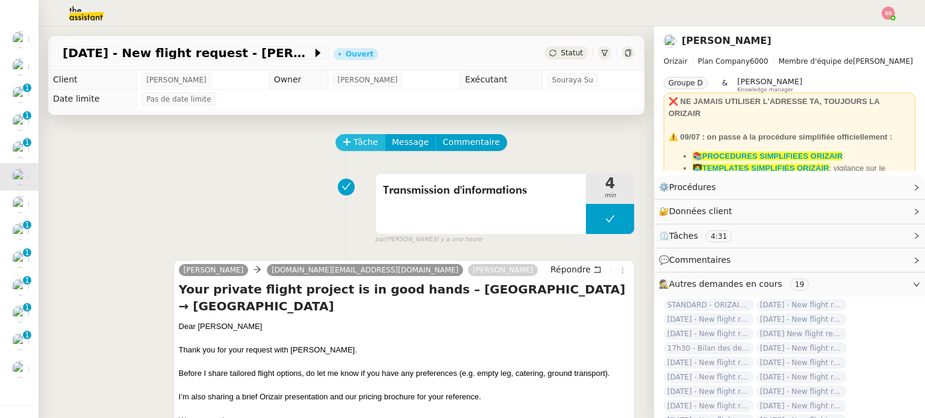
click at [365, 140] on span "Tâche" at bounding box center [365, 142] width 25 height 14
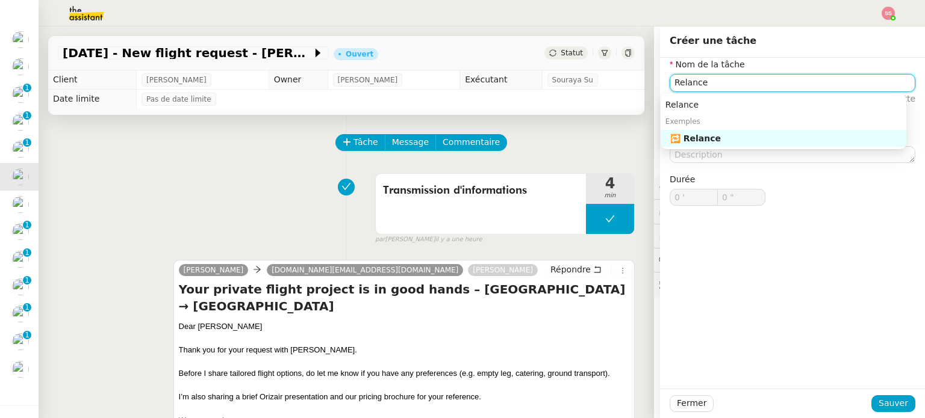
type input "Relance"
click at [294, 186] on div "Transmission d'informations 4 min false par Souraya S. il y a une heure" at bounding box center [346, 206] width 577 height 77
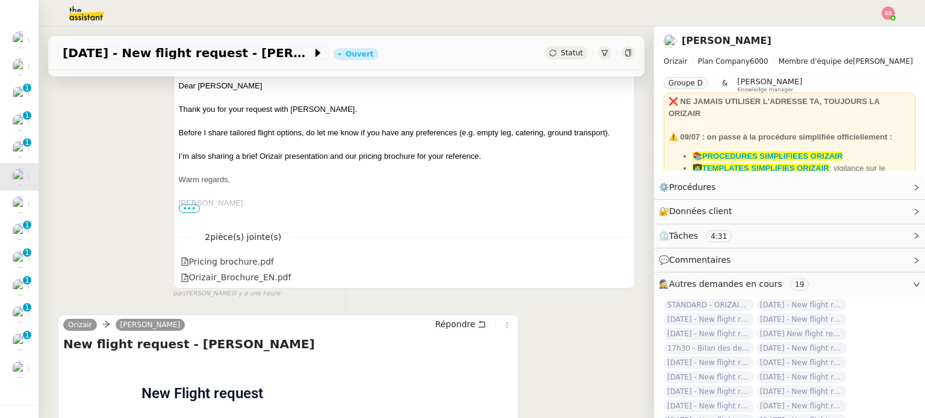
scroll to position [361, 0]
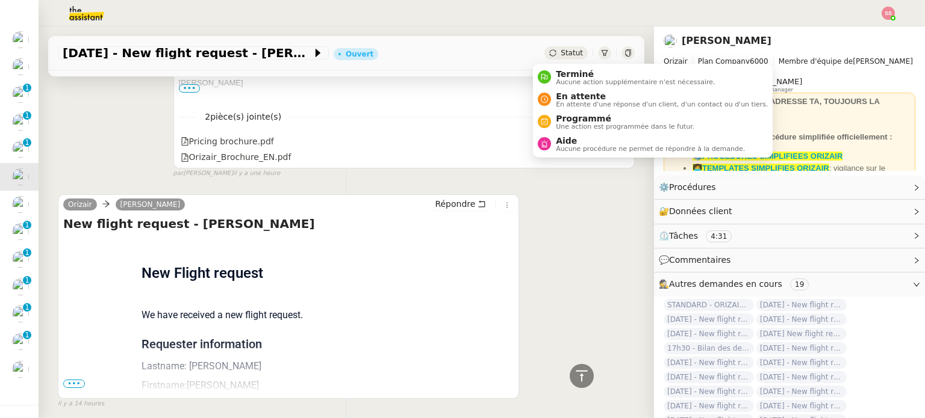
click at [548, 52] on div "Statut" at bounding box center [565, 52] width 43 height 13
click at [564, 101] on span "En attente d'une réponse d'un client, d'un contact ou d'un tiers." at bounding box center [662, 104] width 212 height 7
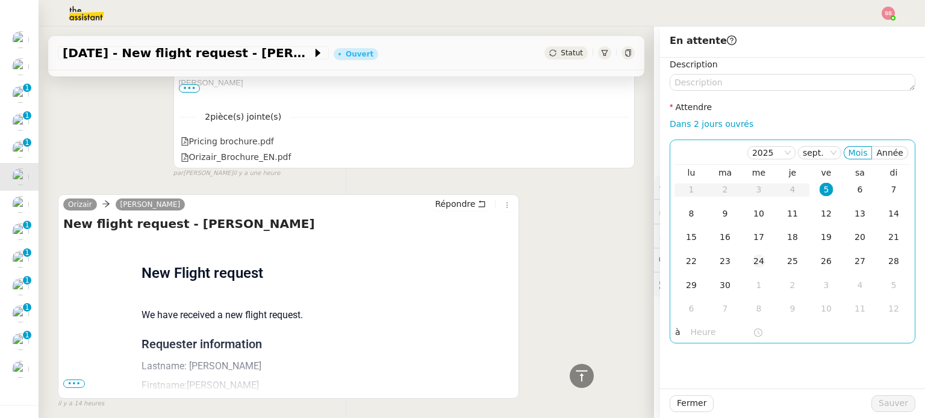
drag, startPoint x: 685, startPoint y: 216, endPoint x: 743, endPoint y: 271, distance: 80.0
click at [685, 216] on div "8" at bounding box center [690, 213] width 13 height 13
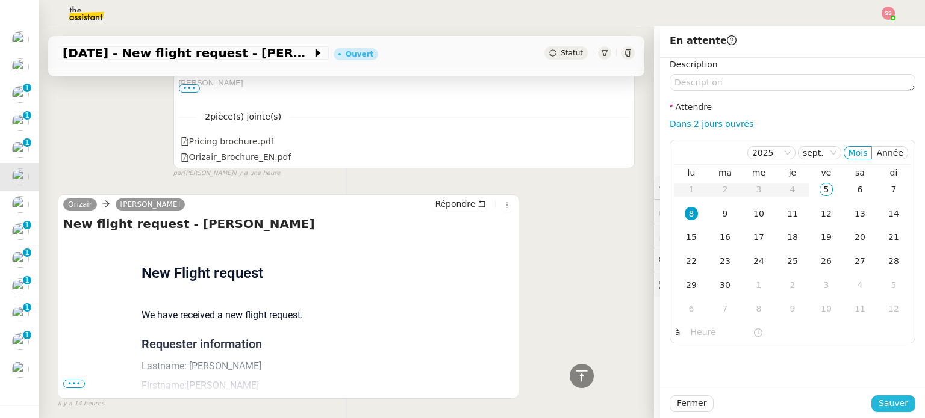
click at [872, 403] on button "Sauver" at bounding box center [893, 403] width 44 height 17
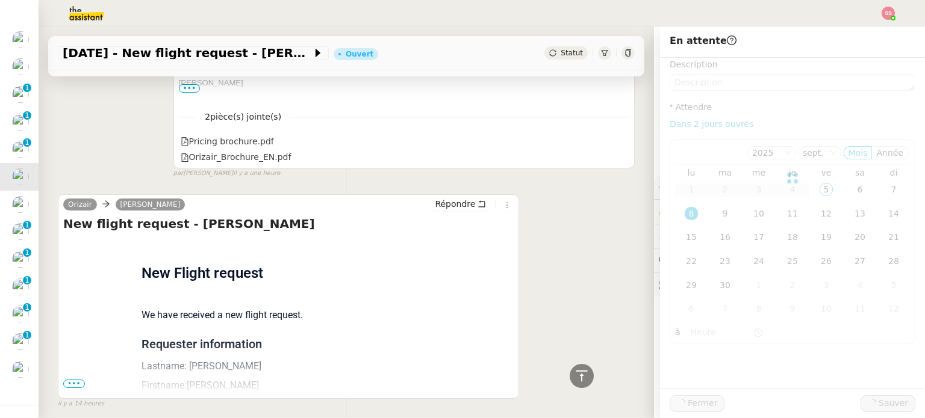
scroll to position [427, 0]
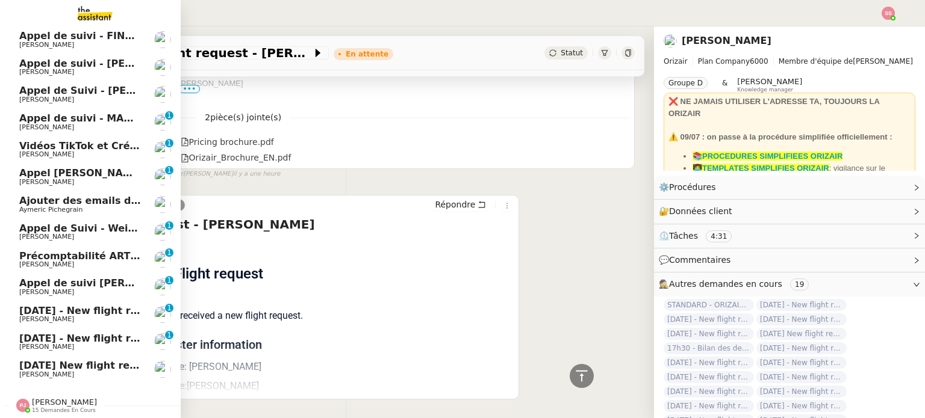
scroll to position [32, 0]
click at [75, 278] on span "[PERSON_NAME] de suivi [PERSON_NAME]" at bounding box center [104, 283] width 170 height 11
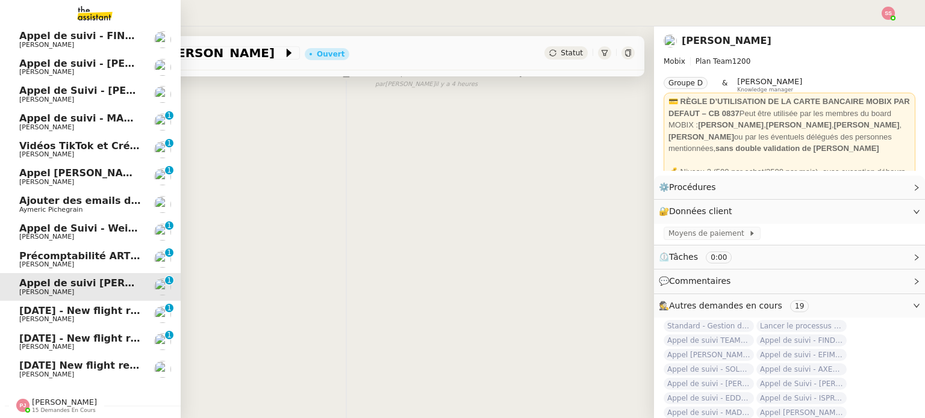
click at [81, 308] on span "20th April 2026 - New flight request - Richie Wistow" at bounding box center [143, 310] width 249 height 11
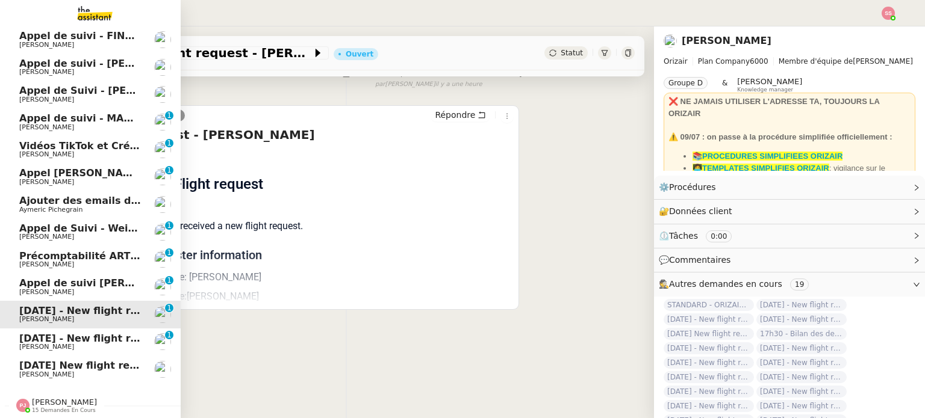
click at [83, 333] on span "20th October 2025 - New flight request - Iyandy Martin" at bounding box center [143, 338] width 249 height 11
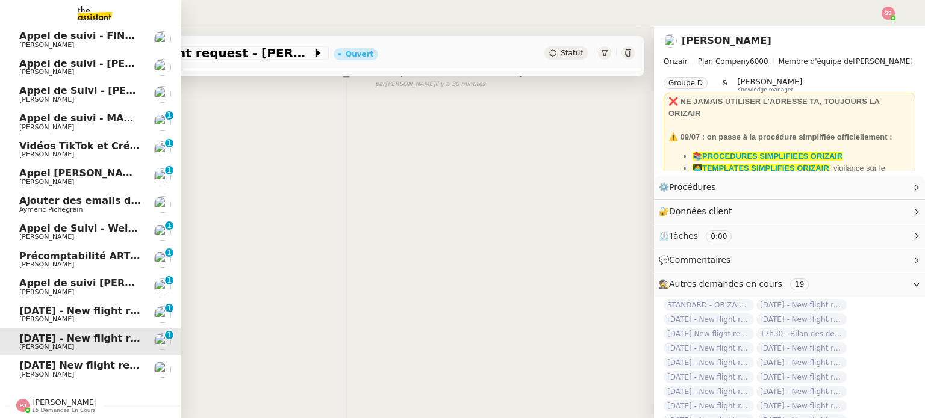
click at [89, 293] on link "[PERSON_NAME] de suivi [PERSON_NAME] [PERSON_NAME] 0 1 2 3 4 5 6 7 8 9" at bounding box center [90, 287] width 181 height 28
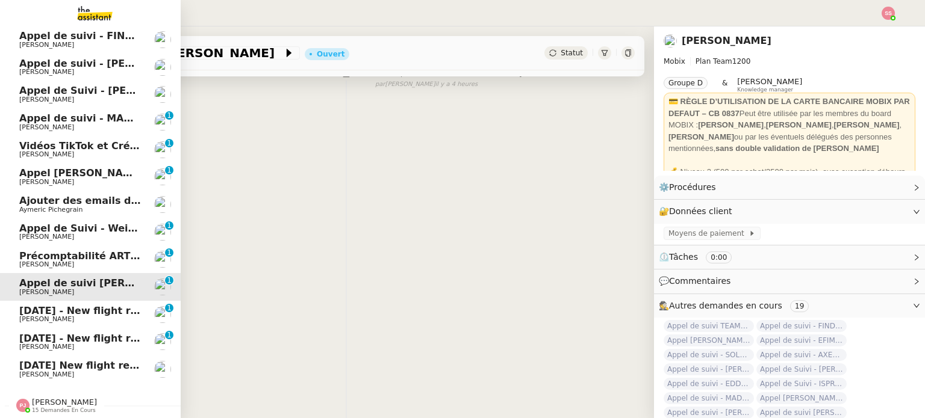
click at [87, 309] on span "20th April 2026 - New flight request - Richie Wistow" at bounding box center [143, 310] width 249 height 11
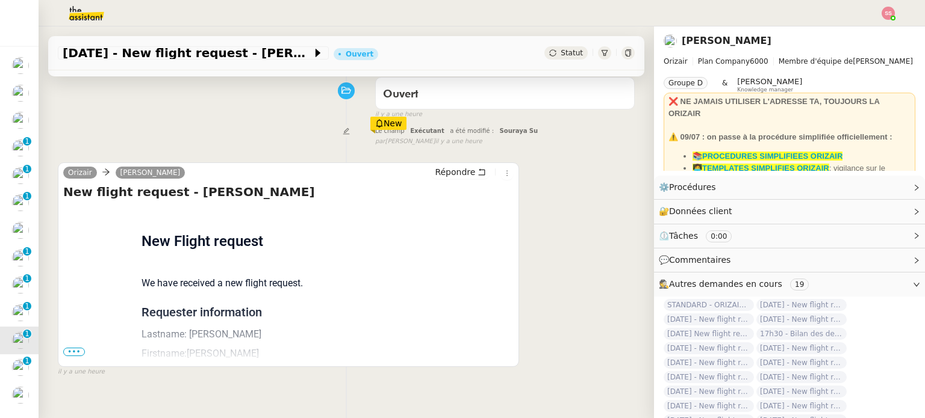
scroll to position [41, 0]
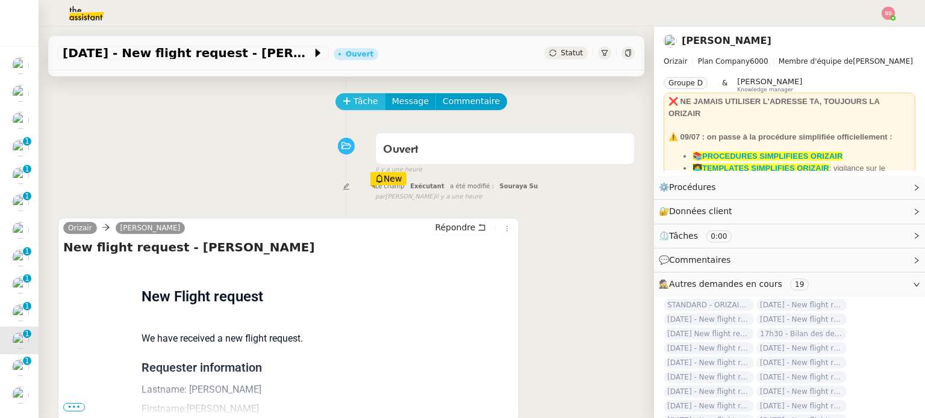
click at [352, 110] on button "Tâche" at bounding box center [360, 101] width 50 height 17
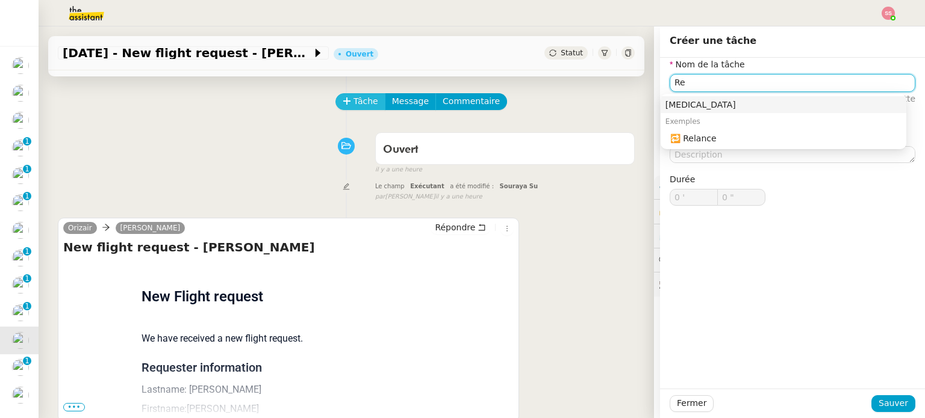
type input "R"
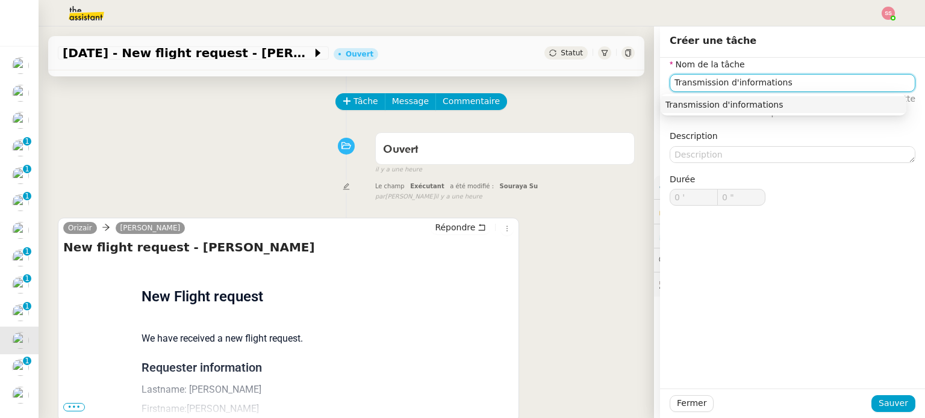
click at [682, 99] on div "Transmission d'informations" at bounding box center [783, 104] width 236 height 11
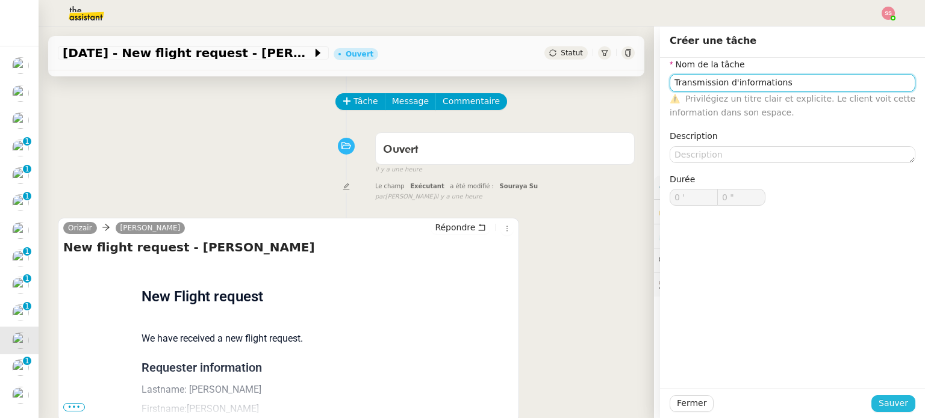
type input "Transmission d'informations"
click at [884, 411] on button "Sauver" at bounding box center [893, 403] width 44 height 17
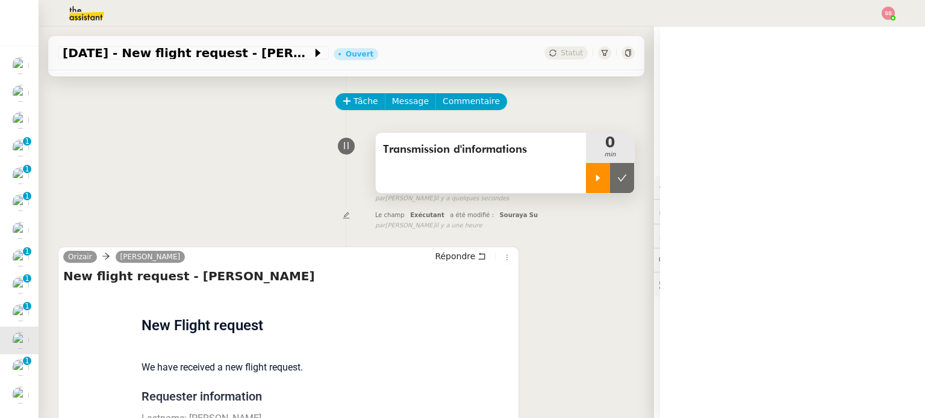
click at [593, 182] on icon at bounding box center [598, 178] width 10 height 10
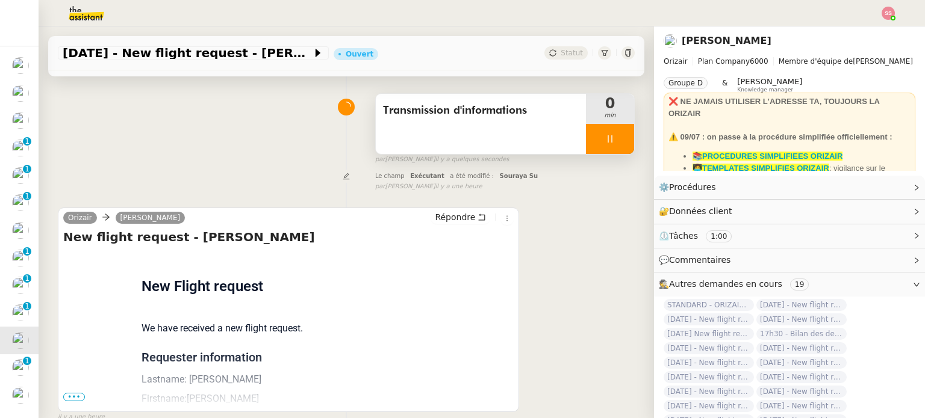
scroll to position [161, 0]
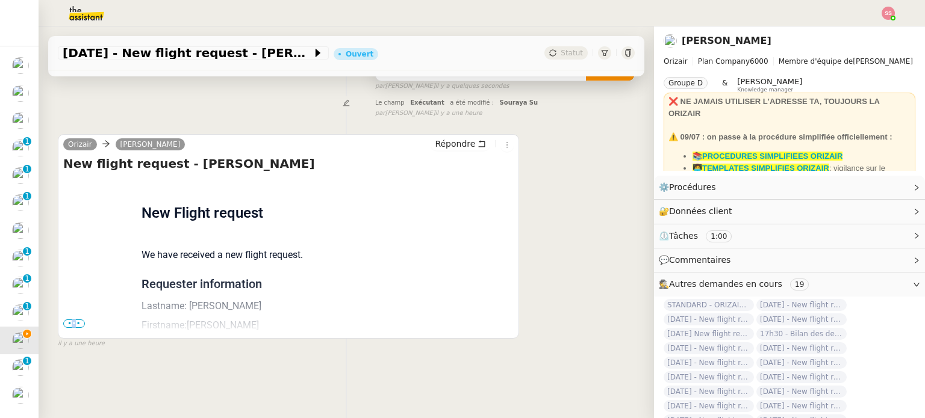
click at [73, 320] on span "•••" at bounding box center [74, 324] width 22 height 8
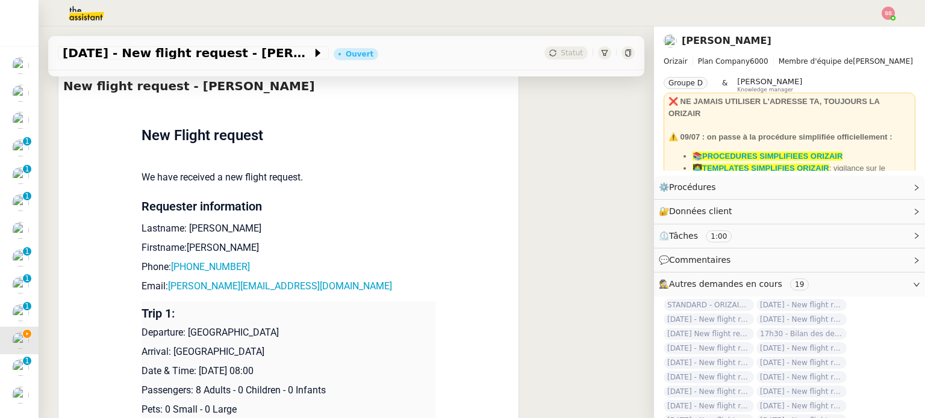
scroll to position [282, 0]
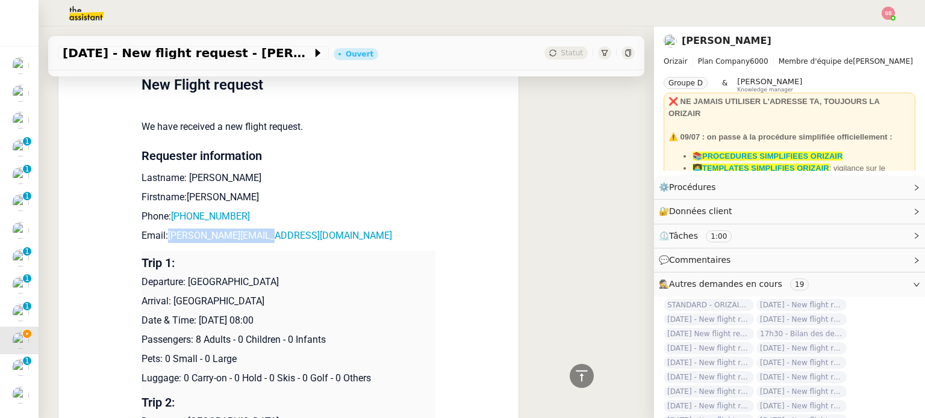
drag, startPoint x: 258, startPoint y: 243, endPoint x: 162, endPoint y: 237, distance: 95.9
click at [162, 237] on p "Email: richie@wistow-dev.uk" at bounding box center [288, 236] width 294 height 14
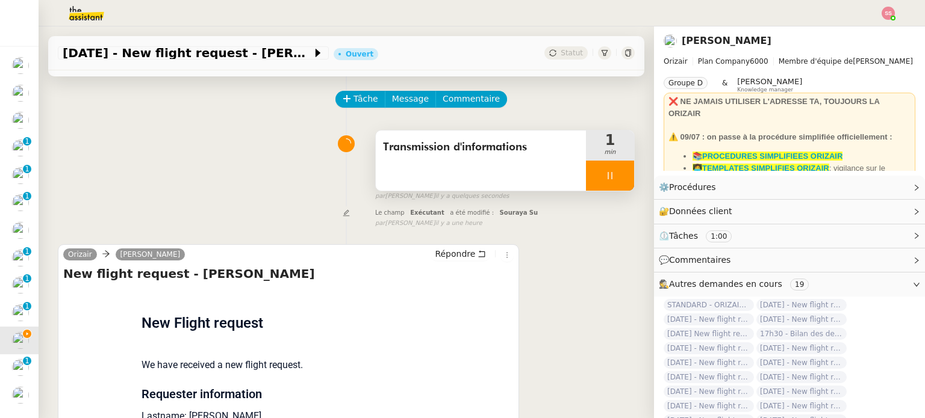
scroll to position [0, 0]
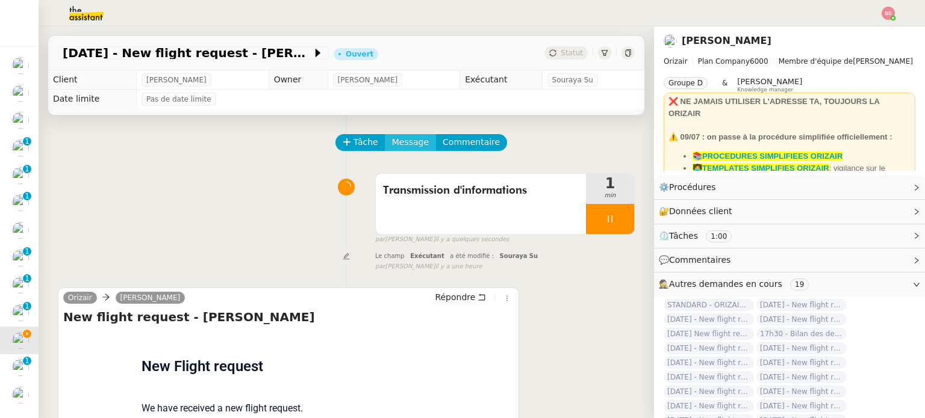
click at [415, 144] on button "Message" at bounding box center [410, 142] width 51 height 17
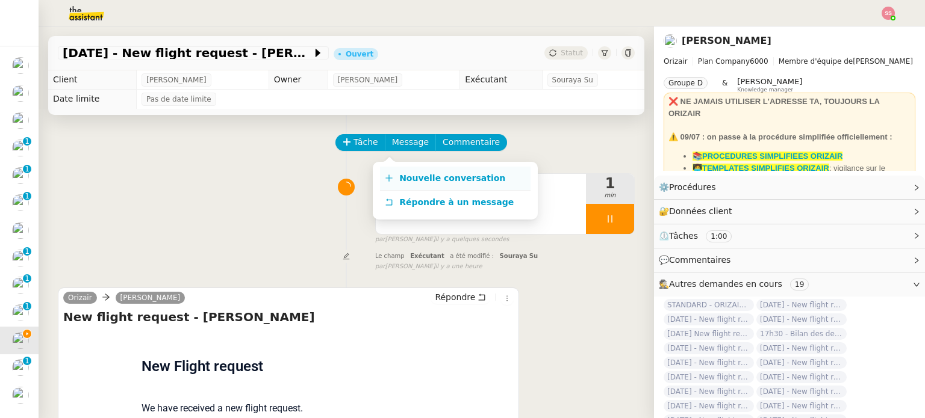
click at [465, 186] on link "Nouvelle conversation" at bounding box center [455, 179] width 150 height 24
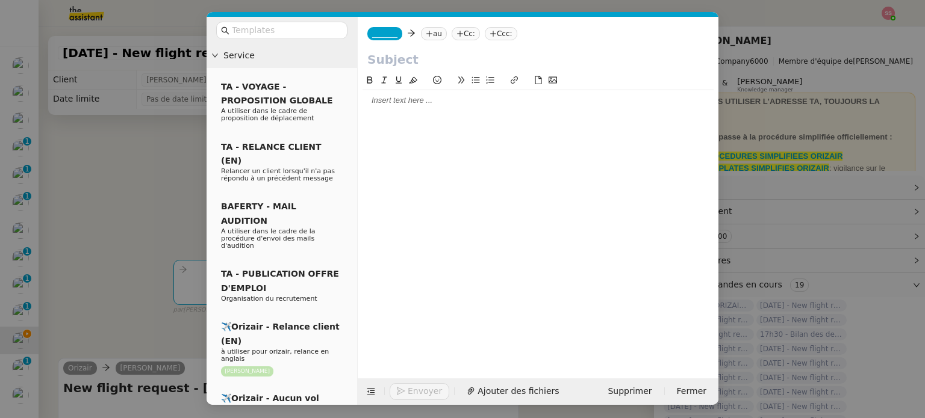
click at [426, 36] on icon at bounding box center [429, 33] width 7 height 7
paste input "richie@wistow-dev.uk"
type input "richie@wistow-dev.uk"
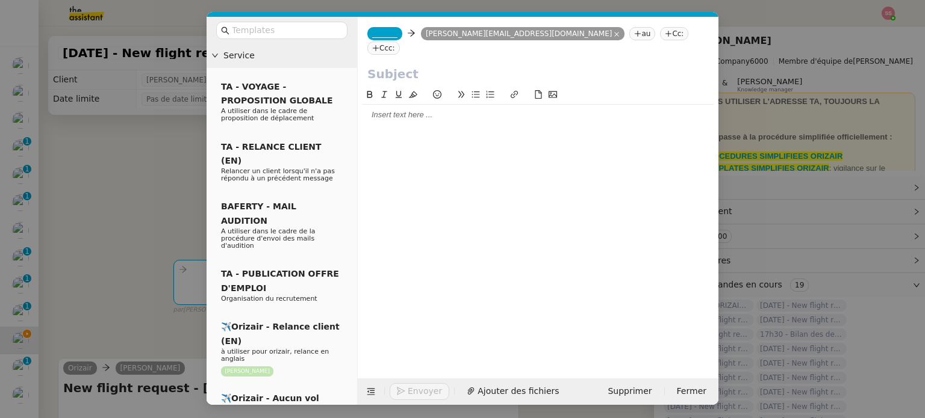
click at [373, 38] on span "_______" at bounding box center [384, 33] width 25 height 8
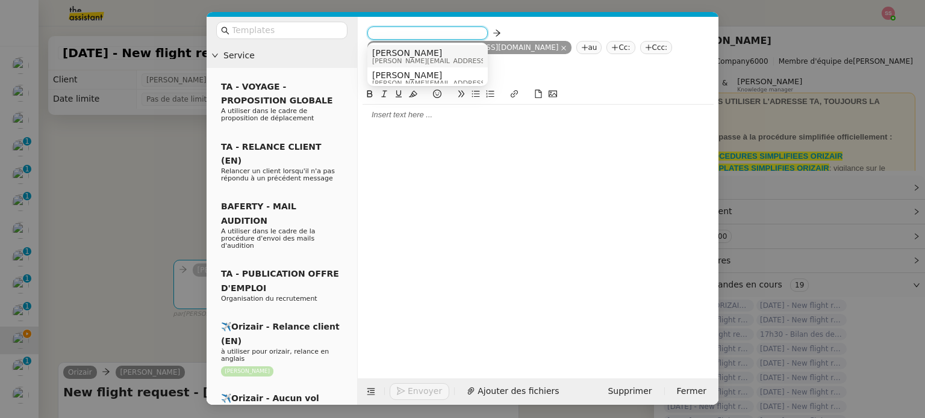
click at [427, 54] on span "[PERSON_NAME]" at bounding box center [457, 53] width 171 height 10
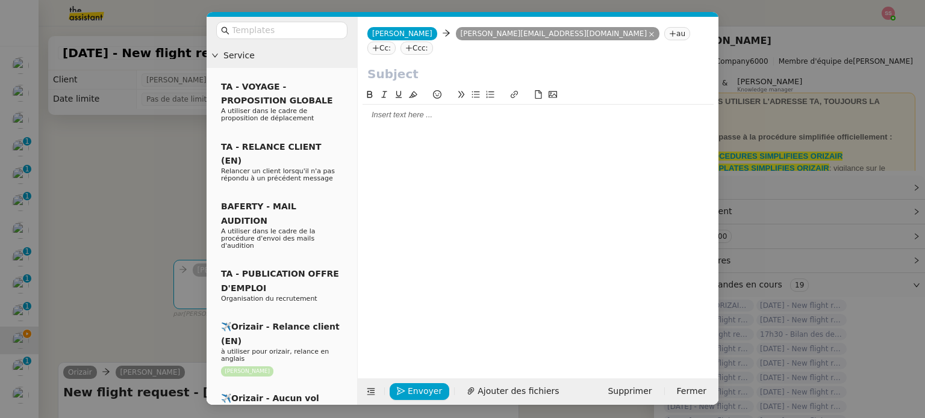
click at [433, 42] on nz-tag "Ccc:" at bounding box center [416, 48] width 33 height 13
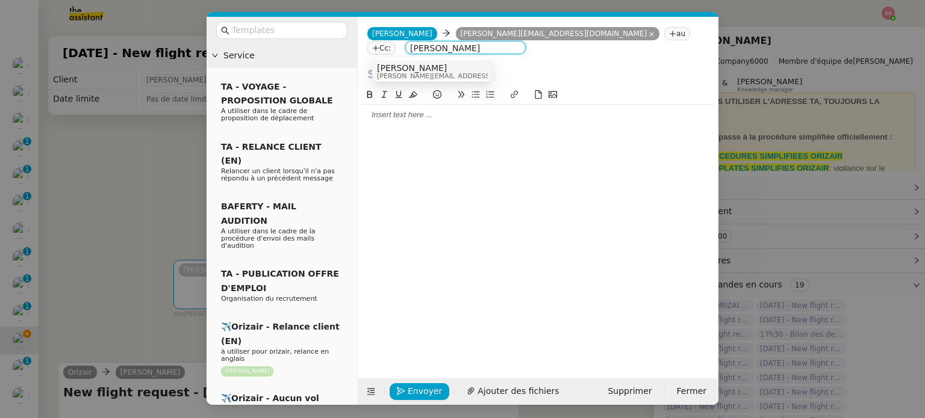
type input "louis frei"
click at [436, 76] on div "Louis Frei louis@orizair.com" at bounding box center [467, 71] width 180 height 16
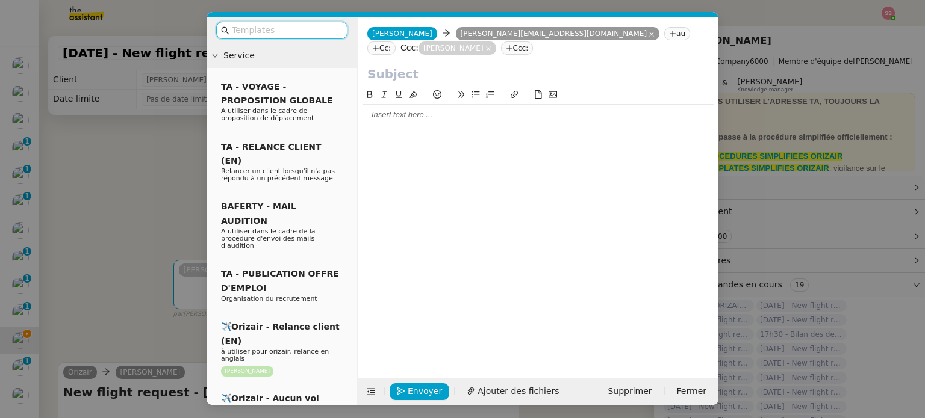
click at [278, 26] on input "text" at bounding box center [286, 30] width 108 height 14
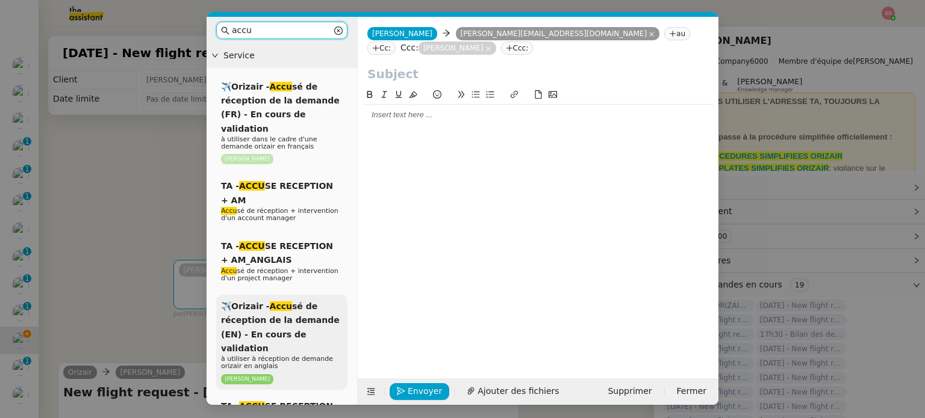
type input "accu"
click at [294, 308] on span "✈️Orizair - Accu sé de réception de la demande (EN) - En cours de validation" at bounding box center [280, 328] width 119 height 52
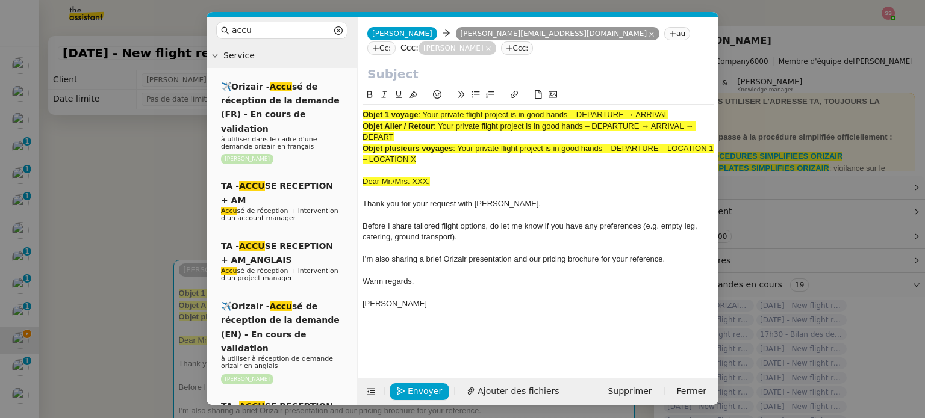
drag, startPoint x: 426, startPoint y: 100, endPoint x: 691, endPoint y: 93, distance: 265.5
click at [691, 105] on div "Objet 1 voyage : Your private flight project is in good hands – DEPARTURE → ARR…" at bounding box center [537, 215] width 351 height 221
click at [525, 65] on input "text" at bounding box center [537, 74] width 341 height 18
paste input "Your private flight project is in good hands – DEPARTURE → ARRIVAL"
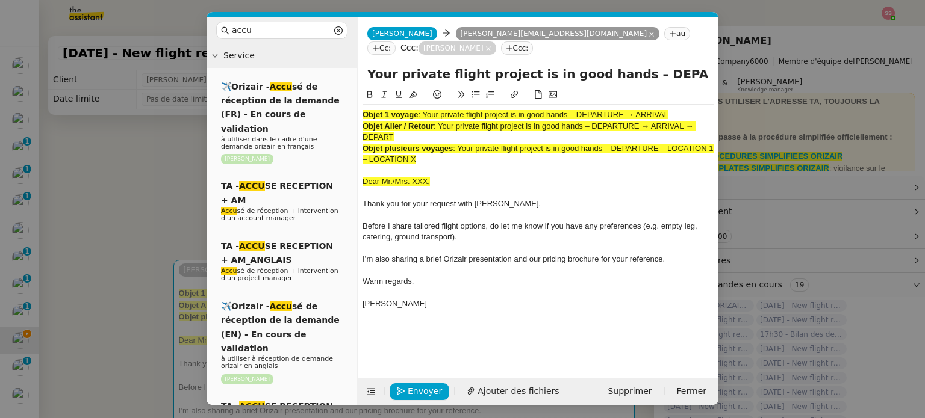
scroll to position [0, 52]
type input "Your private flight project is in good hands – DEPARTURE → ARRIVAL"
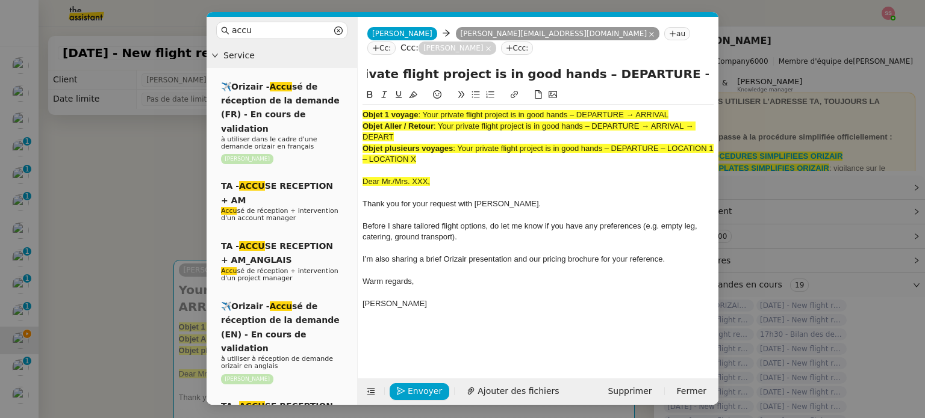
scroll to position [0, 0]
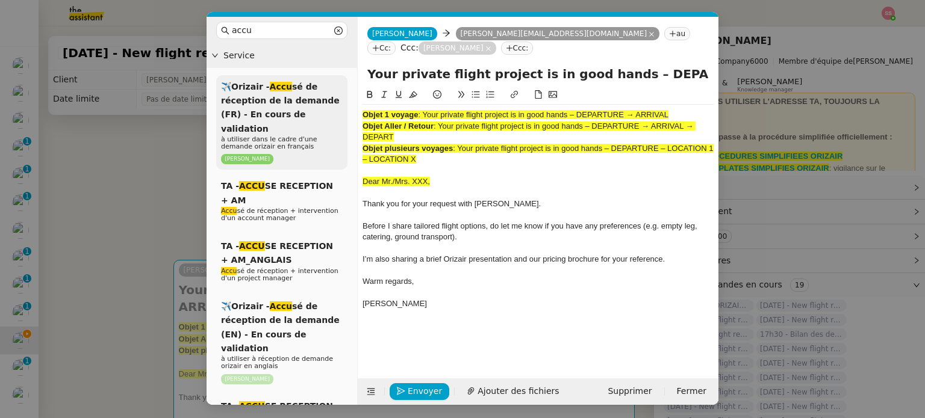
drag, startPoint x: 444, startPoint y: 146, endPoint x: 345, endPoint y: 86, distance: 115.6
click at [345, 86] on nz-layout "accu Service ✈️Orizair - Accu sé de réception de la demande (FR) - En cours de …" at bounding box center [462, 211] width 512 height 388
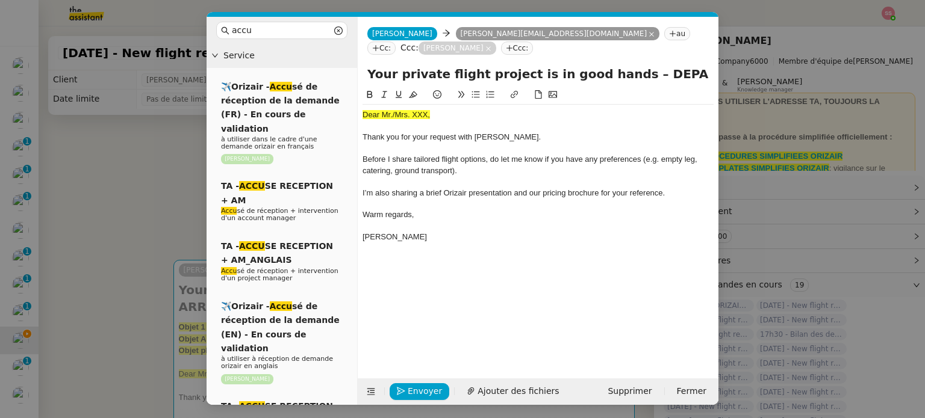
drag, startPoint x: 392, startPoint y: 79, endPoint x: 0, endPoint y: 247, distance: 426.1
click at [0, 245] on nz-modal-container "accu Service ✈️Orizair - Accu sé de réception de la demande (FR) - En cours de …" at bounding box center [462, 209] width 925 height 418
click at [98, 197] on nz-modal-container "accu Service ✈️Orizair - Accu sé de réception de la demande (FR) - En cours de …" at bounding box center [462, 209] width 925 height 418
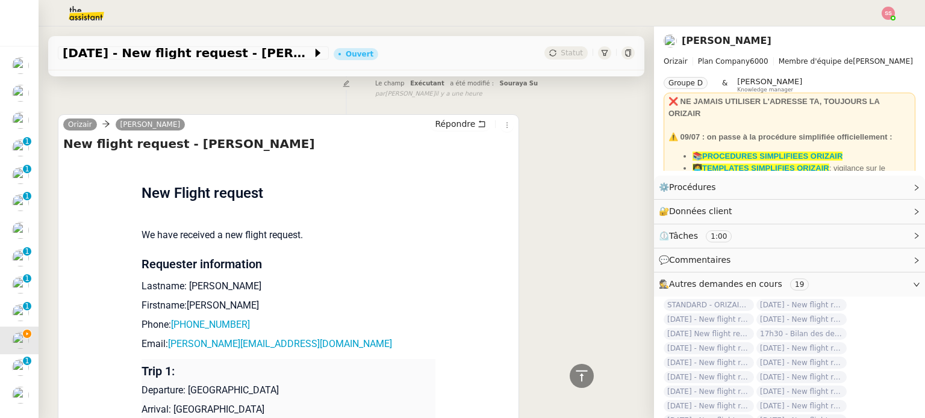
scroll to position [482, 0]
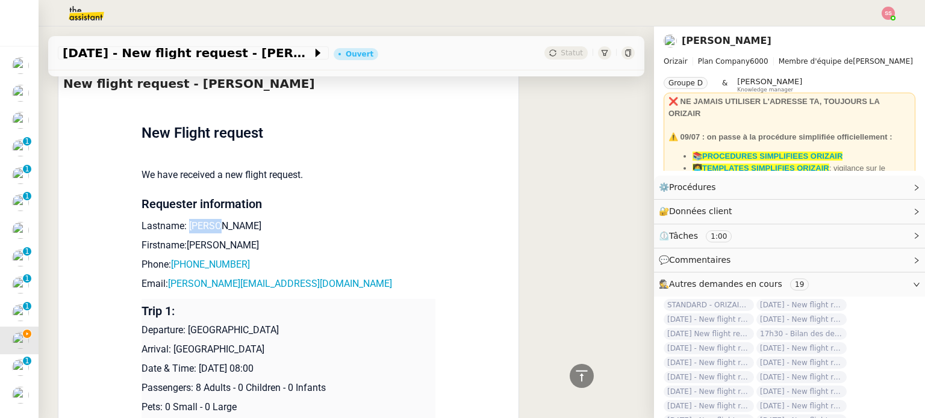
drag, startPoint x: 183, startPoint y: 214, endPoint x: 268, endPoint y: 207, distance: 85.8
click at [268, 219] on p "Lastname: Wistow" at bounding box center [288, 226] width 294 height 14
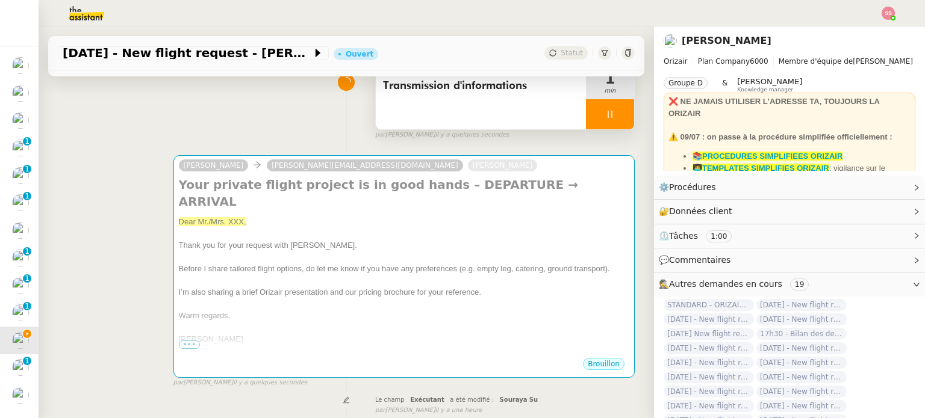
scroll to position [0, 0]
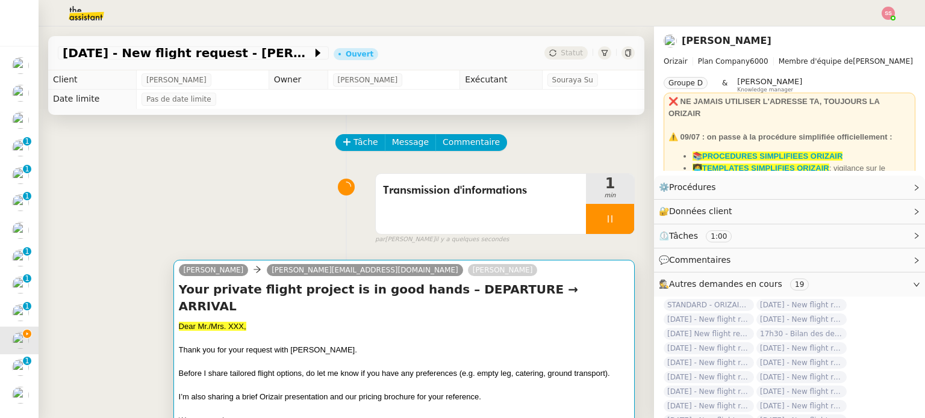
click at [370, 296] on h4 "Your private flight project is in good hands – DEPARTURE → ARRIVAL" at bounding box center [404, 298] width 450 height 34
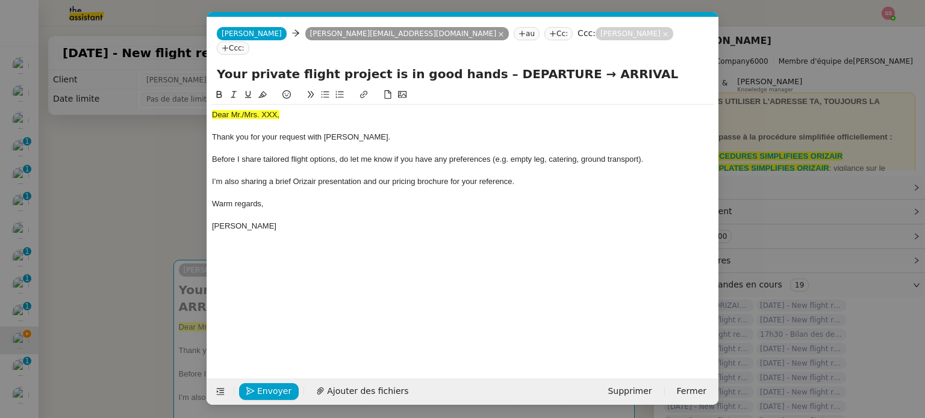
scroll to position [0, 42]
drag, startPoint x: 289, startPoint y: 105, endPoint x: 197, endPoint y: 108, distance: 91.5
click at [197, 108] on nz-modal-container "accu Service ✈️Orizair - Accu sé de réception de la demande (FR) - En cours de …" at bounding box center [462, 209] width 925 height 418
click at [234, 110] on span "Dear Mr./Mrs. XXX," at bounding box center [245, 114] width 67 height 9
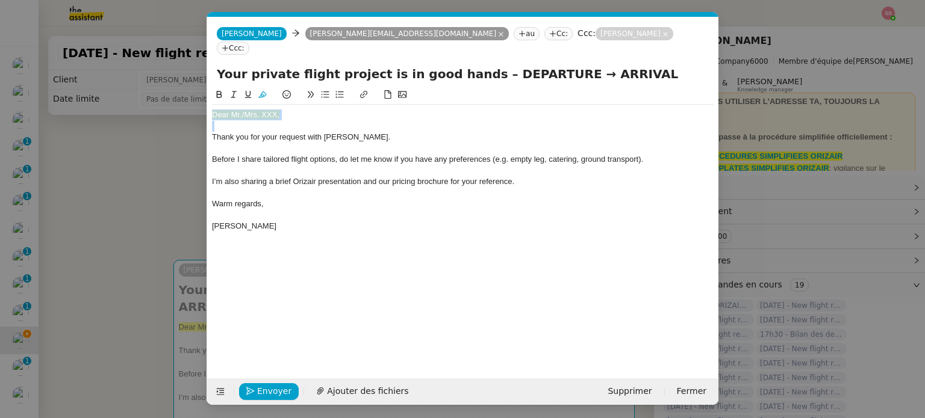
click at [234, 110] on span "Dear Mr./Mrs. XXX," at bounding box center [245, 114] width 67 height 9
click at [258, 90] on icon at bounding box center [262, 94] width 8 height 8
click at [293, 110] on div "Dear Mr./Mrs. XXX," at bounding box center [462, 115] width 501 height 11
click at [288, 110] on div "Dear Mr./Mrs. XXX," at bounding box center [462, 115] width 501 height 11
drag, startPoint x: 283, startPoint y: 99, endPoint x: 272, endPoint y: 100, distance: 10.9
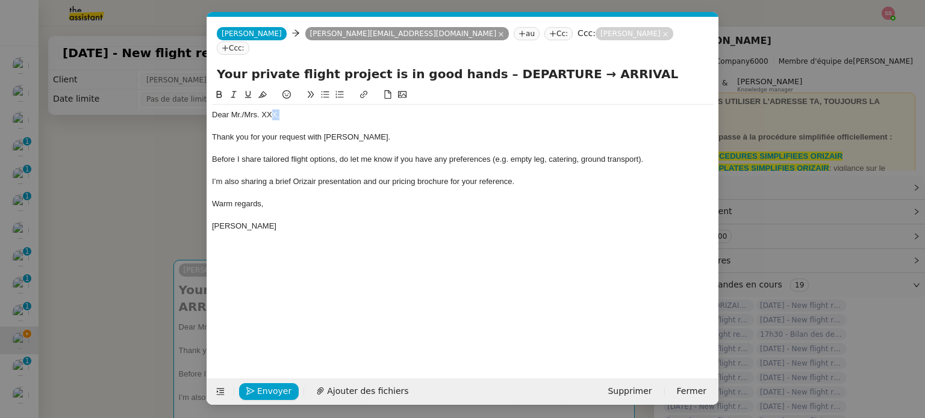
click at [272, 110] on div "Dear Mr./Mrs. XXX," at bounding box center [462, 115] width 501 height 11
click at [115, 187] on nz-modal-container "accu Service ✈️Orizair - Accu sé de réception de la demande (FR) - En cours de …" at bounding box center [462, 209] width 925 height 418
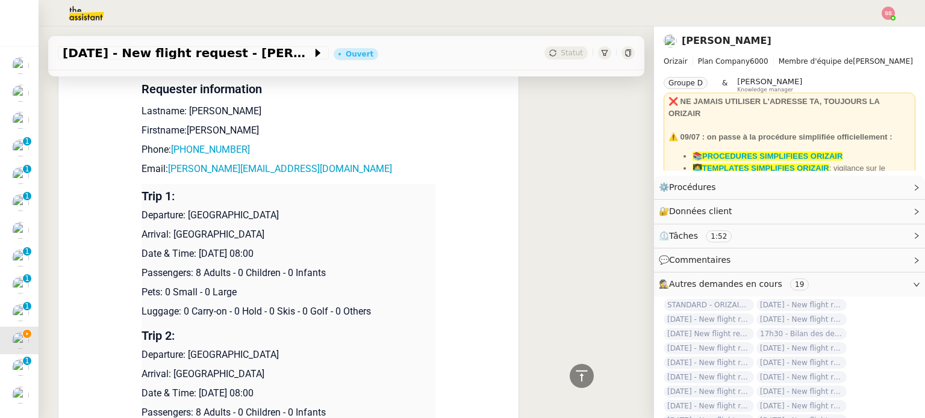
scroll to position [542, 0]
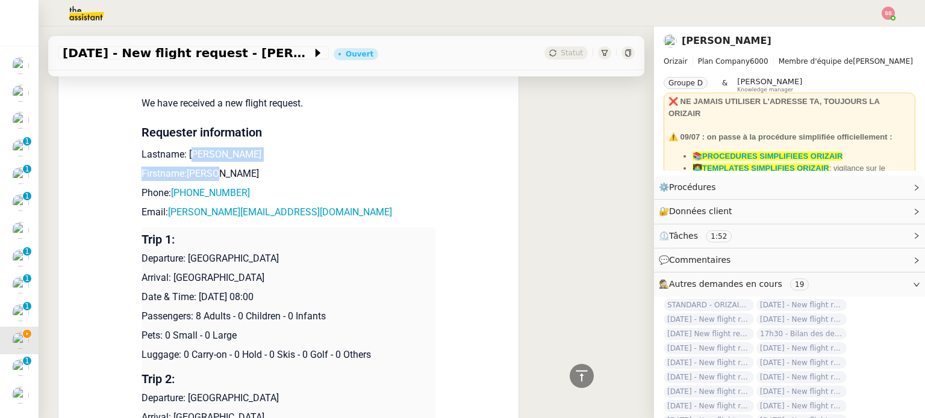
drag, startPoint x: 208, startPoint y: 147, endPoint x: 189, endPoint y: 140, distance: 20.0
click at [189, 140] on td "New Flight request We have received a new flight request. Requester information…" at bounding box center [288, 294] width 294 height 536
click at [189, 147] on p "Lastname: Wistow" at bounding box center [288, 154] width 294 height 14
drag, startPoint x: 181, startPoint y: 138, endPoint x: 214, endPoint y: 135, distance: 33.2
click at [214, 147] on p "Lastname: Wistow" at bounding box center [288, 154] width 294 height 14
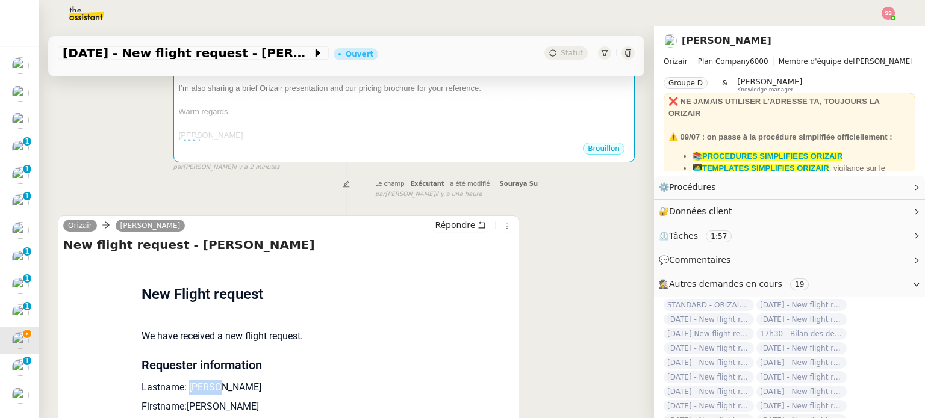
scroll to position [241, 0]
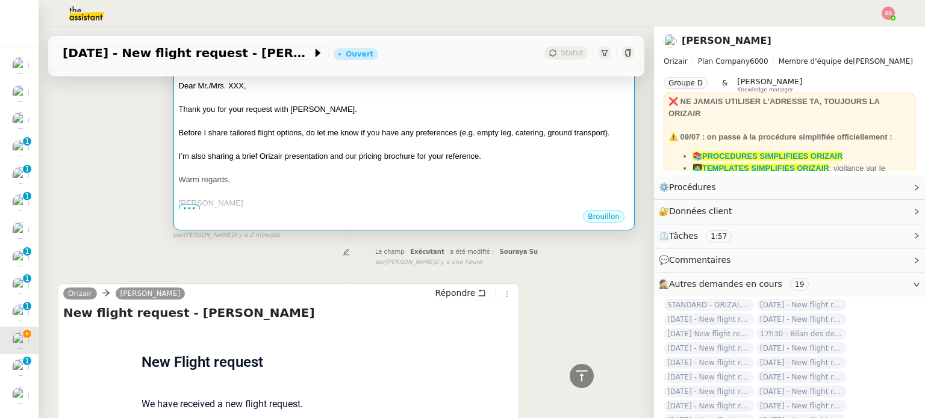
click at [439, 163] on div at bounding box center [404, 169] width 450 height 12
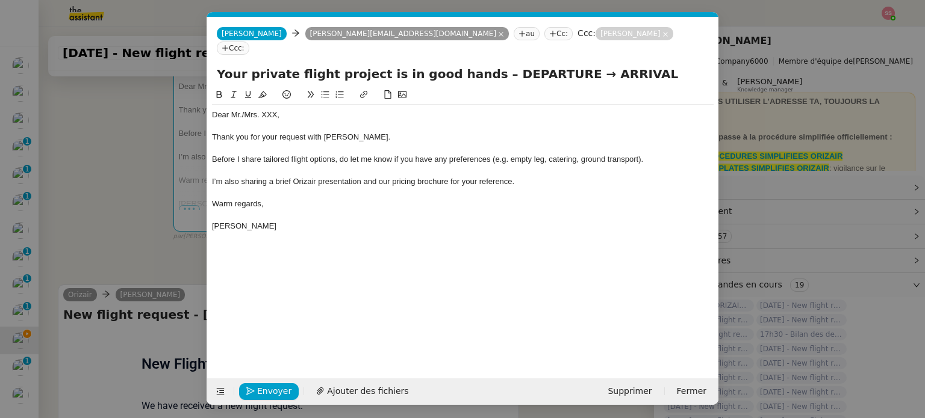
scroll to position [0, 42]
drag, startPoint x: 284, startPoint y: 103, endPoint x: 241, endPoint y: 101, distance: 42.8
click at [241, 110] on div "Dear Mr./Mrs. XXX," at bounding box center [462, 115] width 501 height 11
click at [160, 168] on nz-modal-container "accu Service ✈️Orizair - Accu sé de réception de la demande (FR) - En cours de …" at bounding box center [462, 209] width 925 height 418
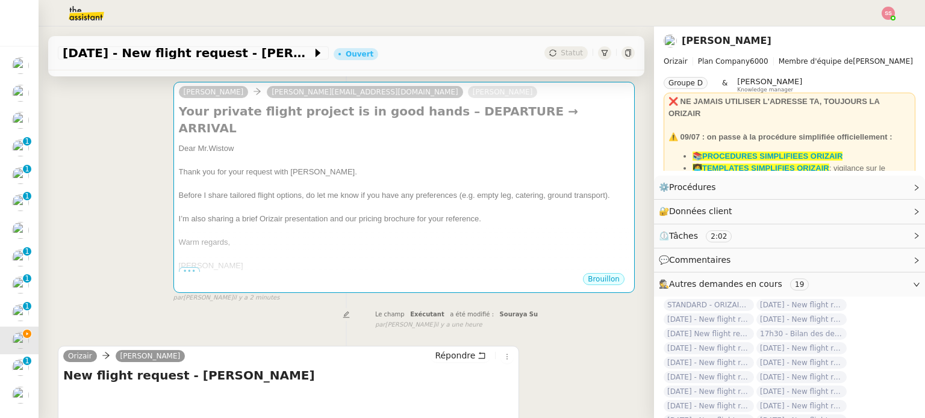
scroll to position [120, 0]
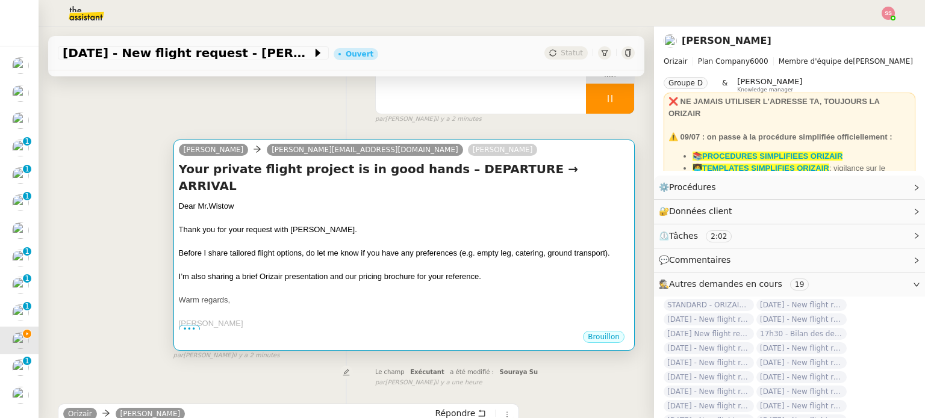
click at [408, 212] on div at bounding box center [404, 218] width 450 height 12
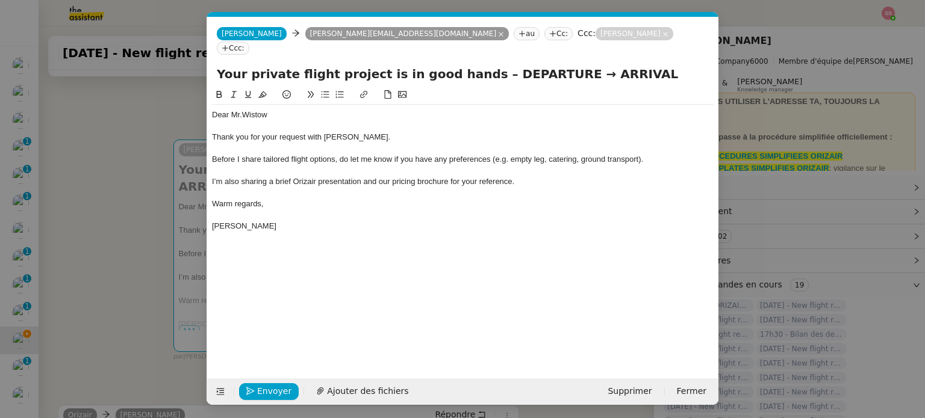
scroll to position [0, 42]
click at [359, 380] on div "Envoyer Ajouter des fichiers Supprimer Fermer" at bounding box center [462, 392] width 511 height 26
click at [361, 385] on span "Ajouter des fichiers" at bounding box center [367, 392] width 81 height 14
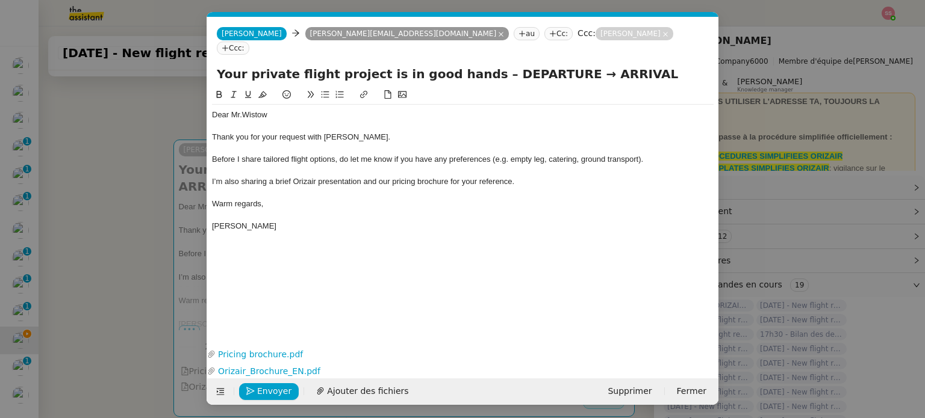
click at [138, 231] on nz-modal-container "accu Service ✈️Orizair - Accu sé de réception de la demande (FR) - En cours de …" at bounding box center [462, 209] width 925 height 418
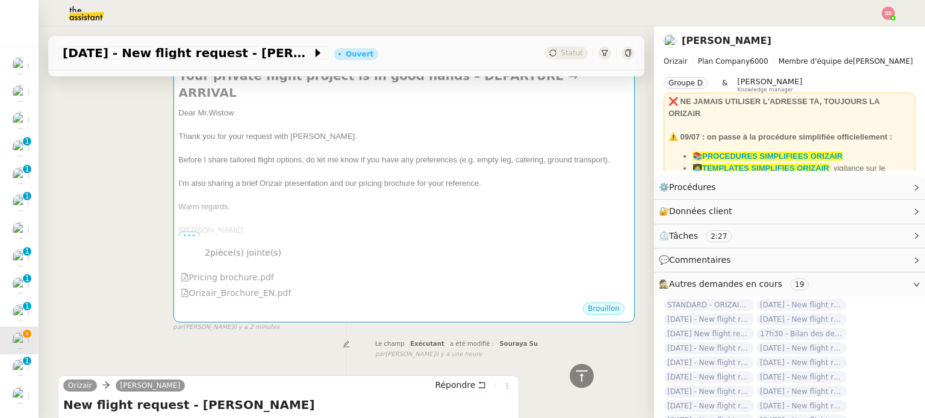
scroll to position [120, 0]
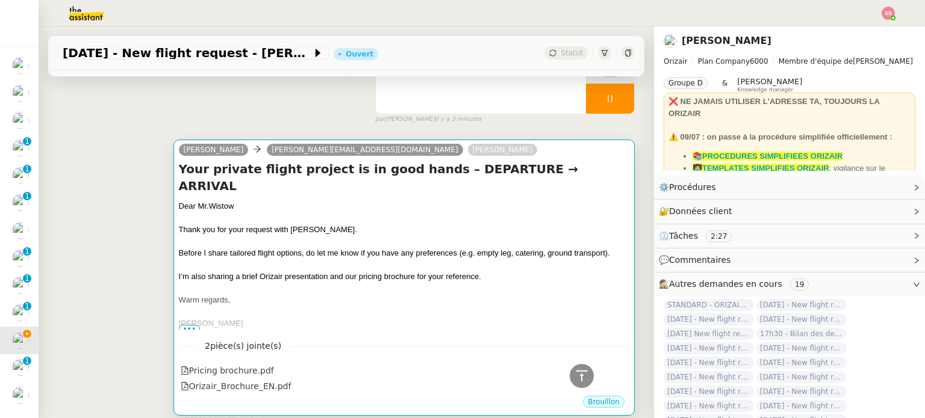
click at [403, 283] on div at bounding box center [404, 289] width 450 height 12
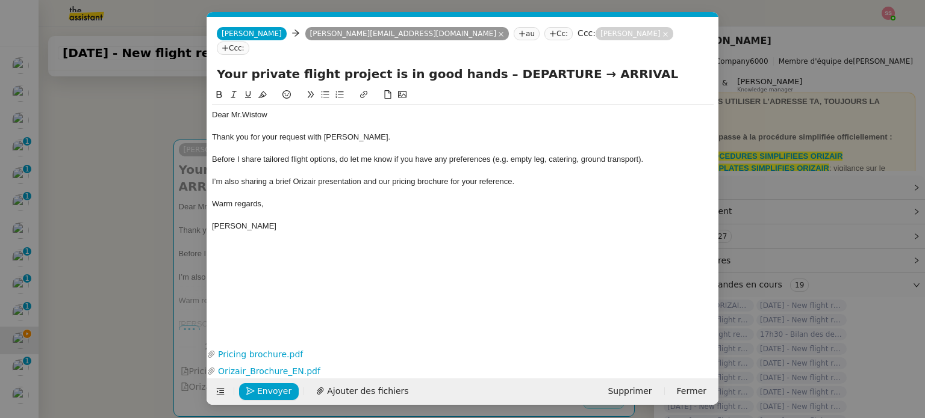
scroll to position [0, 42]
drag, startPoint x: 540, startPoint y: 58, endPoint x: 475, endPoint y: 62, distance: 65.1
click at [475, 65] on input "Your private flight project is in good hands – DEPARTURE → ARRIVAL" at bounding box center [463, 74] width 492 height 18
drag, startPoint x: 592, startPoint y: 63, endPoint x: 537, endPoint y: 61, distance: 55.4
click at [537, 65] on input "Your private flight project is in good hands – [GEOGRAPHIC_DATA] → ARRIVAL" at bounding box center [463, 74] width 492 height 18
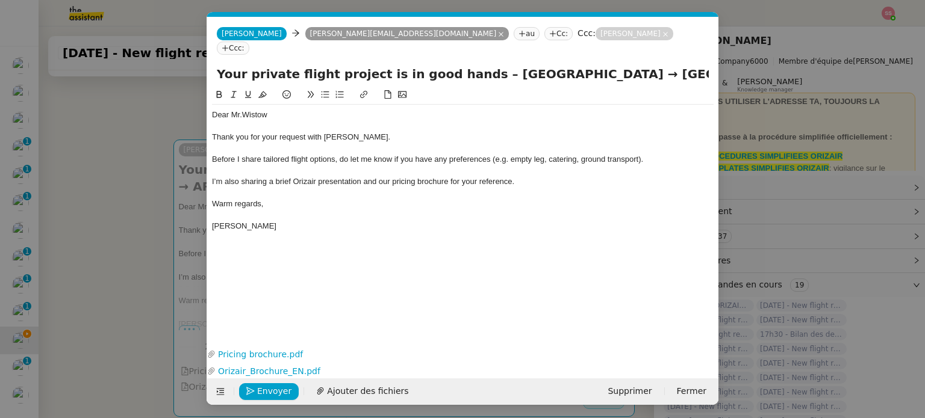
type input "Your private flight project is in good hands – London → Gibraltar"
click at [520, 65] on input "Your private flight project is in good hands – [GEOGRAPHIC_DATA] → [GEOGRAPHIC_…" at bounding box center [463, 74] width 492 height 18
click at [600, 65] on input "Your private flight project is in good hands – London → Gibraltar" at bounding box center [463, 74] width 492 height 18
type input "Your private flight project is in good hands – London → Gibraltar → London"
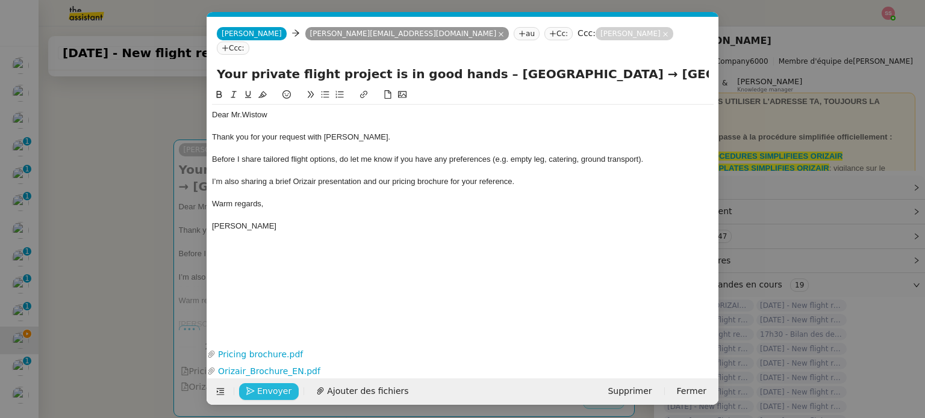
click at [291, 392] on button "Envoyer" at bounding box center [269, 391] width 60 height 17
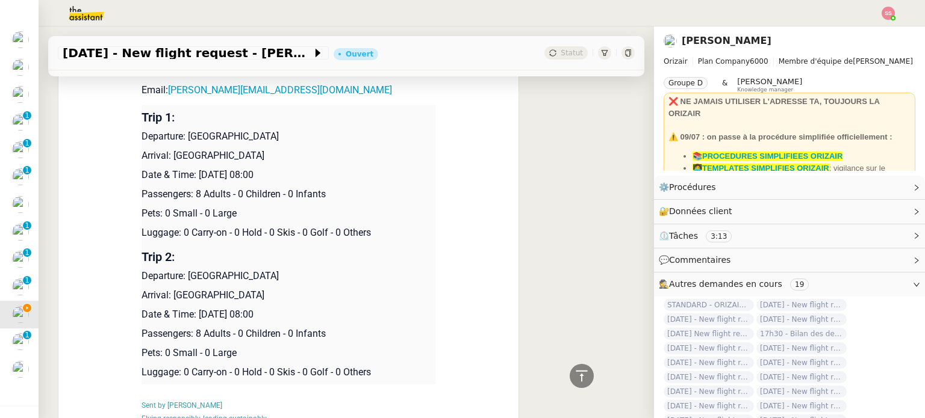
scroll to position [542, 0]
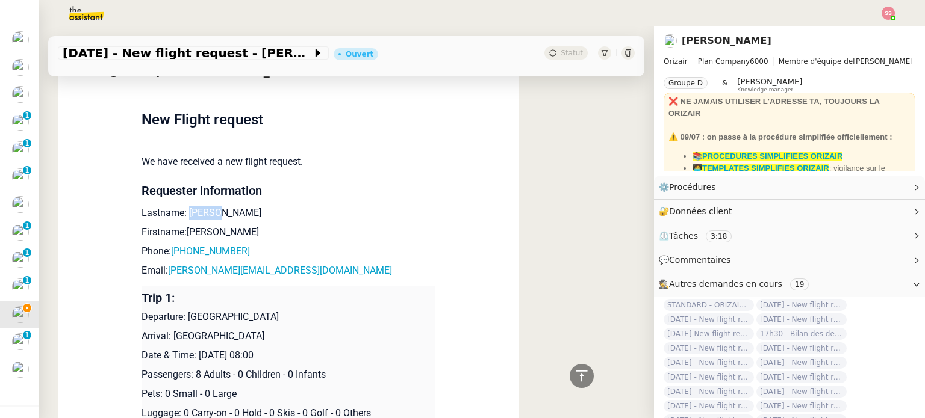
drag, startPoint x: 182, startPoint y: 209, endPoint x: 223, endPoint y: 209, distance: 41.5
click at [223, 209] on p "Lastname: Wistow" at bounding box center [288, 213] width 294 height 14
copy p "Wistow"
drag, startPoint x: 206, startPoint y: 234, endPoint x: 181, endPoint y: 233, distance: 25.3
click at [181, 233] on p "Firstname:Richie" at bounding box center [288, 232] width 294 height 14
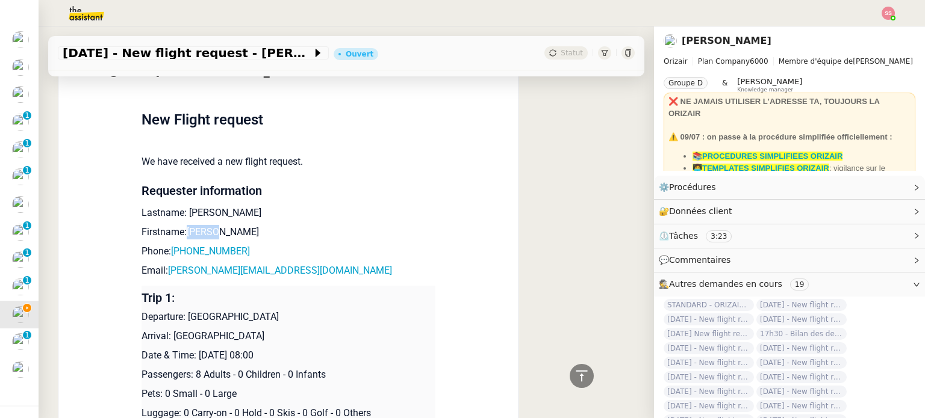
copy p "Richie"
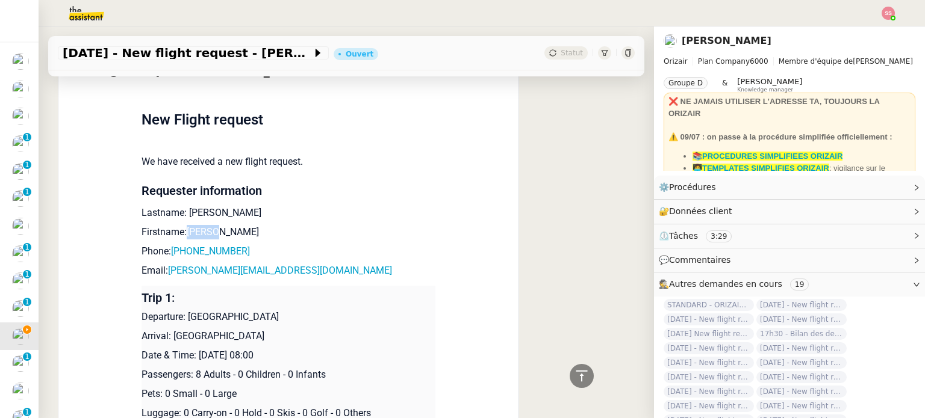
scroll to position [60, 0]
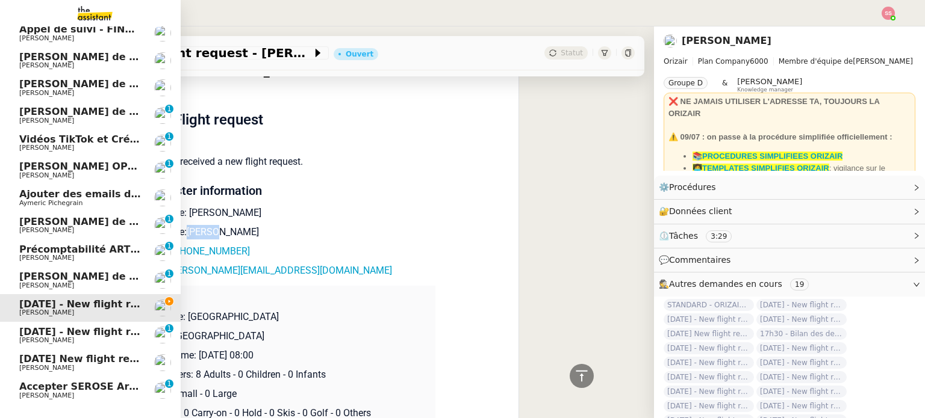
click at [39, 387] on span "Accepter SEROSE Armelle" at bounding box center [89, 386] width 140 height 11
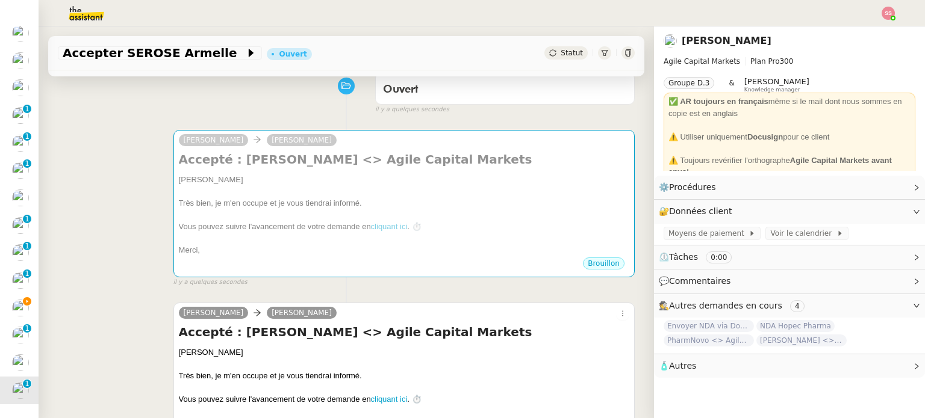
scroll to position [161, 0]
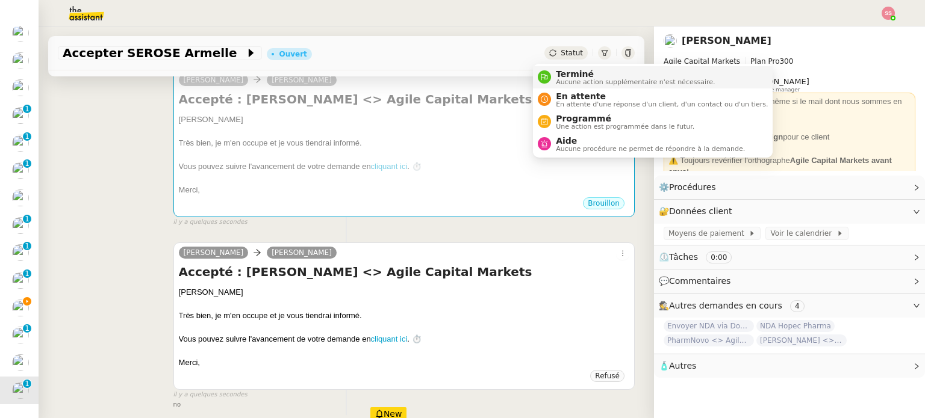
click at [554, 73] on div "Terminé Aucune action supplémentaire n'est nécessaire." at bounding box center [633, 77] width 164 height 16
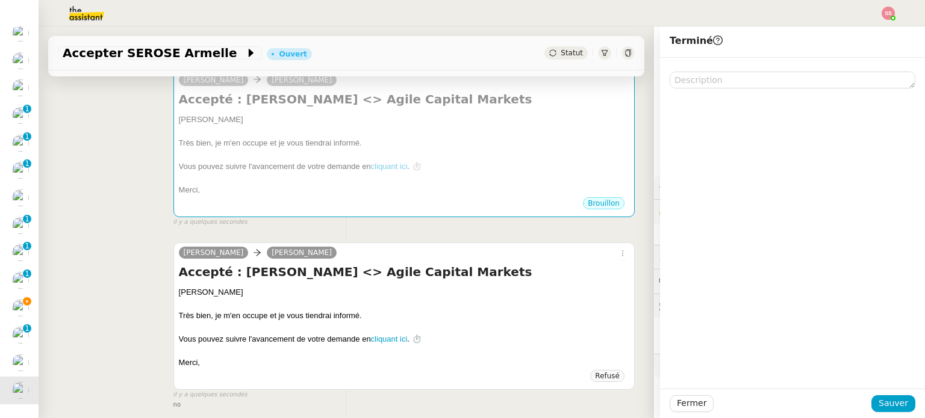
click at [870, 395] on div "Fermer Sauver" at bounding box center [792, 403] width 246 height 17
click at [878, 404] on span "Sauver" at bounding box center [892, 404] width 29 height 14
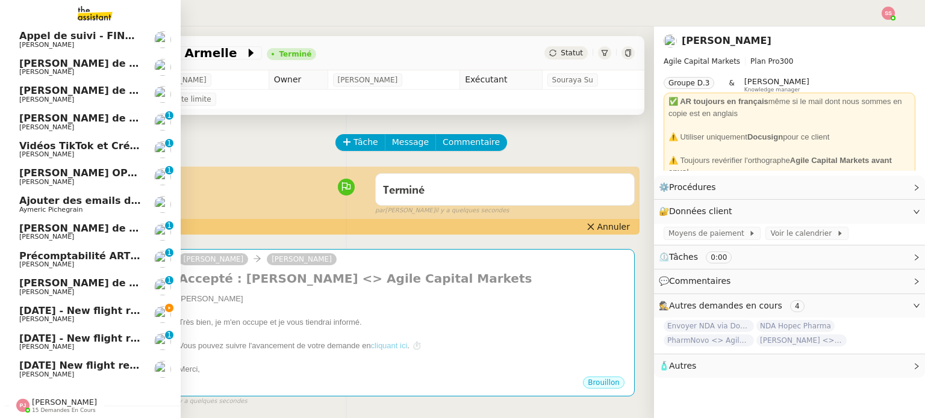
click at [54, 309] on span "20th April 2026 - New flight request - Richie Wistow" at bounding box center [143, 310] width 249 height 11
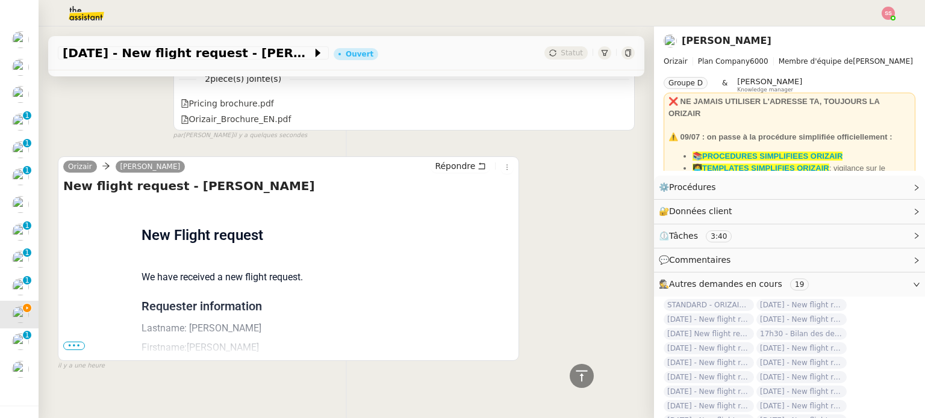
scroll to position [412, 0]
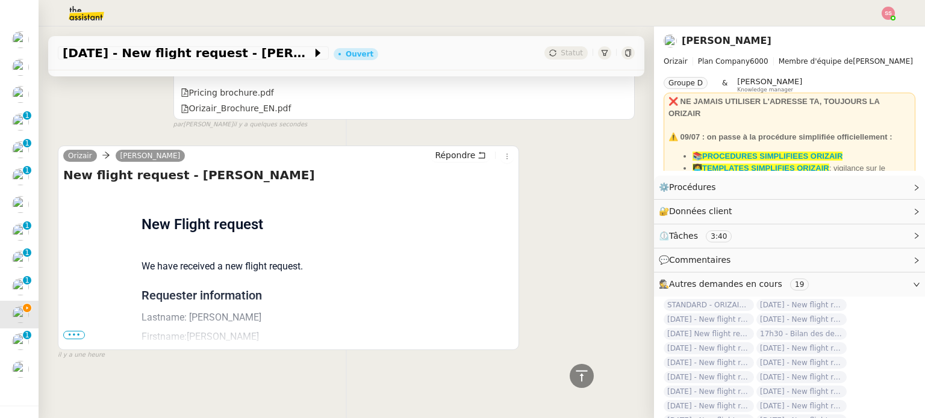
click at [70, 331] on span "•••" at bounding box center [74, 335] width 22 height 8
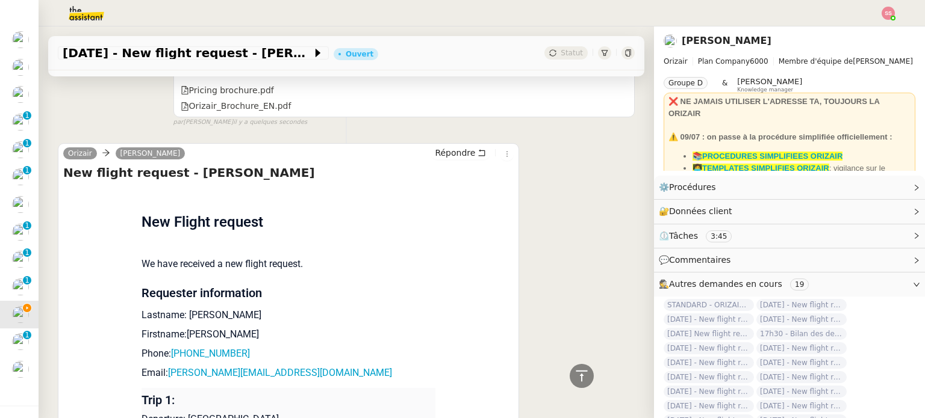
scroll to position [32, 0]
drag, startPoint x: 238, startPoint y: 349, endPoint x: 176, endPoint y: 350, distance: 62.6
click at [176, 350] on p "Phone: +447584257944" at bounding box center [288, 354] width 294 height 14
copy link "447584257944"
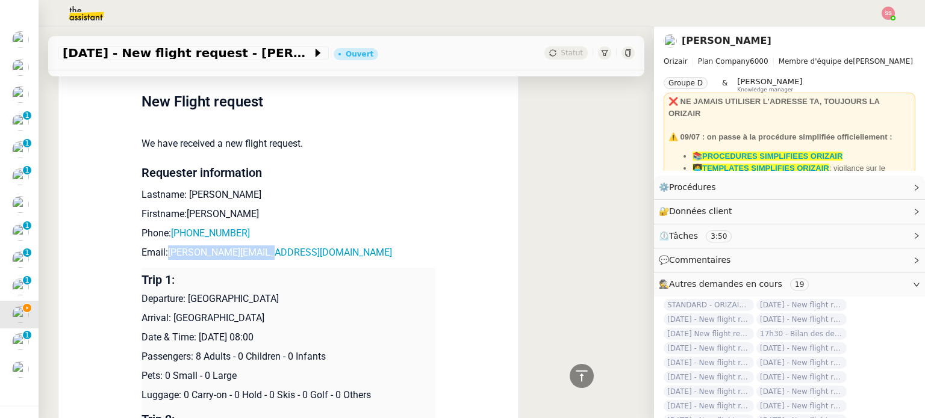
drag, startPoint x: 265, startPoint y: 250, endPoint x: 161, endPoint y: 252, distance: 103.5
click at [161, 252] on p "Email: richie@wistow-dev.uk" at bounding box center [288, 253] width 294 height 14
copy link "richie@wistow-dev.uk"
drag, startPoint x: 182, startPoint y: 294, endPoint x: 297, endPoint y: 291, distance: 114.4
click at [297, 292] on p "Departure: London Biggin Hill Airport" at bounding box center [288, 299] width 294 height 14
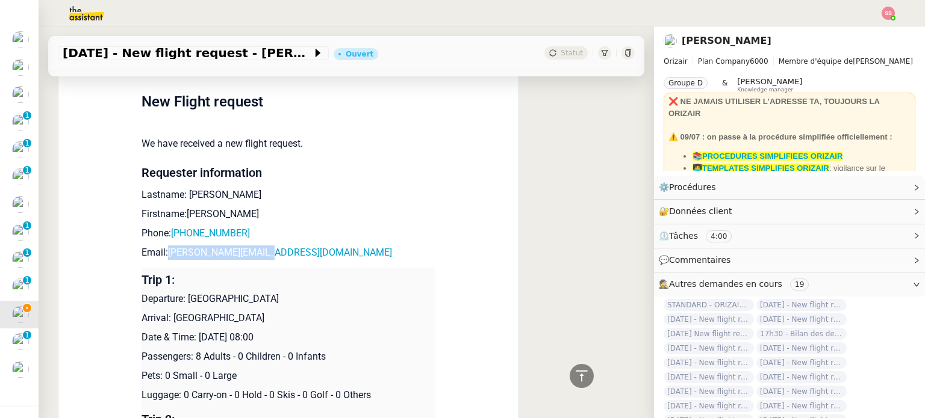
copy p "[GEOGRAPHIC_DATA]"
drag, startPoint x: 250, startPoint y: 320, endPoint x: 168, endPoint y: 314, distance: 82.7
click at [168, 314] on p "Arrival: Gibraltar Airport" at bounding box center [288, 318] width 294 height 14
copy p "Gibraltar Airport"
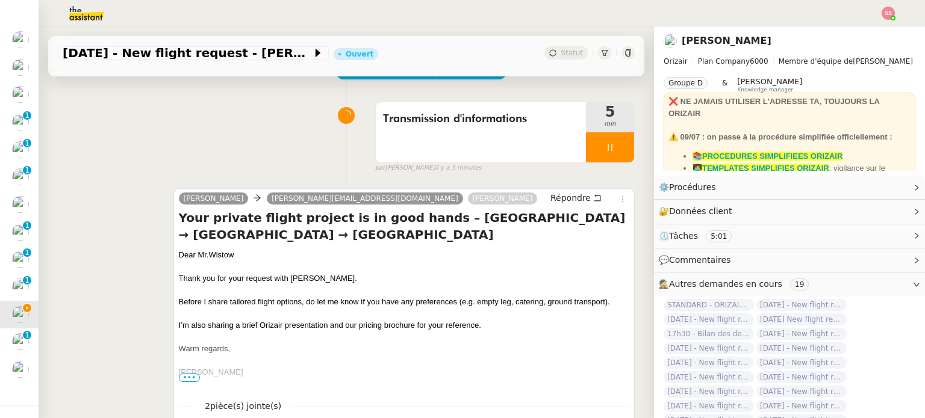
scroll to position [8, 0]
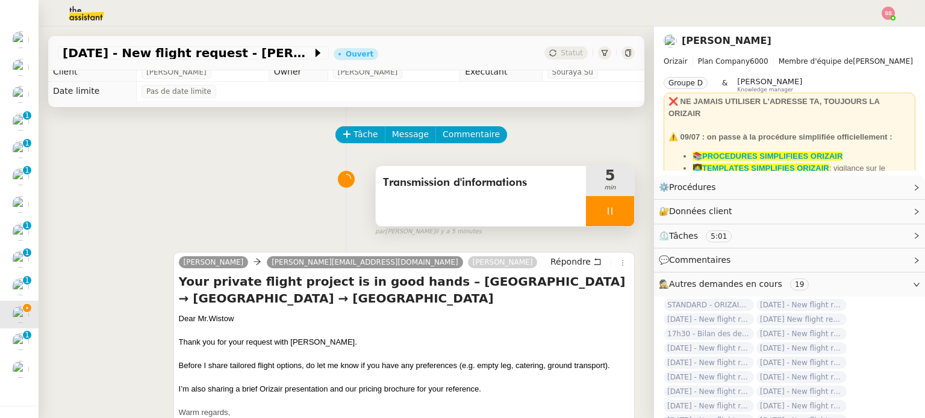
click at [603, 225] on div at bounding box center [610, 211] width 48 height 30
click at [610, 225] on button at bounding box center [622, 211] width 24 height 30
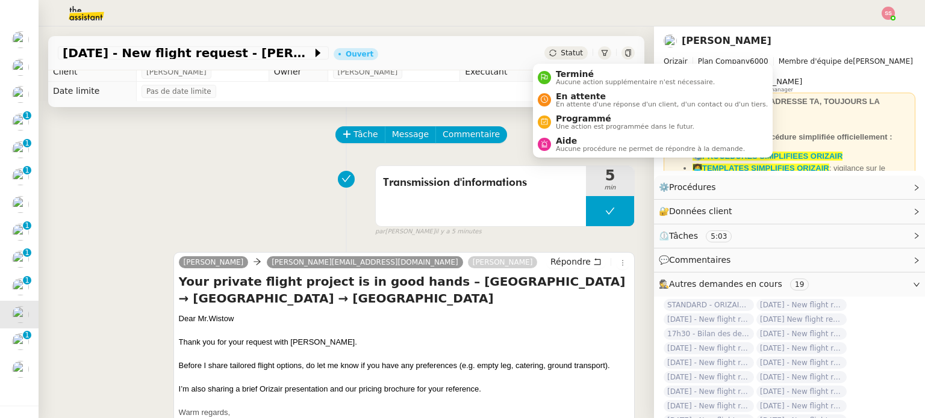
click at [560, 49] on span "Statut" at bounding box center [571, 53] width 22 height 8
click at [575, 96] on span "En attente" at bounding box center [662, 96] width 212 height 10
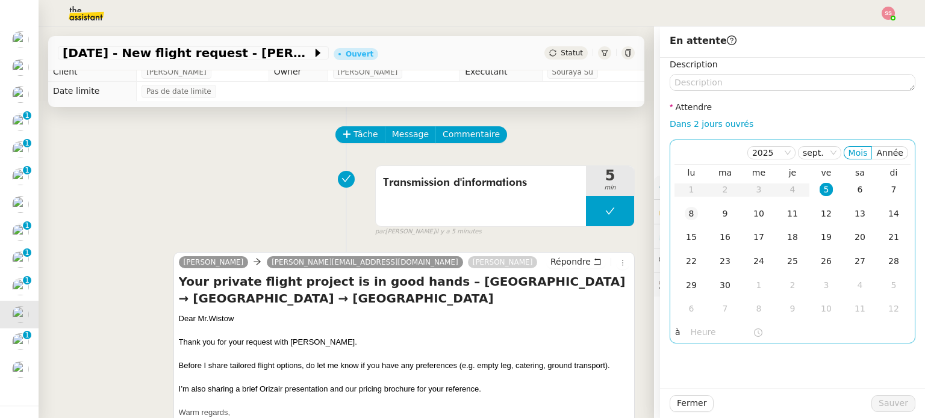
click at [692, 212] on td "8" at bounding box center [691, 214] width 34 height 24
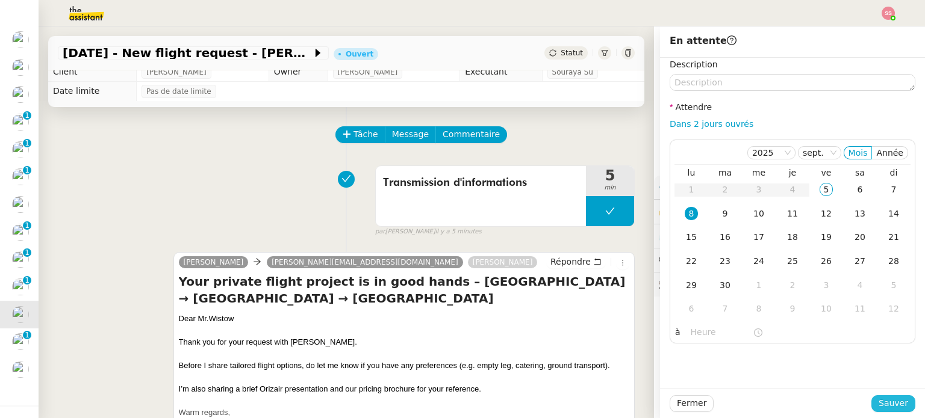
click at [904, 404] on button "Sauver" at bounding box center [893, 403] width 44 height 17
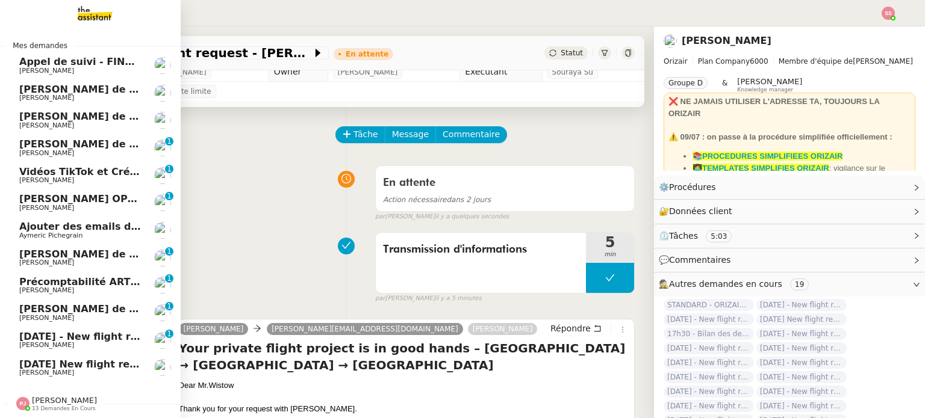
scroll to position [5, 0]
click at [70, 327] on link "20th October 2025 - New flight request - Iyandy Martin Louis Frei 0 1 2 3 4 5 6…" at bounding box center [90, 341] width 181 height 28
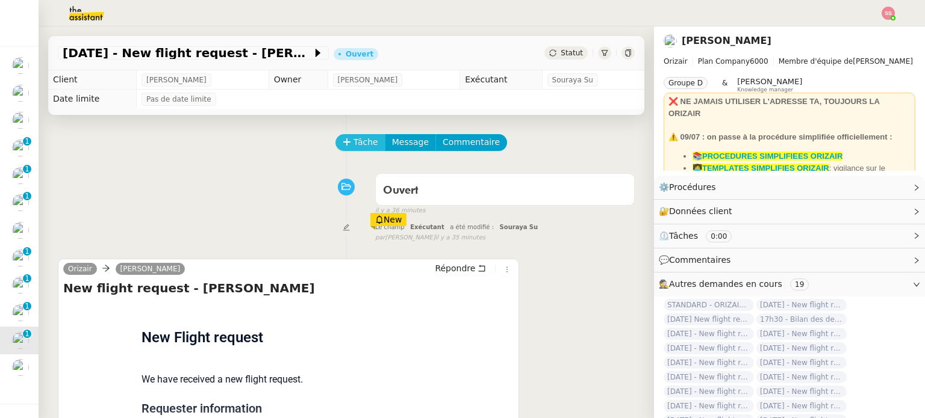
click at [356, 141] on span "Tâche" at bounding box center [365, 142] width 25 height 14
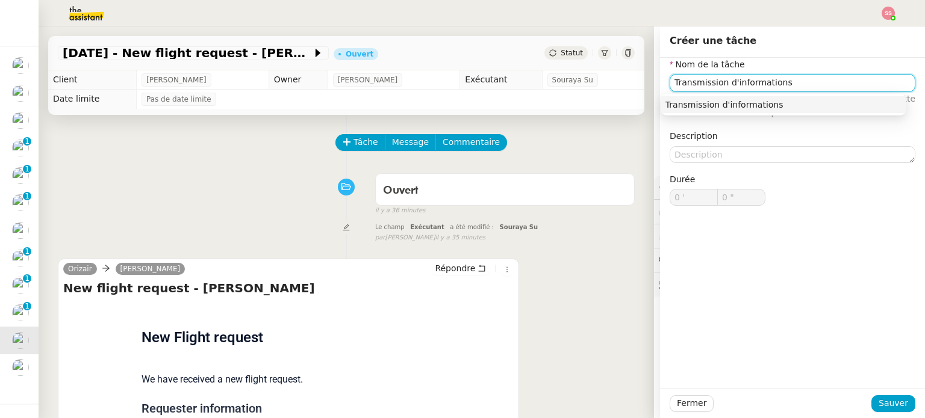
click at [665, 99] on div "Transmission d'informations" at bounding box center [783, 104] width 236 height 11
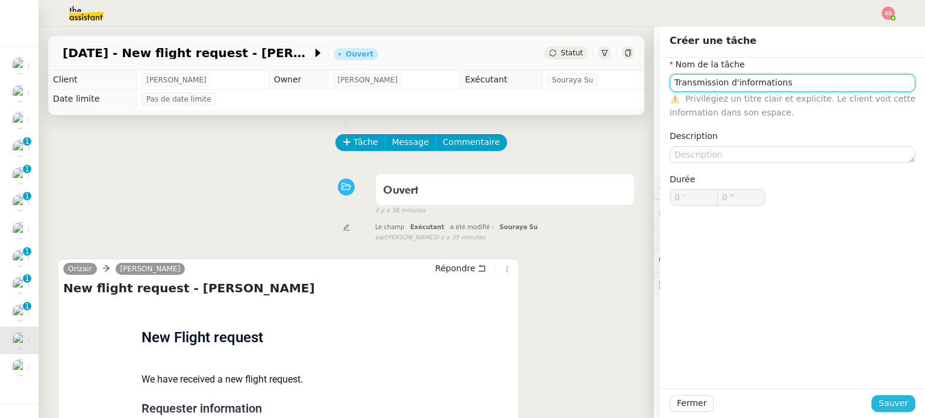
type input "Transmission d'informations"
click at [891, 409] on span "Sauver" at bounding box center [892, 404] width 29 height 14
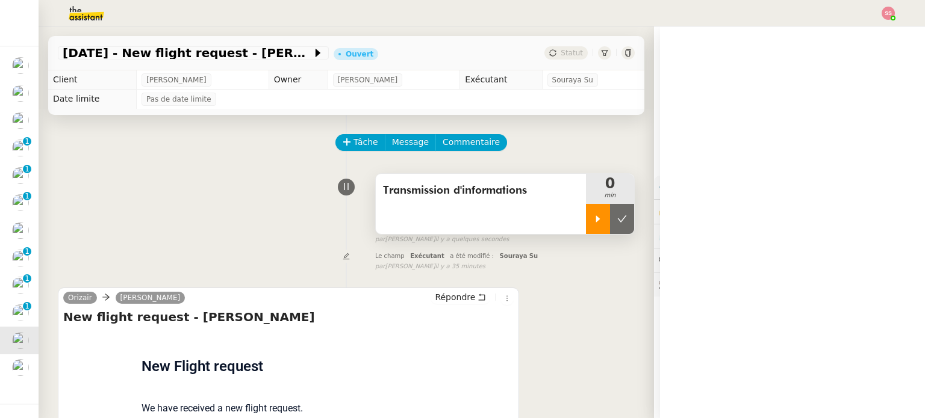
click at [586, 232] on div at bounding box center [598, 219] width 24 height 30
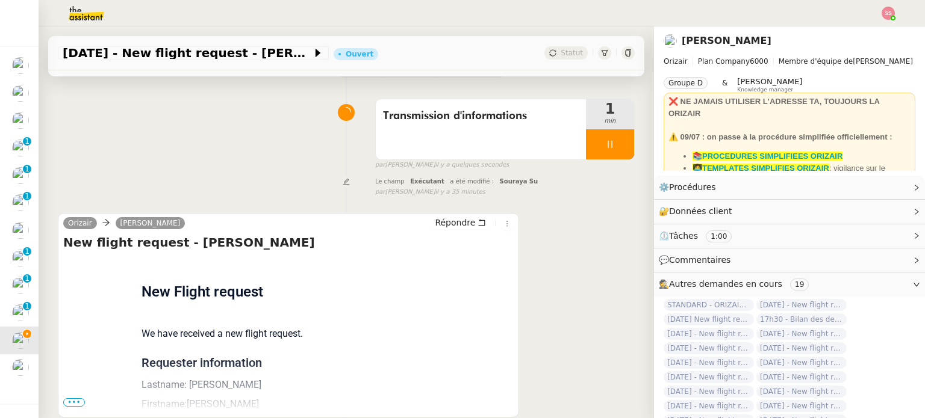
scroll to position [120, 0]
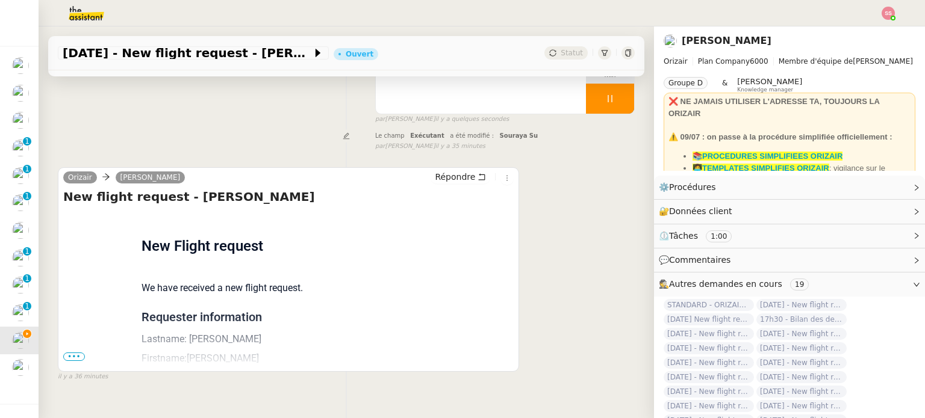
click at [70, 358] on span "•••" at bounding box center [74, 357] width 22 height 8
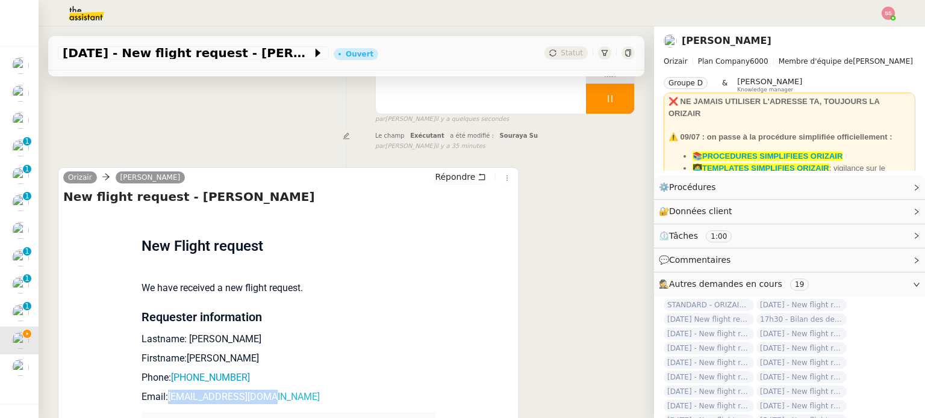
drag, startPoint x: 282, startPoint y: 399, endPoint x: 165, endPoint y: 398, distance: 117.4
click at [165, 398] on p "Email: andygnamba@gmail.com" at bounding box center [288, 397] width 294 height 14
copy link "andygnamba@gmail.com"
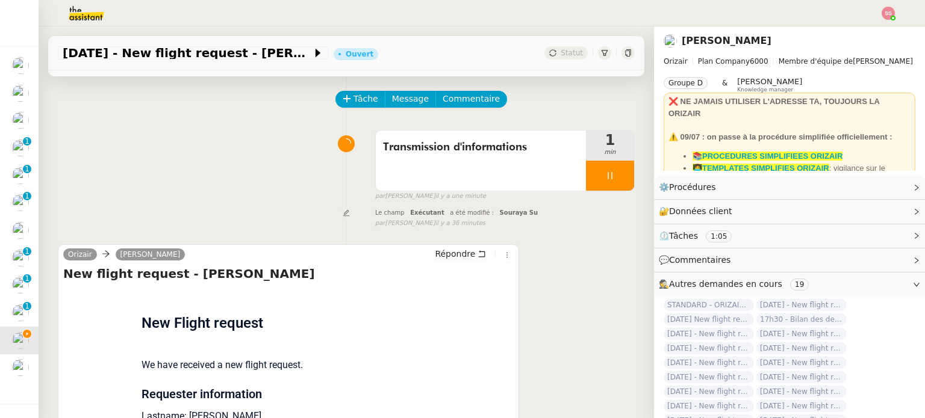
scroll to position [0, 0]
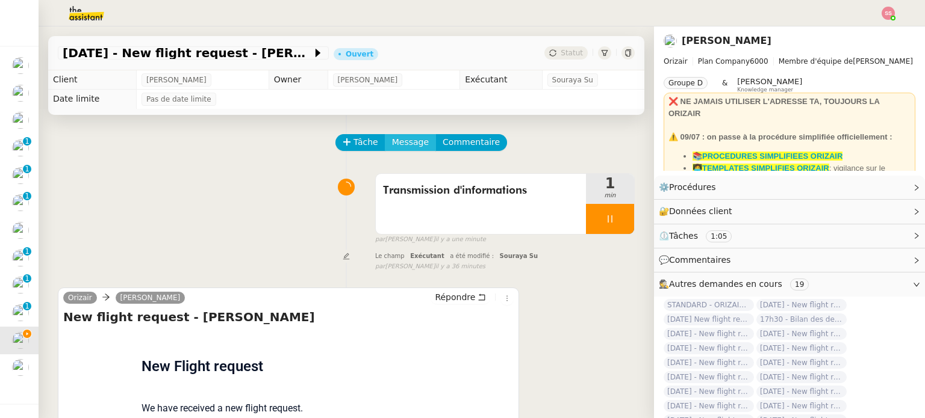
click at [402, 149] on span "Message" at bounding box center [410, 142] width 37 height 14
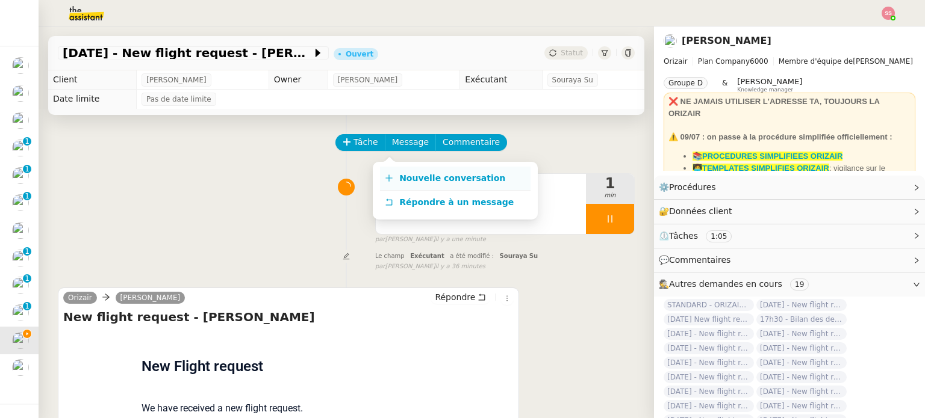
click at [428, 190] on link "Nouvelle conversation" at bounding box center [455, 179] width 150 height 24
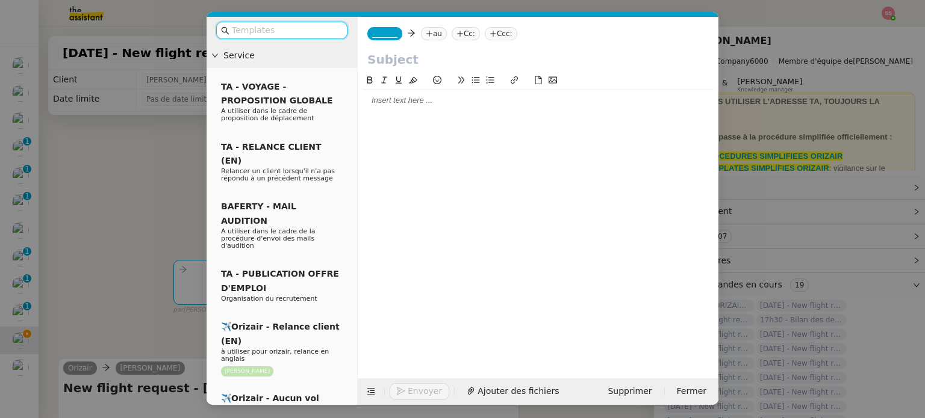
click at [429, 39] on nz-tag "au" at bounding box center [434, 33] width 26 height 13
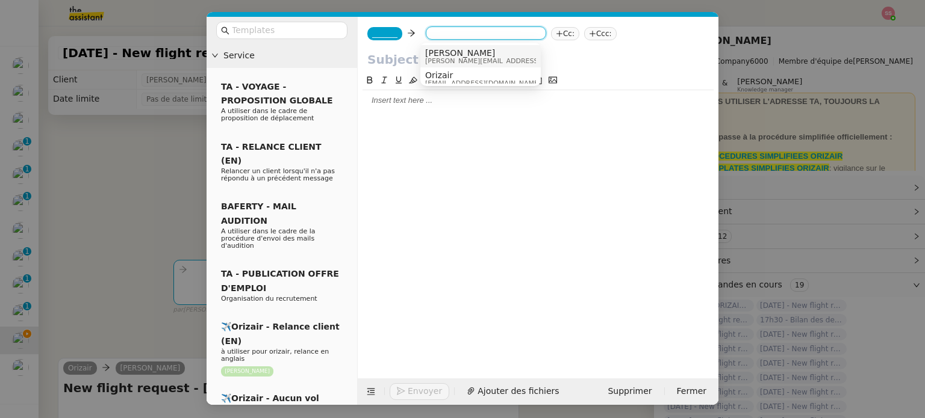
click at [445, 36] on input at bounding box center [485, 34] width 111 height 12
paste input "andygnamba@gmail.com"
type input "andygnamba@gmail.com"
click at [453, 55] on span "andygnamba@gmail.com" at bounding box center [498, 53] width 147 height 10
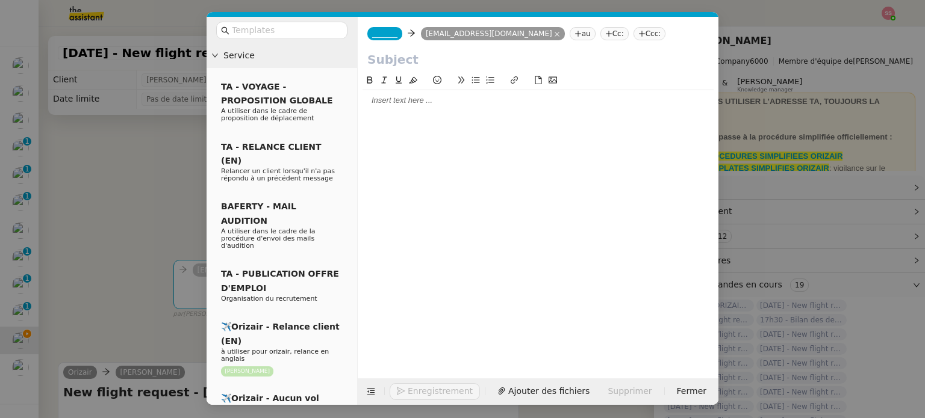
click at [386, 37] on span "_______" at bounding box center [384, 33] width 25 height 8
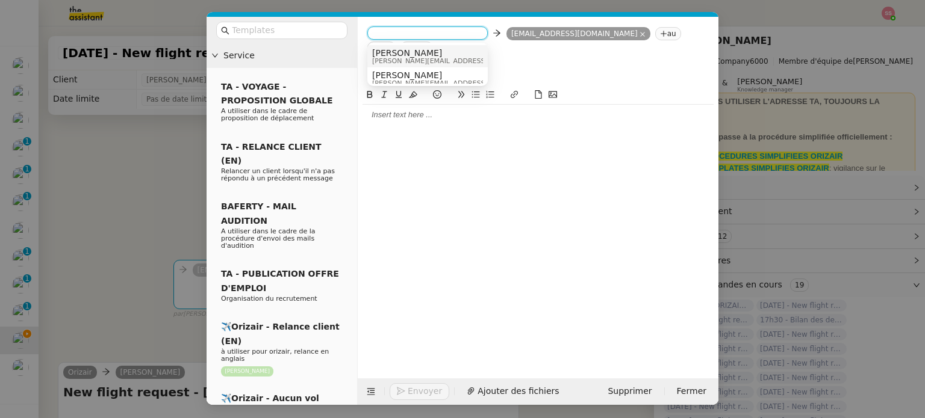
click at [408, 52] on span "[PERSON_NAME]" at bounding box center [457, 53] width 171 height 10
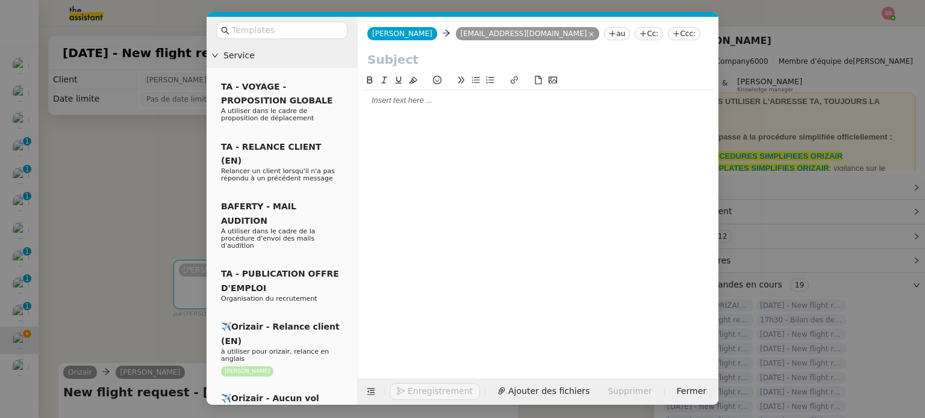
click at [668, 32] on nz-tag "Ccc:" at bounding box center [684, 33] width 33 height 13
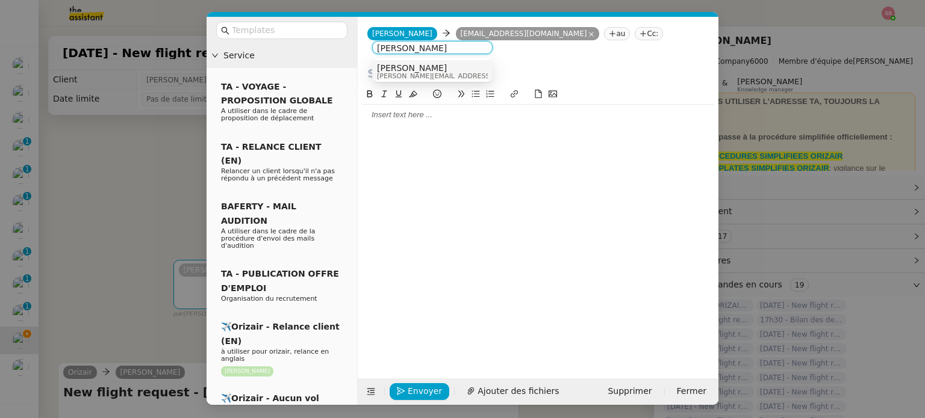
type input "[PERSON_NAME]"
click at [448, 64] on div "Louis Frei louis@orizair.com" at bounding box center [432, 71] width 111 height 16
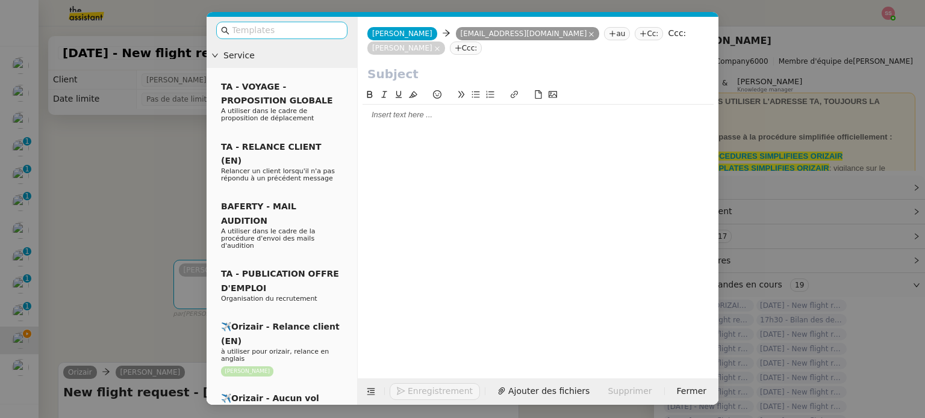
click at [318, 27] on input "text" at bounding box center [286, 30] width 108 height 14
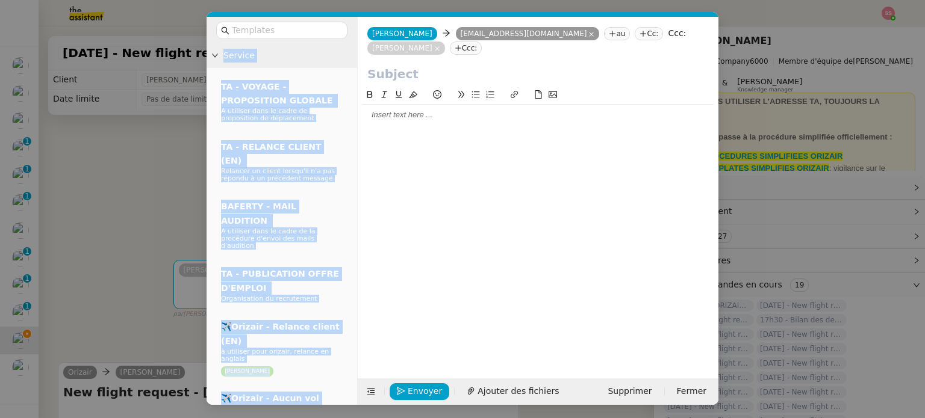
drag, startPoint x: 323, startPoint y: 251, endPoint x: 274, endPoint y: 40, distance: 216.3
click at [274, 40] on div "Service TA - VOYAGE - PROPOSITION GLOBALE A utiliser dans le cadre de propositi…" at bounding box center [281, 211] width 150 height 388
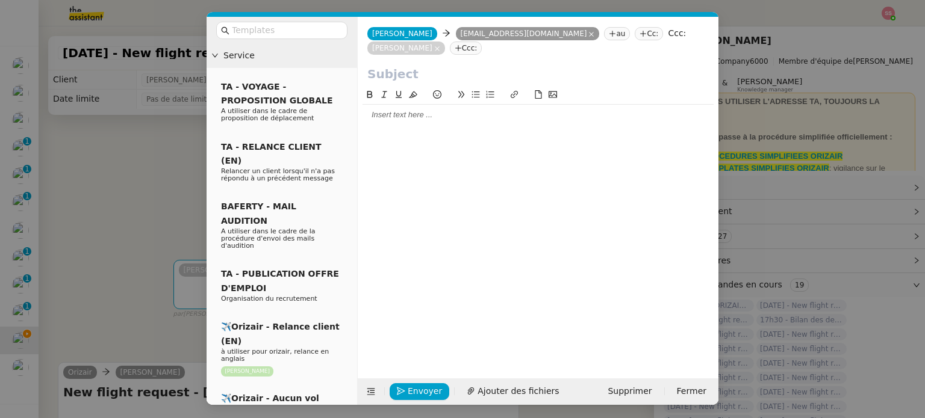
click at [286, 19] on div at bounding box center [281, 30] width 150 height 27
click at [287, 20] on div at bounding box center [281, 30] width 150 height 27
click at [291, 26] on input "text" at bounding box center [286, 30] width 108 height 14
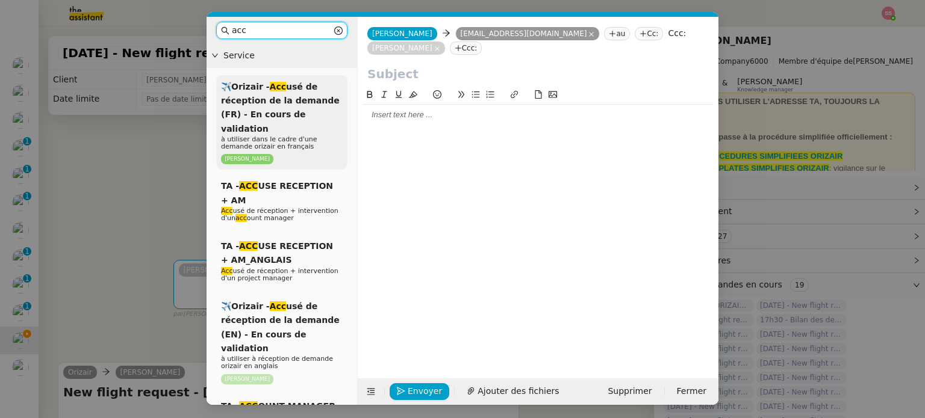
type input "acc"
click at [308, 136] on p "à utiliser dans le cadre d'une demande orizair en français" at bounding box center [282, 143] width 122 height 14
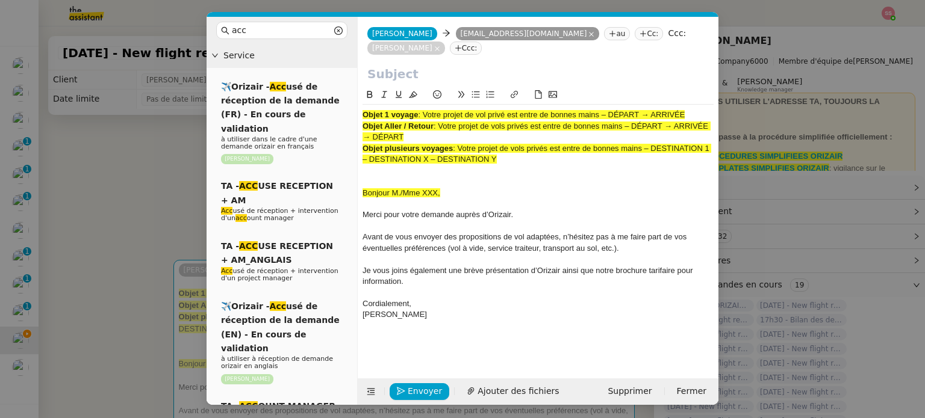
drag, startPoint x: 424, startPoint y: 98, endPoint x: 703, endPoint y: 105, distance: 278.8
click at [703, 110] on div "Objet 1 voyage : Votre projet de vol privé est entre de bonnes mains – DÉPART →…" at bounding box center [537, 115] width 351 height 11
click at [476, 65] on input "text" at bounding box center [537, 74] width 341 height 18
paste input "Votre projet de vol privé est entre de bonnes mains – DÉPART → ARRIVÉE"
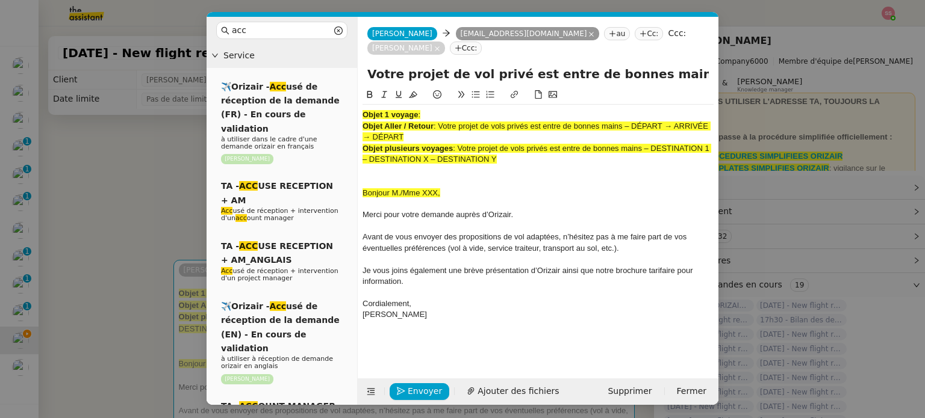
scroll to position [0, 75]
type input "Votre projet de vol privé est entre de bonnes mains – DÉPART → ARRIVÉE"
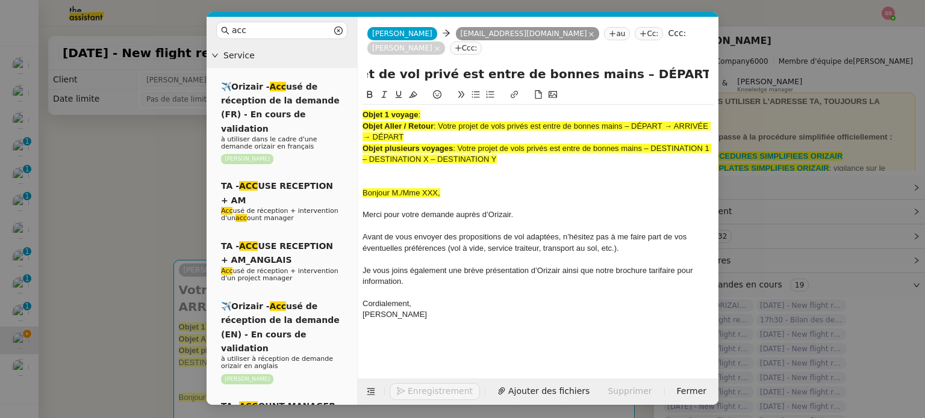
scroll to position [0, 0]
drag, startPoint x: 508, startPoint y: 144, endPoint x: 349, endPoint y: 81, distance: 171.6
click at [349, 81] on nz-layout "acc Service ✈️Orizair - Acc usé de réception de la demande (FR) - En cours de v…" at bounding box center [462, 211] width 512 height 388
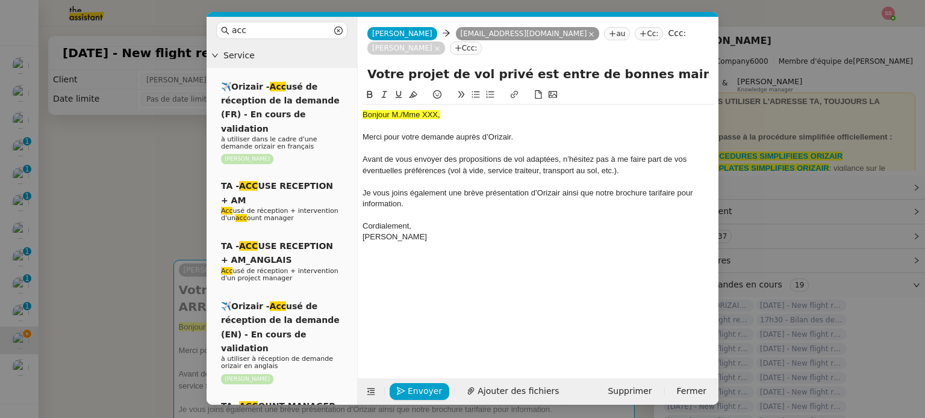
click at [117, 265] on nz-modal-container "acc Service ✈️Orizair - Acc usé de réception de la demande (FR) - En cours de v…" at bounding box center [462, 209] width 925 height 418
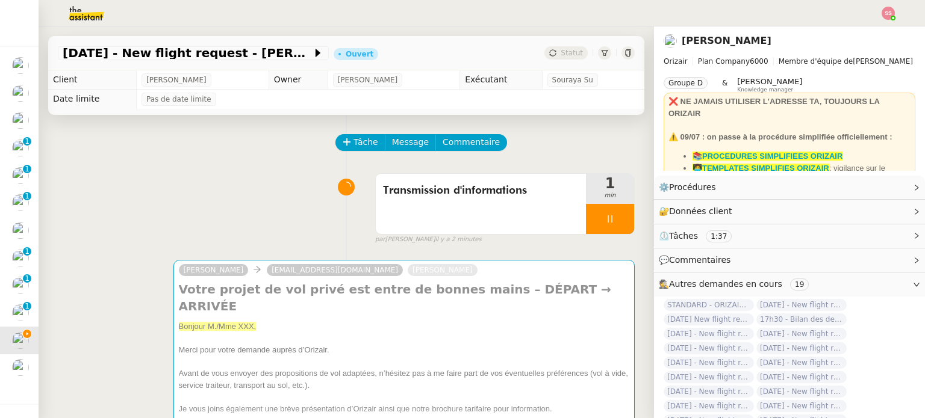
scroll to position [421, 0]
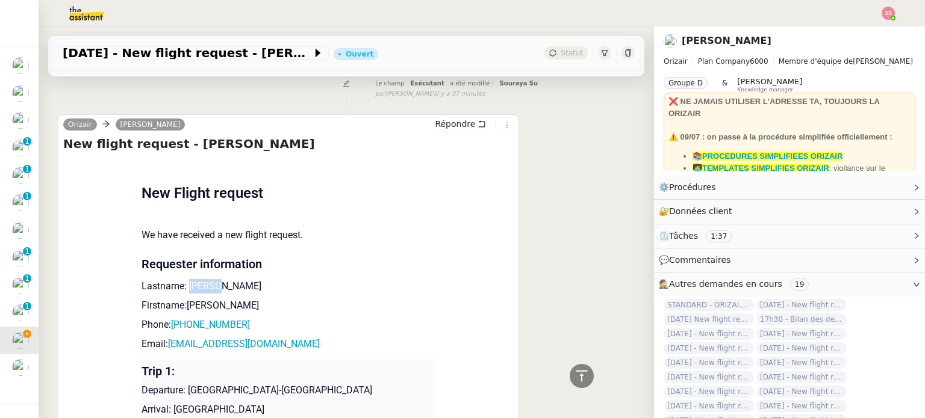
drag, startPoint x: 212, startPoint y: 270, endPoint x: 183, endPoint y: 272, distance: 29.6
click at [183, 279] on p "Lastname: Martin" at bounding box center [288, 286] width 294 height 14
copy p "Martin"
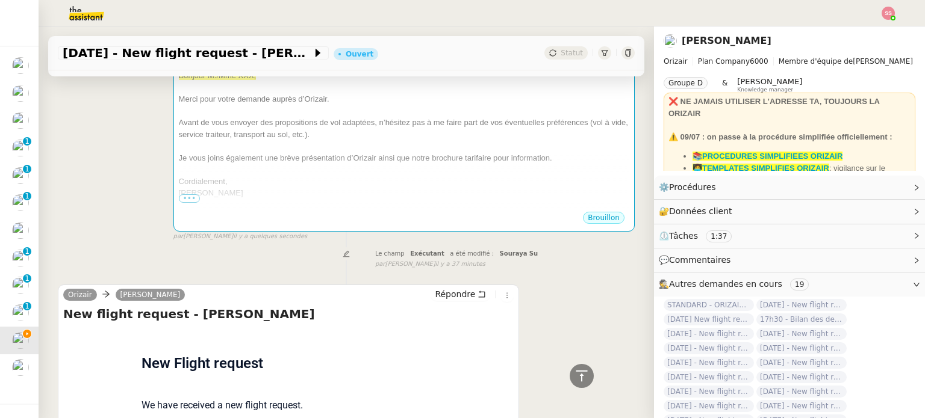
scroll to position [120, 0]
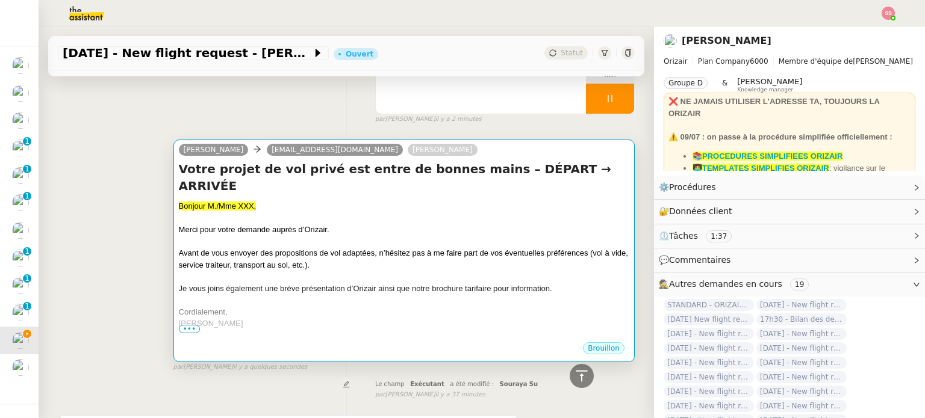
click at [384, 212] on div at bounding box center [404, 218] width 450 height 12
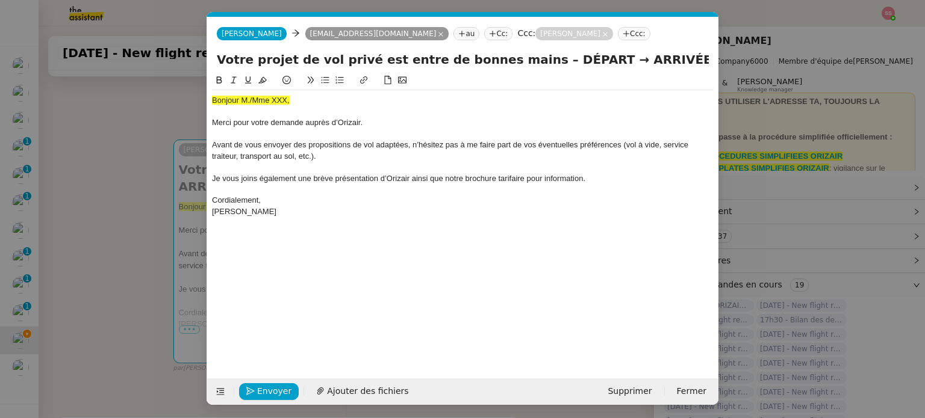
scroll to position [0, 37]
drag, startPoint x: 311, startPoint y: 99, endPoint x: 175, endPoint y: 86, distance: 136.7
click at [175, 86] on nz-modal-container "acc Service ✈️Orizair - Acc usé de réception de la demande (FR) - En cours de v…" at bounding box center [462, 209] width 925 height 418
click at [267, 76] on button at bounding box center [262, 80] width 14 height 14
click at [297, 99] on div "Bonjour M./Mme XXX," at bounding box center [462, 100] width 501 height 11
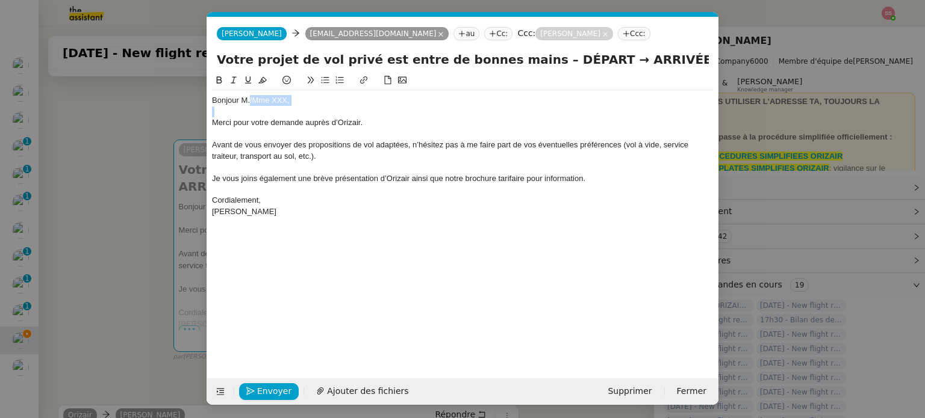
drag, startPoint x: 299, startPoint y: 101, endPoint x: 249, endPoint y: 99, distance: 49.4
click at [249, 99] on div "Bonjour M./Mme XXX," at bounding box center [462, 100] width 501 height 11
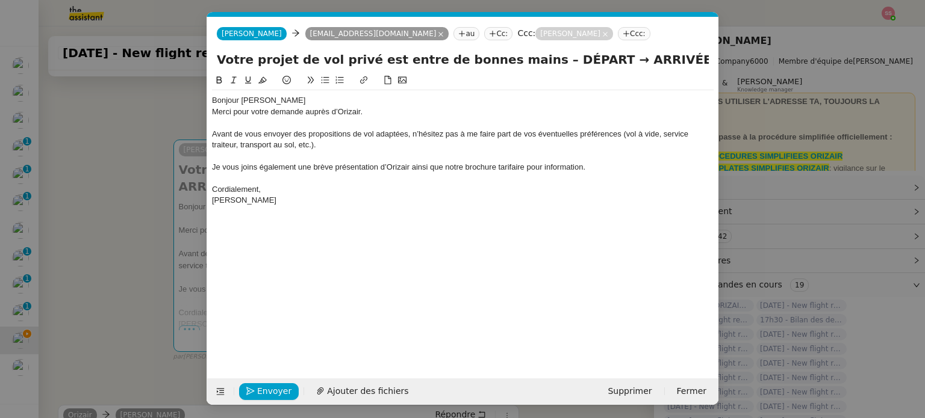
scroll to position [0, 0]
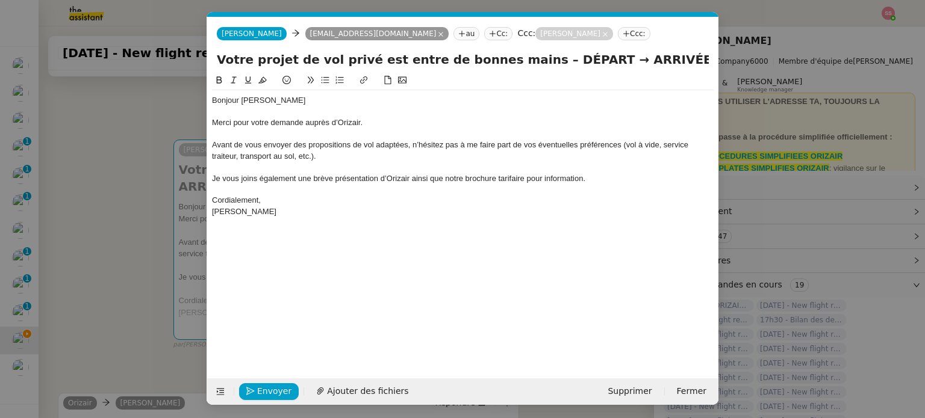
click at [349, 379] on div "Envoyer Ajouter des fichiers Supprimer Fermer" at bounding box center [462, 392] width 511 height 26
click at [350, 380] on div "Envoyer Ajouter des fichiers Supprimer Fermer" at bounding box center [462, 392] width 511 height 26
click at [352, 390] on span "Ajouter des fichiers" at bounding box center [367, 392] width 81 height 14
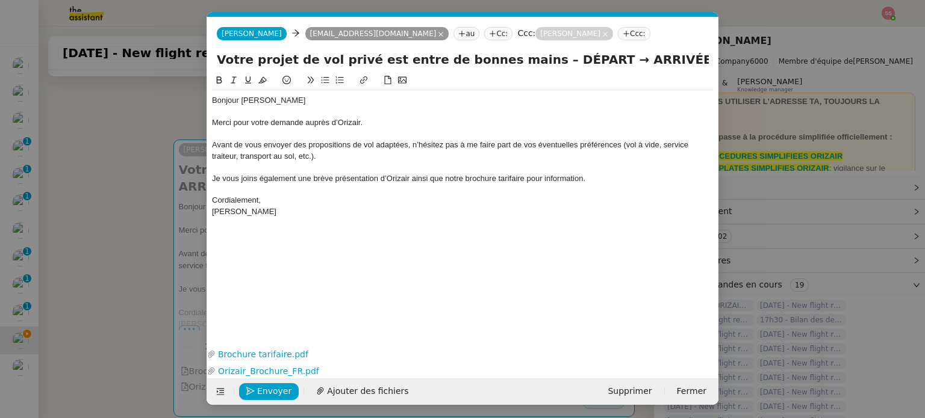
click at [175, 215] on nz-modal-container "acc Service ✈️Orizair - Acc usé de réception de la demande (FR) - En cours de v…" at bounding box center [462, 209] width 925 height 418
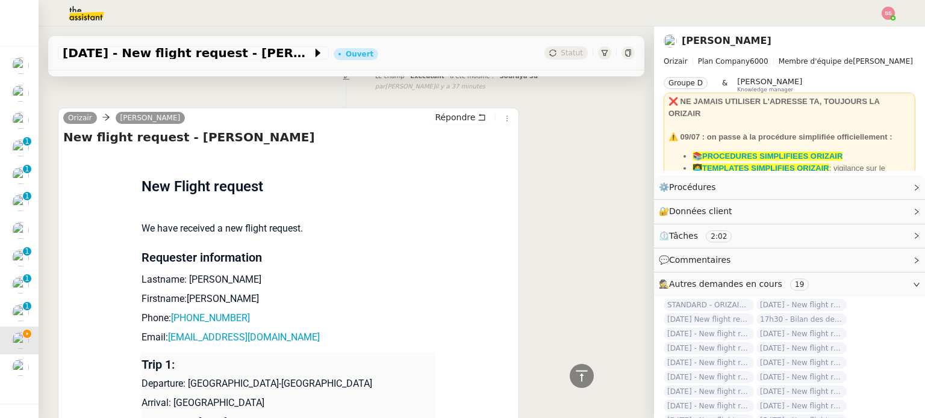
scroll to position [602, 0]
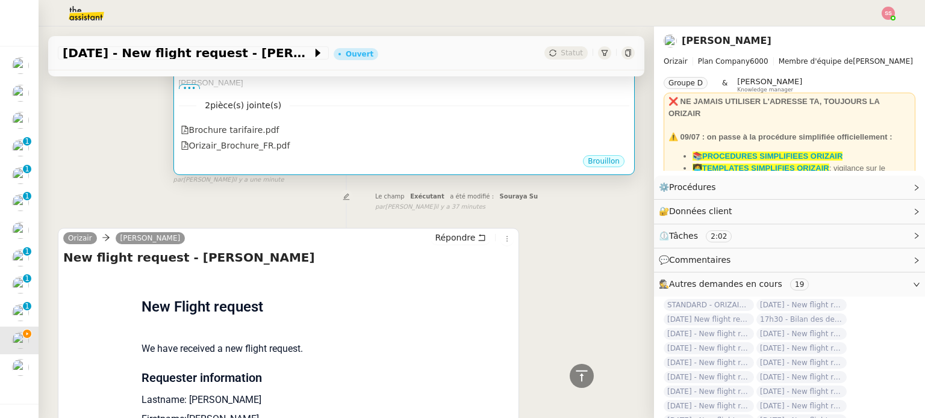
click at [400, 105] on div "2 pièce(s) jointe(s) Brochure tarifaire.pdf Orizair_Brochure_FR.pdf" at bounding box center [404, 121] width 450 height 65
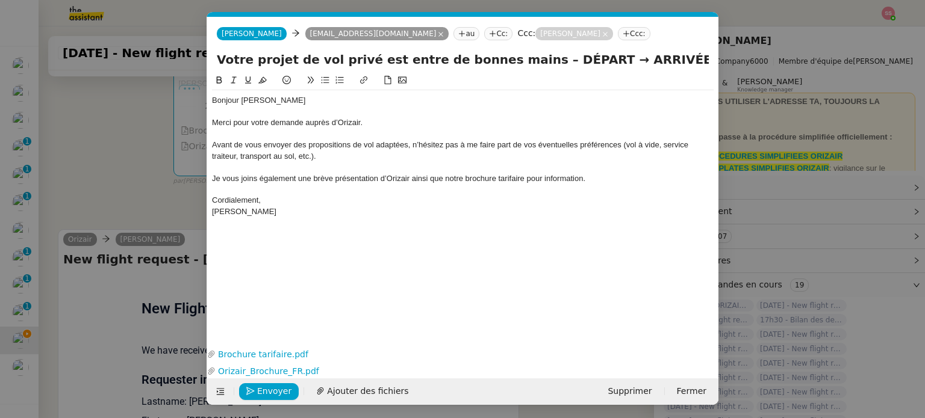
scroll to position [0, 37]
drag, startPoint x: 563, startPoint y: 58, endPoint x: 521, endPoint y: 60, distance: 42.2
click at [521, 60] on input "Votre projet de vol privé est entre de bonnes mains – DÉPART → ARRIVÉE" at bounding box center [463, 60] width 492 height 18
drag, startPoint x: 615, startPoint y: 52, endPoint x: 566, endPoint y: 61, distance: 50.1
click at [566, 61] on input "Votre projet de vol privé est entre de bonnes mains – Paris → ARRIVÉE" at bounding box center [463, 60] width 492 height 18
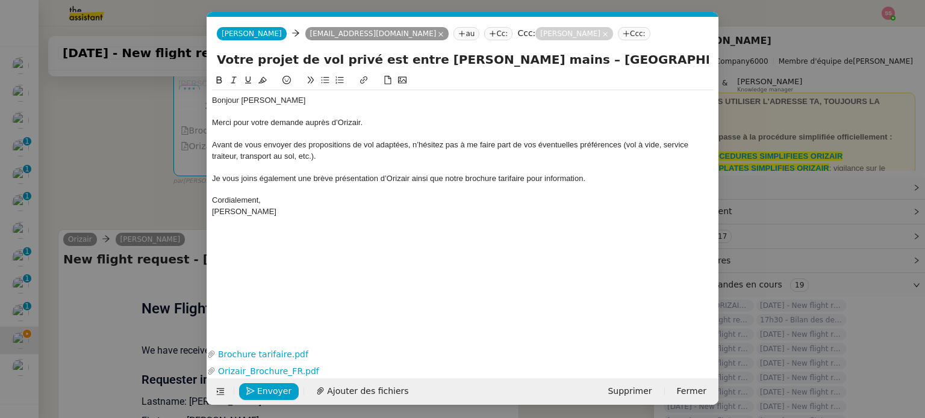
click at [553, 62] on input "Votre projet de vol privé est entre de bonnes mains – Paris → Londres" at bounding box center [463, 60] width 492 height 18
click at [619, 59] on input "Votre projet de vol privé est entre de bonnes mains – Paris → Londres" at bounding box center [463, 60] width 492 height 18
paste input "→"
drag, startPoint x: 516, startPoint y: 64, endPoint x: 547, endPoint y: 61, distance: 30.2
click at [547, 61] on input "Votre projet de vol privé est entre de bonnes mains – Paris → Londres →" at bounding box center [463, 60] width 492 height 18
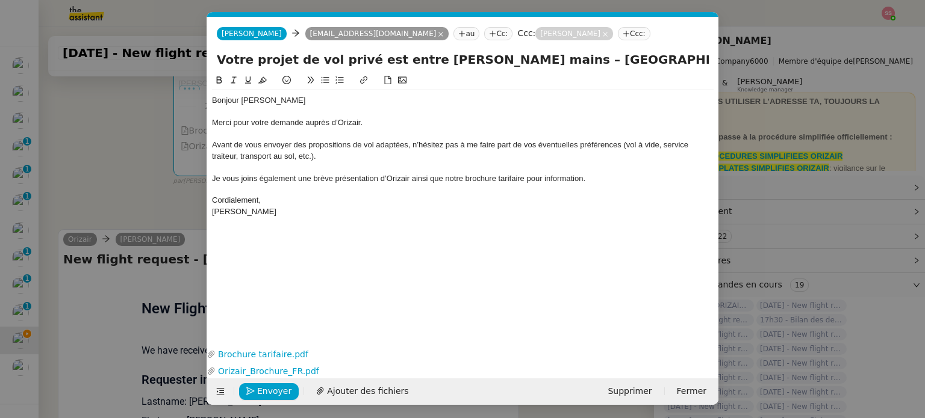
click at [647, 66] on input "Votre projet de vol privé est entre de bonnes mains – Paris → Londres →" at bounding box center [463, 60] width 492 height 18
paste input "Paris"
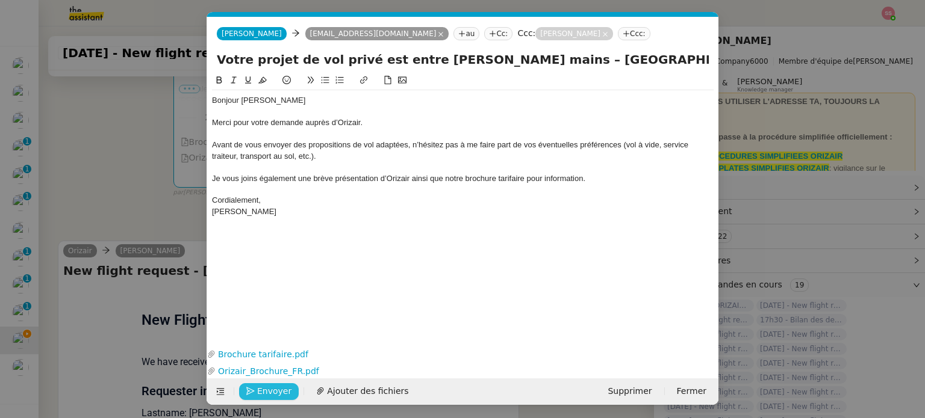
type input "Votre projet de vol privé est entre de bonnes mains – Paris → Londres → Paris"
click at [264, 391] on span "Envoyer" at bounding box center [274, 392] width 34 height 14
click at [264, 391] on span "Confirmer l'envoi" at bounding box center [293, 392] width 72 height 14
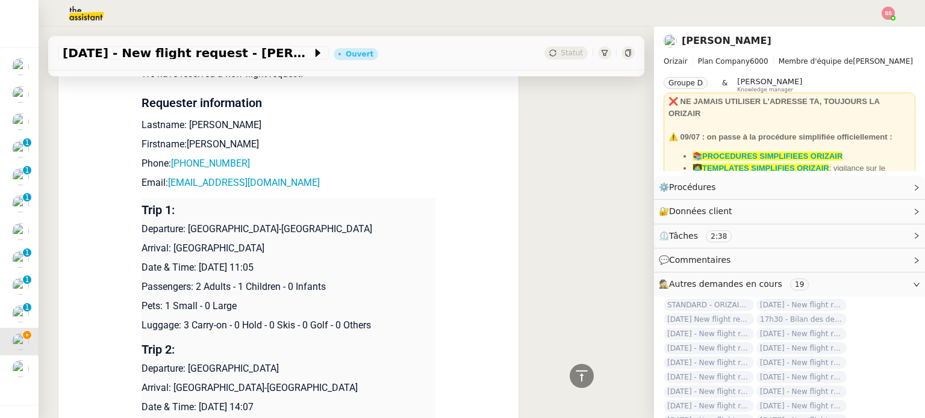
scroll to position [602, 0]
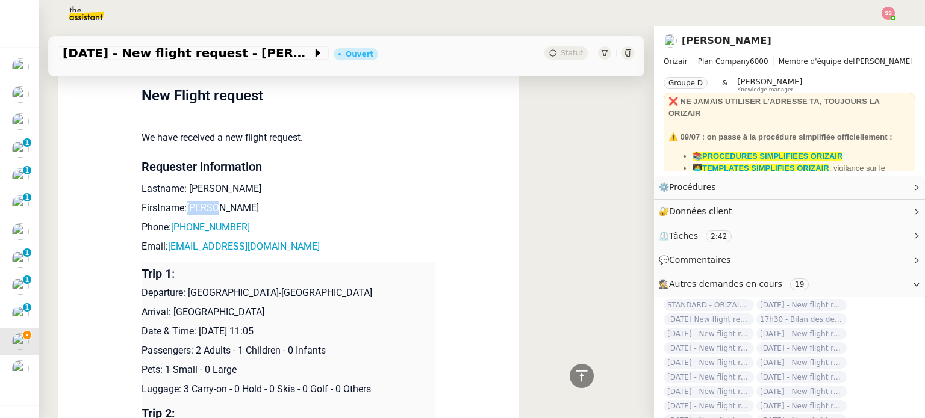
drag, startPoint x: 209, startPoint y: 183, endPoint x: 178, endPoint y: 183, distance: 31.3
click at [178, 201] on p "Firstname:Iyandy" at bounding box center [288, 208] width 294 height 14
copy p "Iyandy"
drag, startPoint x: 238, startPoint y: 201, endPoint x: 457, endPoint y: 13, distance: 289.4
click at [175, 220] on p "Phone: +33698277619" at bounding box center [288, 227] width 294 height 14
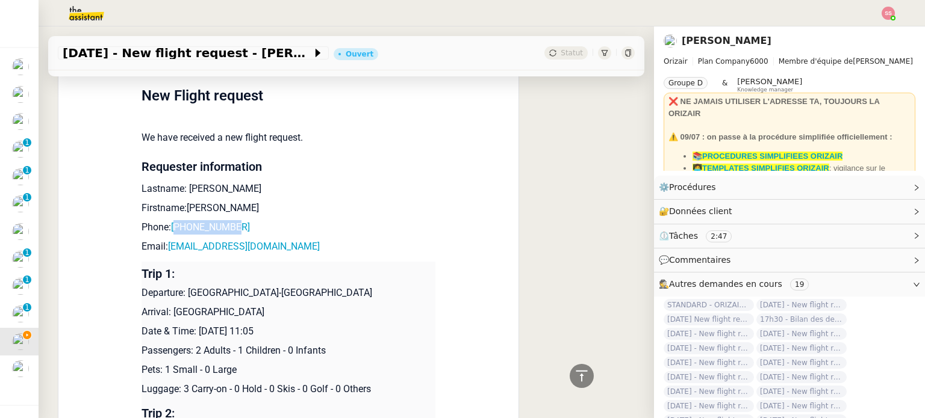
copy link "33698277619"
drag, startPoint x: 264, startPoint y: 226, endPoint x: 165, endPoint y: 217, distance: 99.1
click at [165, 240] on p "Email: andygnamba@gmail.com" at bounding box center [288, 247] width 294 height 14
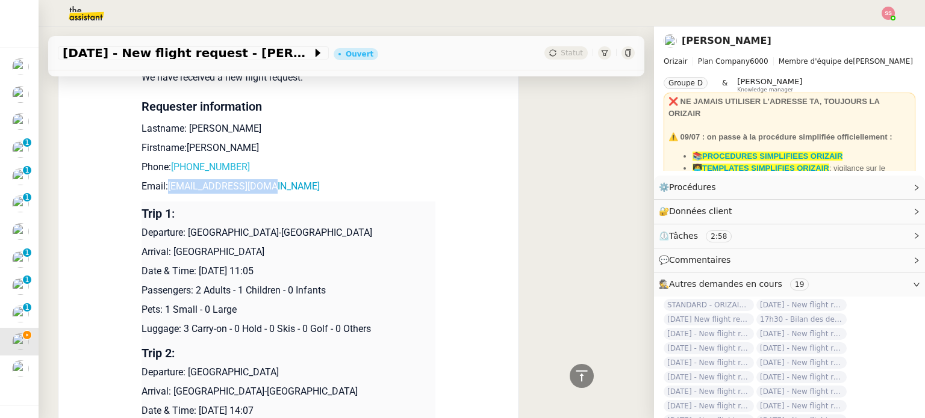
scroll to position [722, 0]
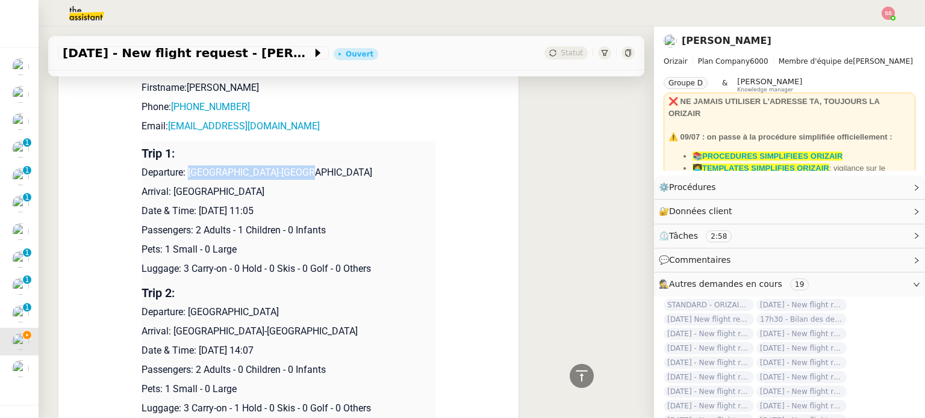
drag, startPoint x: 185, startPoint y: 147, endPoint x: 293, endPoint y: 152, distance: 107.2
click at [293, 166] on p "Departure: Paris-Le Bourget Airport" at bounding box center [288, 173] width 294 height 14
drag, startPoint x: 169, startPoint y: 165, endPoint x: 267, endPoint y: 164, distance: 98.7
click at [267, 185] on p "Arrival: London City Airport" at bounding box center [288, 192] width 294 height 14
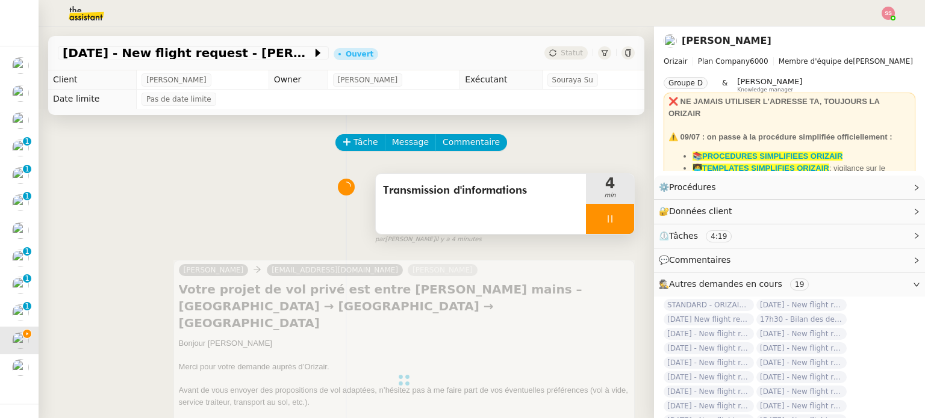
scroll to position [120, 0]
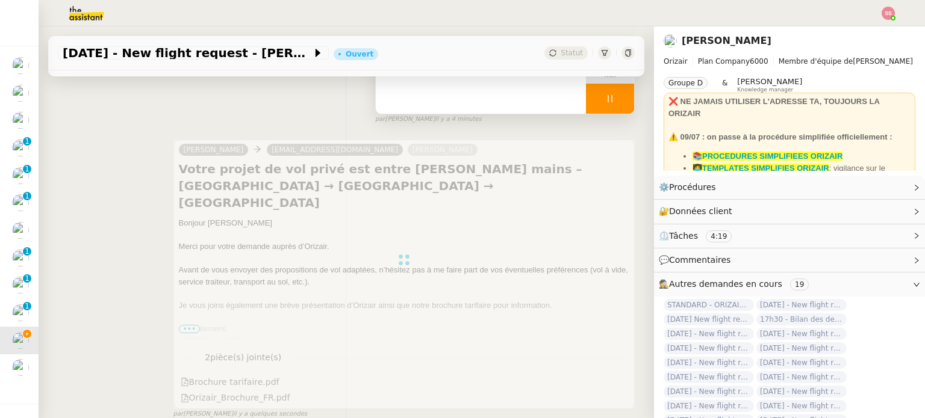
click at [613, 100] on div at bounding box center [610, 99] width 48 height 30
click at [613, 101] on button at bounding box center [622, 99] width 24 height 30
click at [548, 48] on div "Statut" at bounding box center [565, 52] width 43 height 13
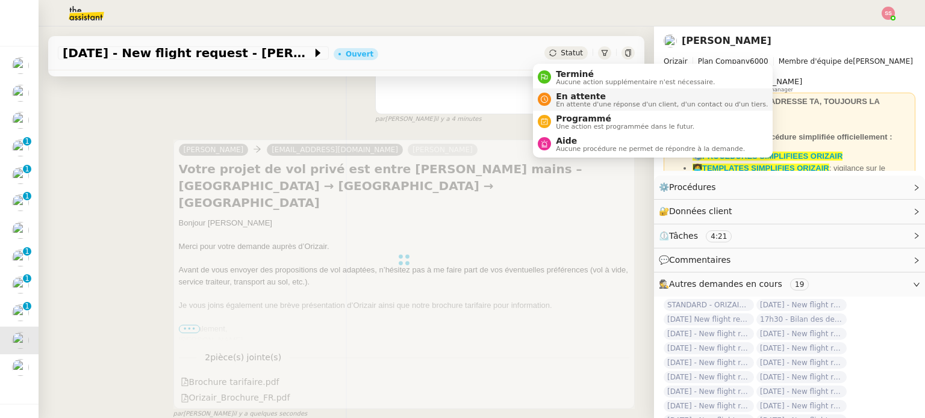
click at [565, 97] on span "En attente" at bounding box center [662, 96] width 212 height 10
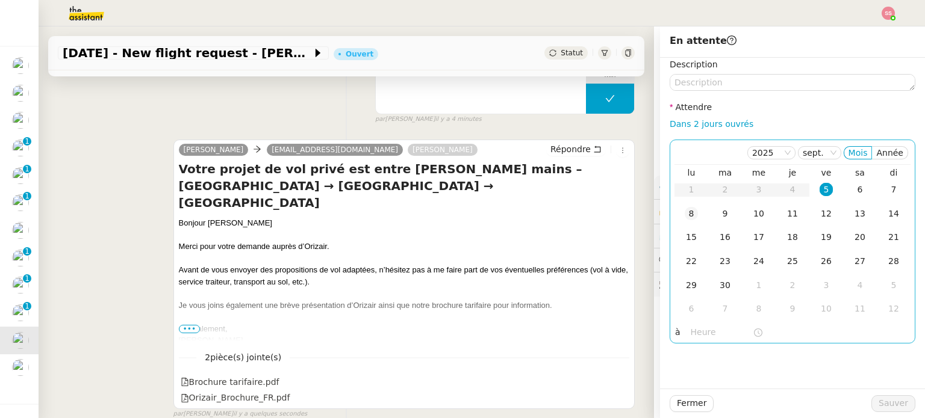
click at [684, 212] on div "8" at bounding box center [690, 213] width 13 height 13
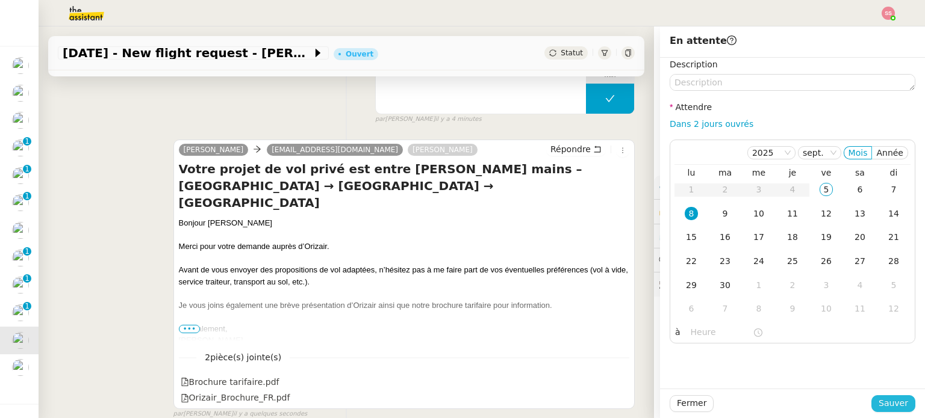
click at [891, 400] on span "Sauver" at bounding box center [892, 404] width 29 height 14
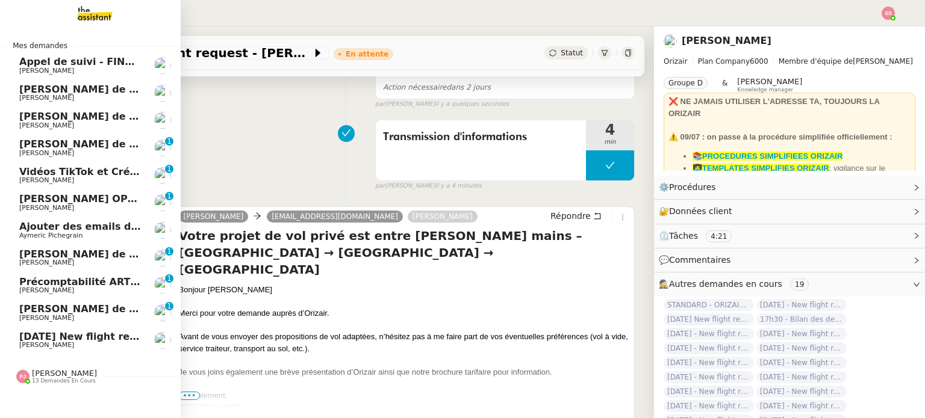
click at [49, 334] on span "1st October 2025 New flight request - Bodine Kramer" at bounding box center [186, 336] width 334 height 11
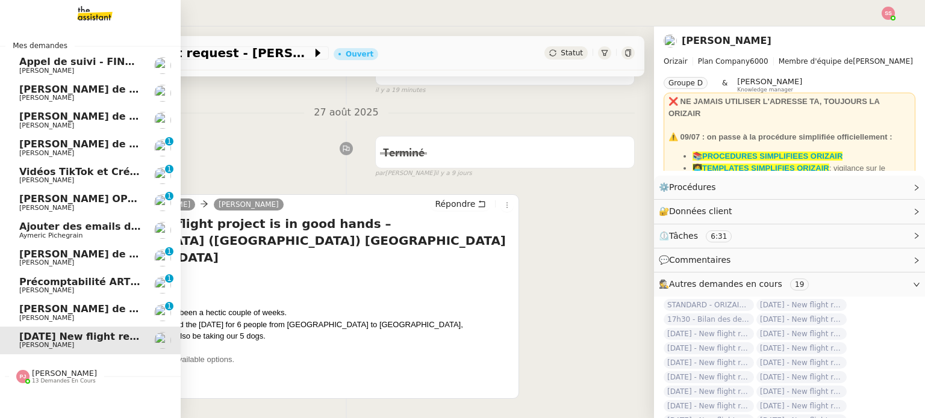
click at [67, 374] on span "[PERSON_NAME]" at bounding box center [64, 373] width 65 height 9
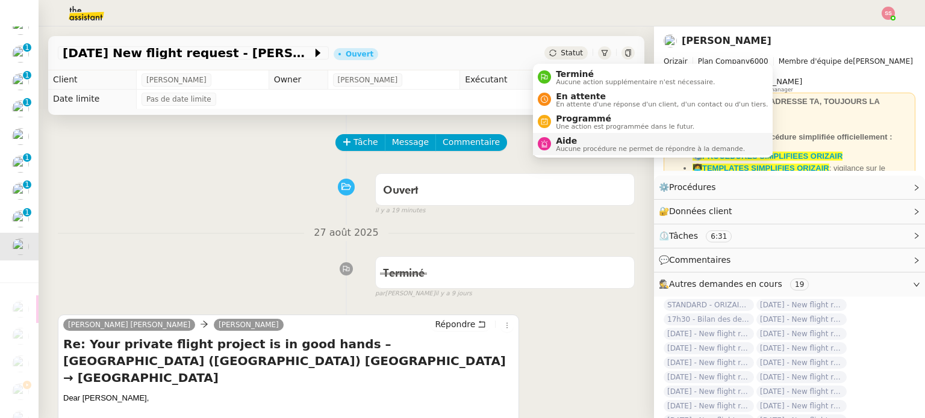
click at [562, 143] on span "Aide" at bounding box center [650, 141] width 189 height 10
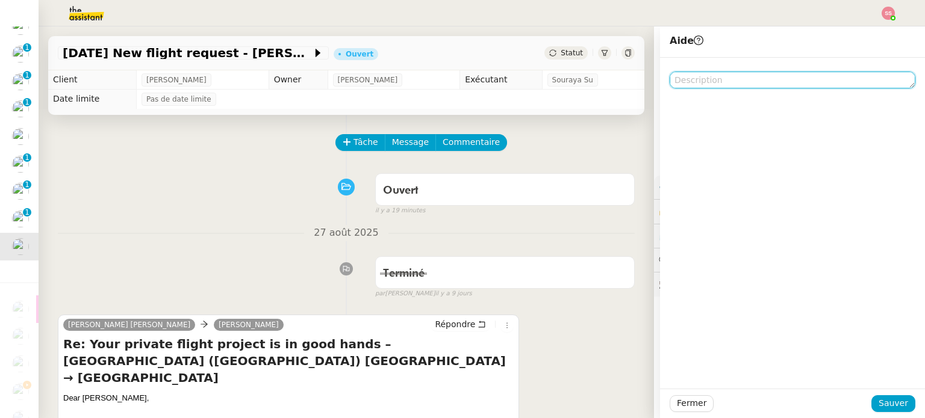
click at [681, 77] on textarea at bounding box center [792, 80] width 246 height 17
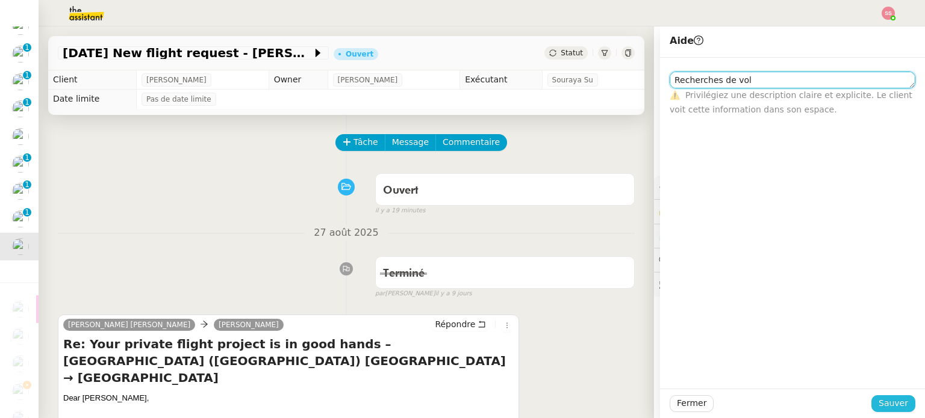
type textarea "Recherches de vol"
click at [901, 402] on button "Sauver" at bounding box center [893, 403] width 44 height 17
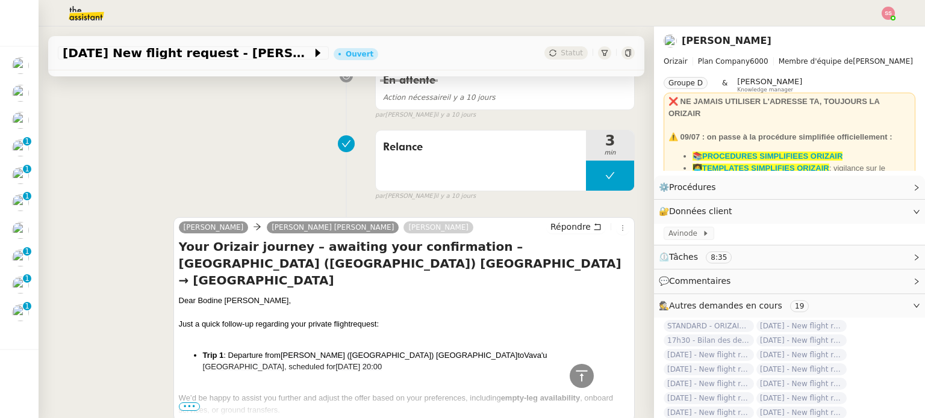
scroll to position [743, 0]
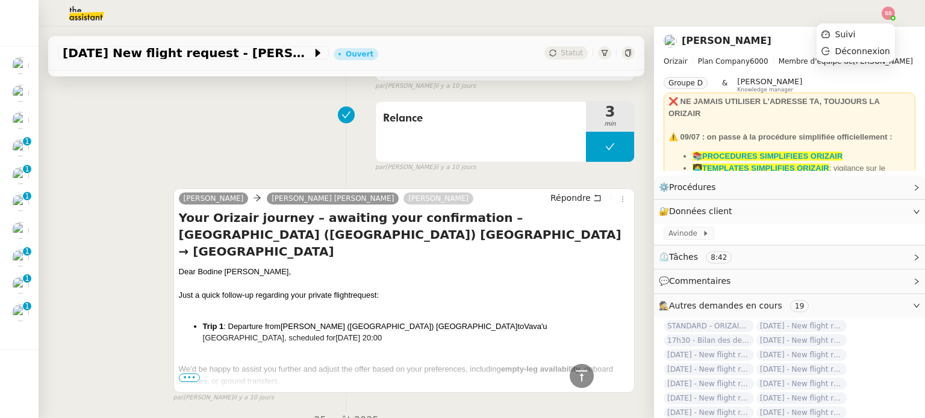
click at [891, 19] on div at bounding box center [887, 13] width 13 height 13
click at [869, 31] on li "Suivi" at bounding box center [855, 34] width 78 height 17
